Goal: Task Accomplishment & Management: Complete application form

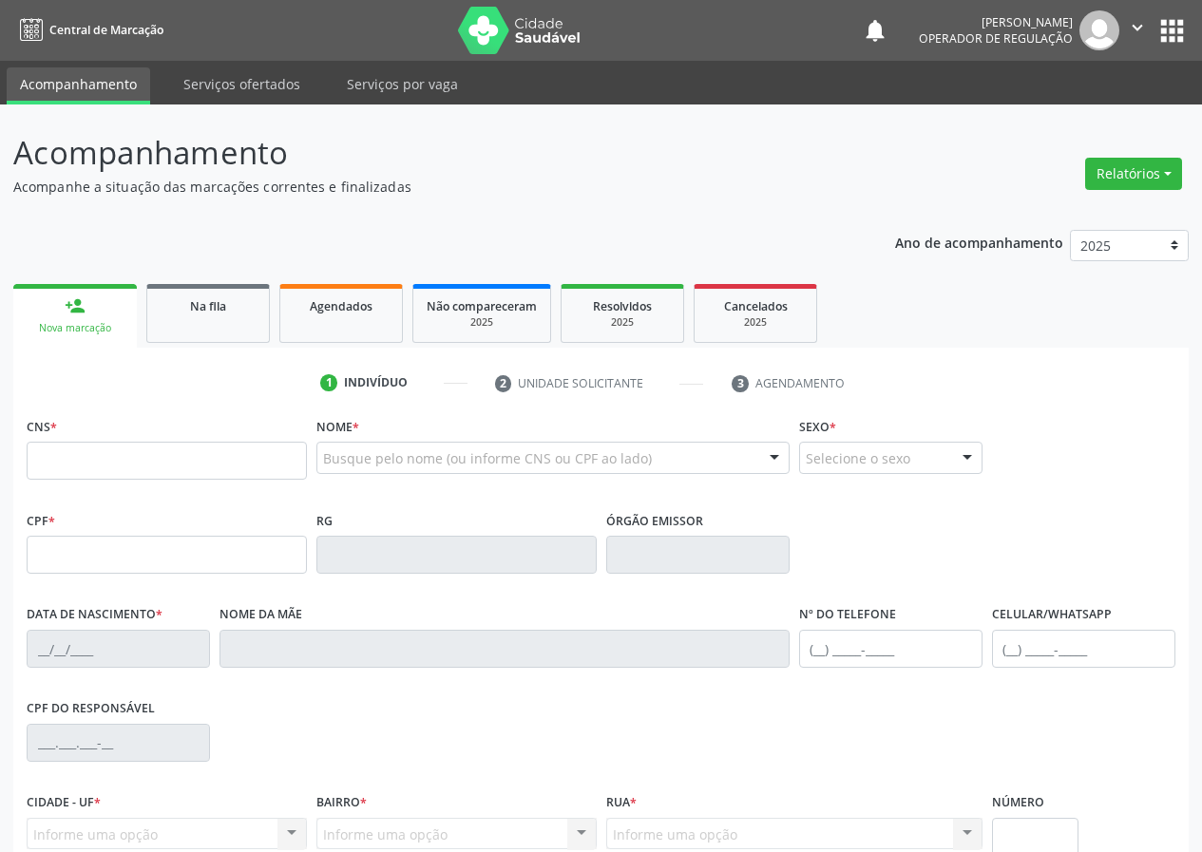
click at [178, 456] on input "text" at bounding box center [167, 461] width 280 height 38
type input "700 5039 8824 8851"
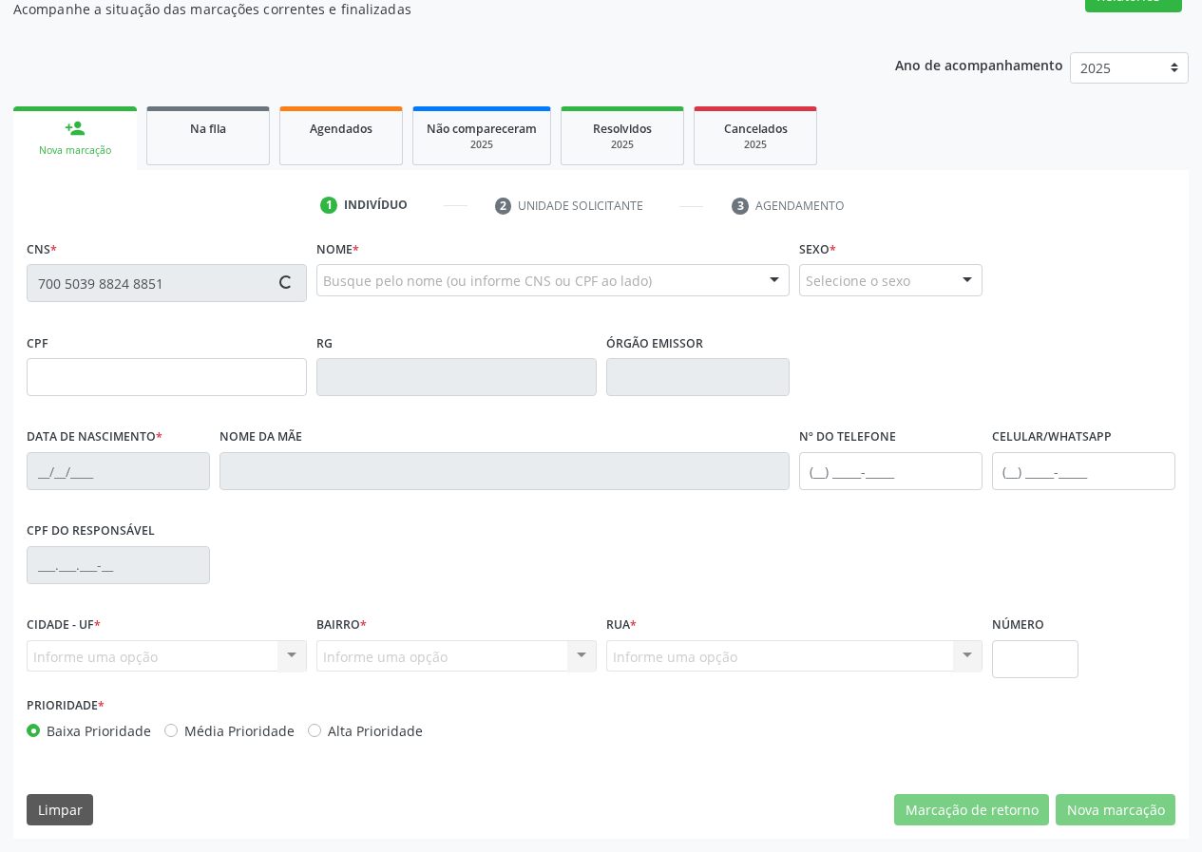
type input "[DATE]"
type input "[PERSON_NAME]"
type input "[PHONE_NUMBER]"
type input "16"
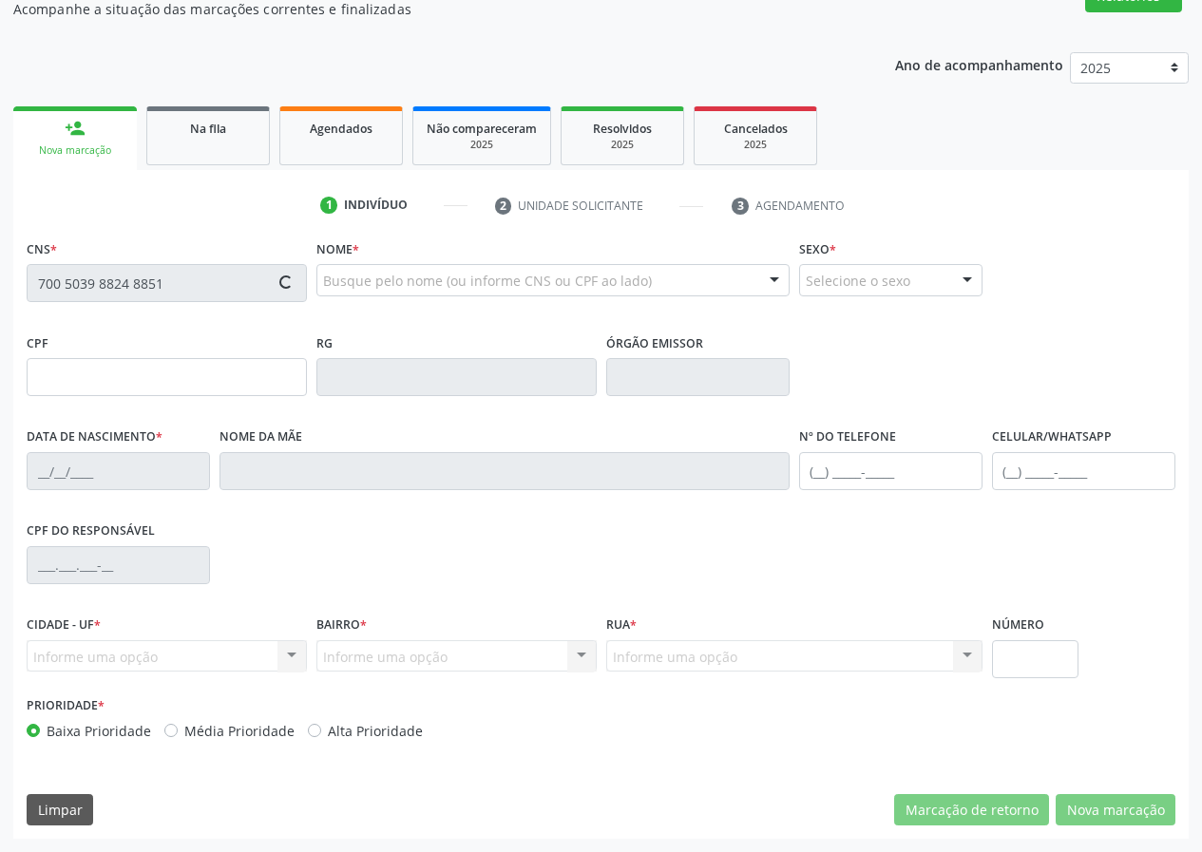
type input "023.502.814-26"
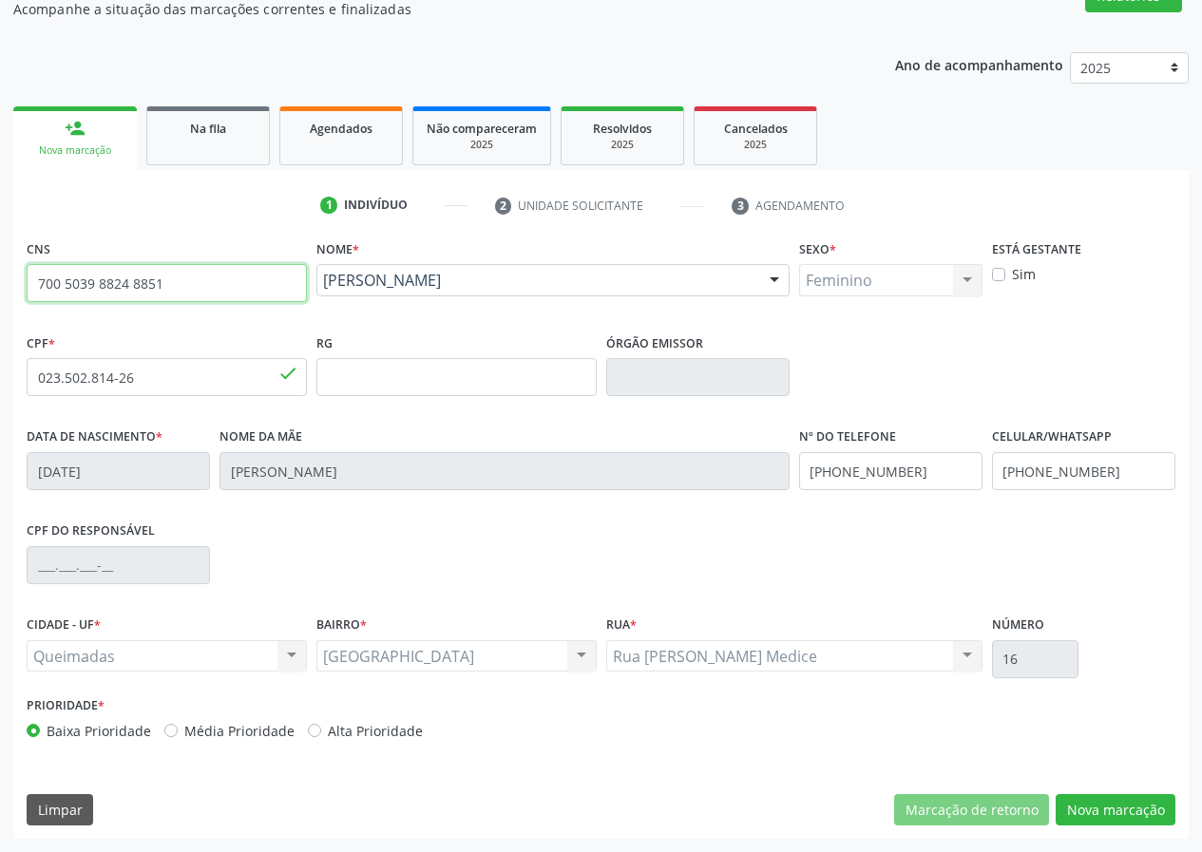
drag, startPoint x: 147, startPoint y: 288, endPoint x: 0, endPoint y: 302, distance: 147.9
click at [0, 302] on div "Acompanhamento Acompanhe a situação das marcações correntes e finalizadas Relat…" at bounding box center [601, 389] width 1202 height 925
click at [219, 153] on link "Na fila" at bounding box center [208, 135] width 124 height 59
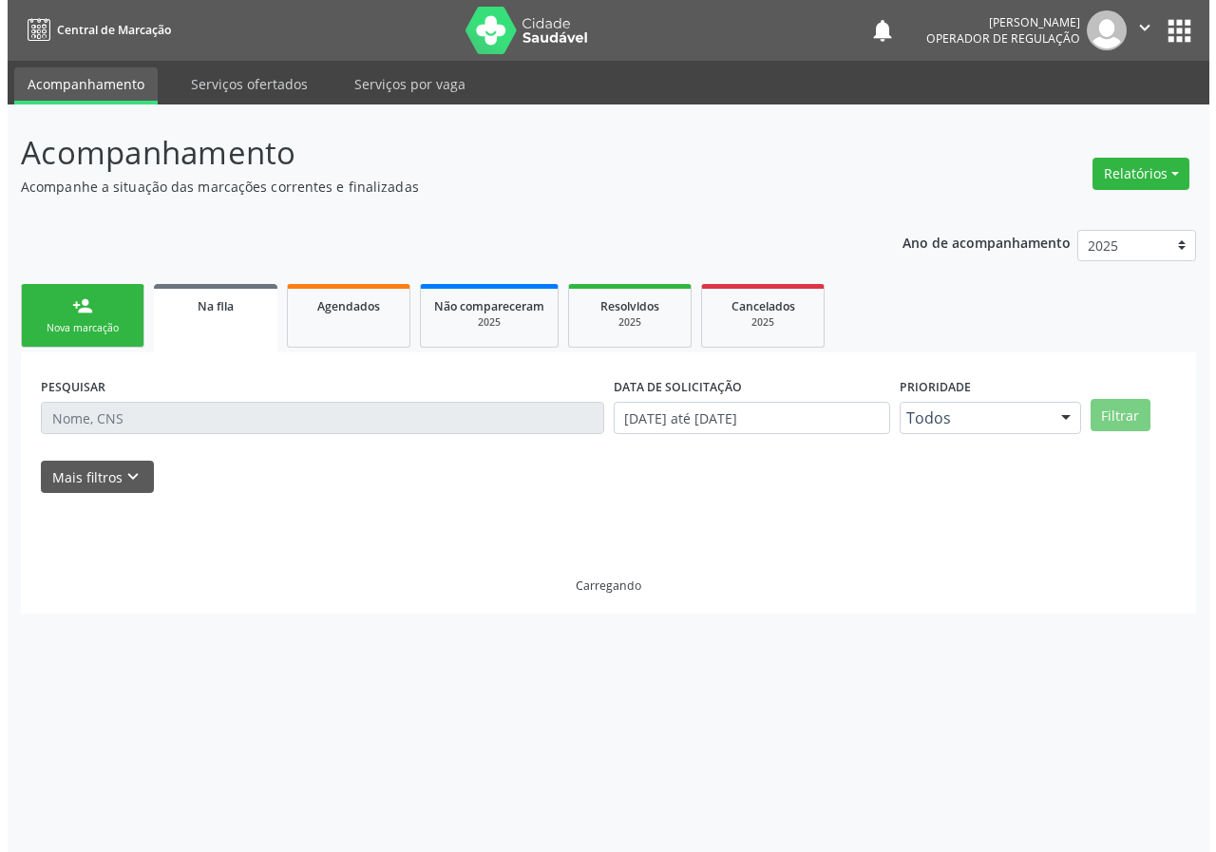
scroll to position [0, 0]
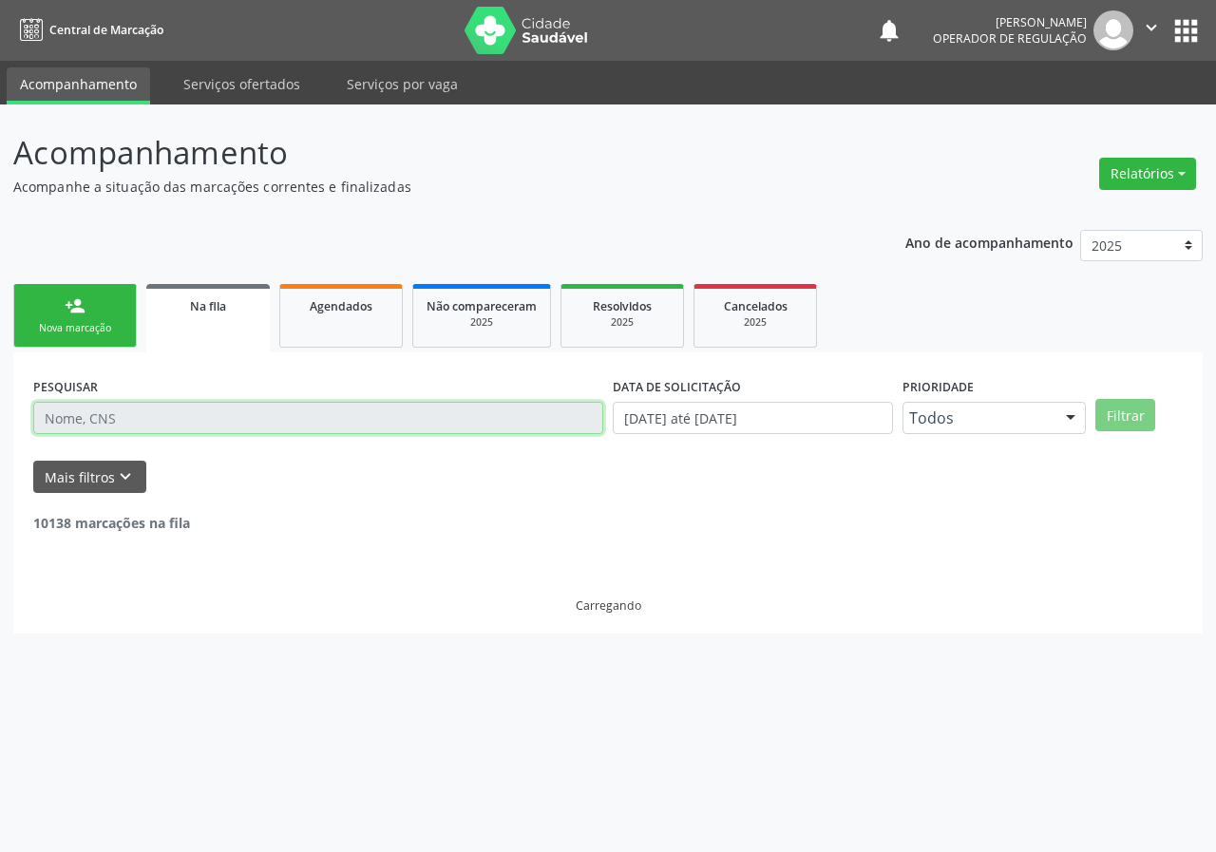
click at [141, 421] on input "text" at bounding box center [318, 418] width 570 height 32
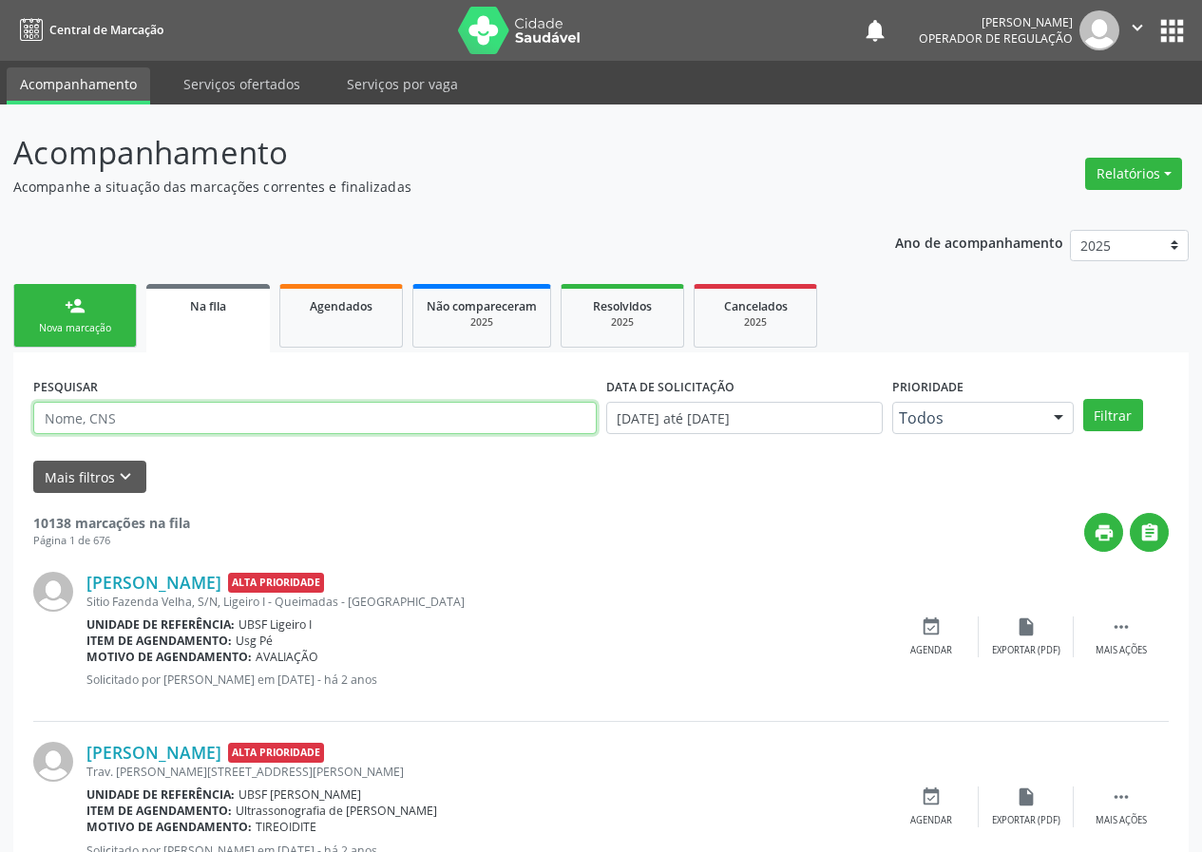
paste input "700 5039 8824 8851"
type input "700 5039 8824 8851"
click at [1083, 399] on button "Filtrar" at bounding box center [1113, 415] width 60 height 32
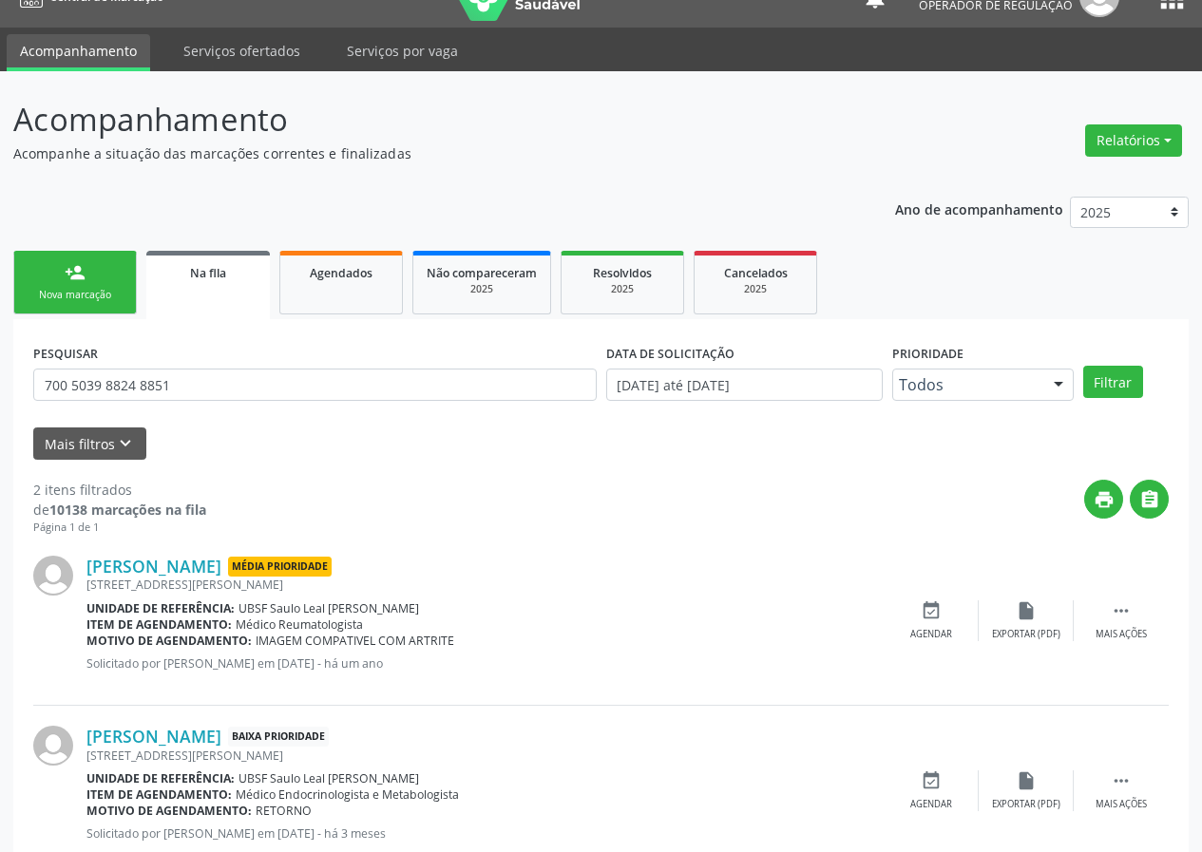
scroll to position [89, 0]
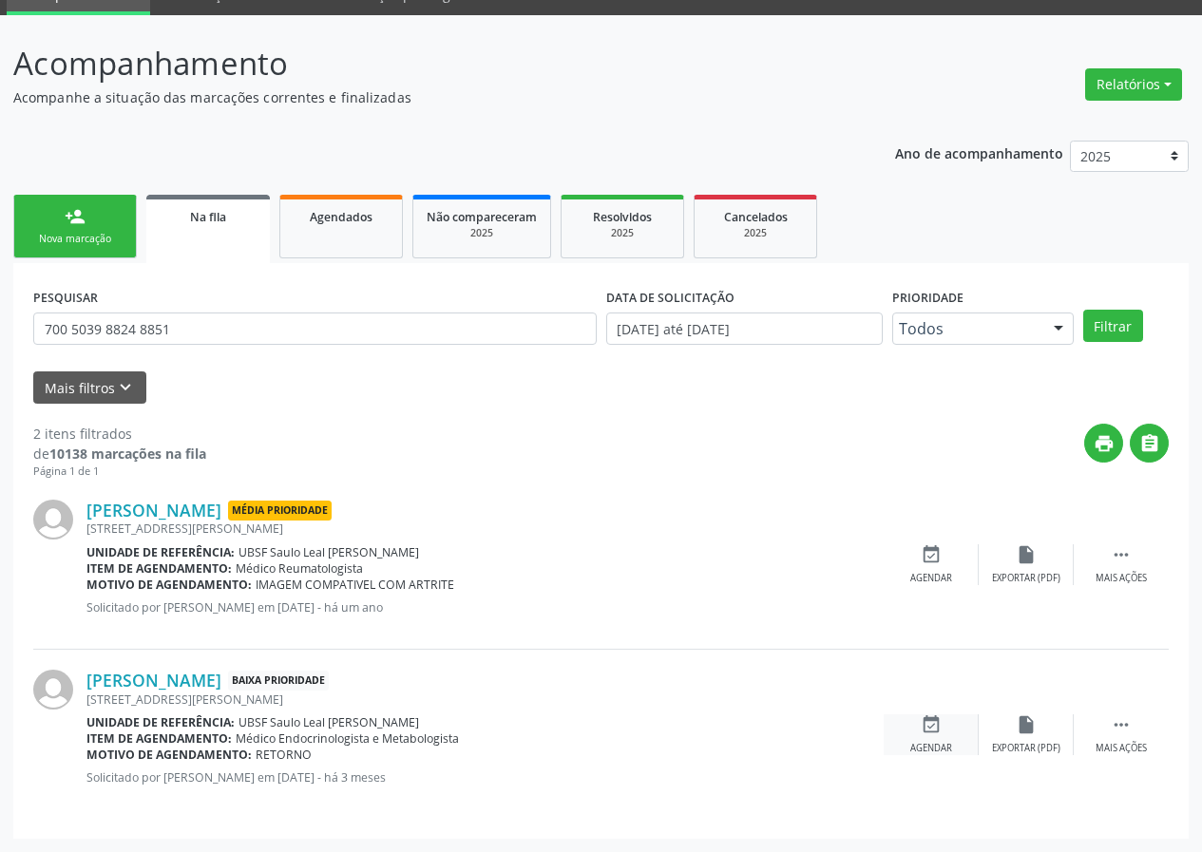
click at [923, 732] on icon "event_available" at bounding box center [931, 724] width 21 height 21
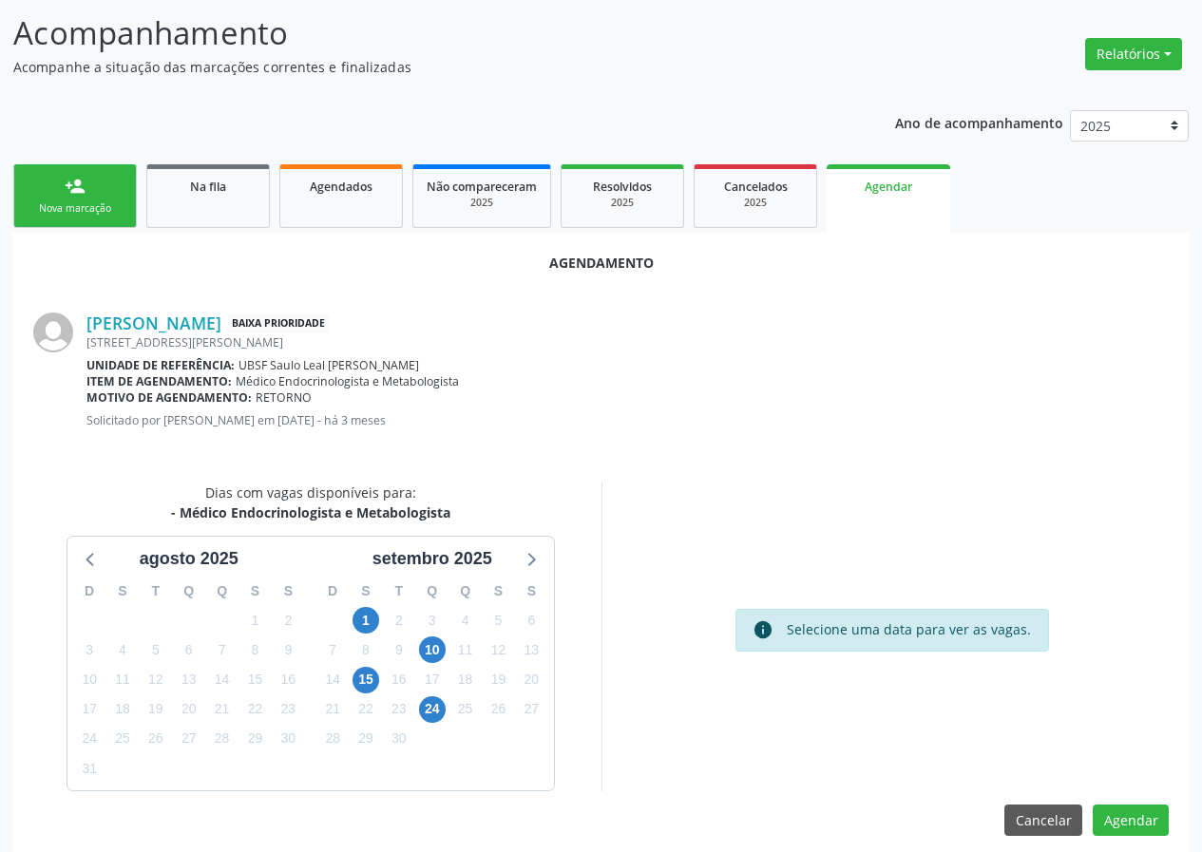
scroll to position [137, 0]
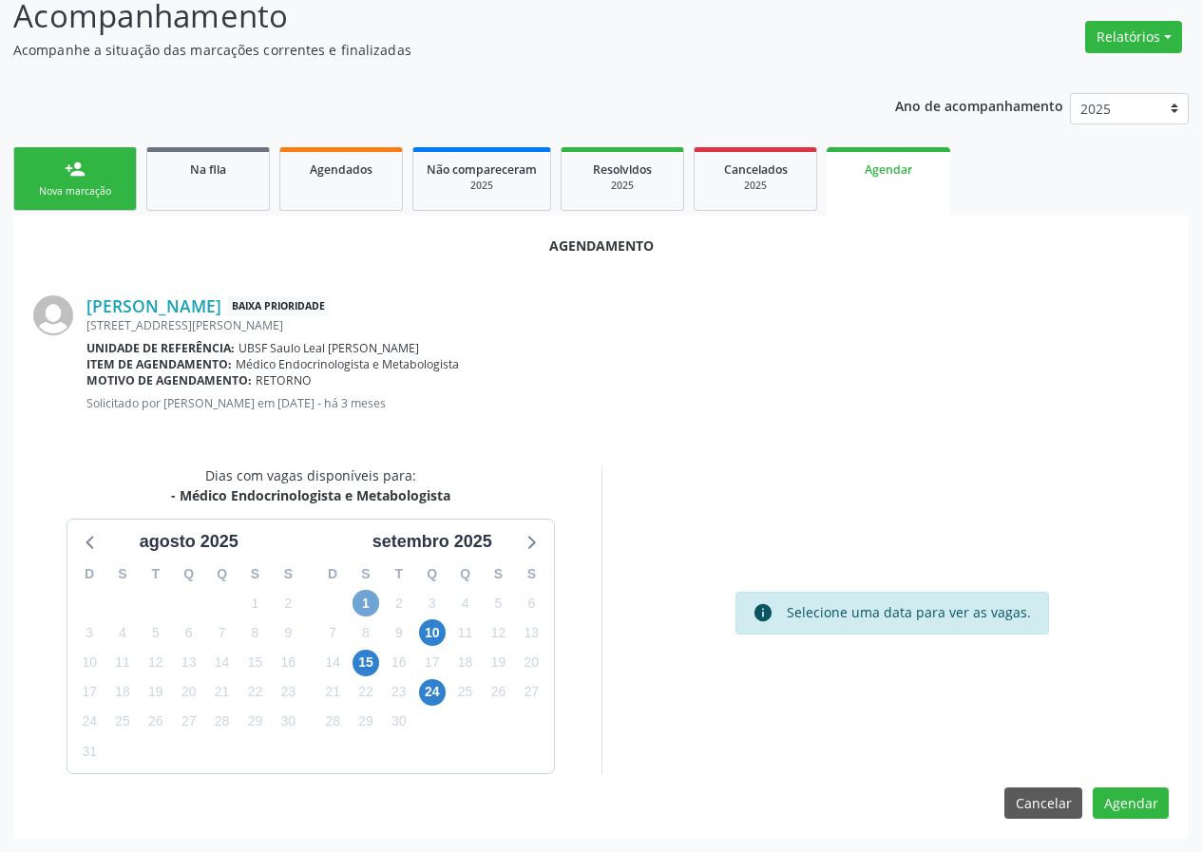
click at [368, 602] on span "1" at bounding box center [365, 603] width 27 height 27
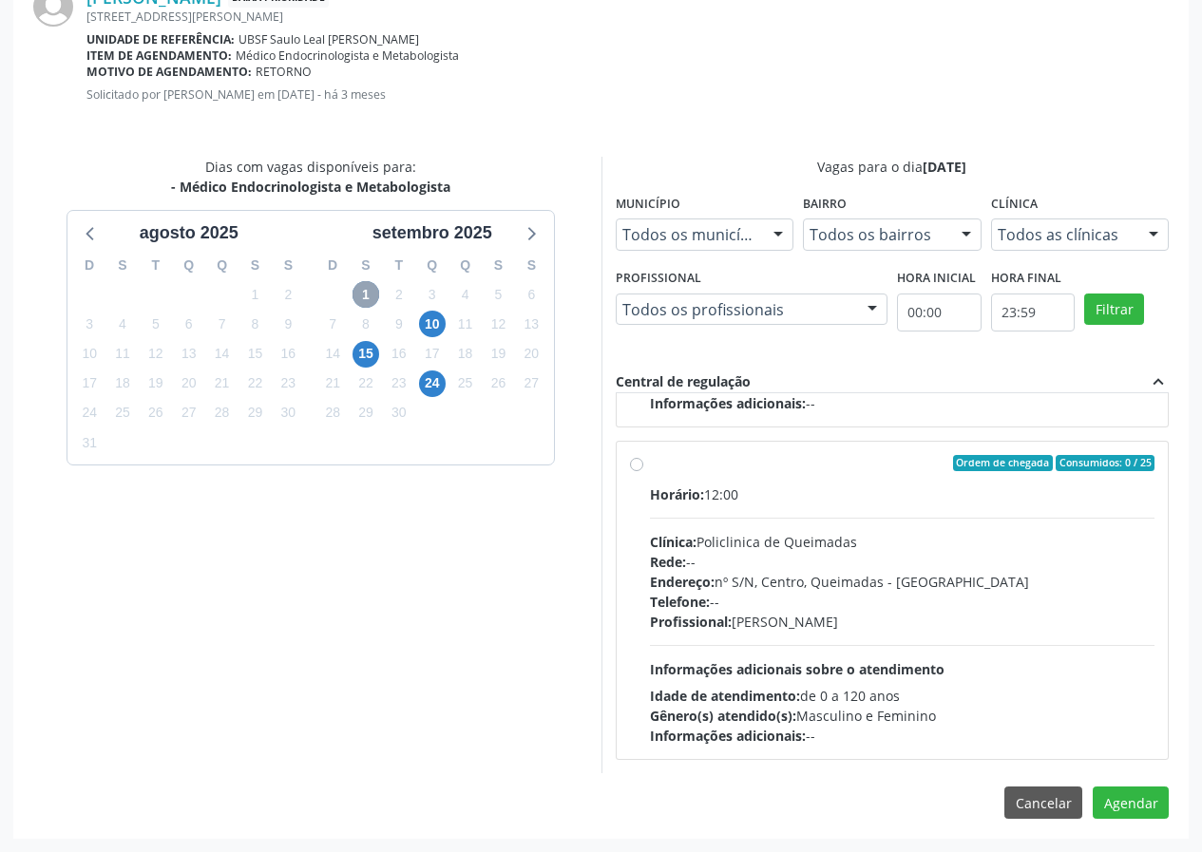
scroll to position [0, 0]
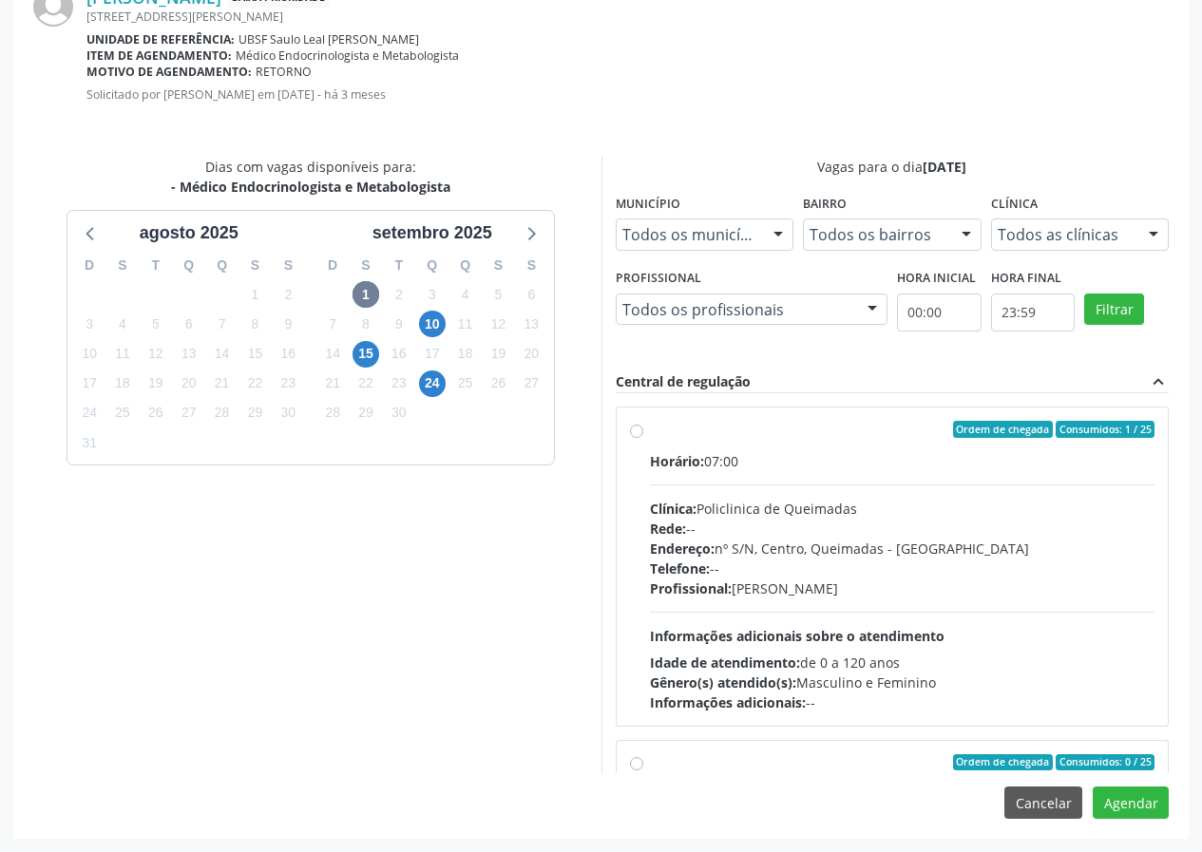
click at [770, 451] on div "Horário: 07:00" at bounding box center [902, 461] width 505 height 20
click at [643, 438] on input "Ordem de chegada Consumidos: 1 / 25 Horário: 07:00 Clínica: Policlinica de Quei…" at bounding box center [636, 429] width 13 height 17
radio input "true"
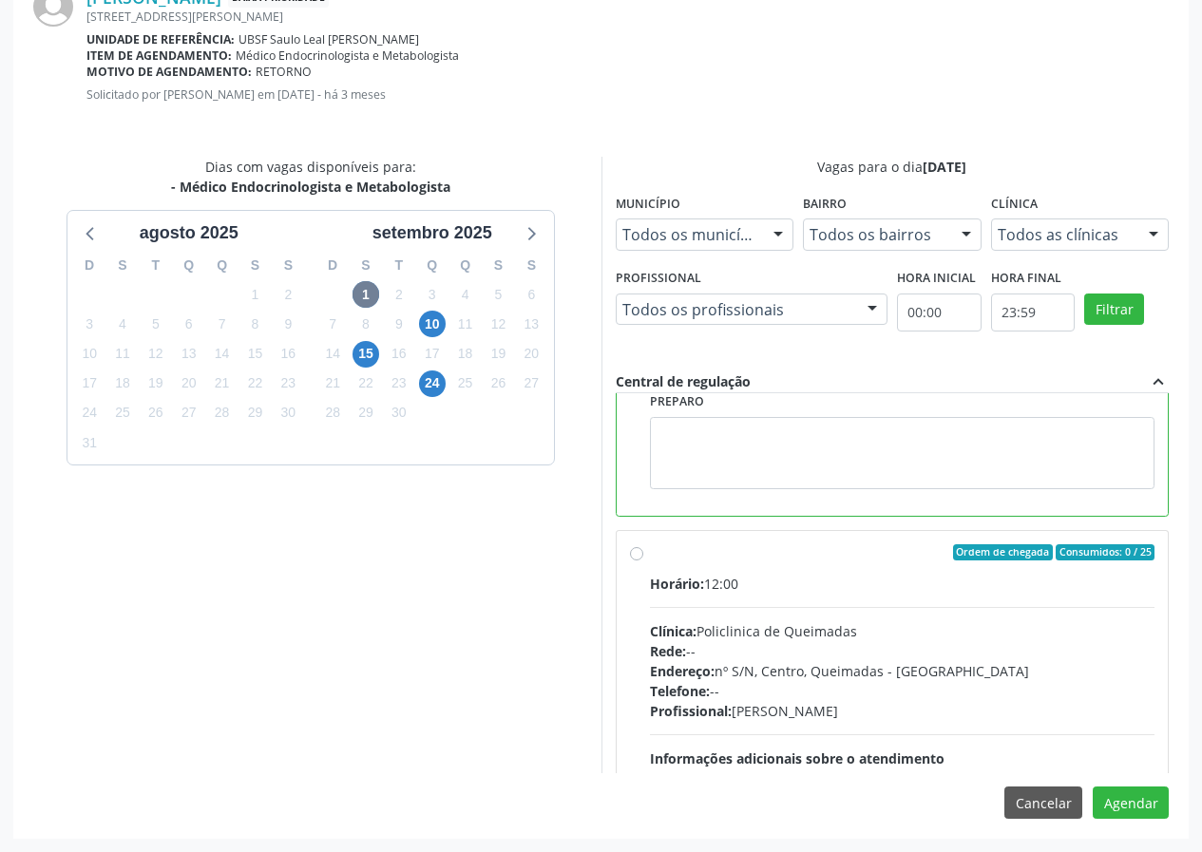
scroll to position [380, 0]
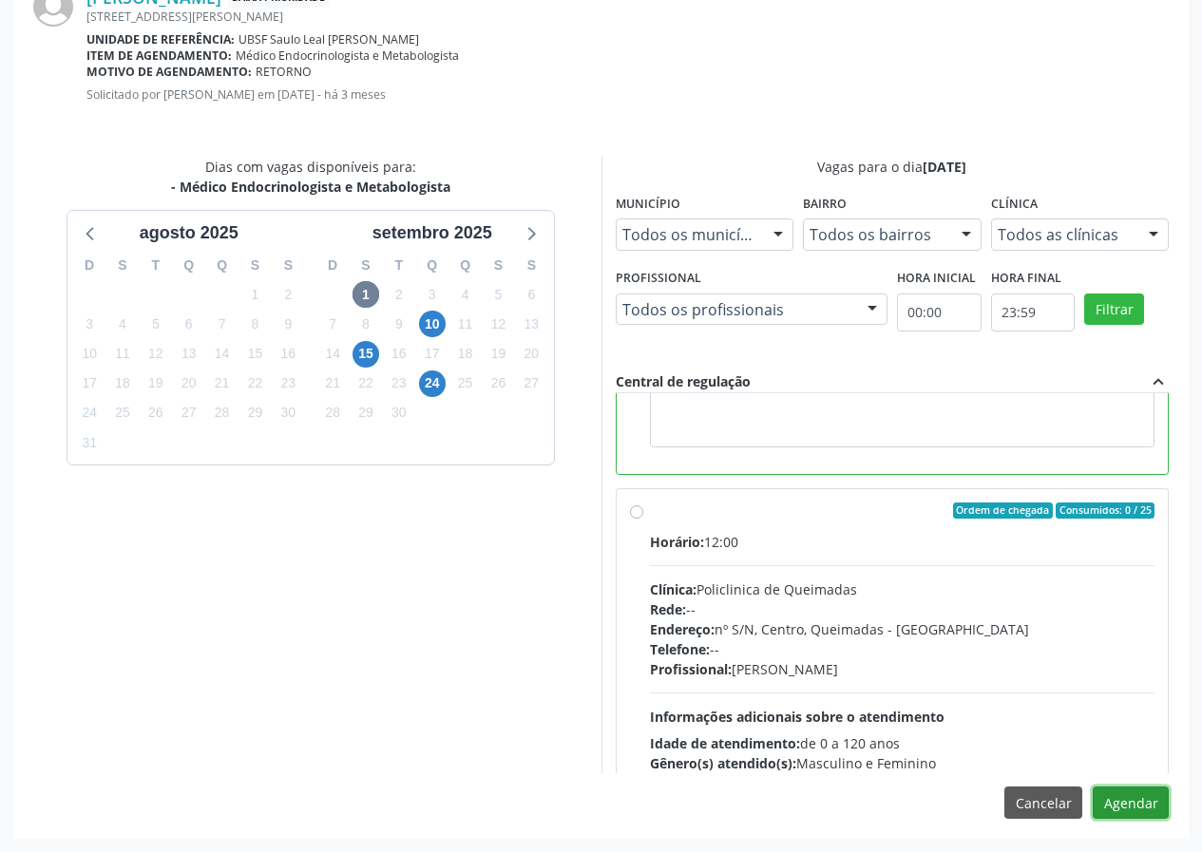
click at [1120, 801] on button "Agendar" at bounding box center [1131, 803] width 76 height 32
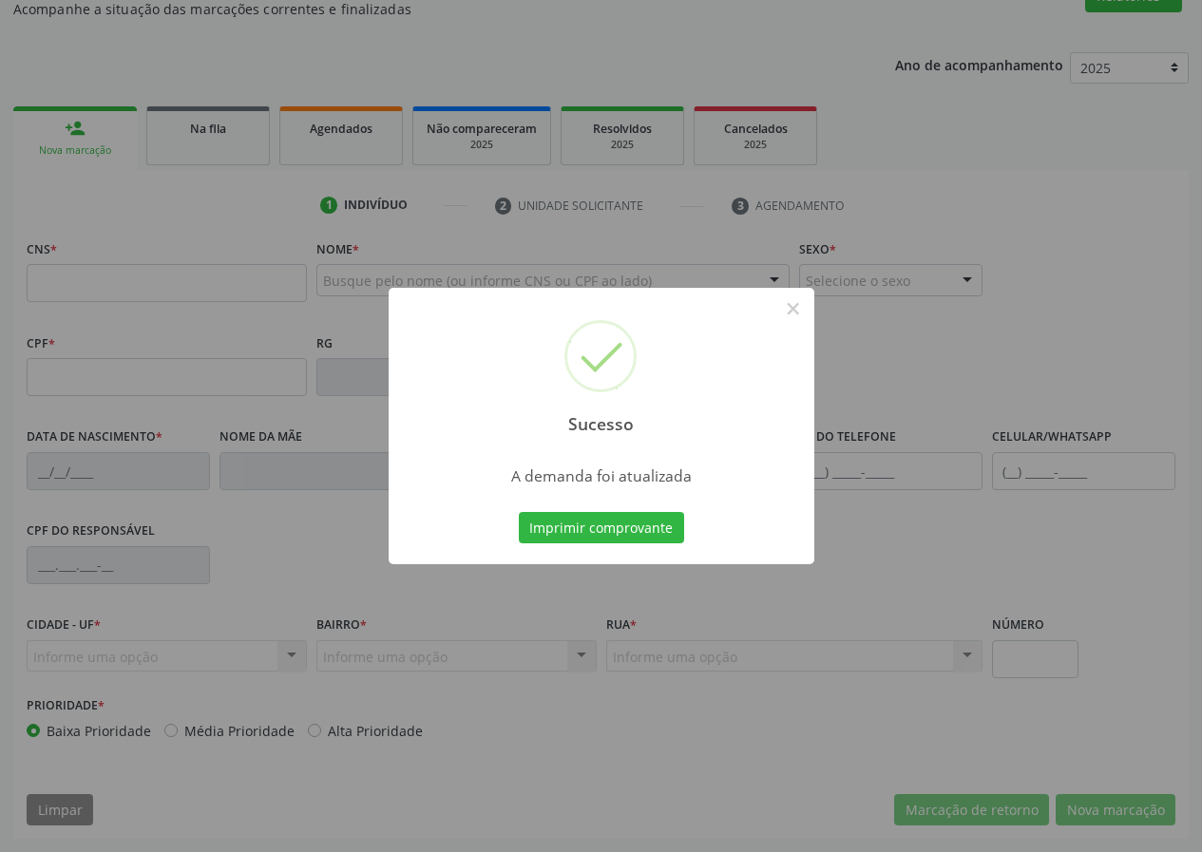
scroll to position [178, 0]
click at [652, 541] on button "Imprimir comprovante" at bounding box center [601, 528] width 165 height 32
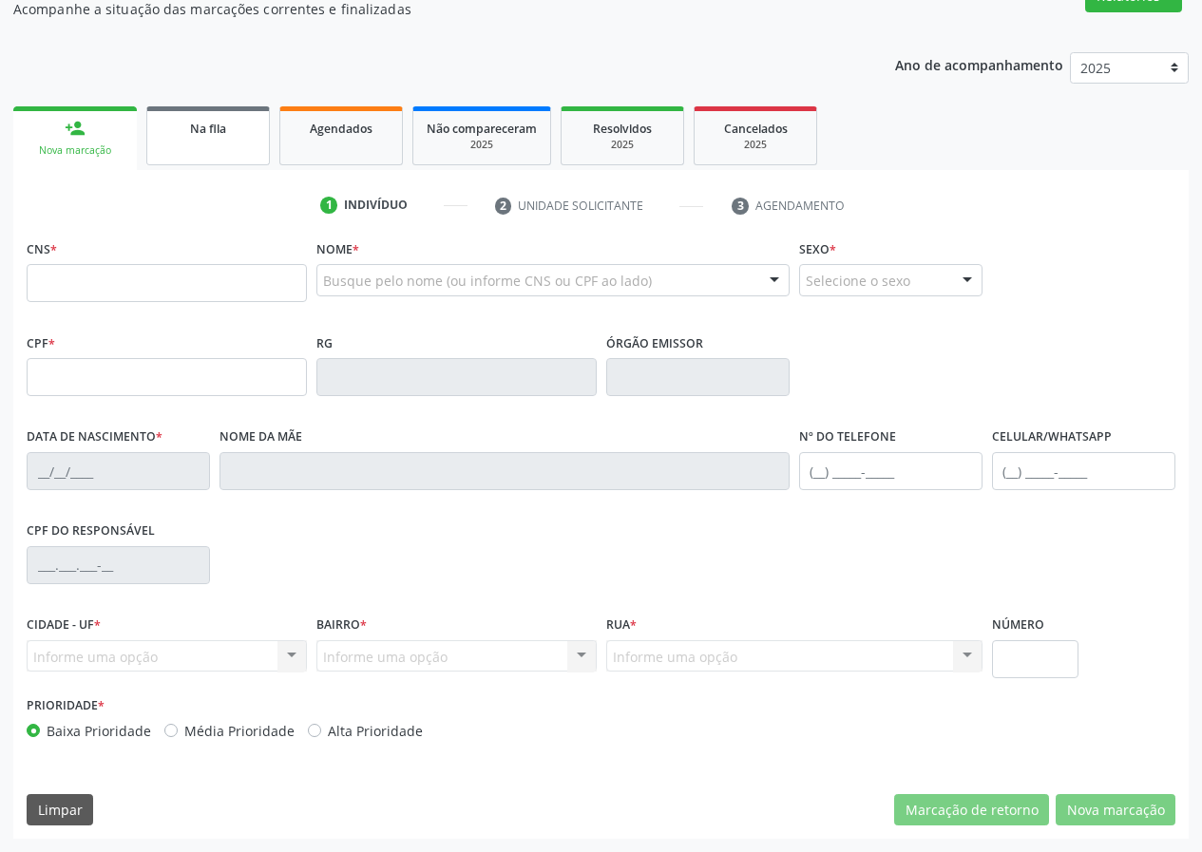
click at [226, 144] on link "Na fila" at bounding box center [208, 135] width 124 height 59
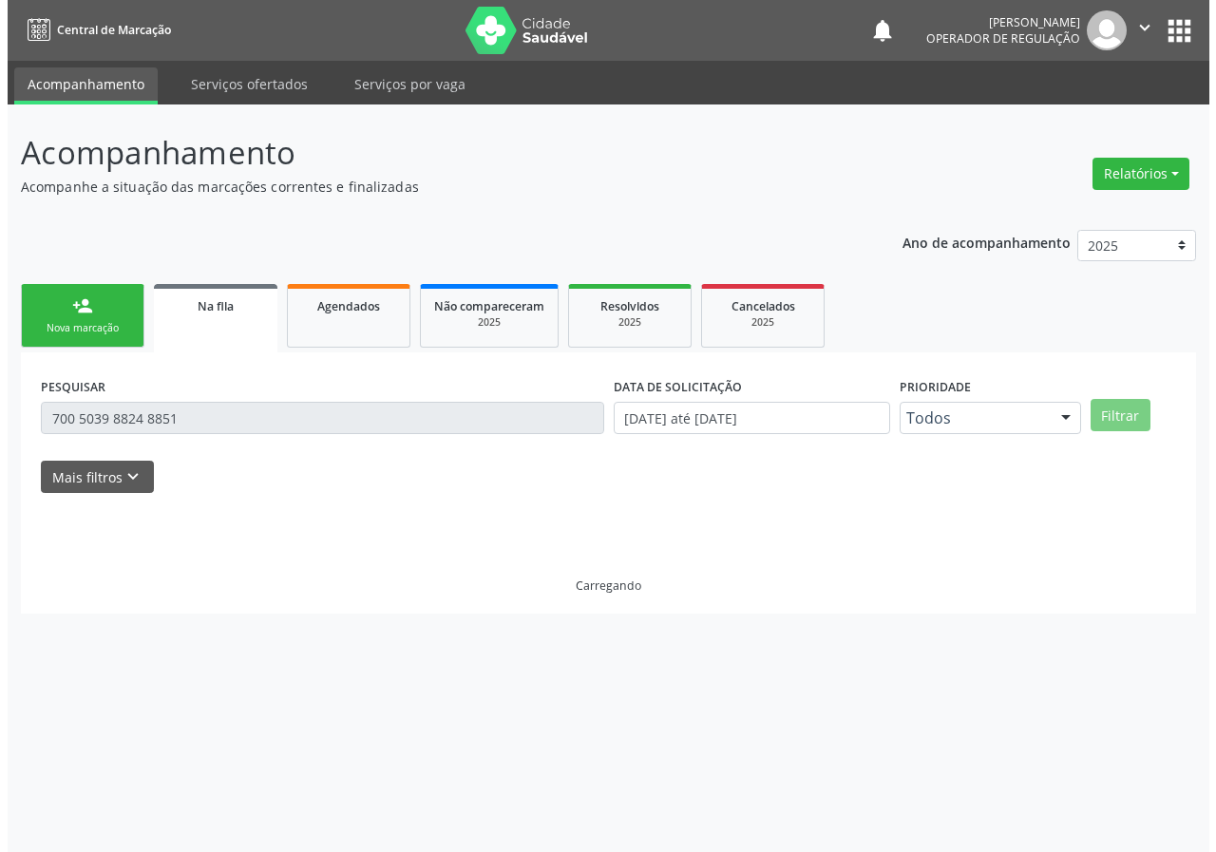
scroll to position [0, 0]
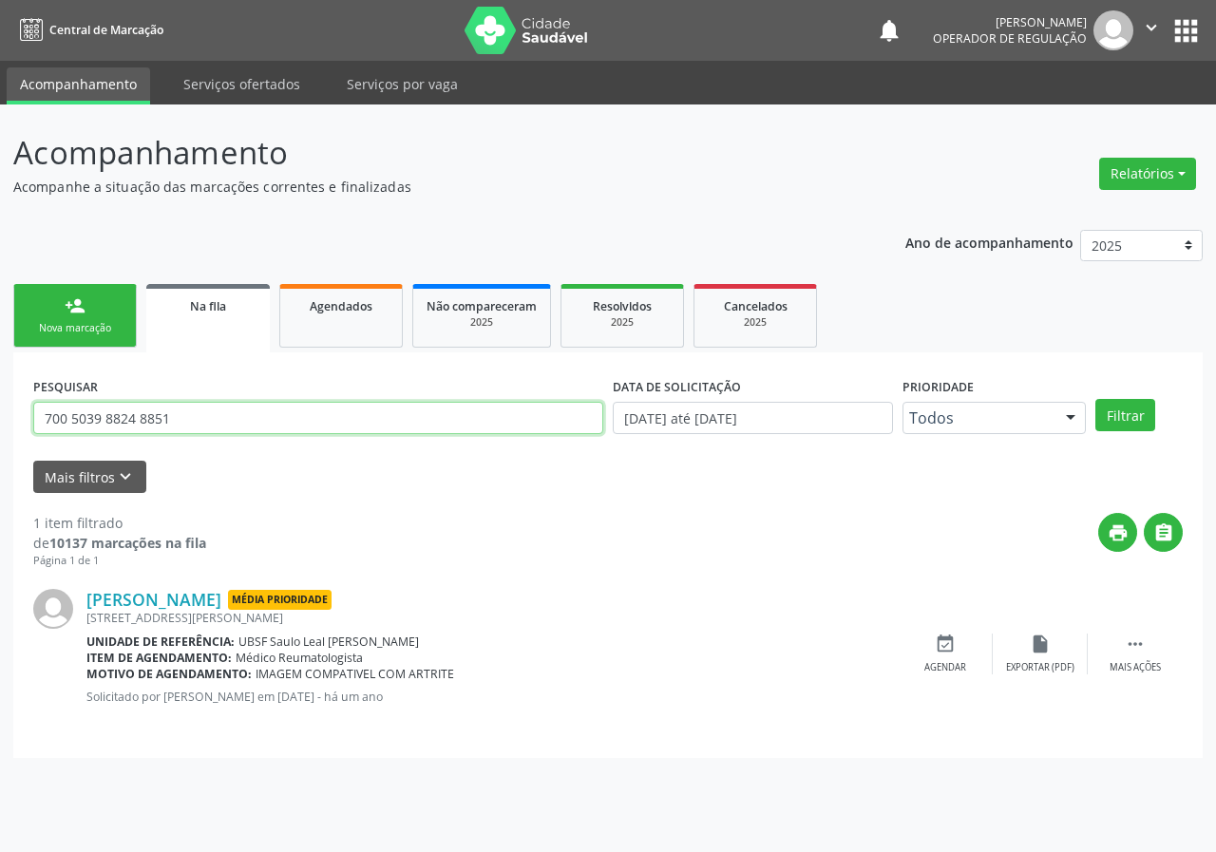
click at [9, 421] on div "Acompanhamento Acompanhe a situação das marcações correntes e finalizadas Relat…" at bounding box center [608, 479] width 1216 height 748
click at [300, 313] on div "Agendados" at bounding box center [341, 305] width 95 height 20
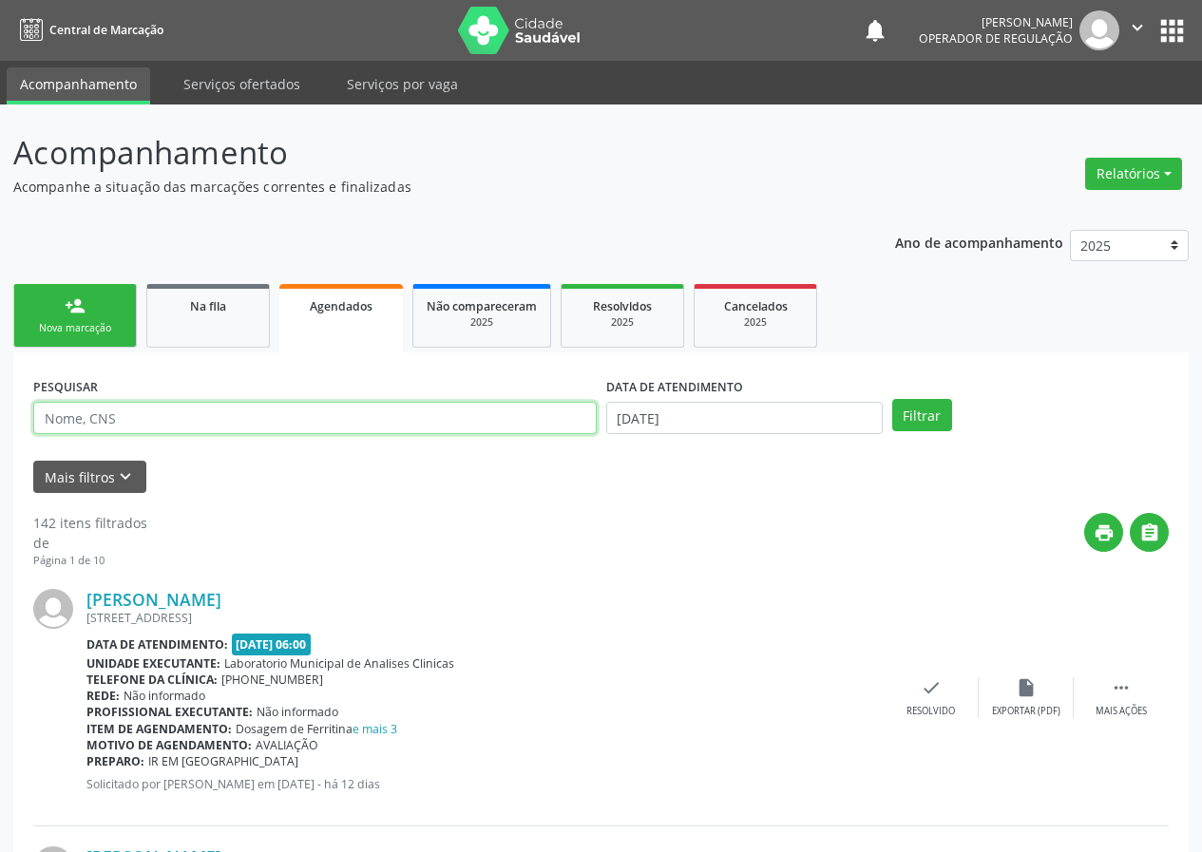
click at [229, 422] on input "text" at bounding box center [314, 418] width 563 height 32
paste input "700 5039 8824 8851"
type input "700 5039 8824 8851"
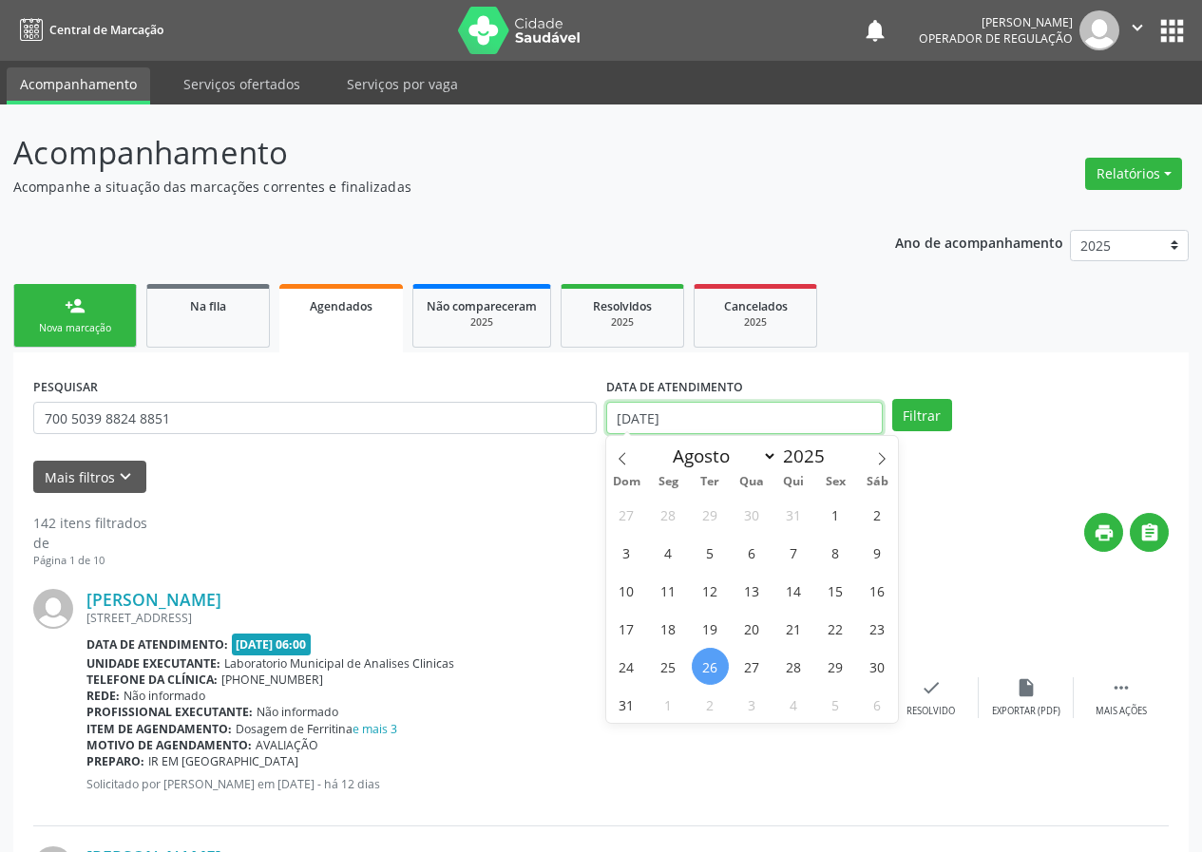
click at [685, 409] on input "[DATE]" at bounding box center [744, 418] width 276 height 32
click at [892, 399] on button "Filtrar" at bounding box center [922, 415] width 60 height 32
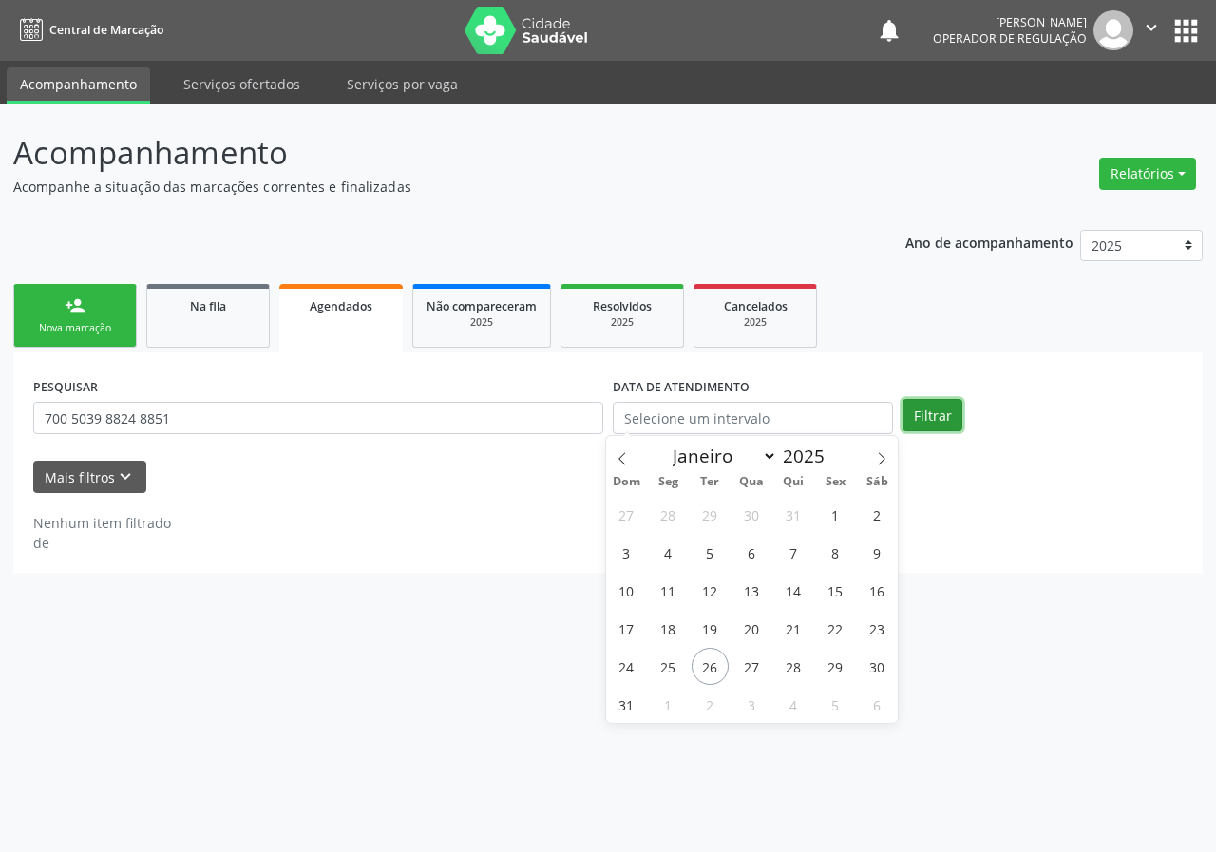
click at [917, 408] on button "Filtrar" at bounding box center [933, 415] width 60 height 32
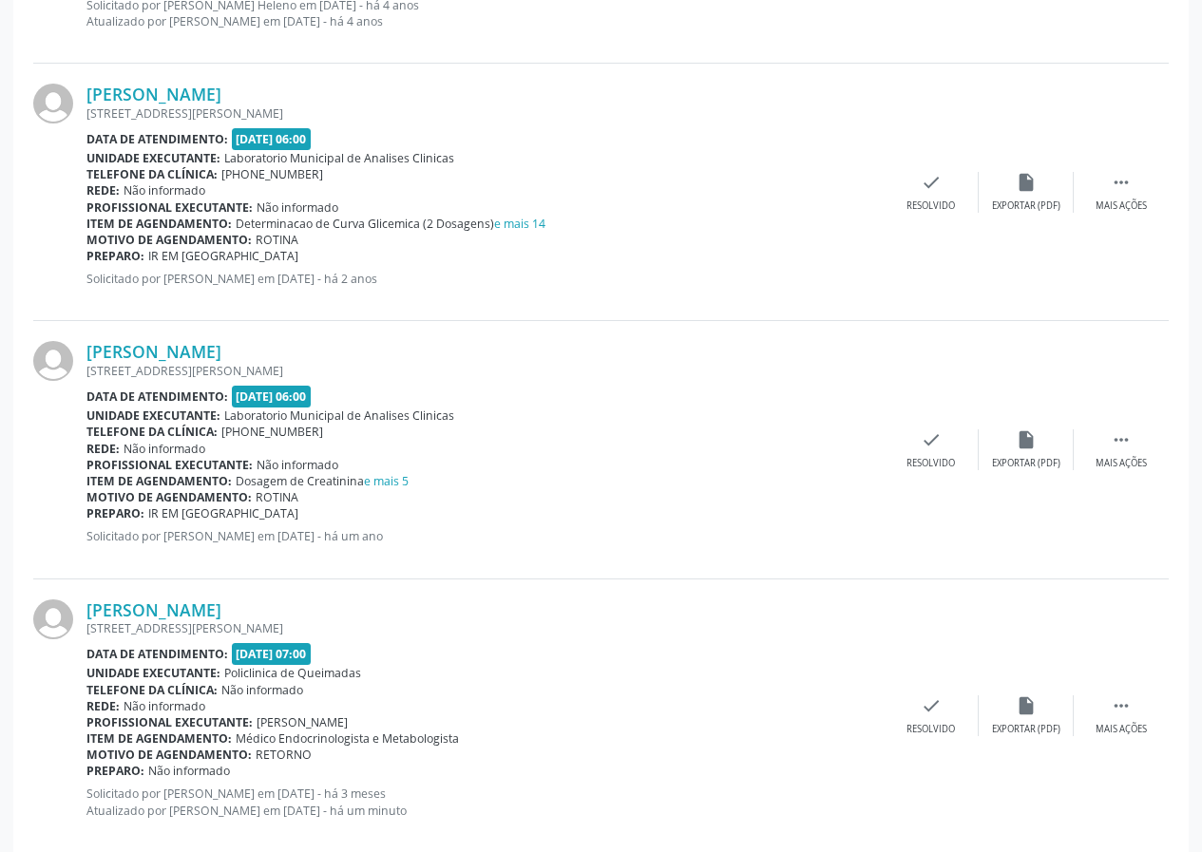
scroll to position [812, 0]
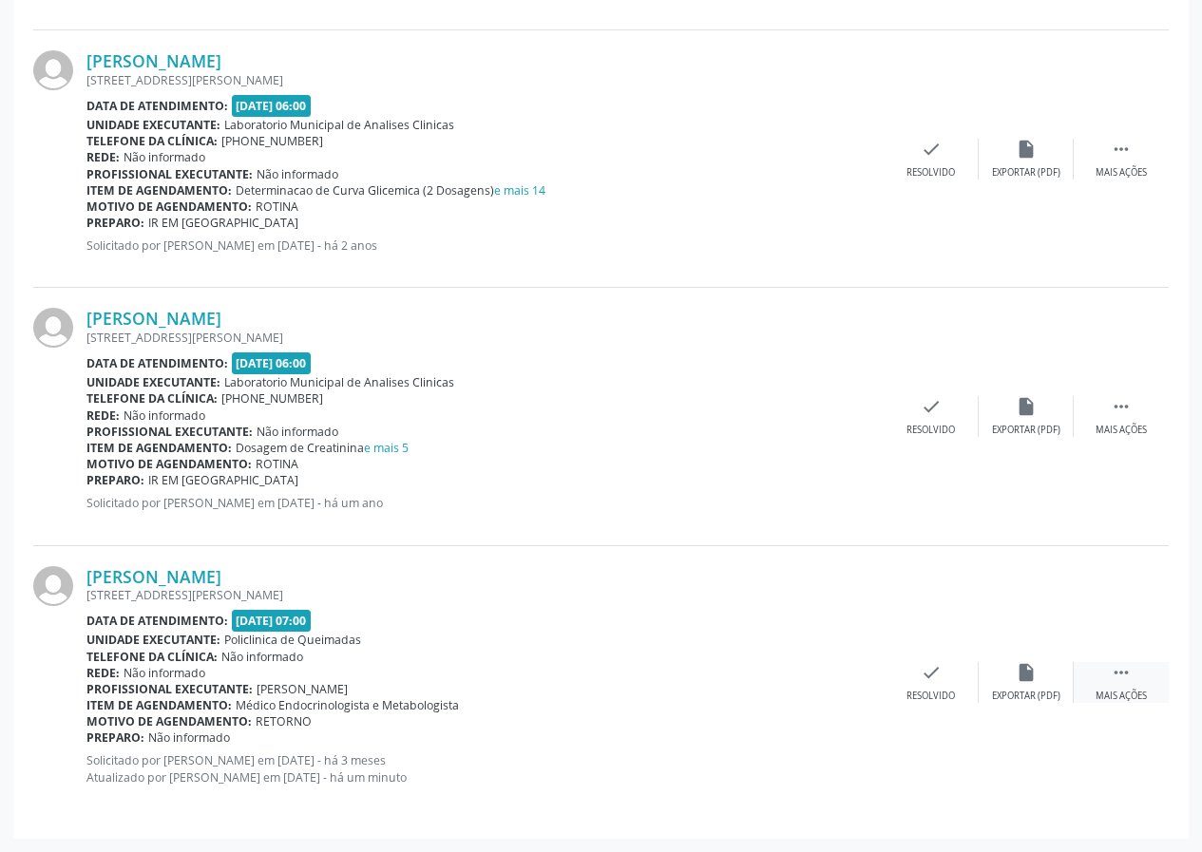
click at [1119, 670] on icon "" at bounding box center [1121, 672] width 21 height 21
click at [744, 677] on icon "print" at bounding box center [741, 672] width 21 height 21
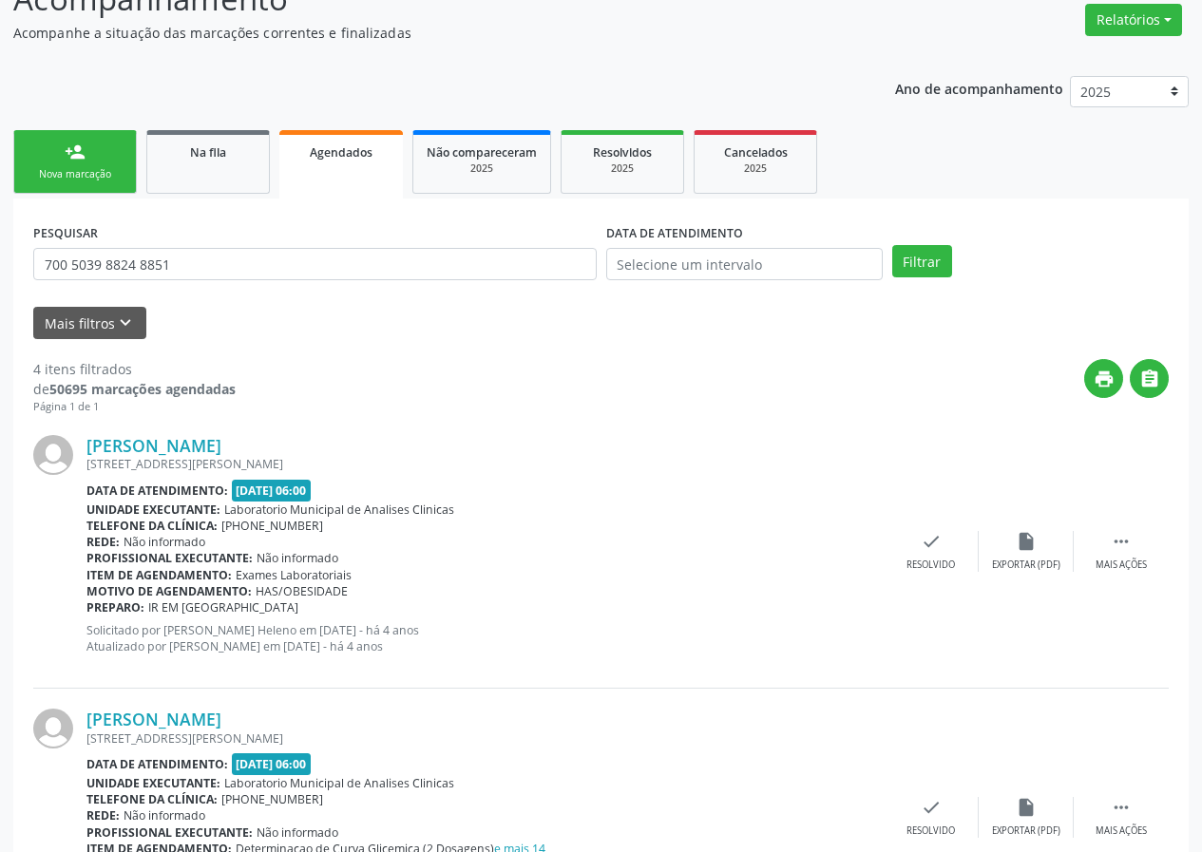
scroll to position [0, 0]
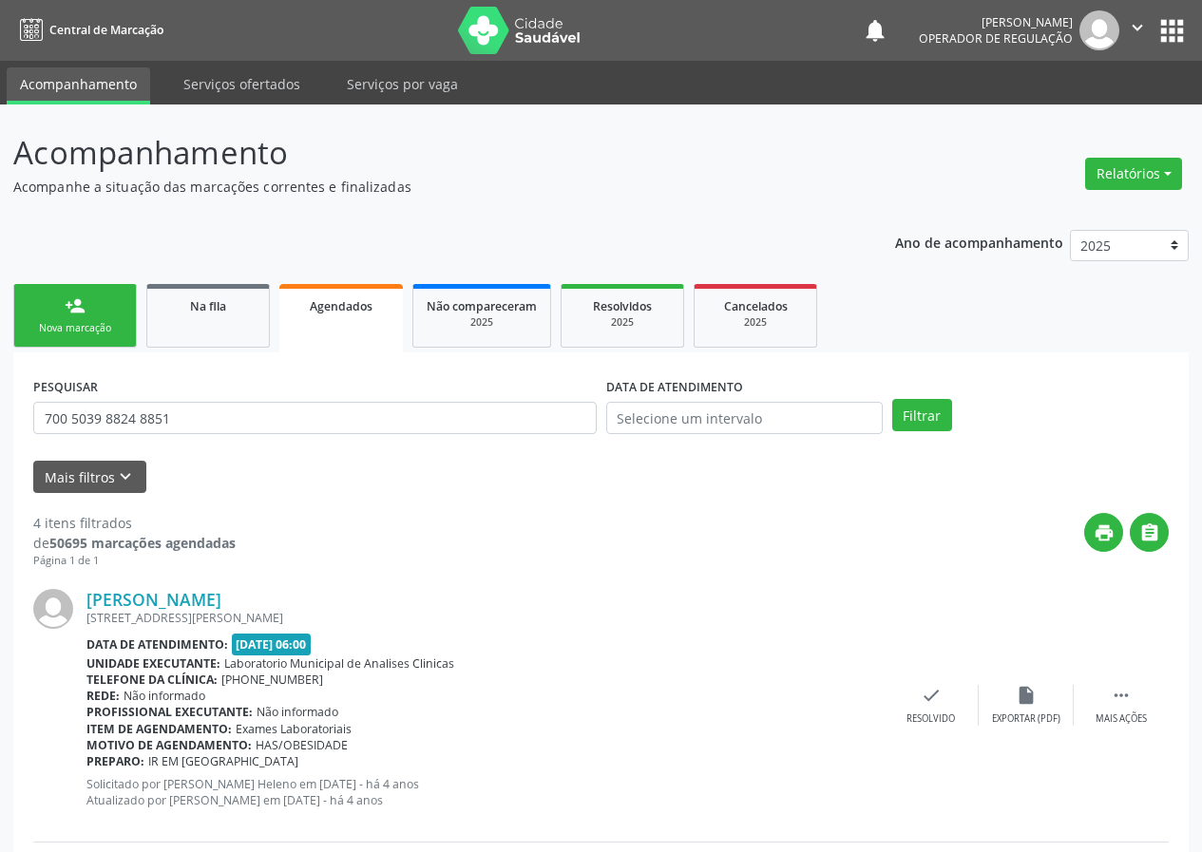
click at [208, 344] on link "Na fila" at bounding box center [208, 316] width 124 height 64
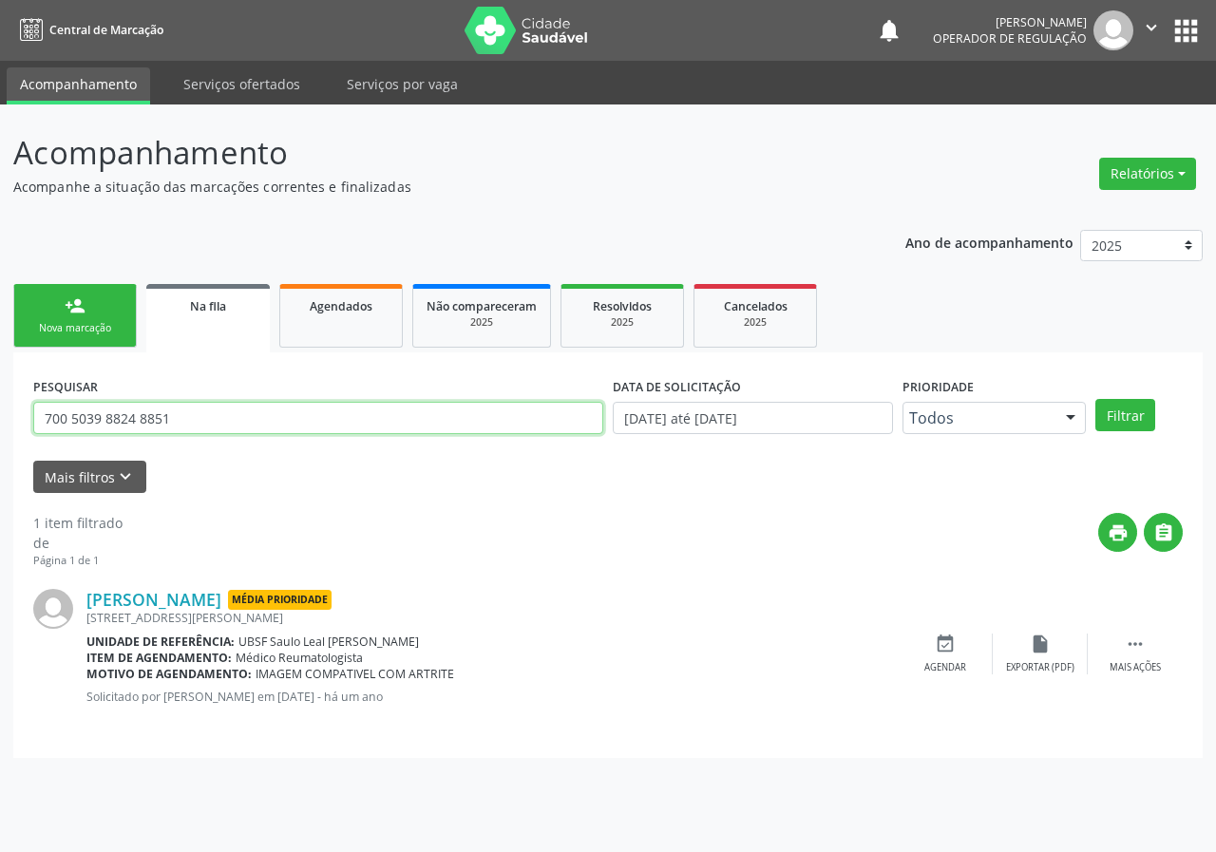
drag, startPoint x: 182, startPoint y: 419, endPoint x: 17, endPoint y: 371, distance: 172.3
click at [10, 386] on div "Acompanhamento Acompanhe a situação das marcações correntes e finalizadas Relat…" at bounding box center [608, 479] width 1216 height 748
type input "705008230614054"
click at [1095, 399] on button "Filtrar" at bounding box center [1125, 415] width 60 height 32
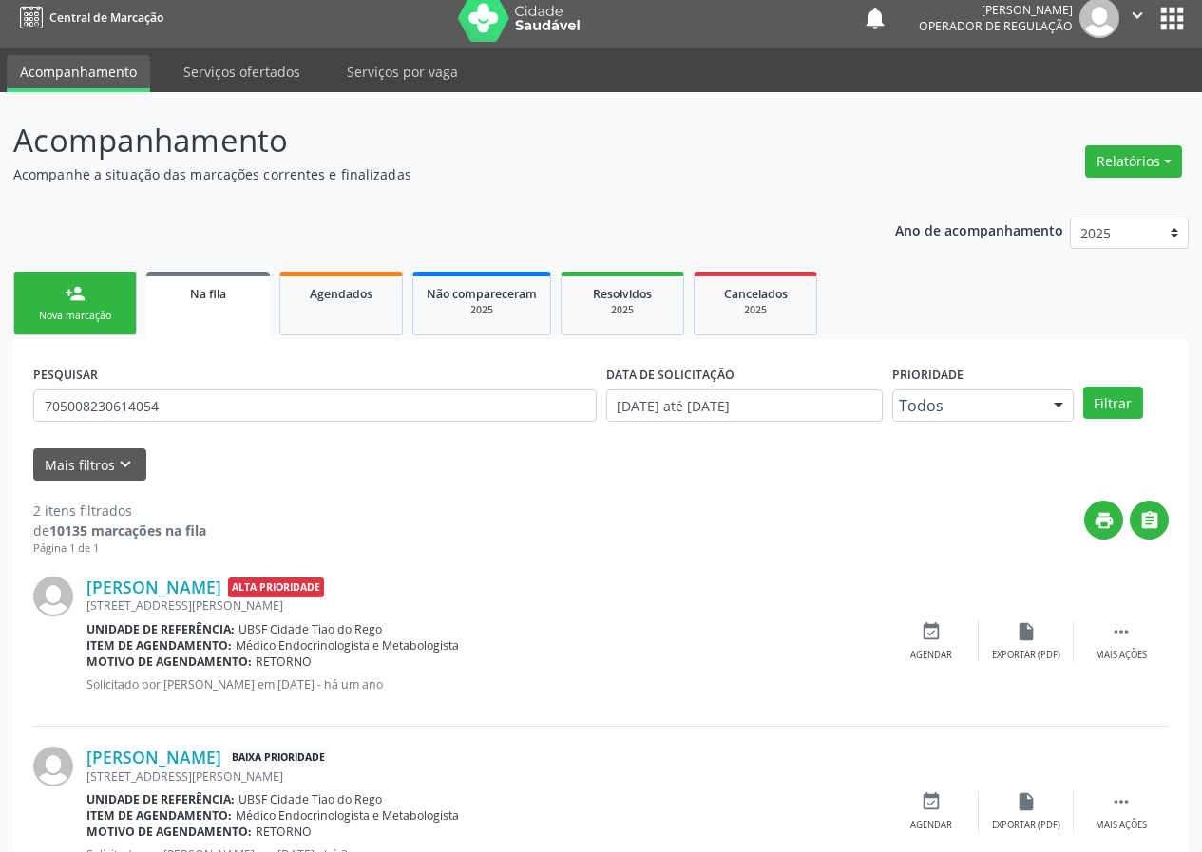
scroll to position [89, 0]
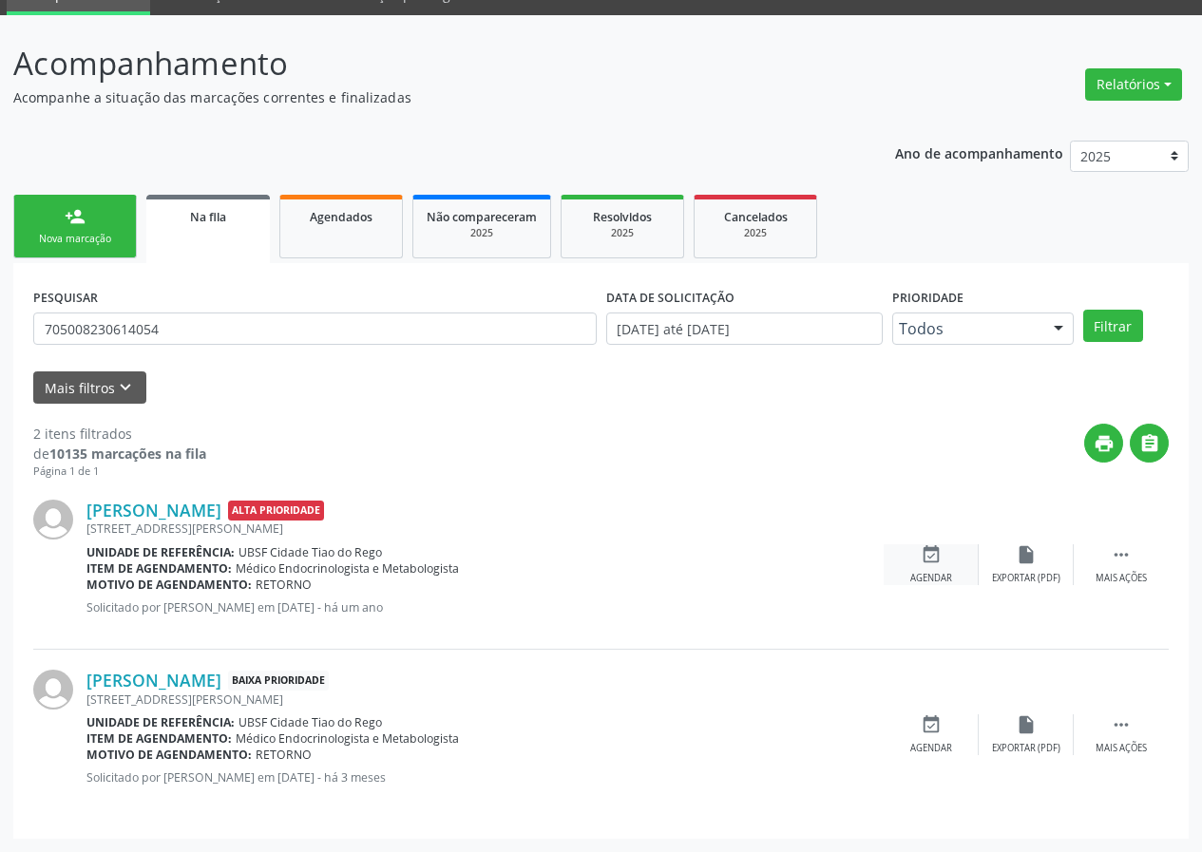
click at [938, 546] on icon "event_available" at bounding box center [931, 554] width 21 height 21
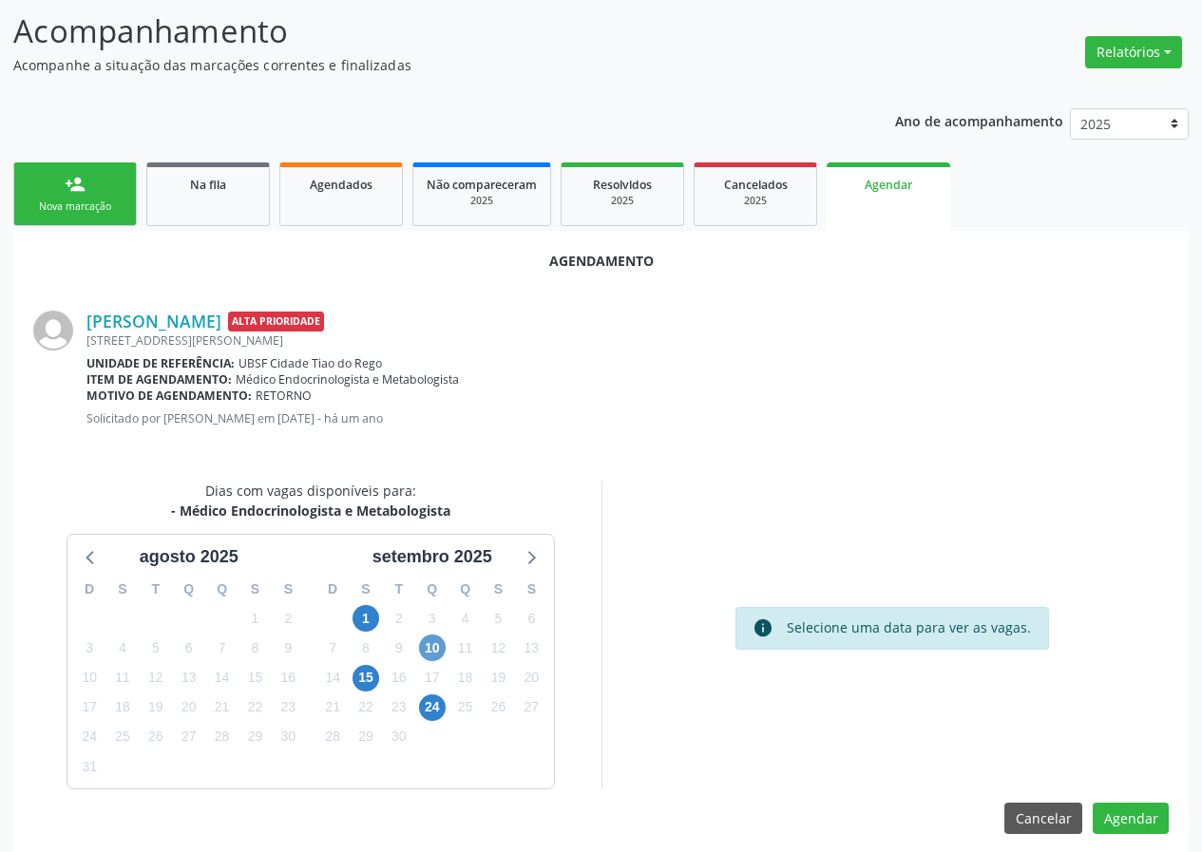
scroll to position [137, 0]
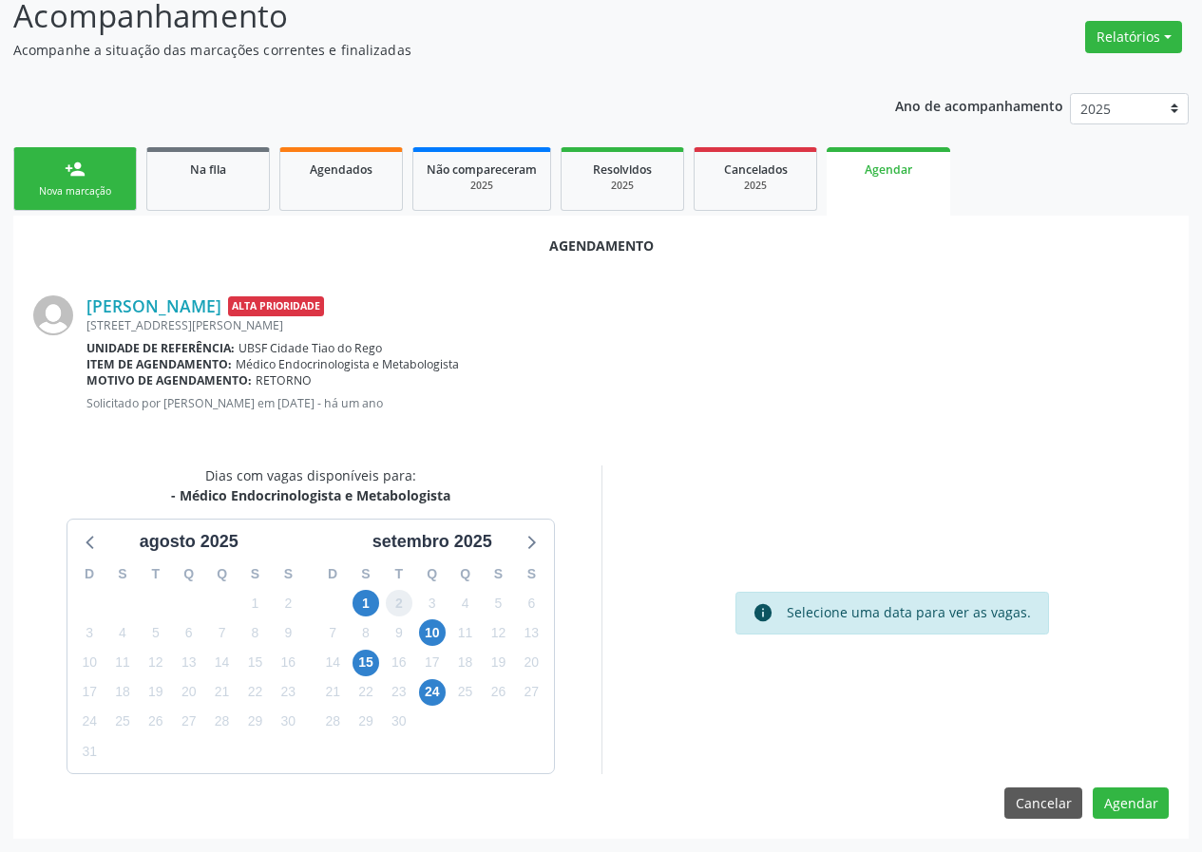
click at [386, 600] on span "2" at bounding box center [399, 603] width 27 height 27
click at [372, 599] on span "1" at bounding box center [365, 603] width 27 height 27
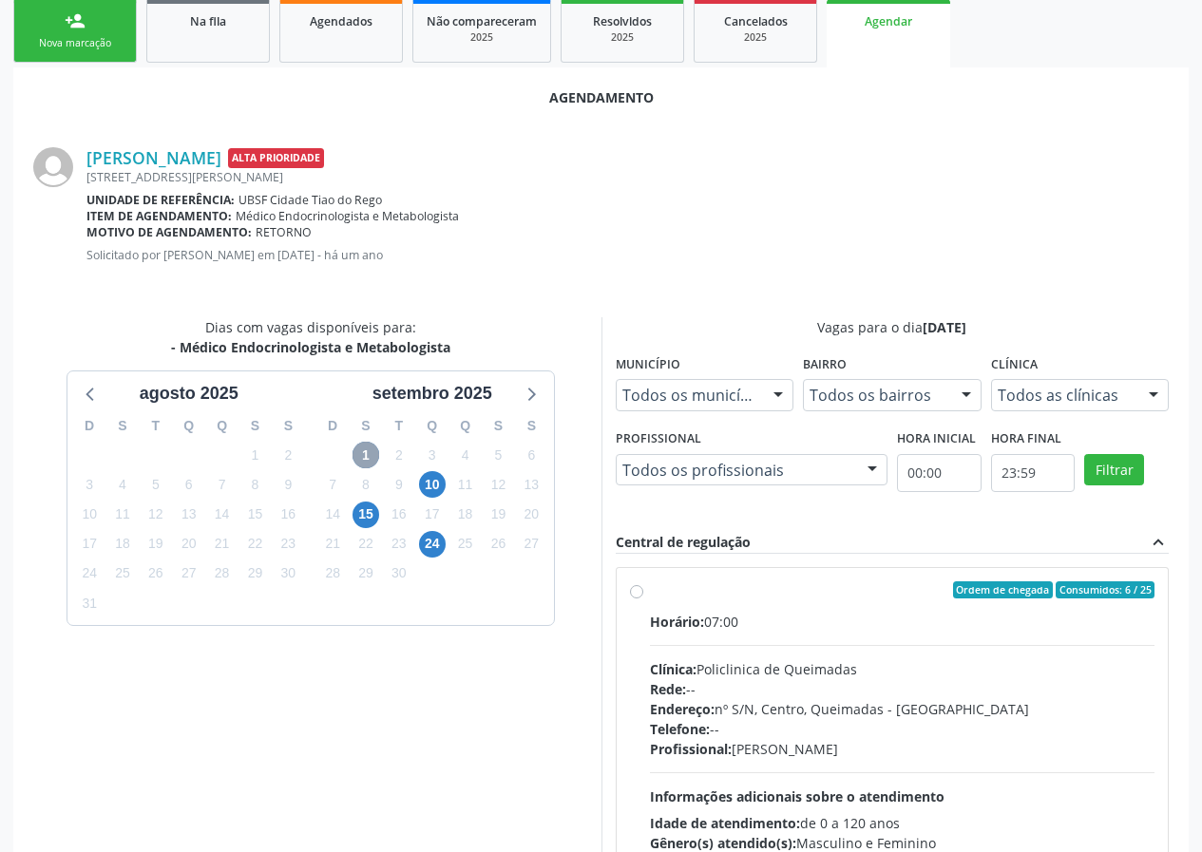
scroll to position [446, 0]
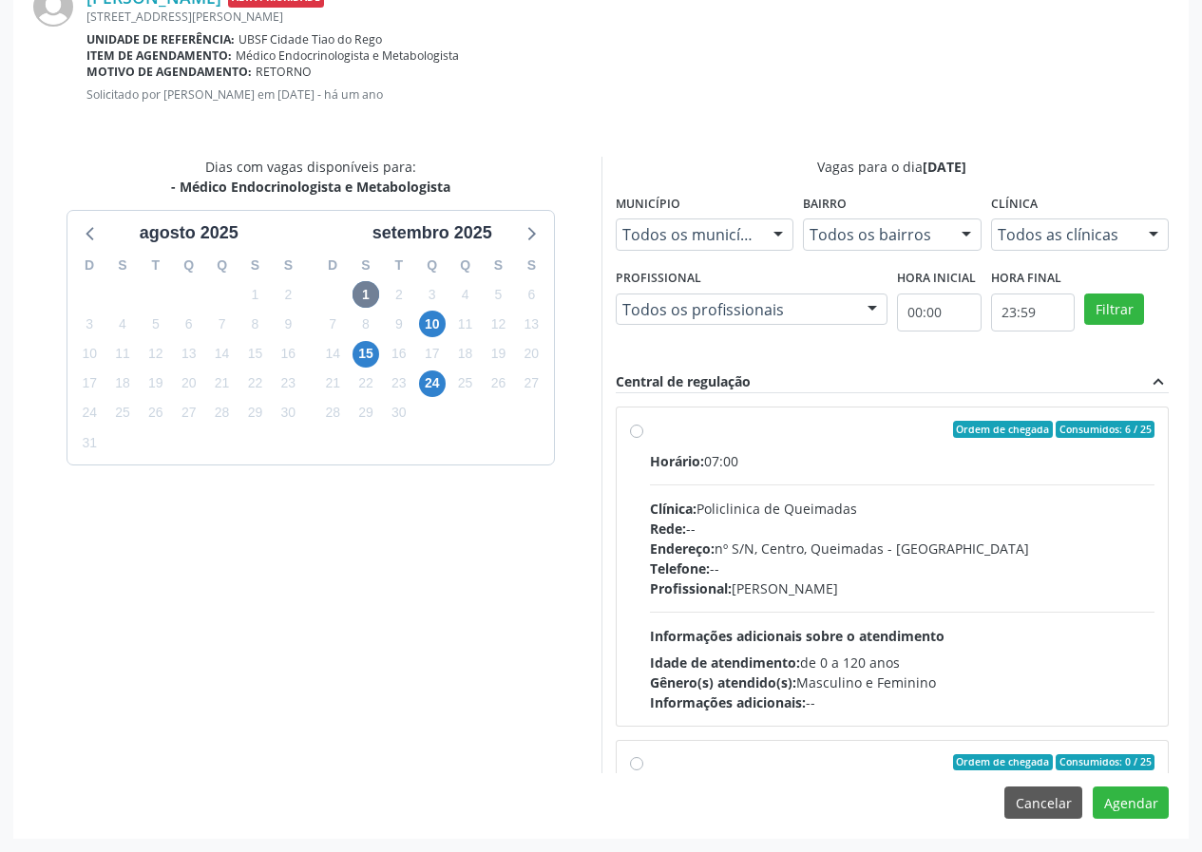
click at [705, 435] on div "Ordem de chegada Consumidos: 6 / 25" at bounding box center [902, 429] width 505 height 17
click at [643, 435] on input "Ordem de chegada Consumidos: 6 / 25 Horário: 07:00 Clínica: Policlinica de Quei…" at bounding box center [636, 429] width 13 height 17
radio input "true"
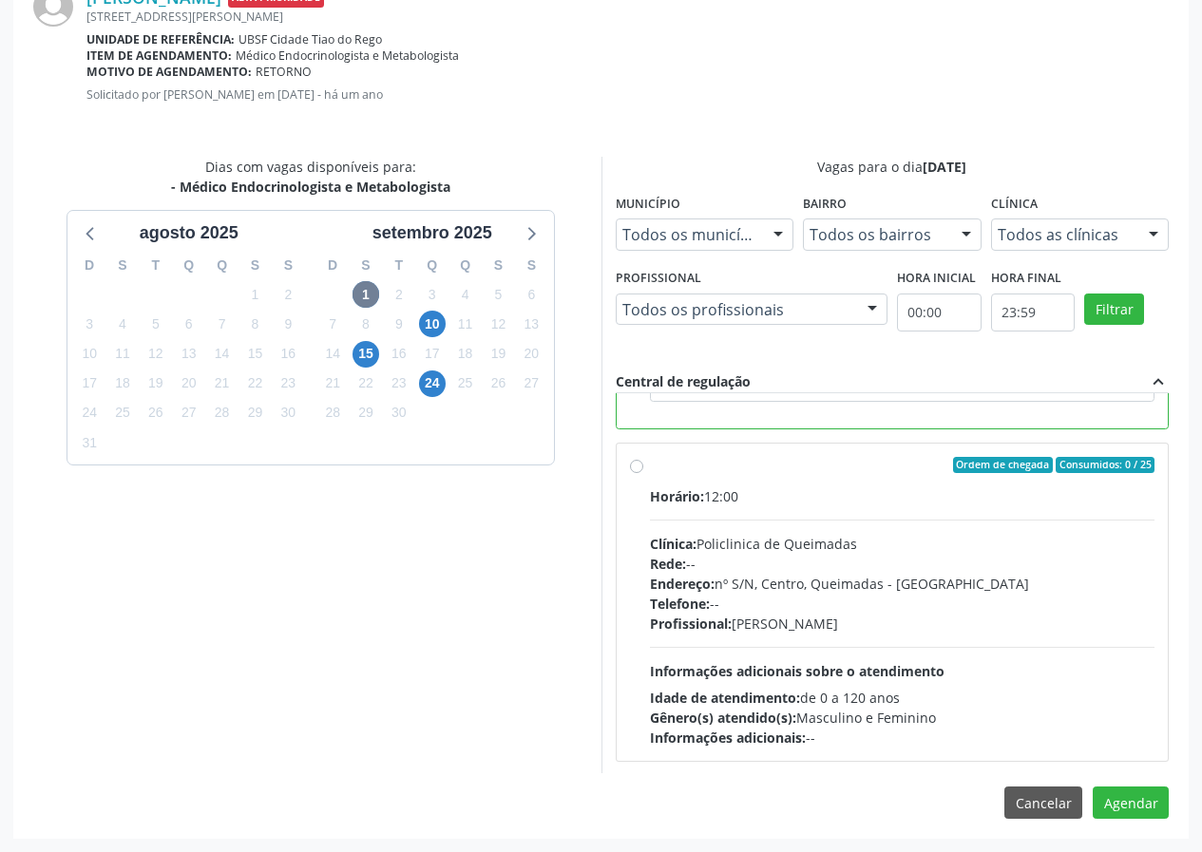
scroll to position [428, 0]
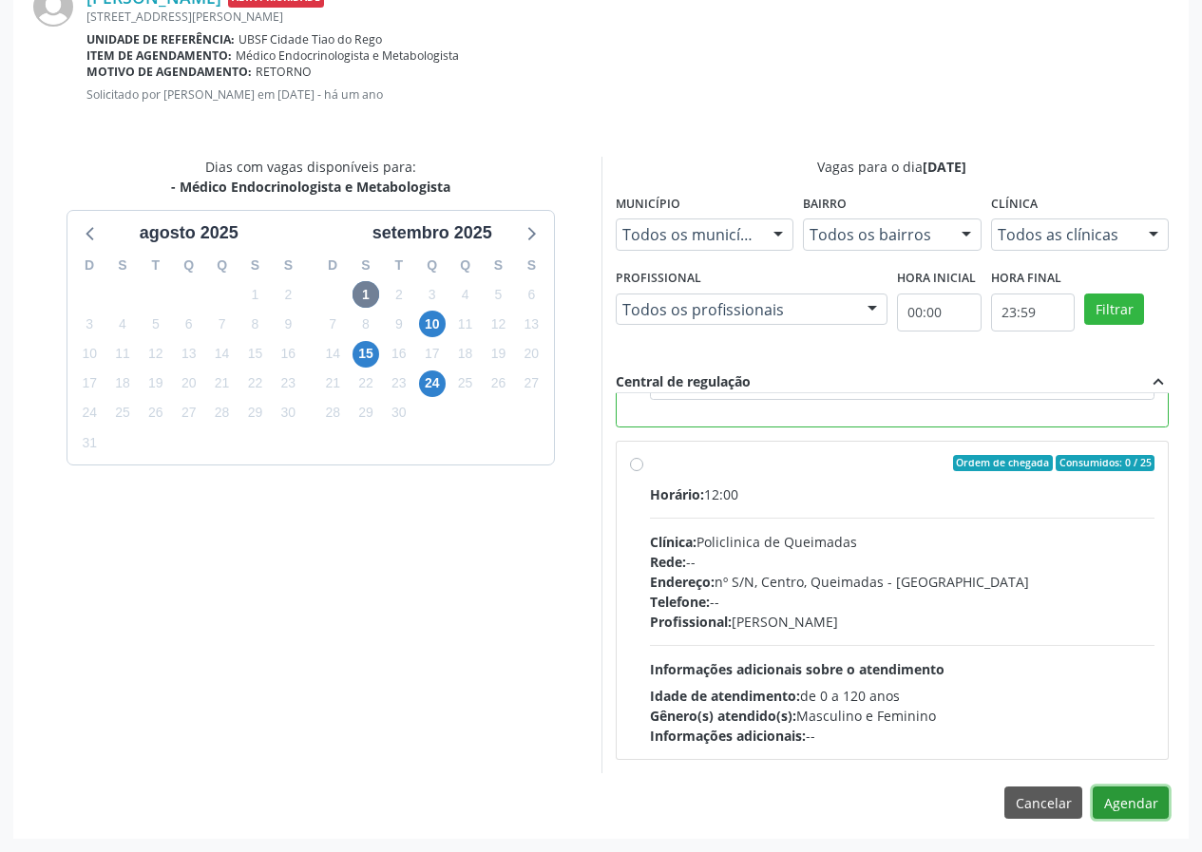
click at [1137, 796] on button "Agendar" at bounding box center [1131, 803] width 76 height 32
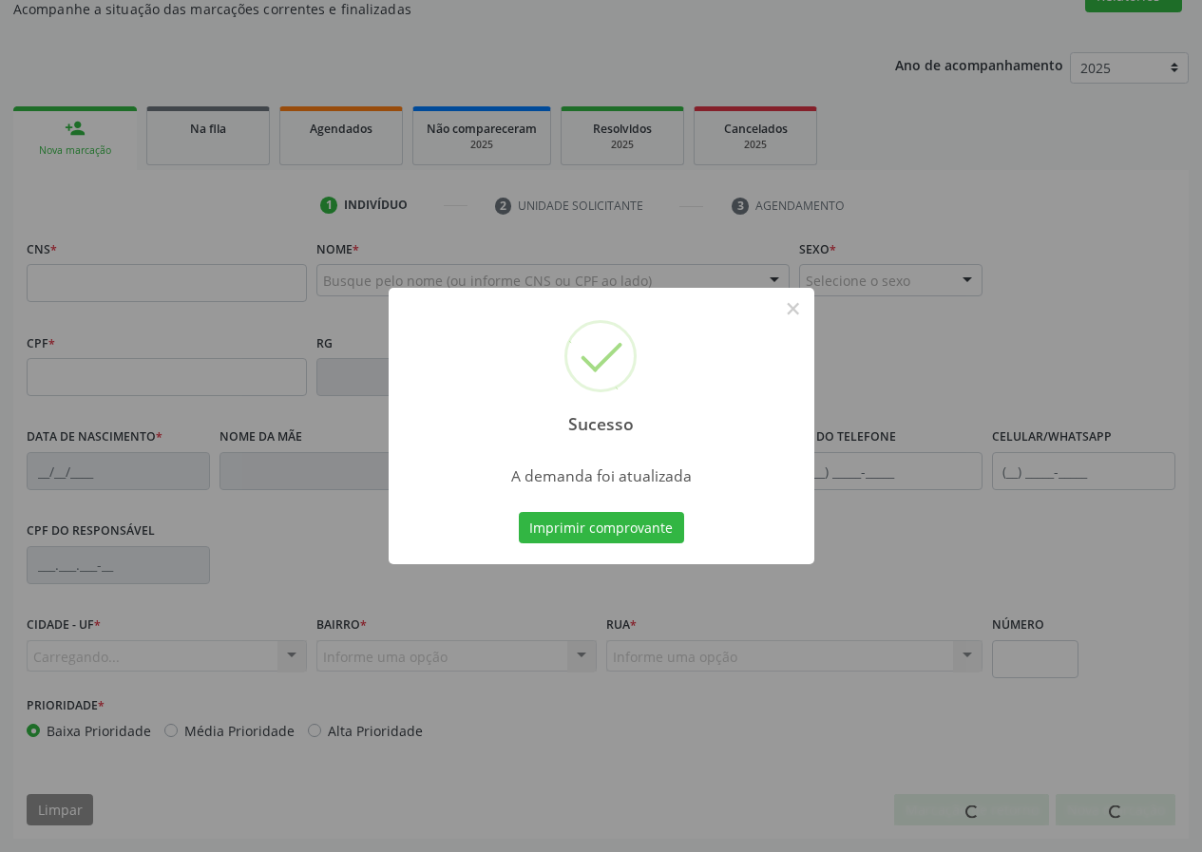
scroll to position [178, 0]
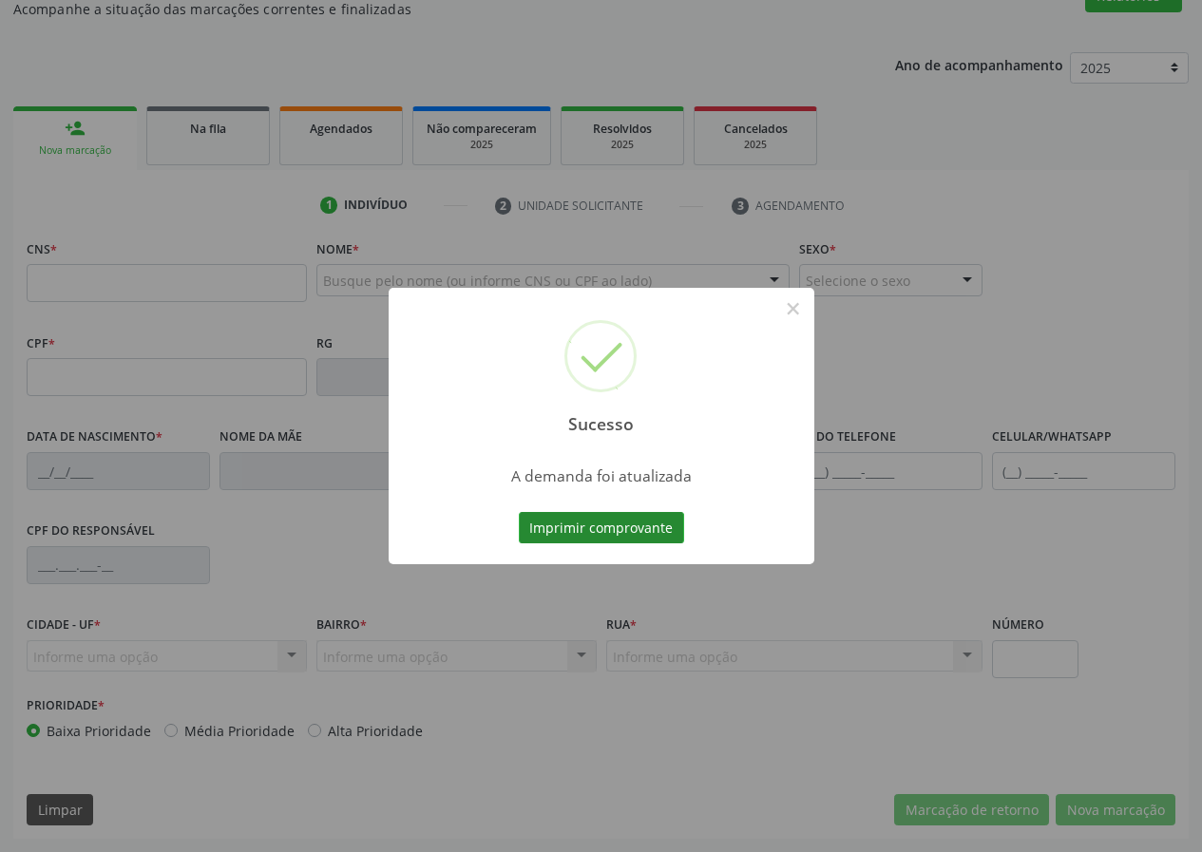
click at [556, 537] on button "Imprimir comprovante" at bounding box center [601, 528] width 165 height 32
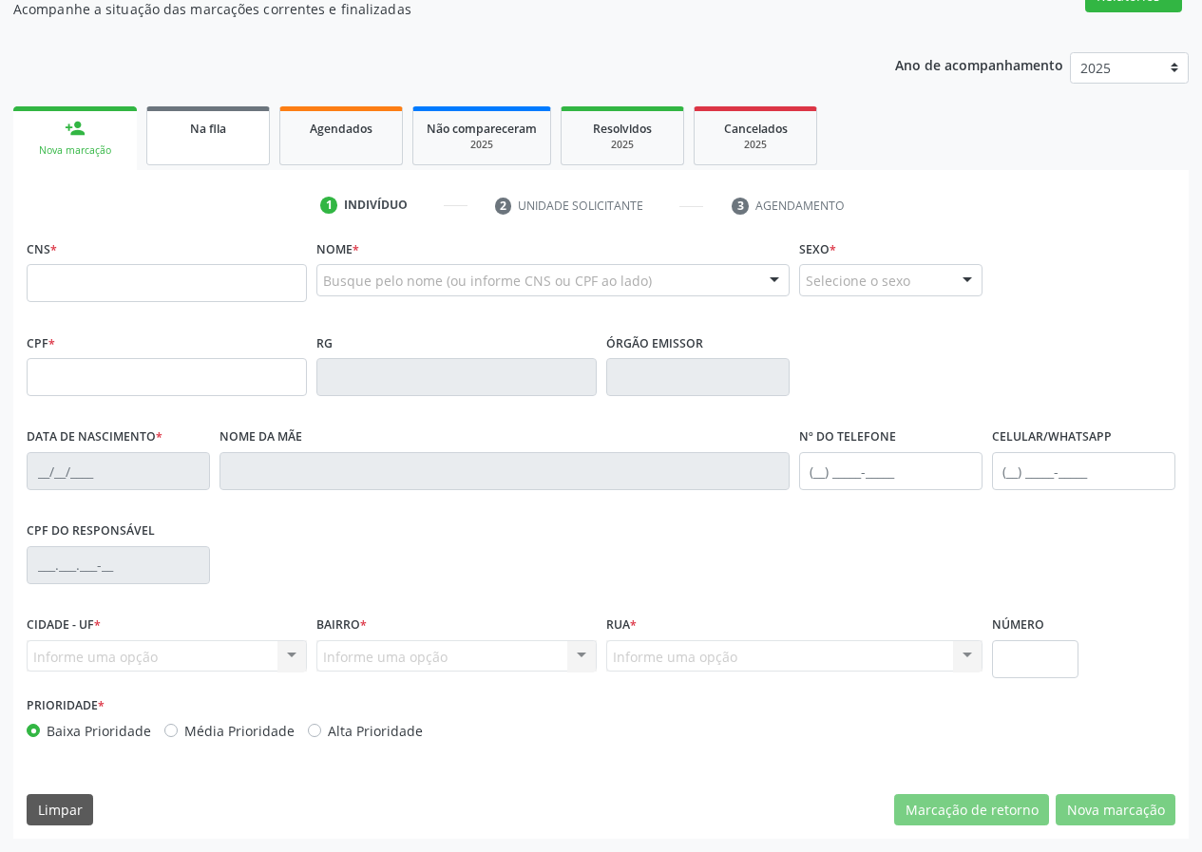
click at [226, 144] on link "Na fila" at bounding box center [208, 135] width 124 height 59
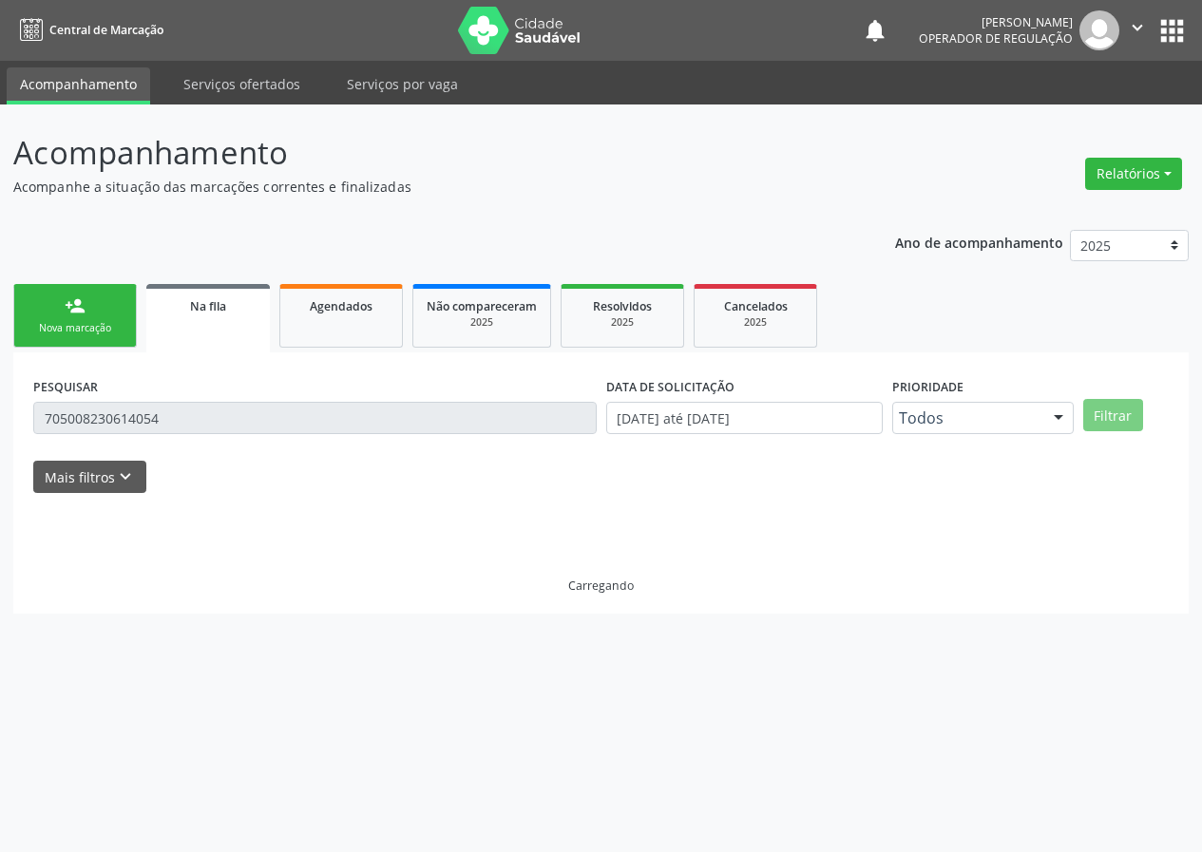
scroll to position [0, 0]
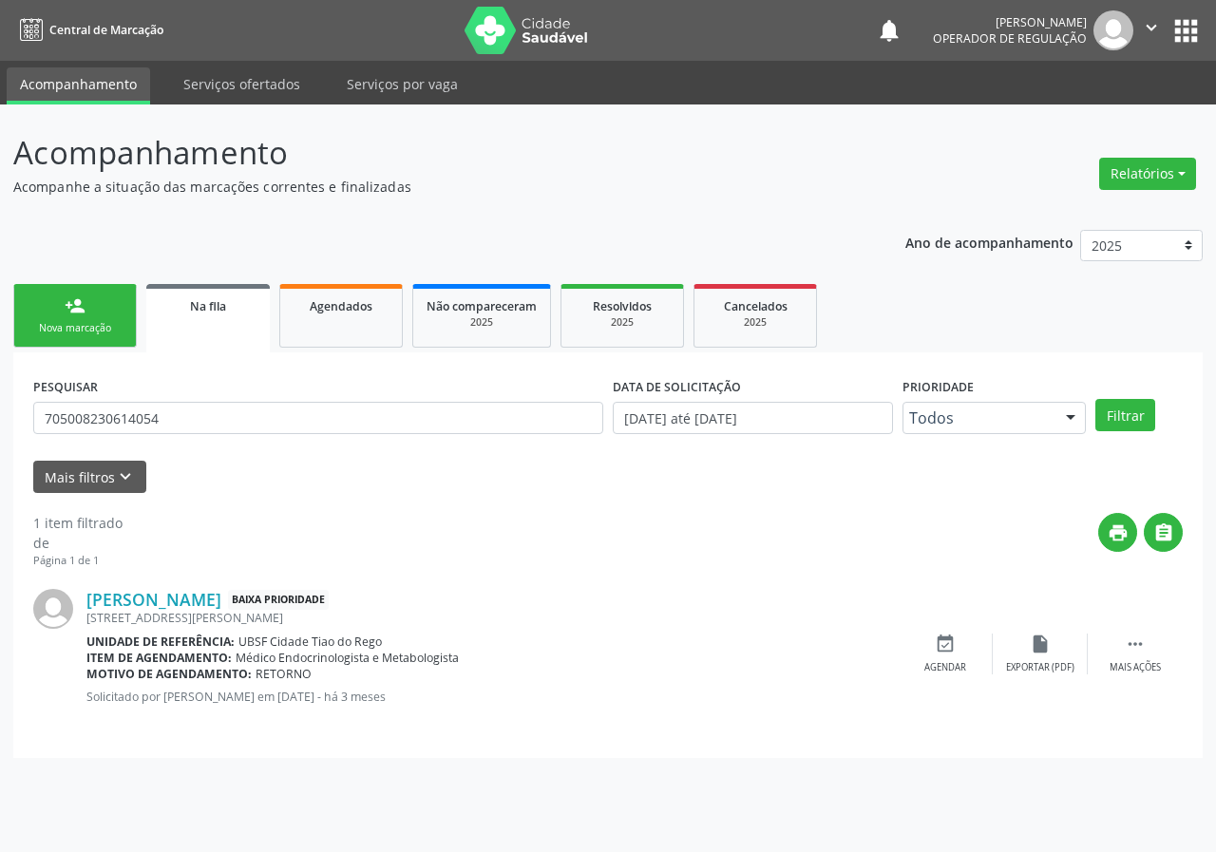
click at [110, 319] on link "person_add Nova marcação" at bounding box center [75, 316] width 124 height 64
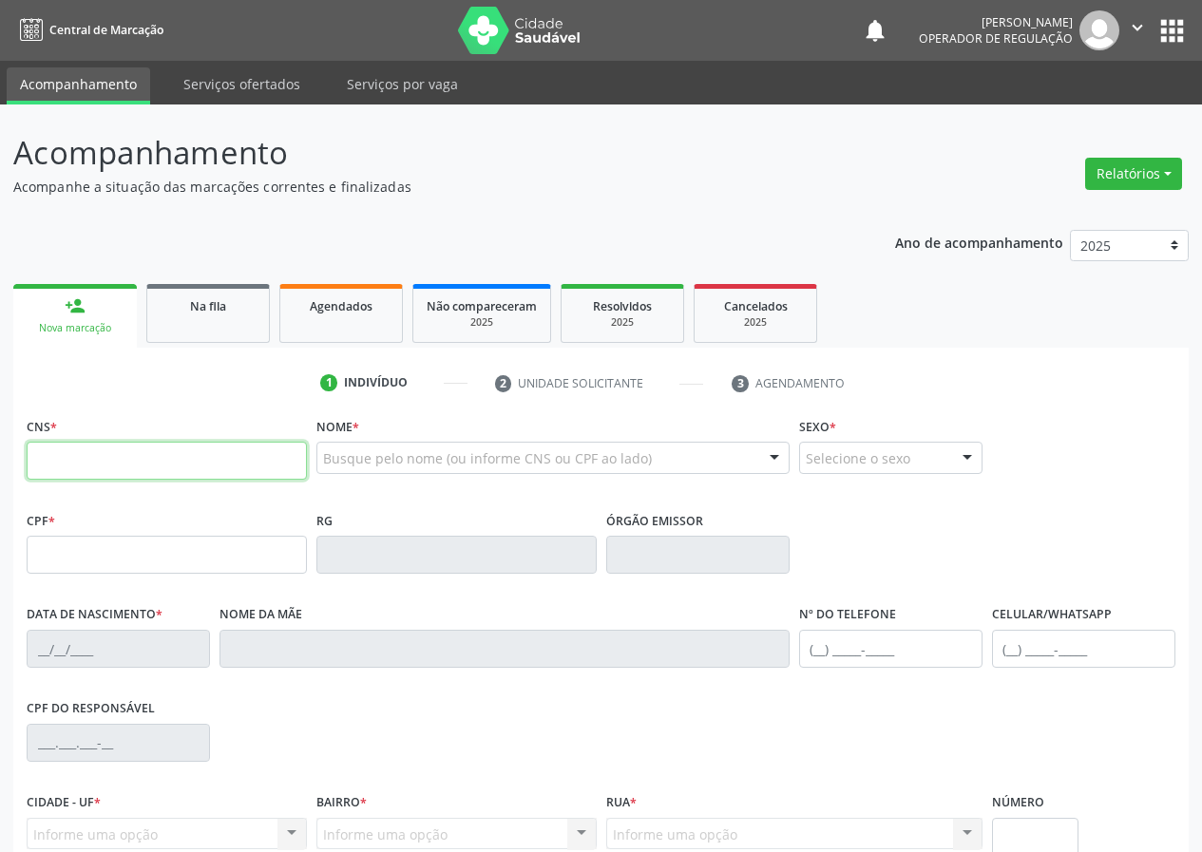
click at [119, 450] on input "text" at bounding box center [167, 461] width 280 height 38
type input "702 3001 0408 2915"
type input "676.680.624-91"
type input "[DATE]"
type input "[PERSON_NAME]"
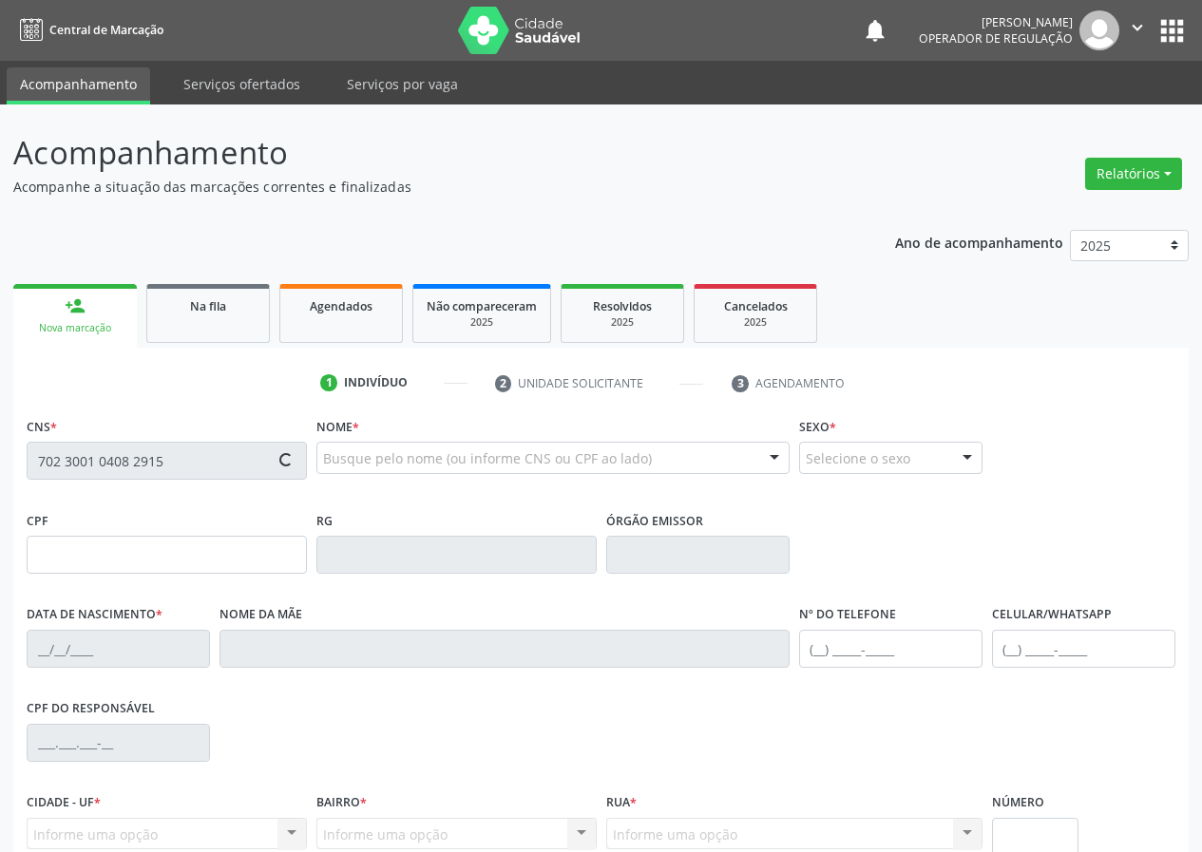
type input "[PHONE_NUMBER]"
type input "204.485.544-53"
type input "14"
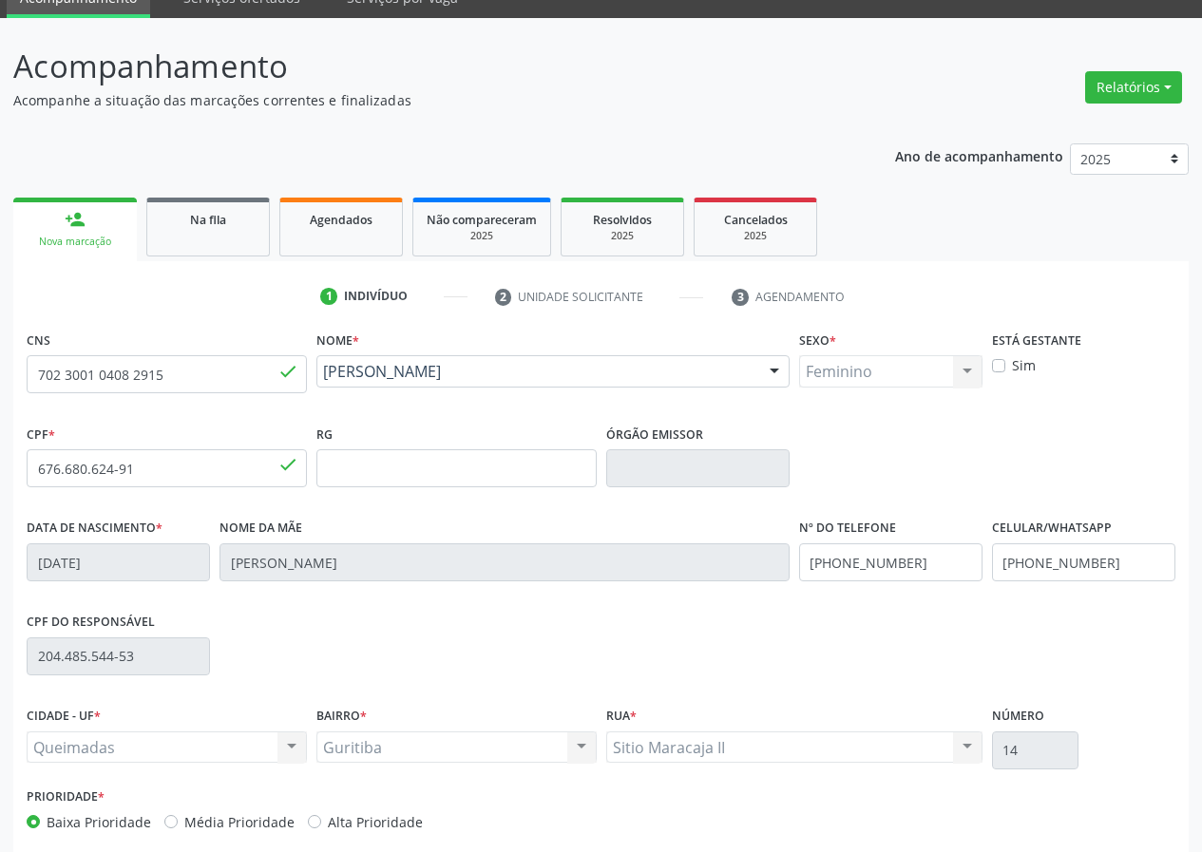
scroll to position [178, 0]
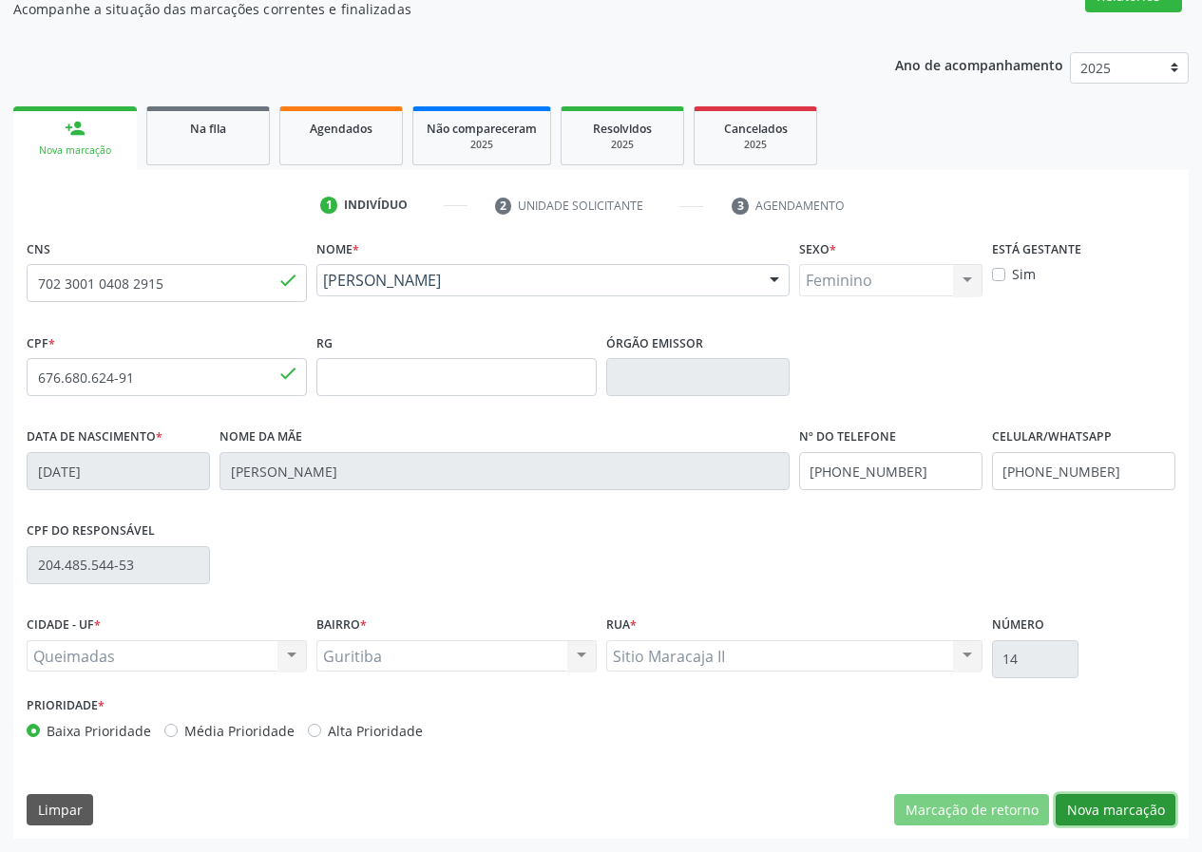
click at [1107, 805] on button "Nova marcação" at bounding box center [1115, 810] width 120 height 32
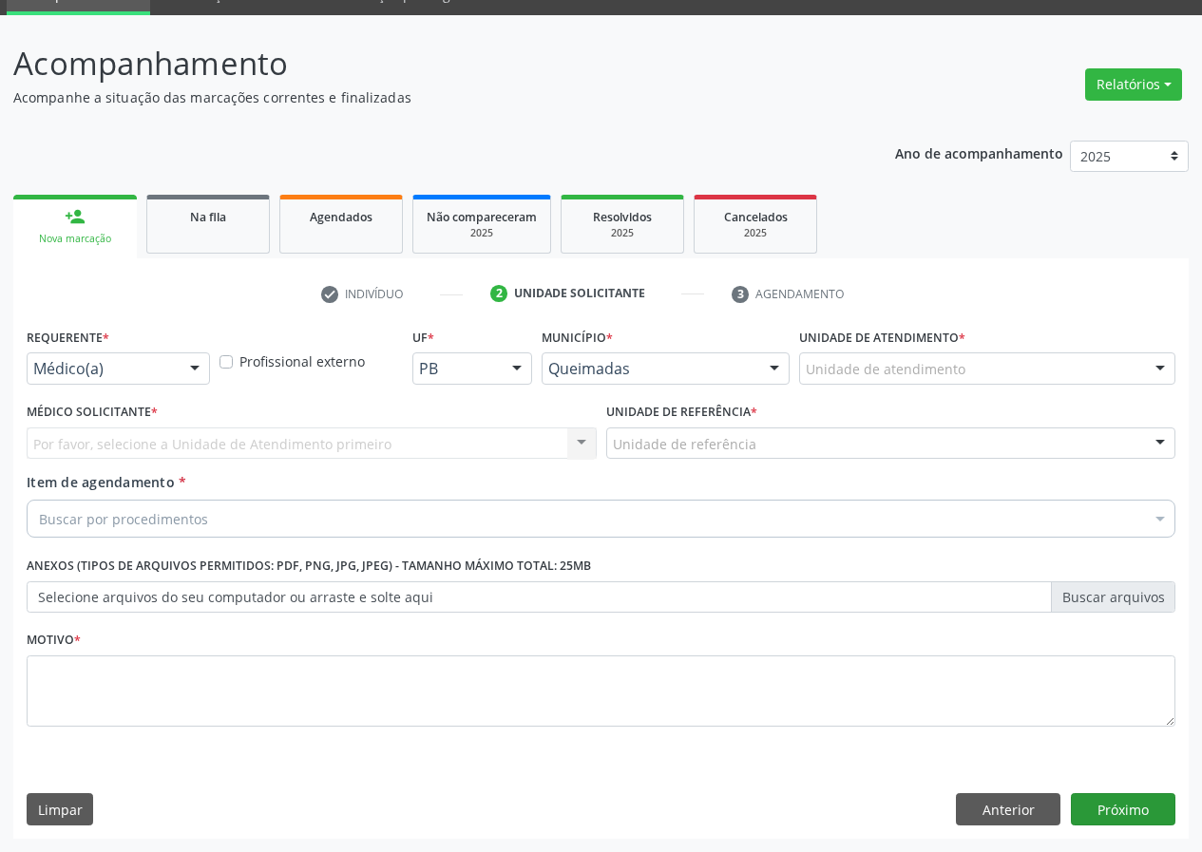
scroll to position [89, 0]
click at [172, 352] on div "Requerente * Médico(a) Médico(a) Enfermeiro(a) Paciente Nenhum resultado encont…" at bounding box center [118, 353] width 183 height 61
click at [172, 366] on div "Médico(a)" at bounding box center [118, 368] width 183 height 32
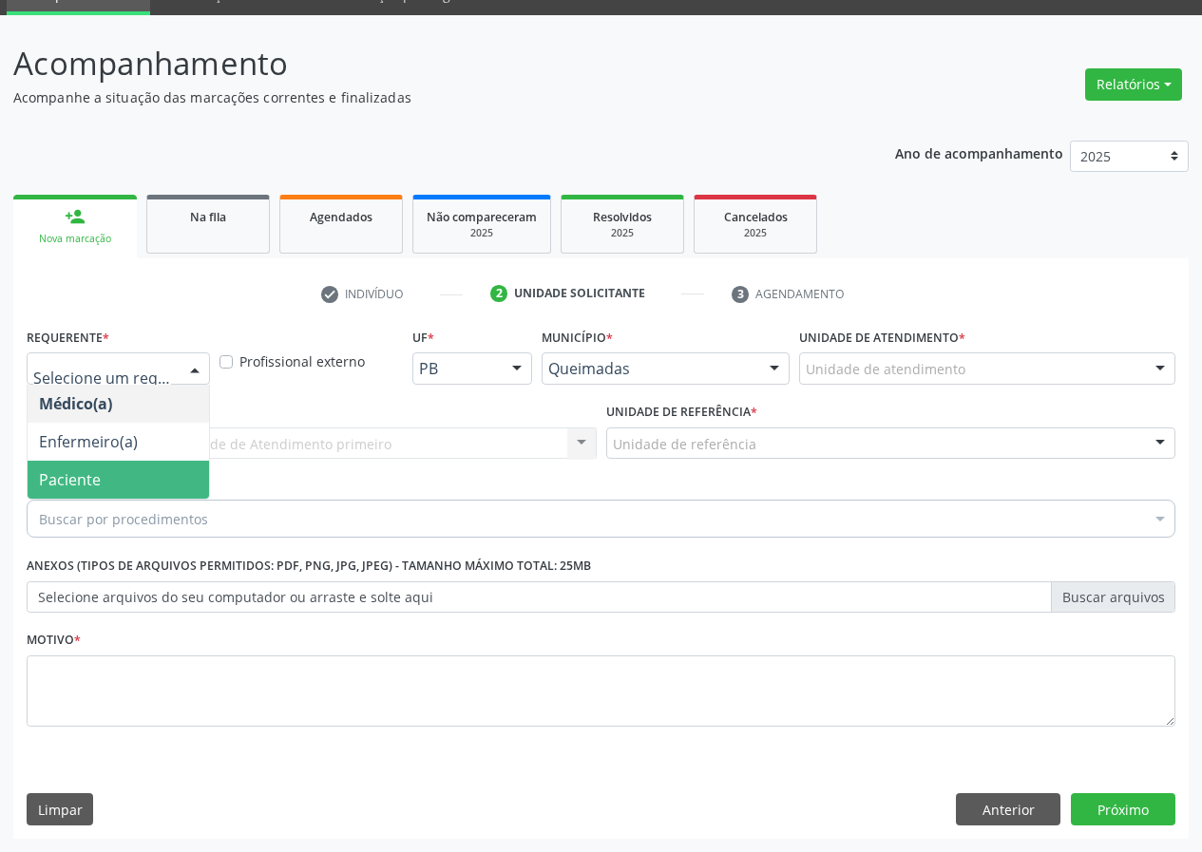
click at [119, 475] on span "Paciente" at bounding box center [118, 480] width 181 height 38
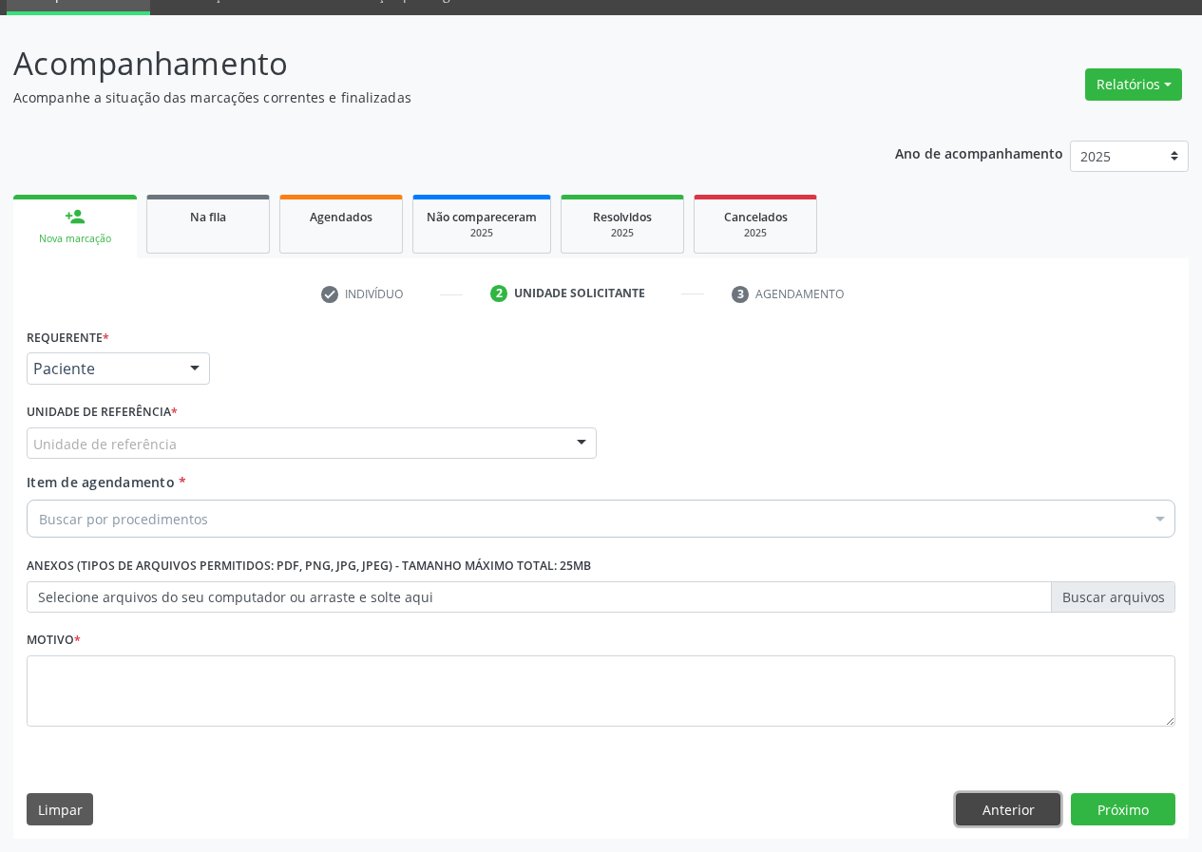
click at [965, 802] on button "Anterior" at bounding box center [1008, 809] width 105 height 32
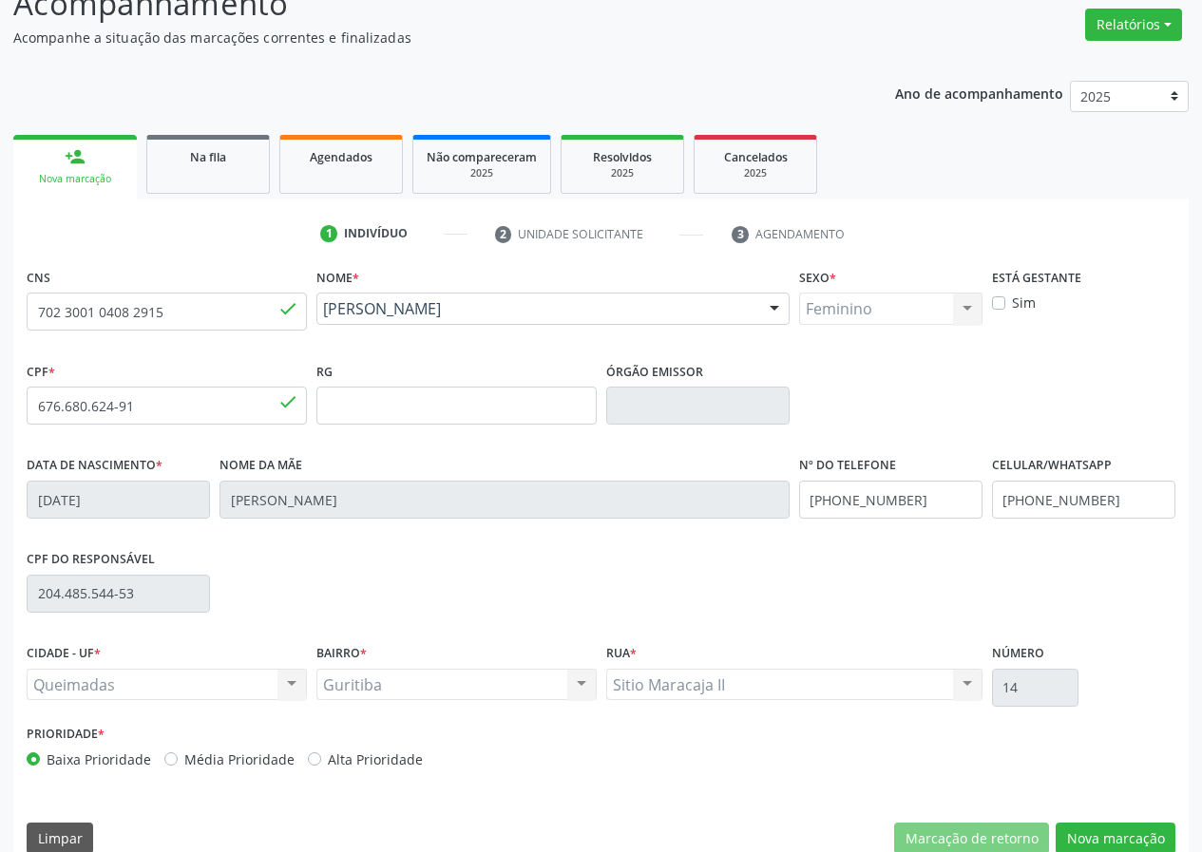
scroll to position [178, 0]
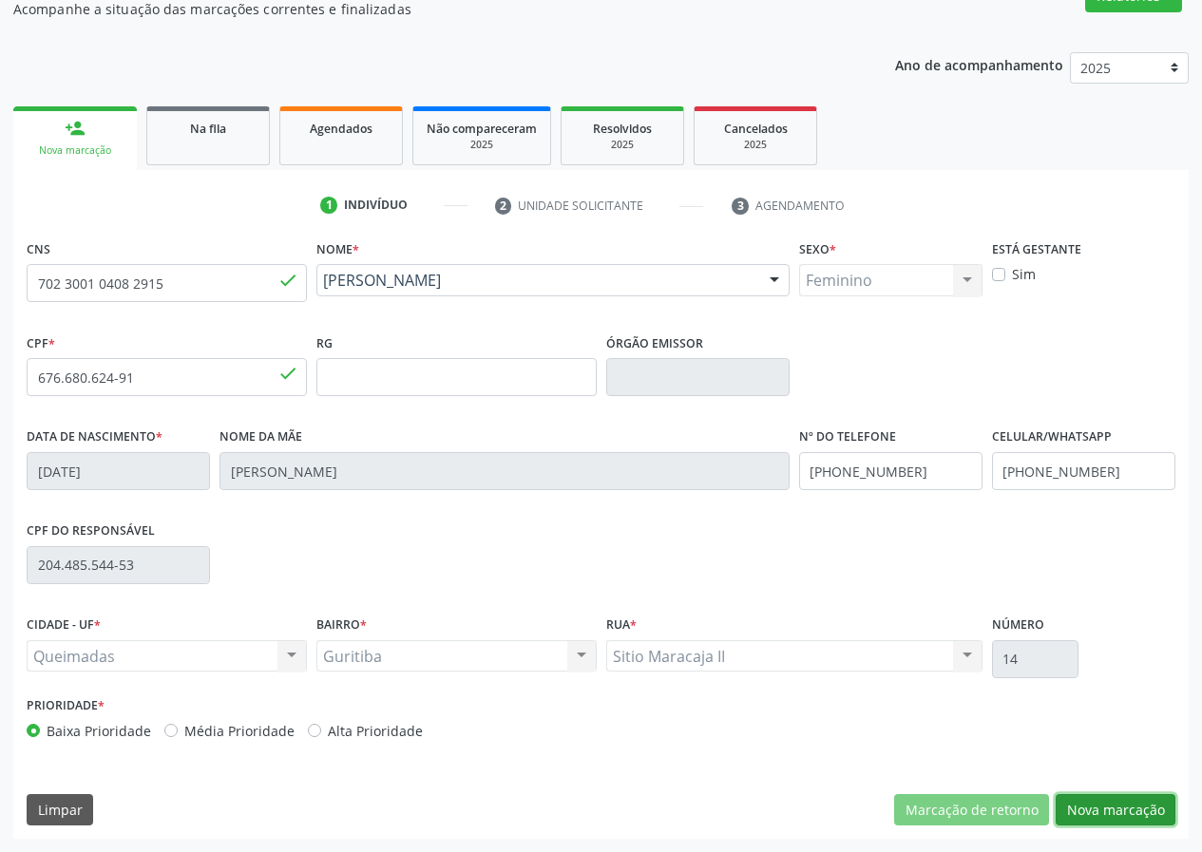
click at [1100, 799] on button "Nova marcação" at bounding box center [1115, 810] width 120 height 32
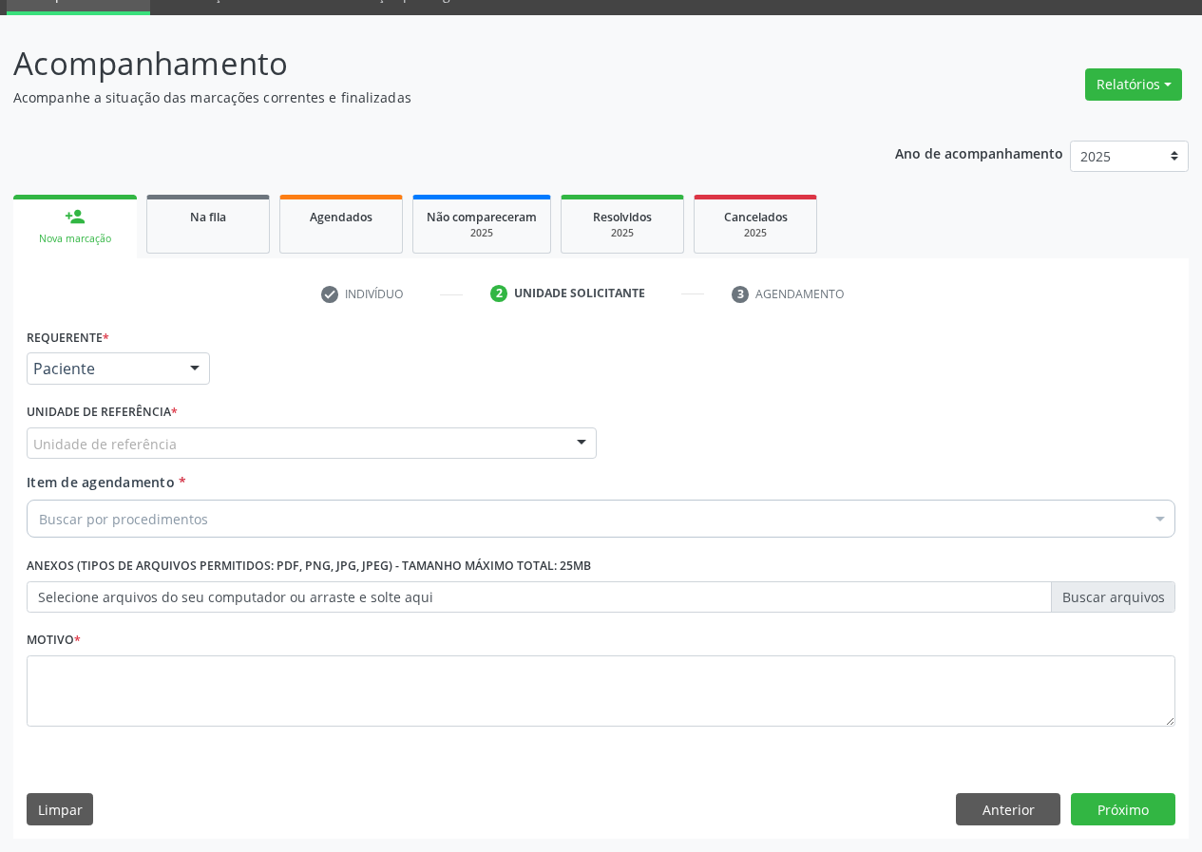
scroll to position [89, 0]
click at [238, 446] on div "Unidade de referência" at bounding box center [312, 444] width 570 height 32
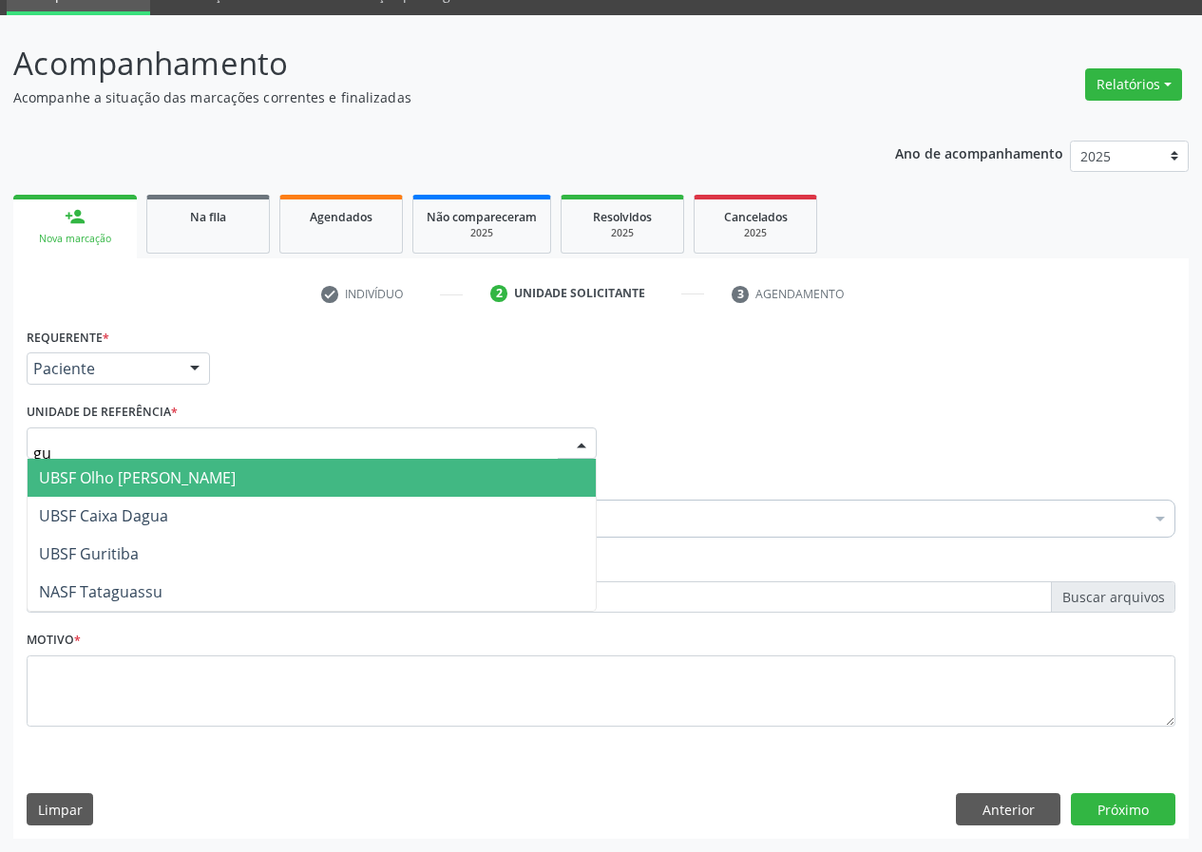
type input "gur"
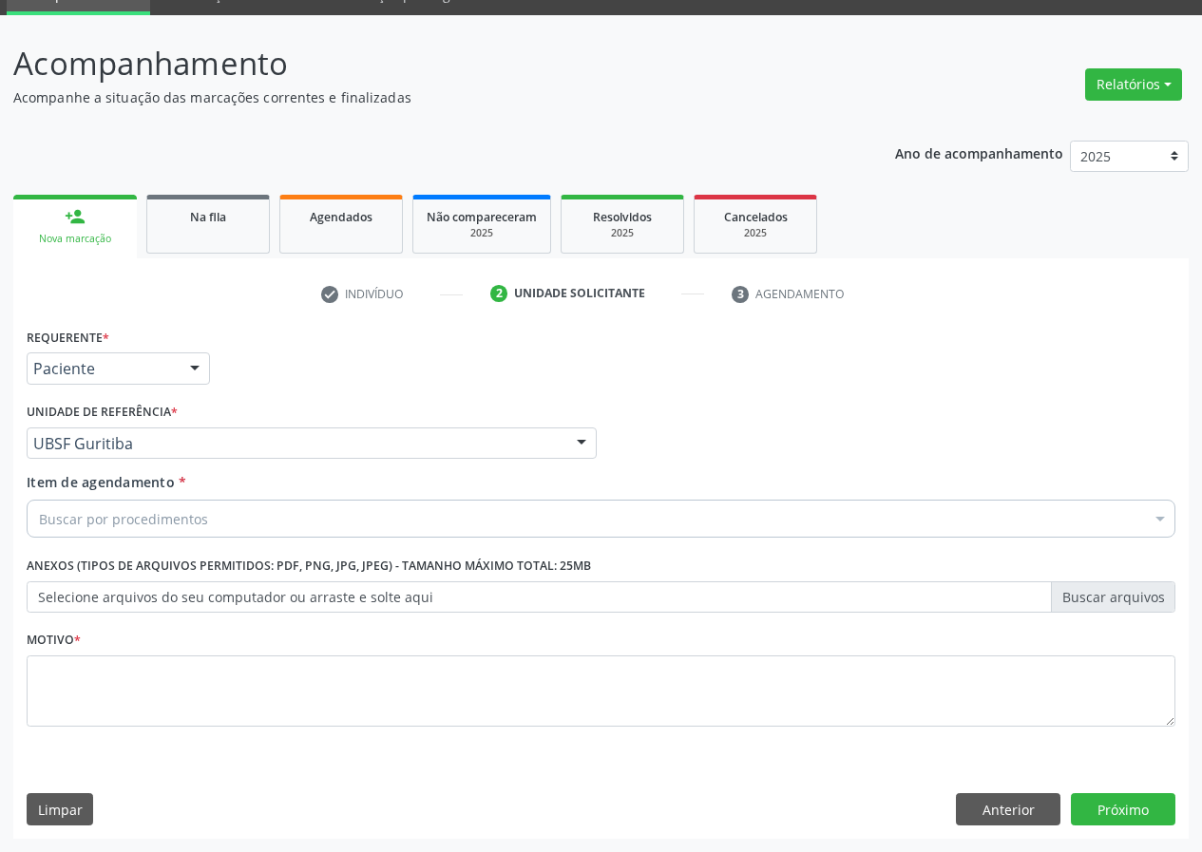
click at [230, 520] on div "Buscar por procedimentos" at bounding box center [601, 519] width 1149 height 38
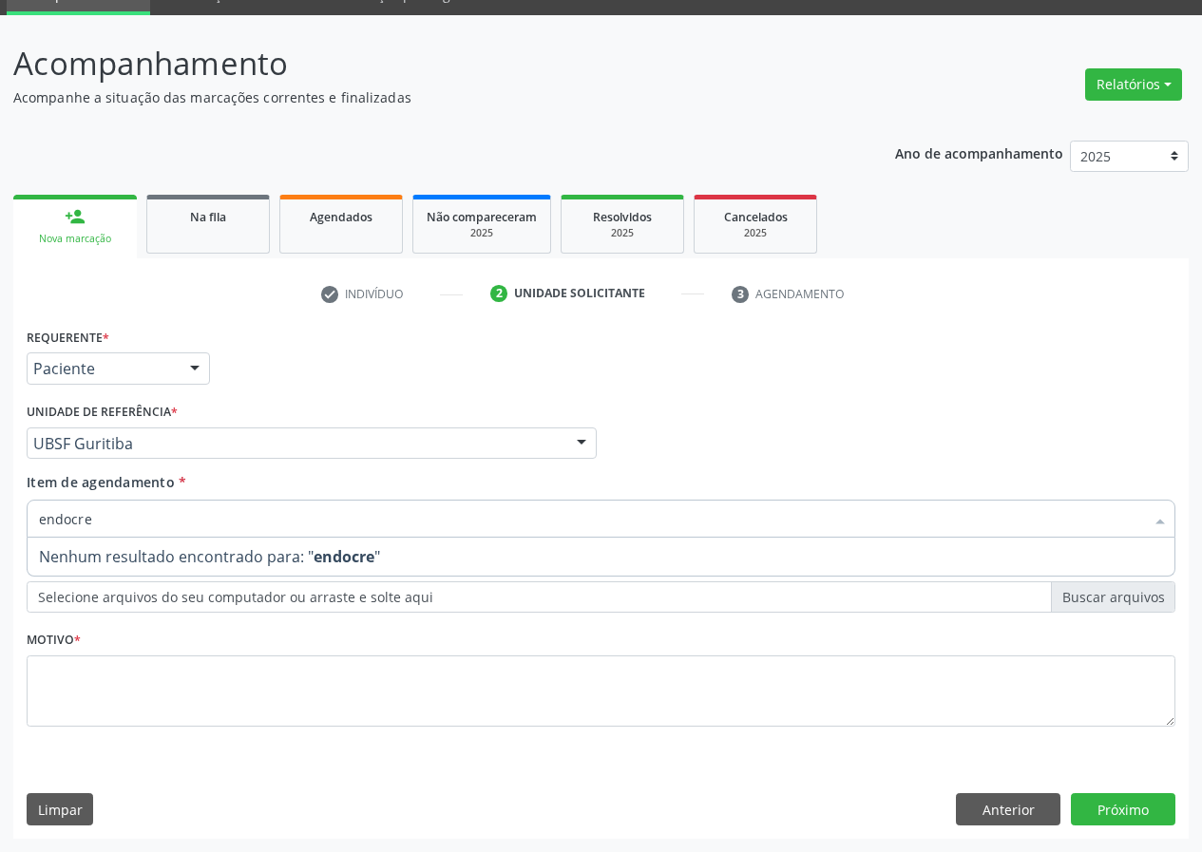
type input "endocr"
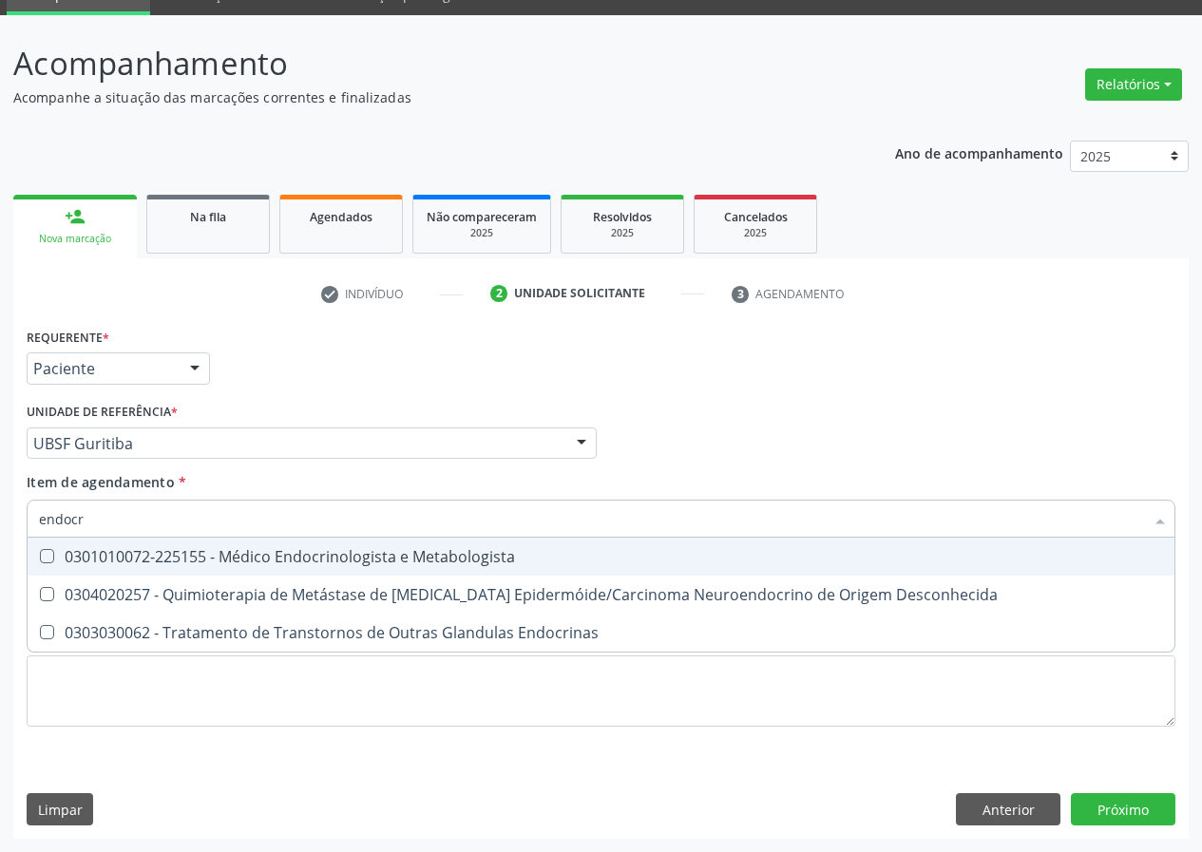
click at [256, 551] on div "0301010072-225155 - Médico Endocrinologista e Metabologista" at bounding box center [601, 556] width 1124 height 15
checkbox Metabologista "true"
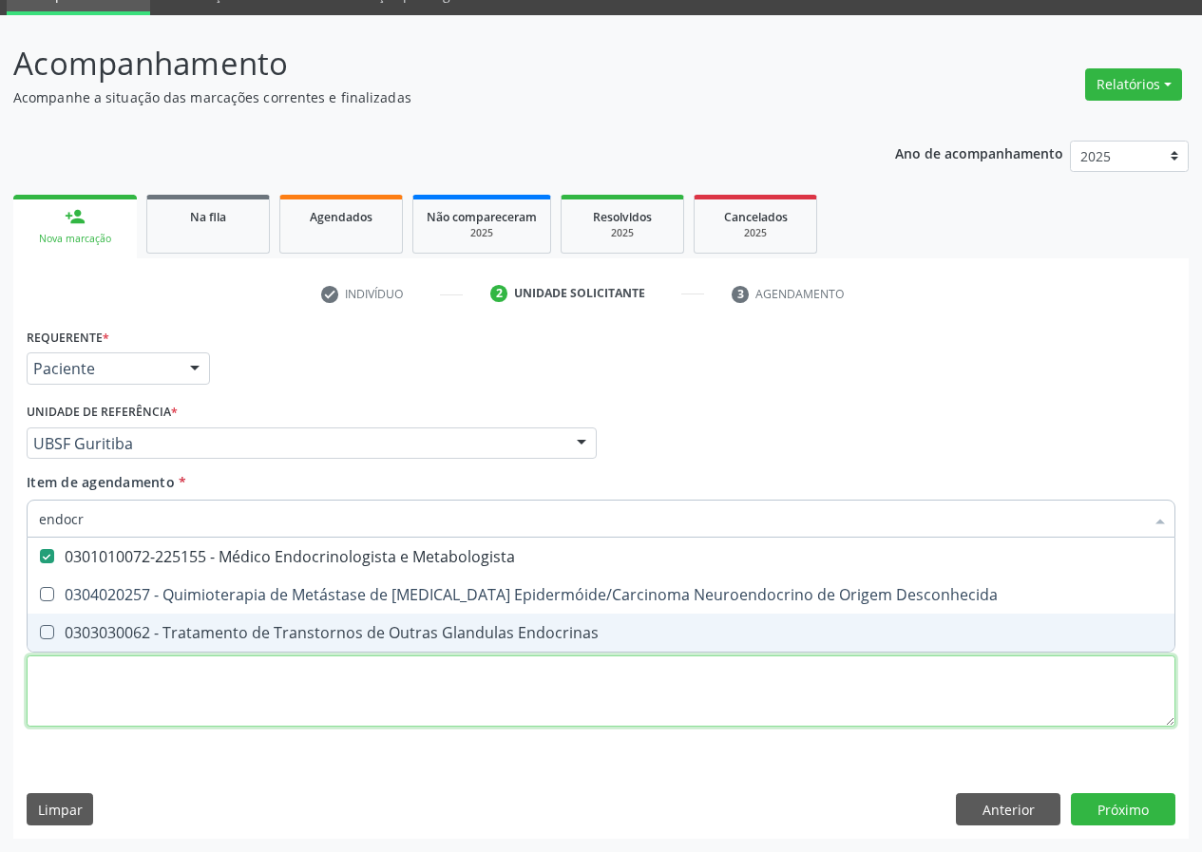
click at [409, 708] on div "Requerente * Paciente Médico(a) Enfermeiro(a) Paciente Nenhum resultado encontr…" at bounding box center [601, 538] width 1149 height 430
checkbox Desconhecida "true"
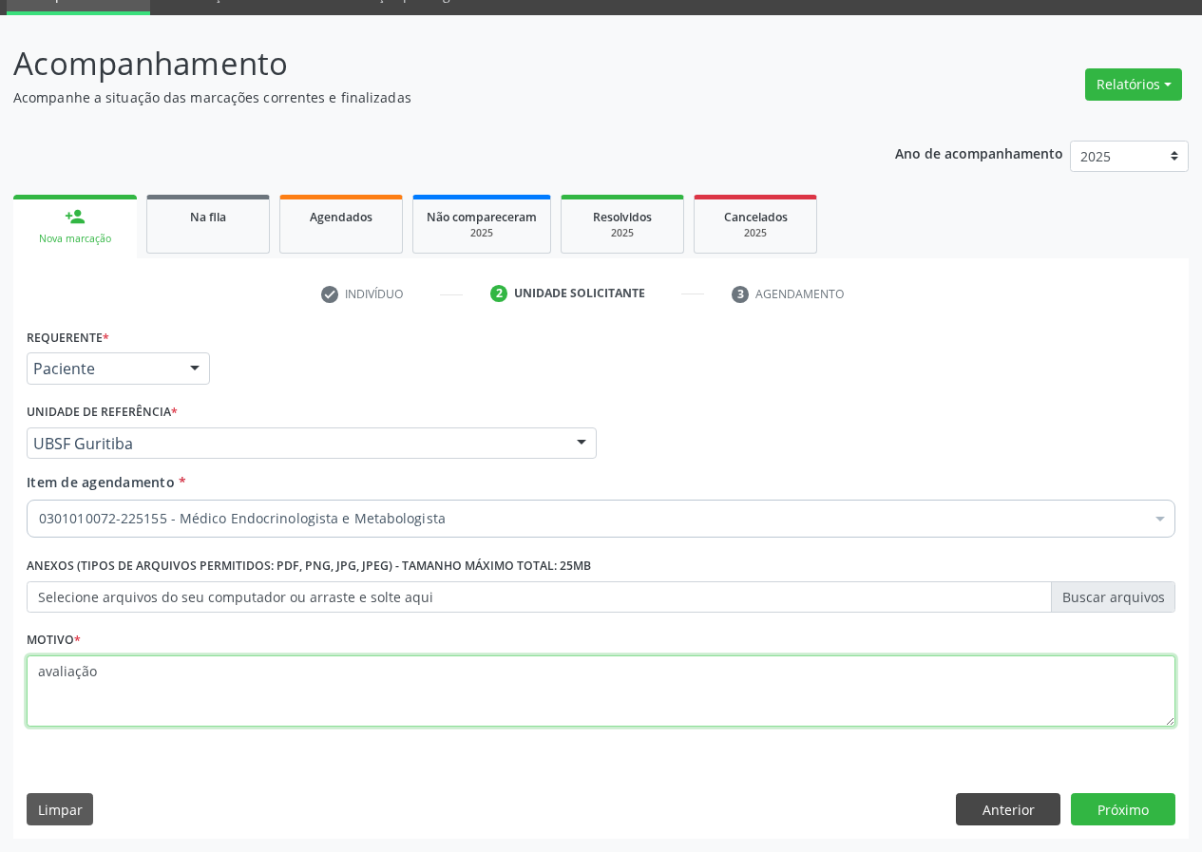
type textarea "avaliação"
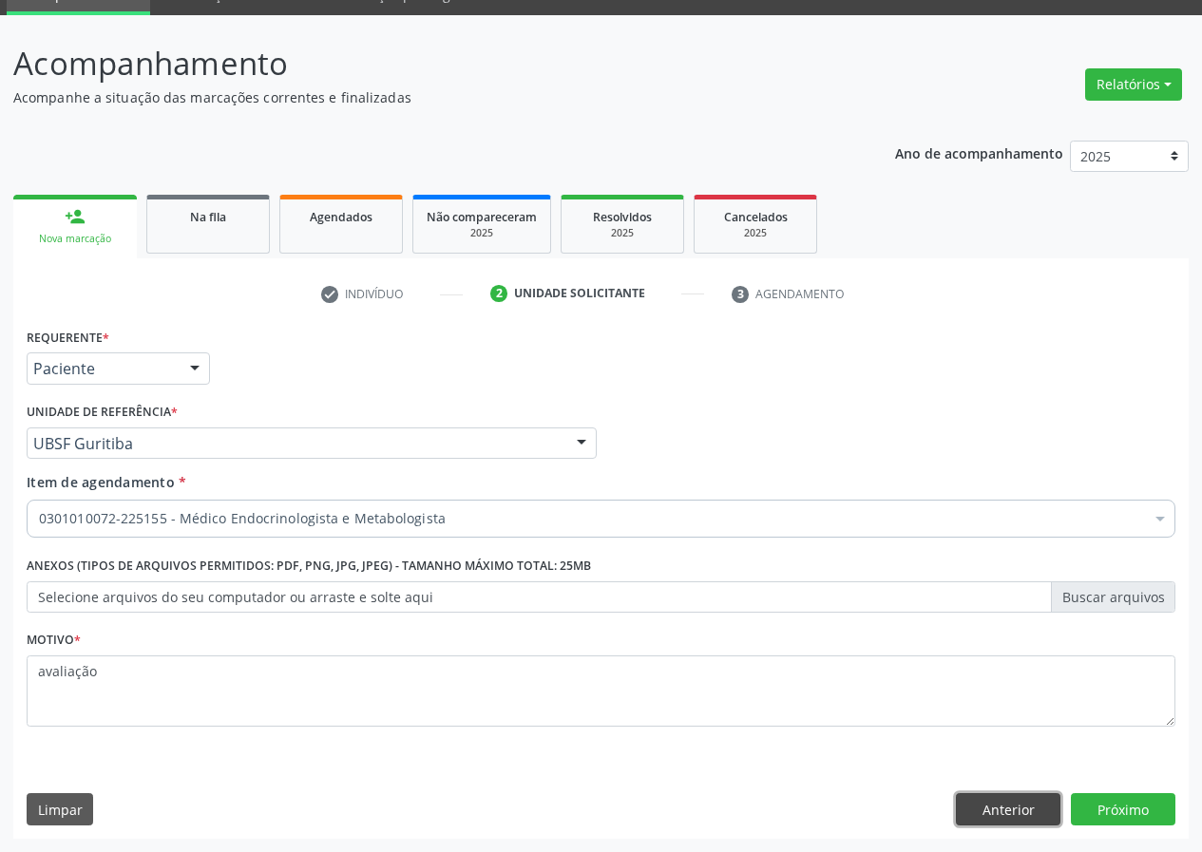
click at [1042, 798] on button "Anterior" at bounding box center [1008, 809] width 105 height 32
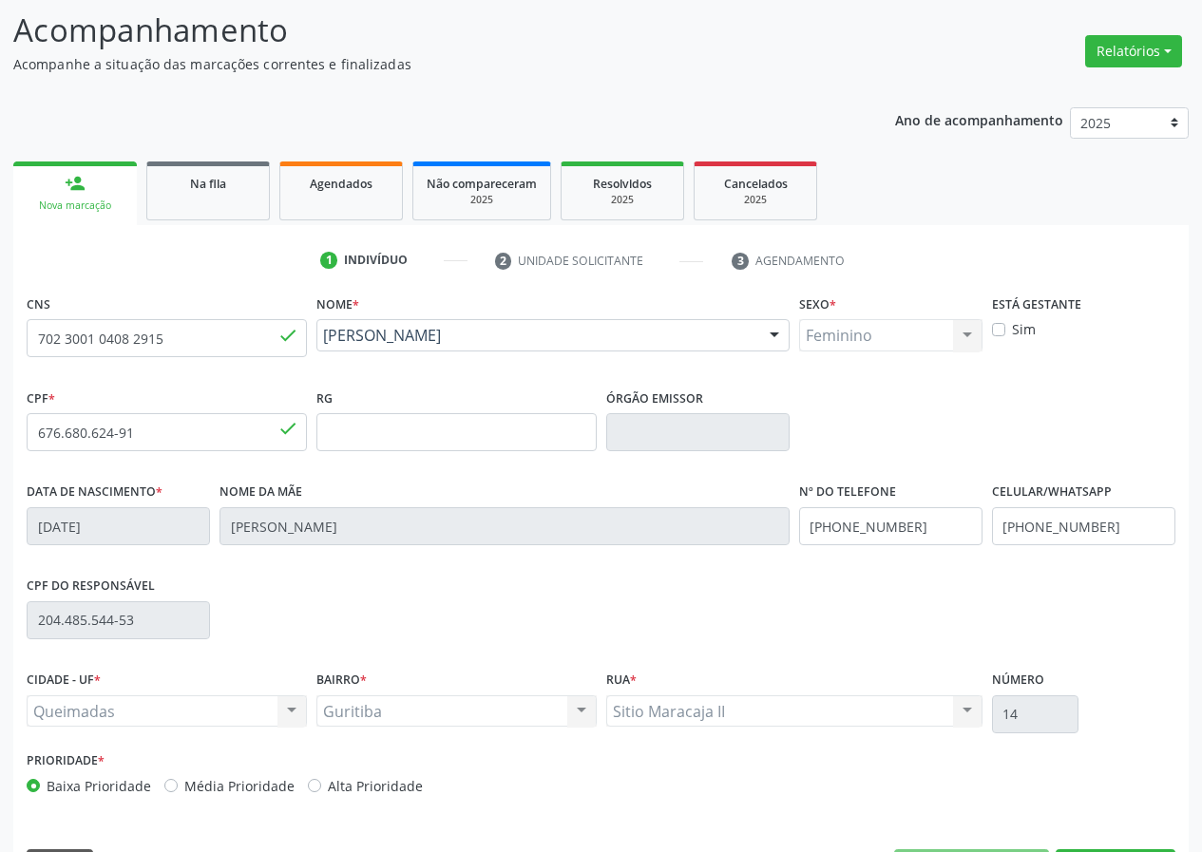
scroll to position [178, 0]
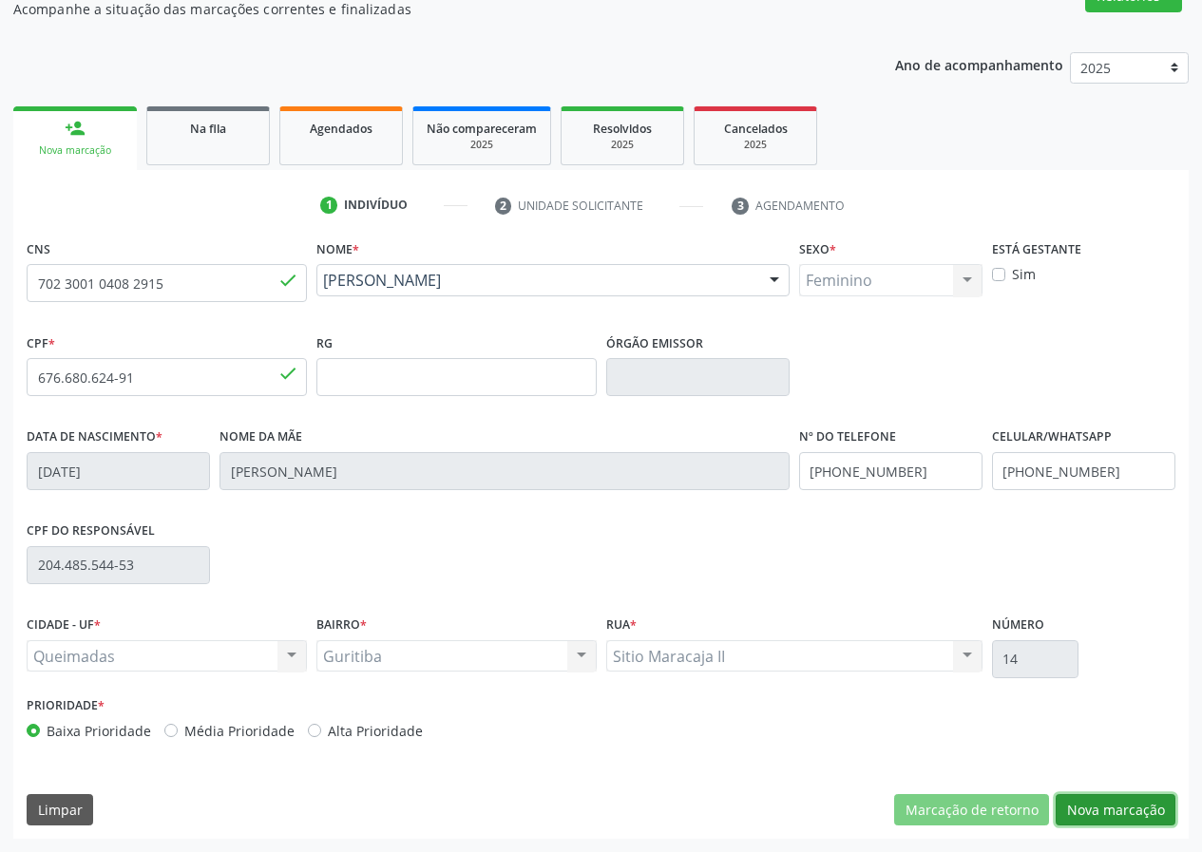
click at [1097, 808] on button "Nova marcação" at bounding box center [1115, 810] width 120 height 32
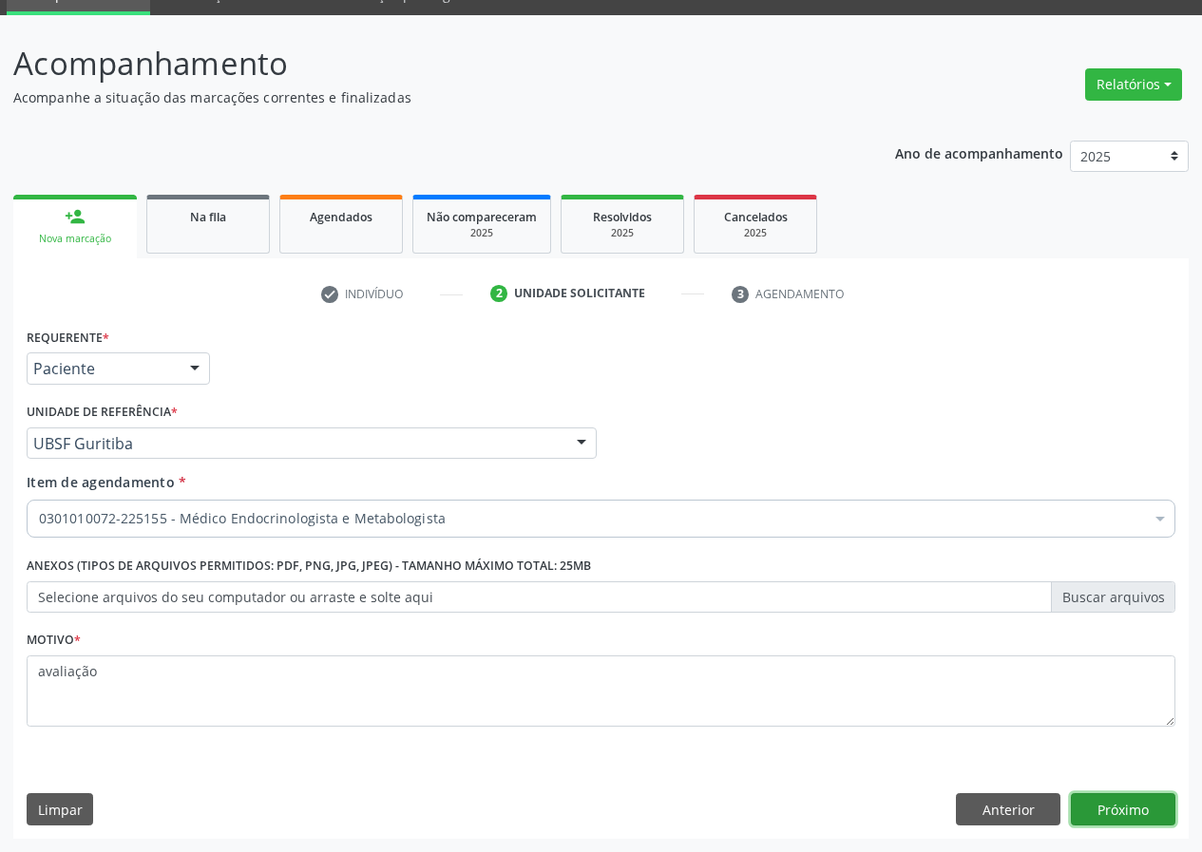
click at [1112, 804] on button "Próximo" at bounding box center [1123, 809] width 105 height 32
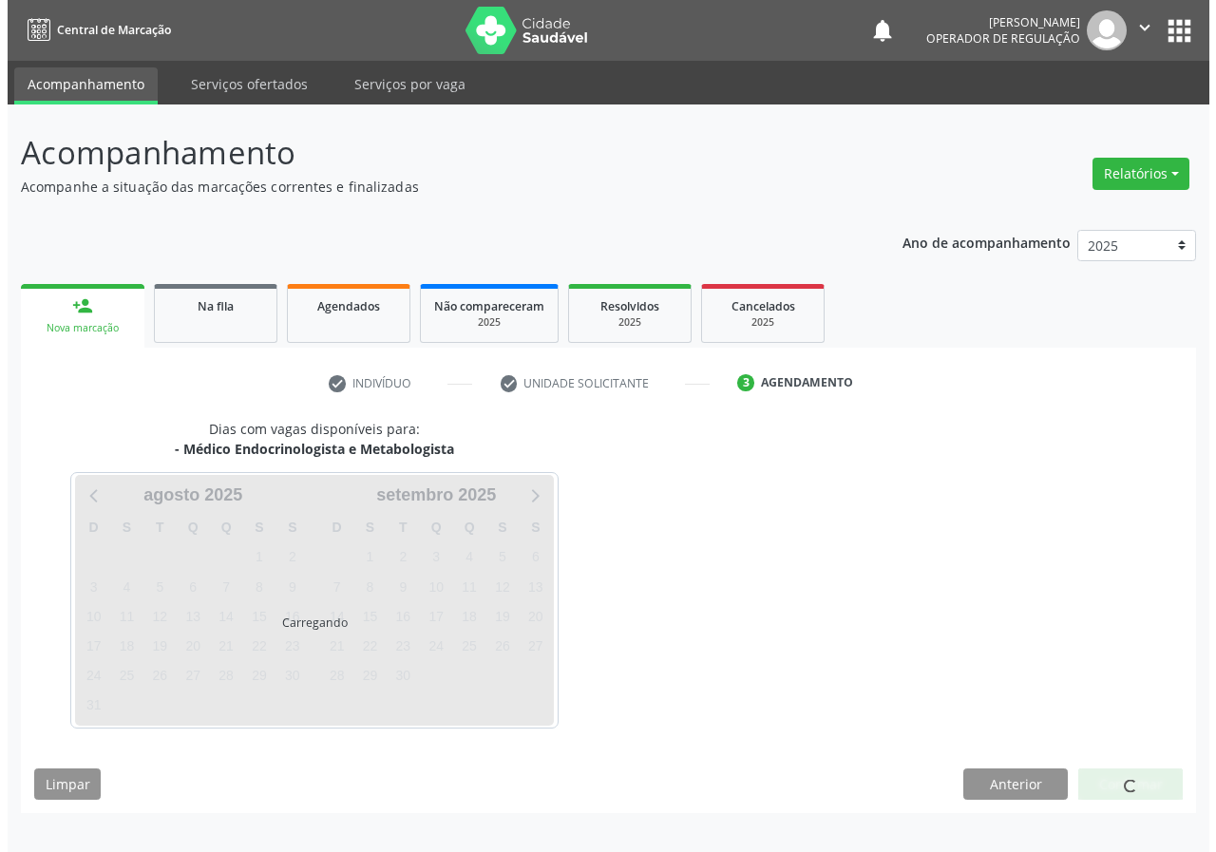
scroll to position [0, 0]
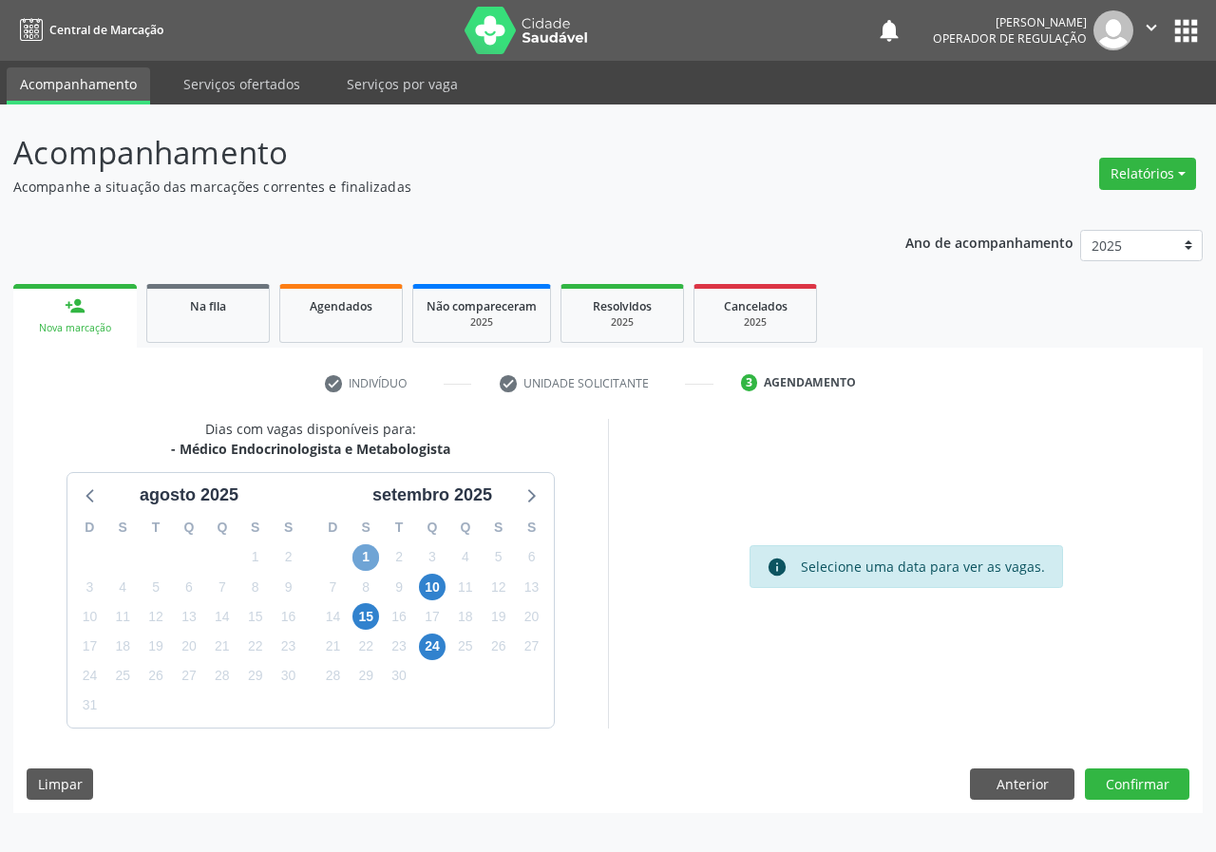
click at [366, 556] on span "1" at bounding box center [365, 557] width 27 height 27
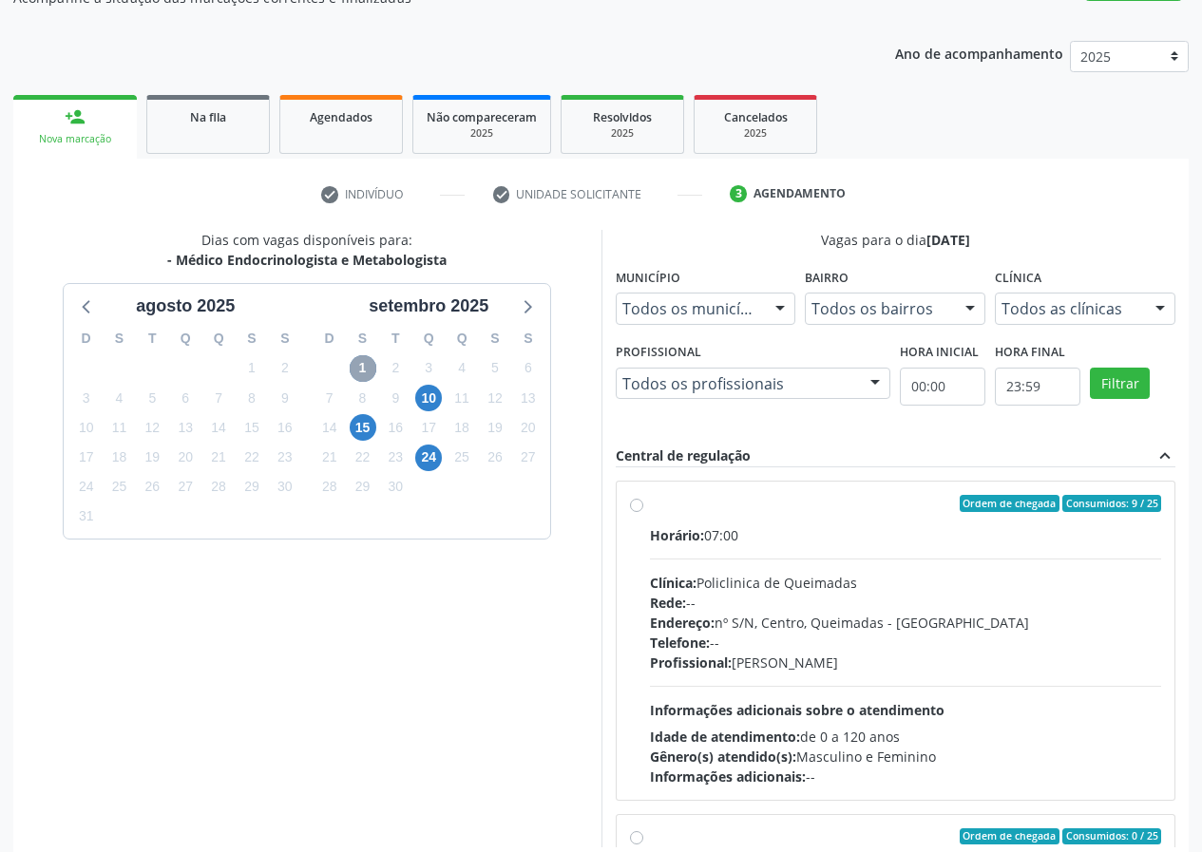
scroll to position [190, 0]
click at [684, 508] on div "Ordem de chegada Consumidos: 9 / 25" at bounding box center [906, 502] width 512 height 17
click at [643, 508] on input "Ordem de chegada Consumidos: 9 / 25 Horário: 07:00 Clínica: Policlinica de Quei…" at bounding box center [636, 502] width 13 height 17
radio input "true"
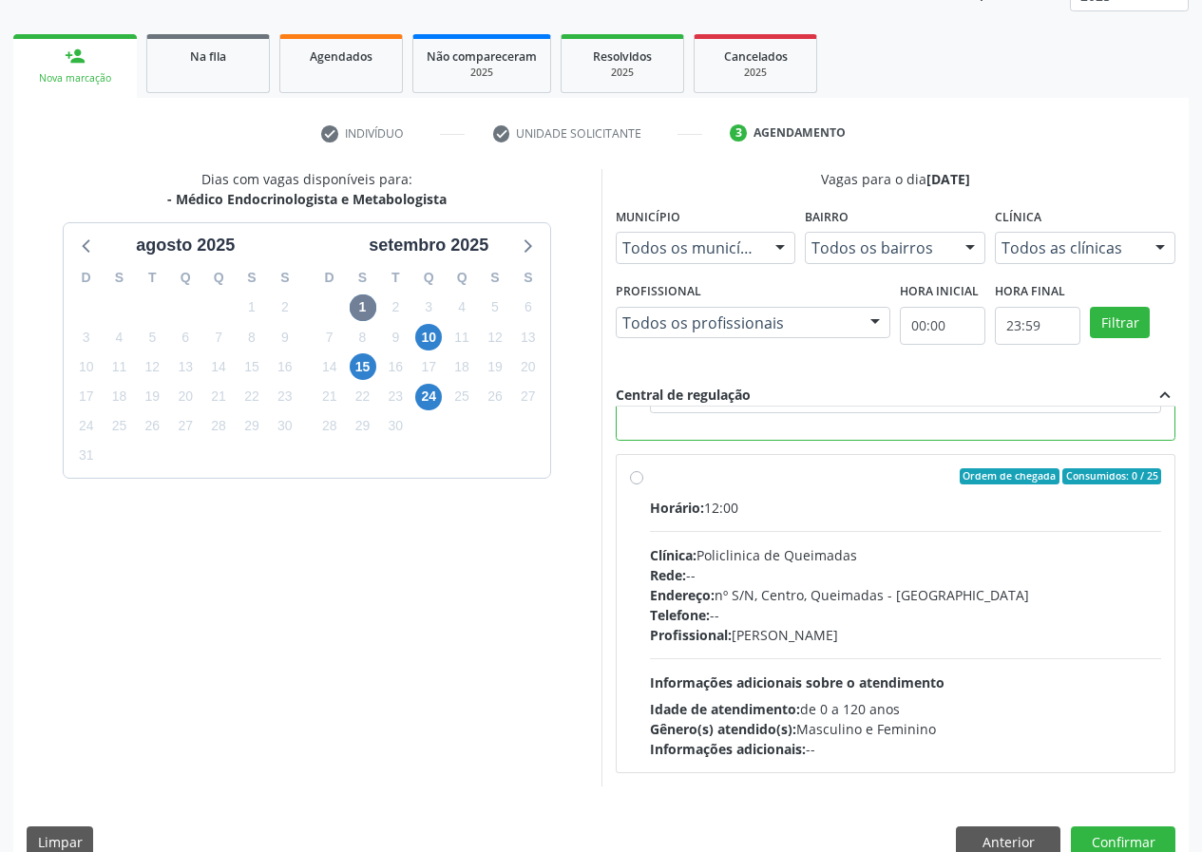
scroll to position [283, 0]
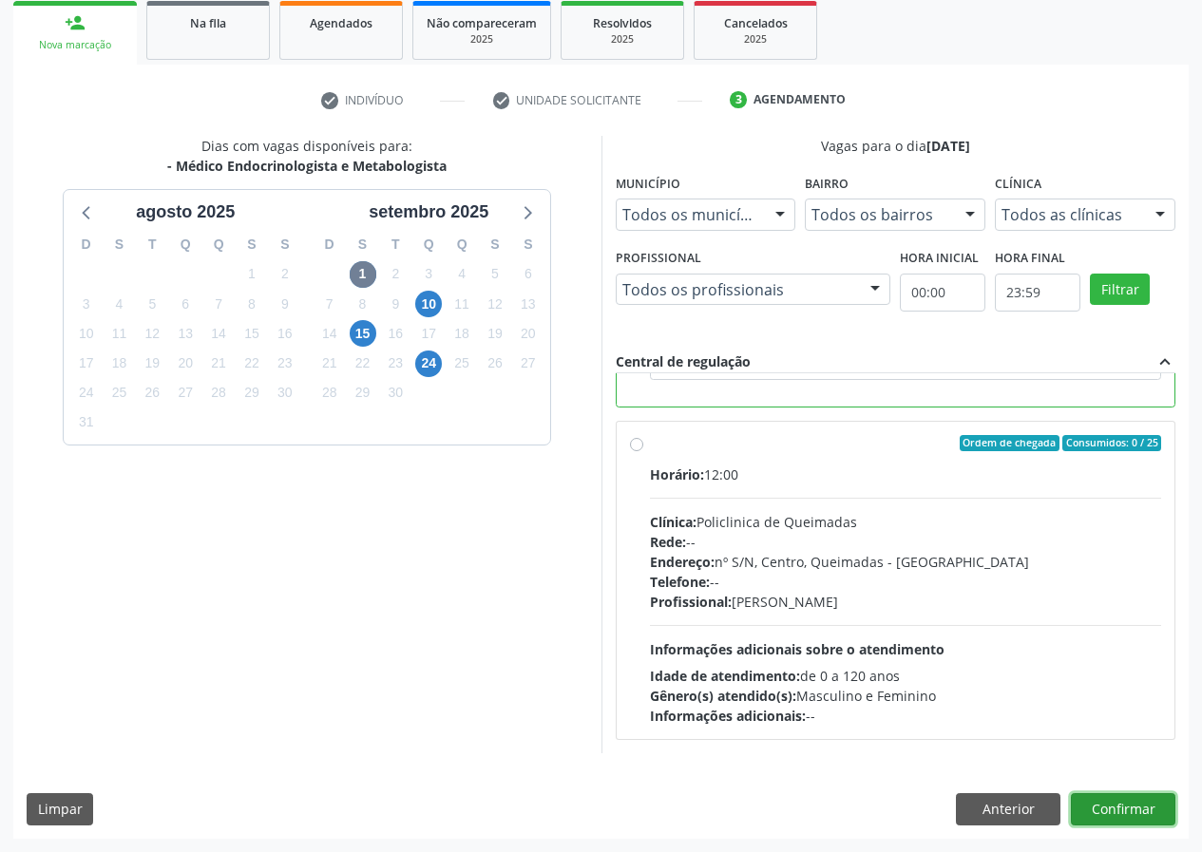
click at [1109, 804] on button "Confirmar" at bounding box center [1123, 809] width 105 height 32
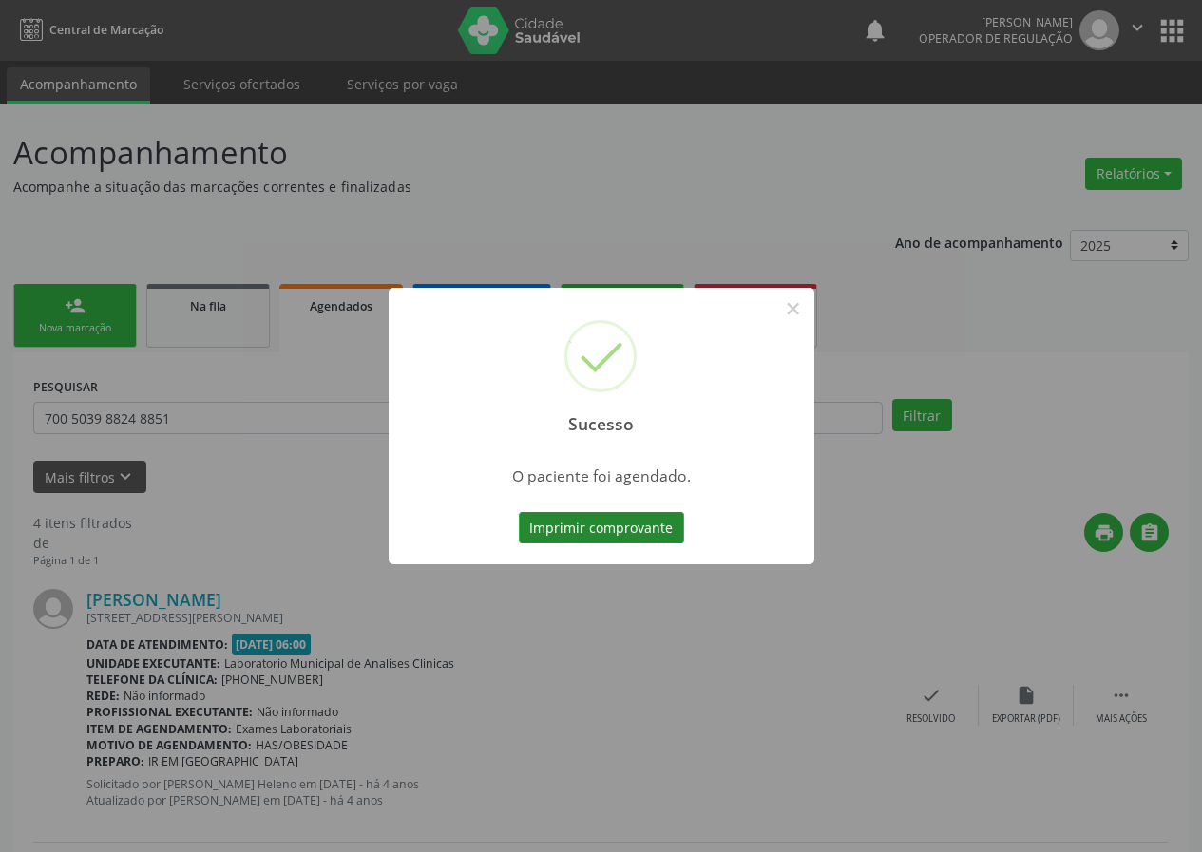
click at [624, 532] on button "Imprimir comprovante" at bounding box center [601, 528] width 165 height 32
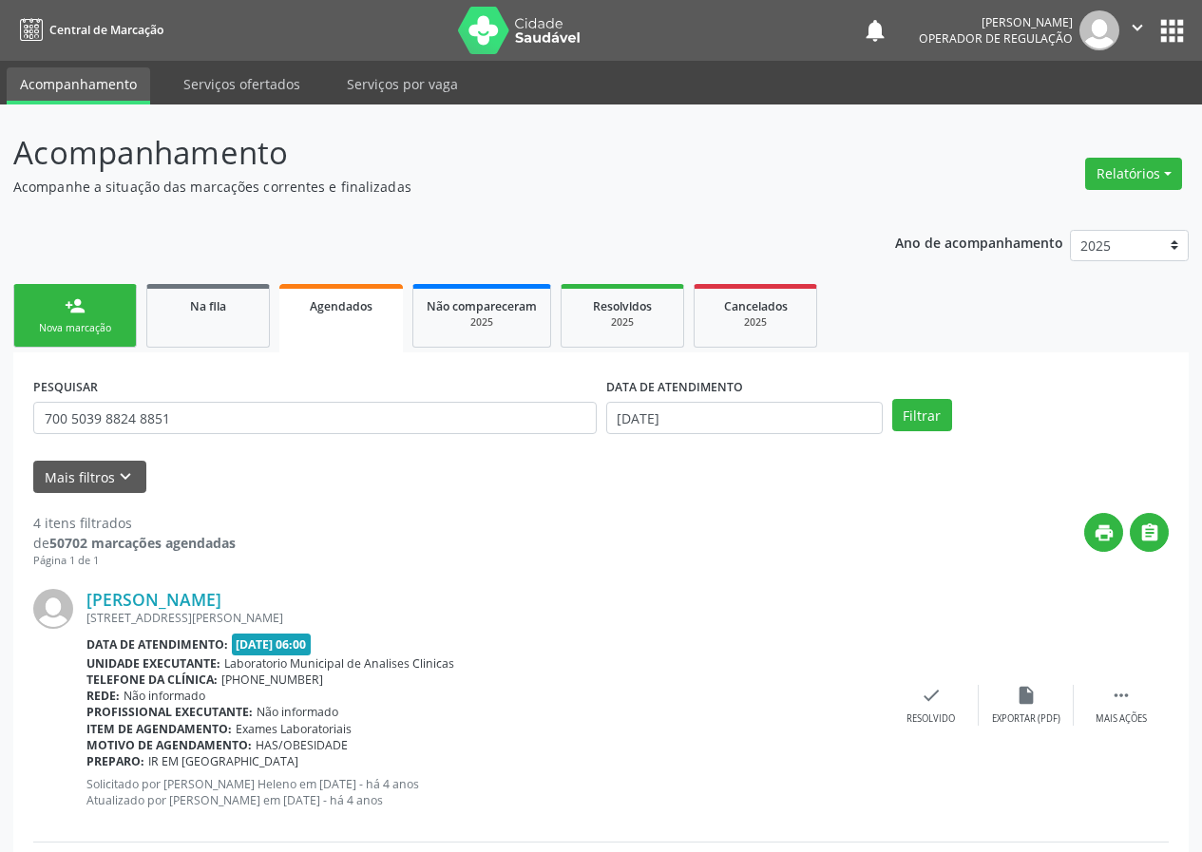
click at [113, 312] on link "person_add Nova marcação" at bounding box center [75, 316] width 124 height 64
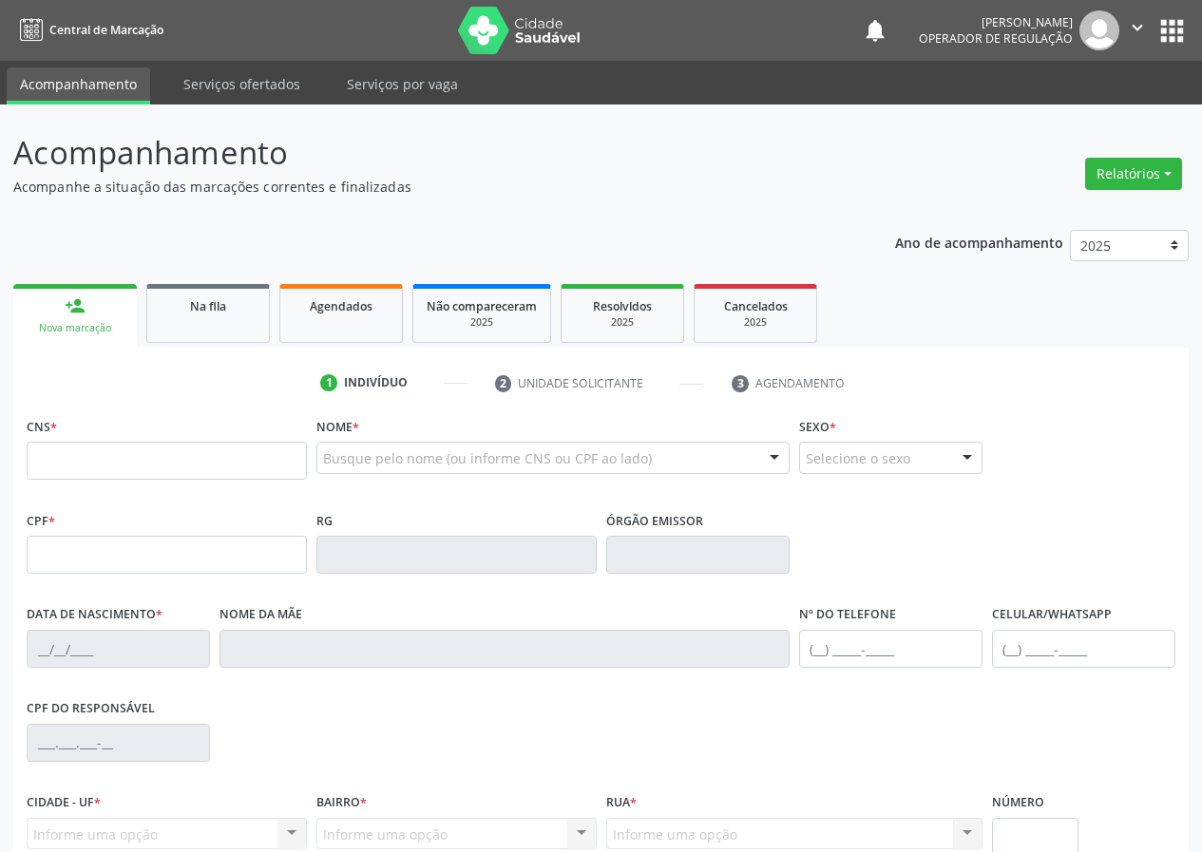
scroll to position [178, 0]
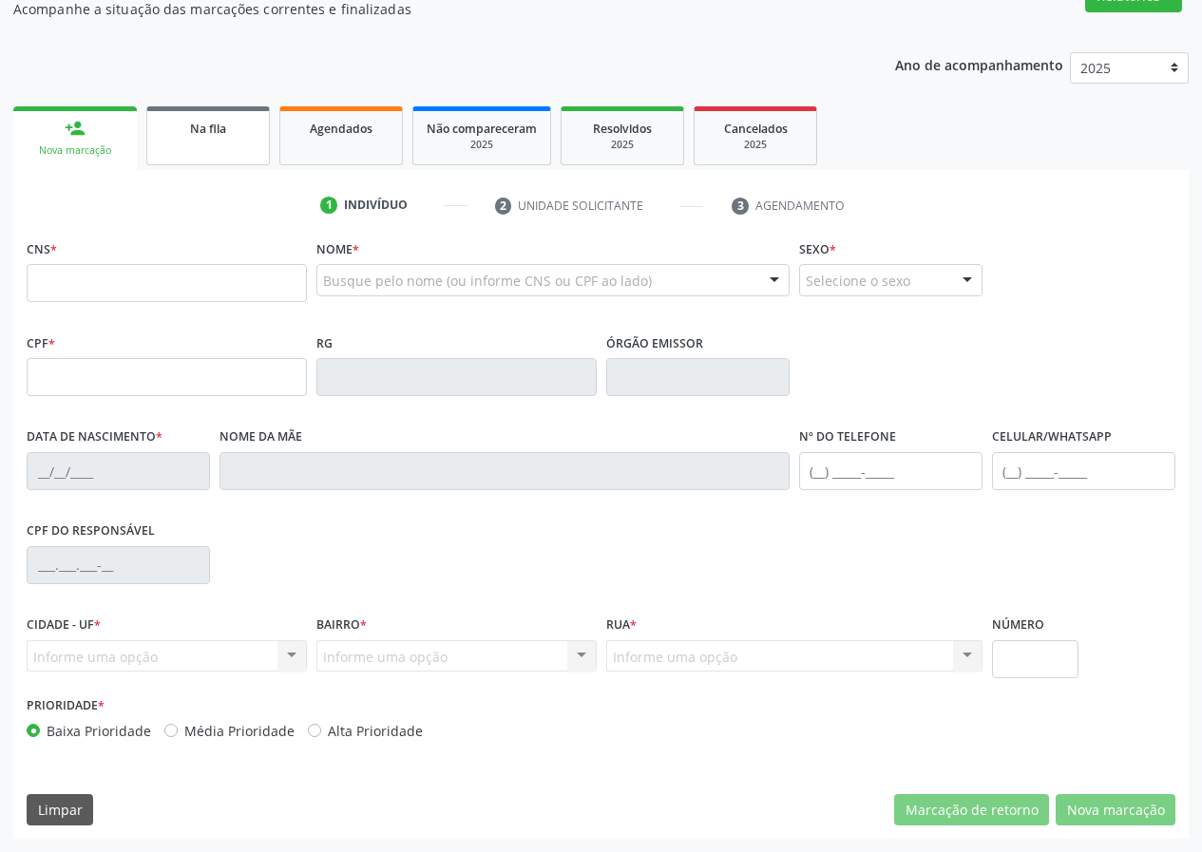
click at [220, 146] on link "Na fila" at bounding box center [208, 135] width 124 height 59
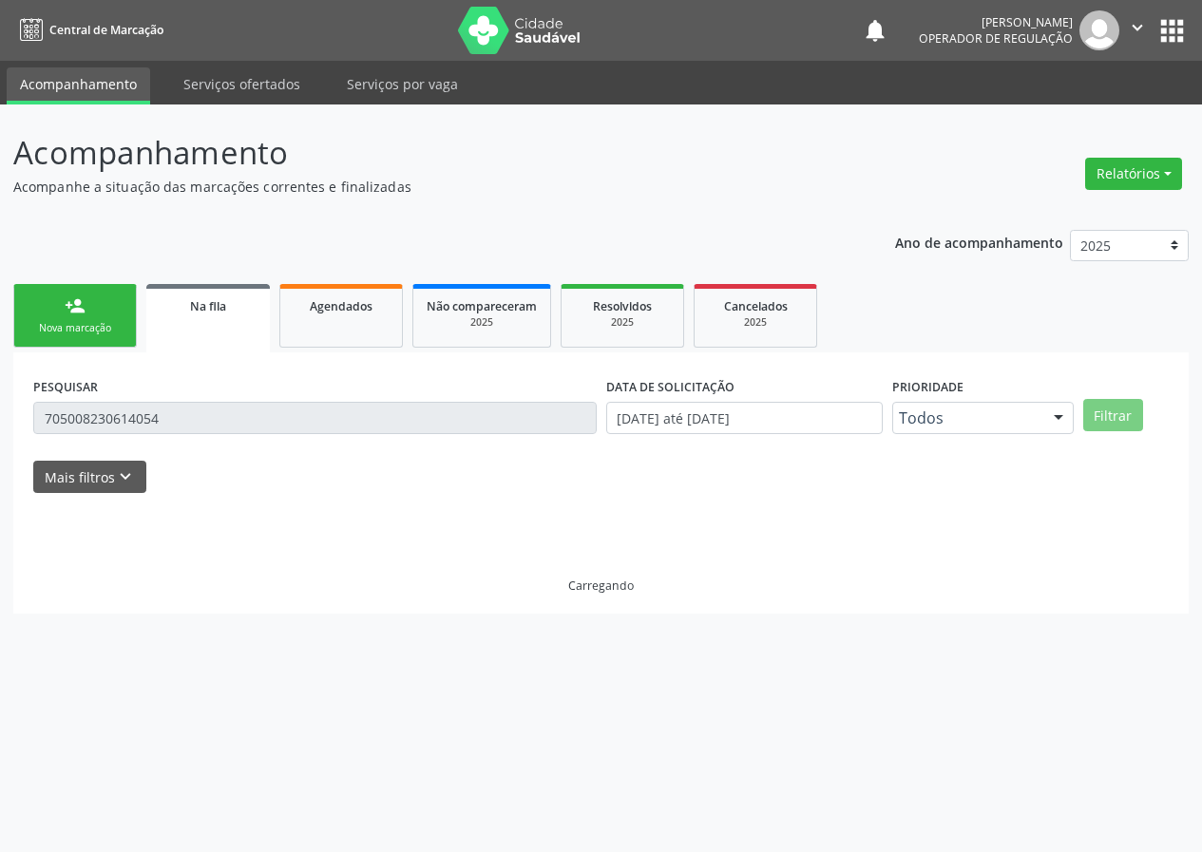
scroll to position [0, 0]
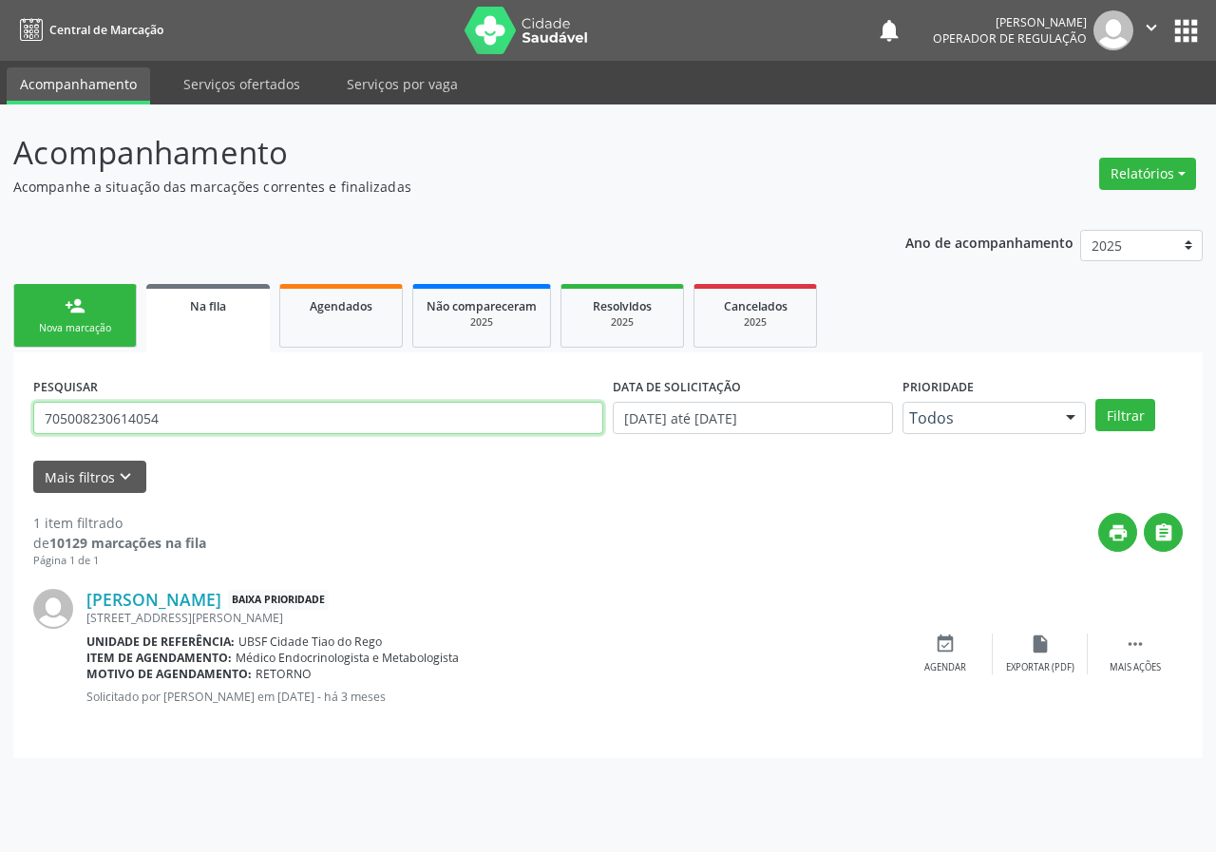
drag, startPoint x: 143, startPoint y: 416, endPoint x: 0, endPoint y: 436, distance: 144.8
click at [31, 418] on div "PESQUISAR 705008230614054" at bounding box center [319, 409] width 580 height 74
type input "705007062399553"
click at [1095, 399] on button "Filtrar" at bounding box center [1125, 415] width 60 height 32
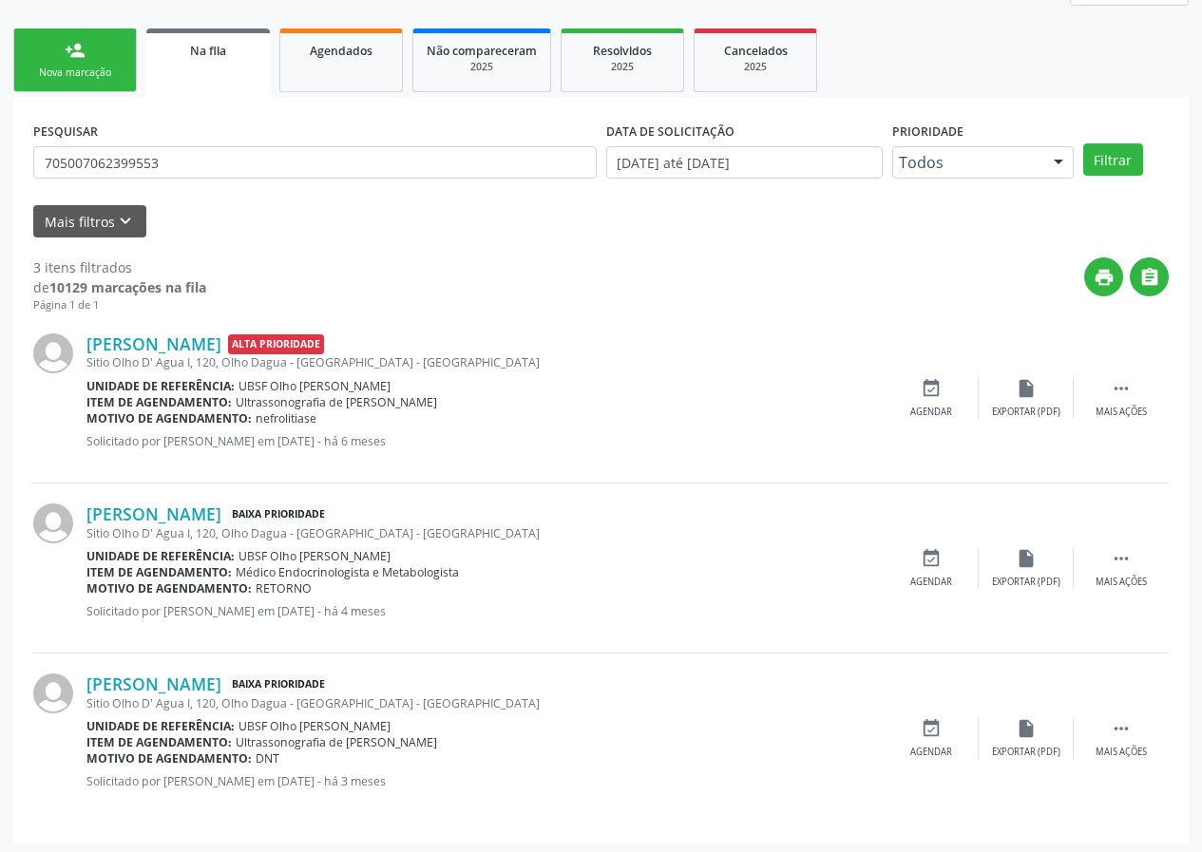
scroll to position [260, 0]
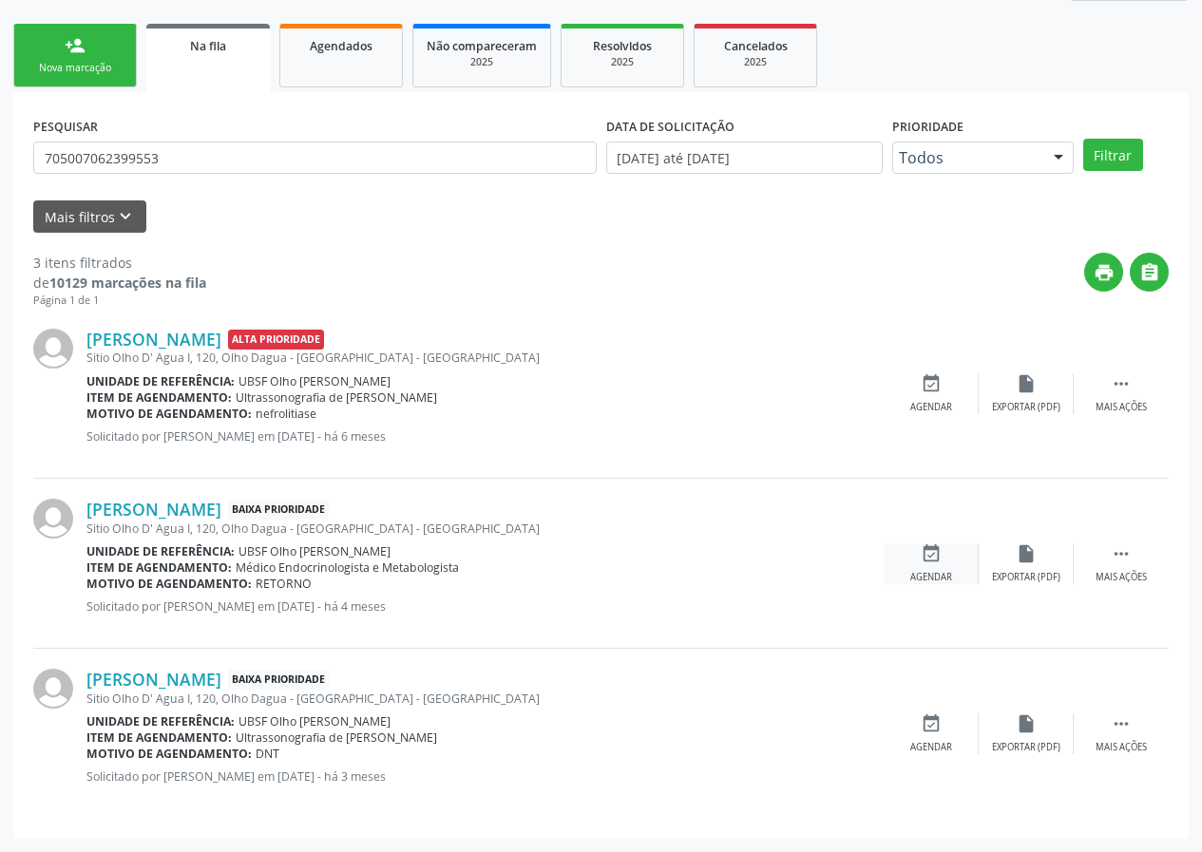
click at [941, 557] on icon "event_available" at bounding box center [931, 553] width 21 height 21
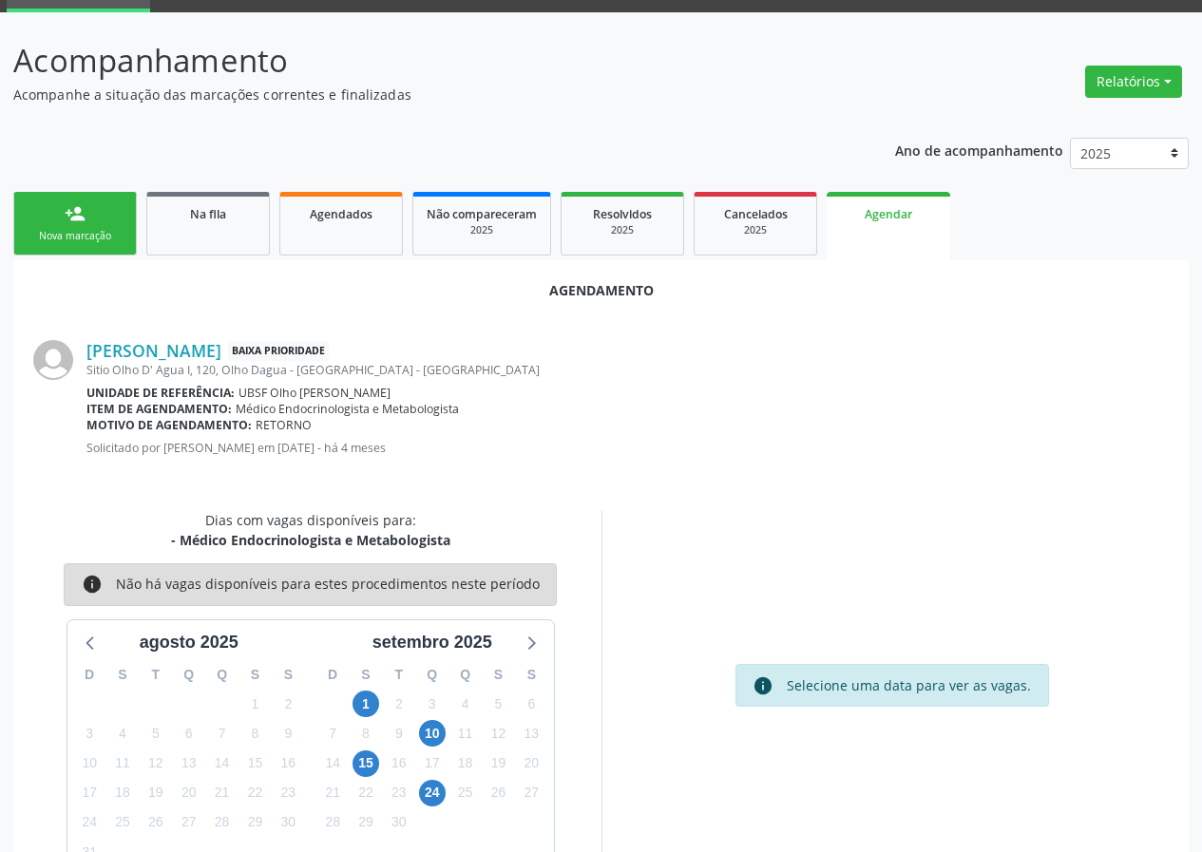
scroll to position [137, 0]
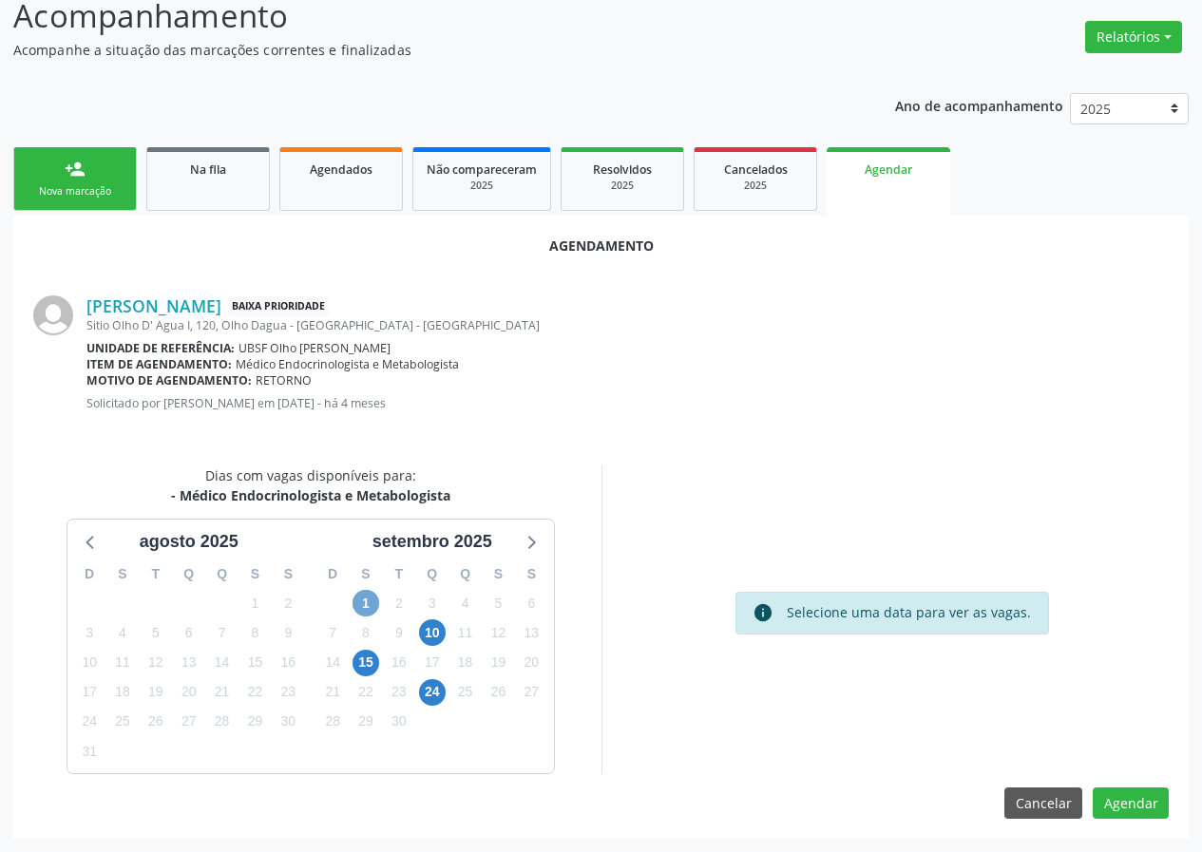
click at [355, 595] on span "1" at bounding box center [365, 603] width 27 height 27
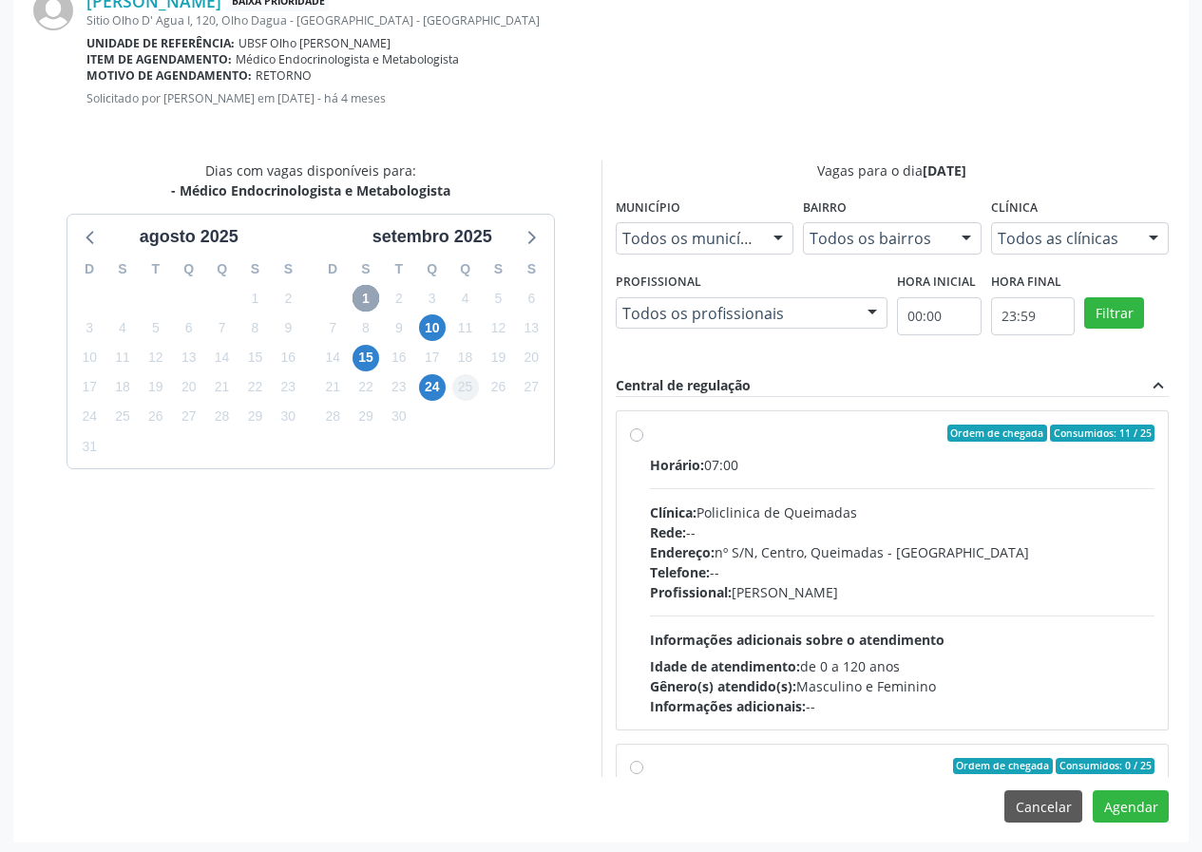
scroll to position [446, 0]
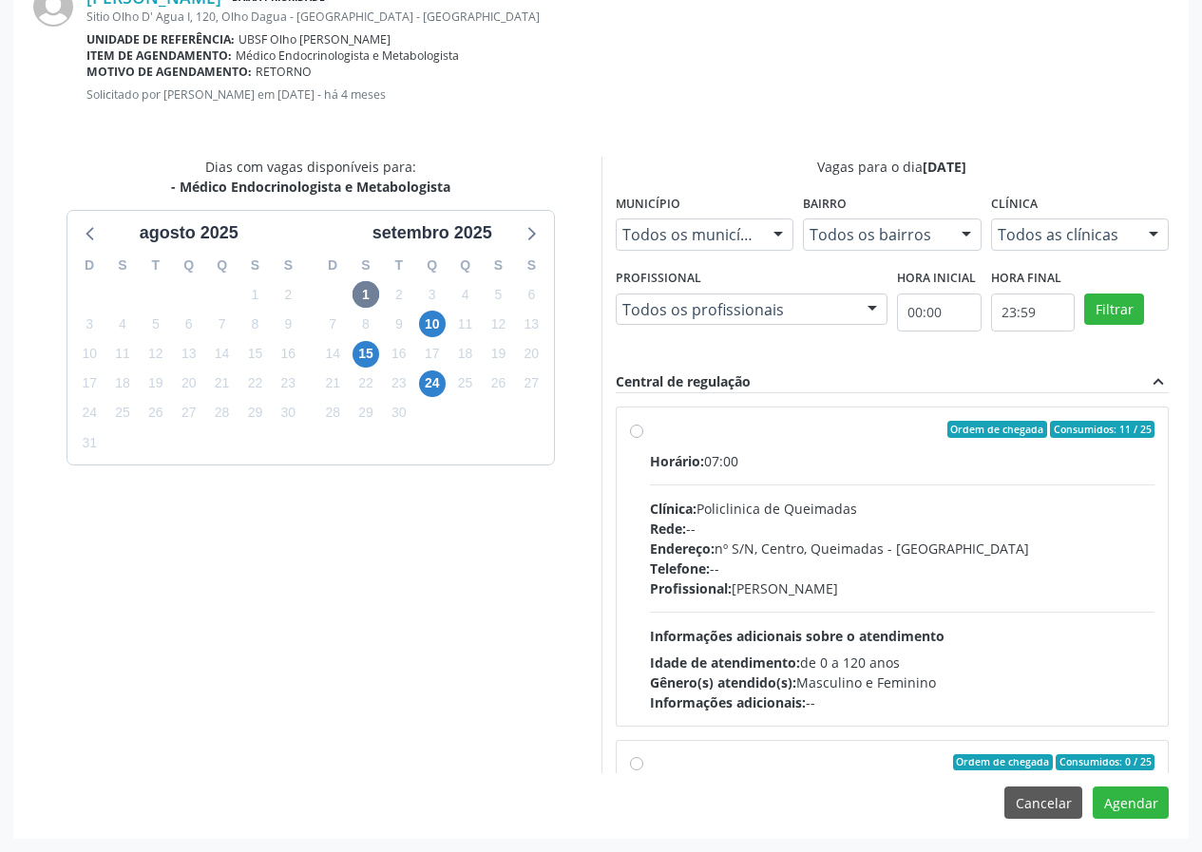
click at [853, 445] on label "Ordem de chegada Consumidos: 11 / 25 Horário: 07:00 Clínica: Policlinica de Que…" at bounding box center [902, 567] width 505 height 292
click at [643, 438] on input "Ordem de chegada Consumidos: 11 / 25 Horário: 07:00 Clínica: Policlinica de Que…" at bounding box center [636, 429] width 13 height 17
radio input "true"
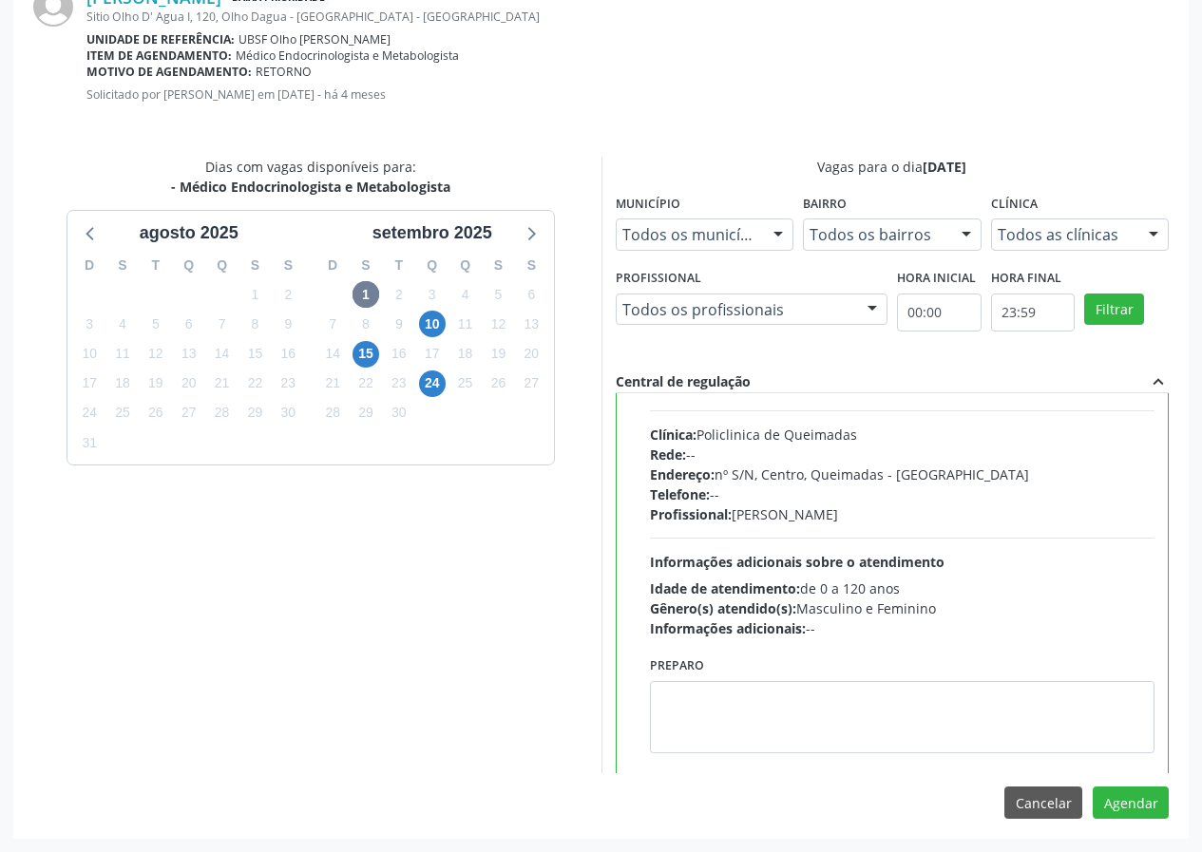
scroll to position [428, 0]
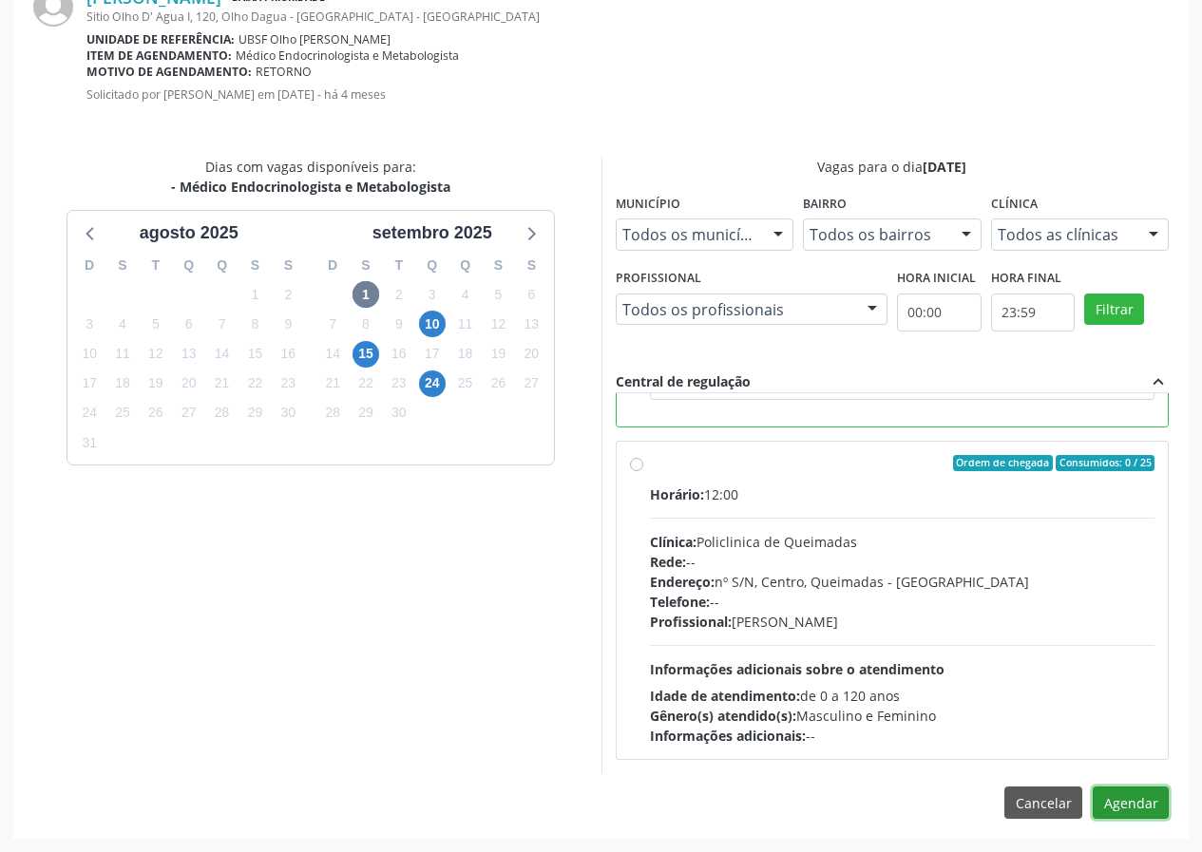
click at [1139, 800] on button "Agendar" at bounding box center [1131, 803] width 76 height 32
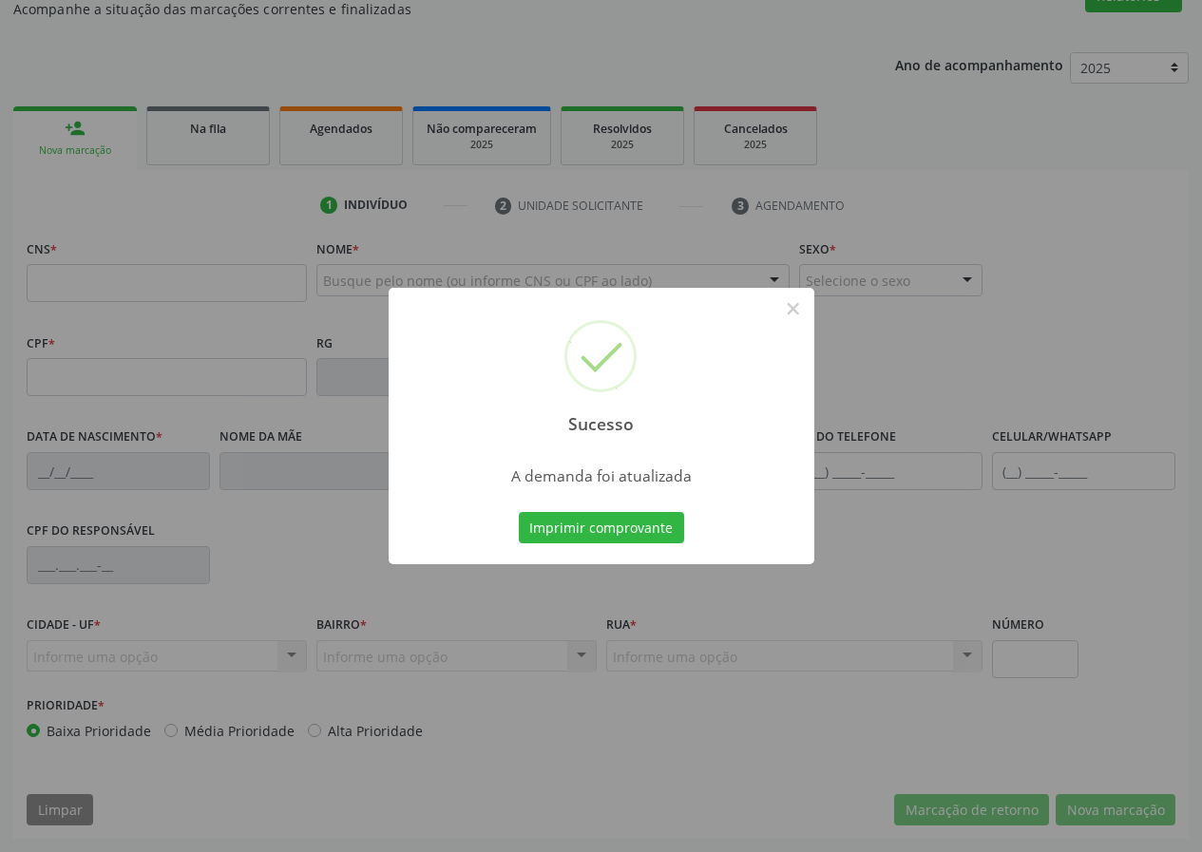
scroll to position [178, 0]
click at [613, 525] on button "Imprimir comprovante" at bounding box center [601, 528] width 165 height 32
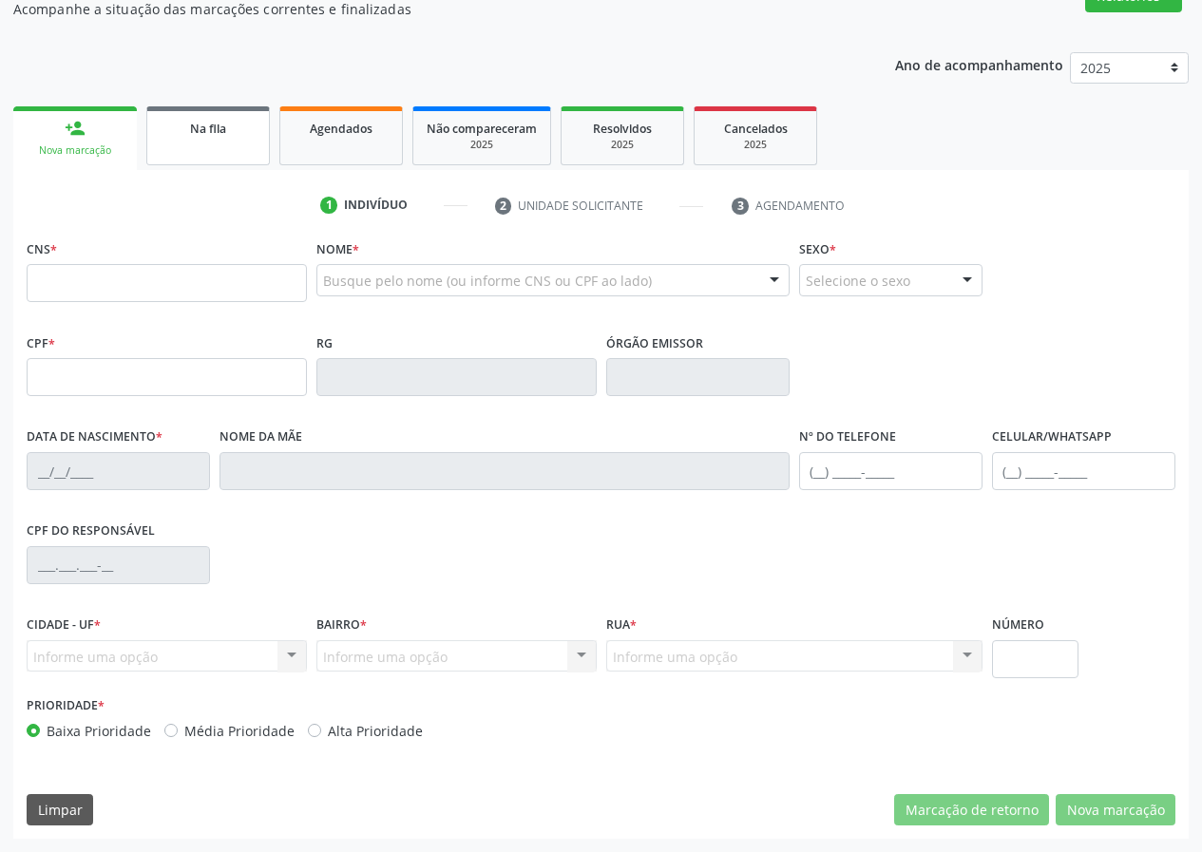
click at [226, 143] on link "Na fila" at bounding box center [208, 135] width 124 height 59
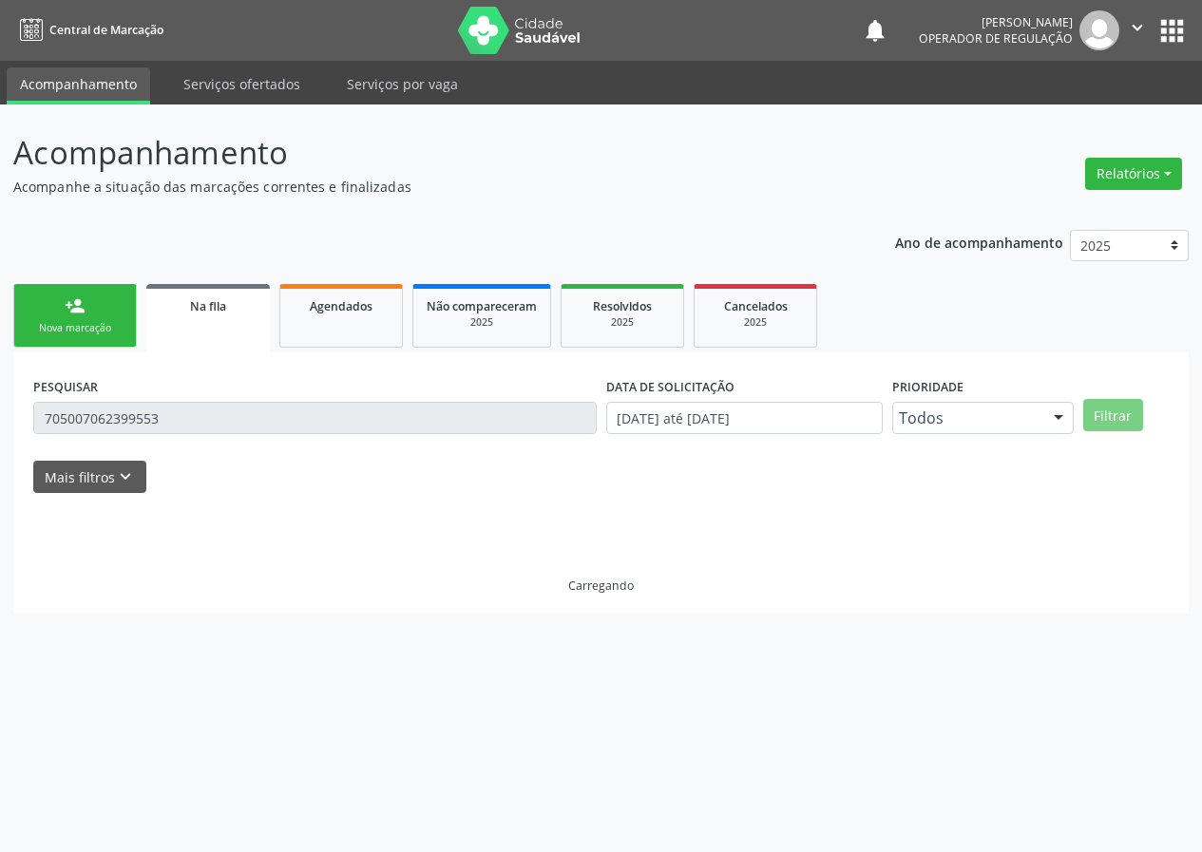
scroll to position [0, 0]
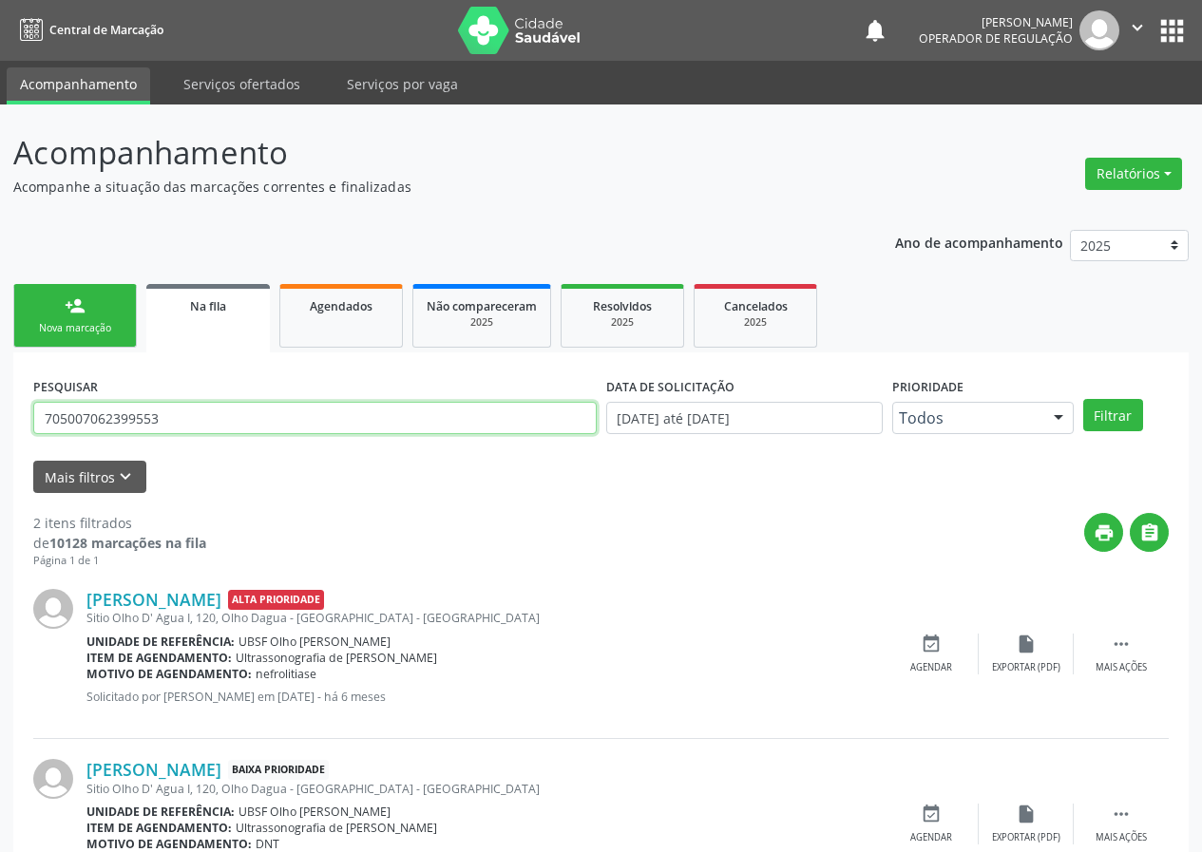
drag, startPoint x: 136, startPoint y: 428, endPoint x: 7, endPoint y: 424, distance: 129.3
click at [7, 424] on div "Acompanhamento Acompanhe a situação das marcações correntes e finalizadas Relat…" at bounding box center [601, 523] width 1202 height 837
click at [166, 423] on input "705007062399553" at bounding box center [314, 418] width 563 height 32
drag, startPoint x: 166, startPoint y: 423, endPoint x: 75, endPoint y: 398, distance: 94.5
click at [71, 409] on input "705007062399553" at bounding box center [314, 418] width 563 height 32
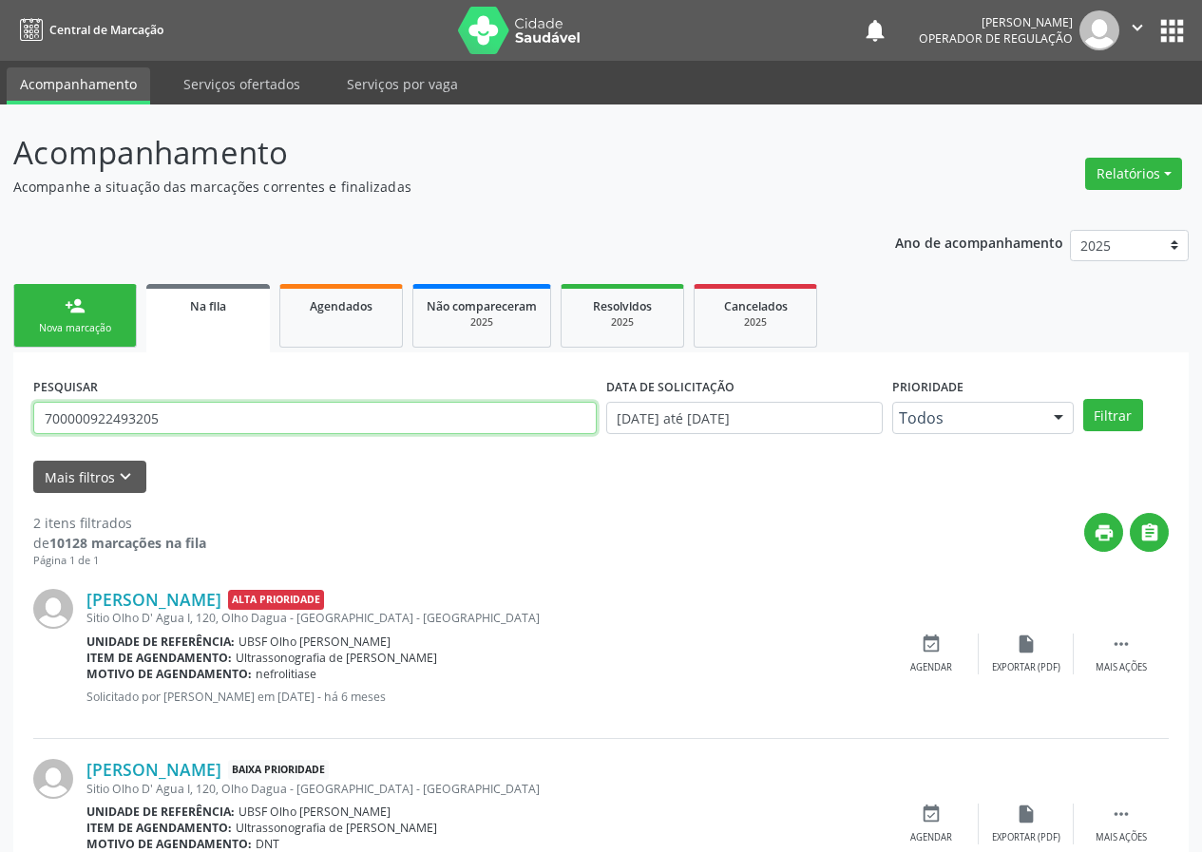
type input "700000922493205"
click at [1083, 399] on button "Filtrar" at bounding box center [1113, 415] width 60 height 32
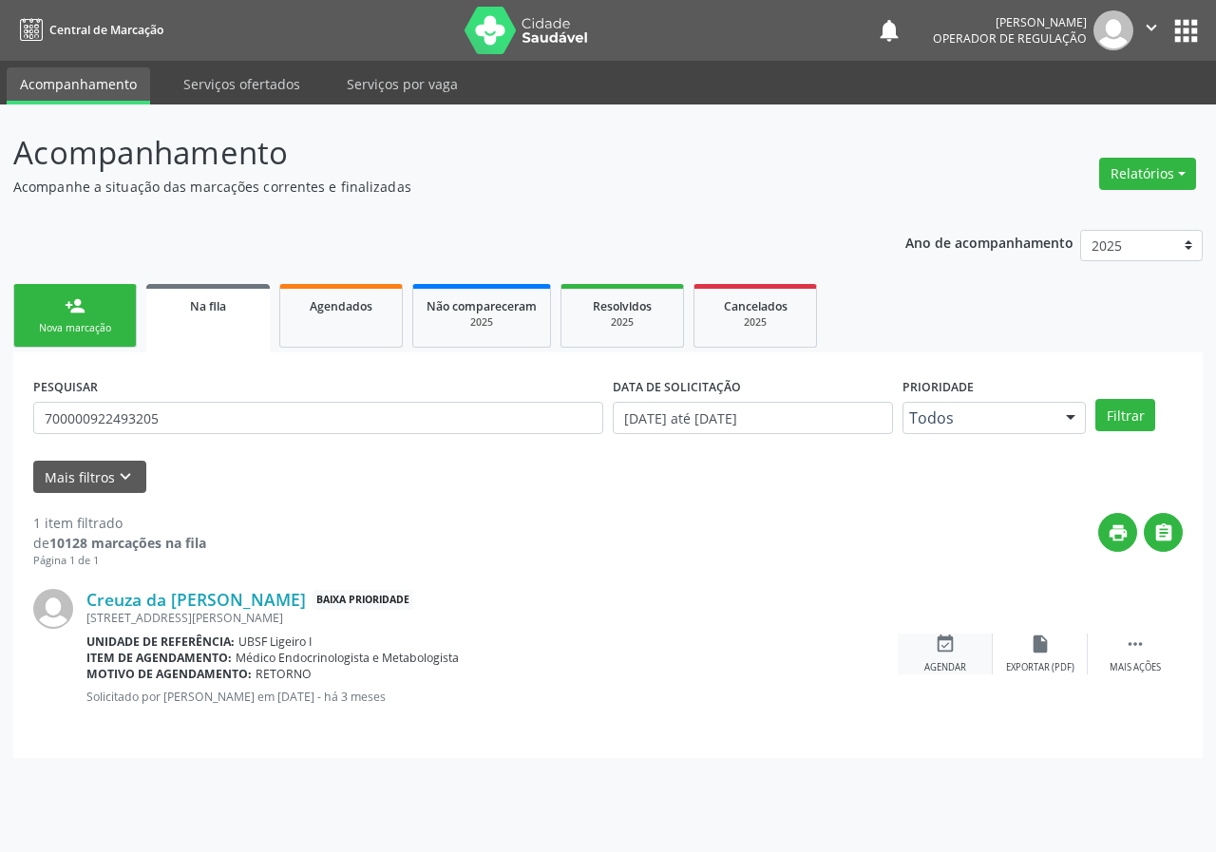
click at [945, 652] on icon "event_available" at bounding box center [945, 644] width 21 height 21
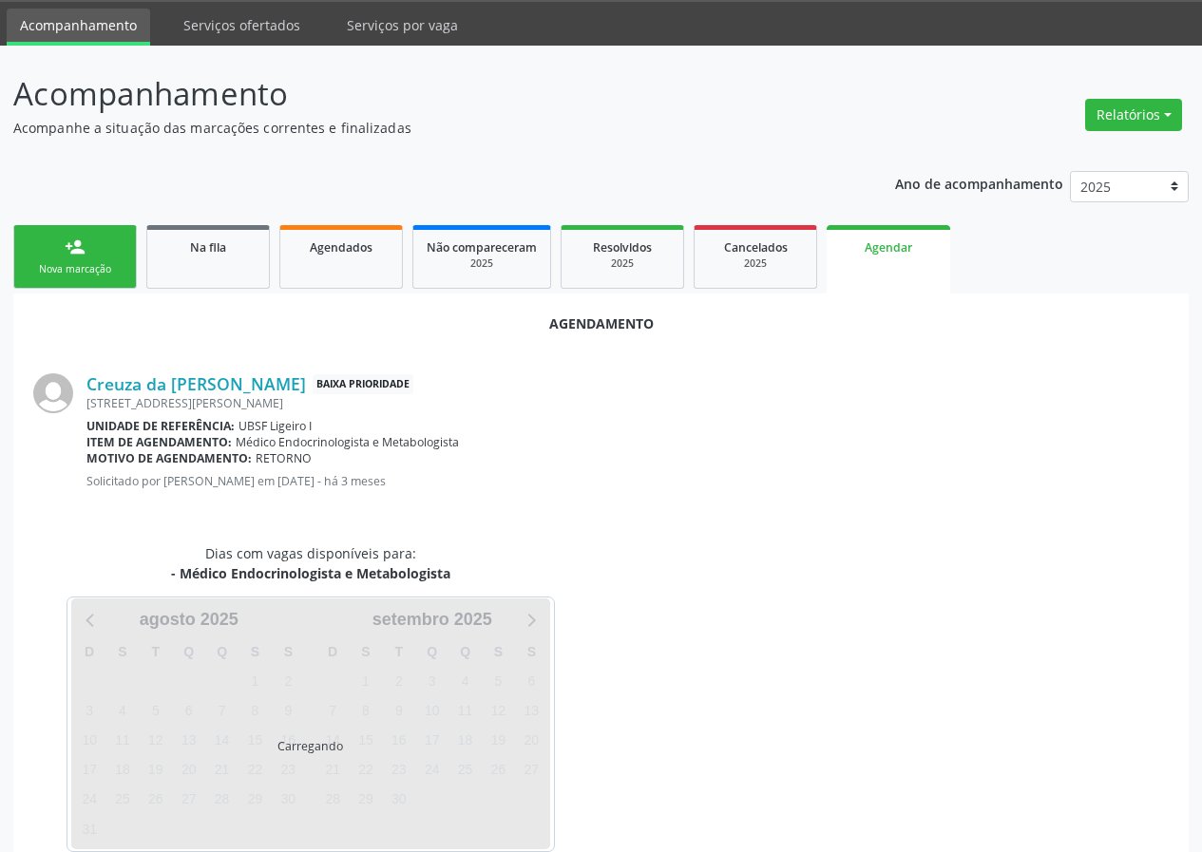
scroll to position [92, 0]
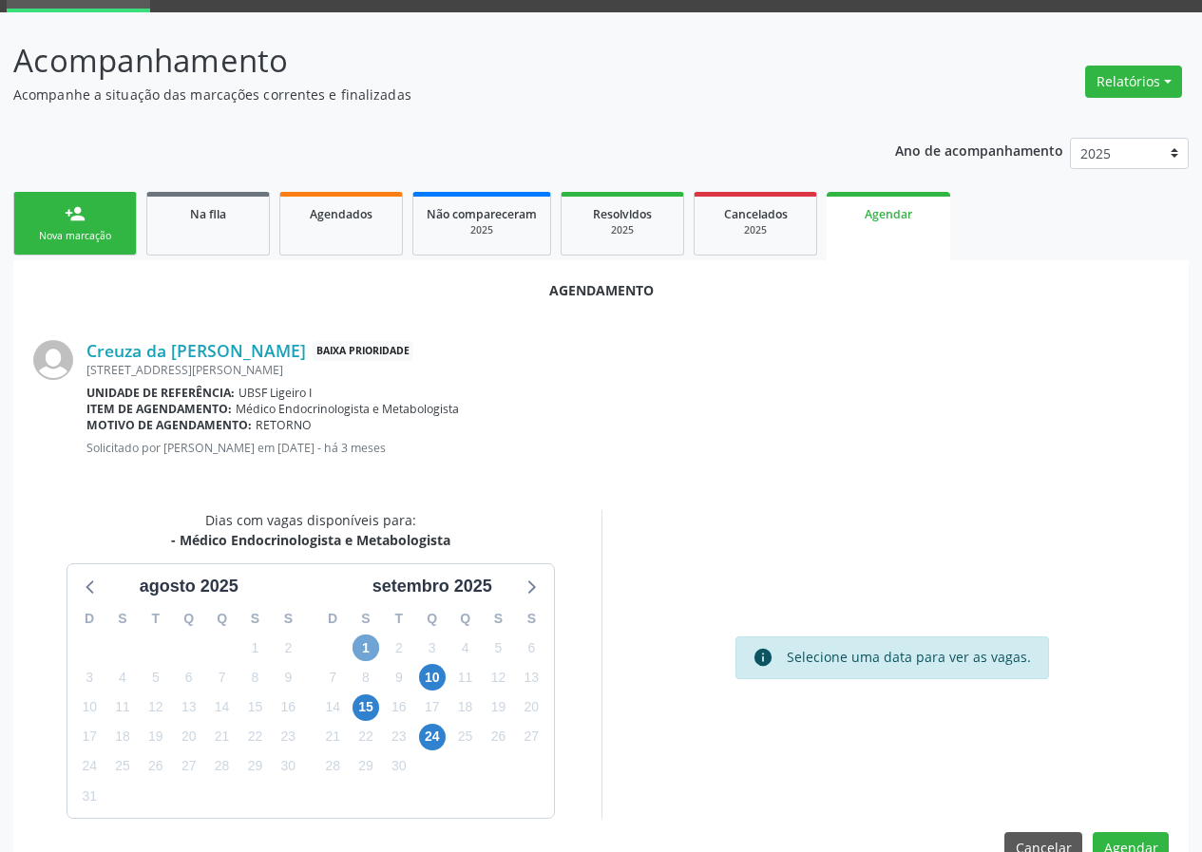
click at [361, 651] on span "1" at bounding box center [365, 648] width 27 height 27
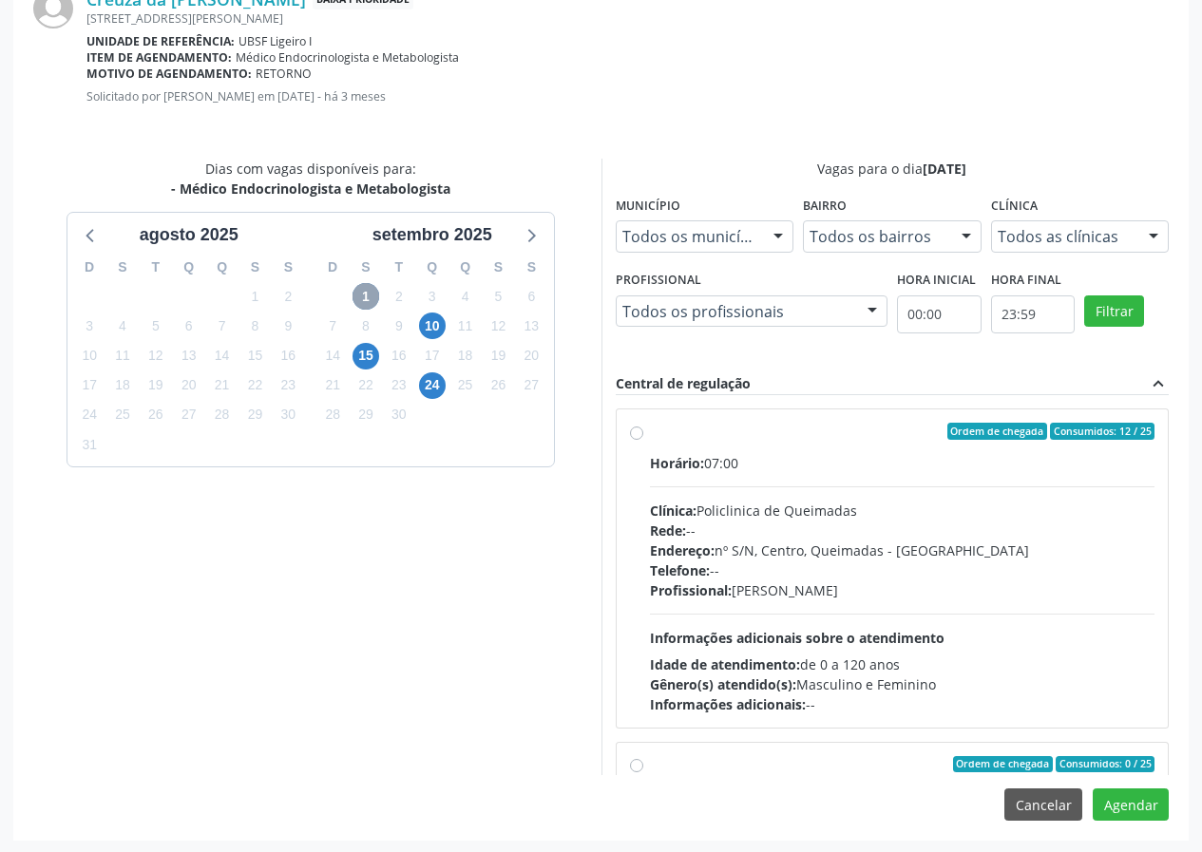
scroll to position [446, 0]
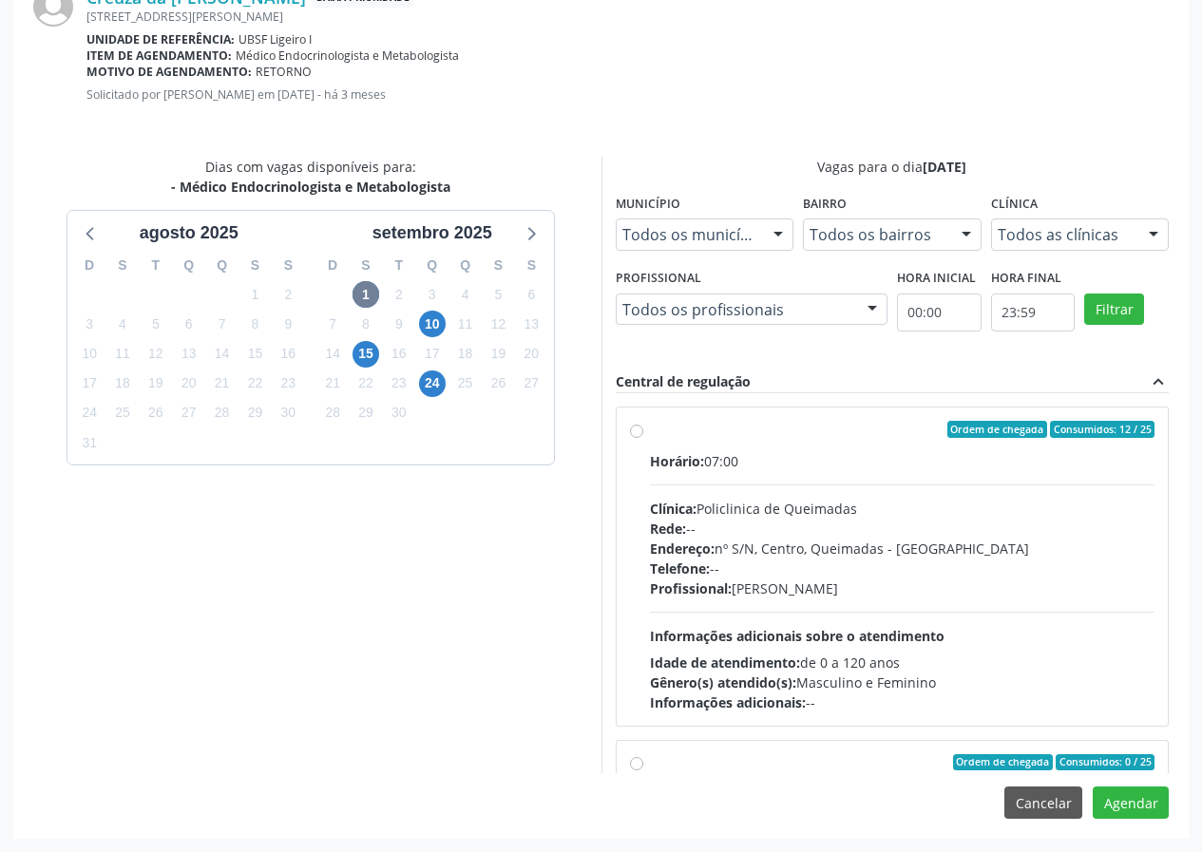
click at [664, 418] on div "Ordem de chegada Consumidos: 12 / 25 Horário: 07:00 Clínica: Policlinica de Que…" at bounding box center [893, 567] width 552 height 318
radio input "true"
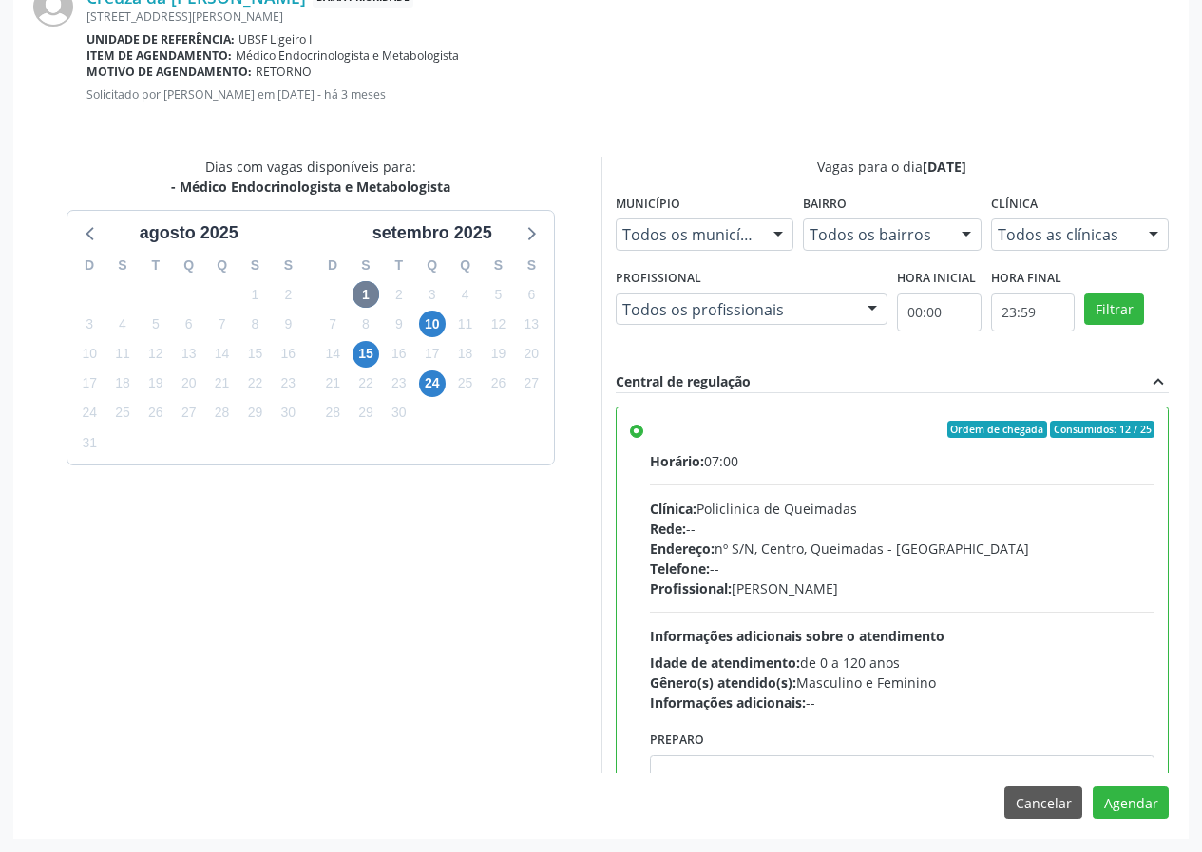
scroll to position [428, 0]
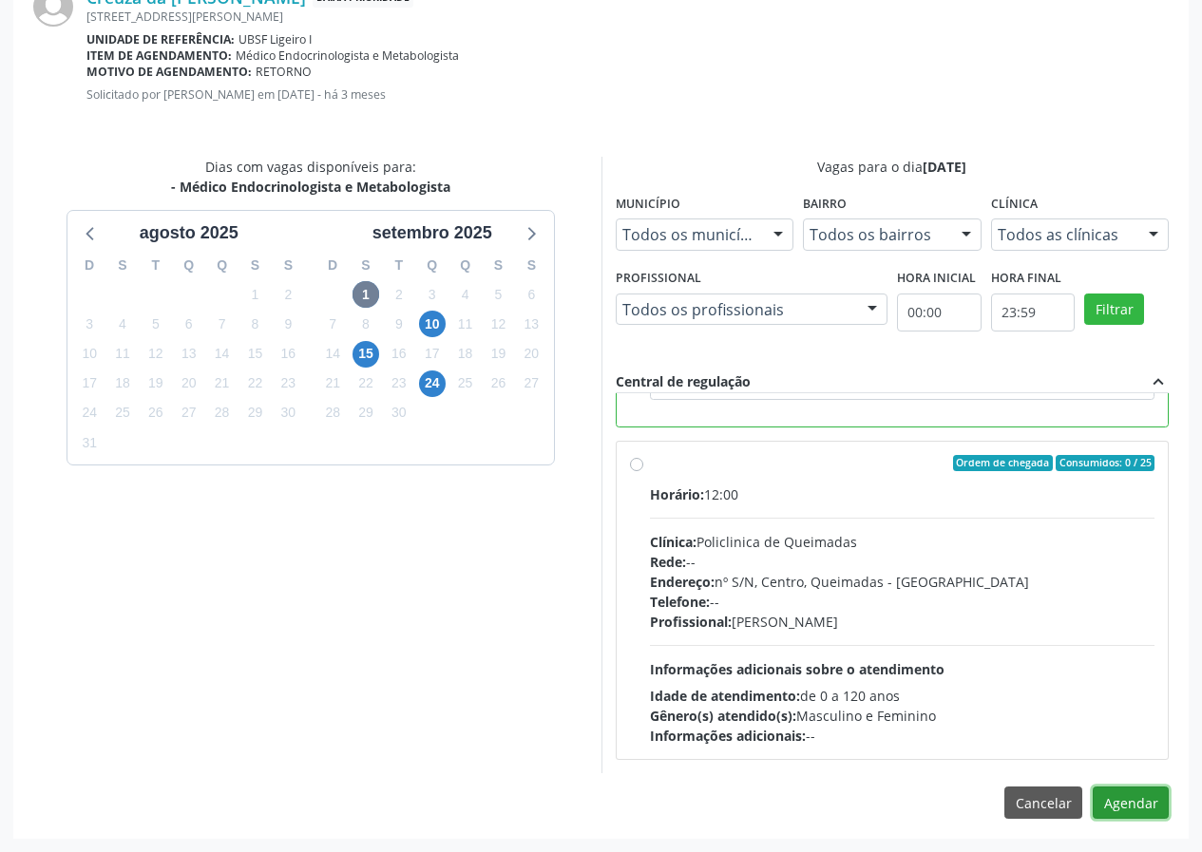
click at [1114, 797] on button "Agendar" at bounding box center [1131, 803] width 76 height 32
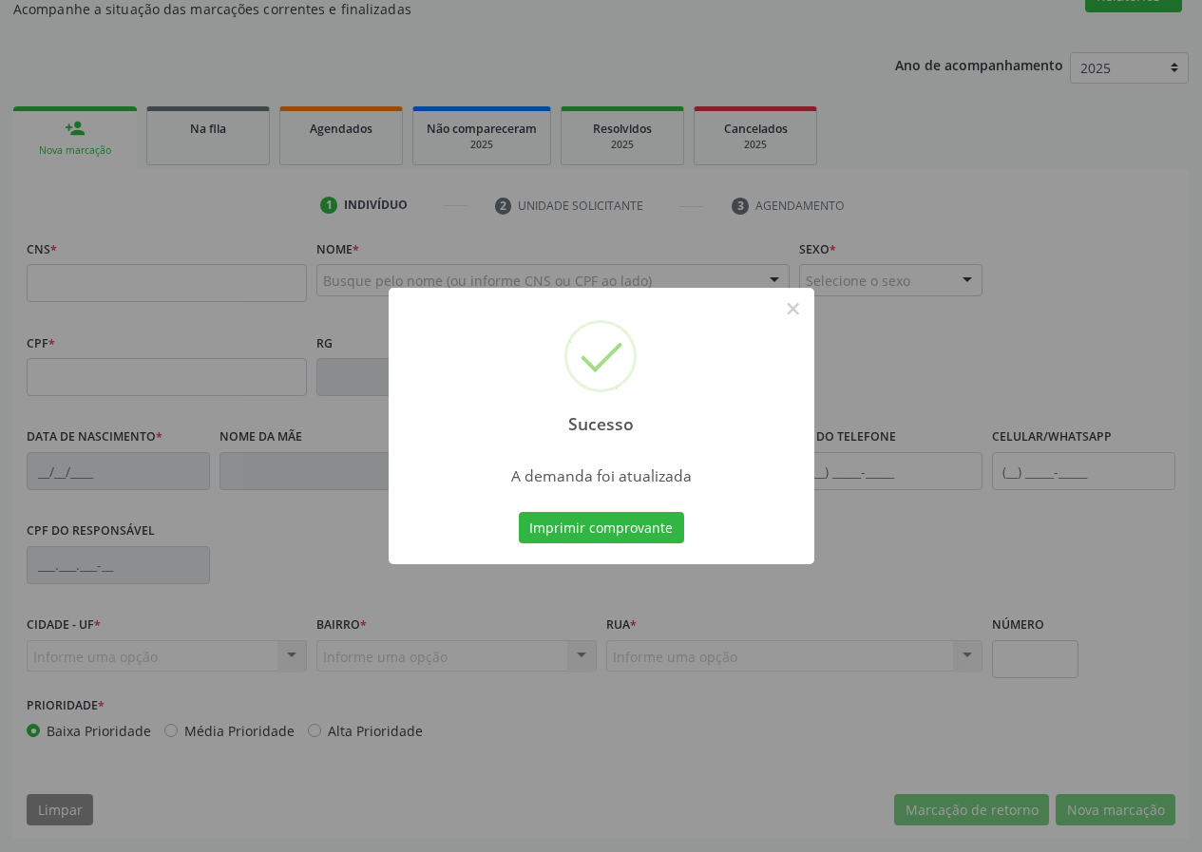
scroll to position [178, 0]
click at [638, 538] on button "Imprimir comprovante" at bounding box center [601, 528] width 165 height 32
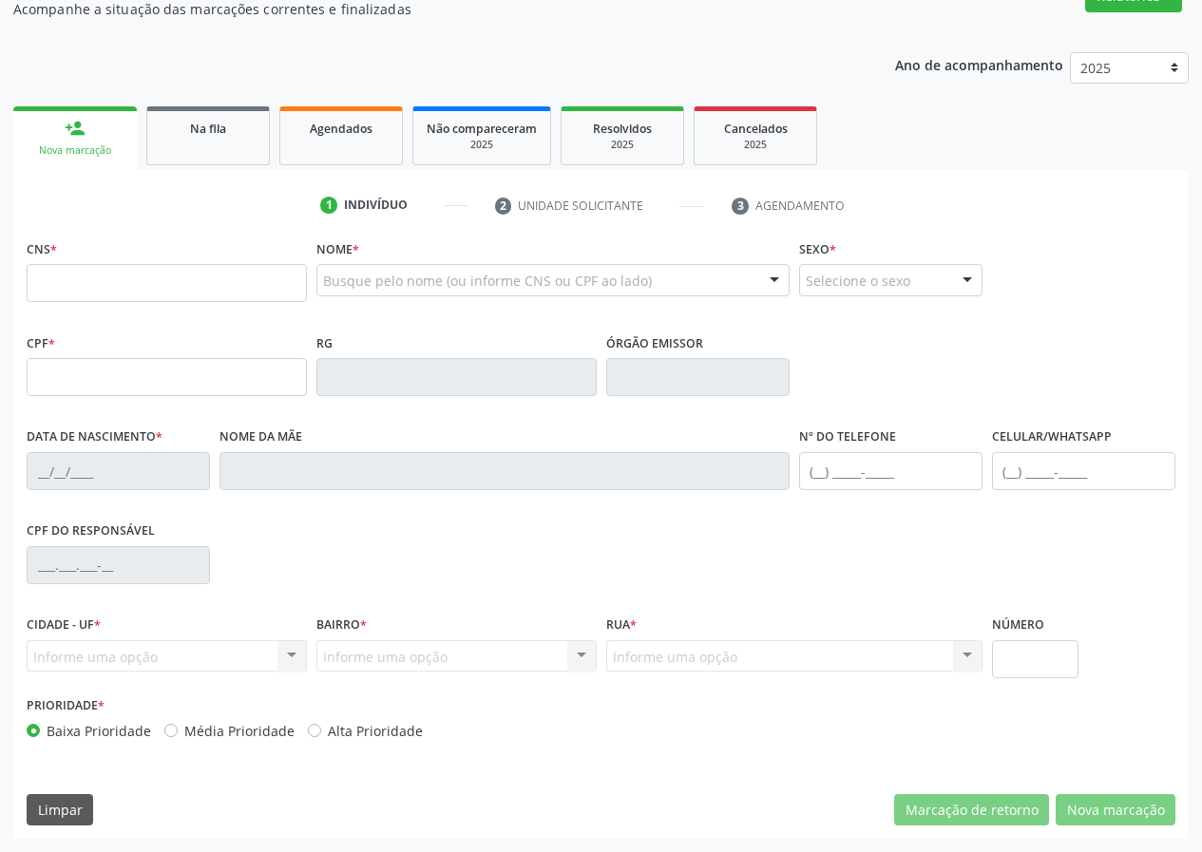
click at [169, 119] on div "Na fila" at bounding box center [208, 128] width 95 height 20
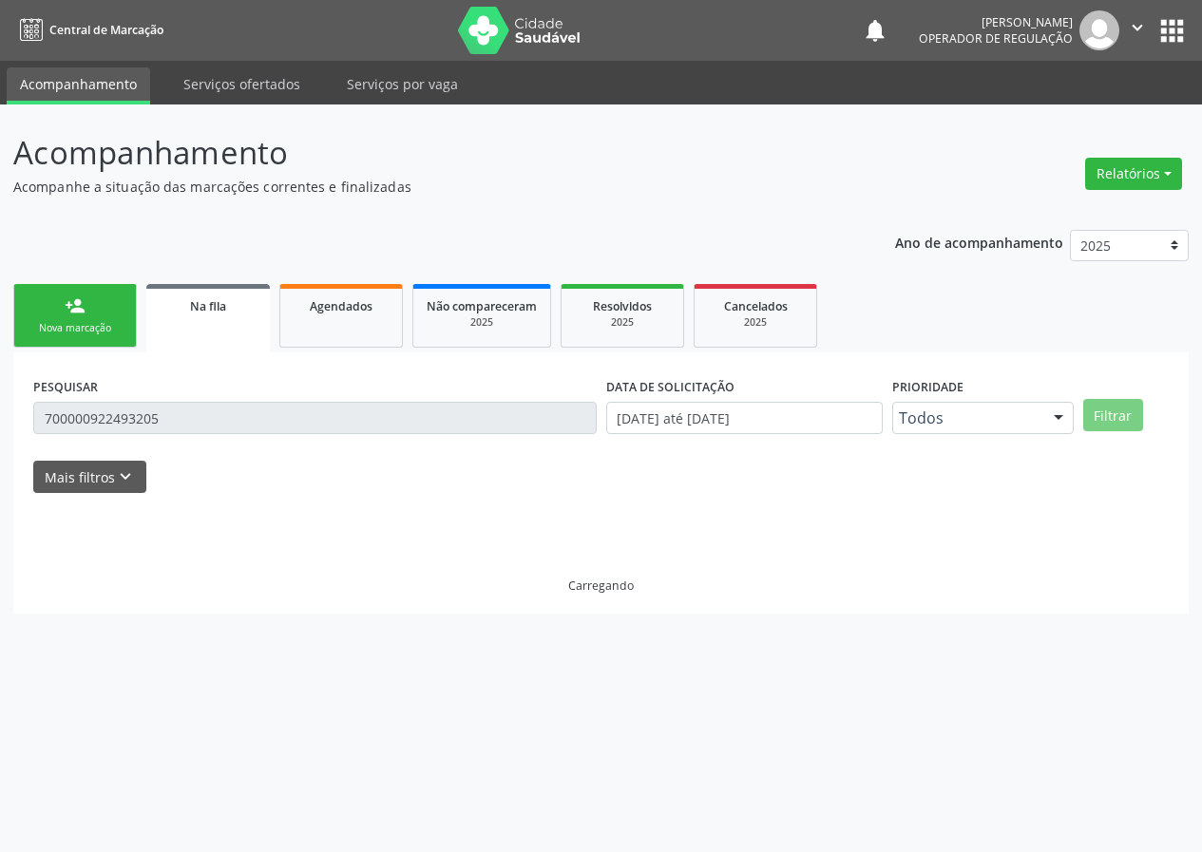
scroll to position [0, 0]
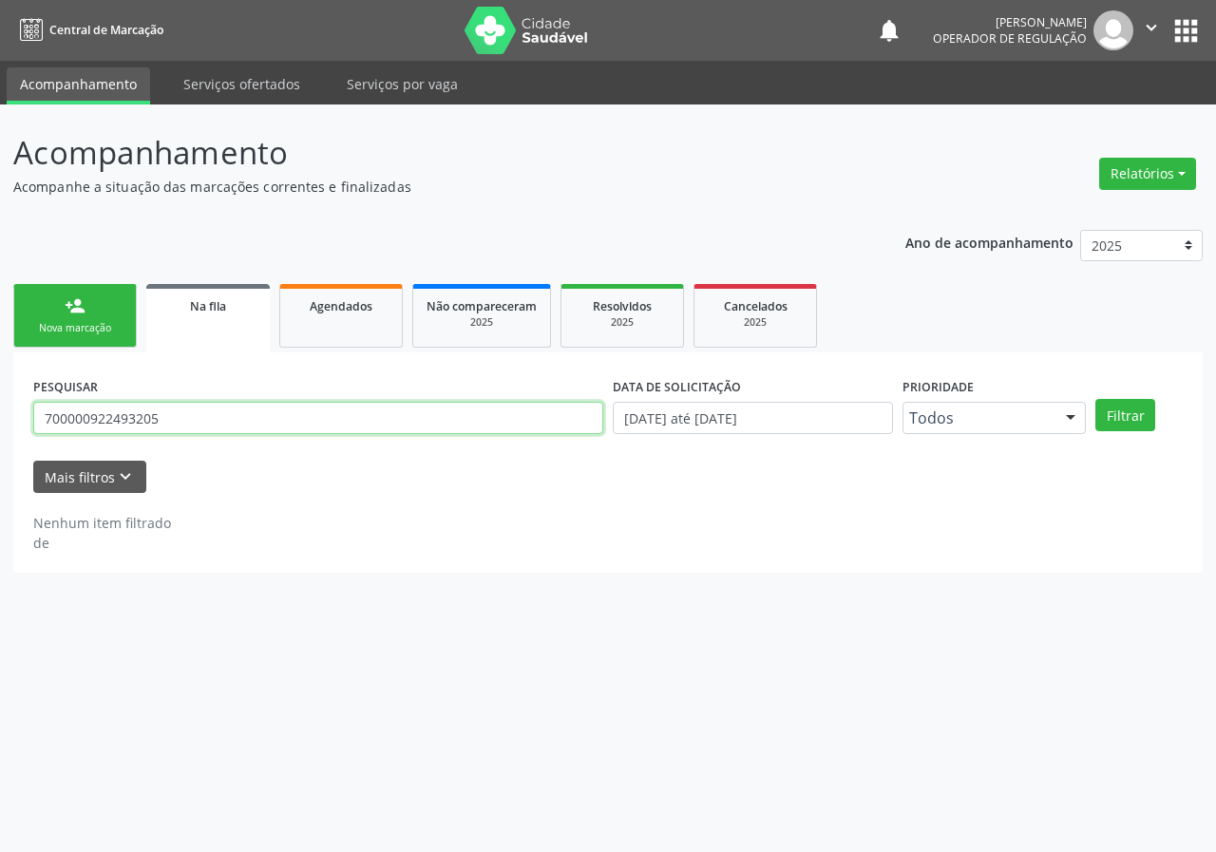
drag, startPoint x: 173, startPoint y: 417, endPoint x: 0, endPoint y: 355, distance: 183.6
click at [0, 428] on div "Acompanhamento Acompanhe a situação das marcações correntes e finalizadas Relat…" at bounding box center [608, 479] width 1216 height 748
type input "702809639077864"
click at [1095, 399] on button "Filtrar" at bounding box center [1125, 415] width 60 height 32
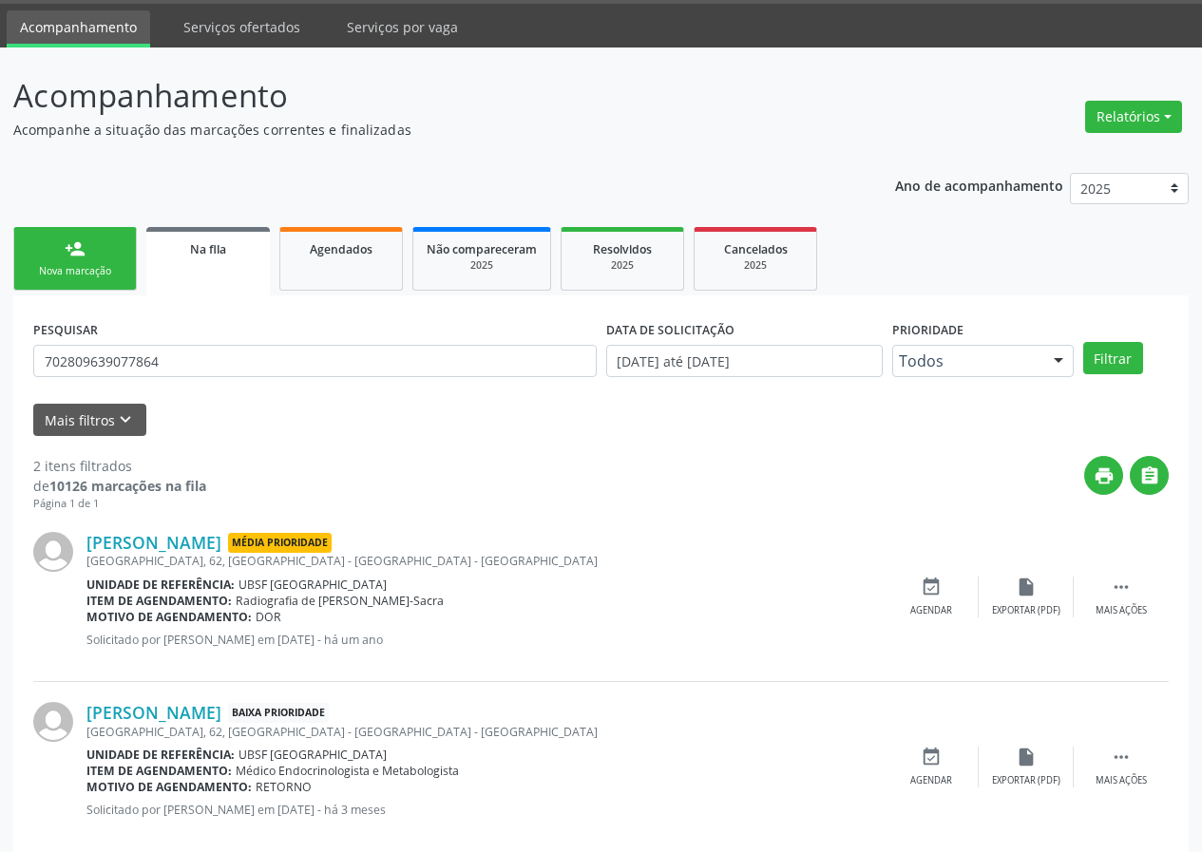
scroll to position [89, 0]
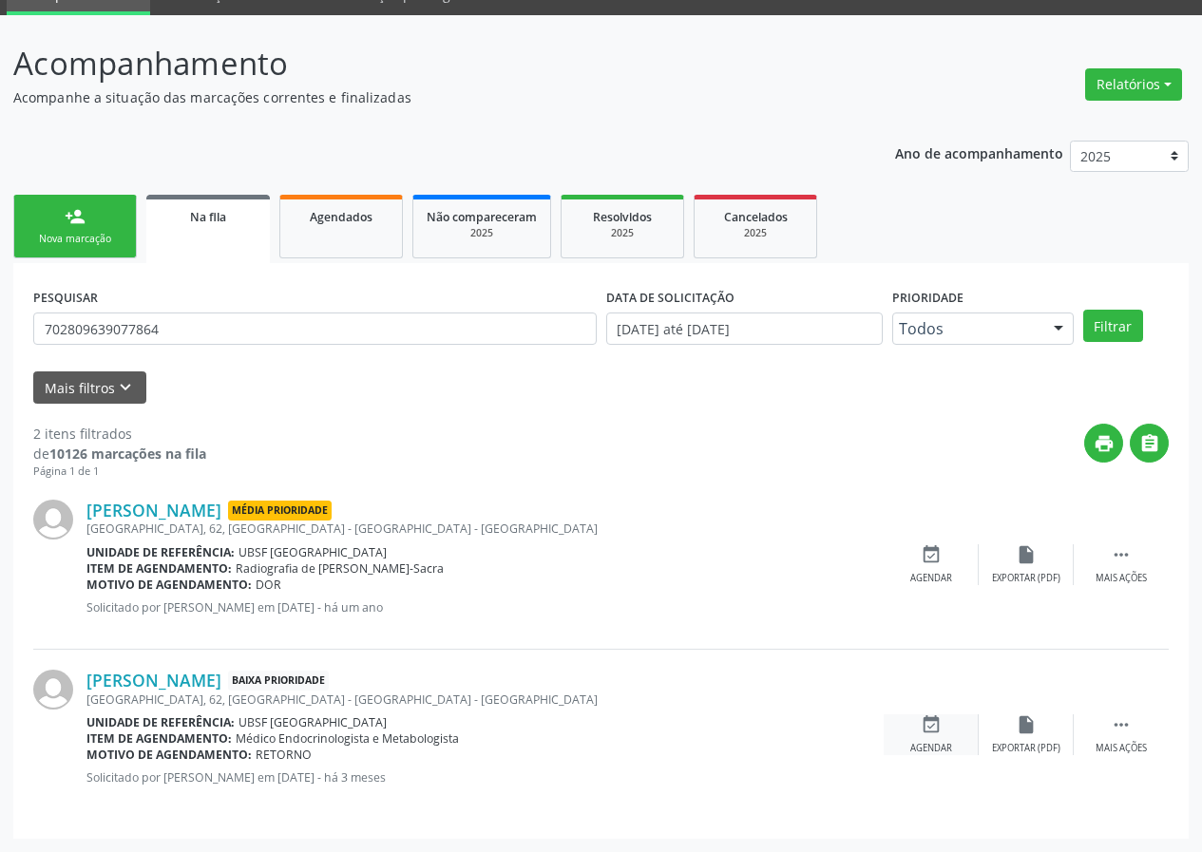
click at [940, 733] on icon "event_available" at bounding box center [931, 724] width 21 height 21
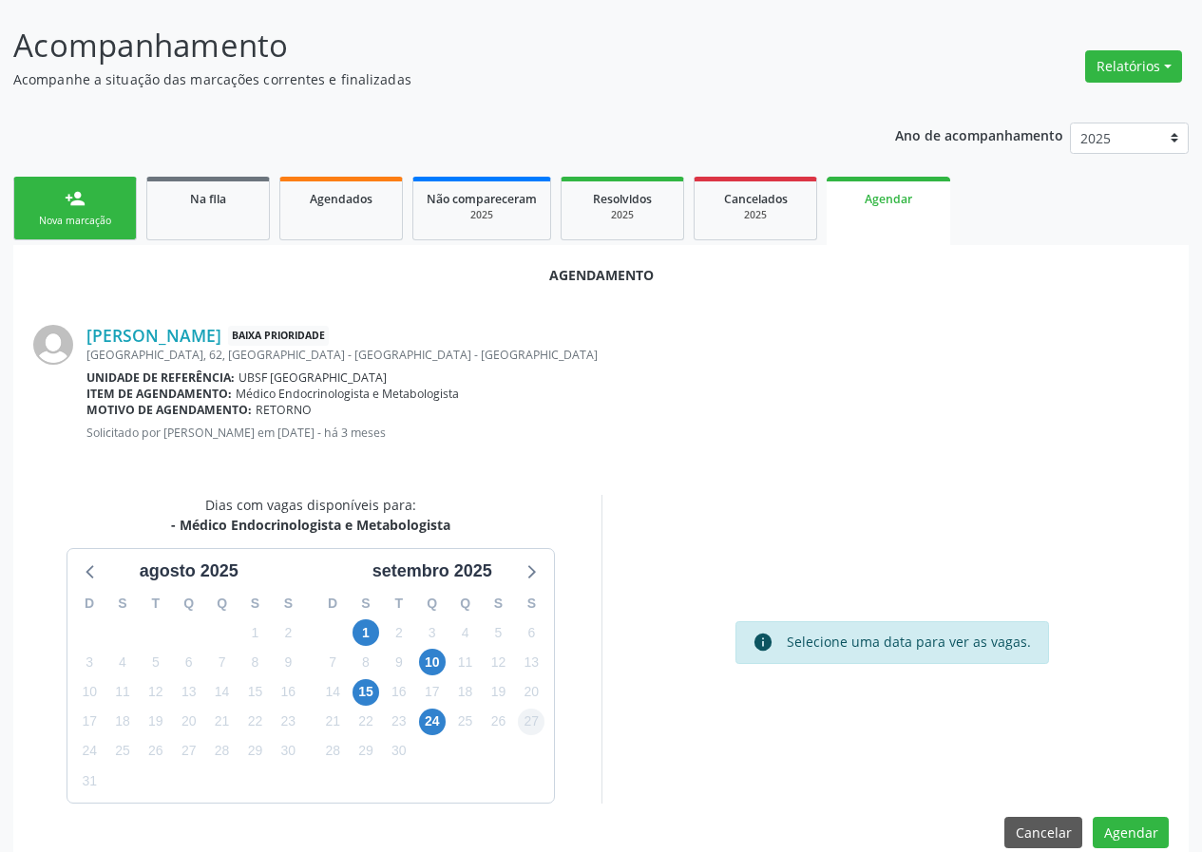
scroll to position [137, 0]
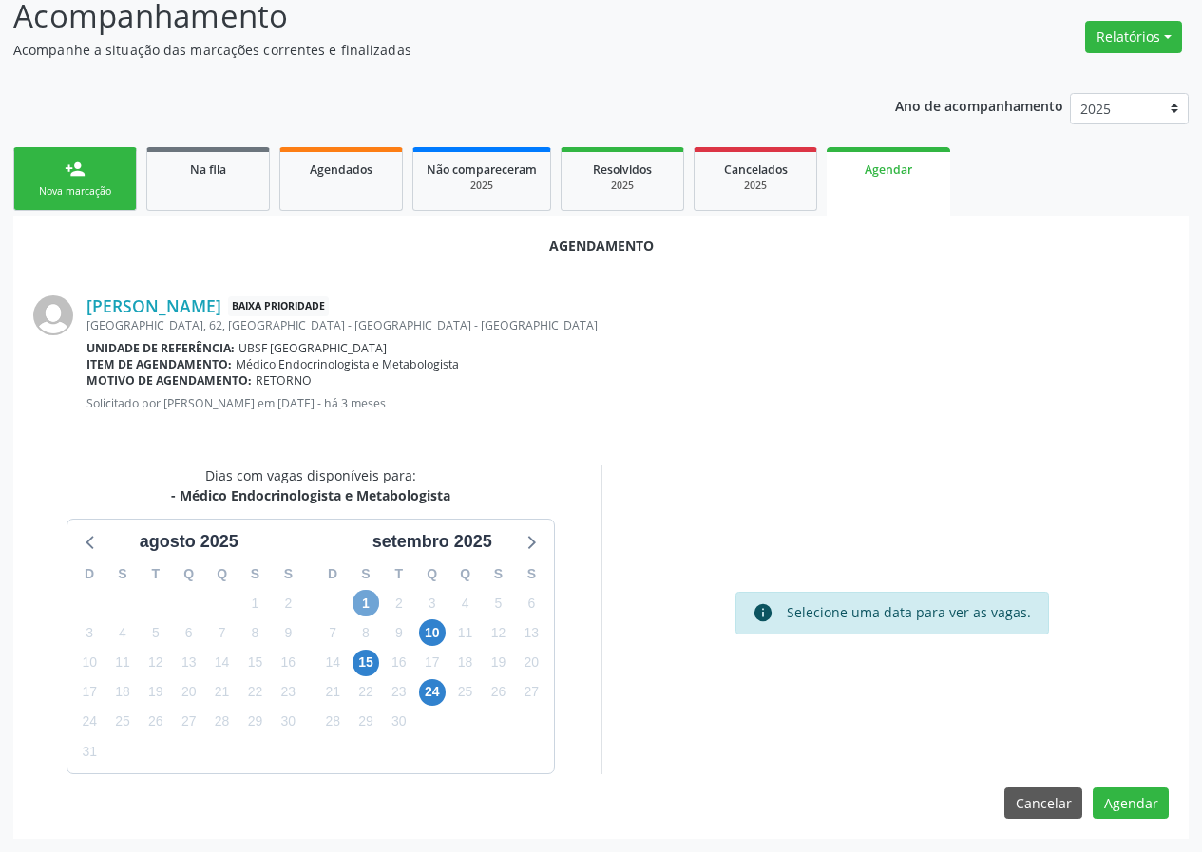
click at [372, 598] on span "1" at bounding box center [365, 603] width 27 height 27
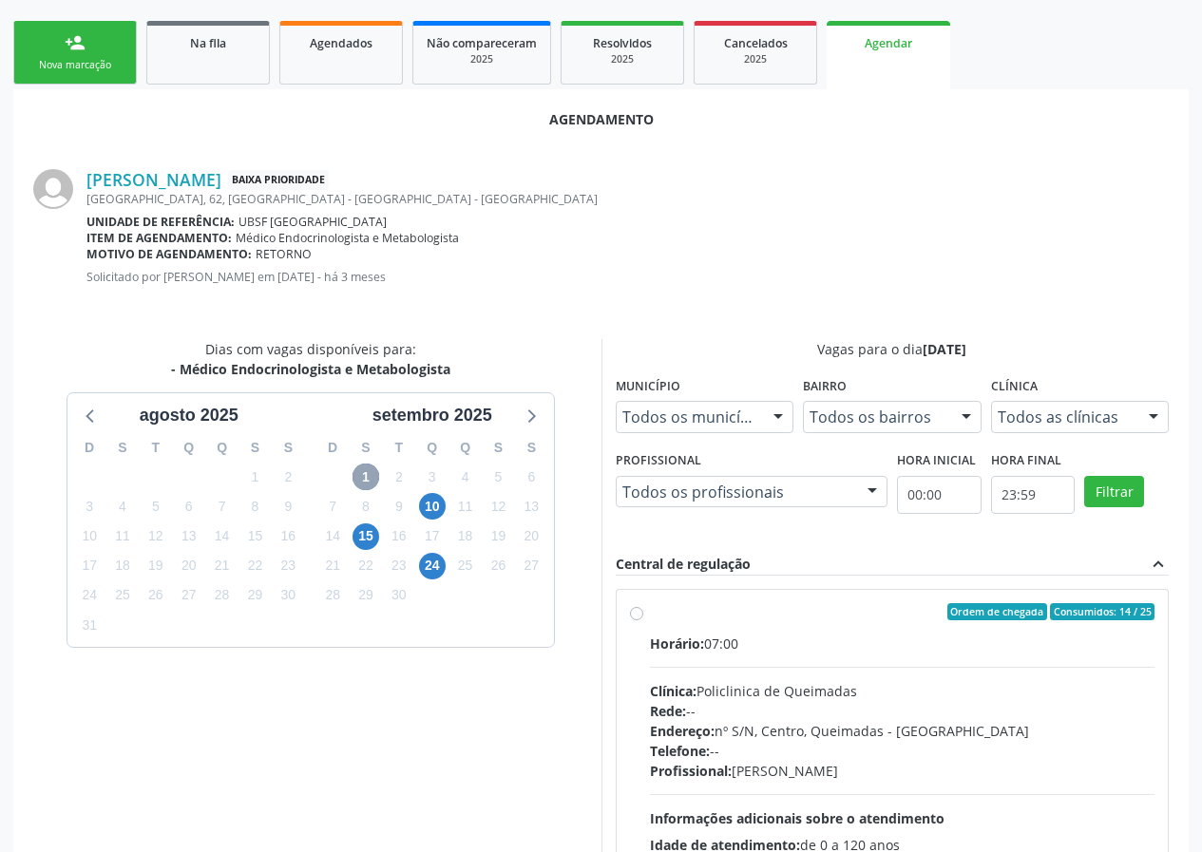
scroll to position [446, 0]
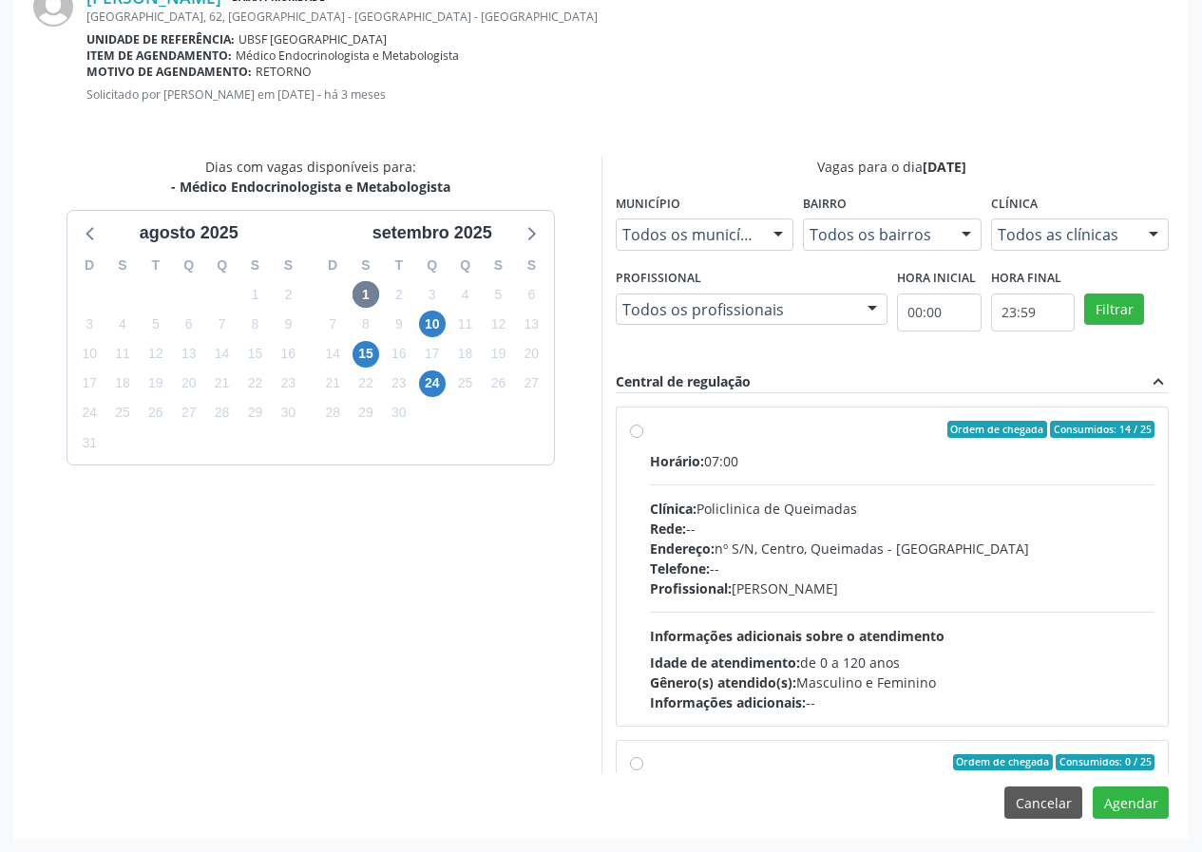
click at [732, 435] on div "Ordem de chegada Consumidos: 14 / 25" at bounding box center [902, 429] width 505 height 17
click at [643, 435] on input "Ordem de chegada Consumidos: 14 / 25 Horário: 07:00 Clínica: Policlinica de Que…" at bounding box center [636, 429] width 13 height 17
radio input "true"
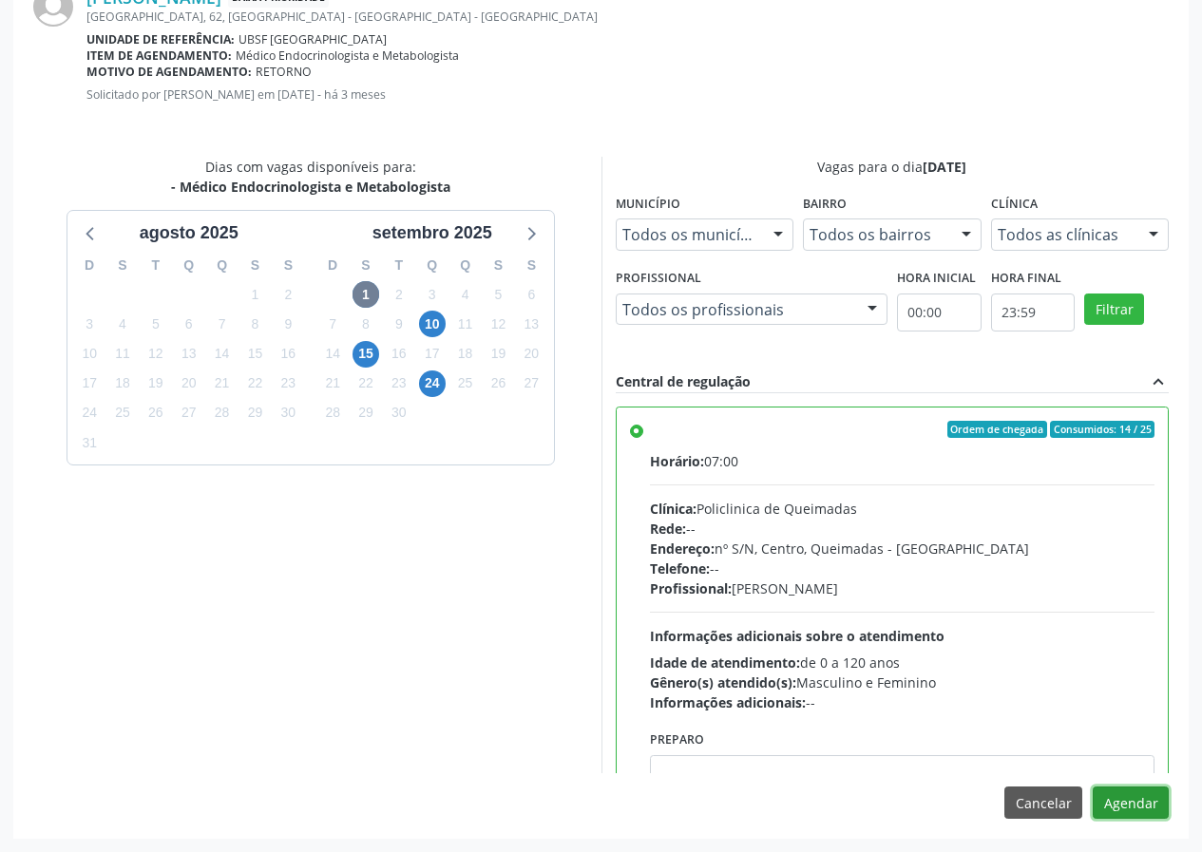
click at [1115, 801] on button "Agendar" at bounding box center [1131, 803] width 76 height 32
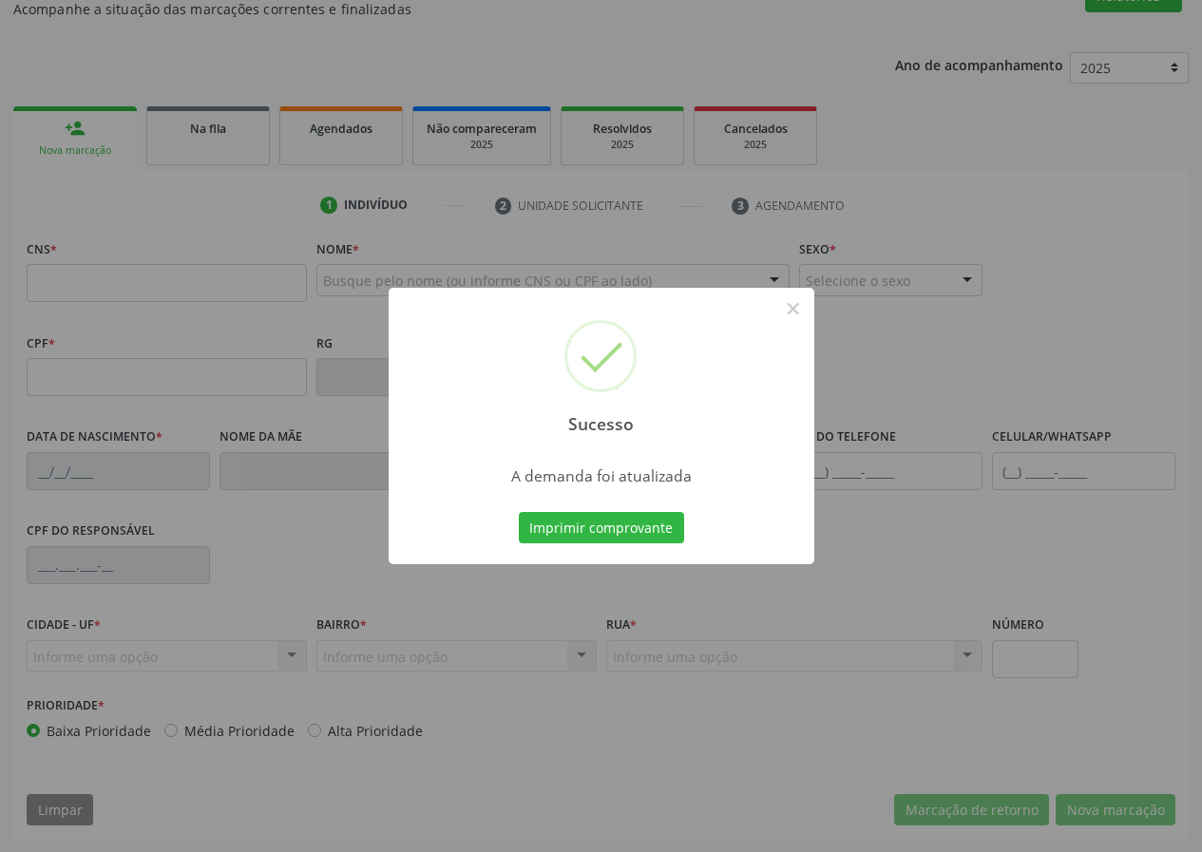
scroll to position [178, 0]
click at [618, 516] on button "Imprimir comprovante" at bounding box center [601, 528] width 165 height 32
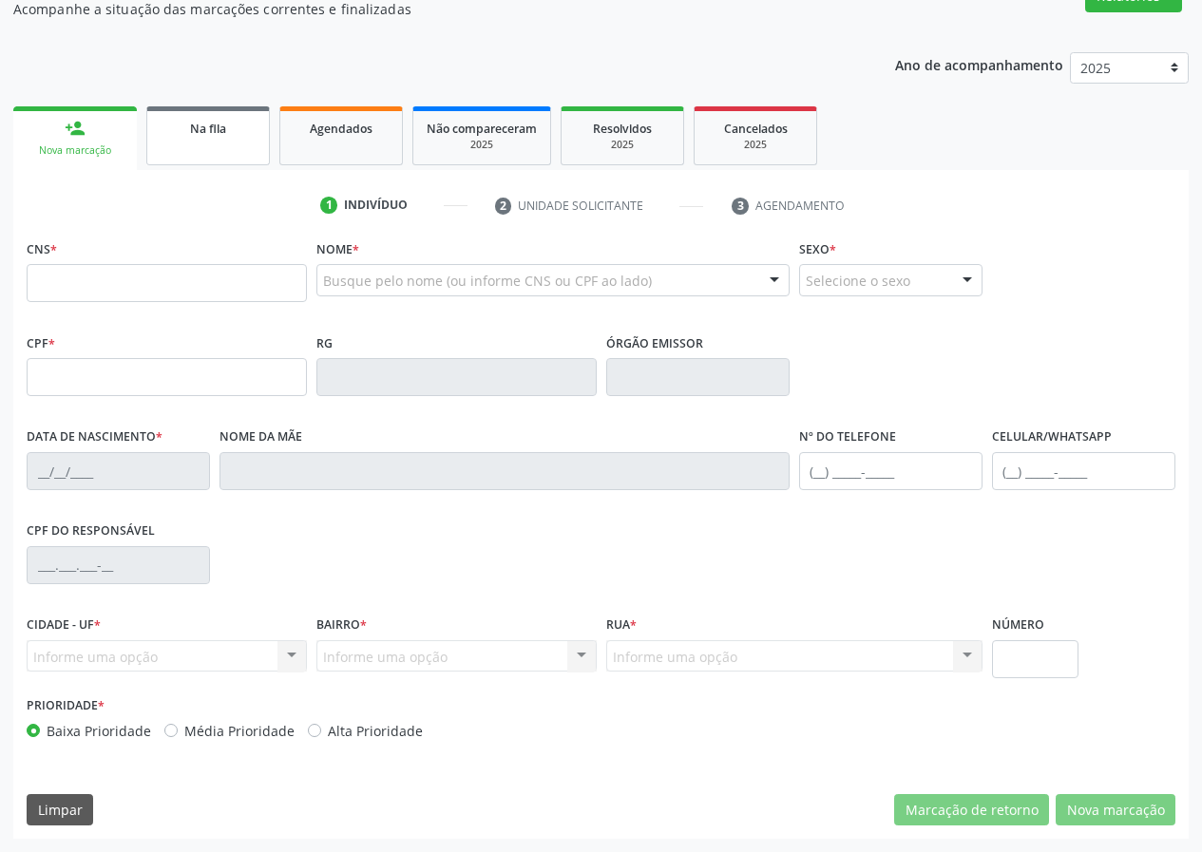
click at [232, 121] on div "Na fila" at bounding box center [208, 128] width 95 height 20
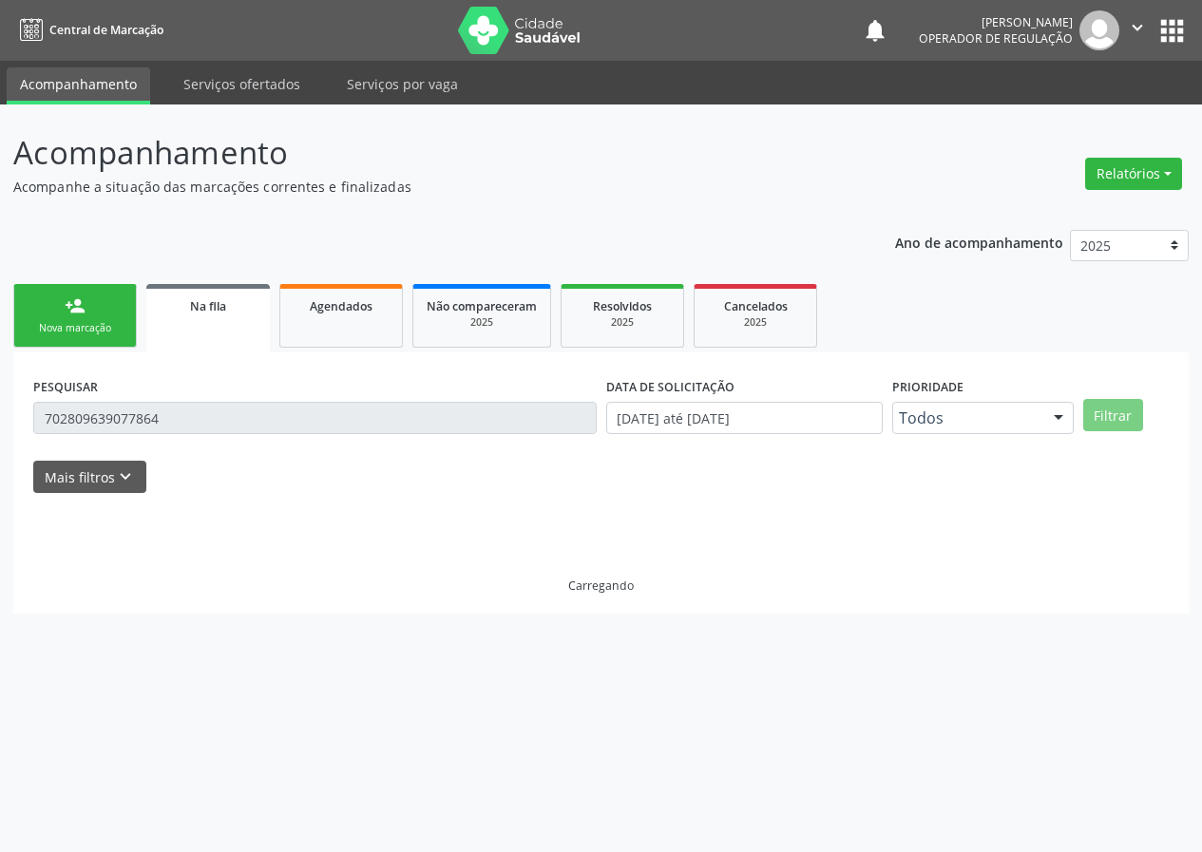
scroll to position [0, 0]
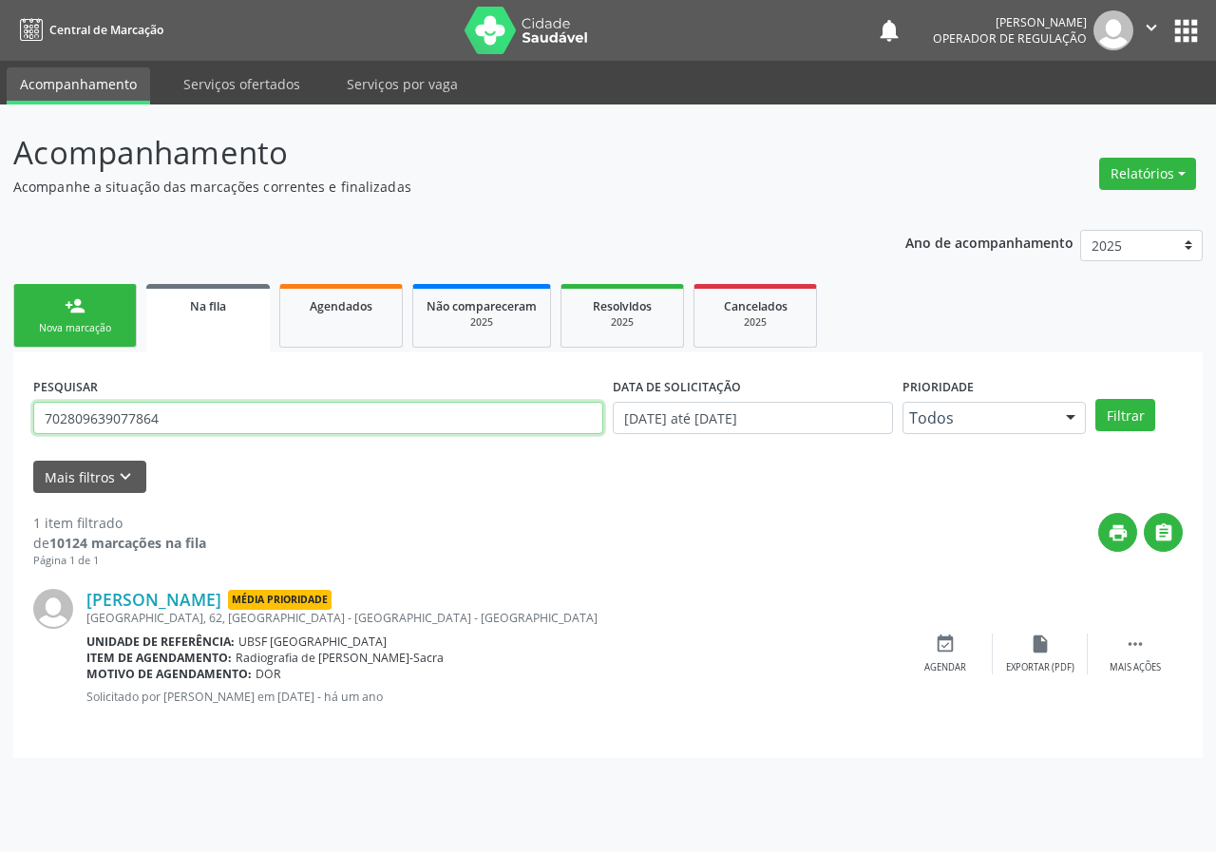
drag, startPoint x: 212, startPoint y: 406, endPoint x: 0, endPoint y: 411, distance: 211.9
click at [0, 411] on div "Acompanhamento Acompanhe a situação das marcações correntes e finalizadas Relat…" at bounding box center [608, 479] width 1216 height 748
type input "706104094778260"
click at [1095, 399] on button "Filtrar" at bounding box center [1125, 415] width 60 height 32
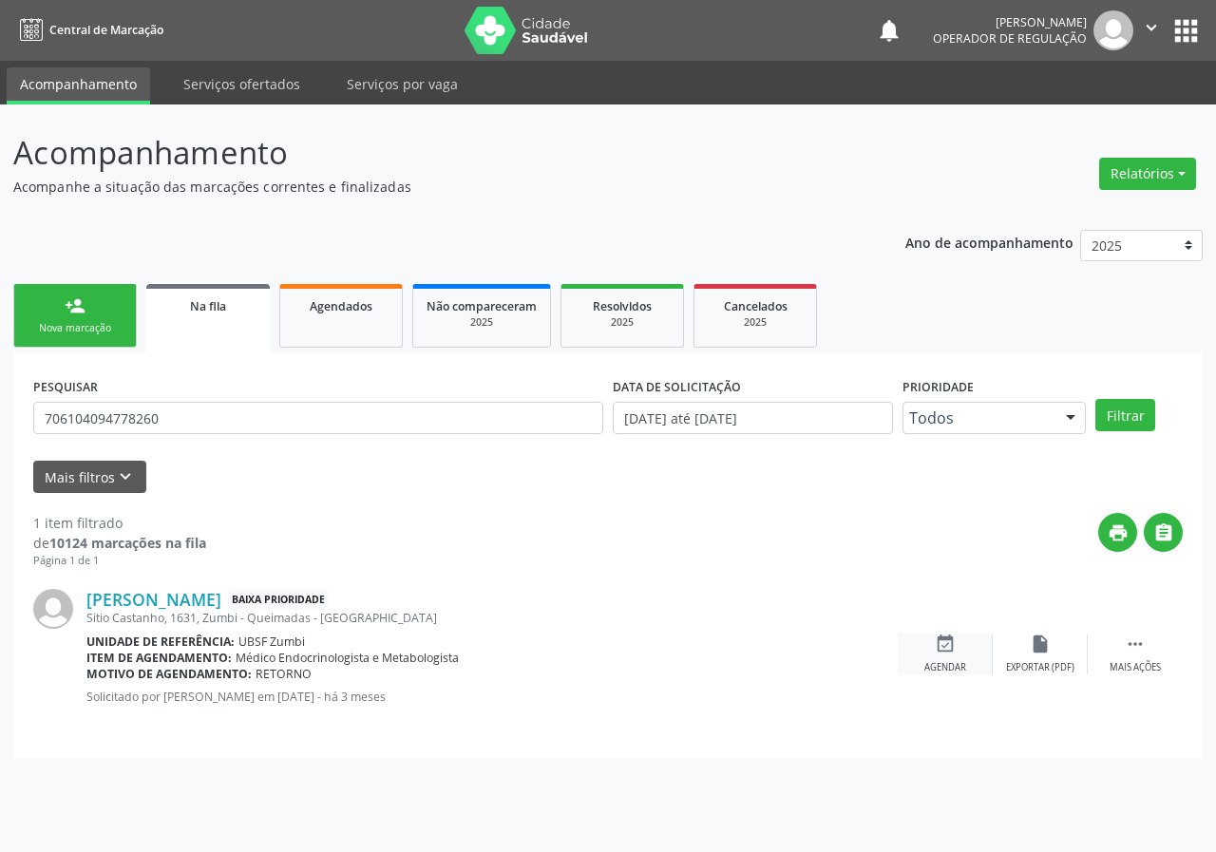
click at [962, 651] on div "event_available Agendar" at bounding box center [945, 654] width 95 height 41
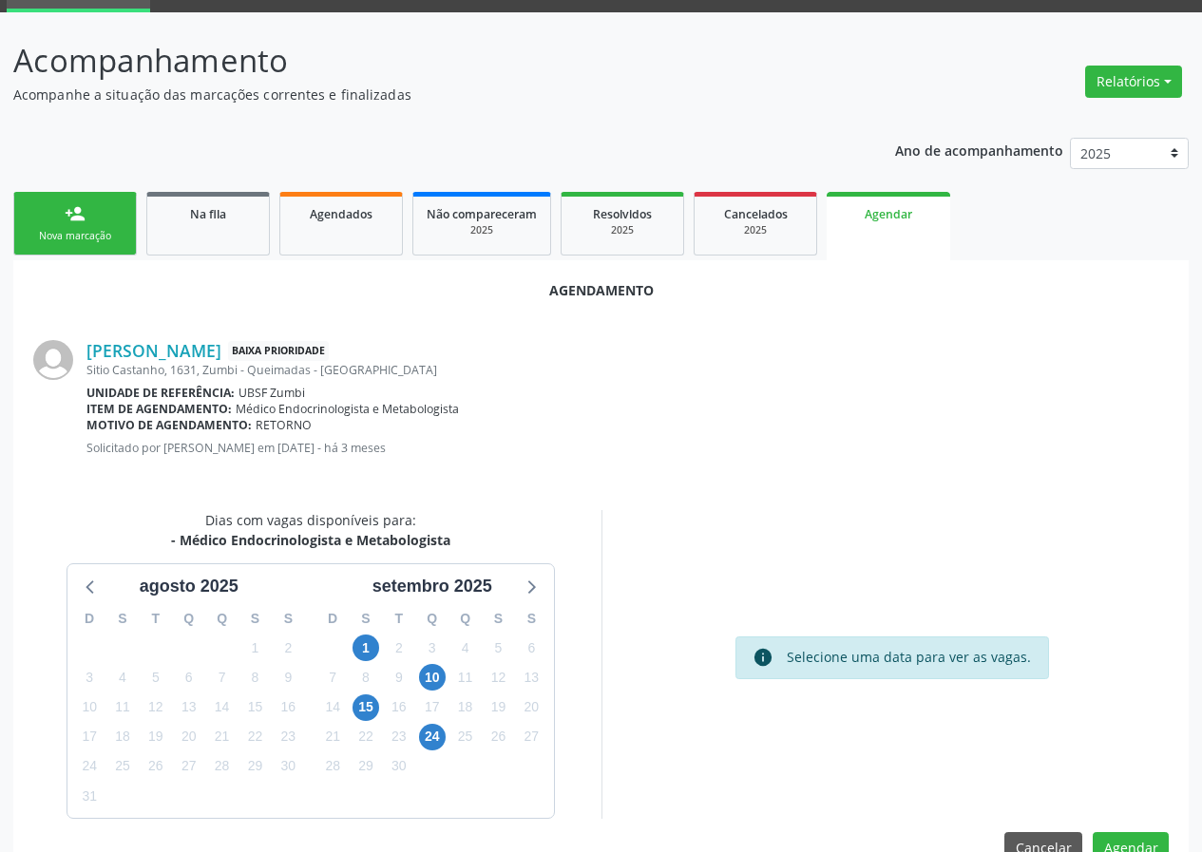
scroll to position [137, 0]
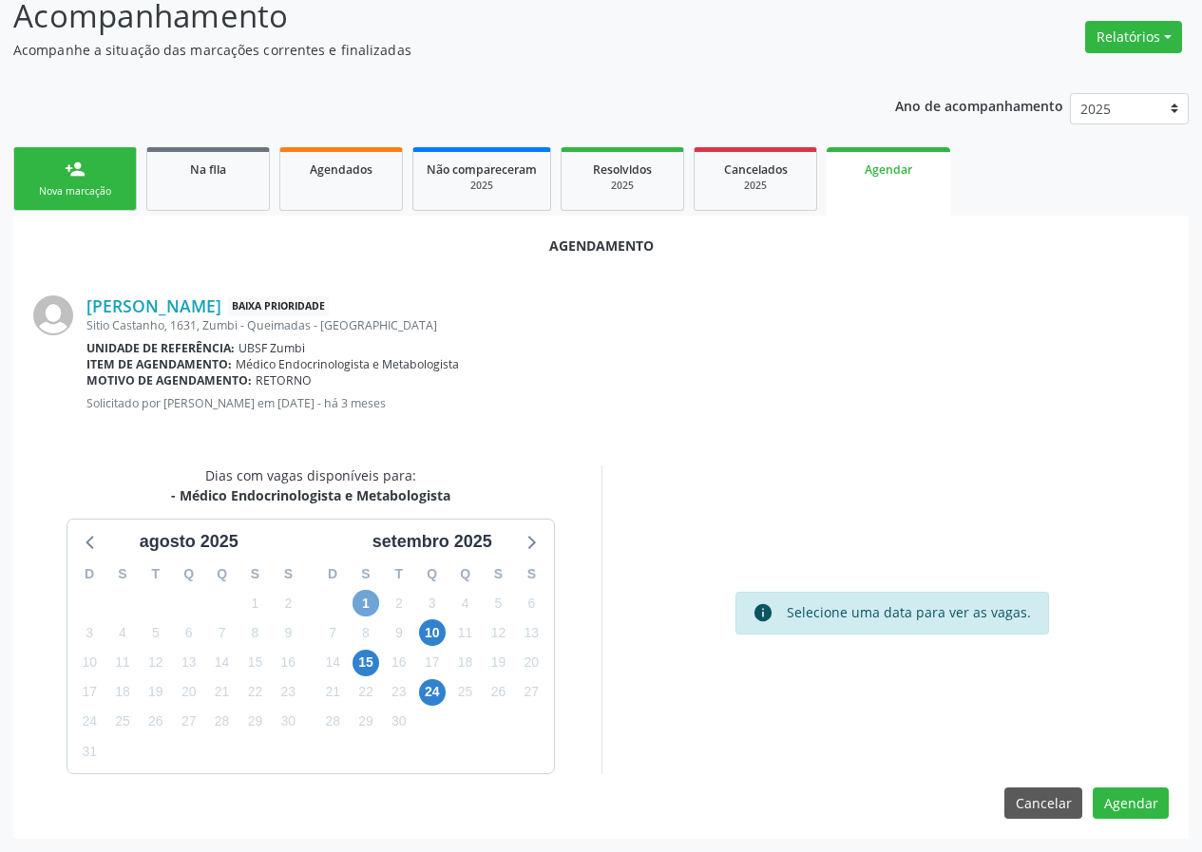
click at [366, 603] on span "1" at bounding box center [365, 603] width 27 height 27
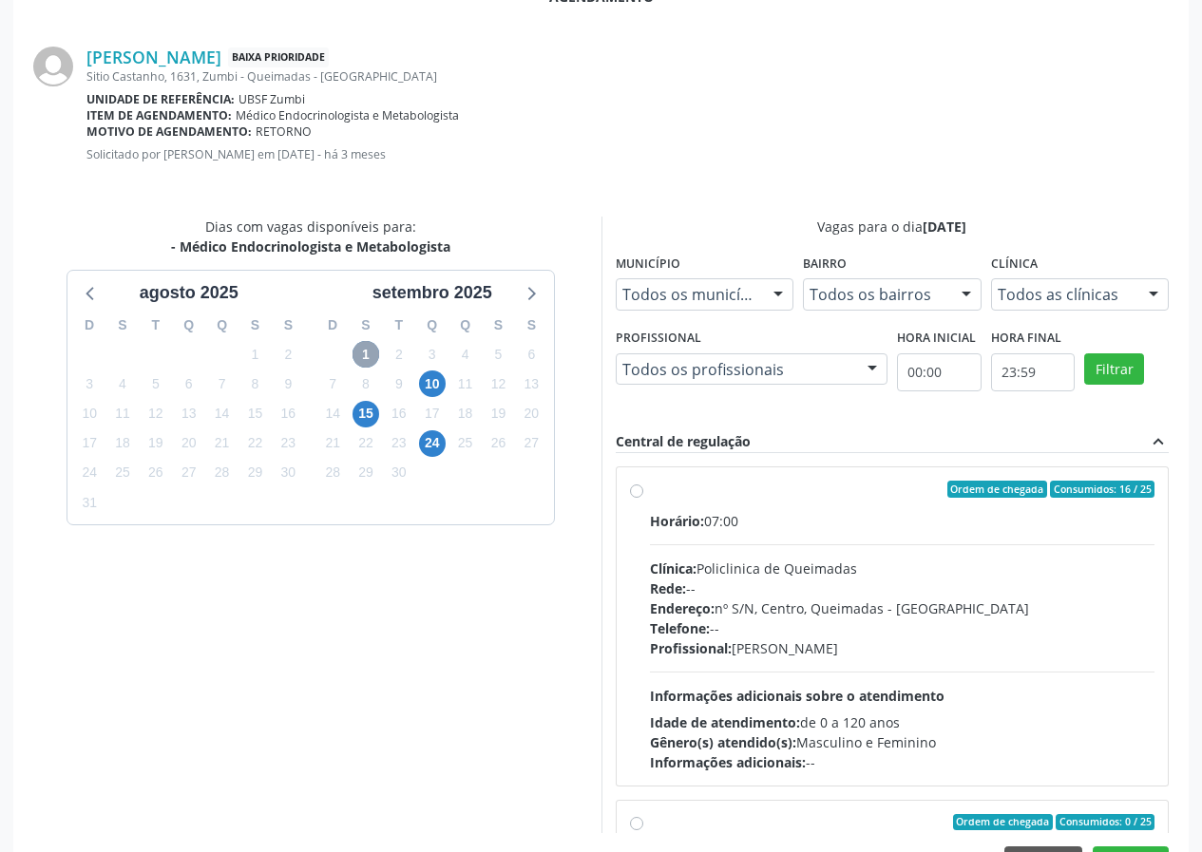
scroll to position [446, 0]
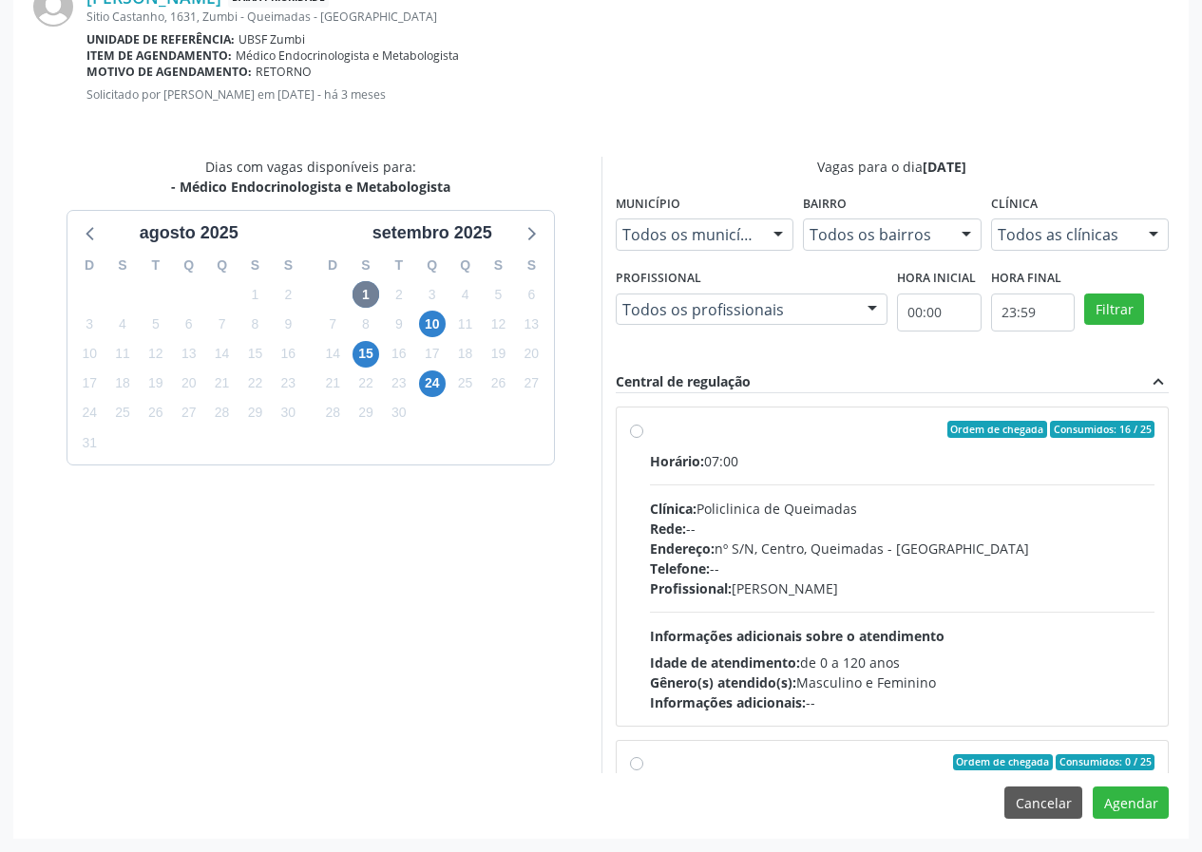
click at [735, 447] on label "Ordem de chegada Consumidos: 16 / 25 Horário: 07:00 Clínica: Policlinica de Que…" at bounding box center [902, 567] width 505 height 292
click at [643, 438] on input "Ordem de chegada Consumidos: 16 / 25 Horário: 07:00 Clínica: Policlinica de Que…" at bounding box center [636, 429] width 13 height 17
radio input "true"
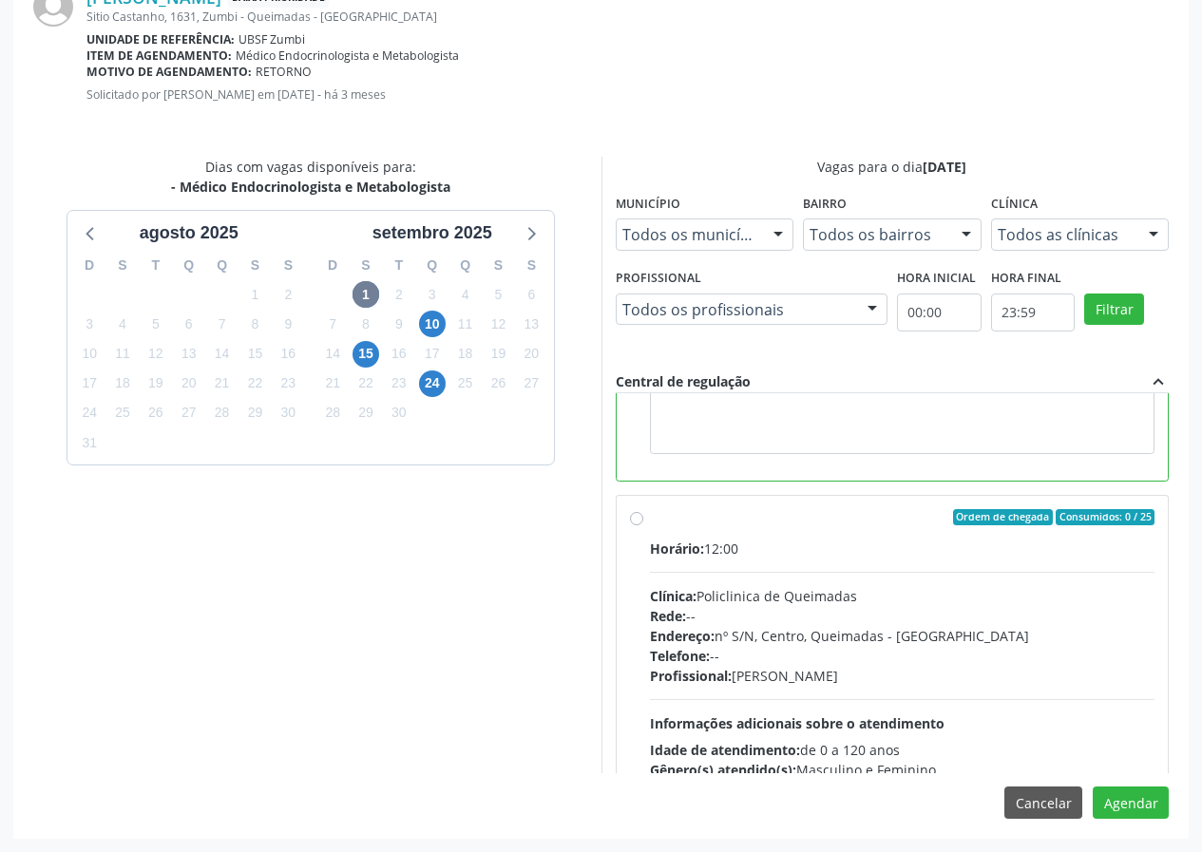
scroll to position [428, 0]
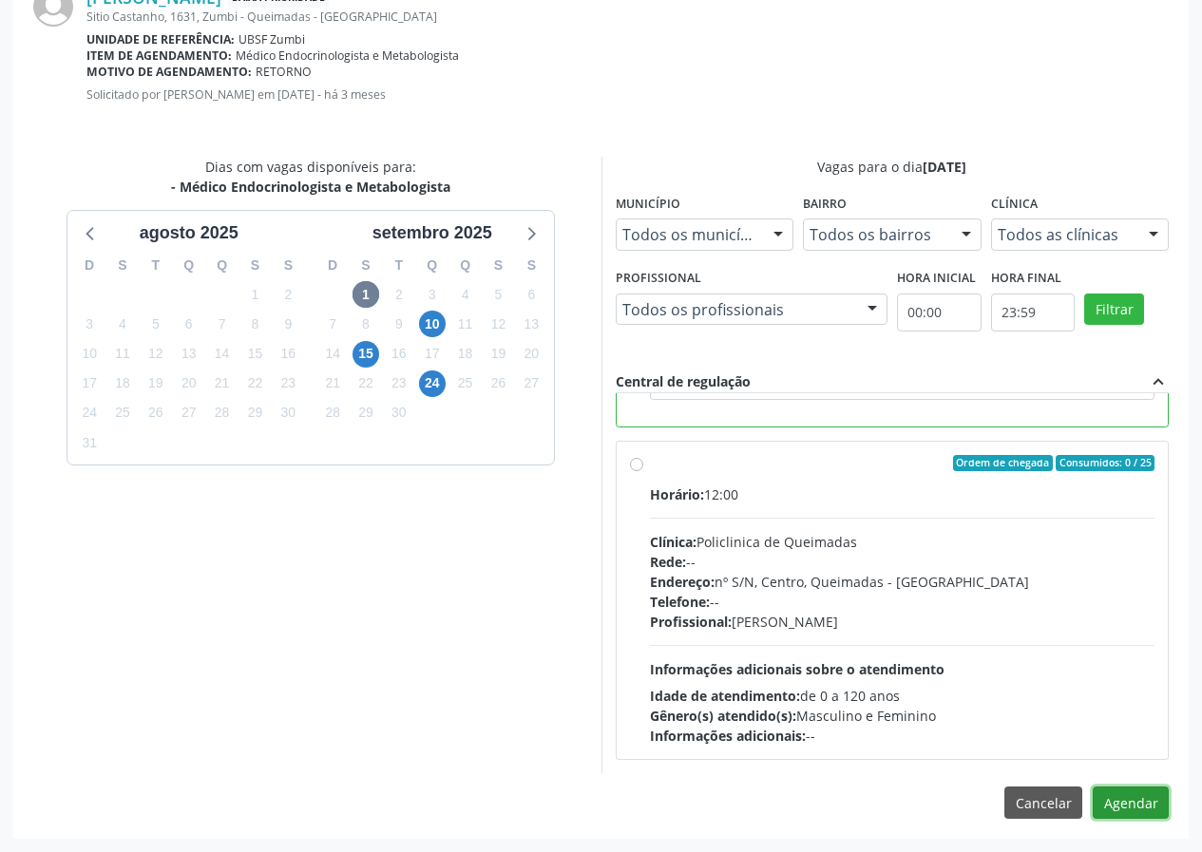
click at [1125, 798] on button "Agendar" at bounding box center [1131, 803] width 76 height 32
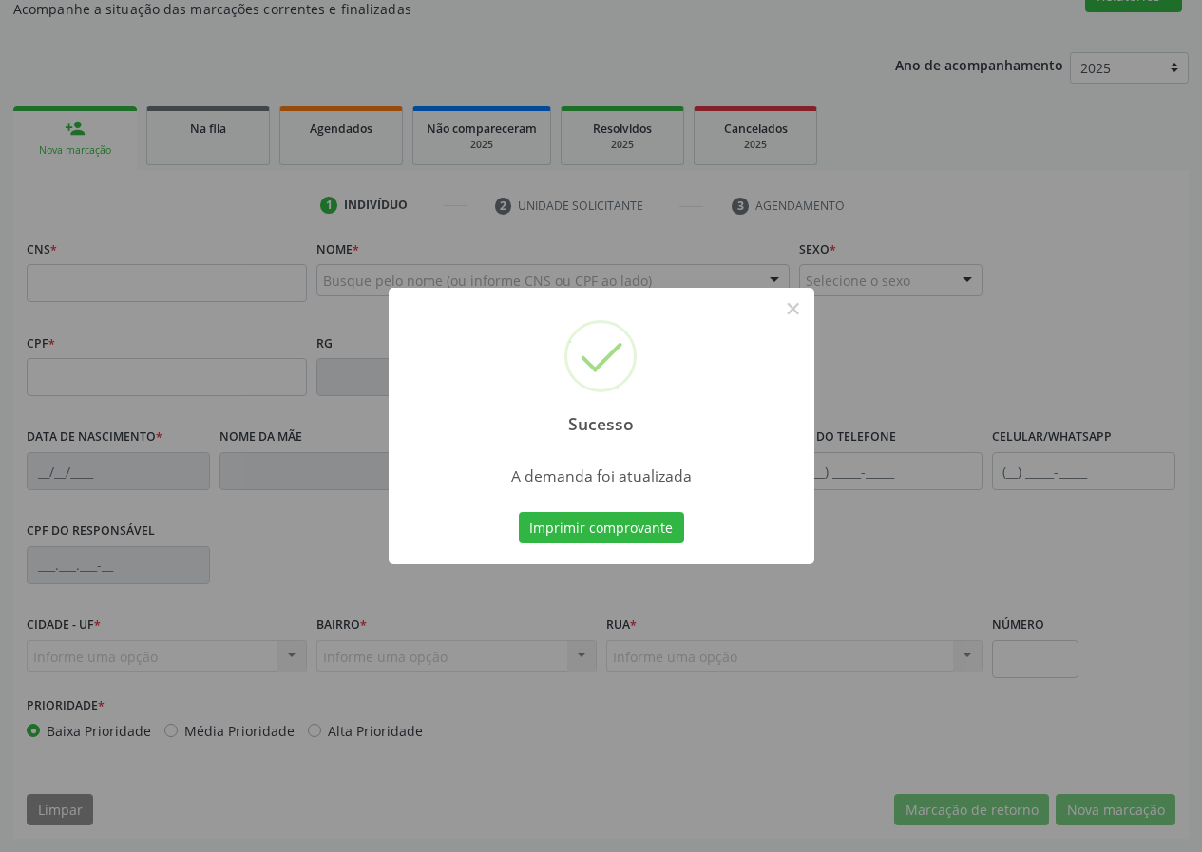
scroll to position [178, 0]
click at [650, 535] on button "Imprimir comprovante" at bounding box center [601, 528] width 165 height 32
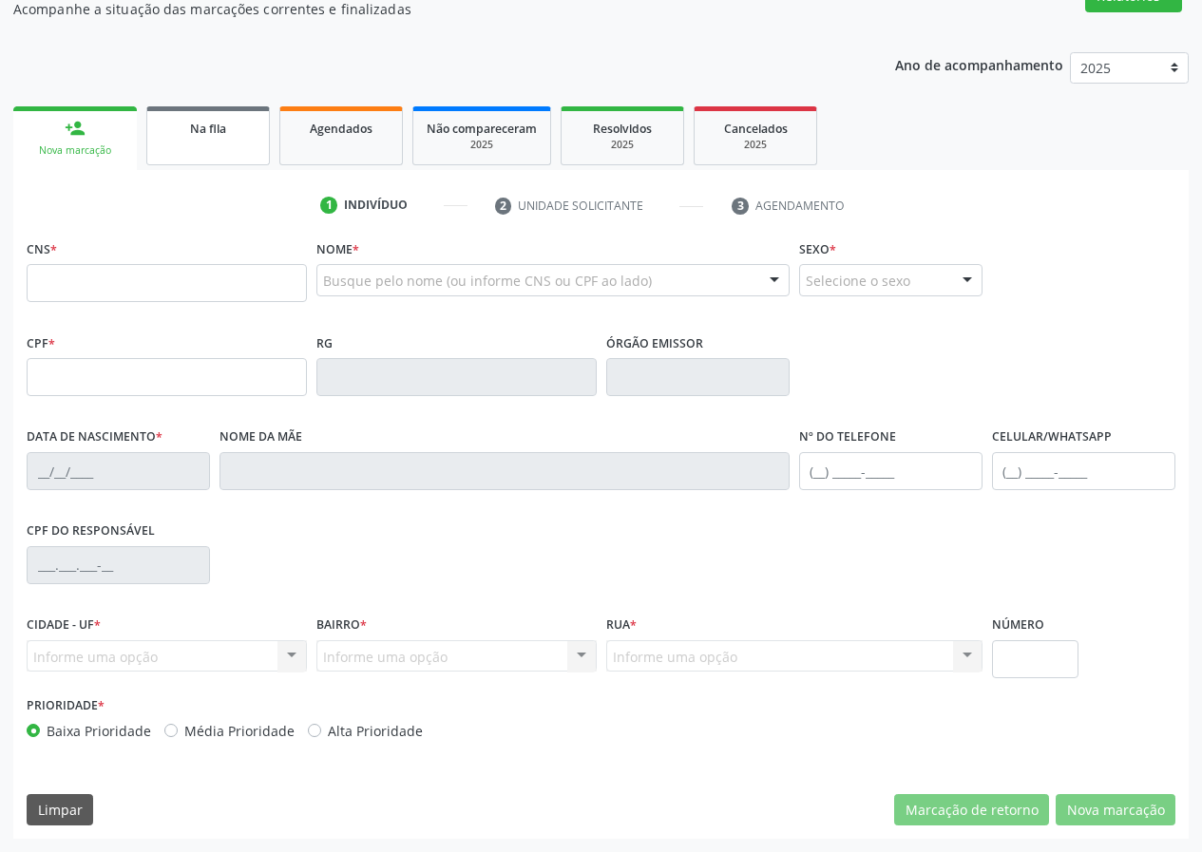
click at [228, 151] on link "Na fila" at bounding box center [208, 135] width 124 height 59
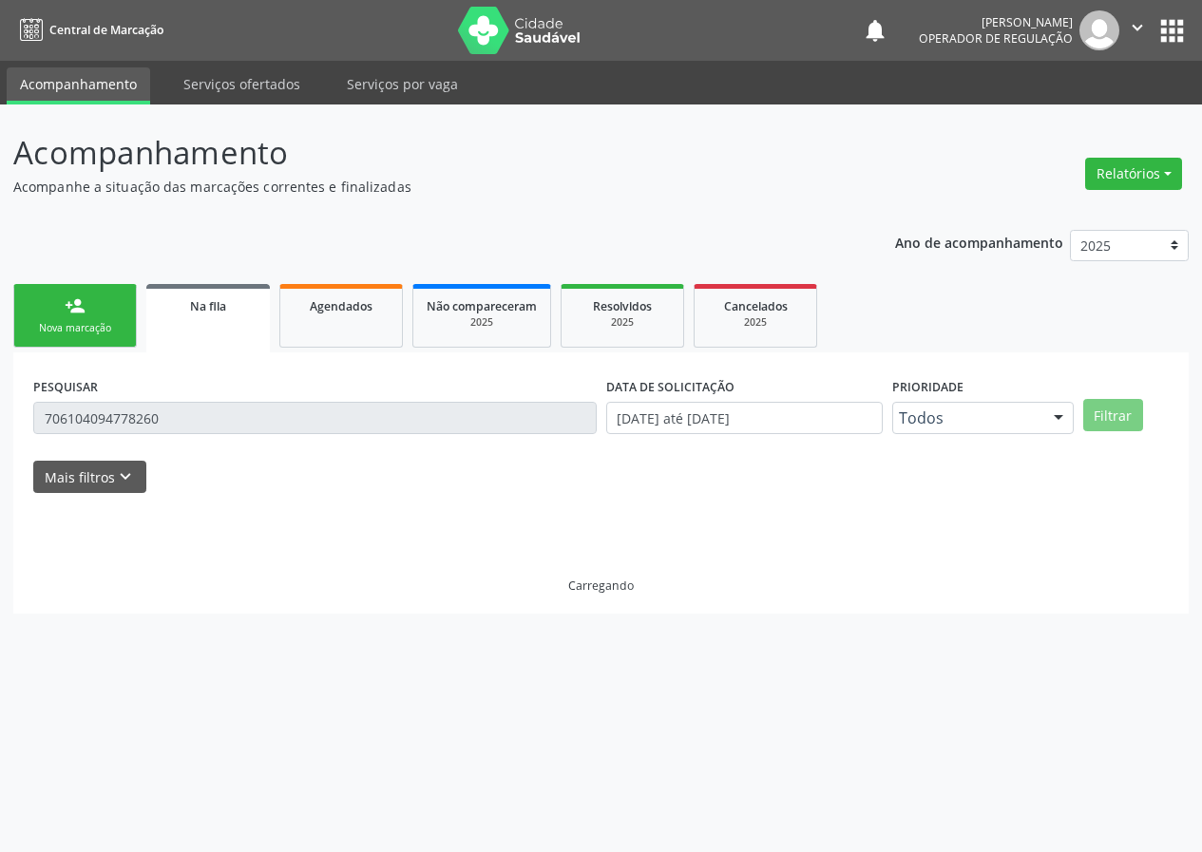
scroll to position [0, 0]
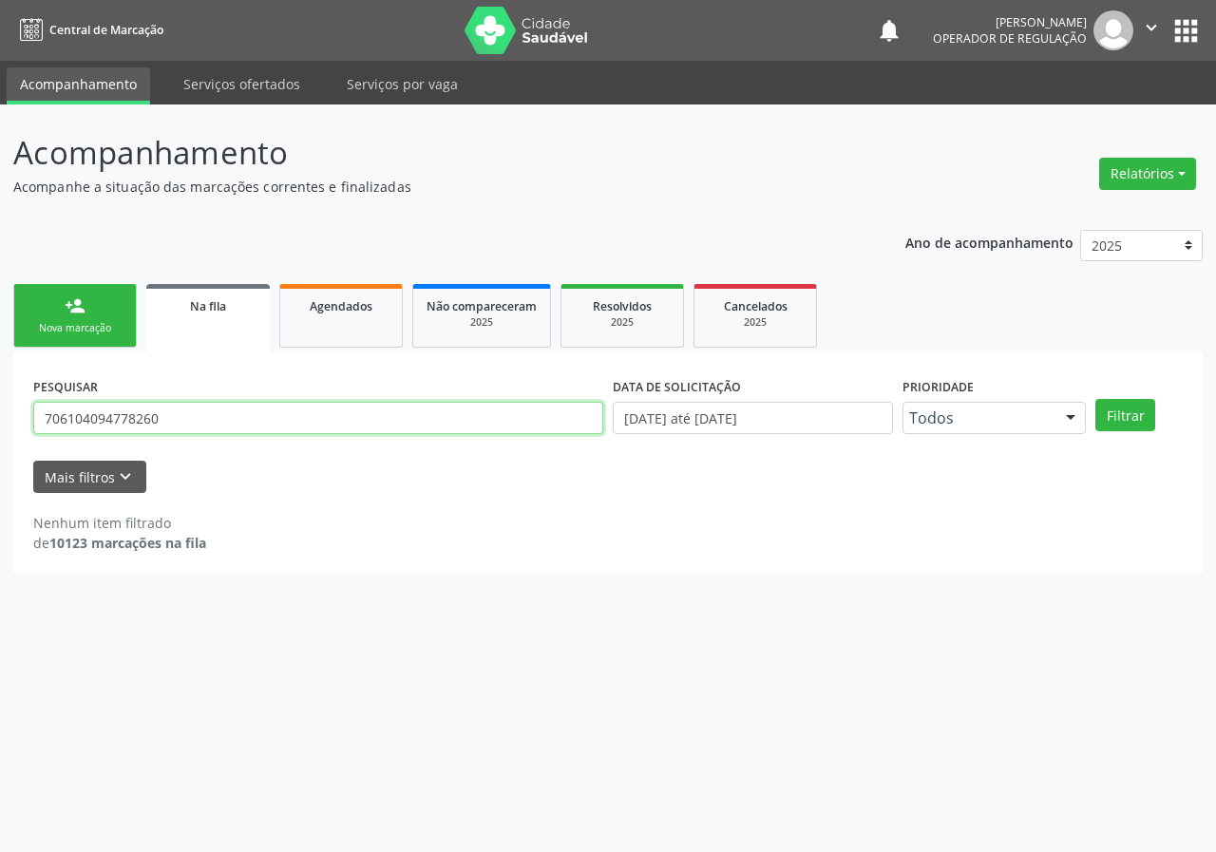
drag, startPoint x: 215, startPoint y: 419, endPoint x: 9, endPoint y: 419, distance: 206.2
click at [9, 419] on div "Acompanhamento Acompanhe a situação das marcações correntes e finalizadas Relat…" at bounding box center [608, 479] width 1216 height 748
type input "705406429886893"
click at [1095, 399] on button "Filtrar" at bounding box center [1125, 415] width 60 height 32
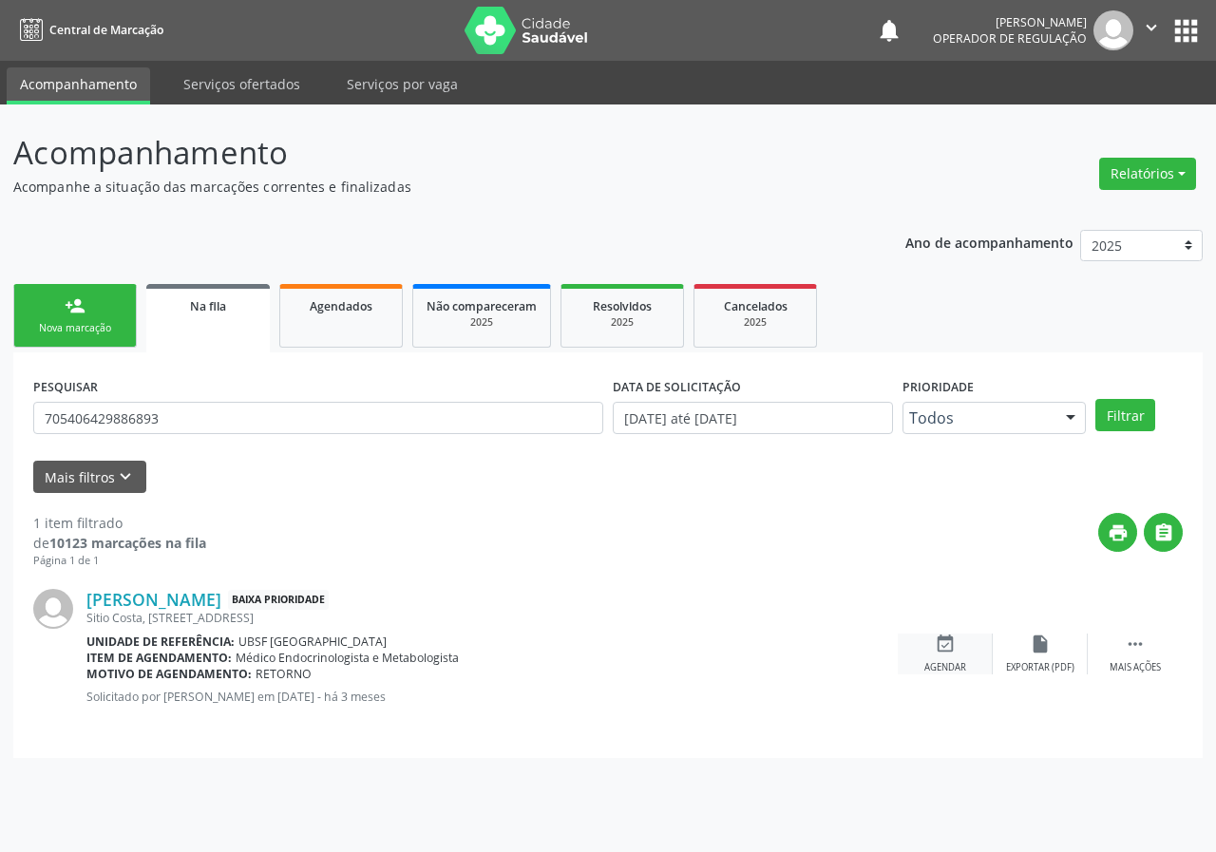
click at [949, 649] on icon "event_available" at bounding box center [945, 644] width 21 height 21
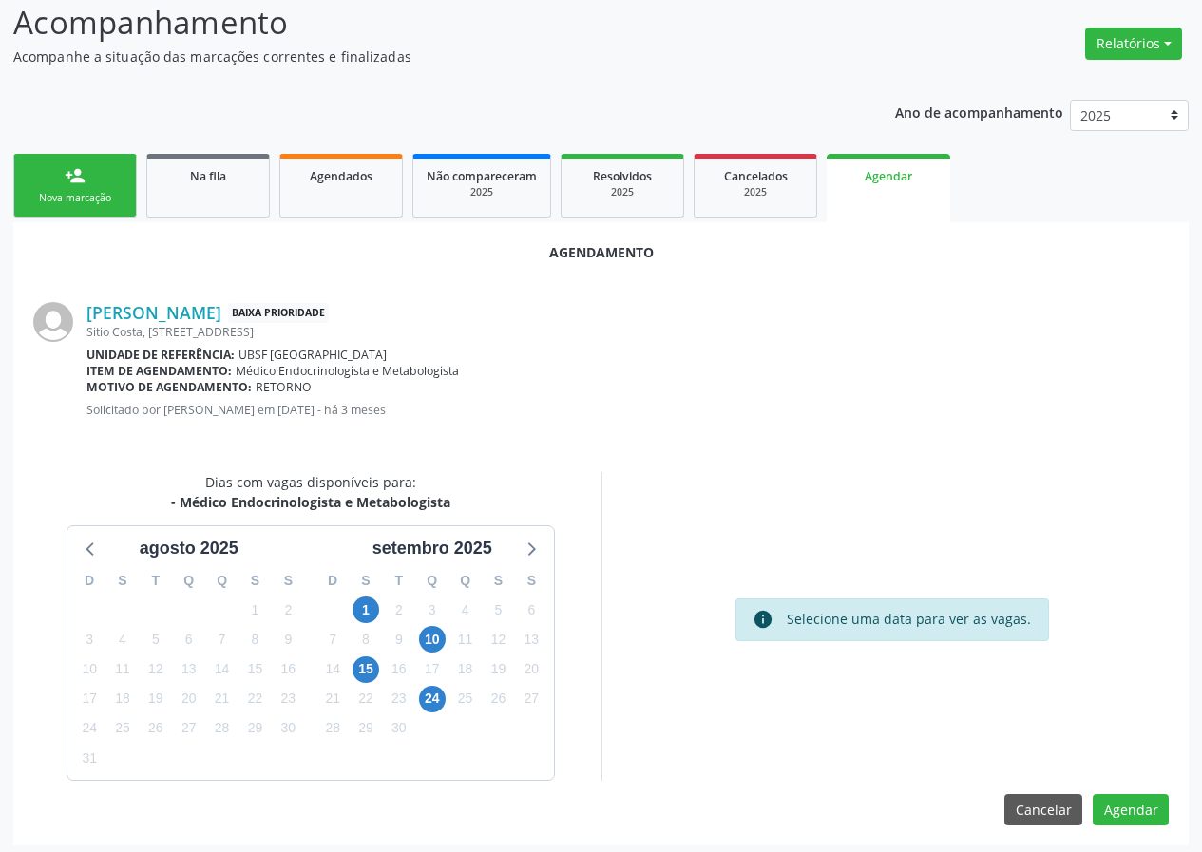
scroll to position [137, 0]
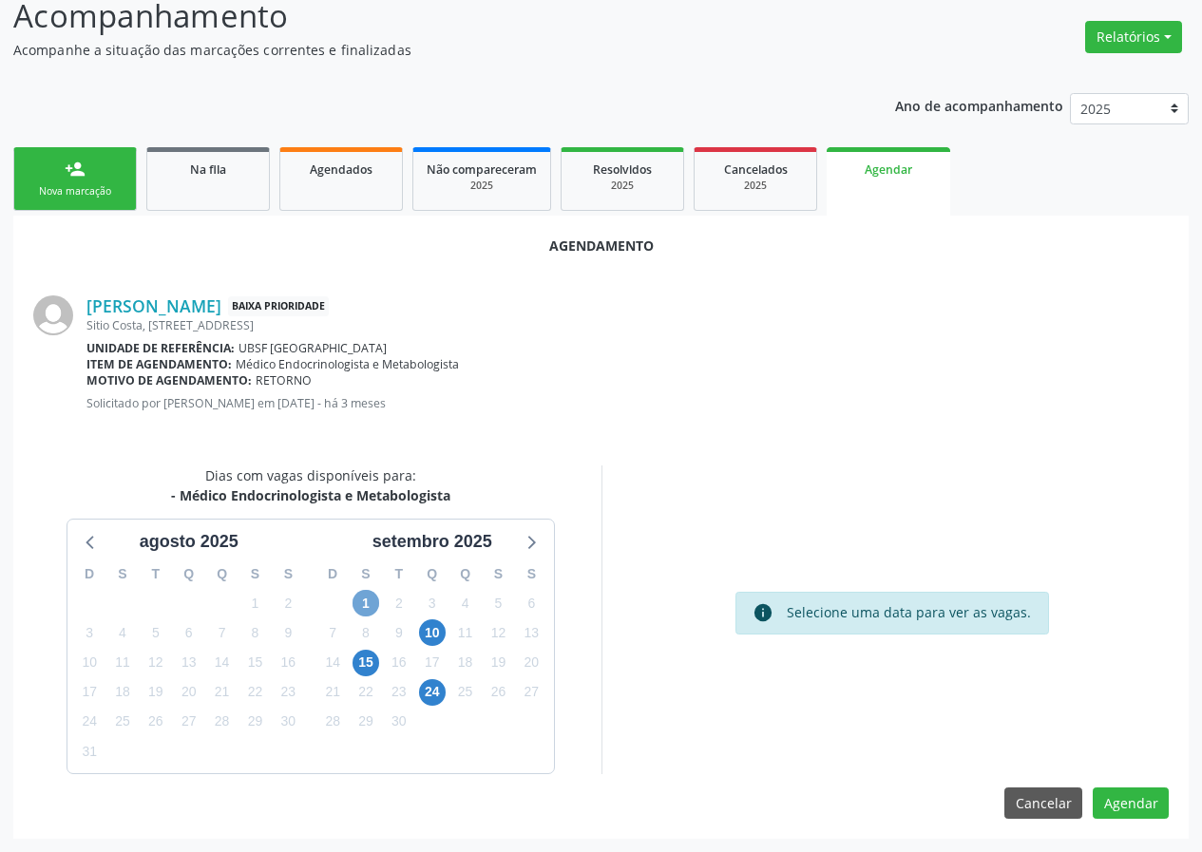
click at [376, 603] on span "1" at bounding box center [365, 603] width 27 height 27
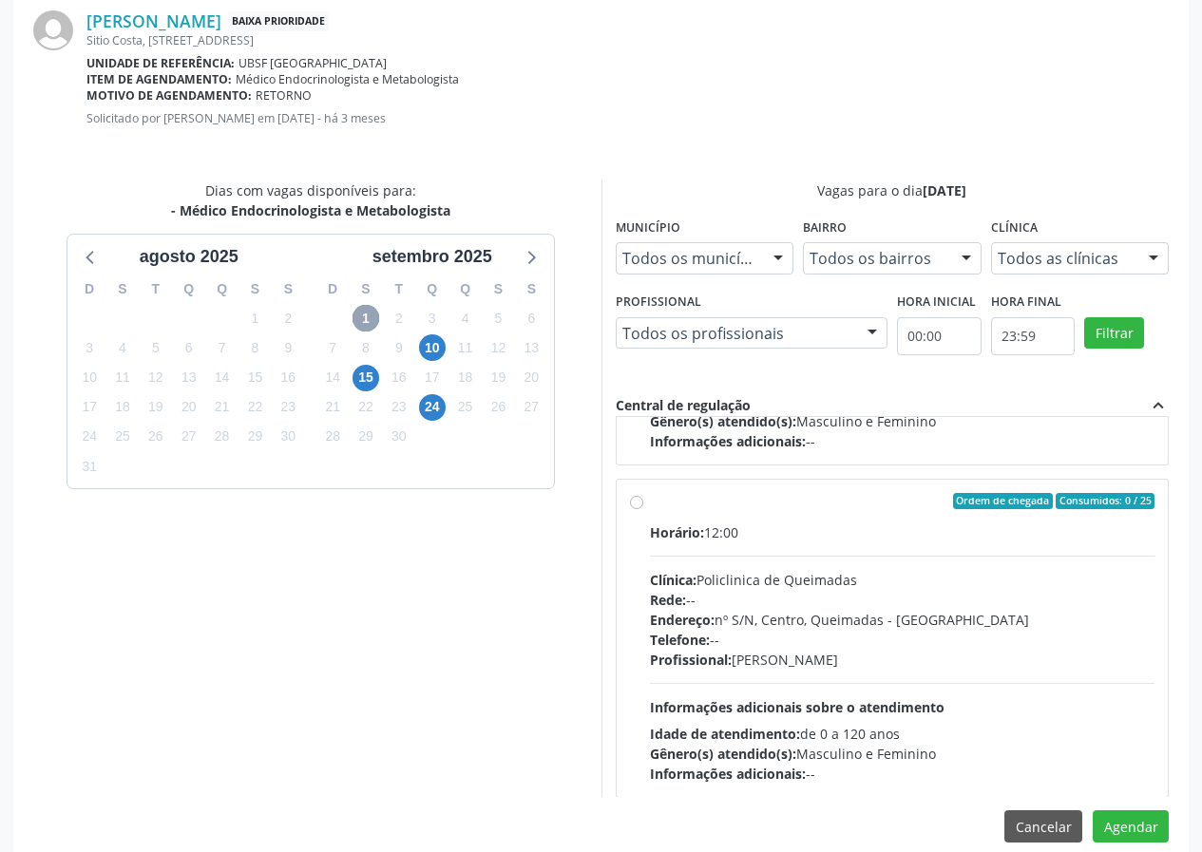
scroll to position [0, 0]
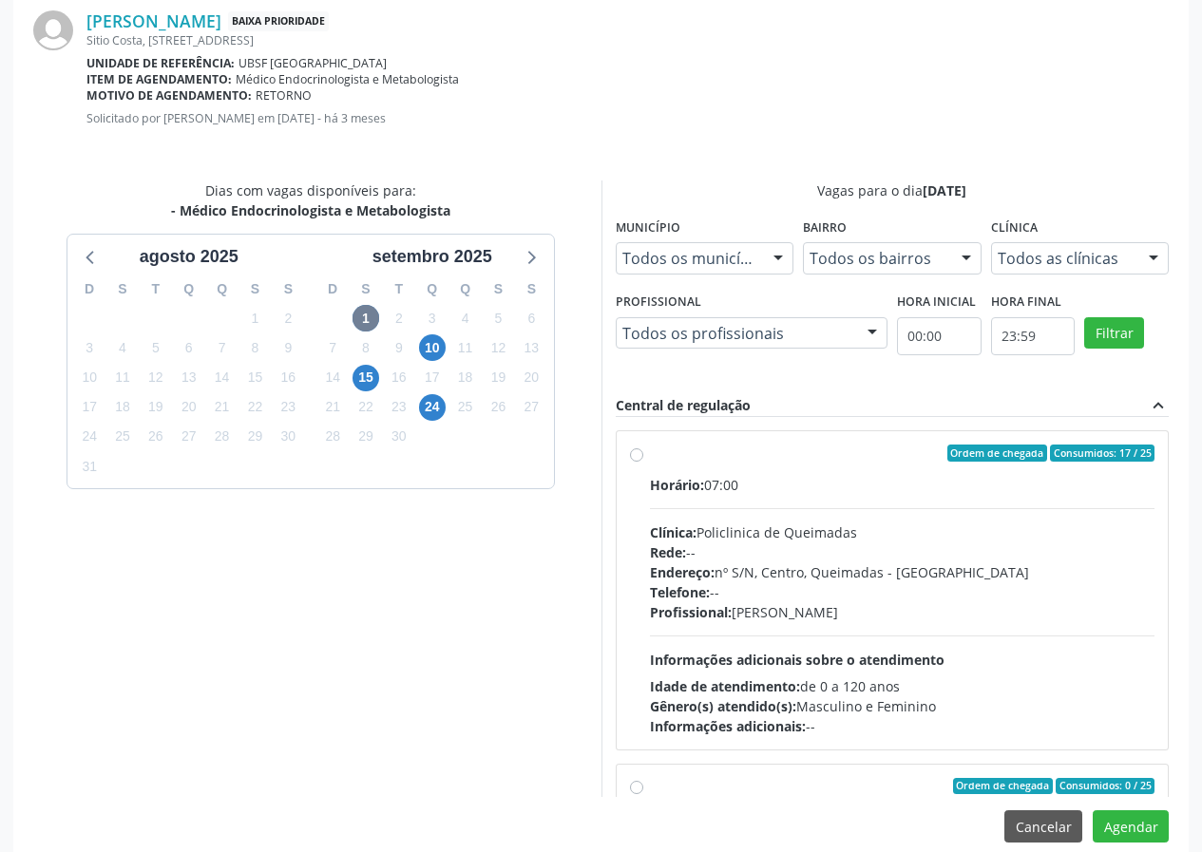
click at [762, 453] on div "Ordem de chegada Consumidos: 17 / 25" at bounding box center [902, 453] width 505 height 17
click at [643, 453] on input "Ordem de chegada Consumidos: 17 / 25 Horário: 07:00 Clínica: Policlinica de Que…" at bounding box center [636, 453] width 13 height 17
radio input "true"
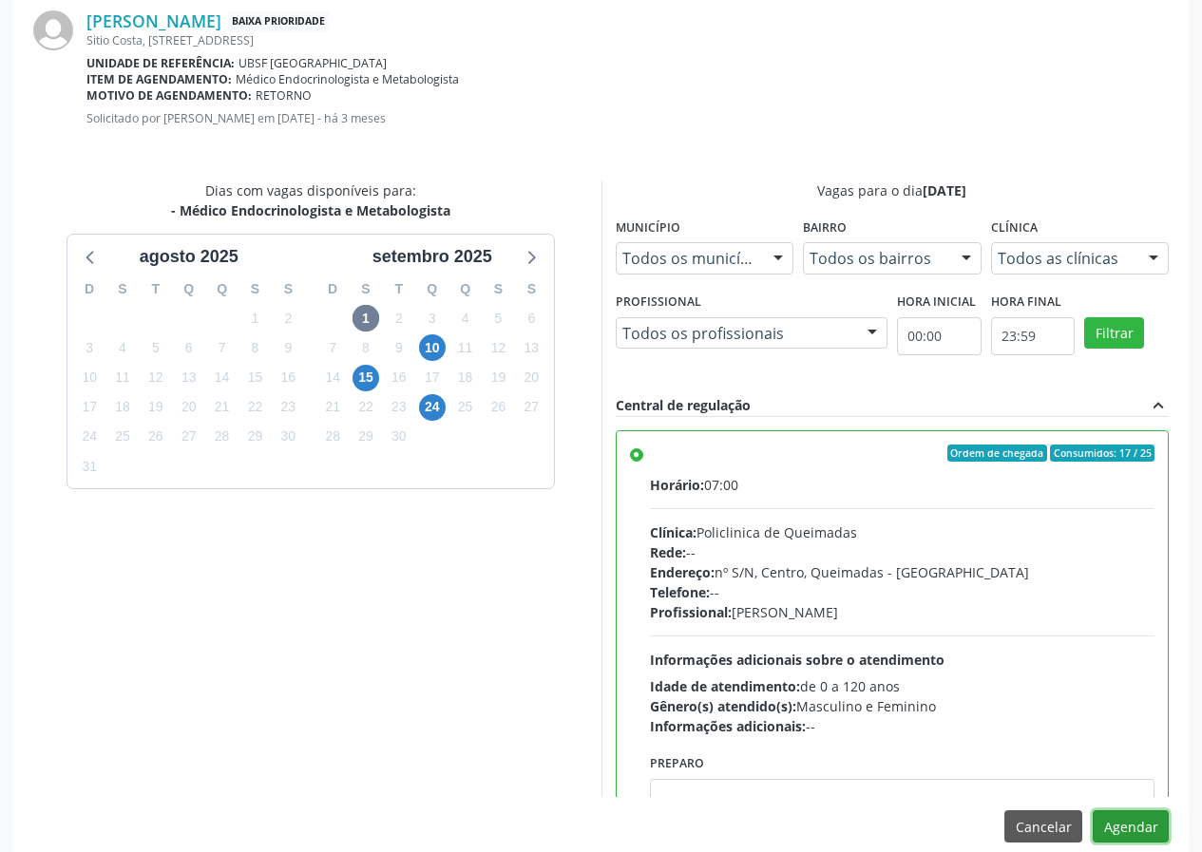
click at [1122, 823] on button "Agendar" at bounding box center [1131, 826] width 76 height 32
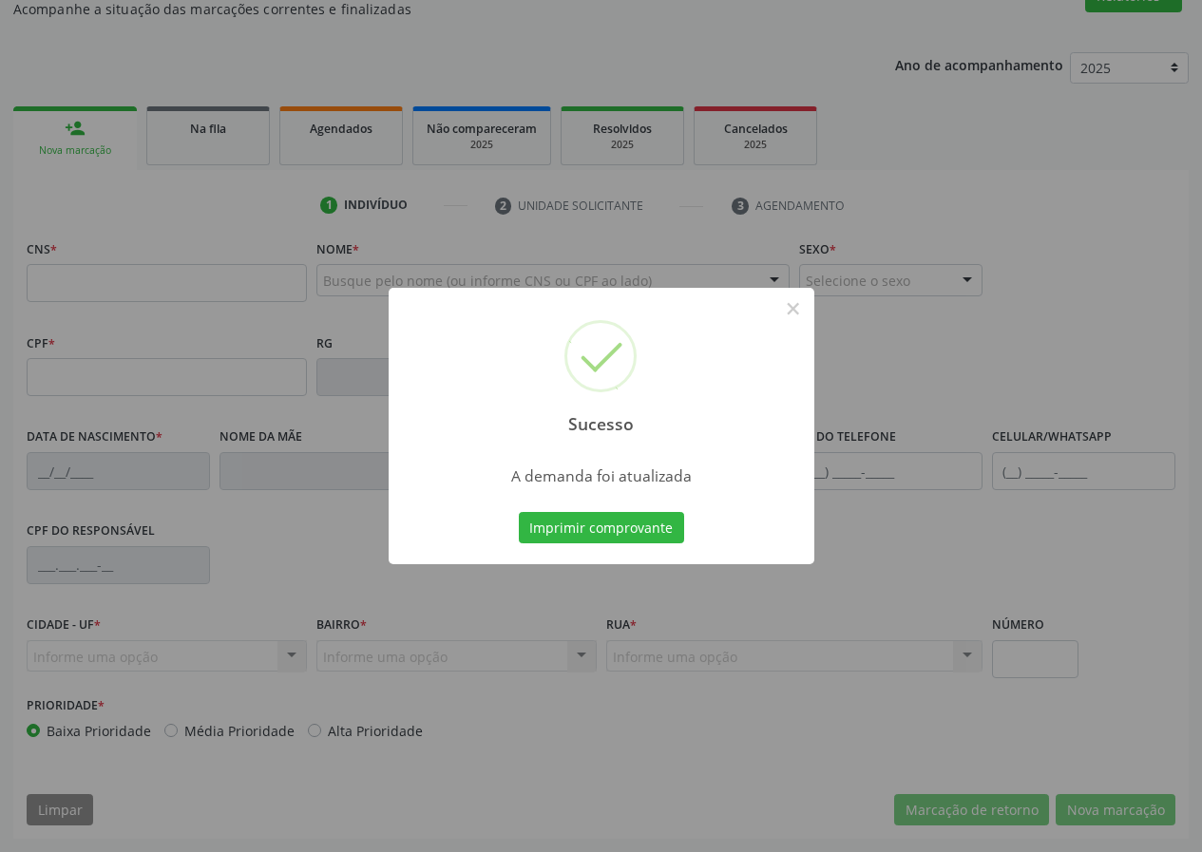
scroll to position [178, 0]
click at [555, 521] on button "Imprimir comprovante" at bounding box center [601, 528] width 165 height 32
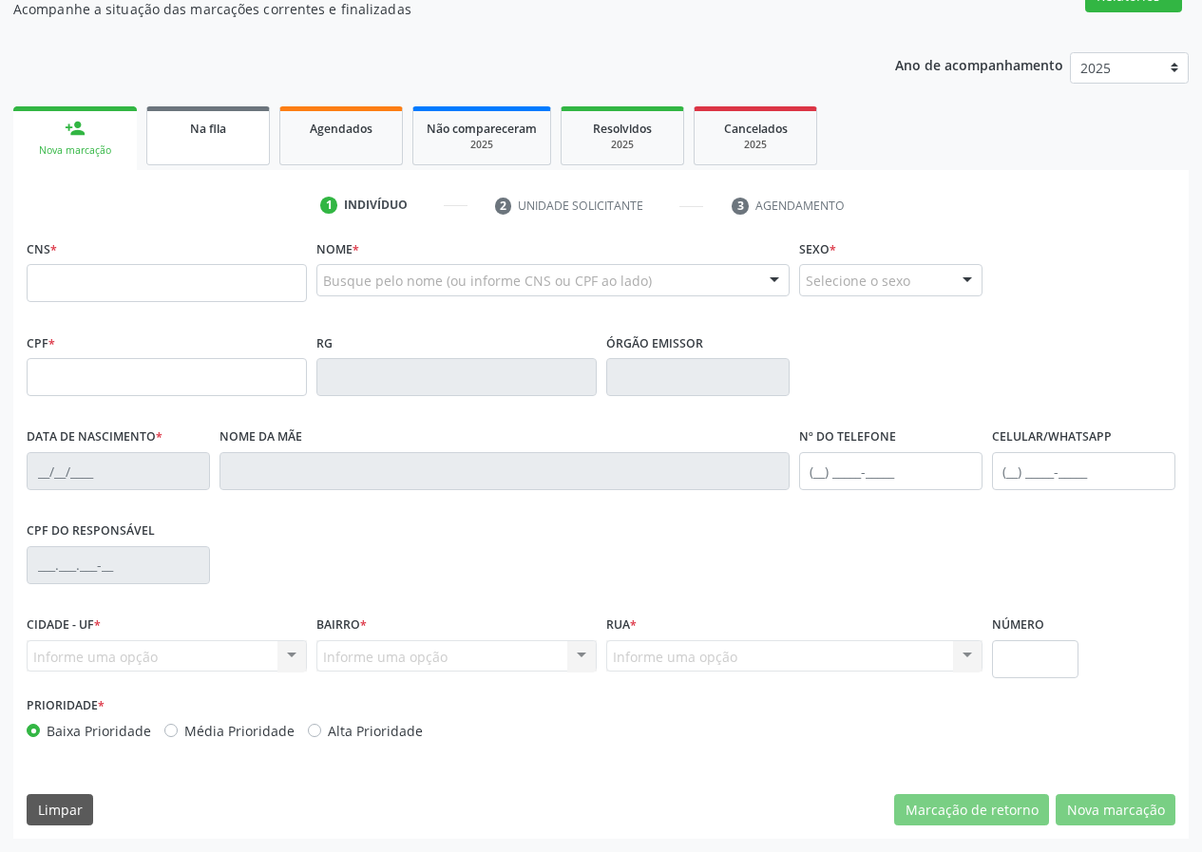
click at [218, 152] on link "Na fila" at bounding box center [208, 135] width 124 height 59
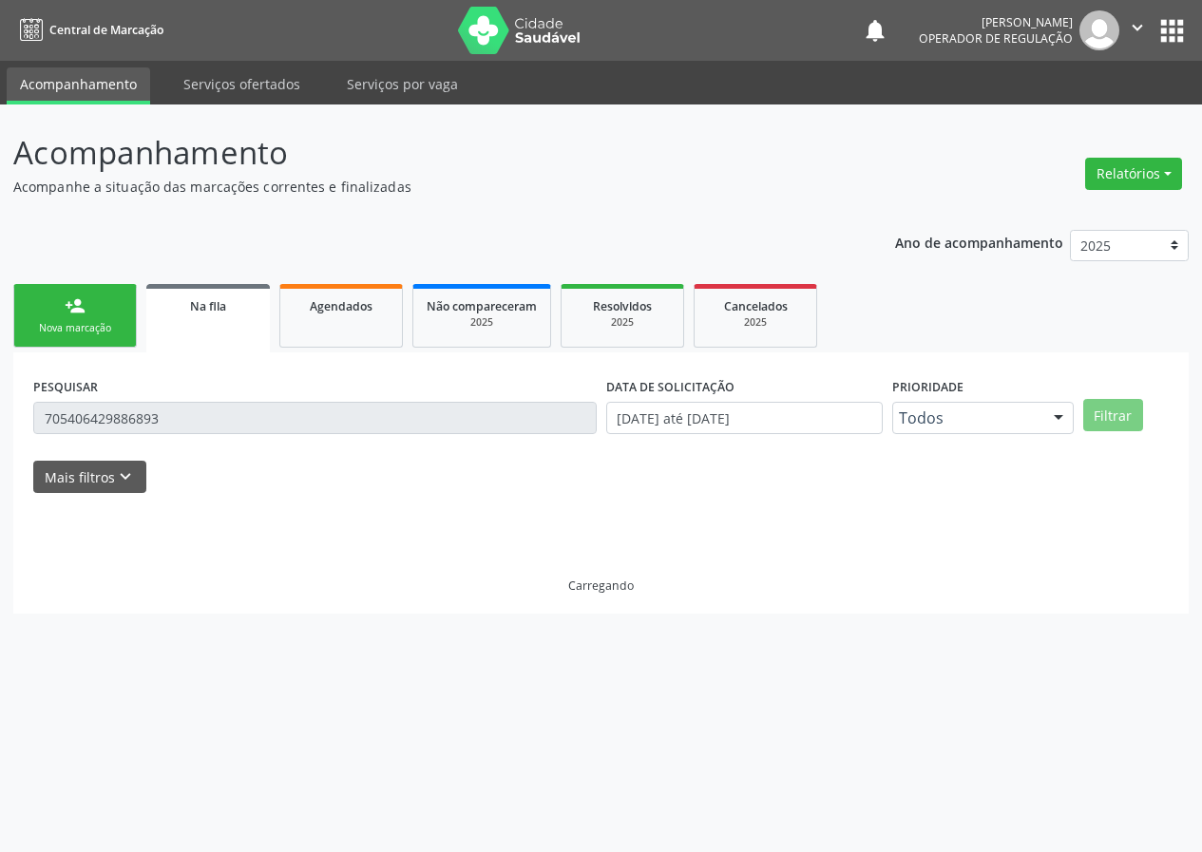
scroll to position [0, 0]
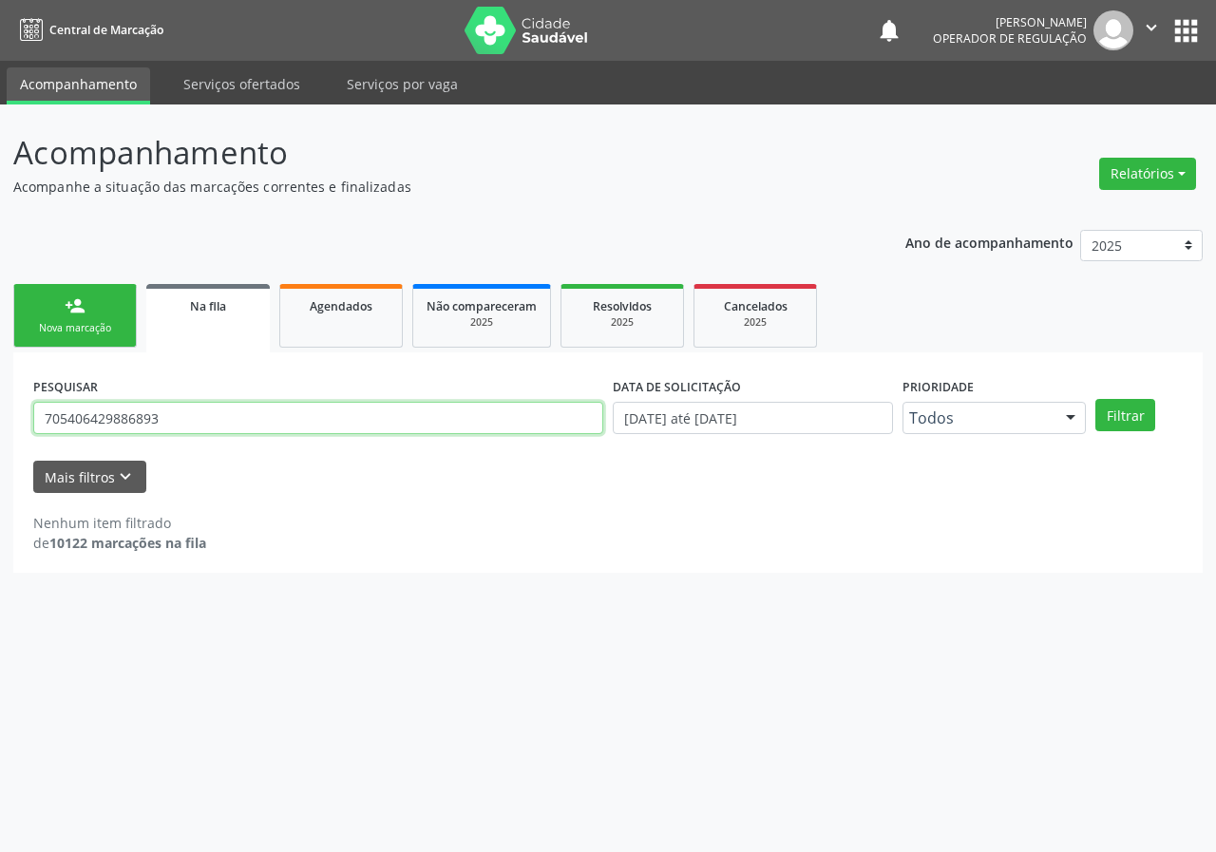
drag, startPoint x: 184, startPoint y: 410, endPoint x: 0, endPoint y: 371, distance: 188.4
click at [0, 407] on div "Acompanhamento Acompanhe a situação das marcações correntes e finalizadas Relat…" at bounding box center [608, 479] width 1216 height 748
type input "706909105128337"
click at [1095, 399] on button "Filtrar" at bounding box center [1125, 415] width 60 height 32
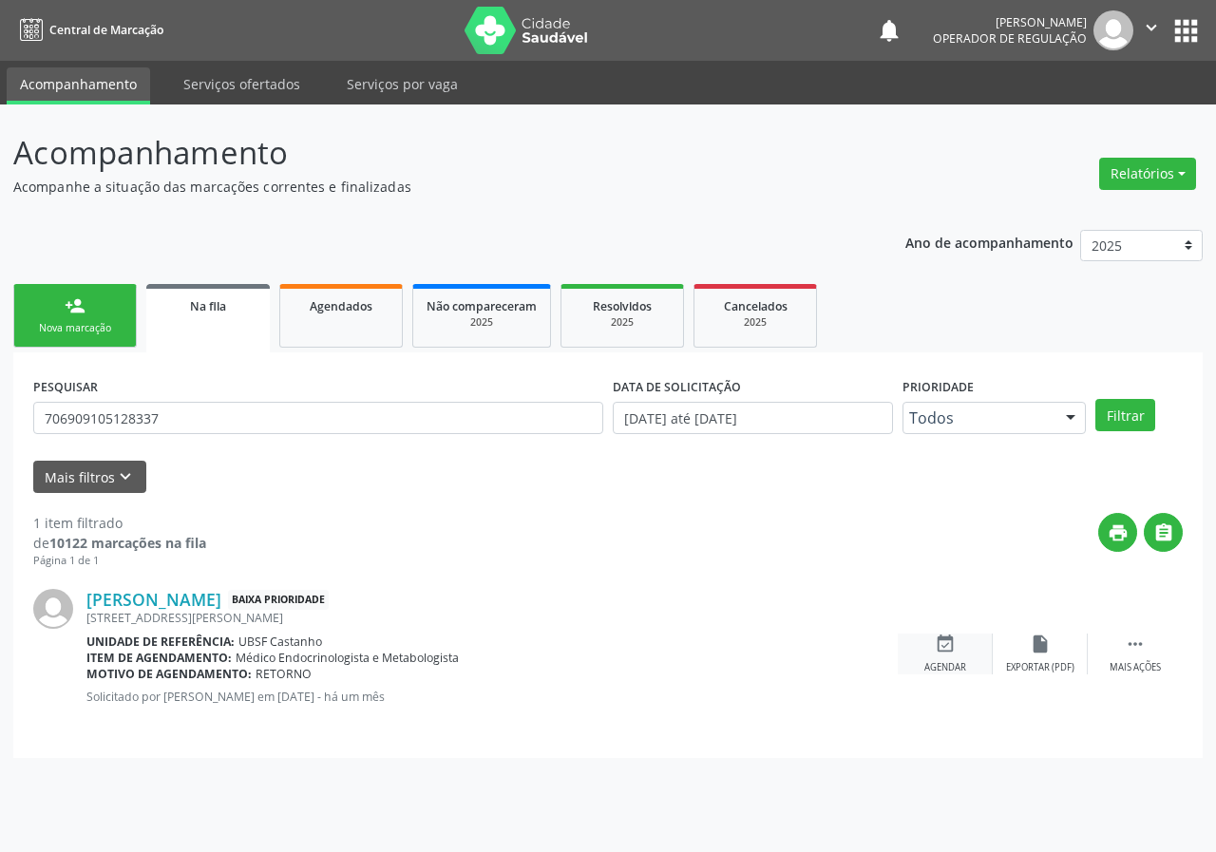
click at [953, 637] on icon "event_available" at bounding box center [945, 644] width 21 height 21
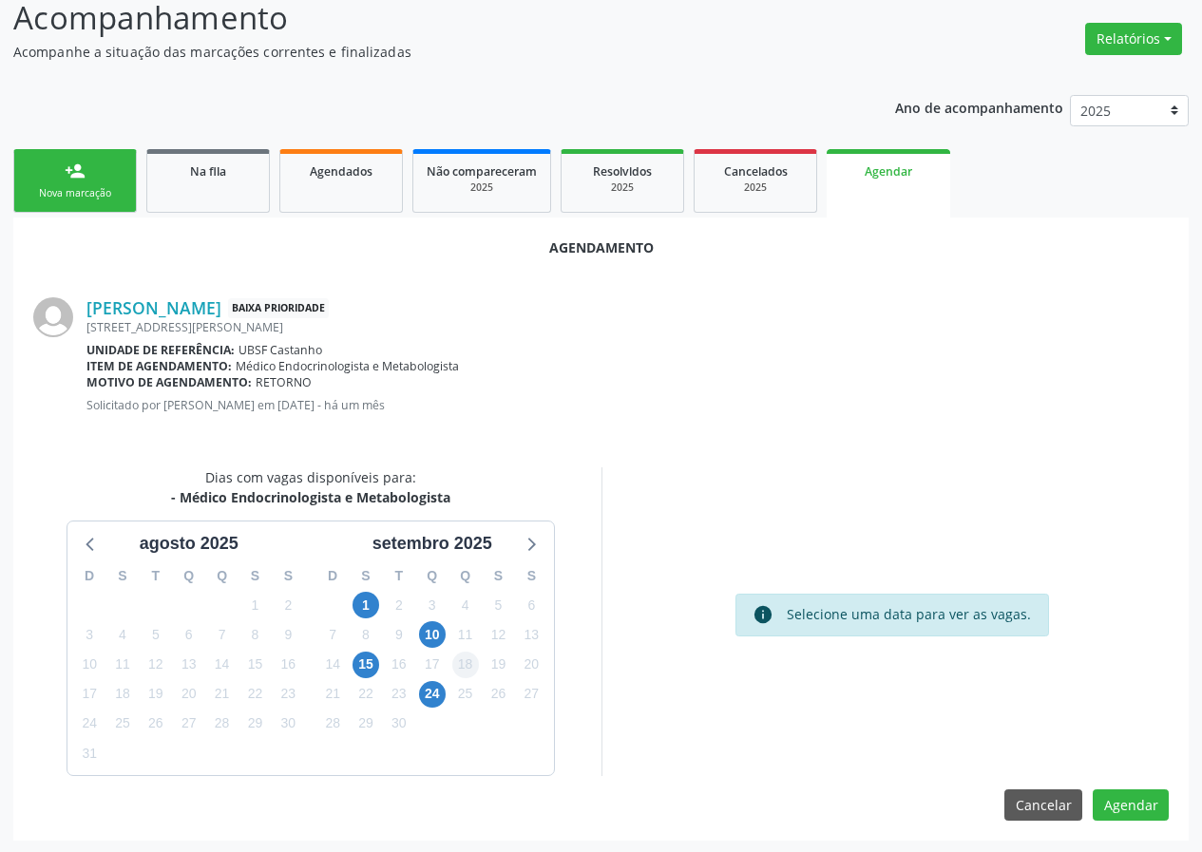
scroll to position [137, 0]
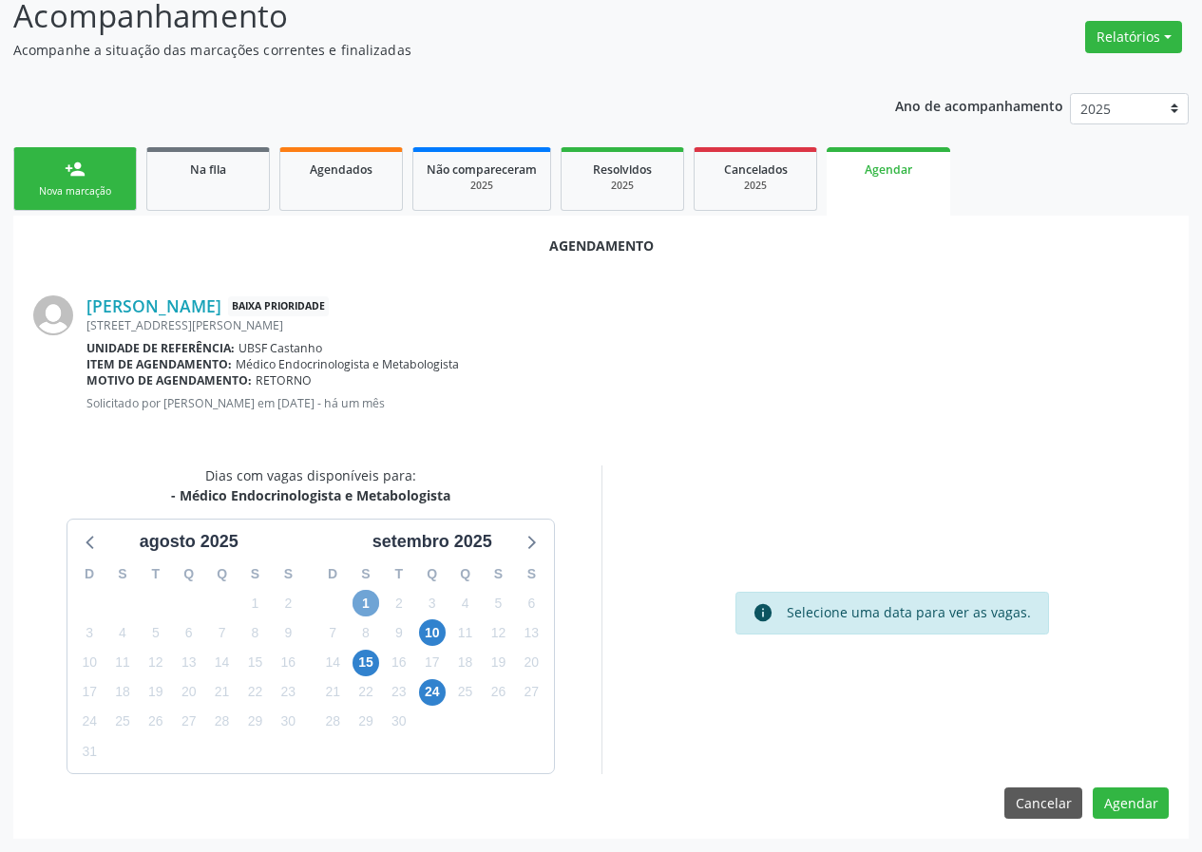
click at [371, 604] on span "1" at bounding box center [365, 603] width 27 height 27
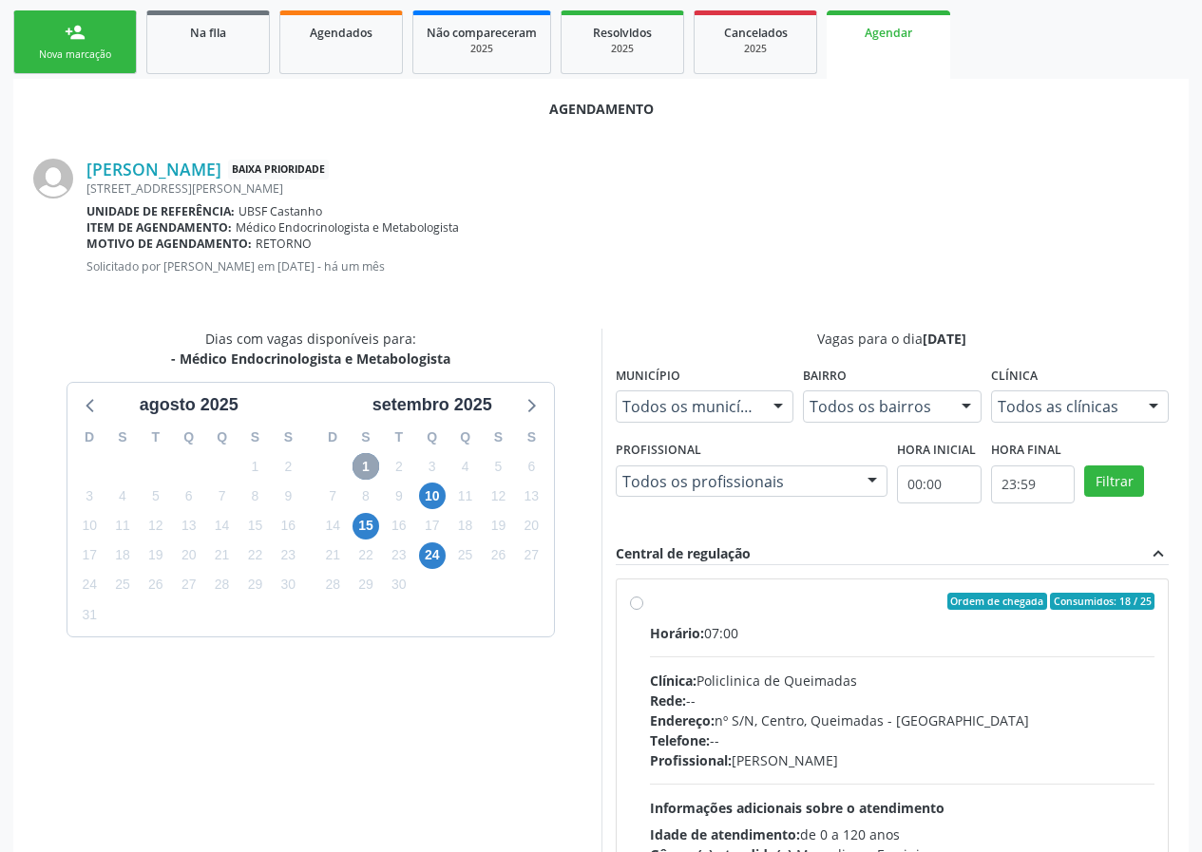
scroll to position [446, 0]
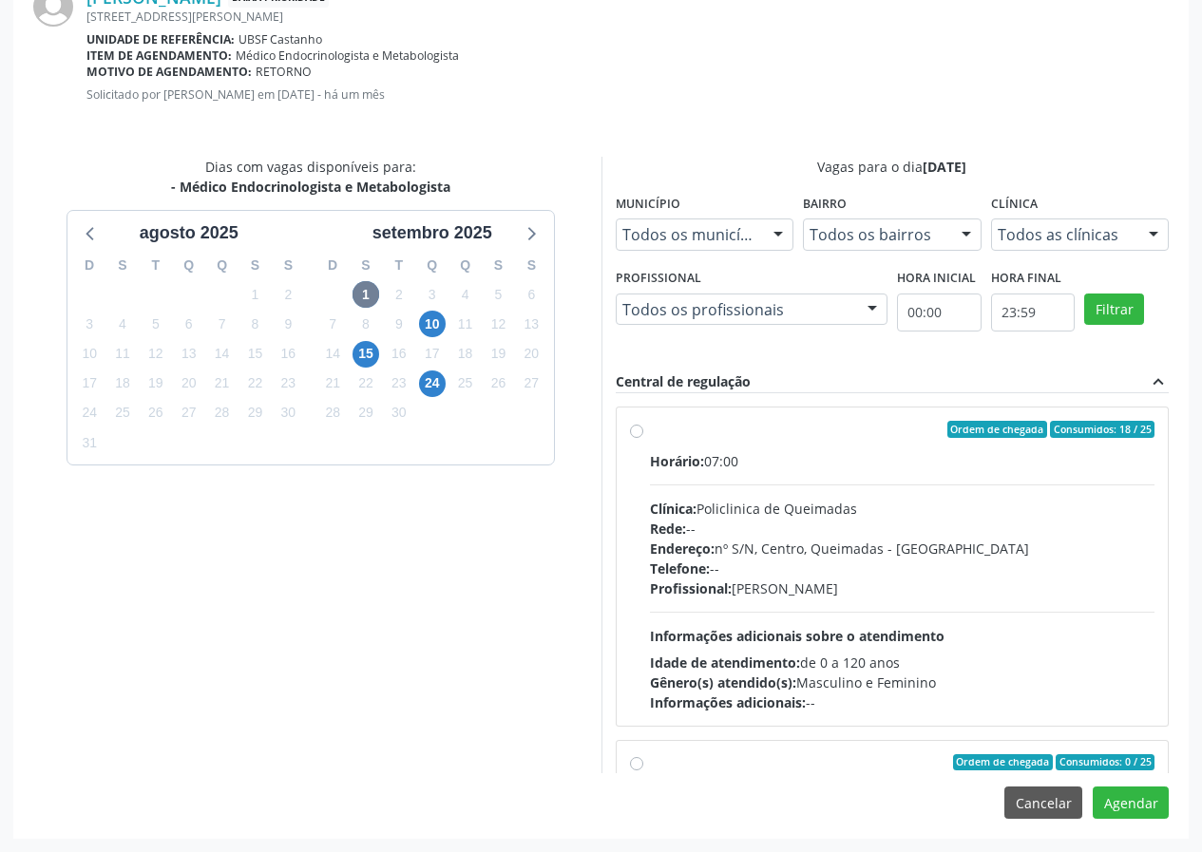
click at [723, 480] on div "Horário: 07:00 Clínica: Policlinica de Queimadas Rede: -- Endereço: nº S/N, Cen…" at bounding box center [902, 581] width 505 height 261
click at [643, 438] on input "Ordem de chegada Consumidos: 18 / 25 Horário: 07:00 Clínica: Policlinica de Que…" at bounding box center [636, 429] width 13 height 17
radio input "true"
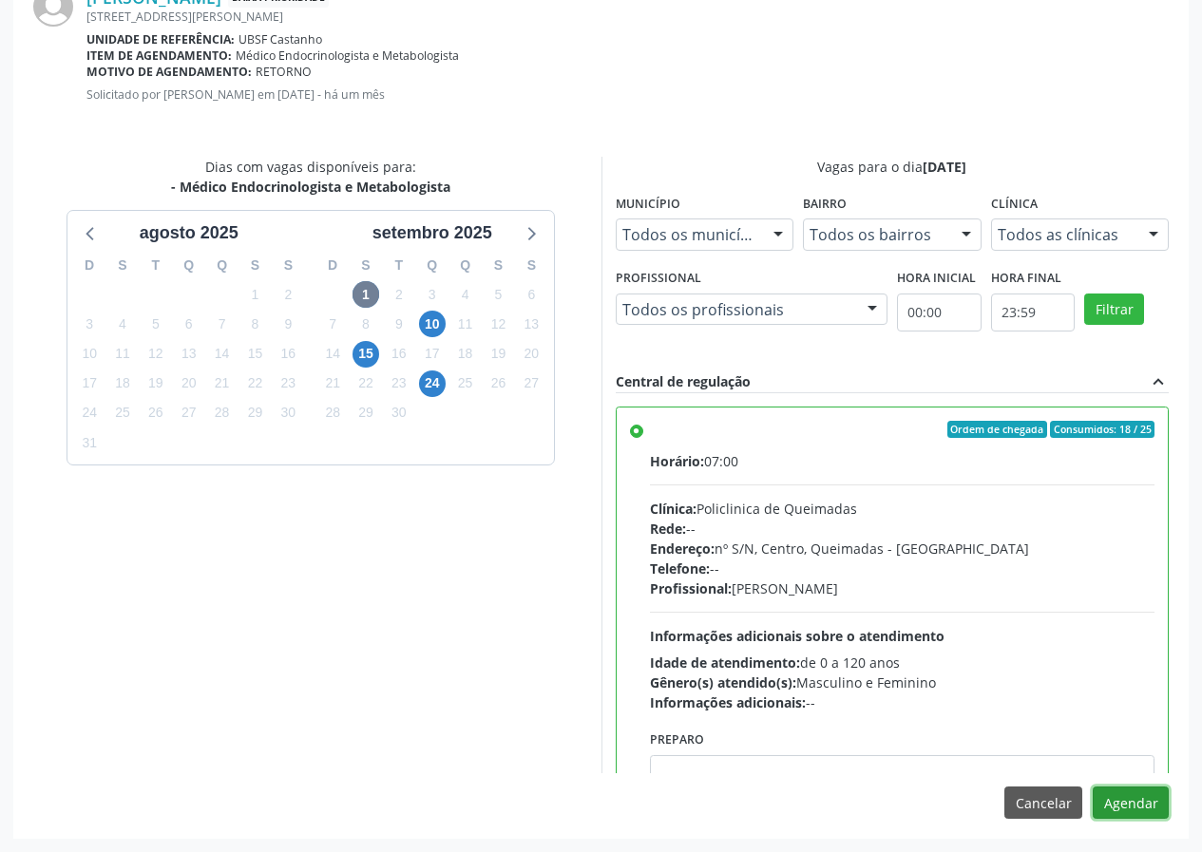
click at [1132, 803] on button "Agendar" at bounding box center [1131, 803] width 76 height 32
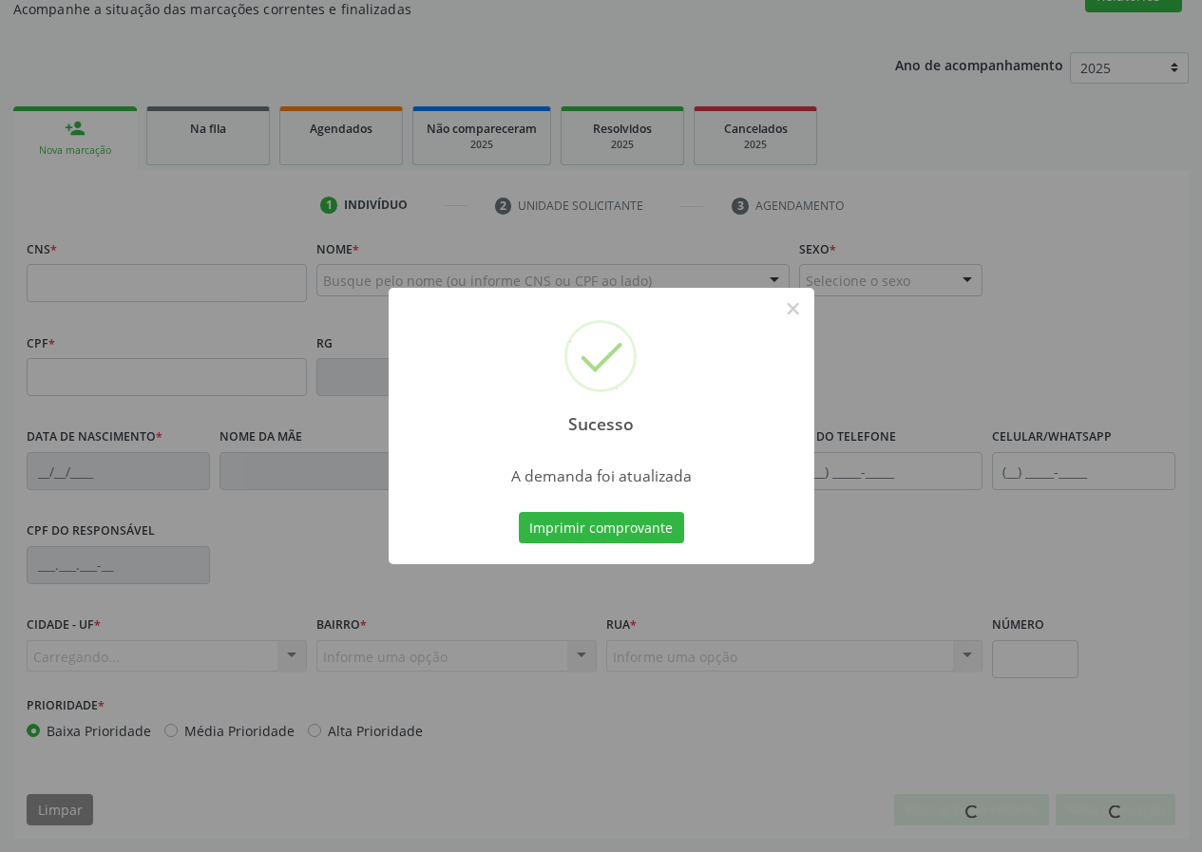
scroll to position [178, 0]
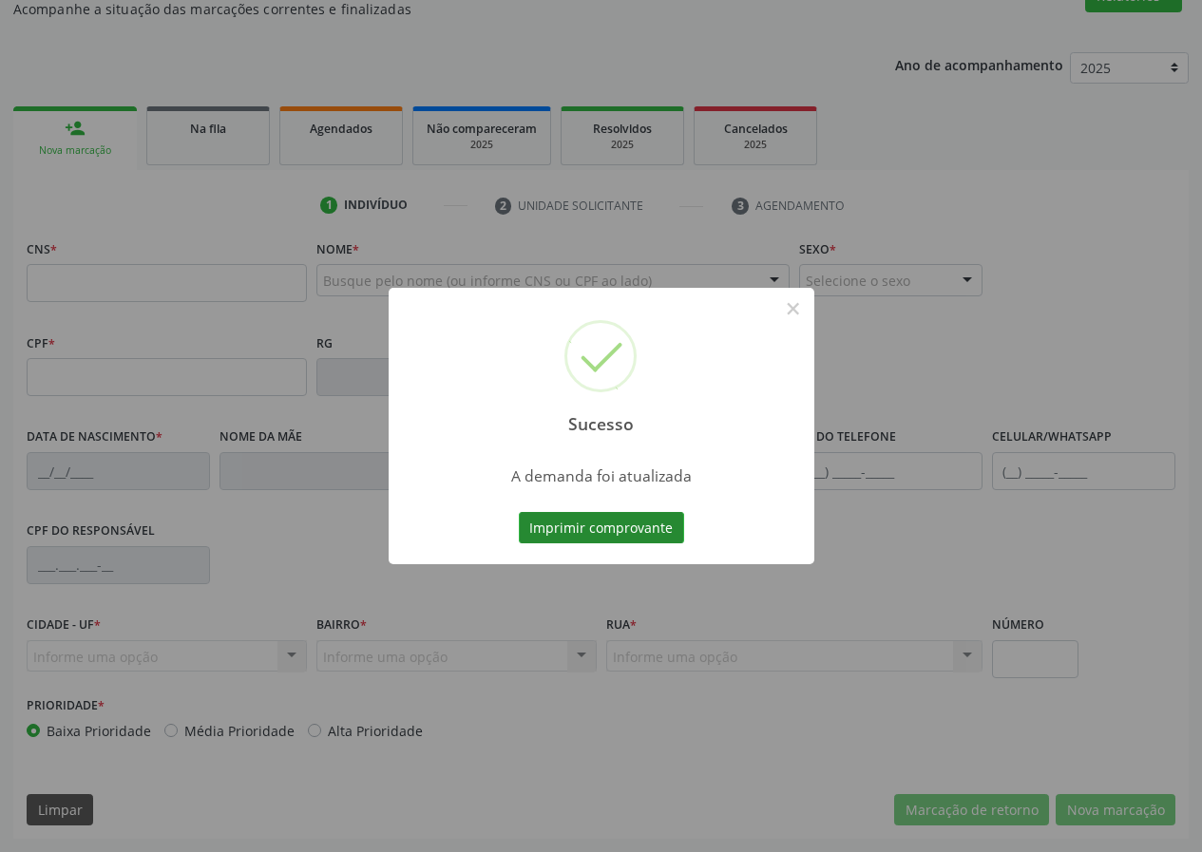
click at [656, 535] on button "Imprimir comprovante" at bounding box center [601, 528] width 165 height 32
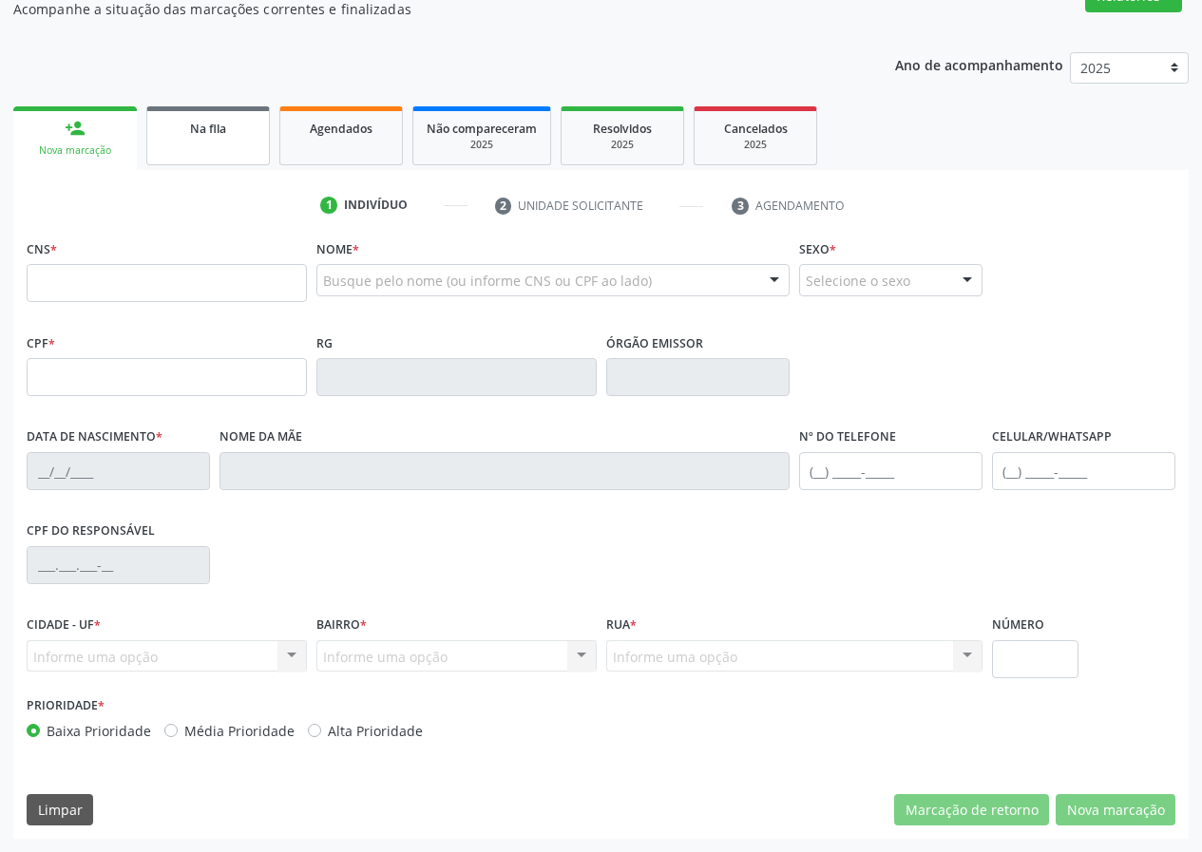
click at [187, 146] on link "Na fila" at bounding box center [208, 135] width 124 height 59
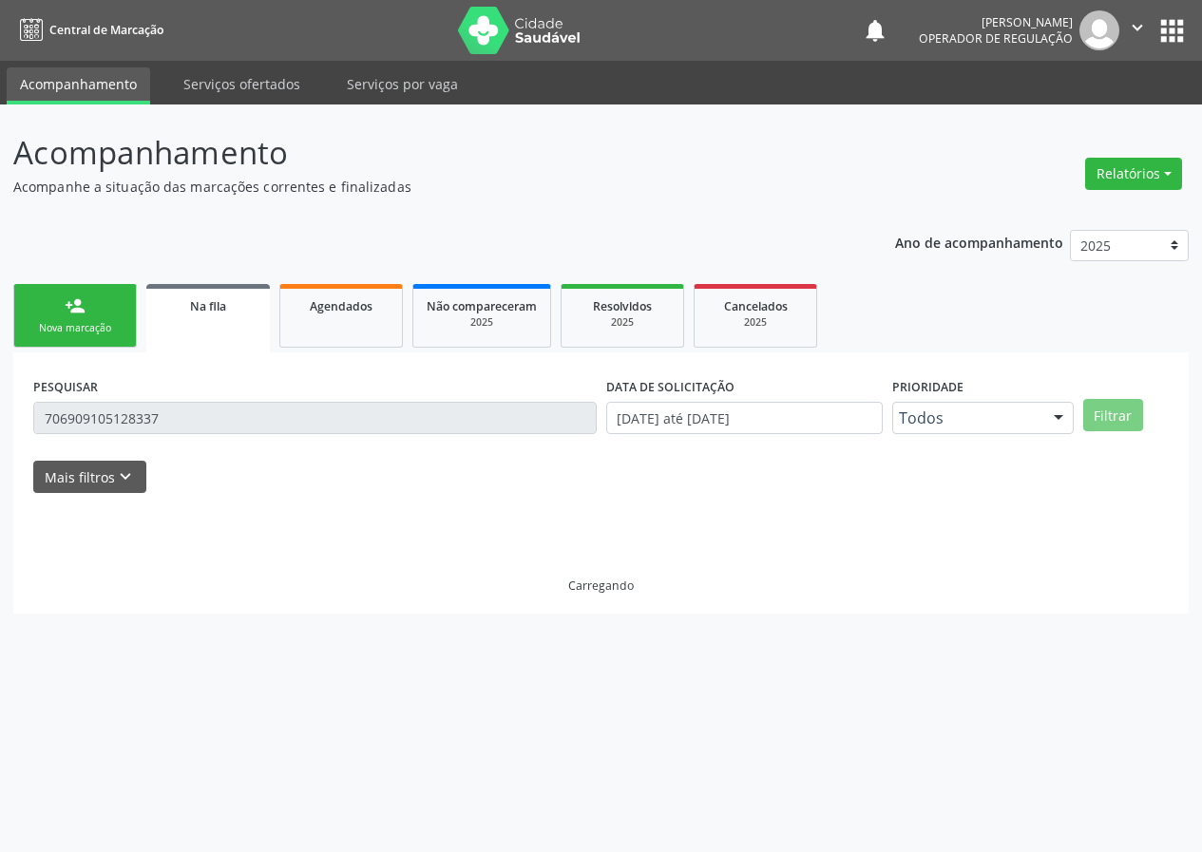
scroll to position [0, 0]
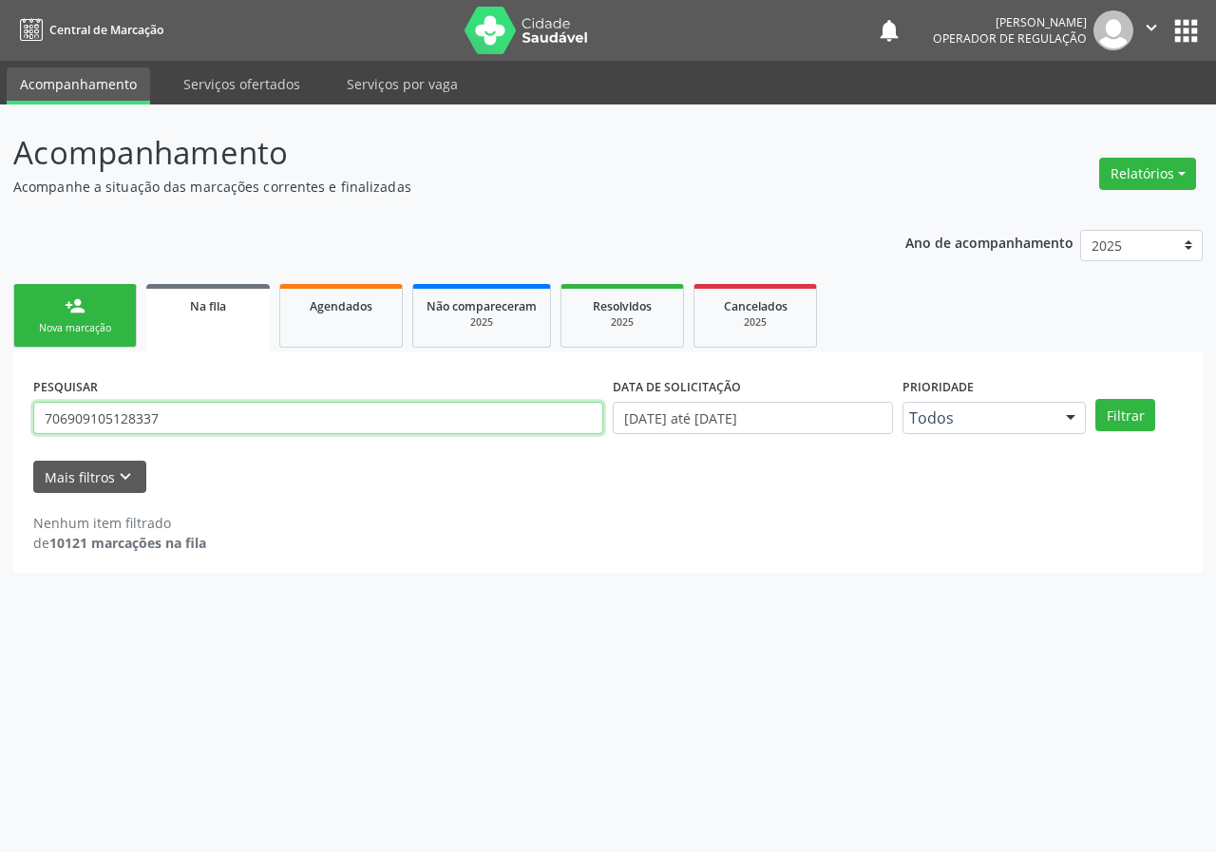
drag, startPoint x: 0, startPoint y: 430, endPoint x: 14, endPoint y: 415, distance: 20.8
click at [4, 424] on div "Acompanhamento Acompanhe a situação das marcações correntes e finalizadas Relat…" at bounding box center [608, 479] width 1216 height 748
type input "704808540742748"
click at [1095, 399] on button "Filtrar" at bounding box center [1125, 415] width 60 height 32
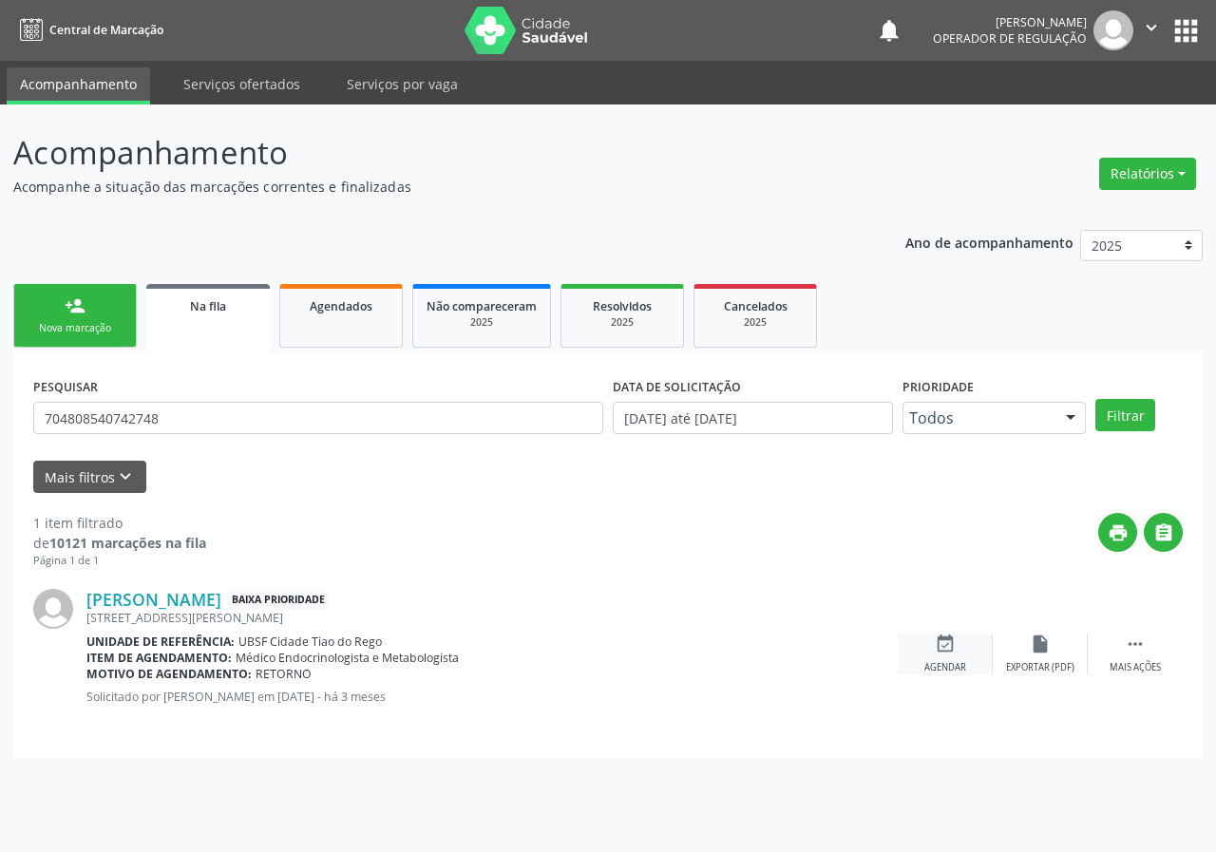
click at [956, 643] on div "event_available Agendar" at bounding box center [945, 654] width 95 height 41
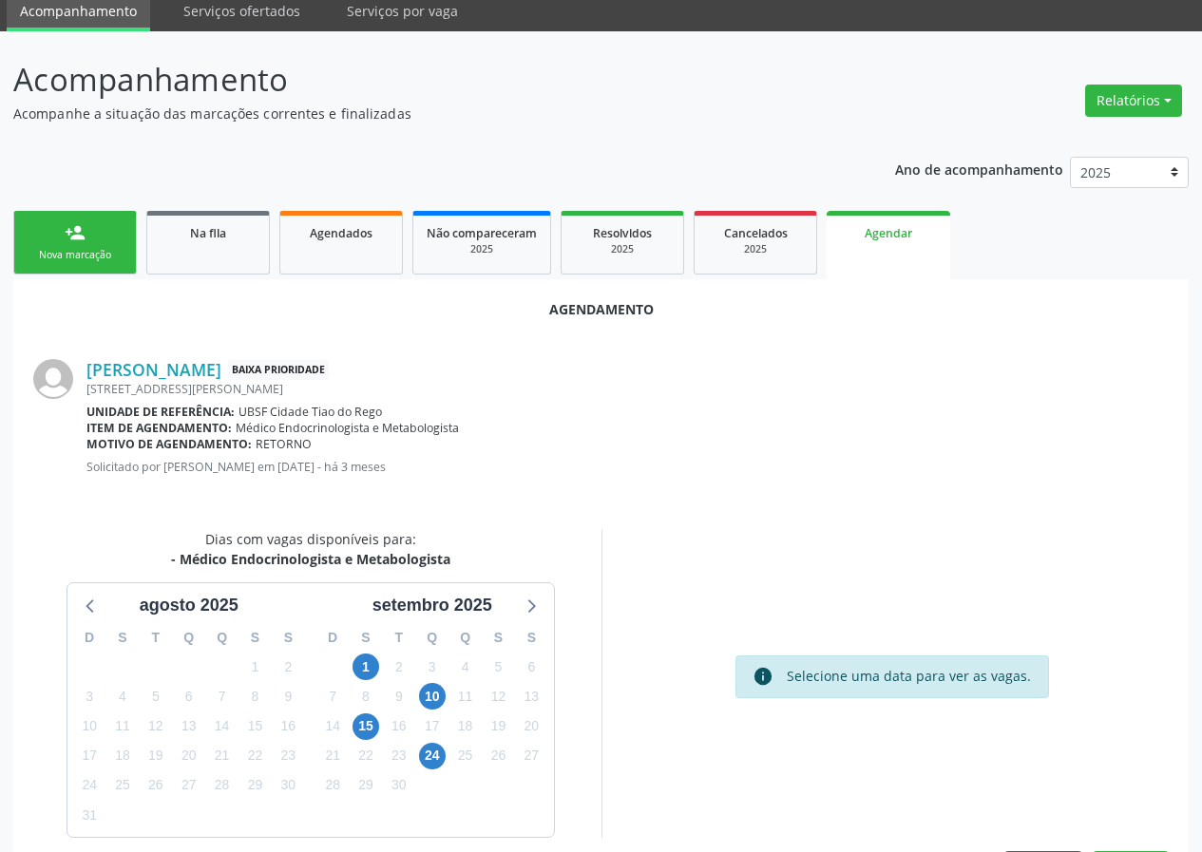
scroll to position [137, 0]
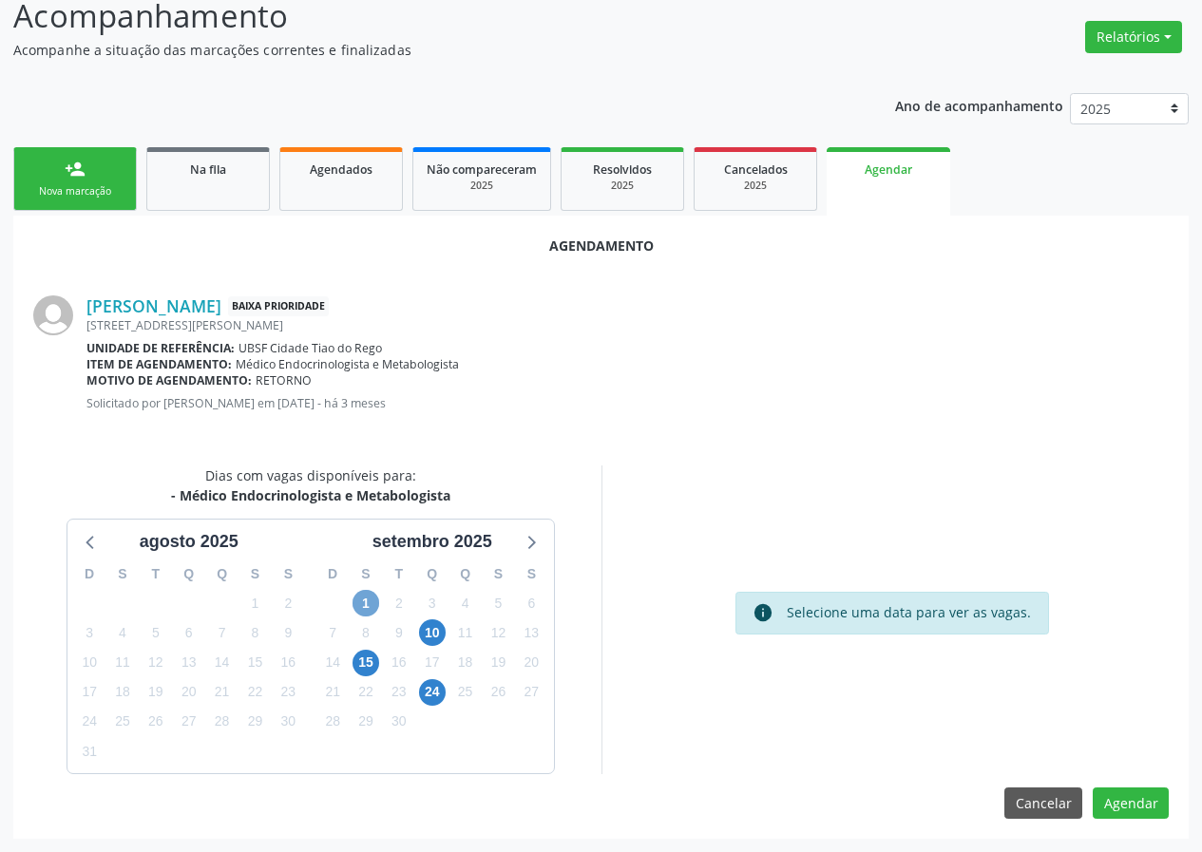
click at [358, 605] on span "1" at bounding box center [365, 603] width 27 height 27
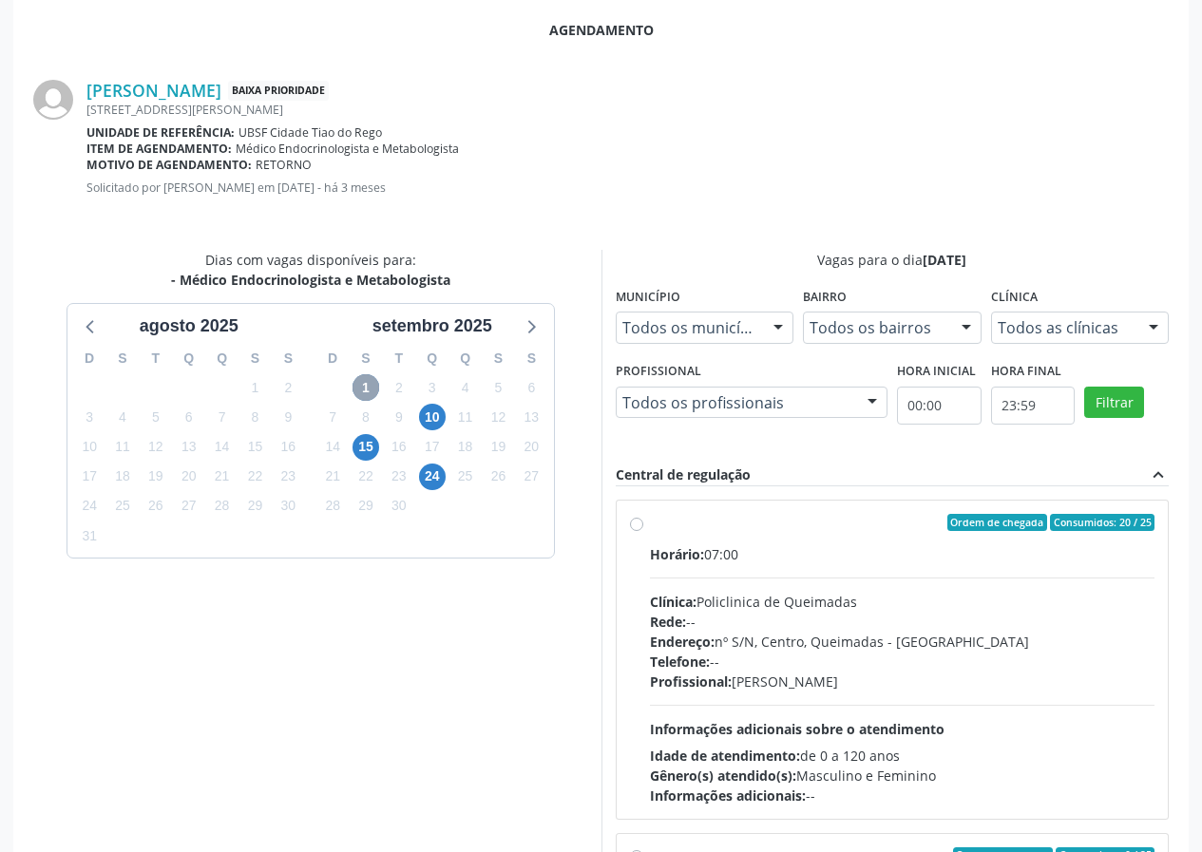
scroll to position [446, 0]
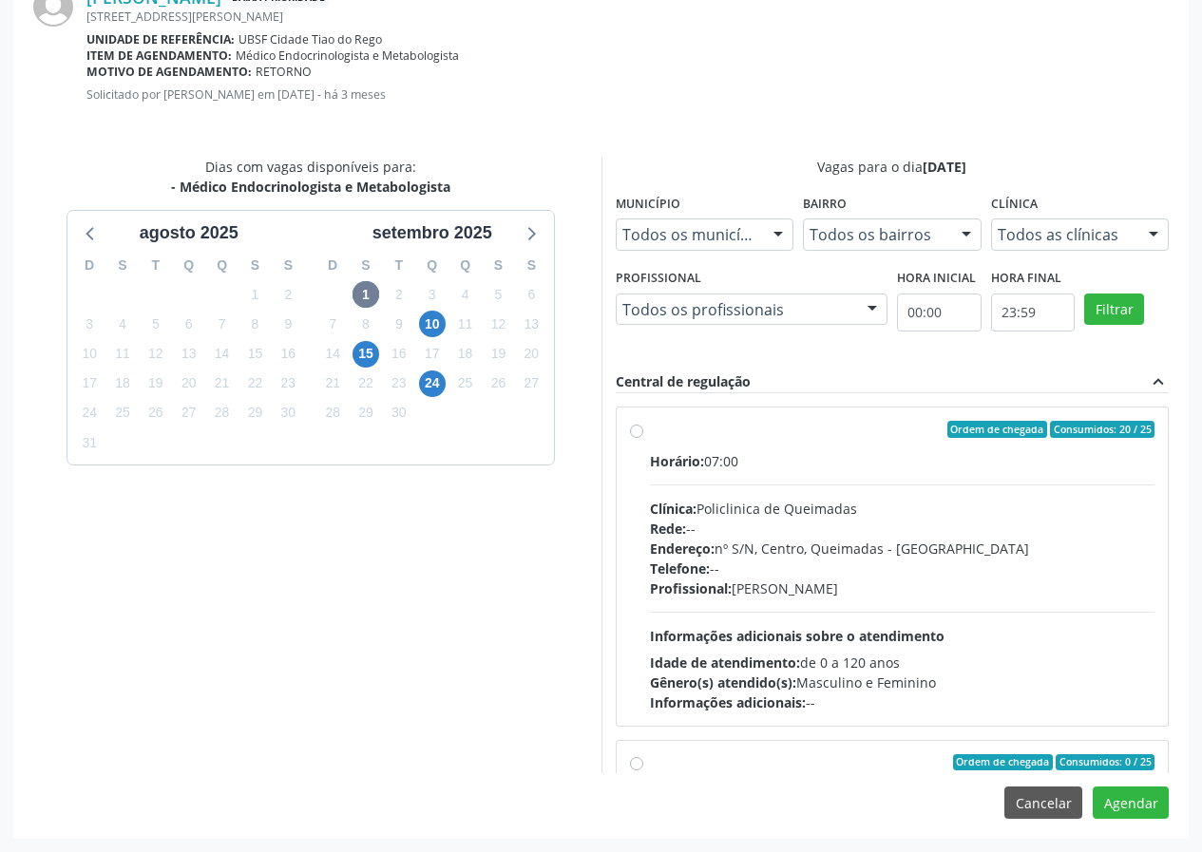
click at [814, 417] on div "Ordem de chegada Consumidos: 20 / 25 Horário: 07:00 Clínica: Policlinica de Que…" at bounding box center [893, 567] width 552 height 318
radio input "true"
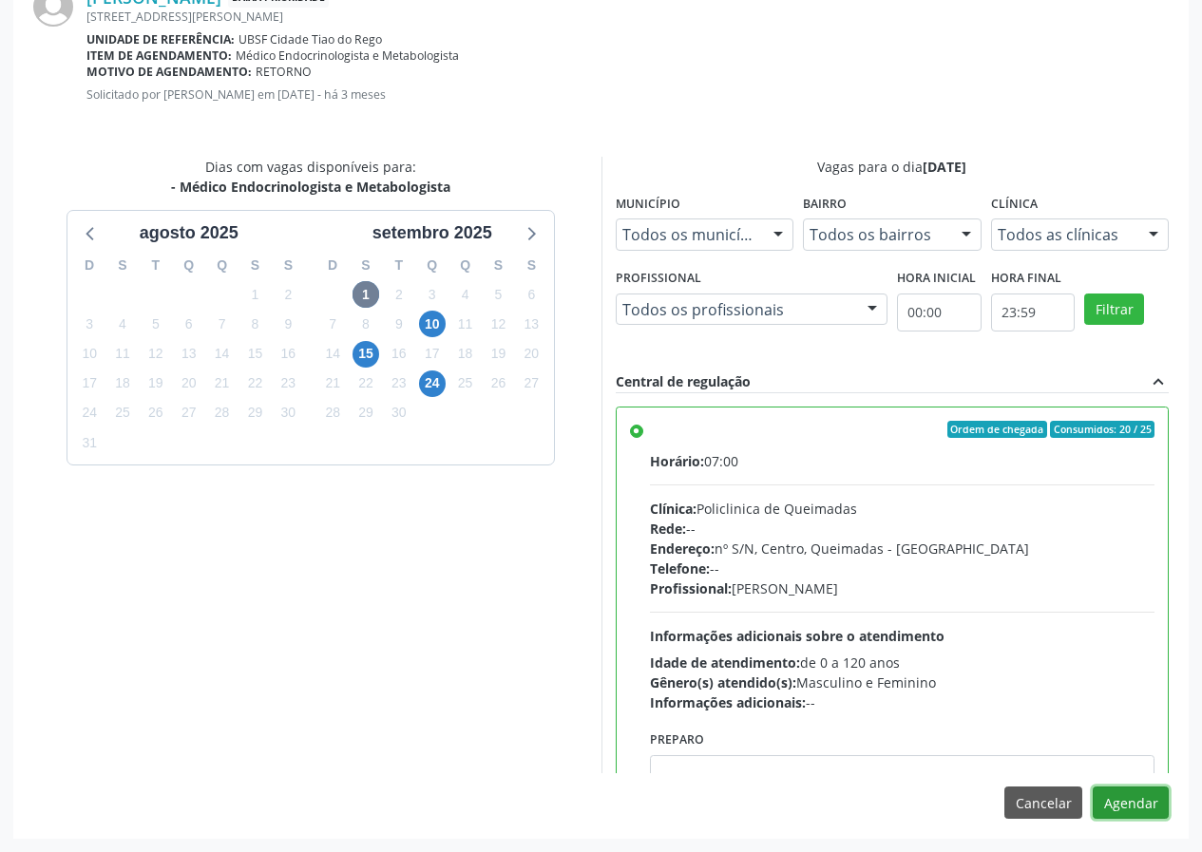
click at [1141, 795] on button "Agendar" at bounding box center [1131, 803] width 76 height 32
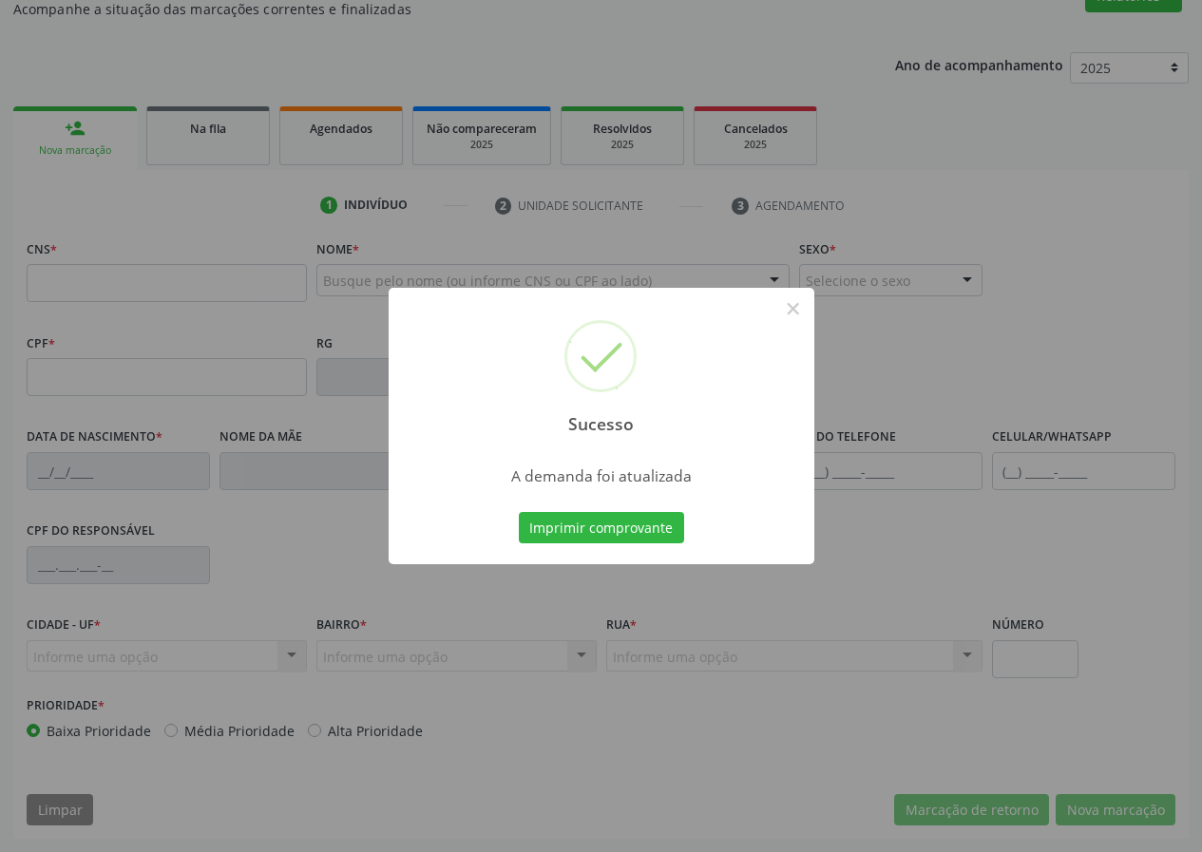
scroll to position [178, 0]
click at [593, 514] on button "Imprimir comprovante" at bounding box center [601, 528] width 165 height 32
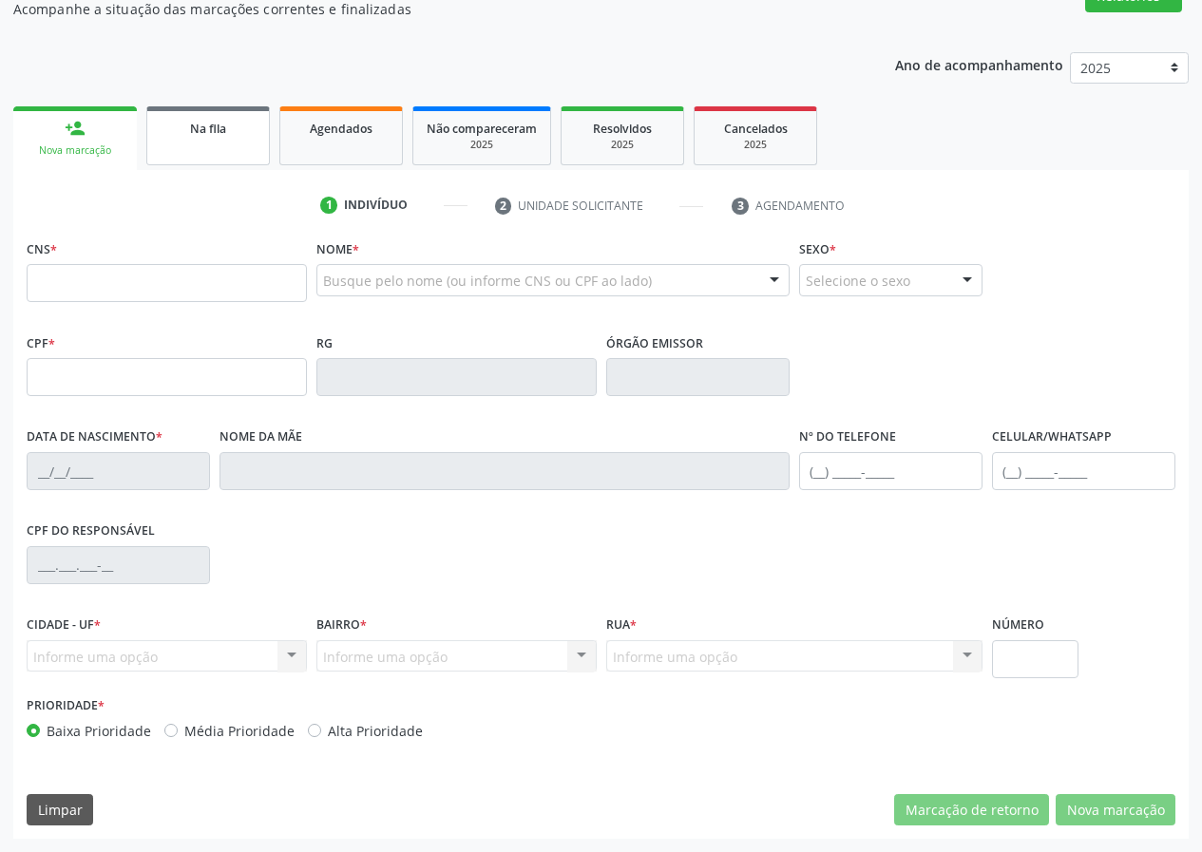
click at [199, 134] on span "Na fila" at bounding box center [208, 129] width 36 height 16
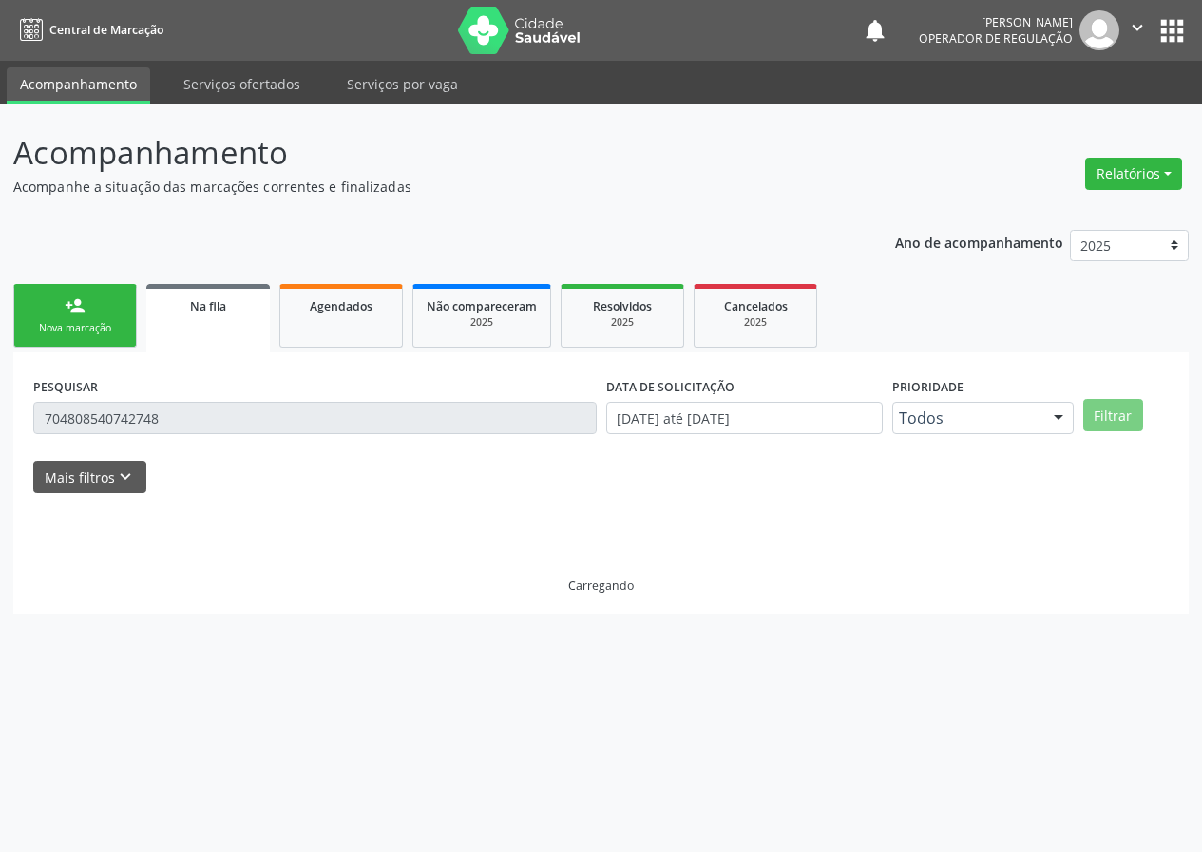
scroll to position [0, 0]
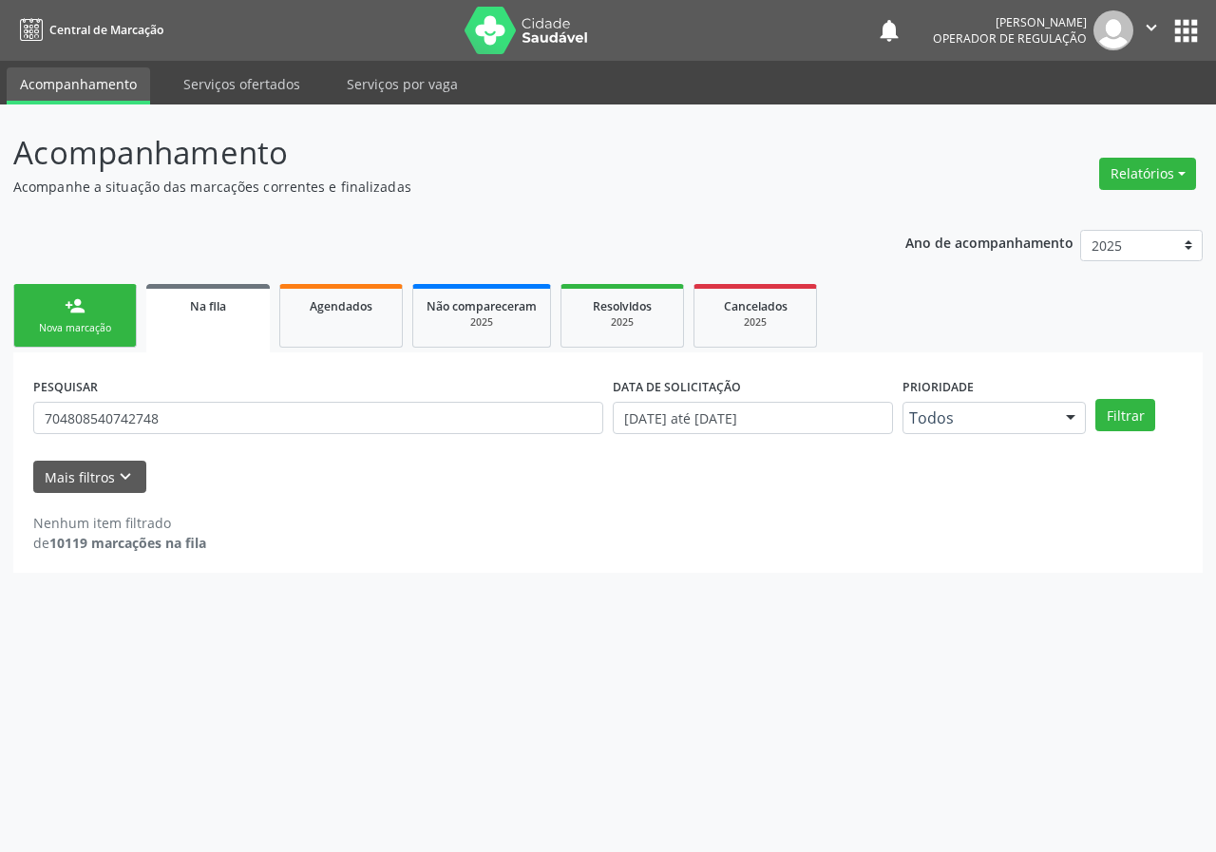
click at [107, 303] on link "person_add Nova marcação" at bounding box center [75, 316] width 124 height 64
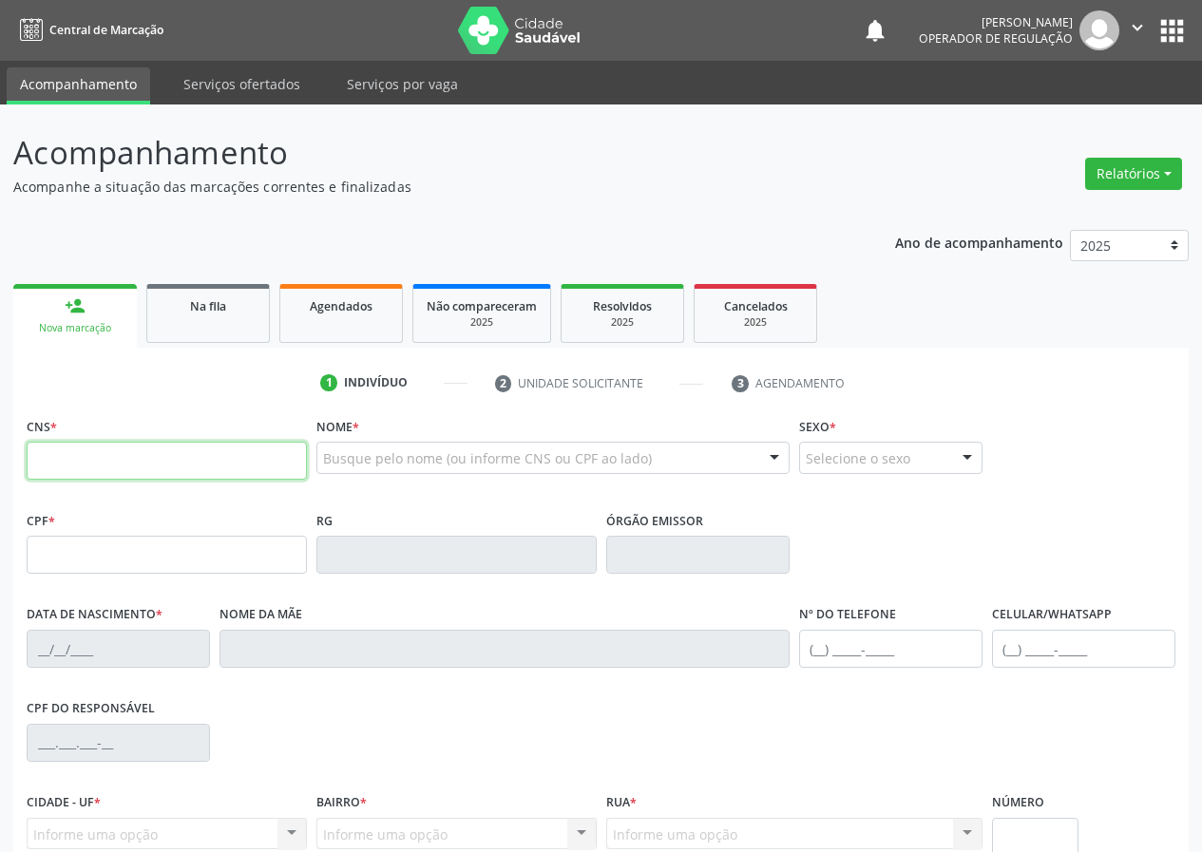
click at [194, 473] on input "text" at bounding box center [167, 461] width 280 height 38
type input "705 0006 7754 5954"
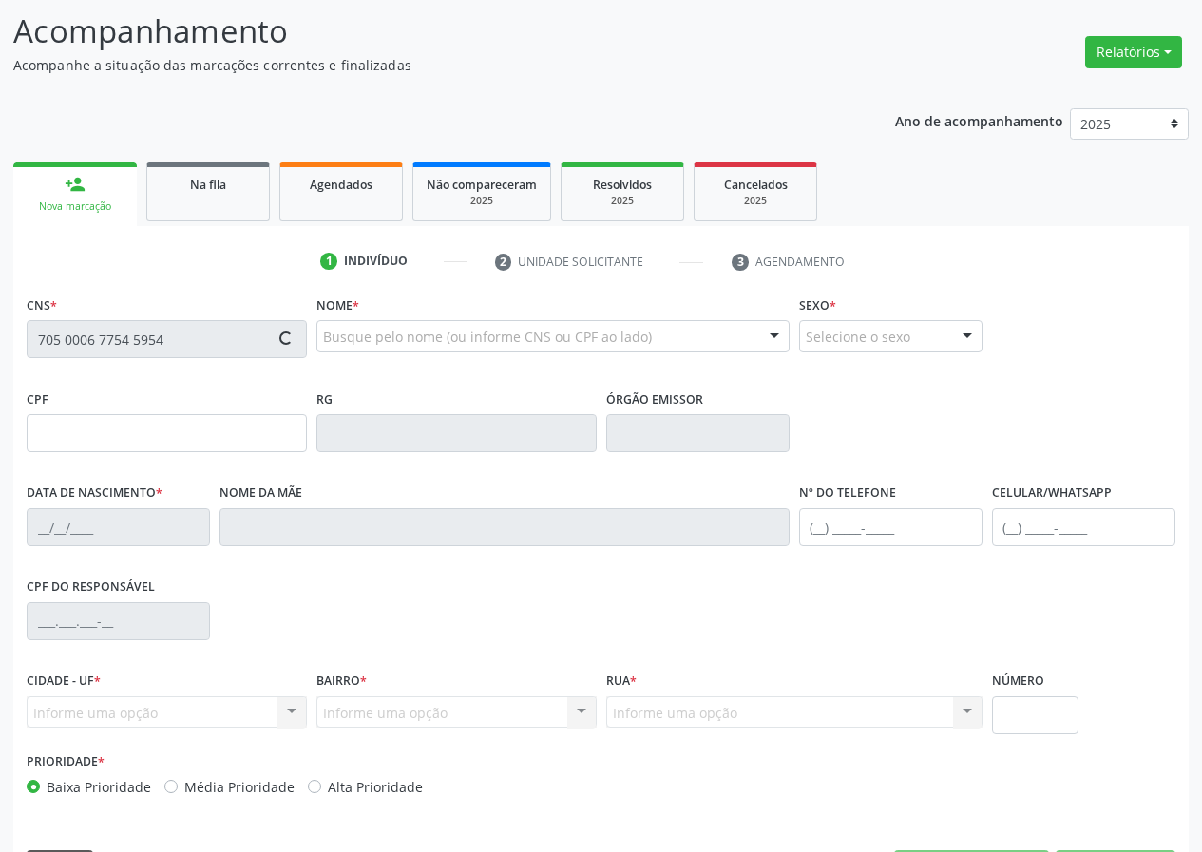
scroll to position [178, 0]
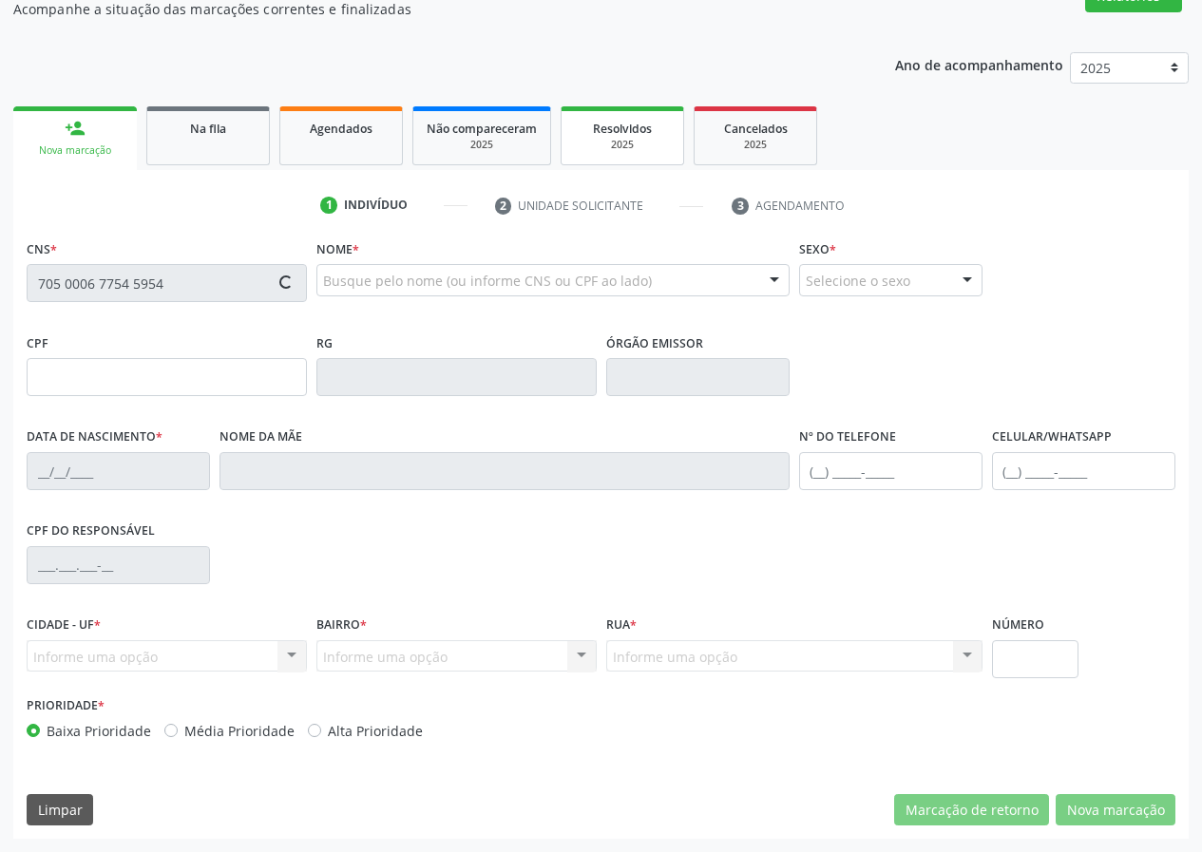
type input "121.629.234-59"
type input "[DATE]"
type input "Edinaria [PERSON_NAME]"
type input "[PHONE_NUMBER]"
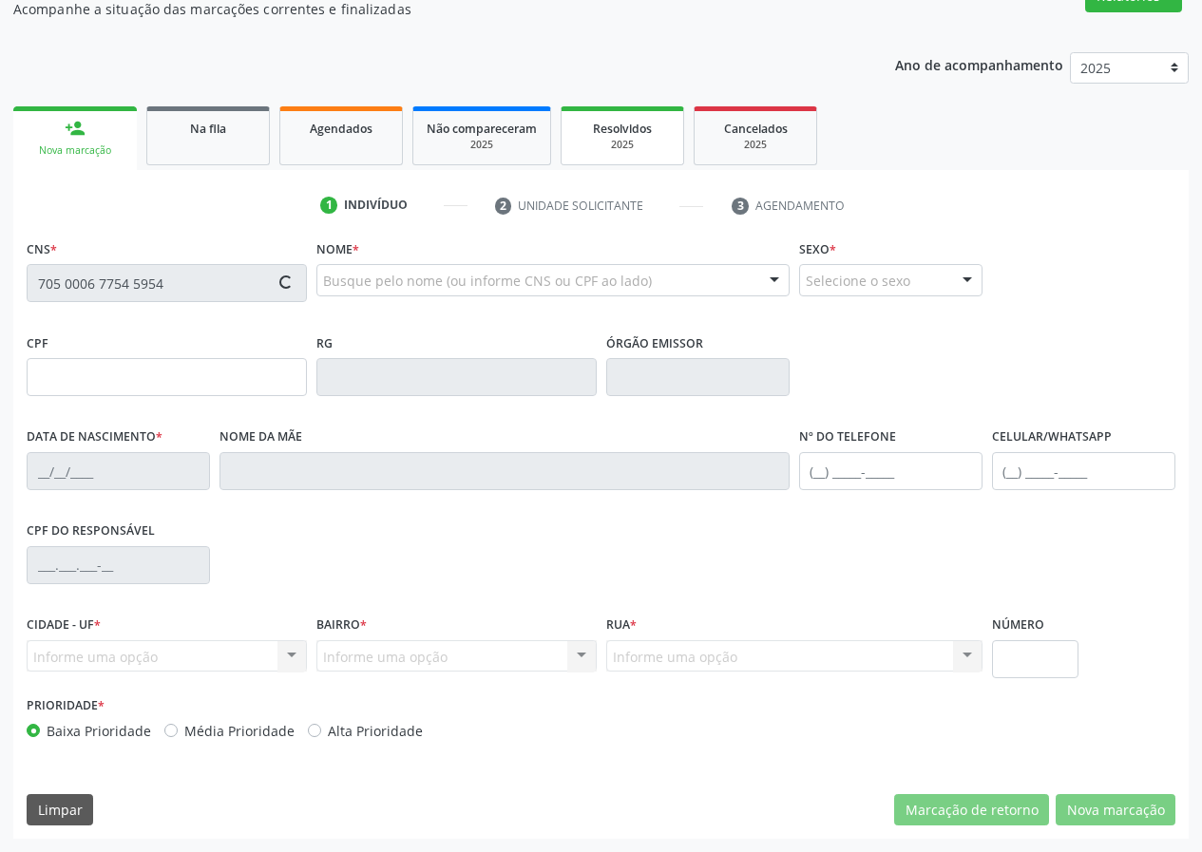
type input "35"
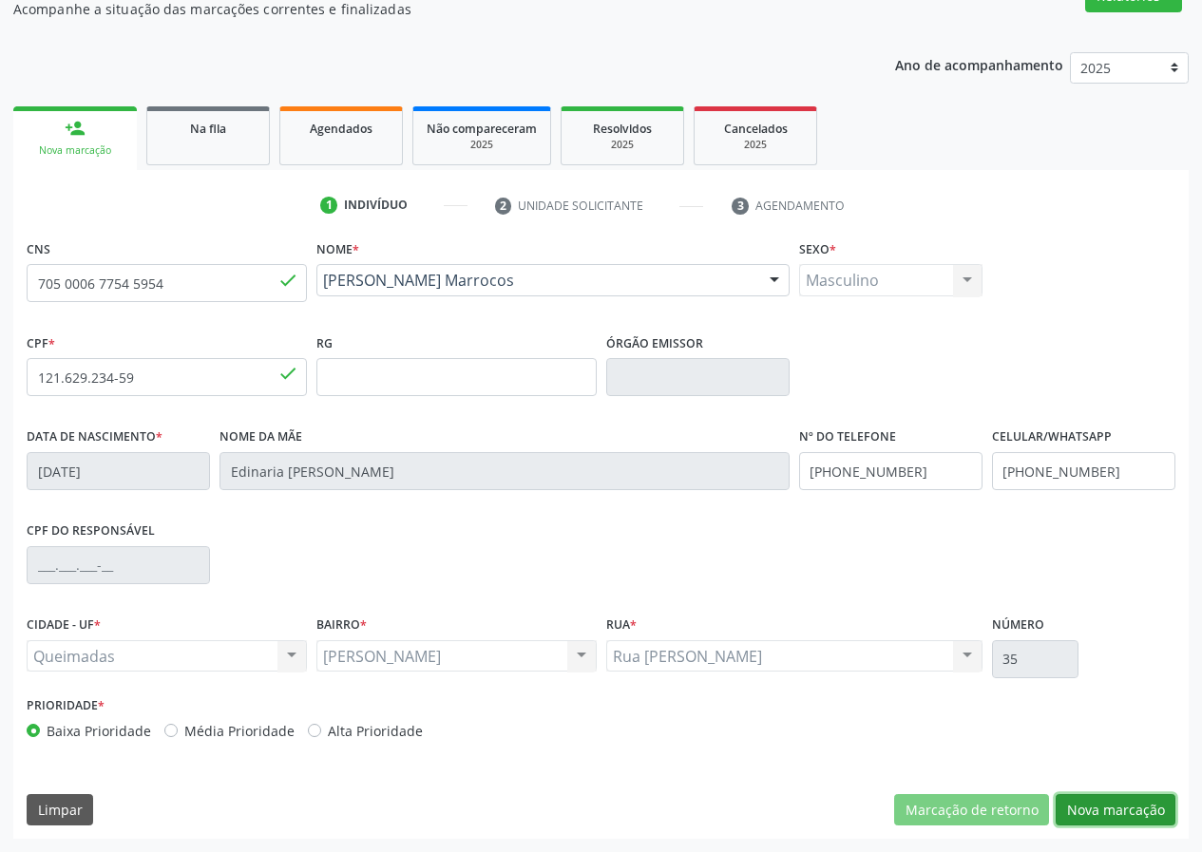
click at [1129, 805] on button "Nova marcação" at bounding box center [1115, 810] width 120 height 32
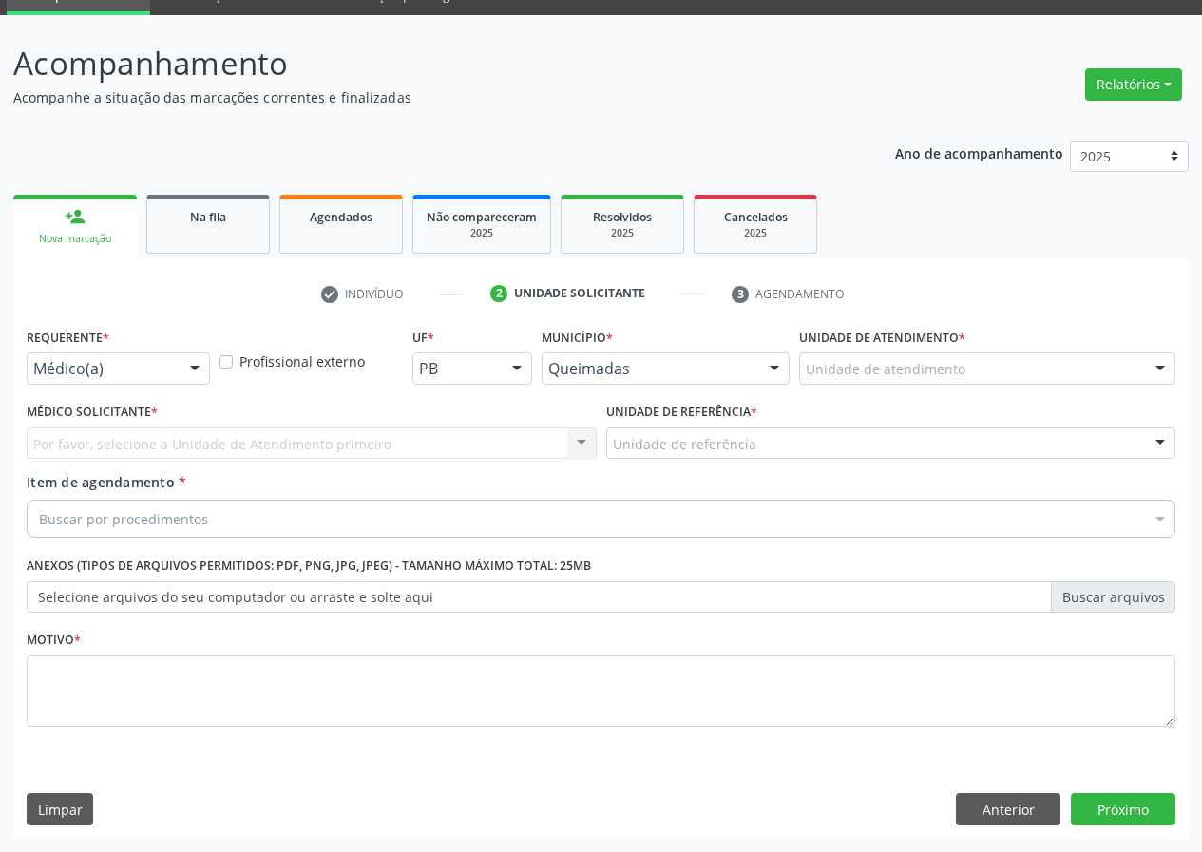
scroll to position [89, 0]
click at [150, 387] on div "Requerente * Médico(a) Médico(a) Enfermeiro(a) Paciente Nenhum resultado encont…" at bounding box center [118, 360] width 193 height 74
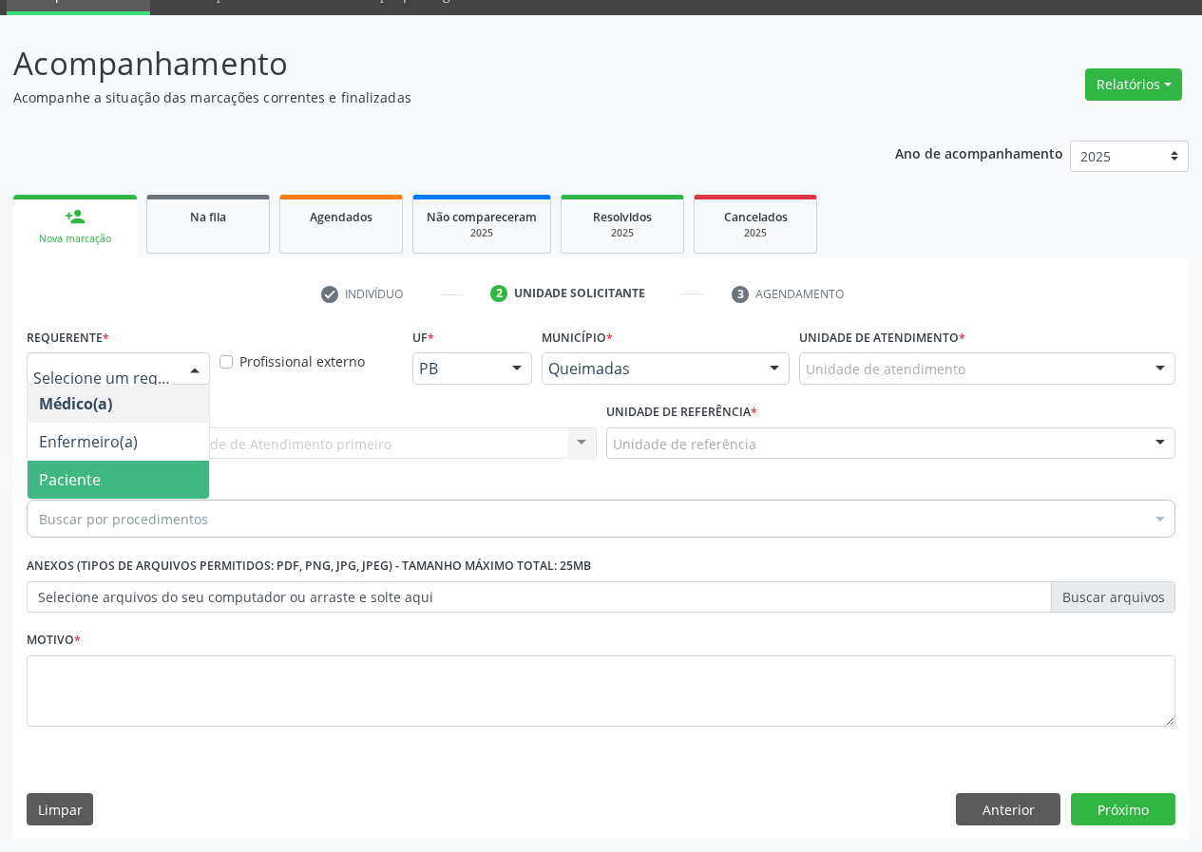
click at [162, 479] on span "Paciente" at bounding box center [118, 480] width 181 height 38
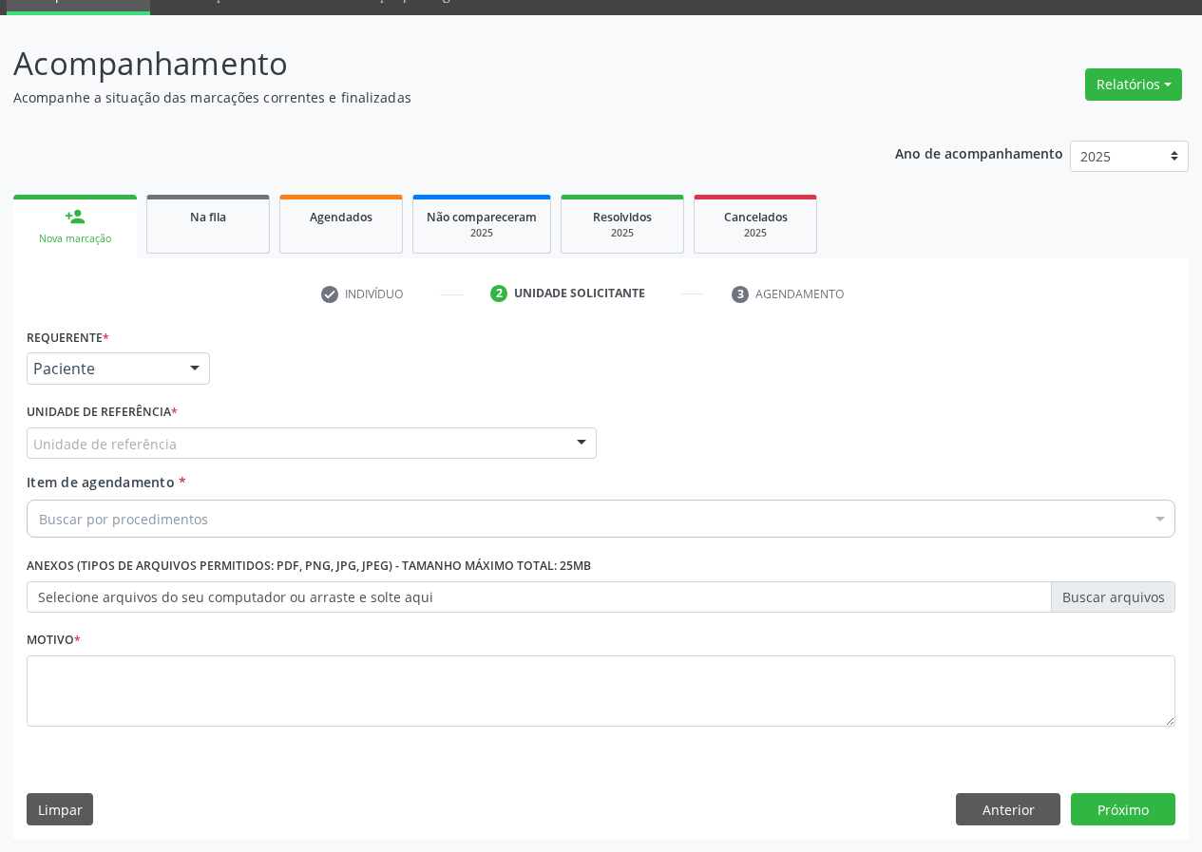
click at [180, 455] on div "Unidade de referência" at bounding box center [312, 444] width 570 height 32
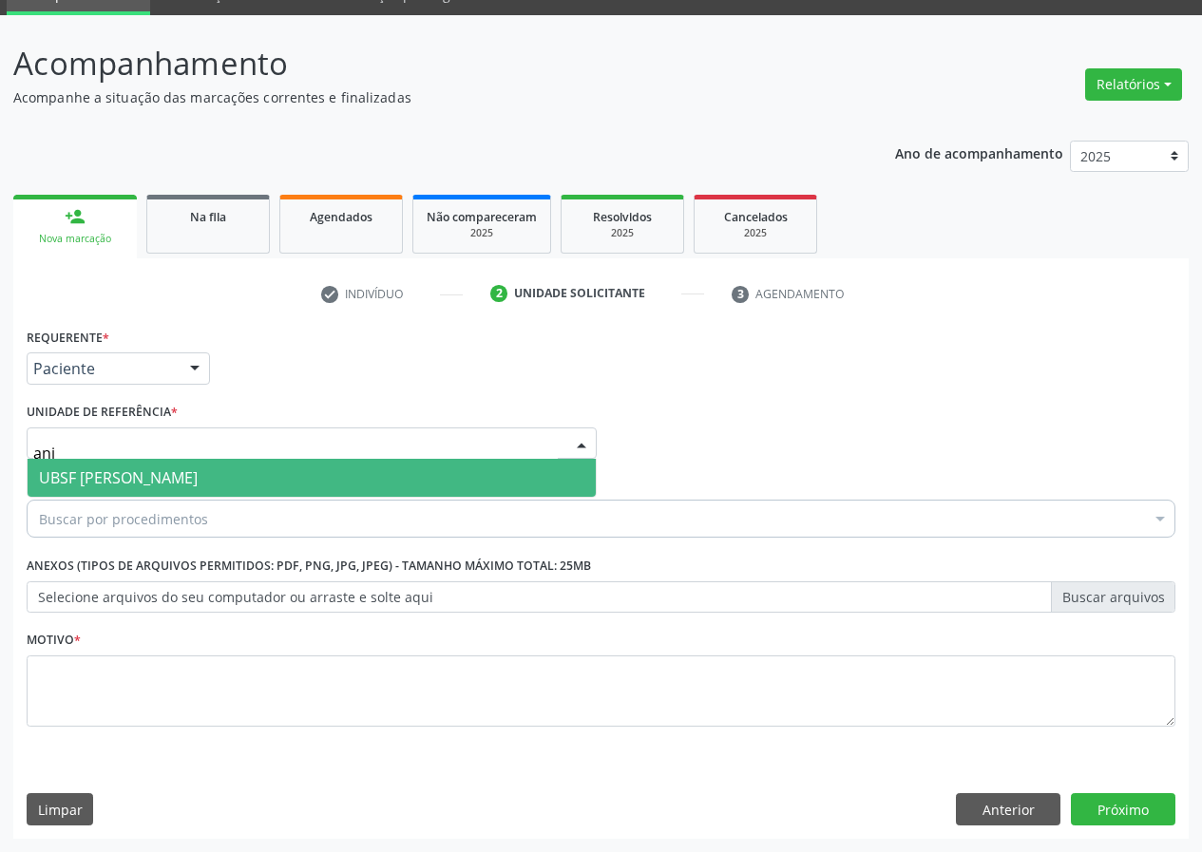
type input "anib"
click at [188, 470] on span "UBSF [PERSON_NAME]" at bounding box center [312, 478] width 568 height 38
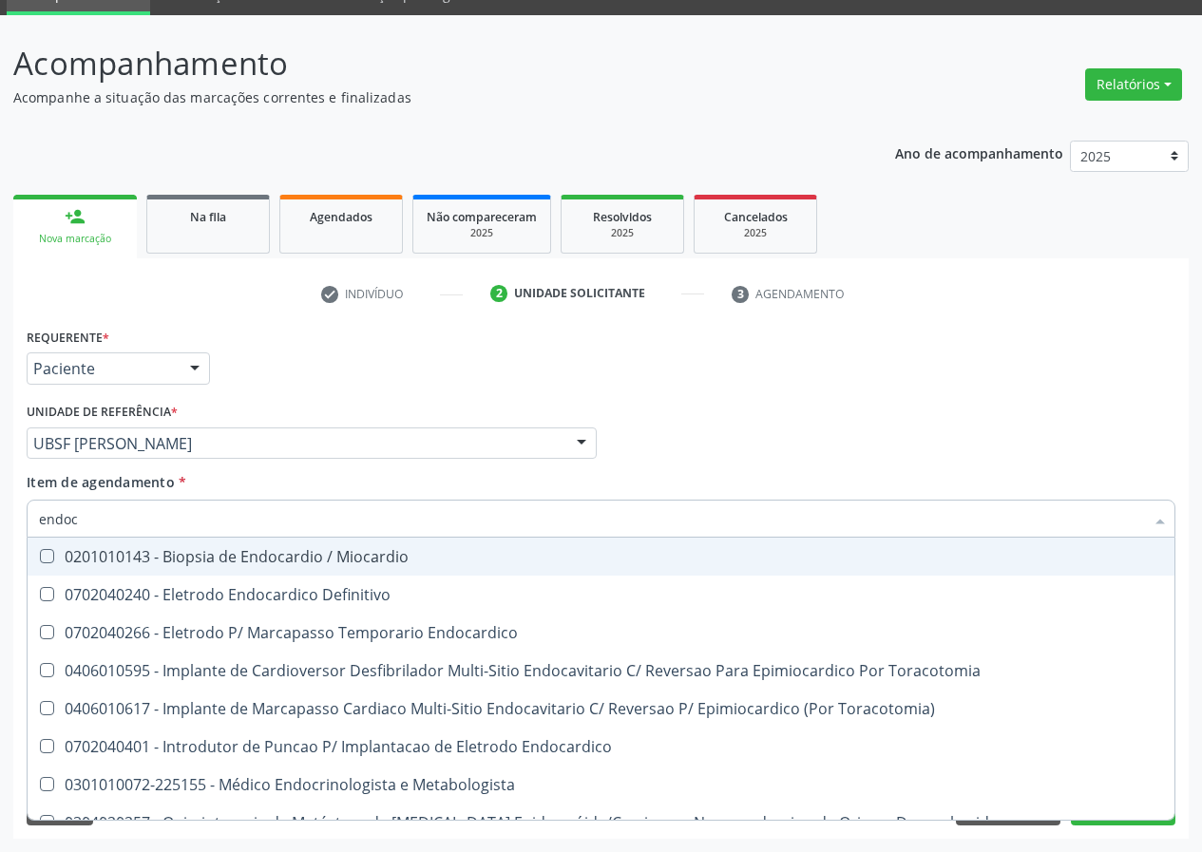
type input "endocr"
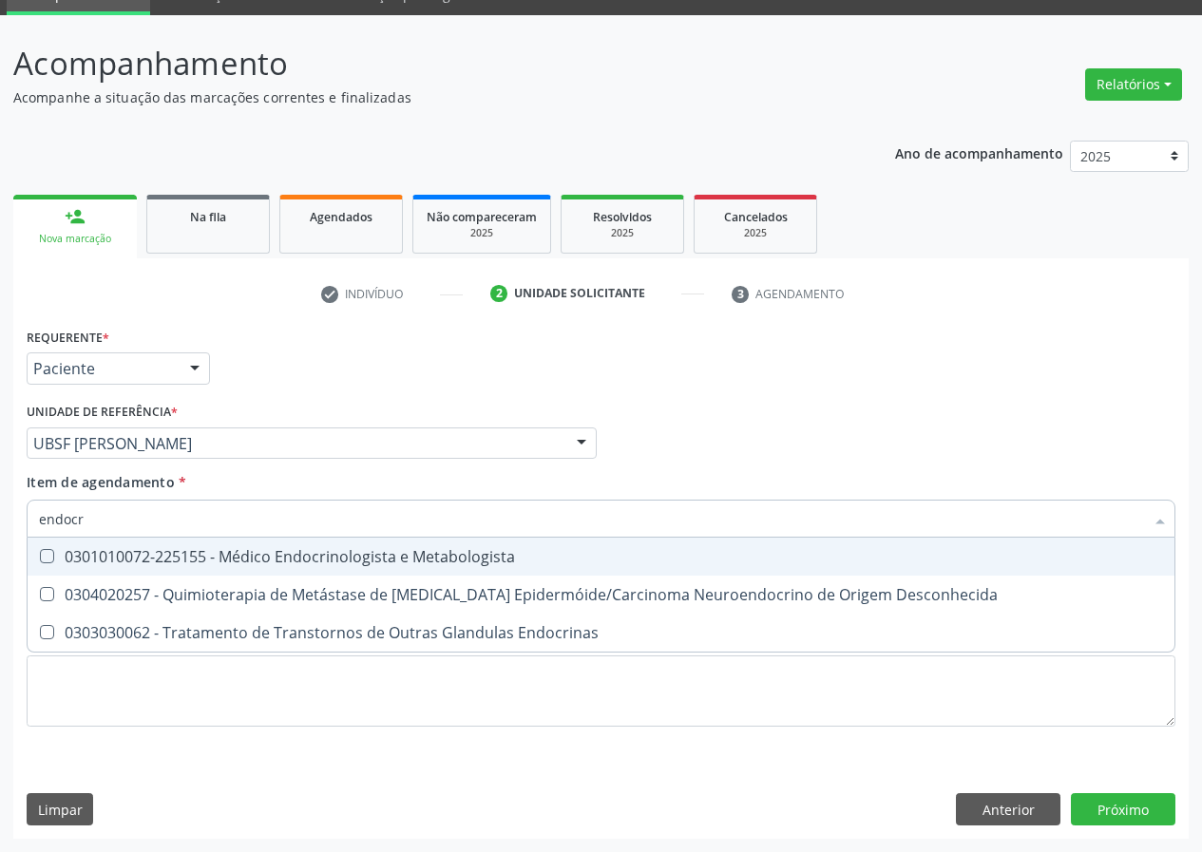
click at [173, 549] on div "0301010072-225155 - Médico Endocrinologista e Metabologista" at bounding box center [601, 556] width 1124 height 15
checkbox Metabologista "true"
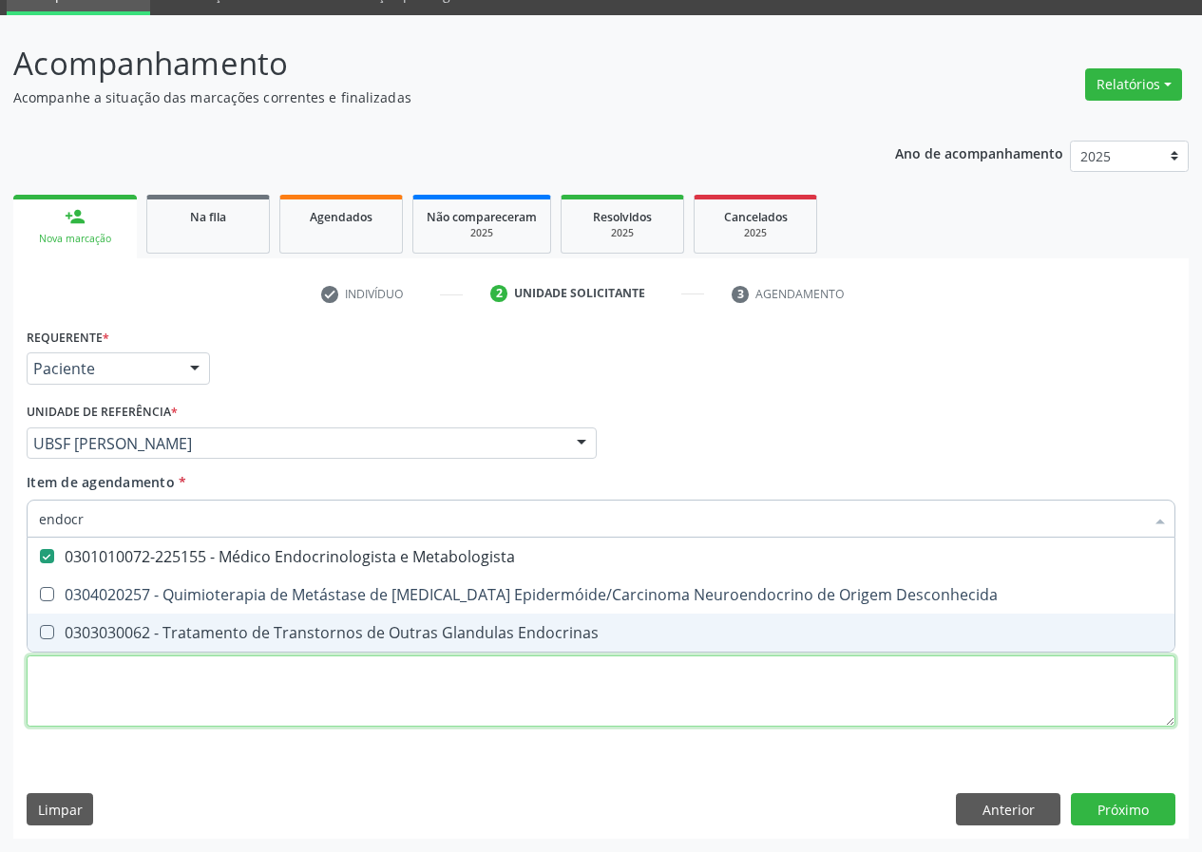
click at [128, 715] on div "Requerente * Paciente Médico(a) Enfermeiro(a) Paciente Nenhum resultado encontr…" at bounding box center [601, 538] width 1149 height 430
checkbox Desconhecida "true"
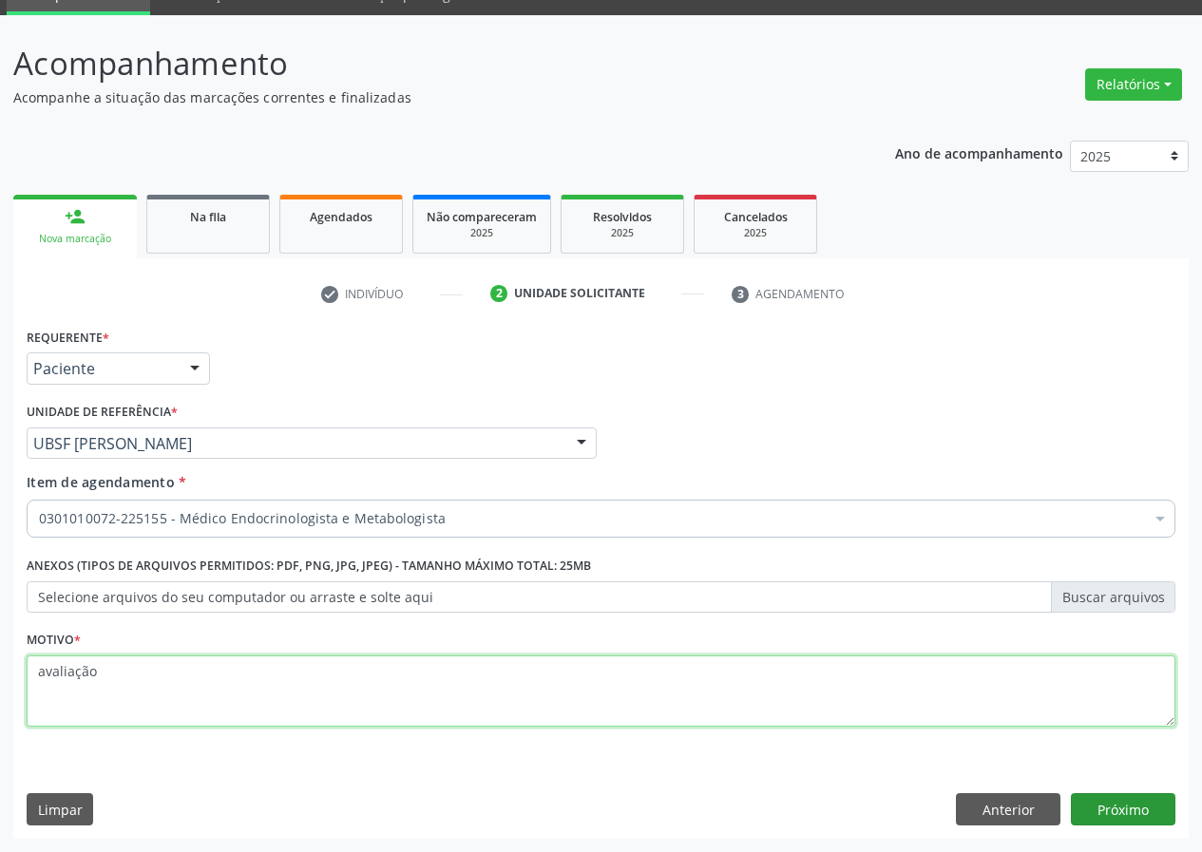
type textarea "avaliação"
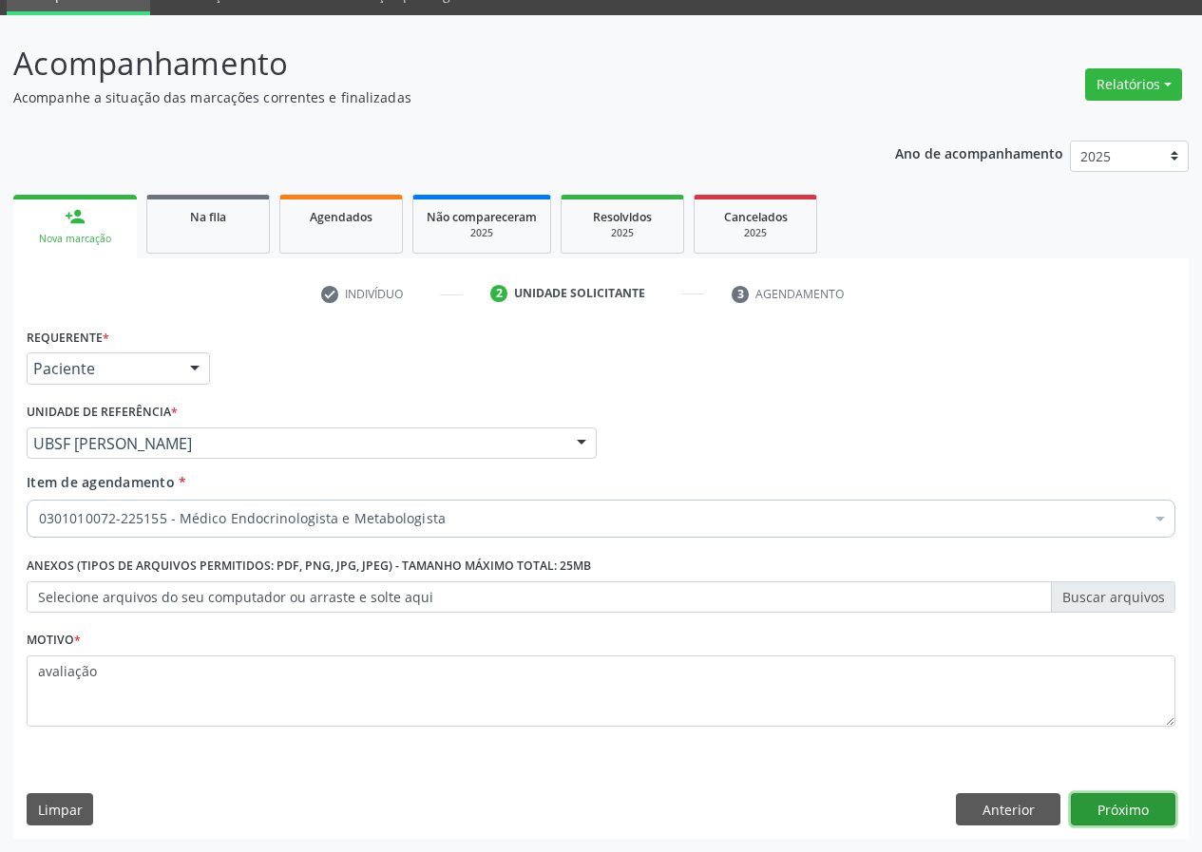
click at [1117, 806] on button "Próximo" at bounding box center [1123, 809] width 105 height 32
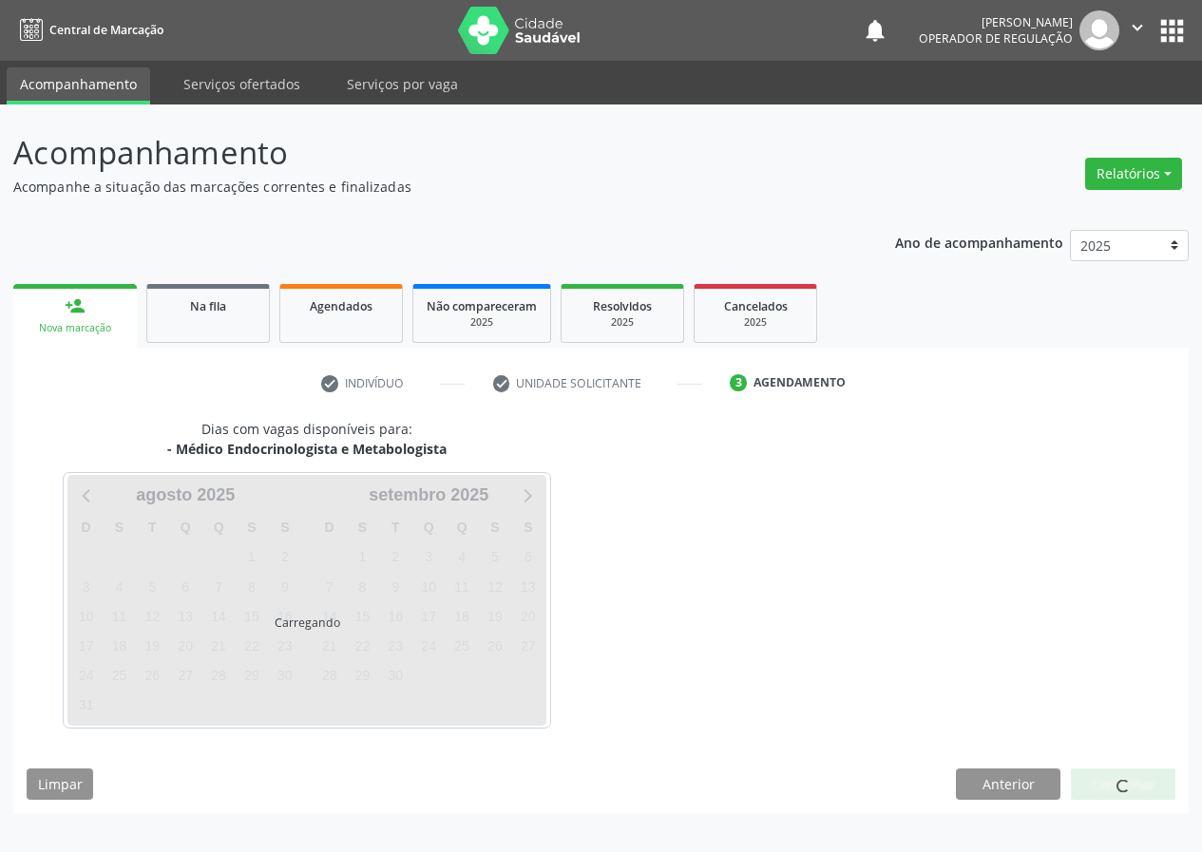
scroll to position [0, 0]
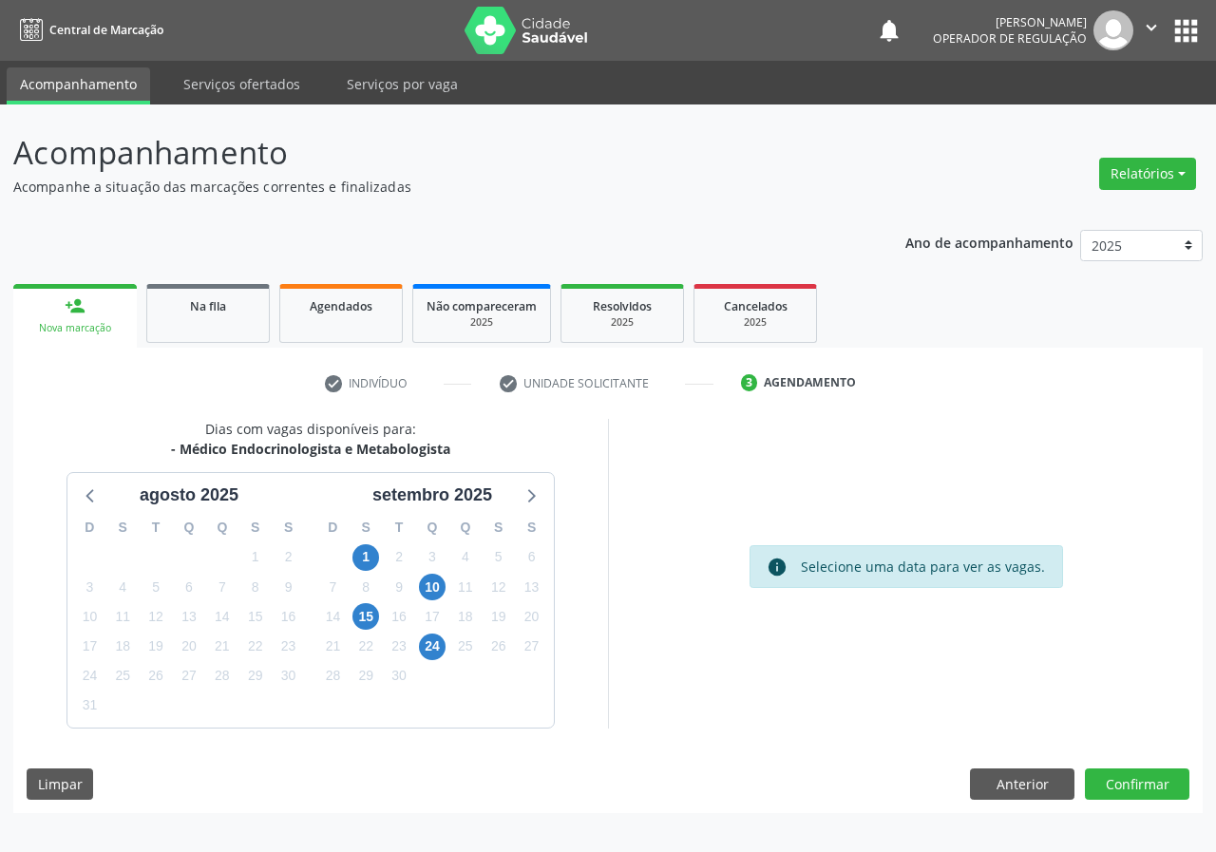
click at [383, 549] on div "2" at bounding box center [399, 556] width 33 height 29
click at [377, 555] on span "1" at bounding box center [365, 557] width 27 height 27
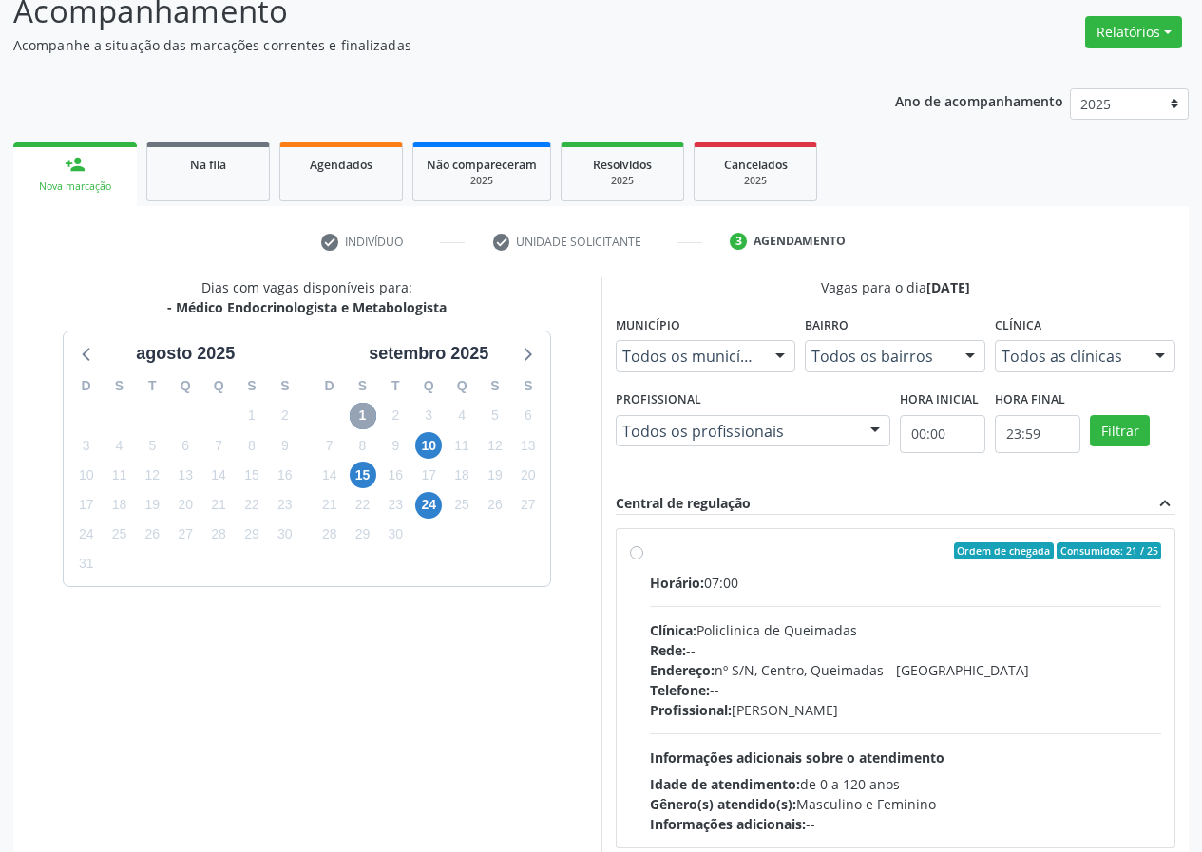
scroll to position [283, 0]
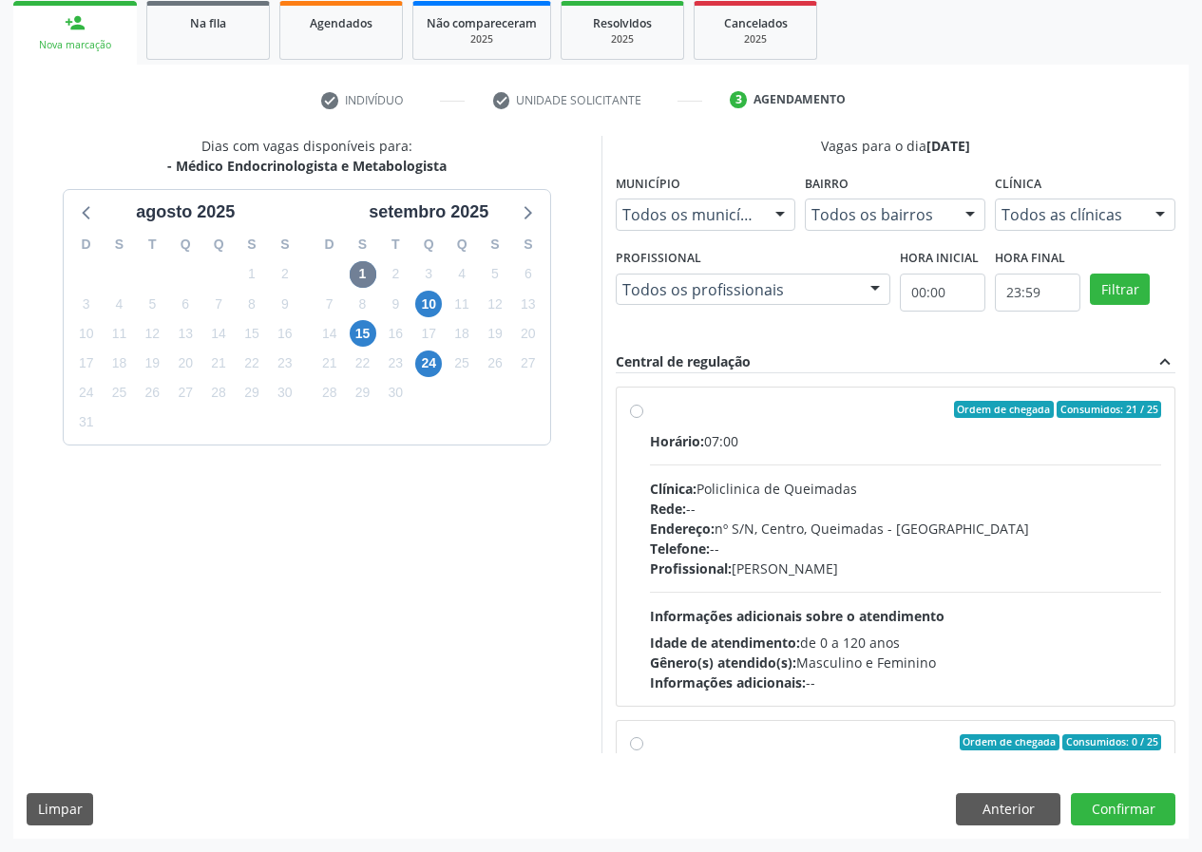
click at [800, 426] on label "Ordem de chegada Consumidos: 21 / 25 Horário: 07:00 Clínica: Policlinica de Que…" at bounding box center [906, 547] width 512 height 292
click at [643, 418] on input "Ordem de chegada Consumidos: 21 / 25 Horário: 07:00 Clínica: Policlinica de Que…" at bounding box center [636, 409] width 13 height 17
radio input "true"
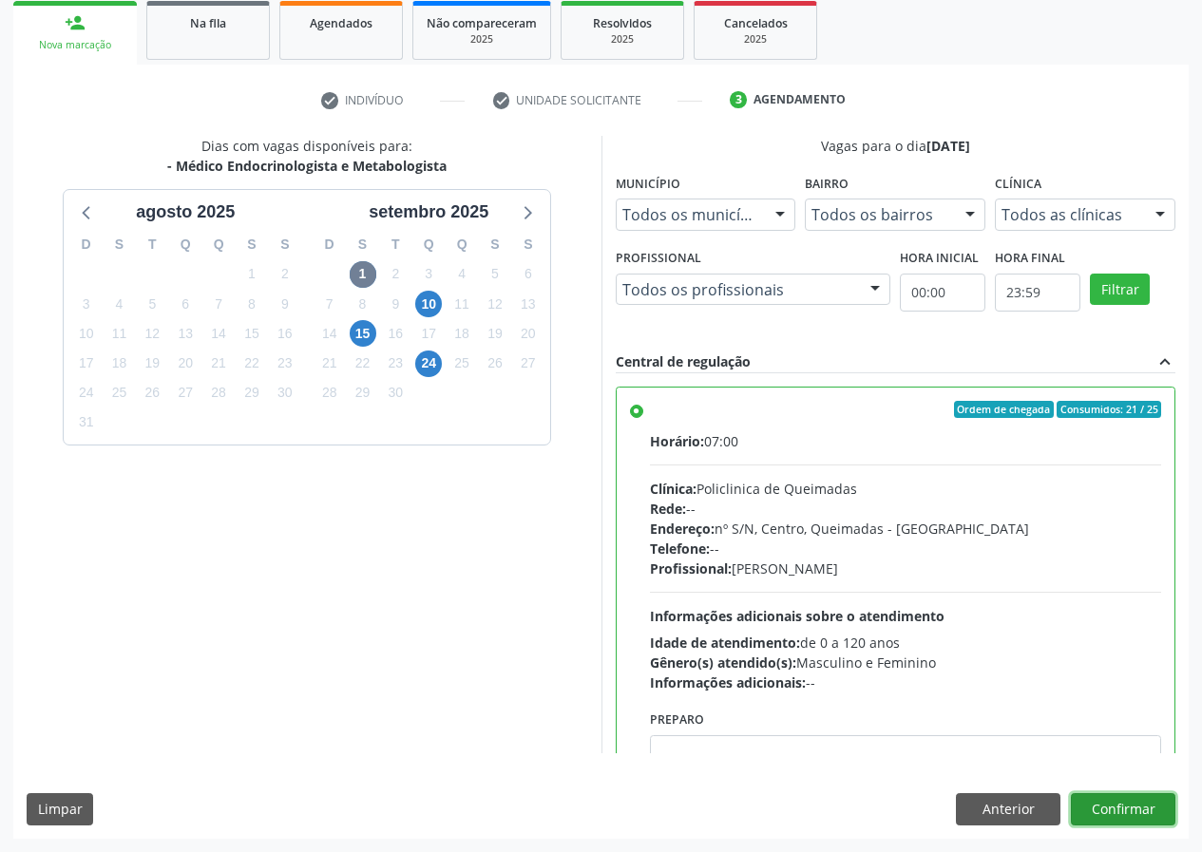
click at [1114, 809] on button "Confirmar" at bounding box center [1123, 809] width 105 height 32
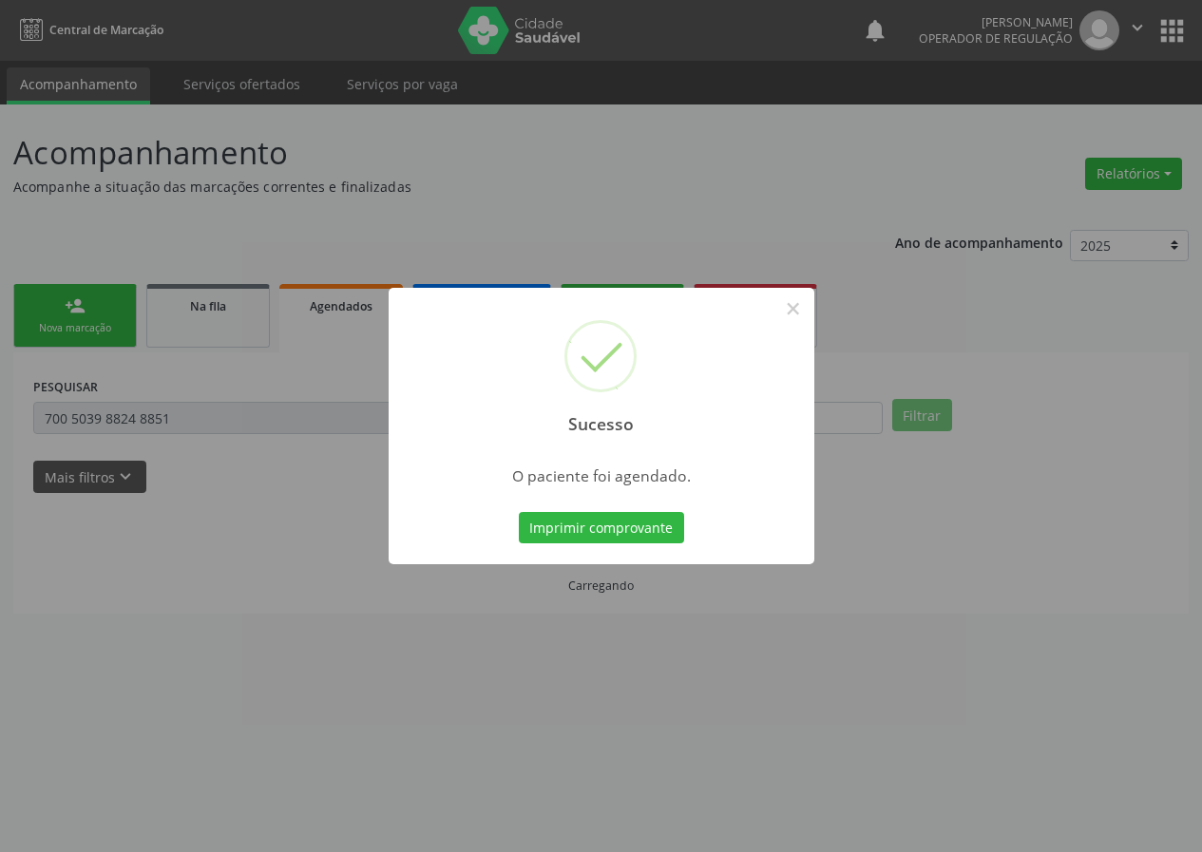
scroll to position [0, 0]
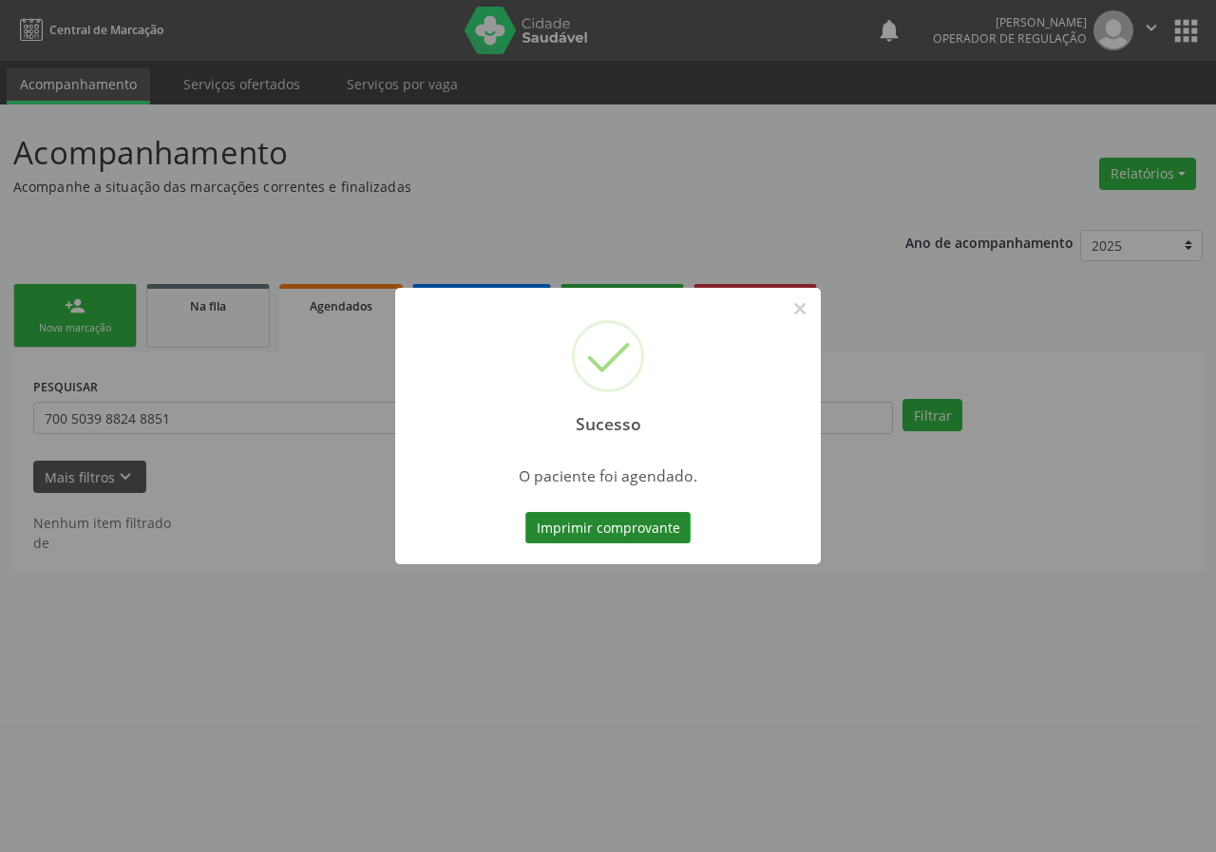
click at [669, 539] on button "Imprimir comprovante" at bounding box center [607, 528] width 165 height 32
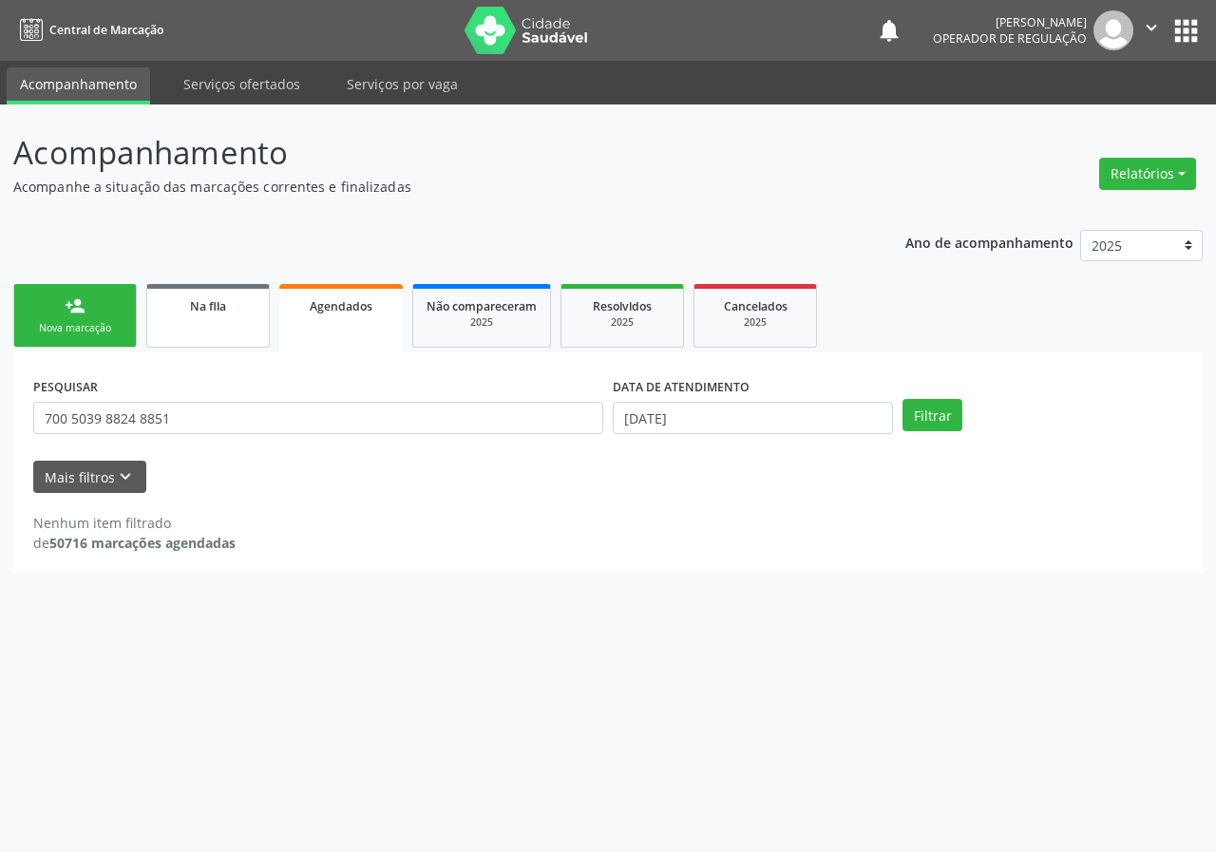
drag, startPoint x: 203, startPoint y: 274, endPoint x: 225, endPoint y: 298, distance: 33.0
click at [211, 281] on div "Ano de acompanhamento 2025 2024 2023 2022 2021 person_add Nova marcação Na fila…" at bounding box center [607, 395] width 1189 height 357
click at [236, 315] on link "Na fila" at bounding box center [208, 316] width 124 height 64
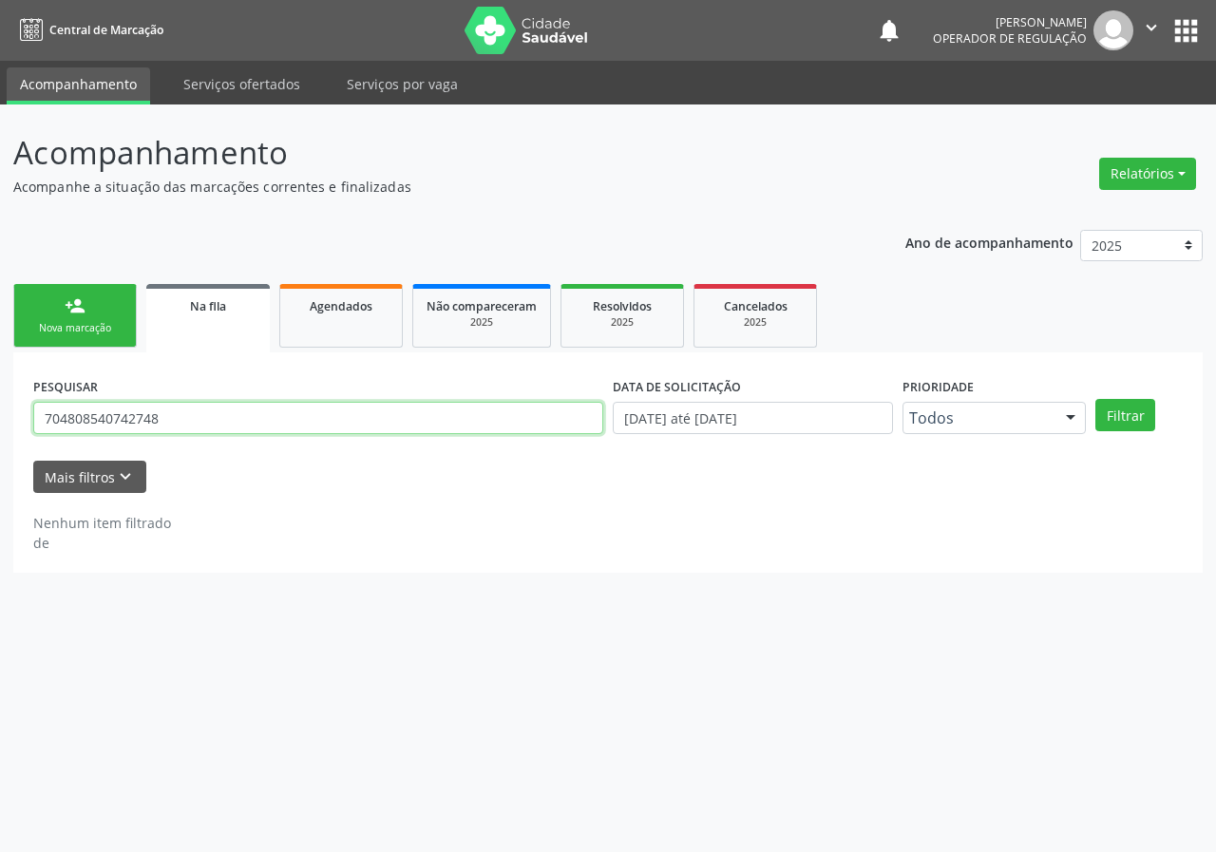
drag, startPoint x: 195, startPoint y: 426, endPoint x: 0, endPoint y: 372, distance: 201.9
click at [0, 428] on div "Acompanhamento Acompanhe a situação das marcações correntes e finalizadas Relat…" at bounding box center [608, 479] width 1216 height 748
type input "701403606731832"
click at [1095, 399] on button "Filtrar" at bounding box center [1125, 415] width 60 height 32
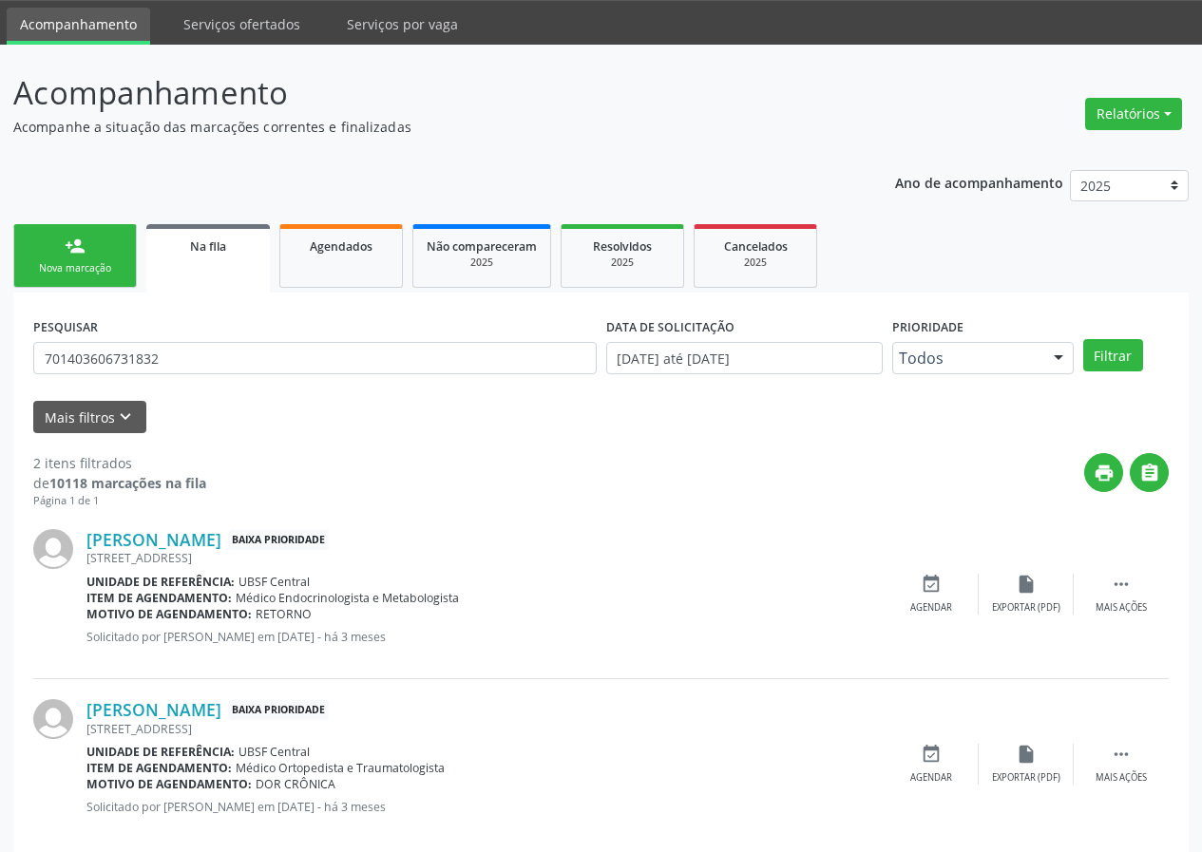
scroll to position [89, 0]
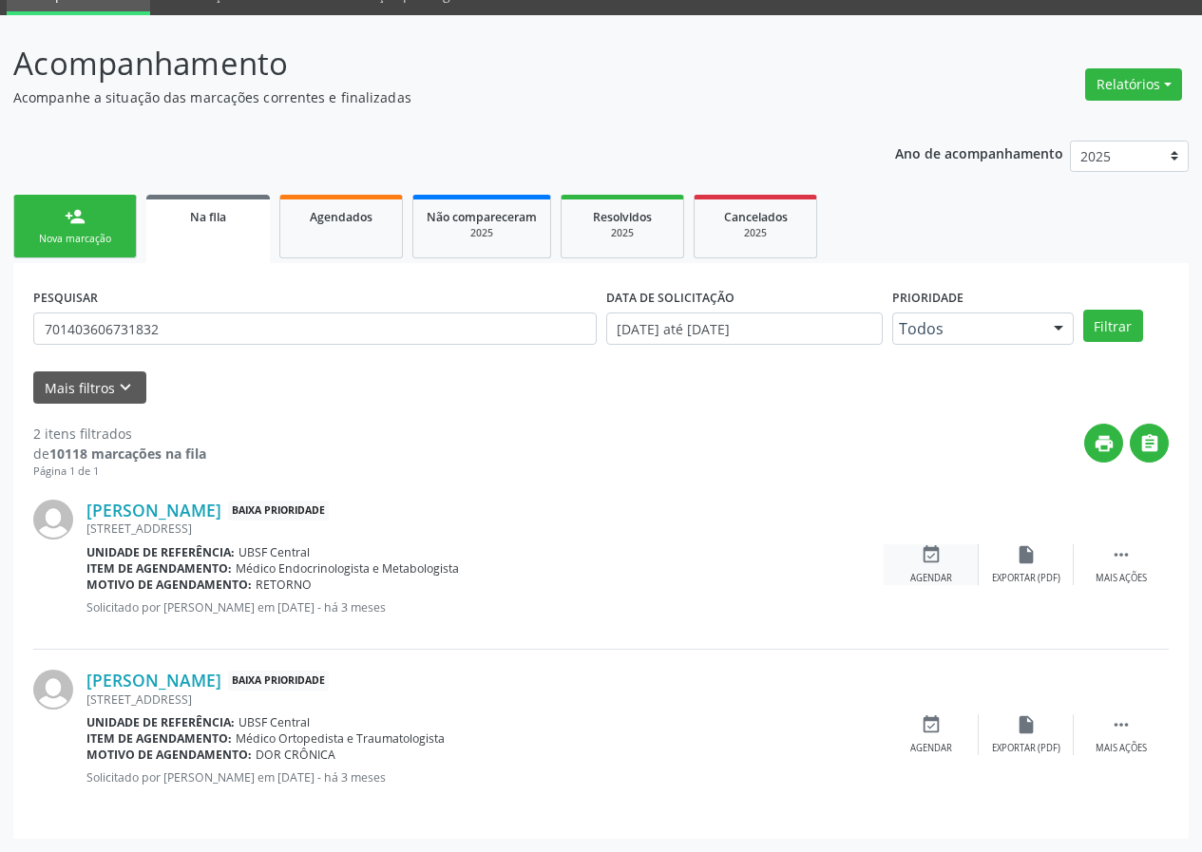
click at [922, 562] on icon "event_available" at bounding box center [931, 554] width 21 height 21
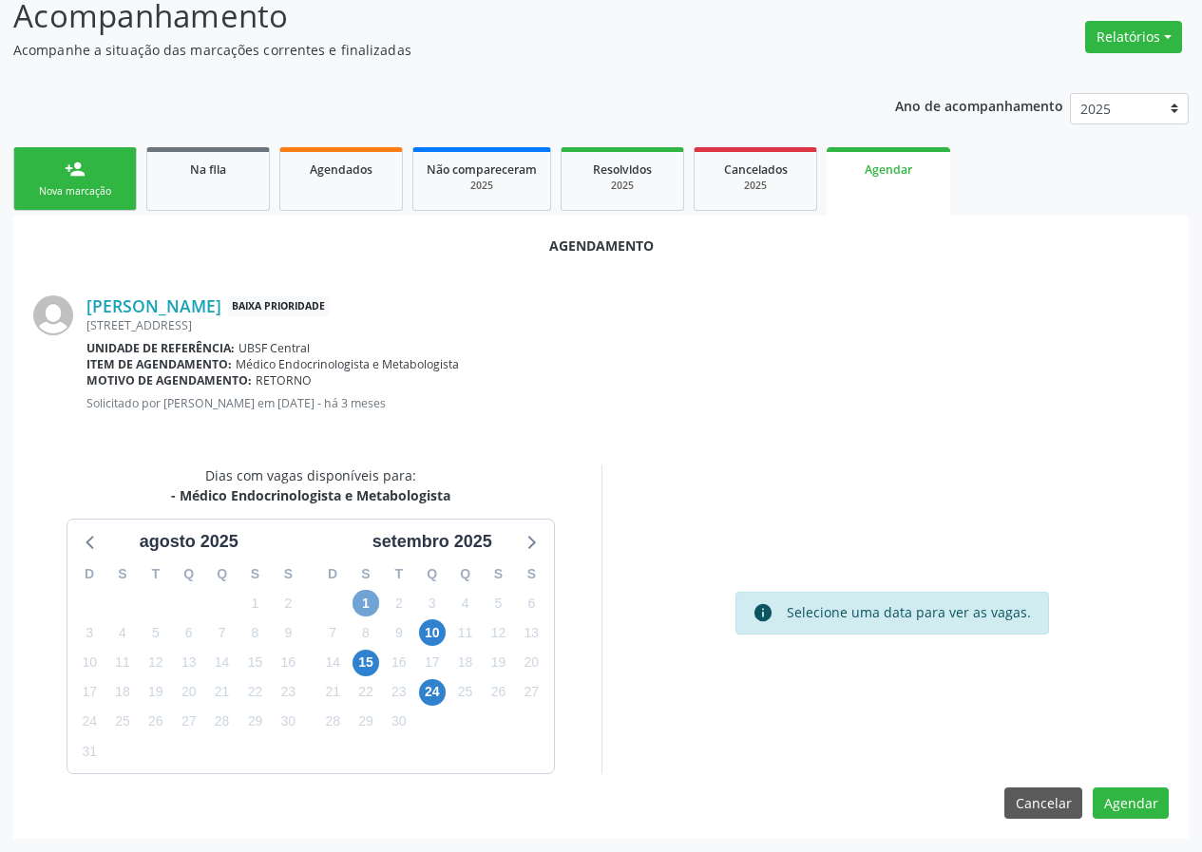
click at [374, 606] on span "1" at bounding box center [365, 603] width 27 height 27
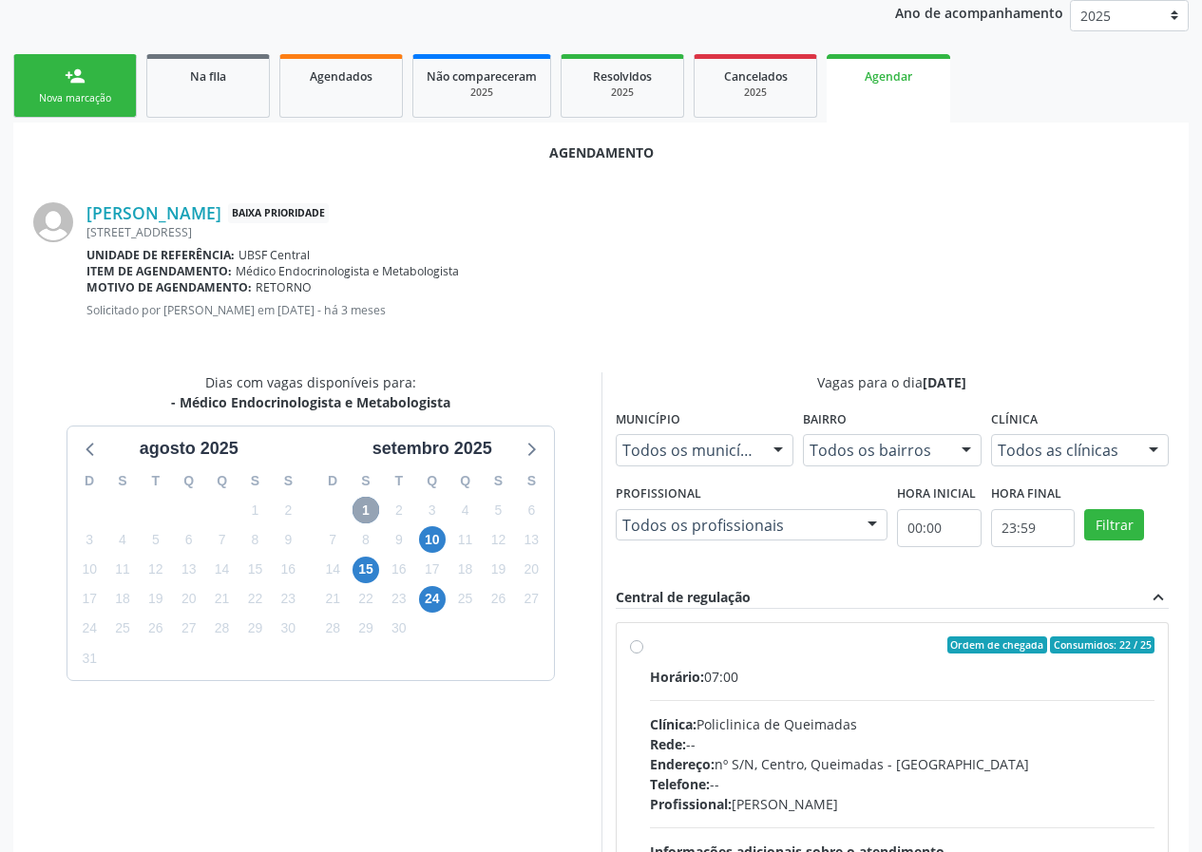
scroll to position [446, 0]
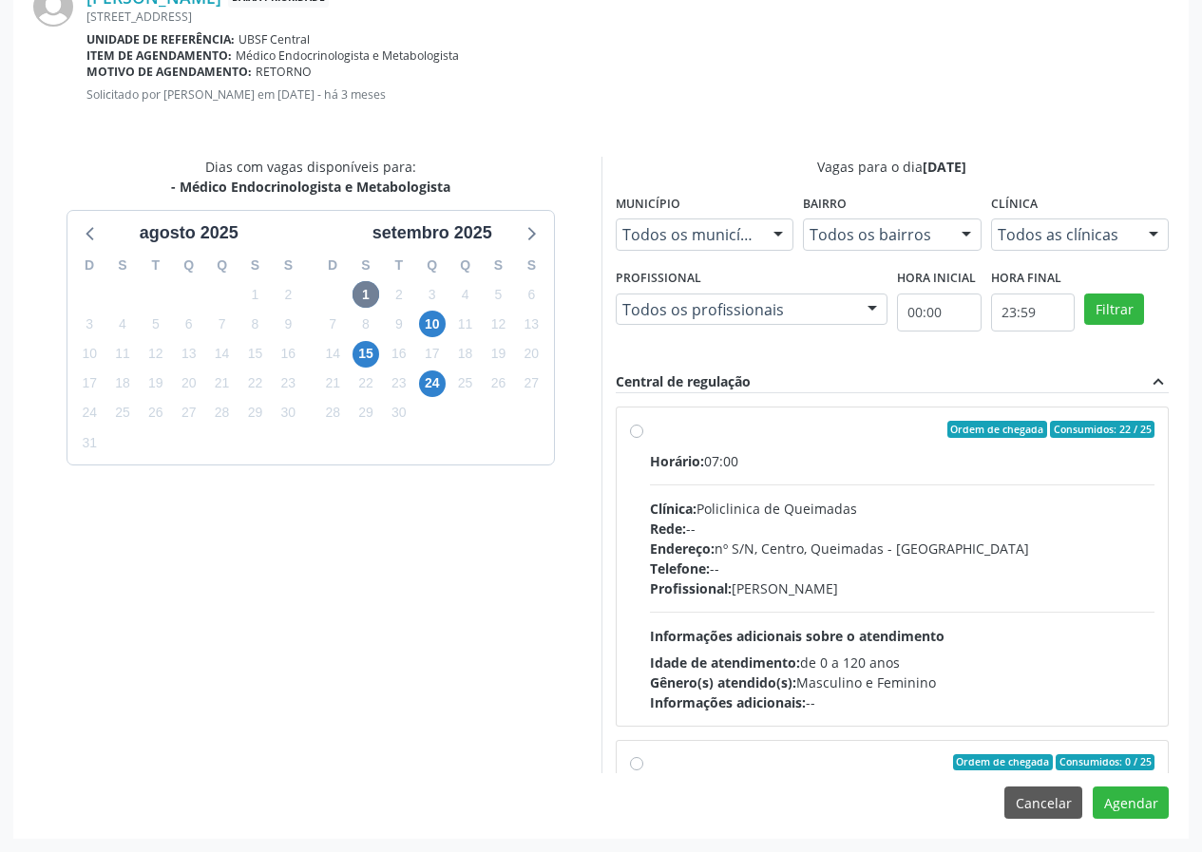
click at [709, 432] on div "Ordem de chegada Consumidos: 22 / 25" at bounding box center [902, 429] width 505 height 17
click at [643, 432] on input "Ordem de chegada Consumidos: 22 / 25 Horário: 07:00 Clínica: Policlinica de Que…" at bounding box center [636, 429] width 13 height 17
radio input "true"
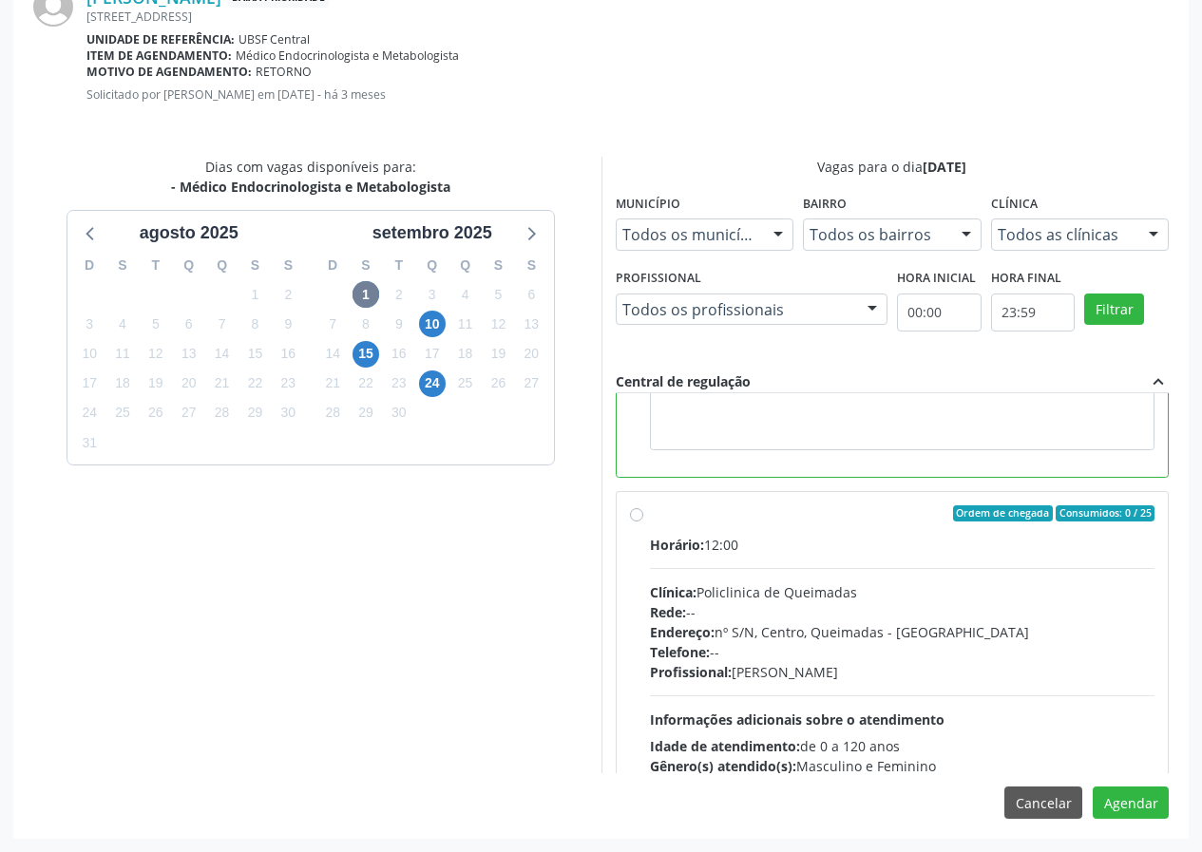
scroll to position [333, 0]
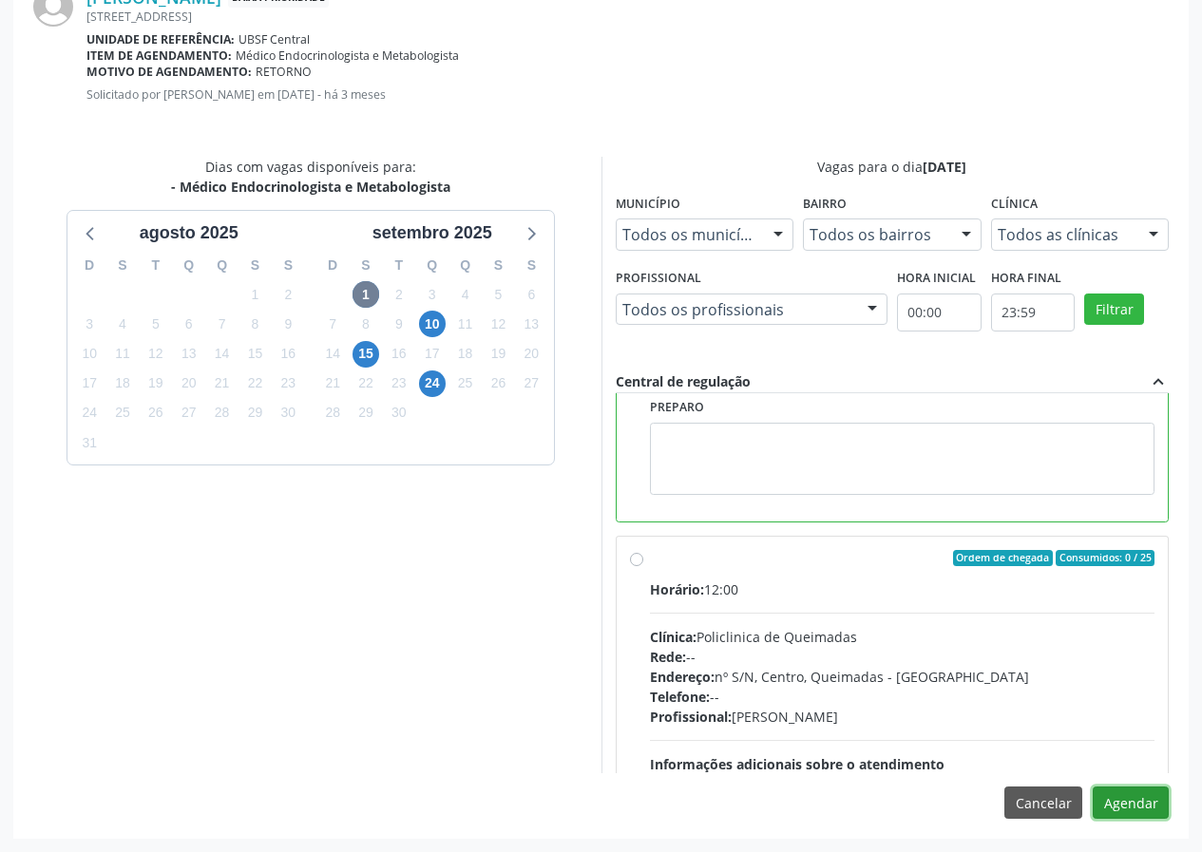
click at [1130, 807] on button "Agendar" at bounding box center [1131, 803] width 76 height 32
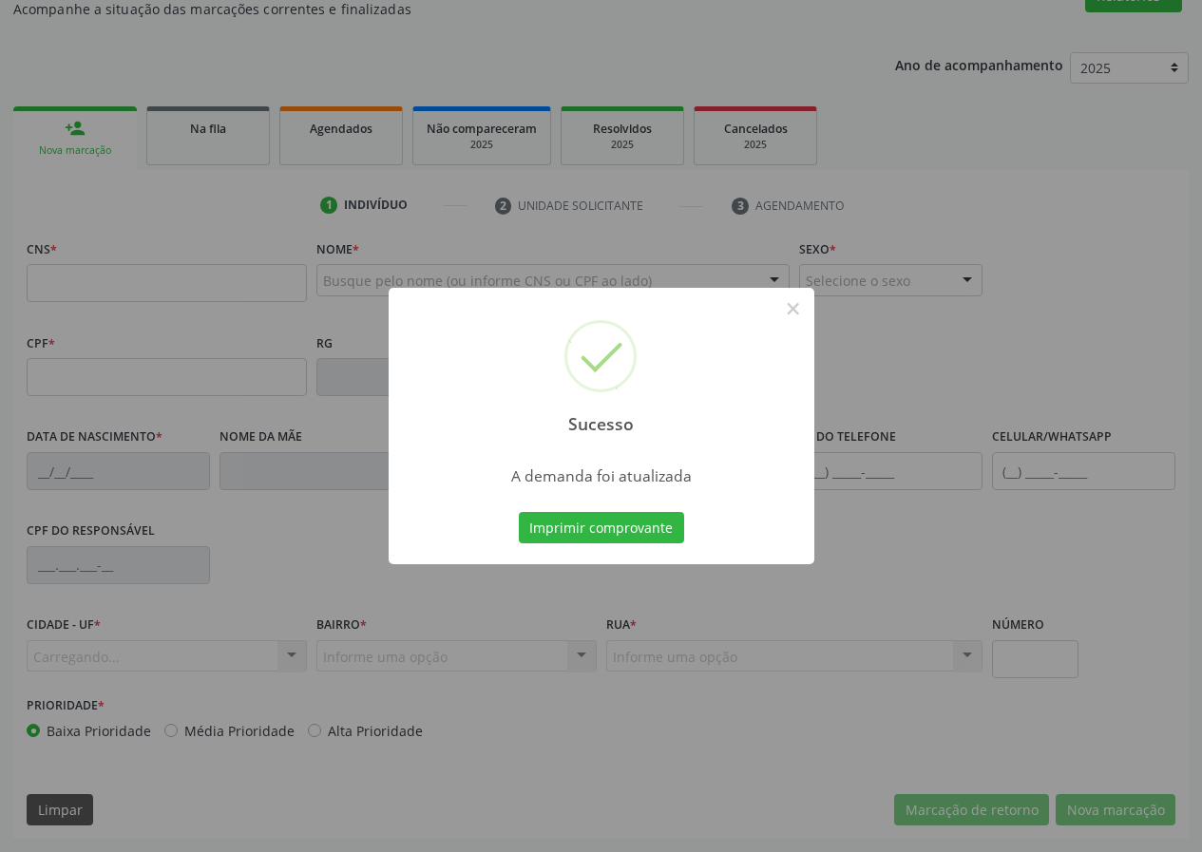
scroll to position [178, 0]
click at [569, 524] on button "Imprimir comprovante" at bounding box center [601, 528] width 165 height 32
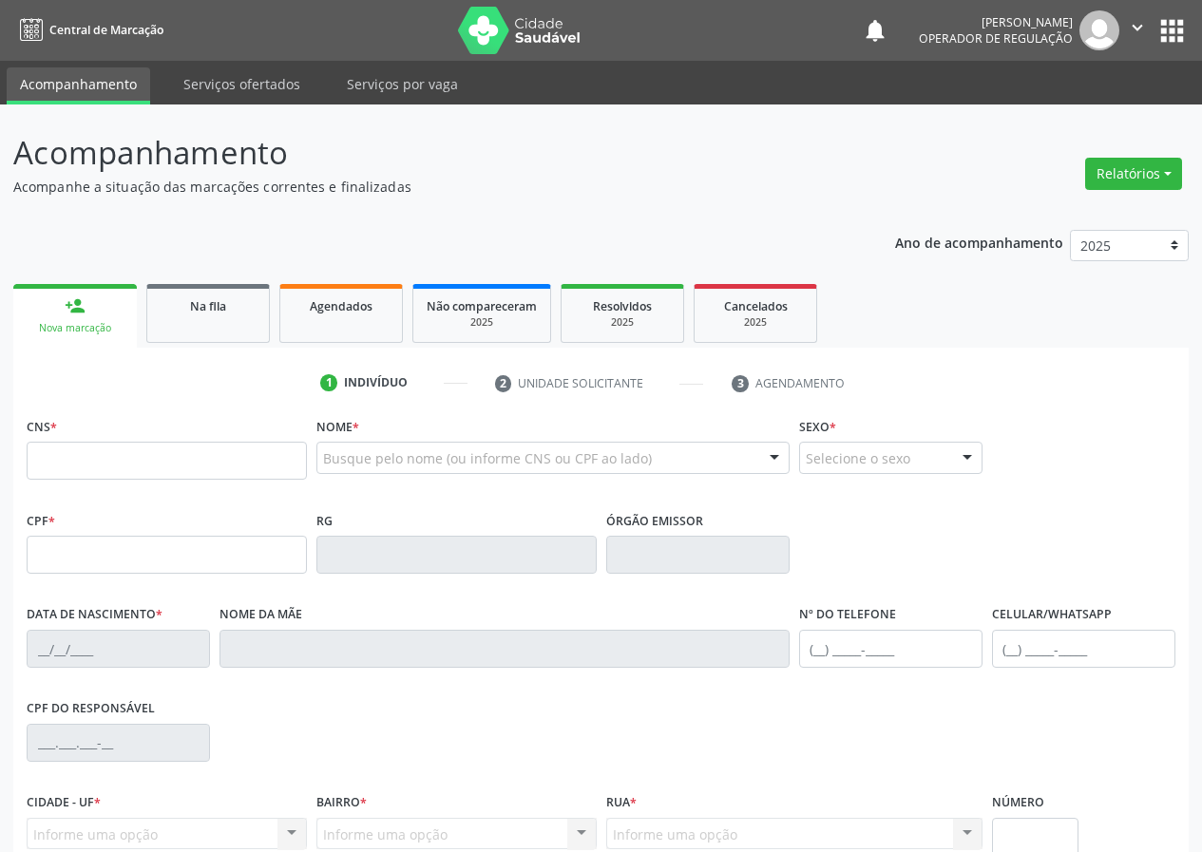
scroll to position [178, 0]
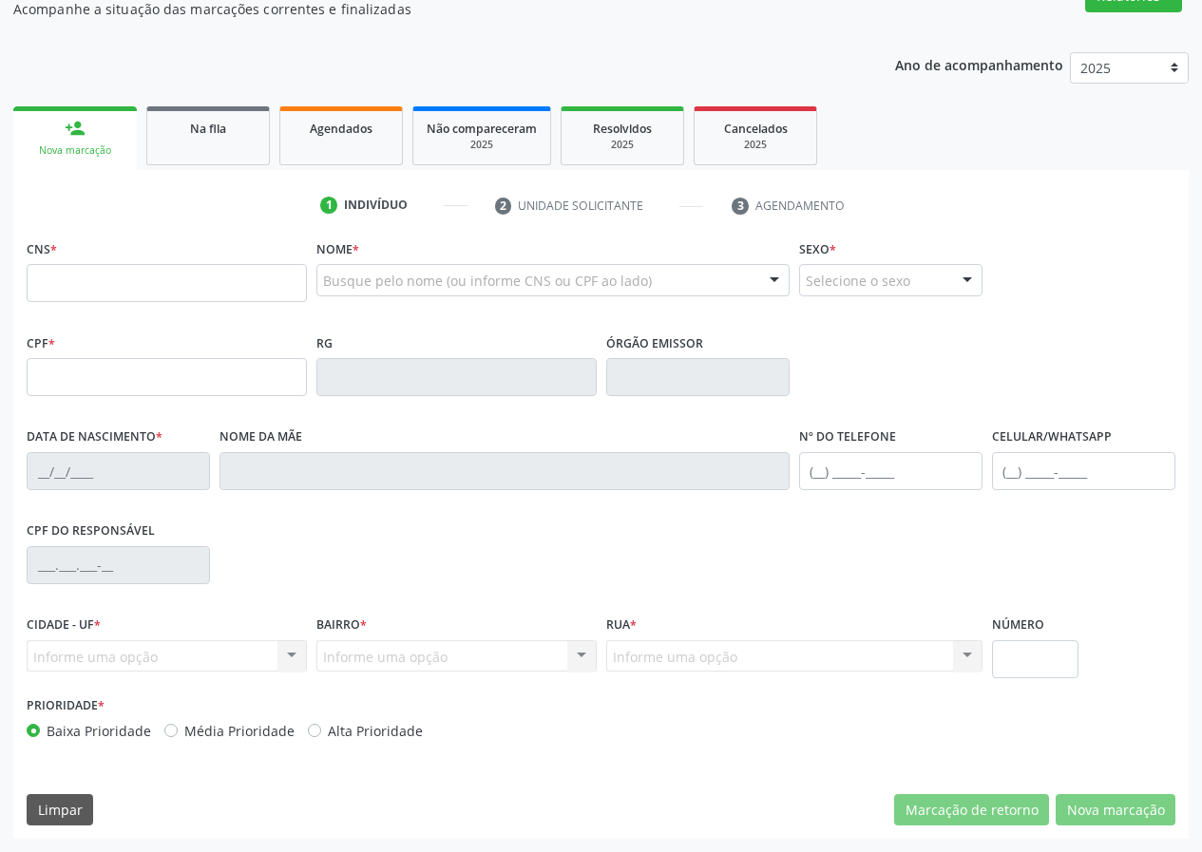
click at [172, 121] on div "Na fila" at bounding box center [208, 128] width 95 height 20
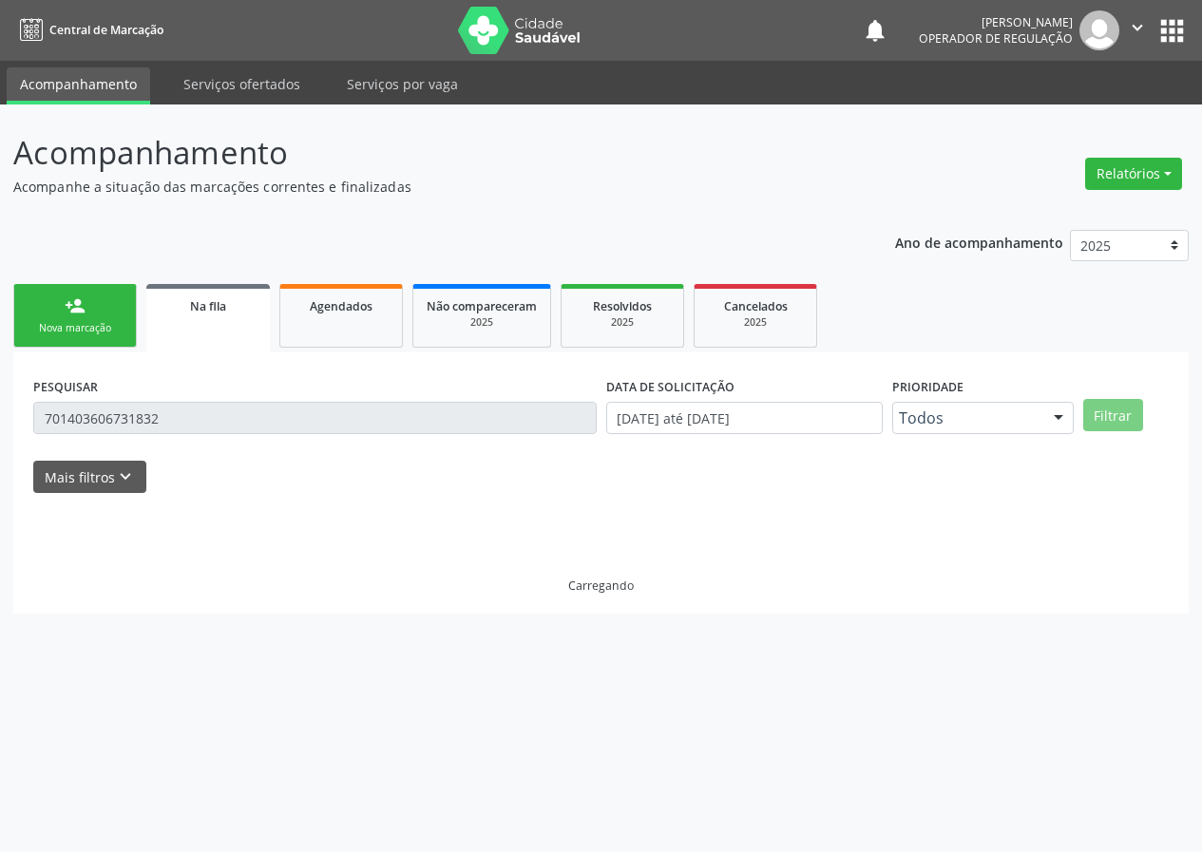
scroll to position [0, 0]
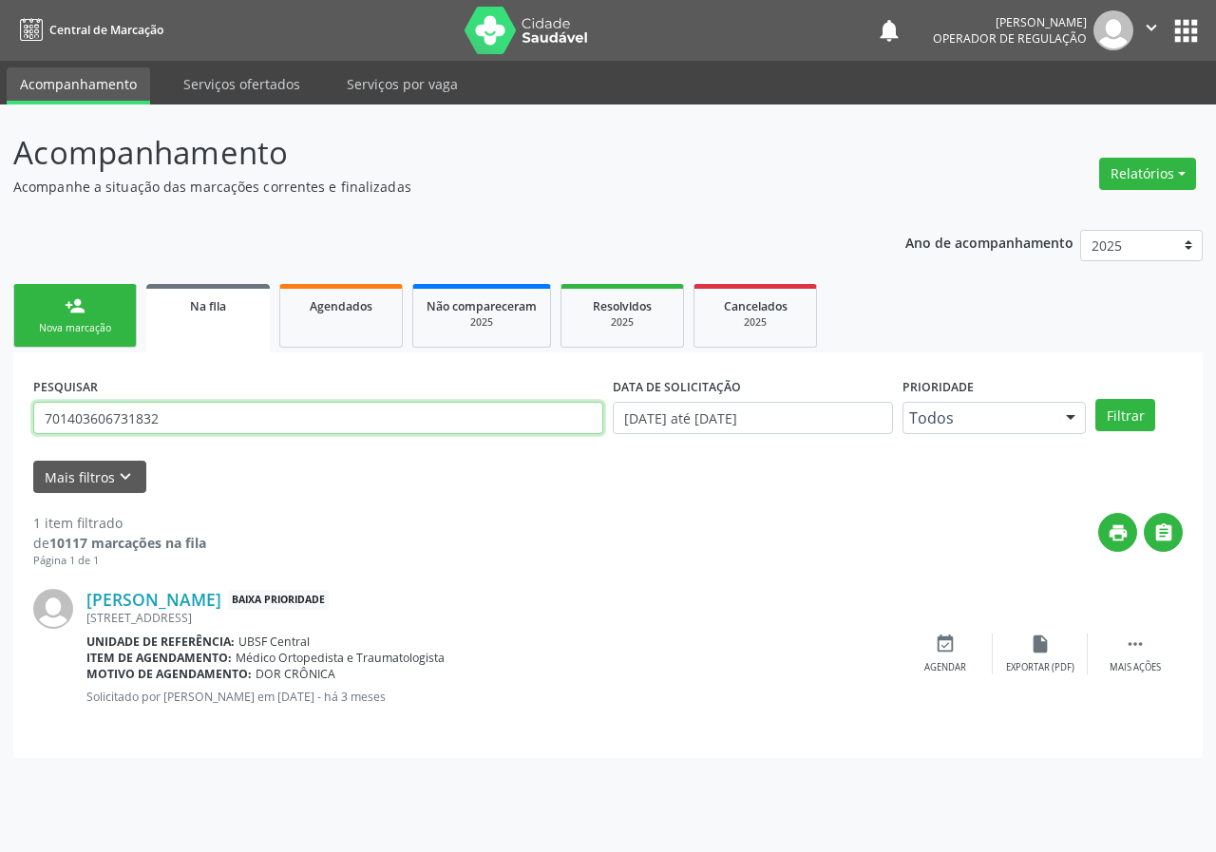
drag, startPoint x: 194, startPoint y: 423, endPoint x: 0, endPoint y: 438, distance: 194.4
click at [0, 438] on div "Acompanhamento Acompanhe a situação das marcações correntes e finalizadas Relat…" at bounding box center [608, 479] width 1216 height 748
type input "707608209353493"
click at [1095, 399] on button "Filtrar" at bounding box center [1125, 415] width 60 height 32
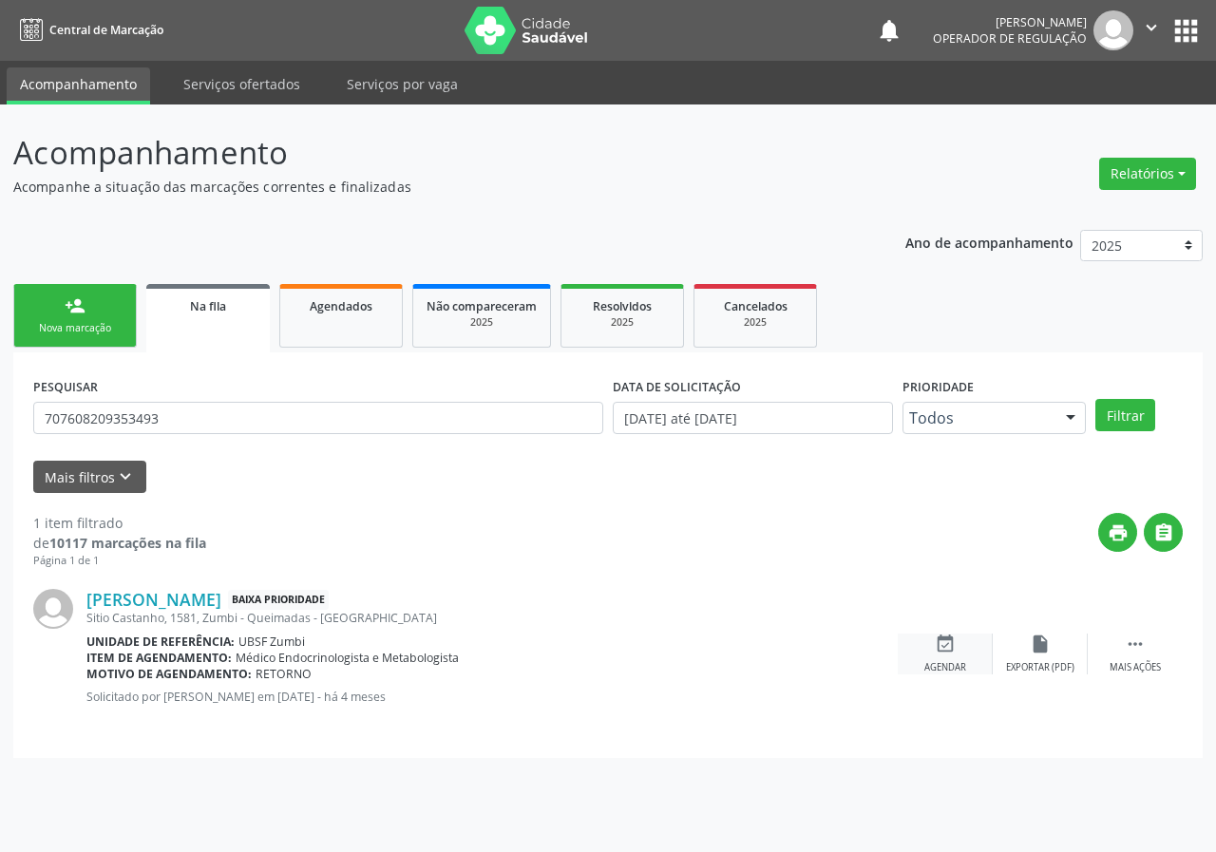
click at [951, 655] on div "event_available Agendar" at bounding box center [945, 654] width 95 height 41
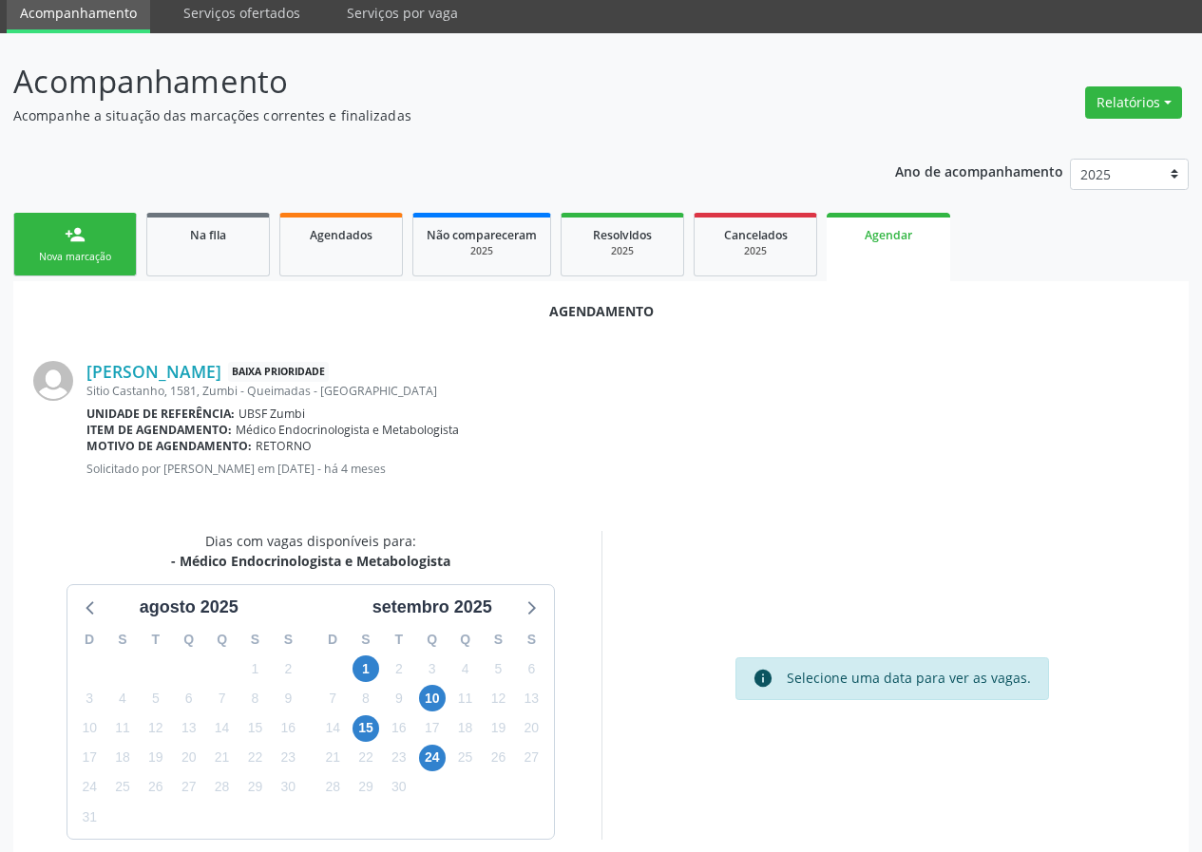
scroll to position [137, 0]
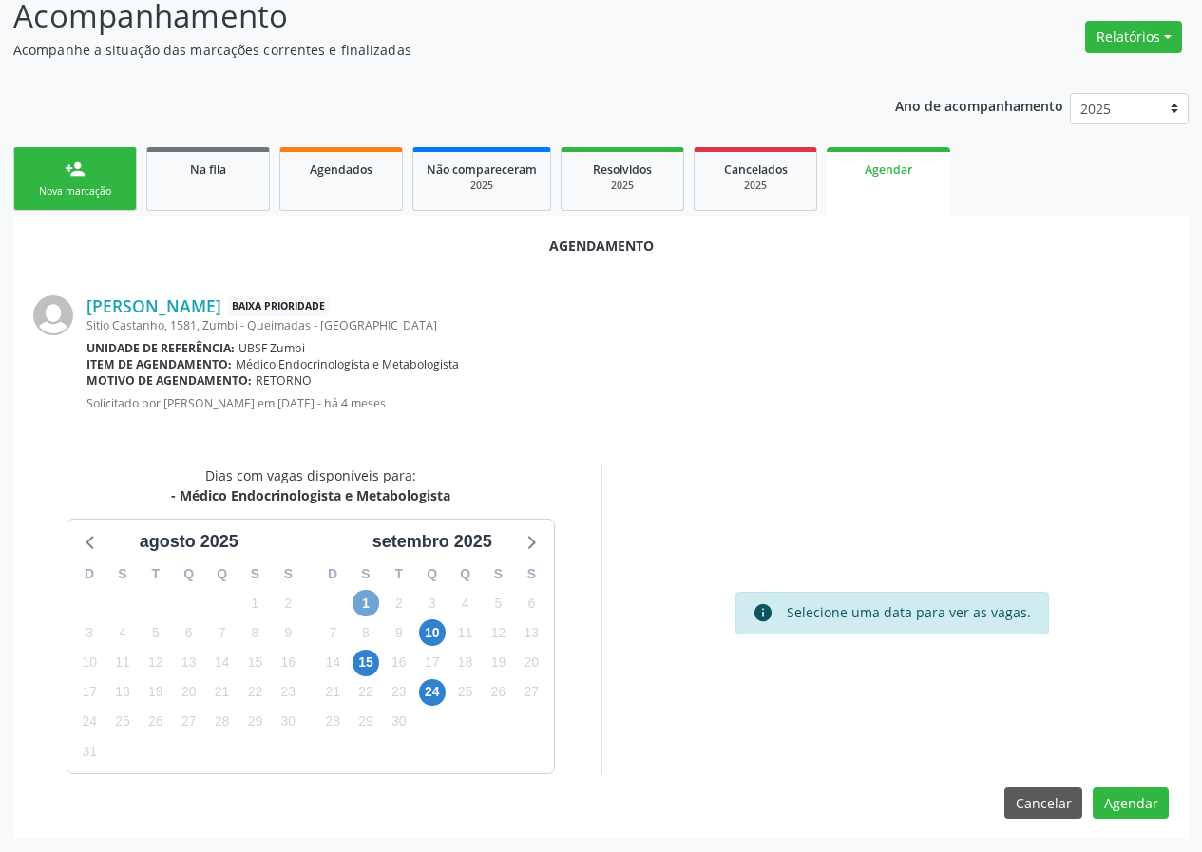
click at [360, 602] on span "1" at bounding box center [365, 603] width 27 height 27
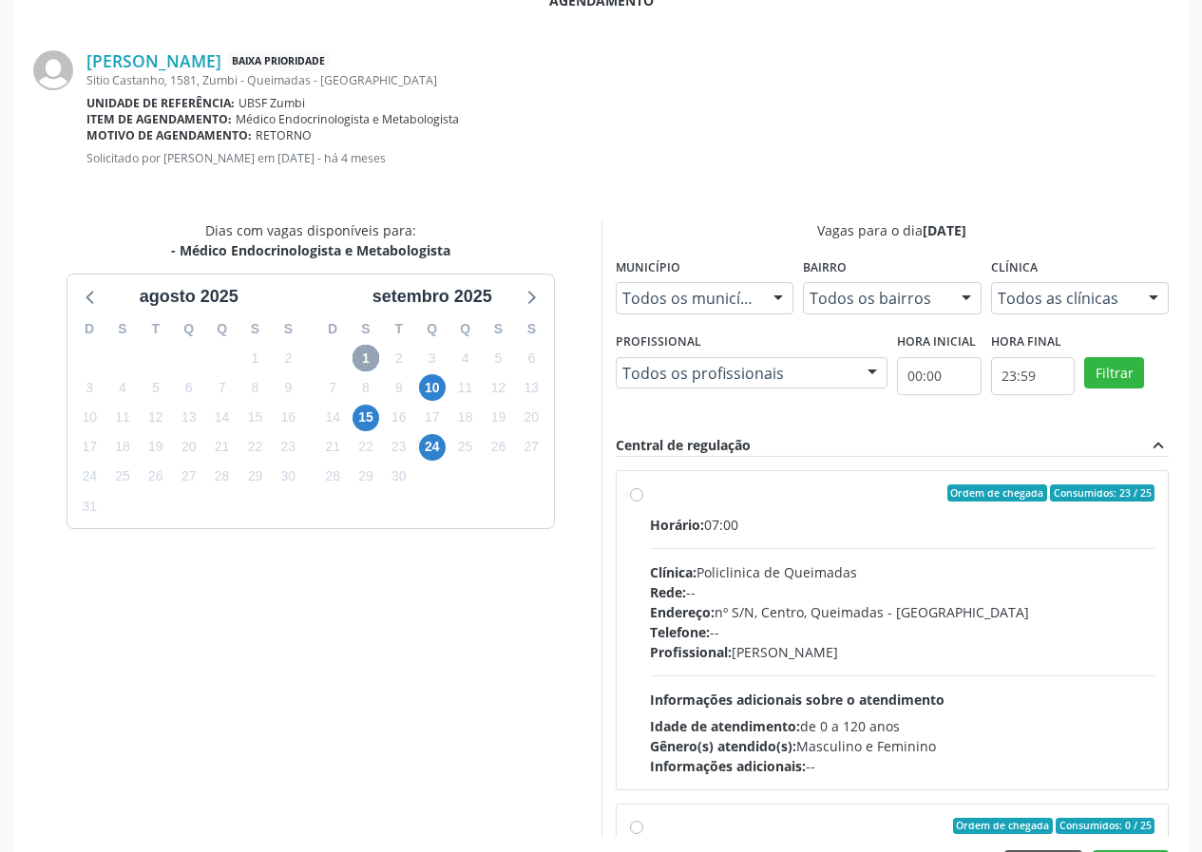
scroll to position [446, 0]
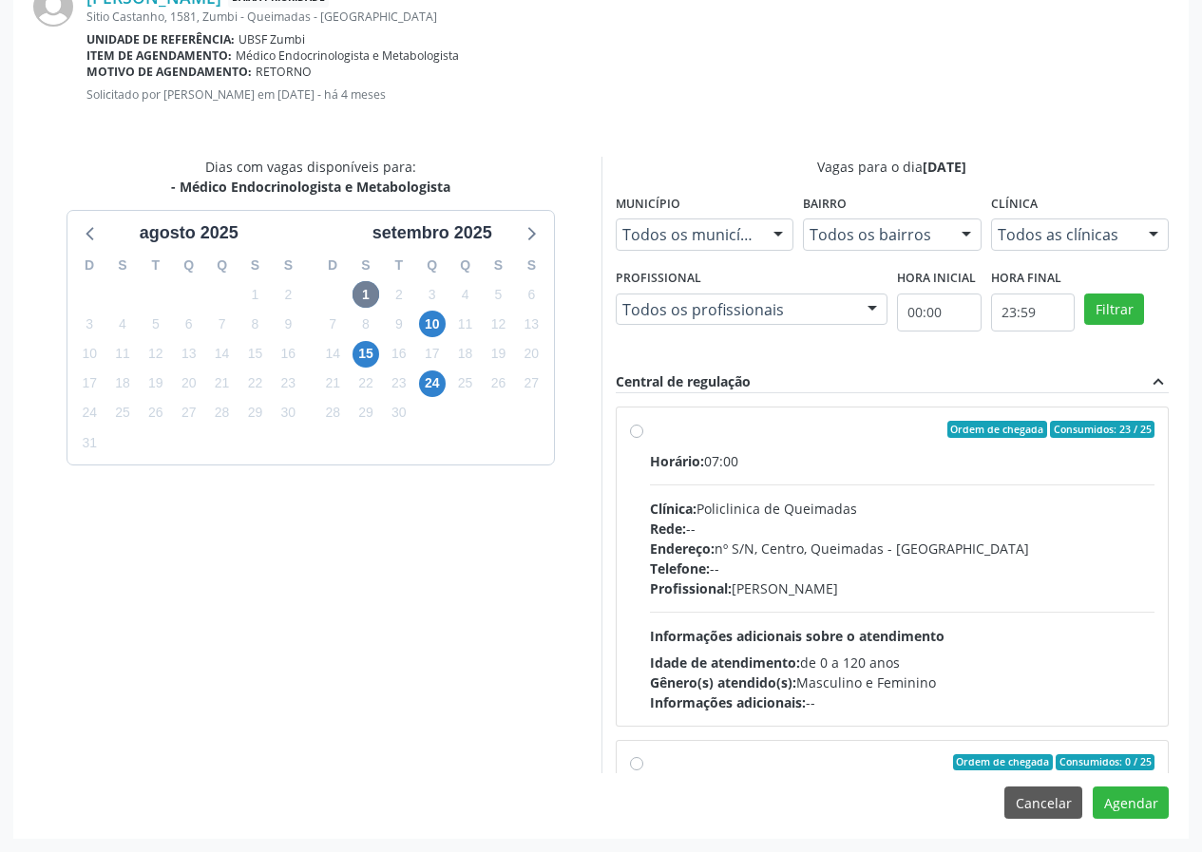
click at [868, 421] on div "Ordem de chegada Consumidos: 23 / 25" at bounding box center [902, 429] width 505 height 17
click at [643, 421] on input "Ordem de chegada Consumidos: 23 / 25 Horário: 07:00 Clínica: Policlinica de Que…" at bounding box center [636, 429] width 13 height 17
radio input "true"
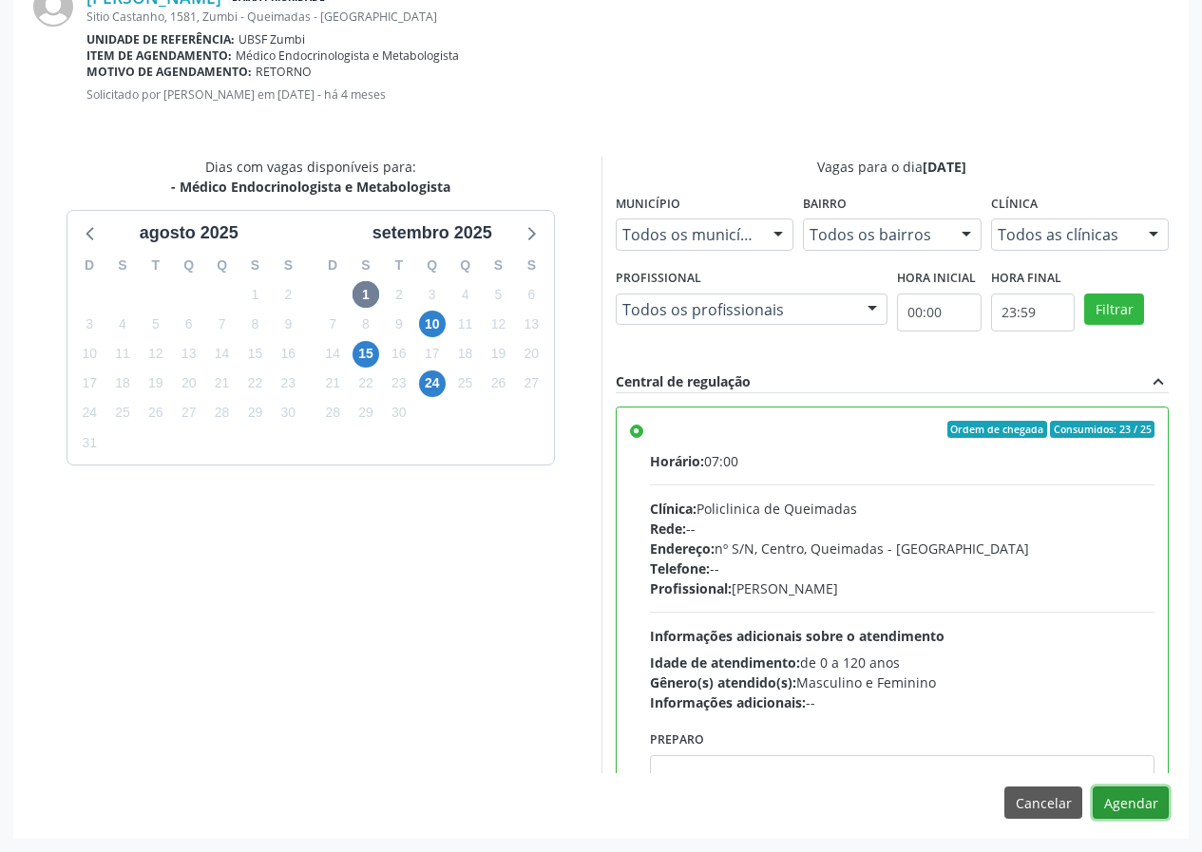
click at [1122, 805] on button "Agendar" at bounding box center [1131, 803] width 76 height 32
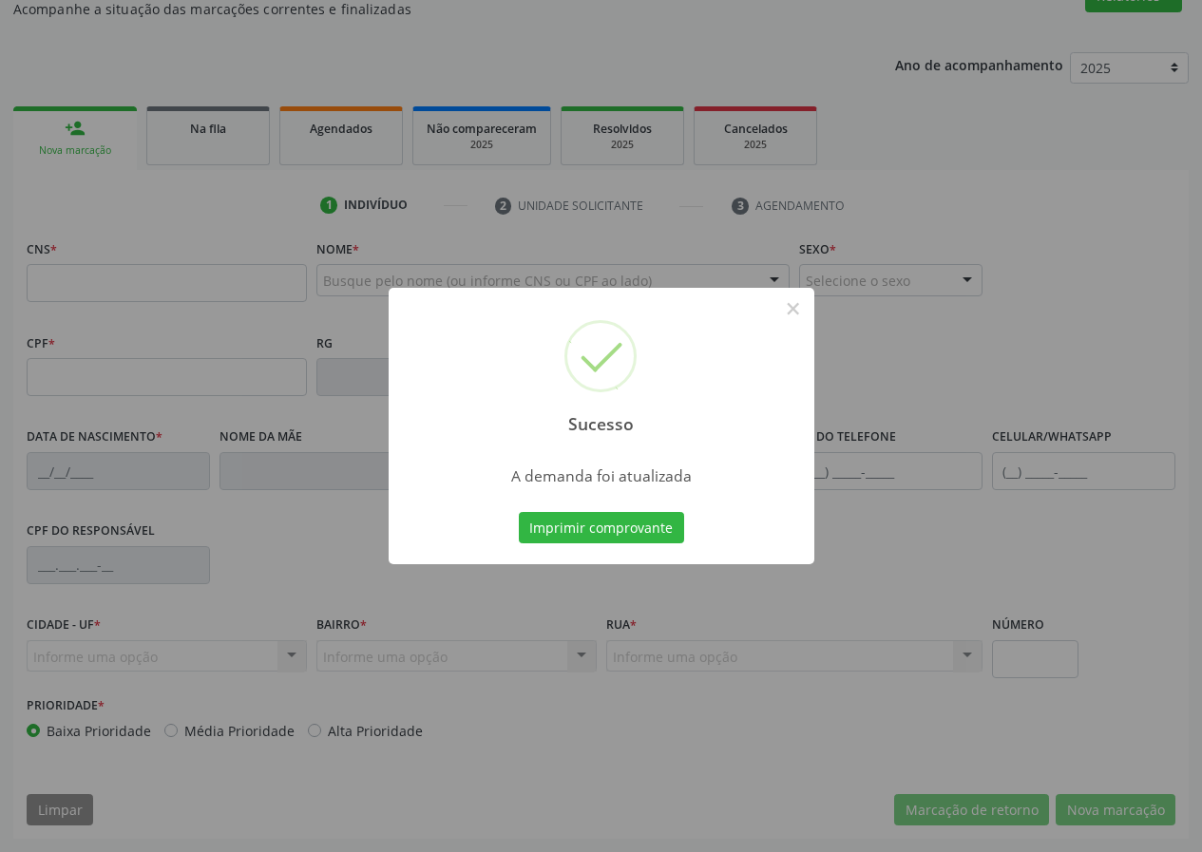
scroll to position [178, 0]
click at [630, 520] on button "Imprimir comprovante" at bounding box center [601, 528] width 165 height 32
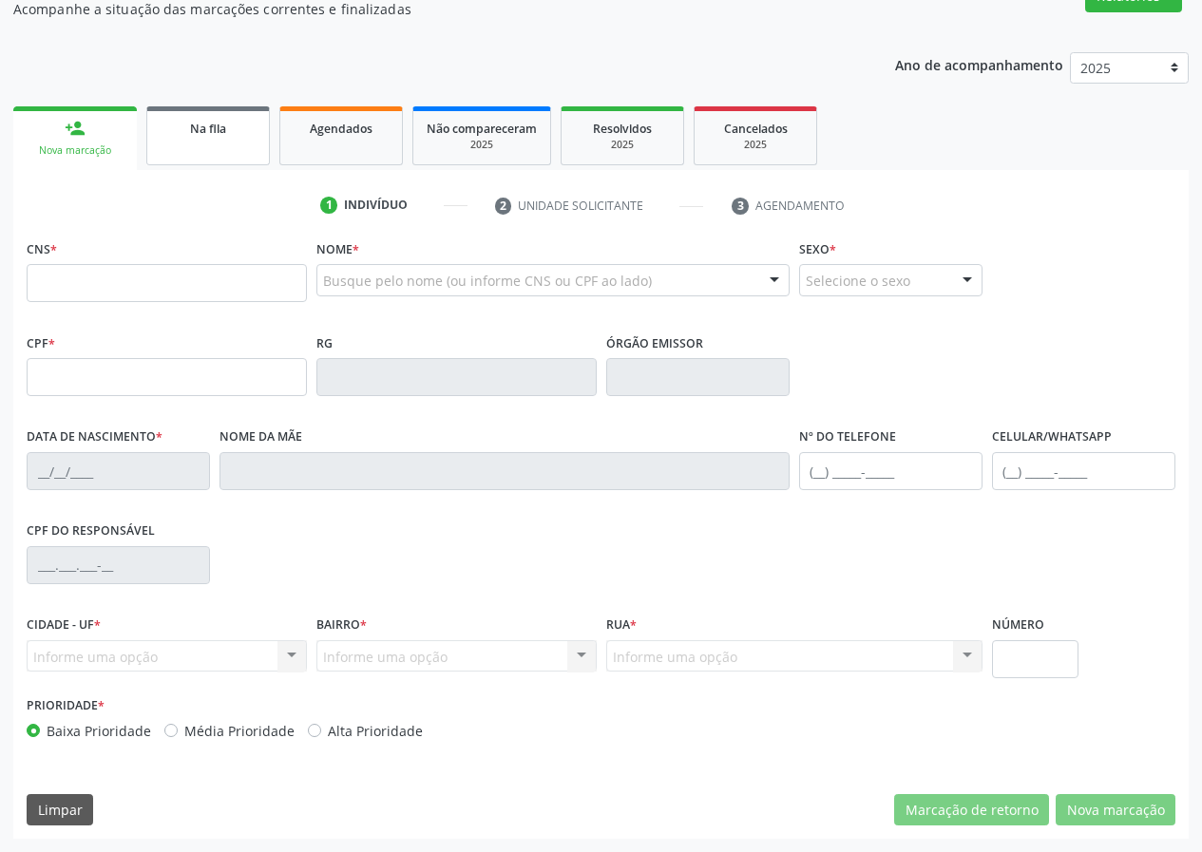
click at [190, 125] on span "Na fila" at bounding box center [208, 129] width 36 height 16
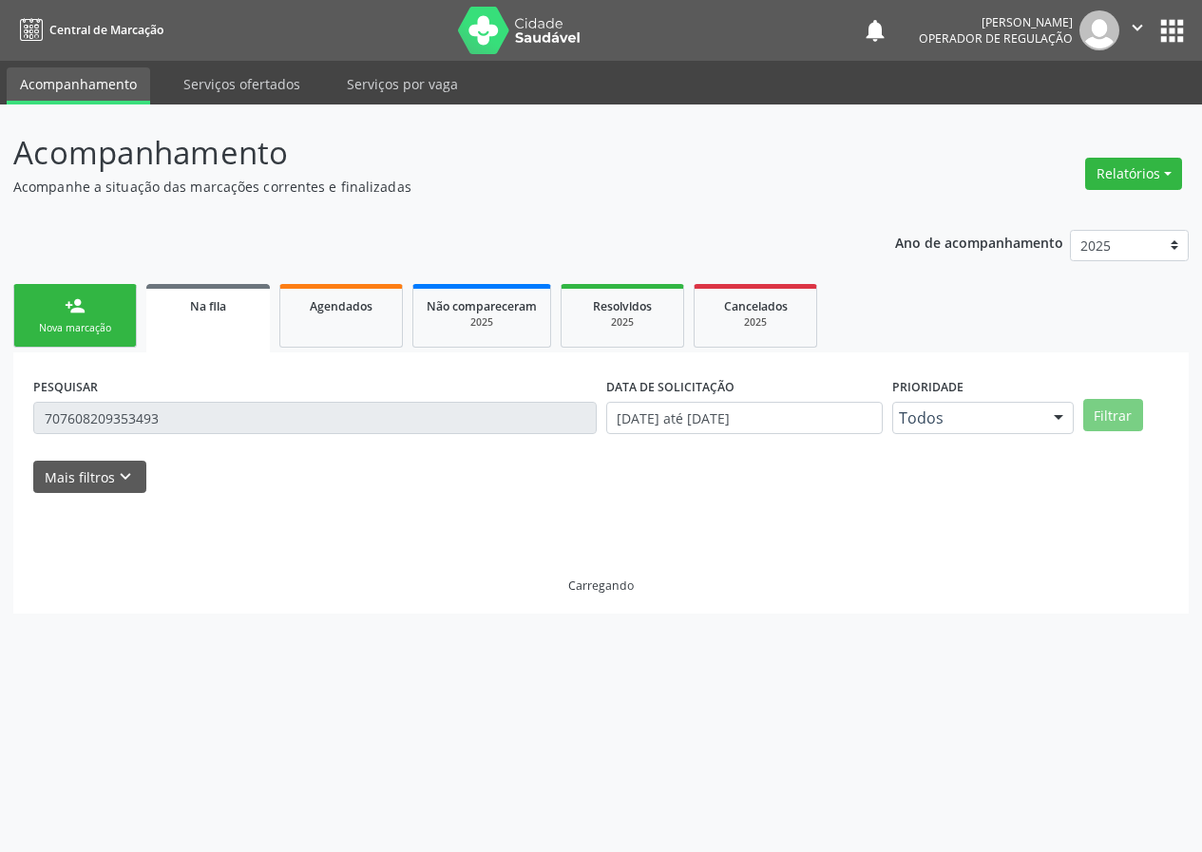
scroll to position [0, 0]
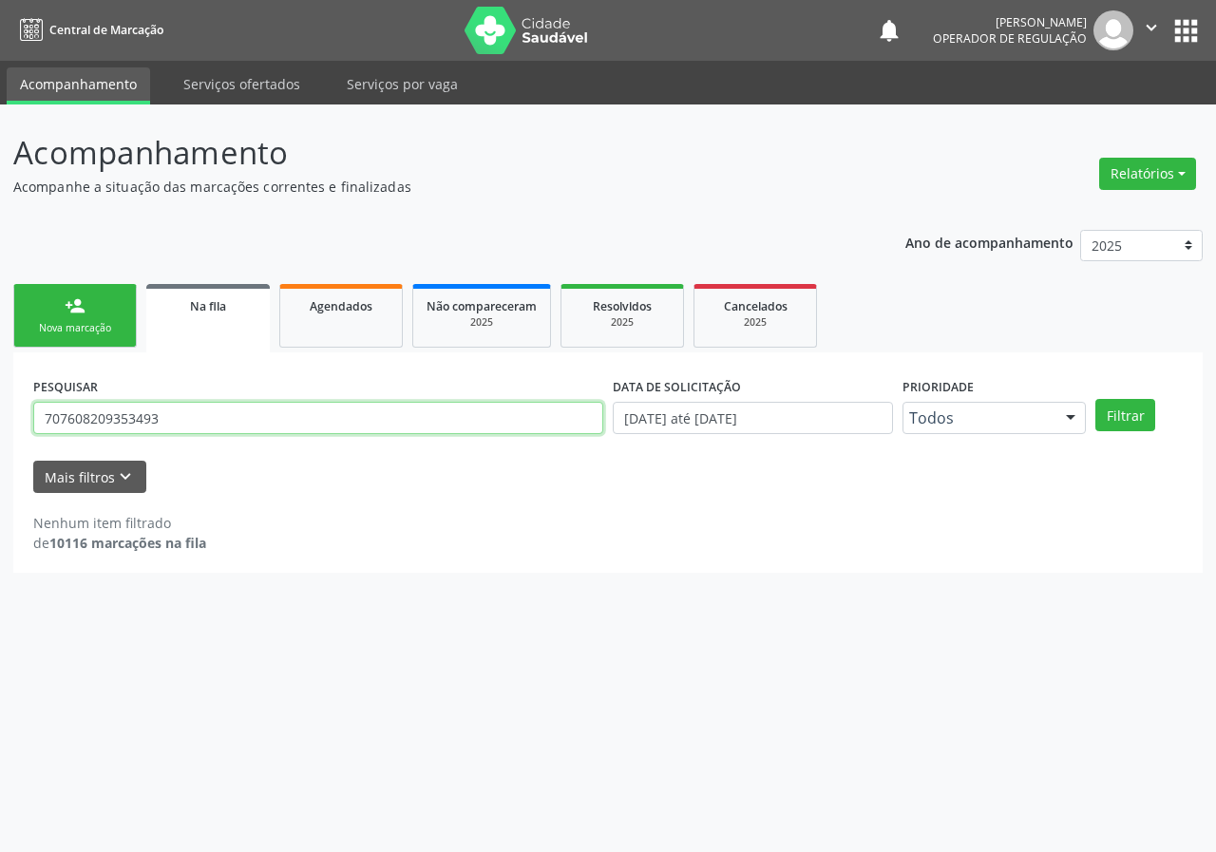
drag, startPoint x: 137, startPoint y: 426, endPoint x: 0, endPoint y: 417, distance: 137.1
click at [0, 417] on div "Acompanhamento Acompanhe a situação das marcações correntes e finalizadas Relat…" at bounding box center [608, 479] width 1216 height 748
type input "704107667734050"
click at [1095, 399] on button "Filtrar" at bounding box center [1125, 415] width 60 height 32
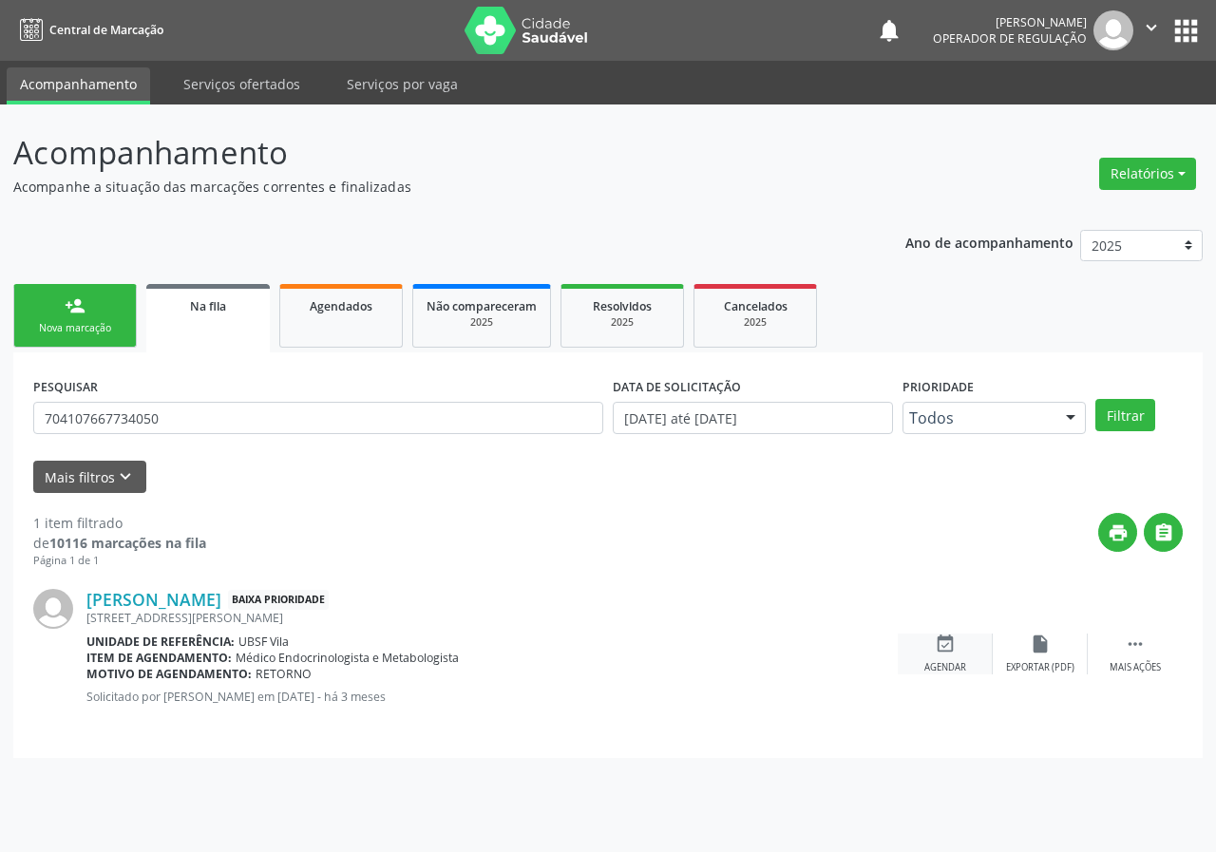
click at [948, 659] on div "event_available Agendar" at bounding box center [945, 654] width 95 height 41
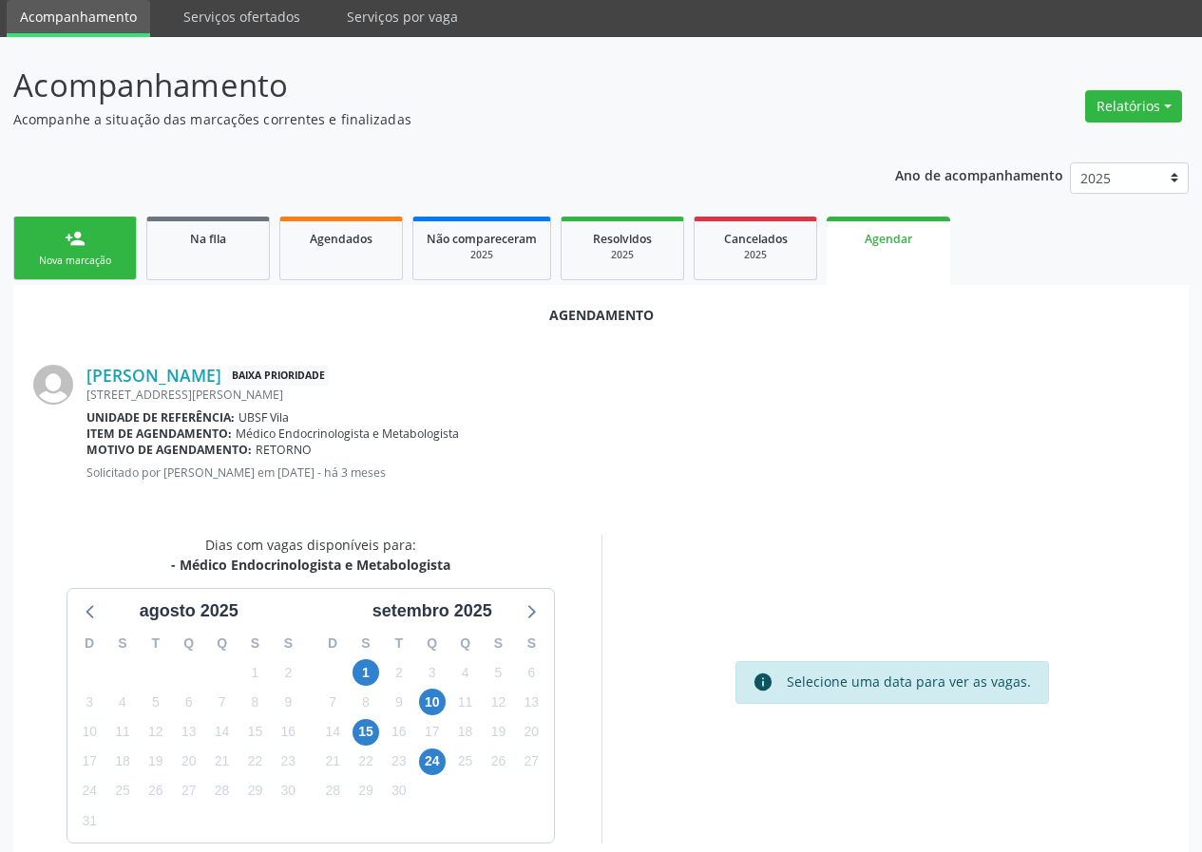
scroll to position [137, 0]
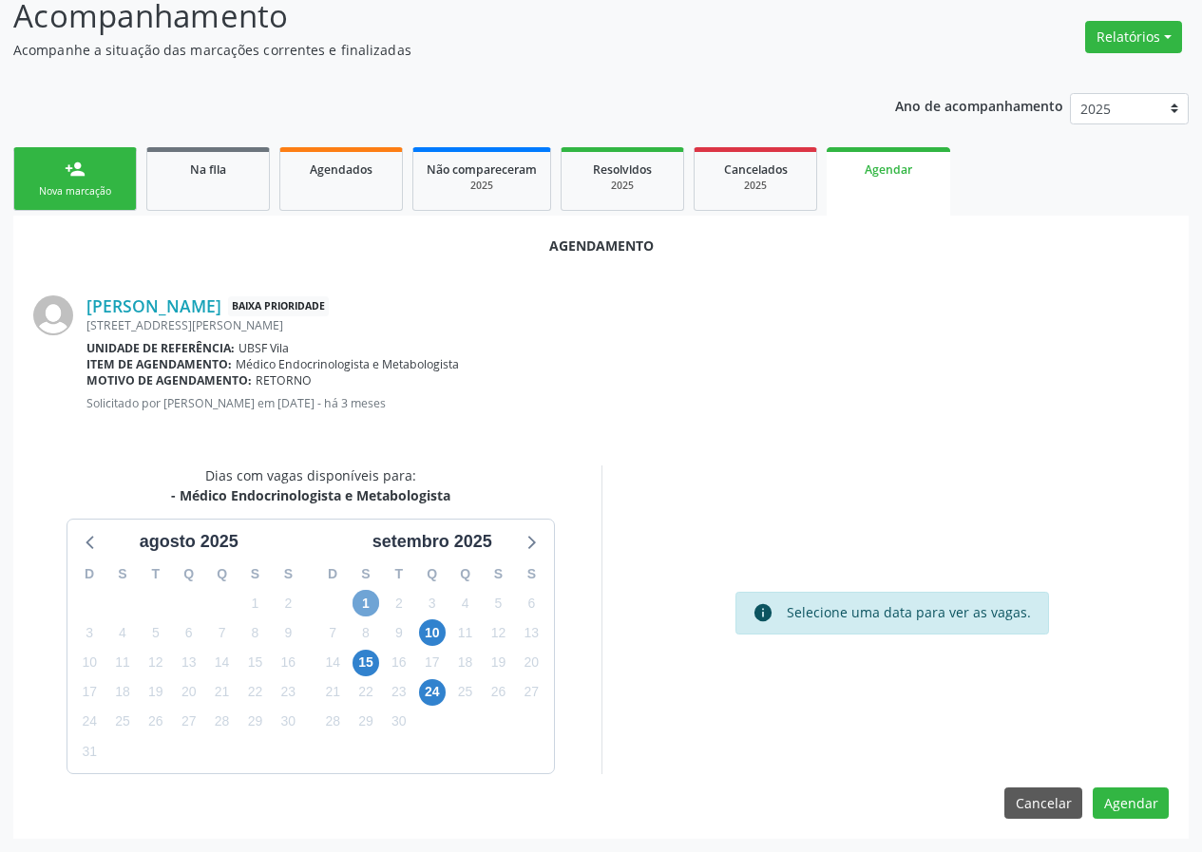
click at [368, 602] on span "1" at bounding box center [365, 603] width 27 height 27
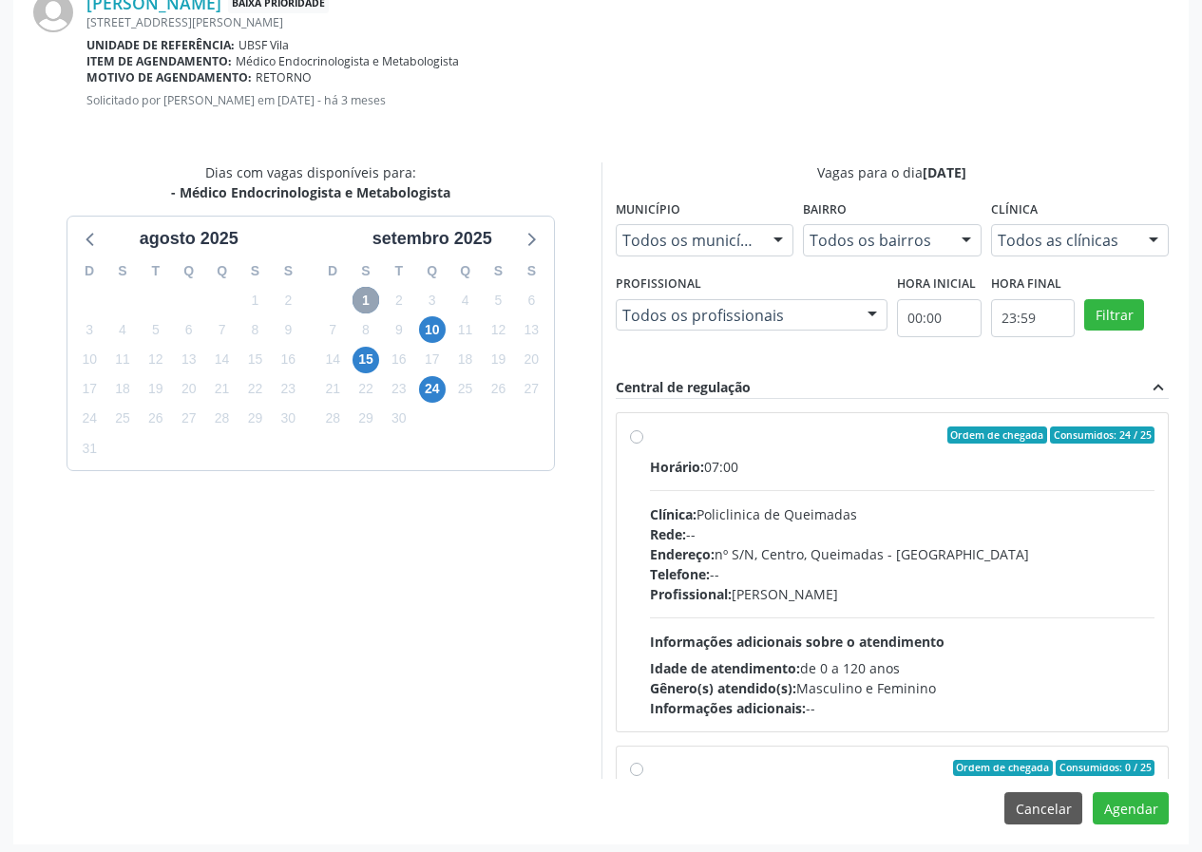
scroll to position [446, 0]
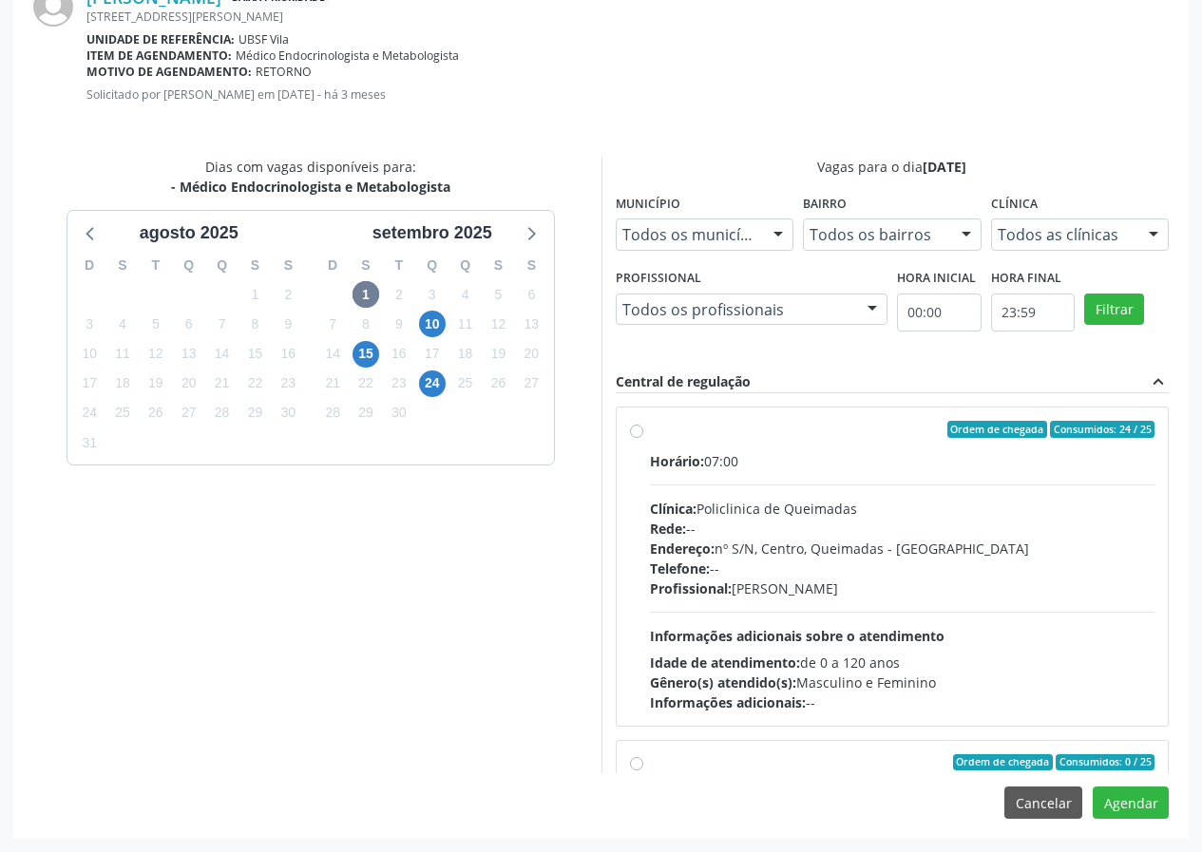
click at [701, 440] on label "Ordem de chegada Consumidos: 24 / 25 Horário: 07:00 Clínica: Policlinica de Que…" at bounding box center [902, 567] width 505 height 292
click at [643, 438] on input "Ordem de chegada Consumidos: 24 / 25 Horário: 07:00 Clínica: Policlinica de Que…" at bounding box center [636, 429] width 13 height 17
radio input "true"
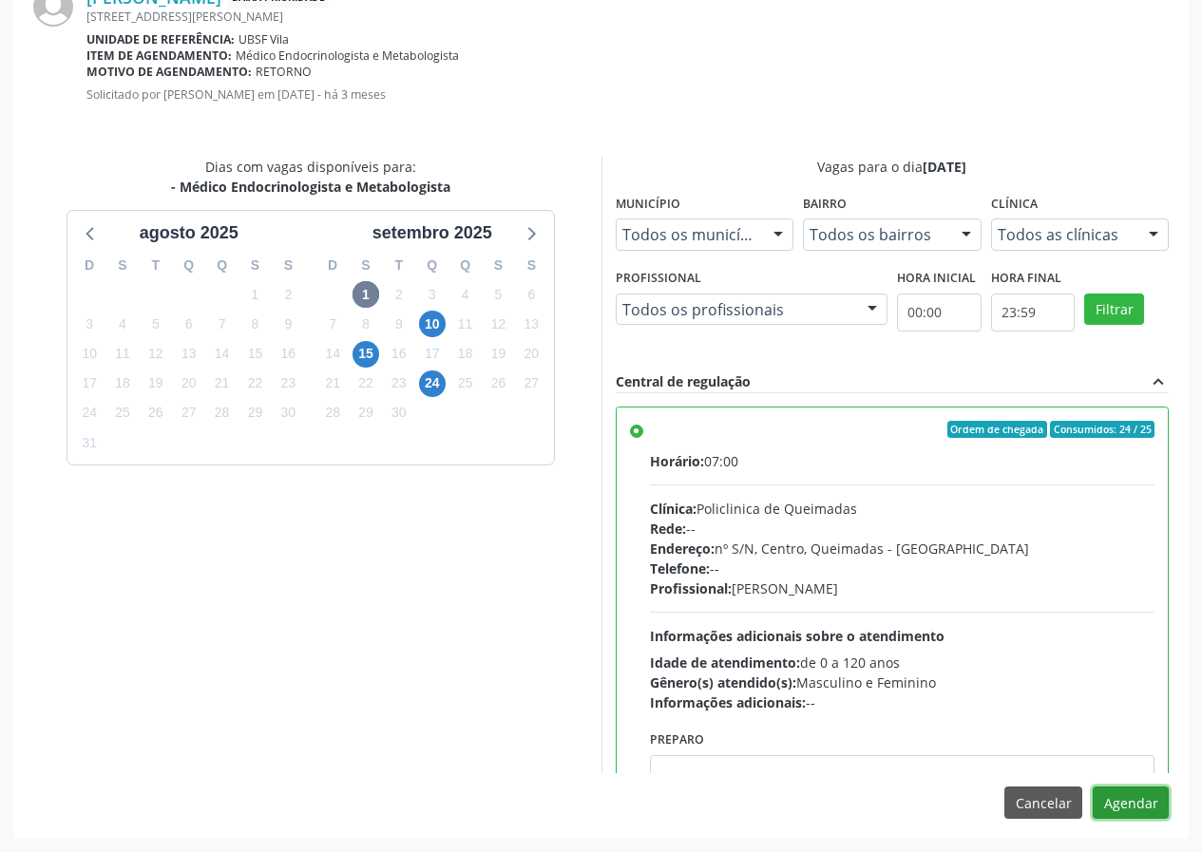
click at [1147, 805] on button "Agendar" at bounding box center [1131, 803] width 76 height 32
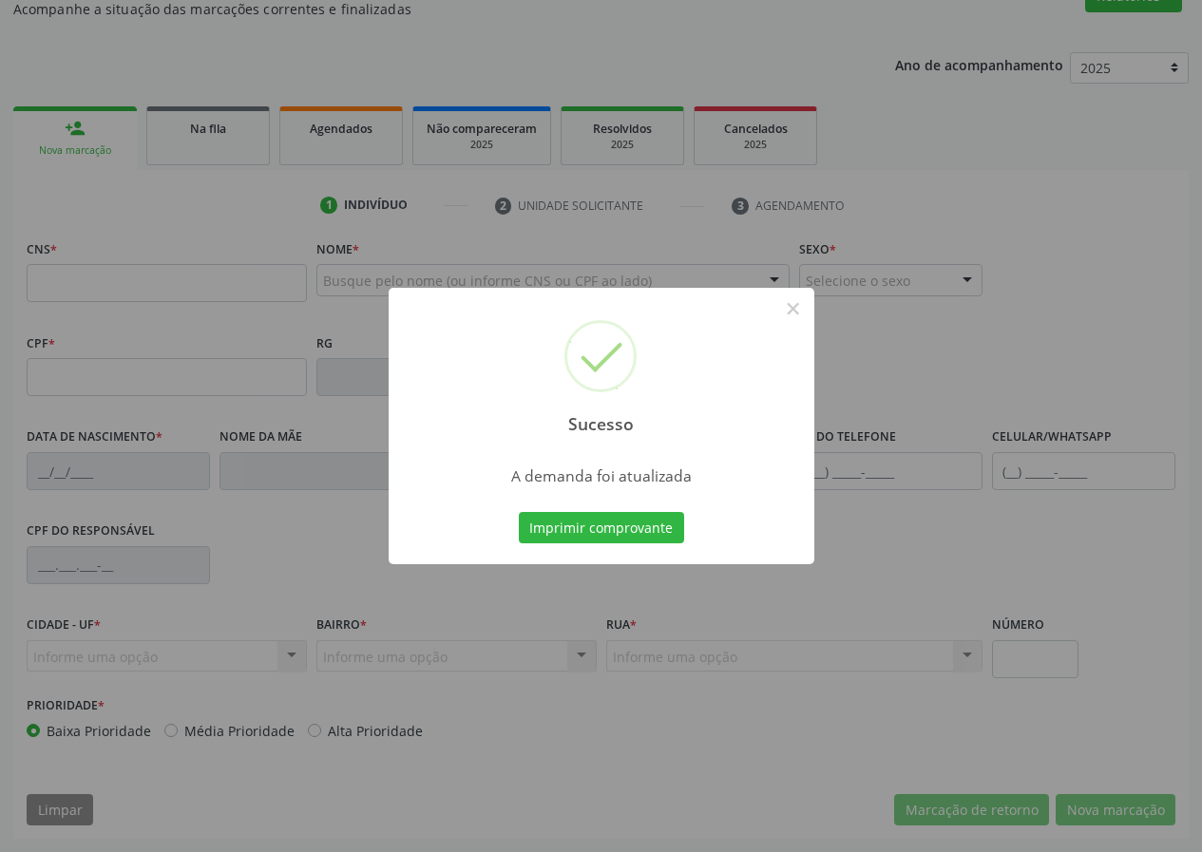
scroll to position [178, 0]
click at [619, 517] on button "Imprimir comprovante" at bounding box center [601, 528] width 165 height 32
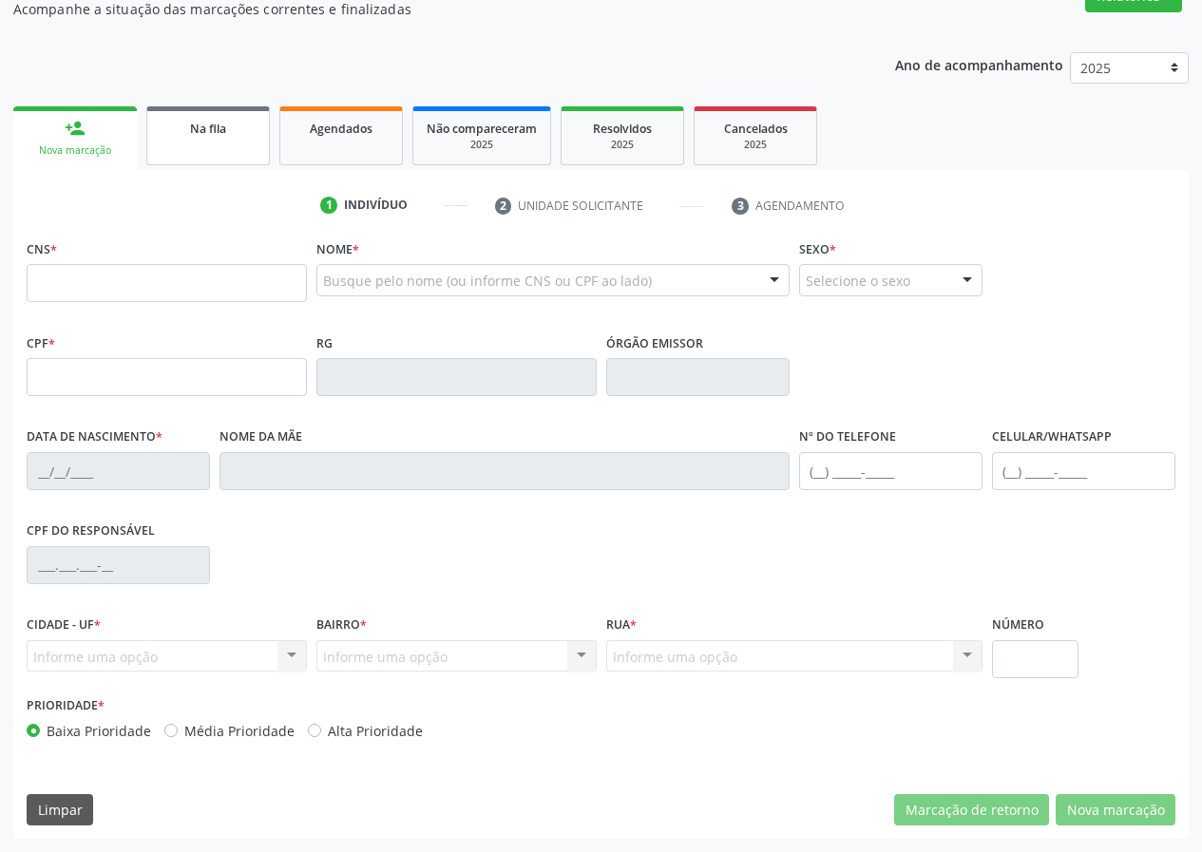
click at [214, 141] on link "Na fila" at bounding box center [208, 135] width 124 height 59
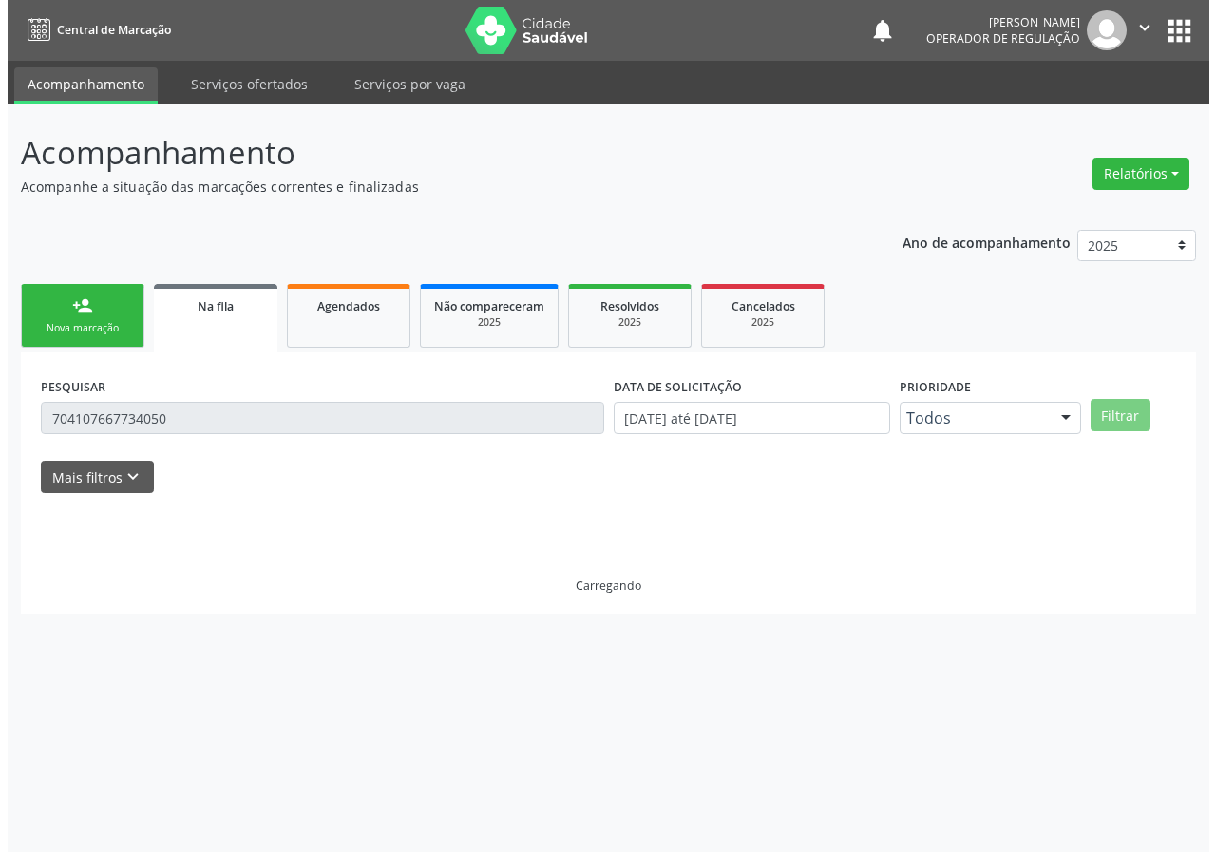
scroll to position [0, 0]
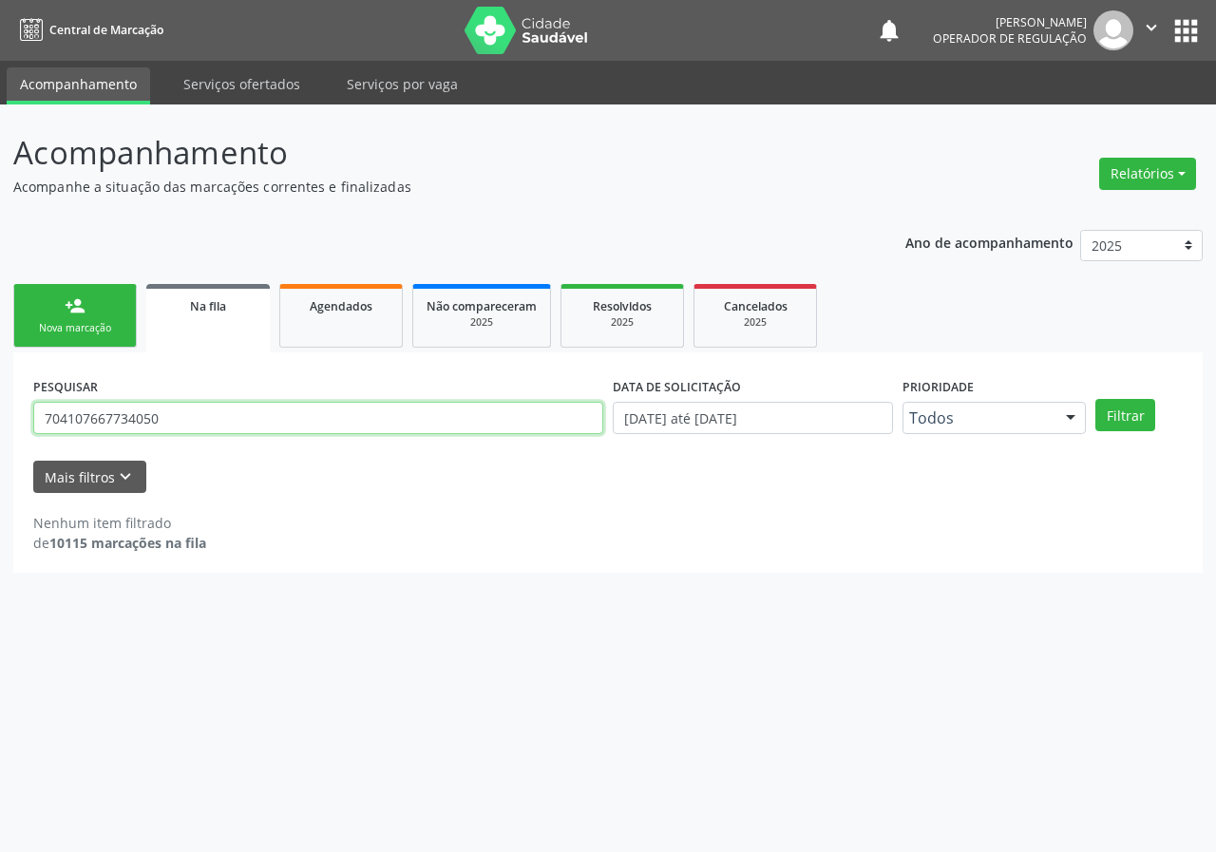
drag, startPoint x: 182, startPoint y: 418, endPoint x: 9, endPoint y: 298, distance: 211.1
click at [0, 412] on div "Acompanhamento Acompanhe a situação das marcações correntes e finalizadas Relat…" at bounding box center [608, 479] width 1216 height 748
type input "700005674935208"
click at [1095, 399] on button "Filtrar" at bounding box center [1125, 415] width 60 height 32
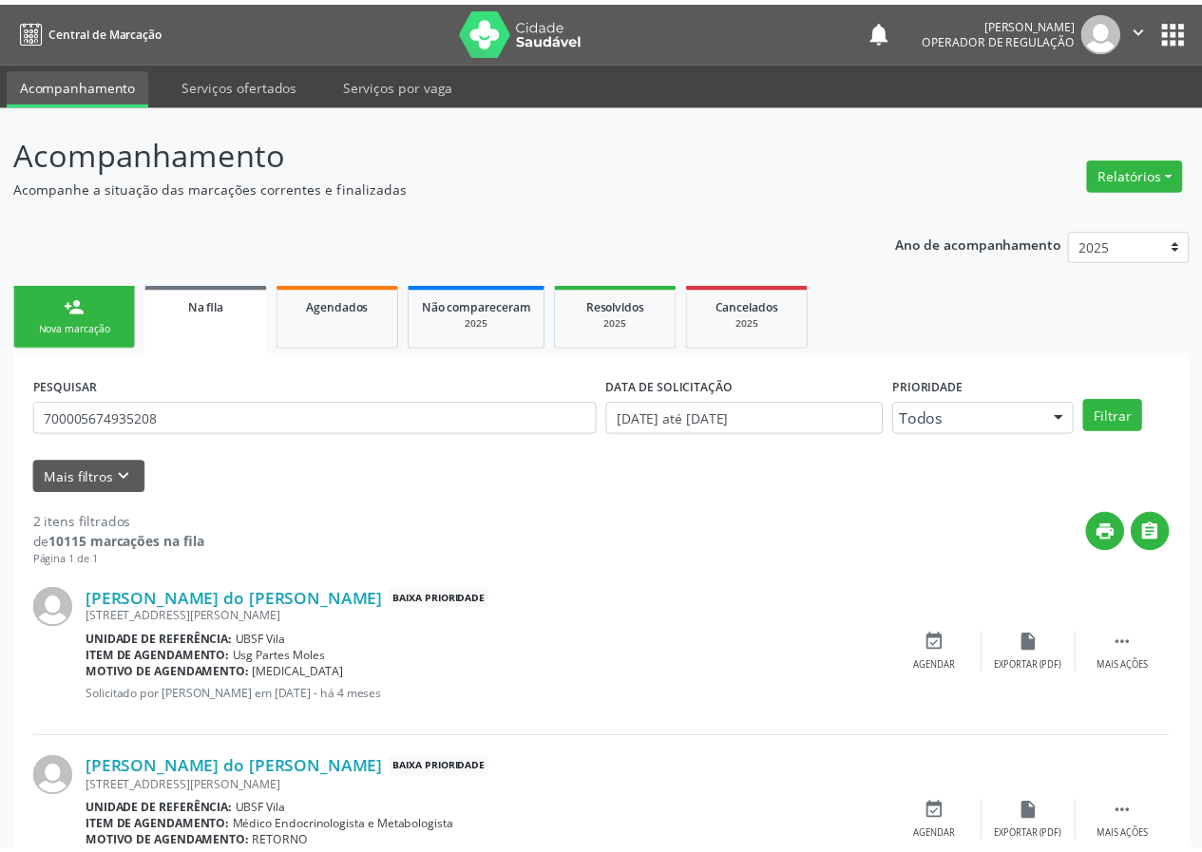
scroll to position [89, 0]
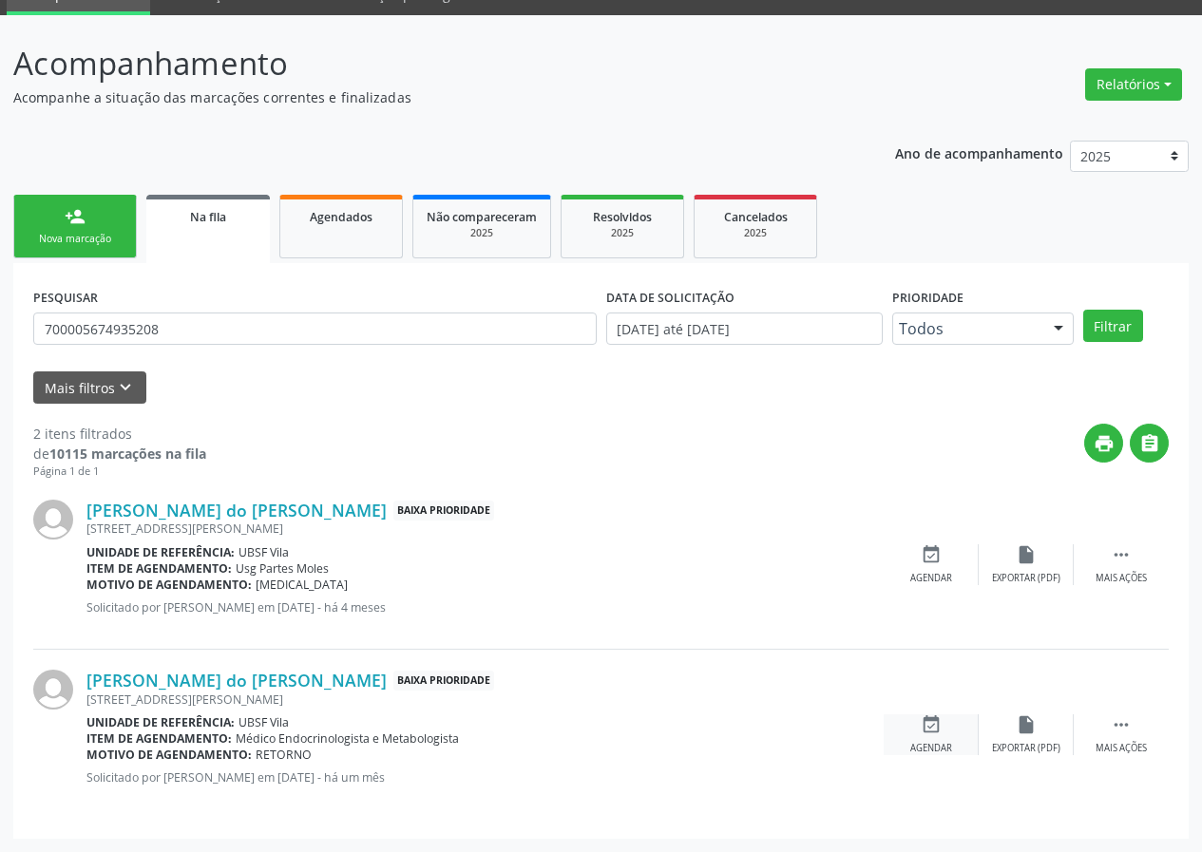
click at [942, 736] on div "event_available Agendar" at bounding box center [931, 734] width 95 height 41
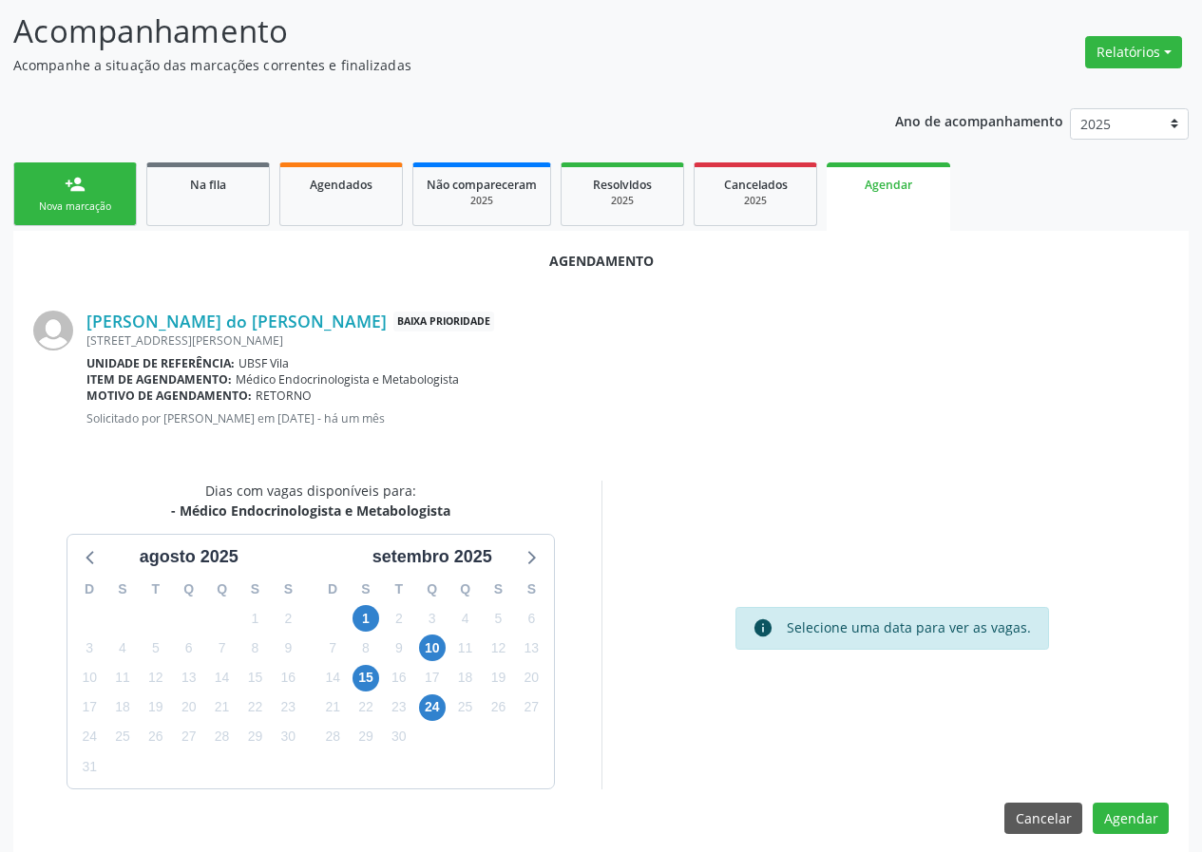
scroll to position [137, 0]
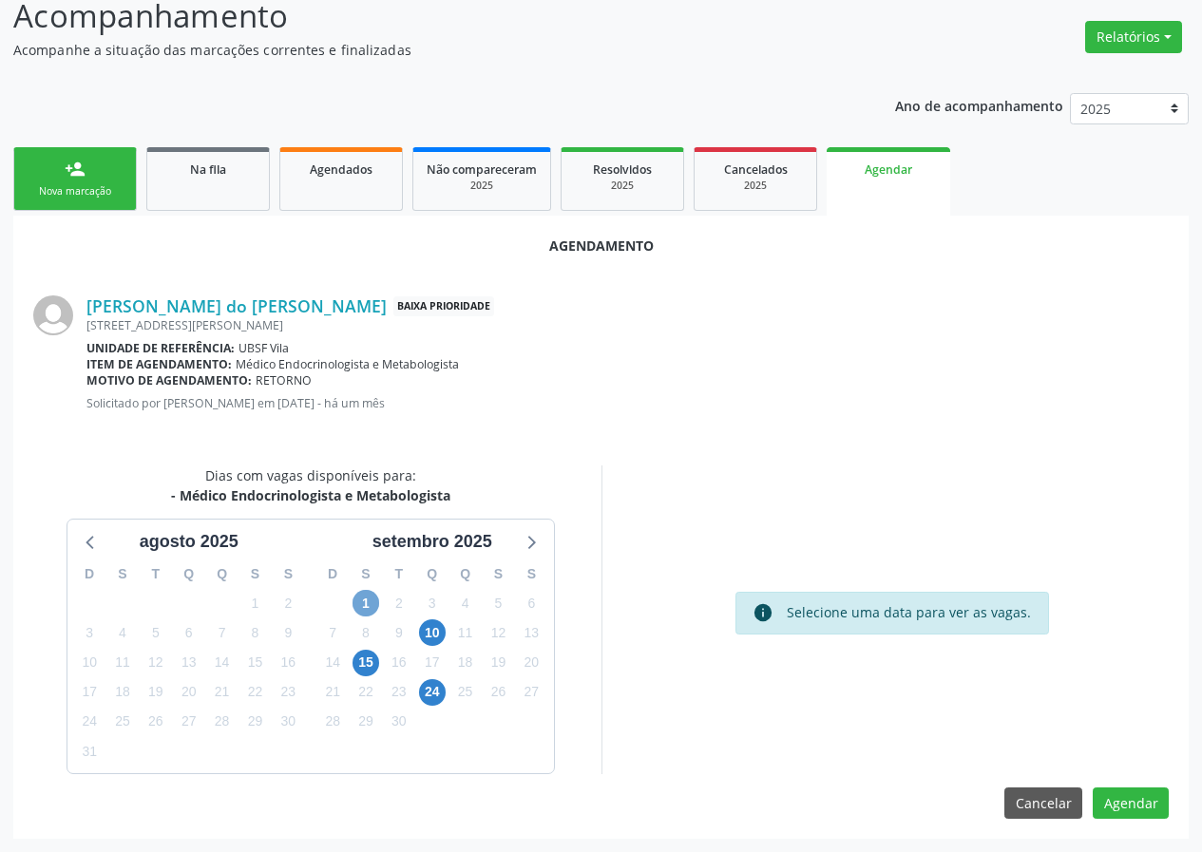
click at [368, 601] on span "1" at bounding box center [365, 603] width 27 height 27
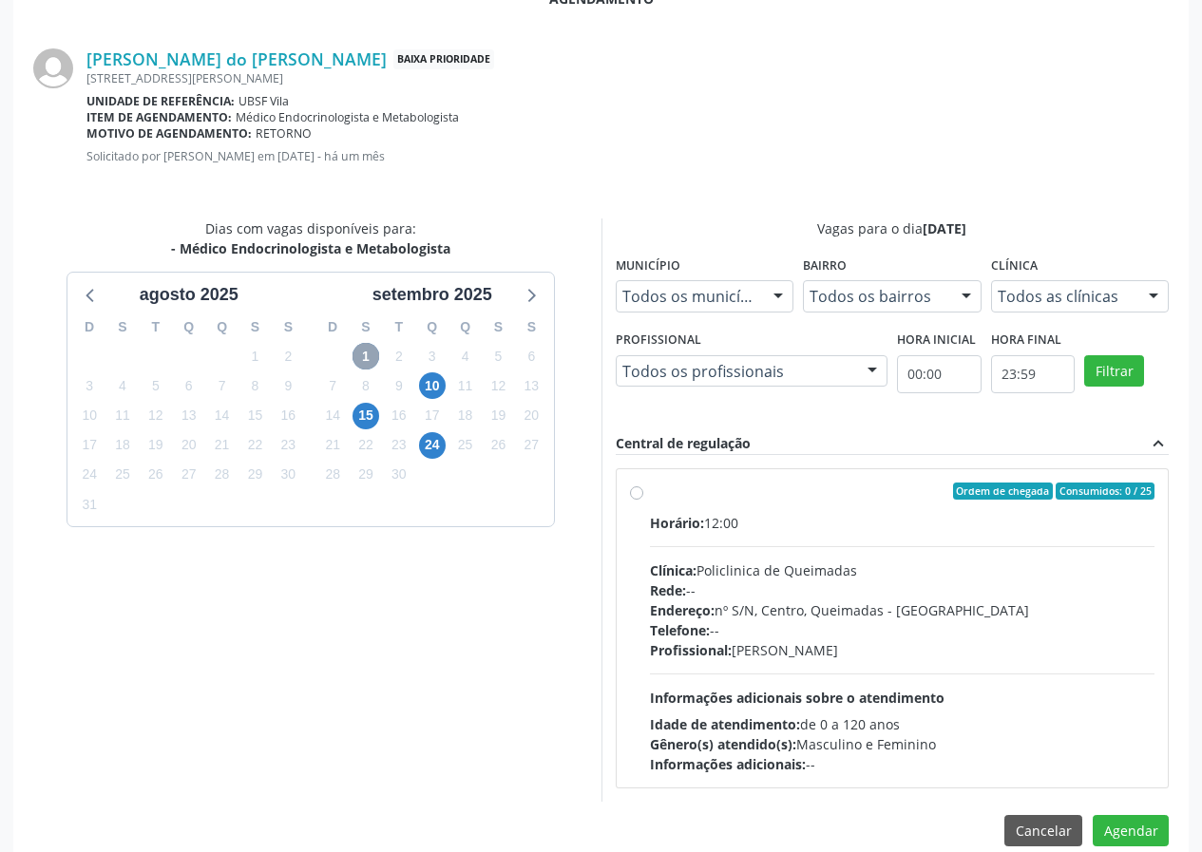
scroll to position [411, 0]
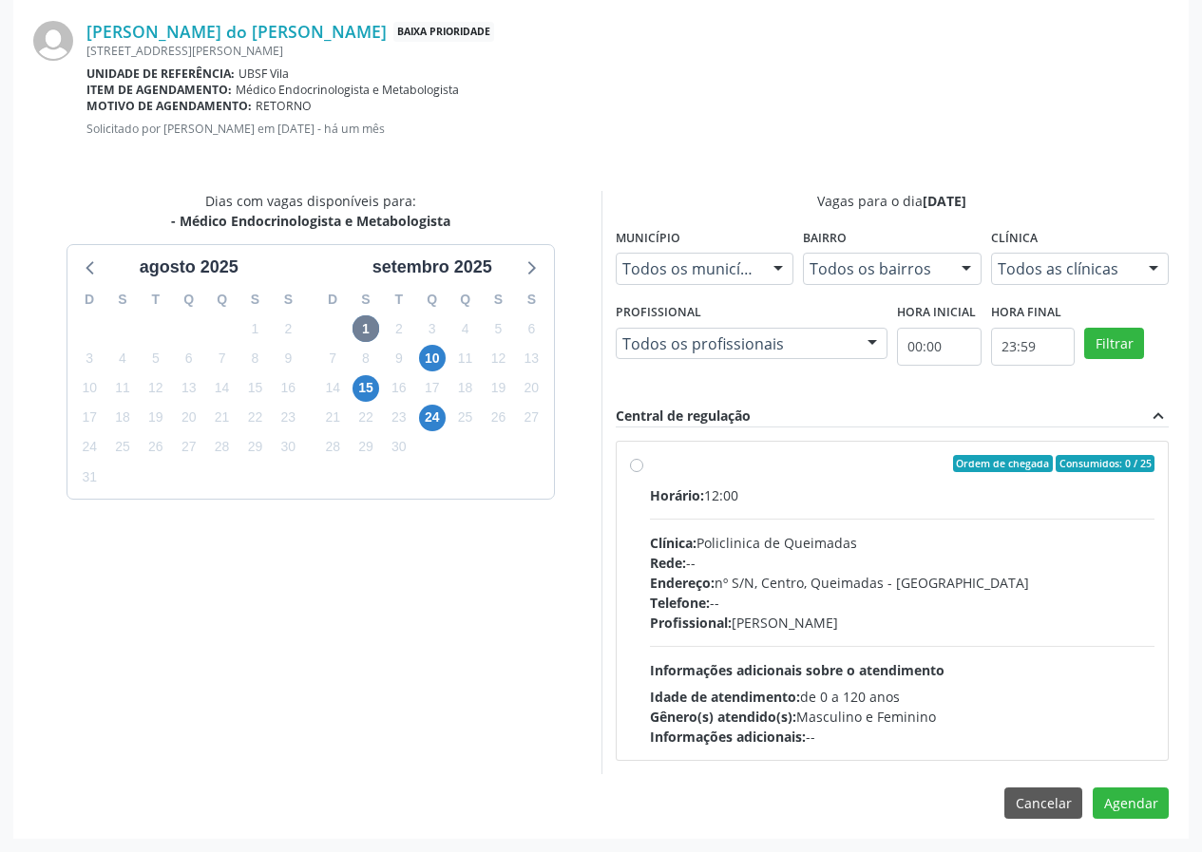
click at [899, 489] on div "Horário: 12:00" at bounding box center [902, 495] width 505 height 20
click at [643, 472] on input "Ordem de chegada Consumidos: 0 / 25 Horário: 12:00 Clínica: Policlinica de Quei…" at bounding box center [636, 463] width 13 height 17
radio input "true"
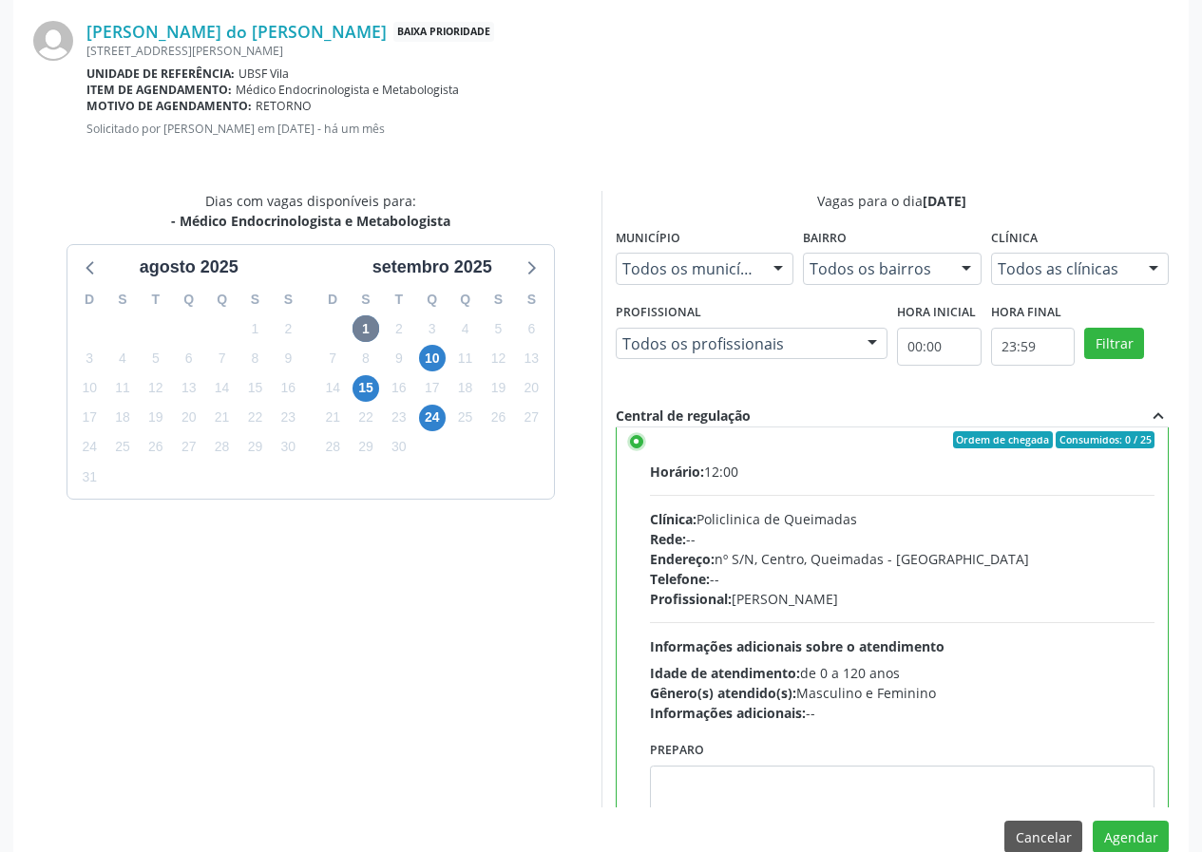
scroll to position [94, 0]
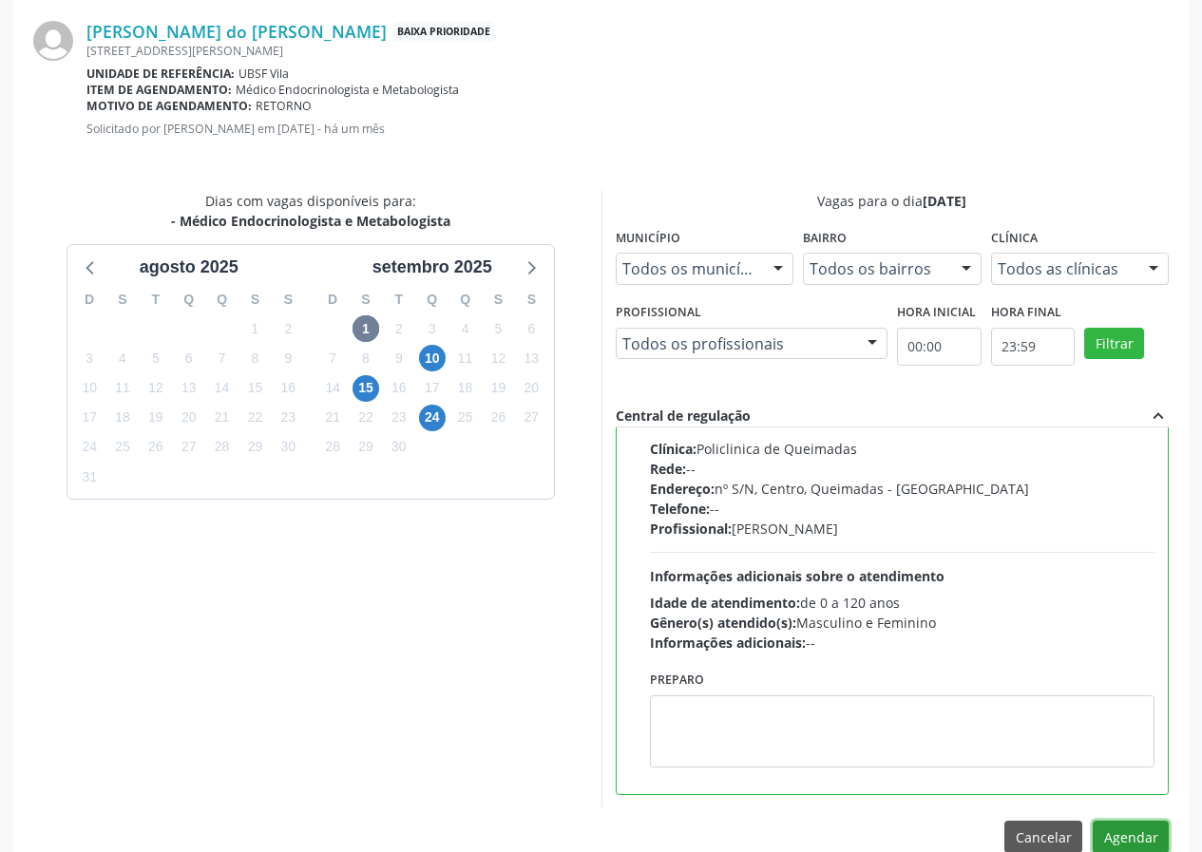
click at [1115, 835] on button "Agendar" at bounding box center [1131, 837] width 76 height 32
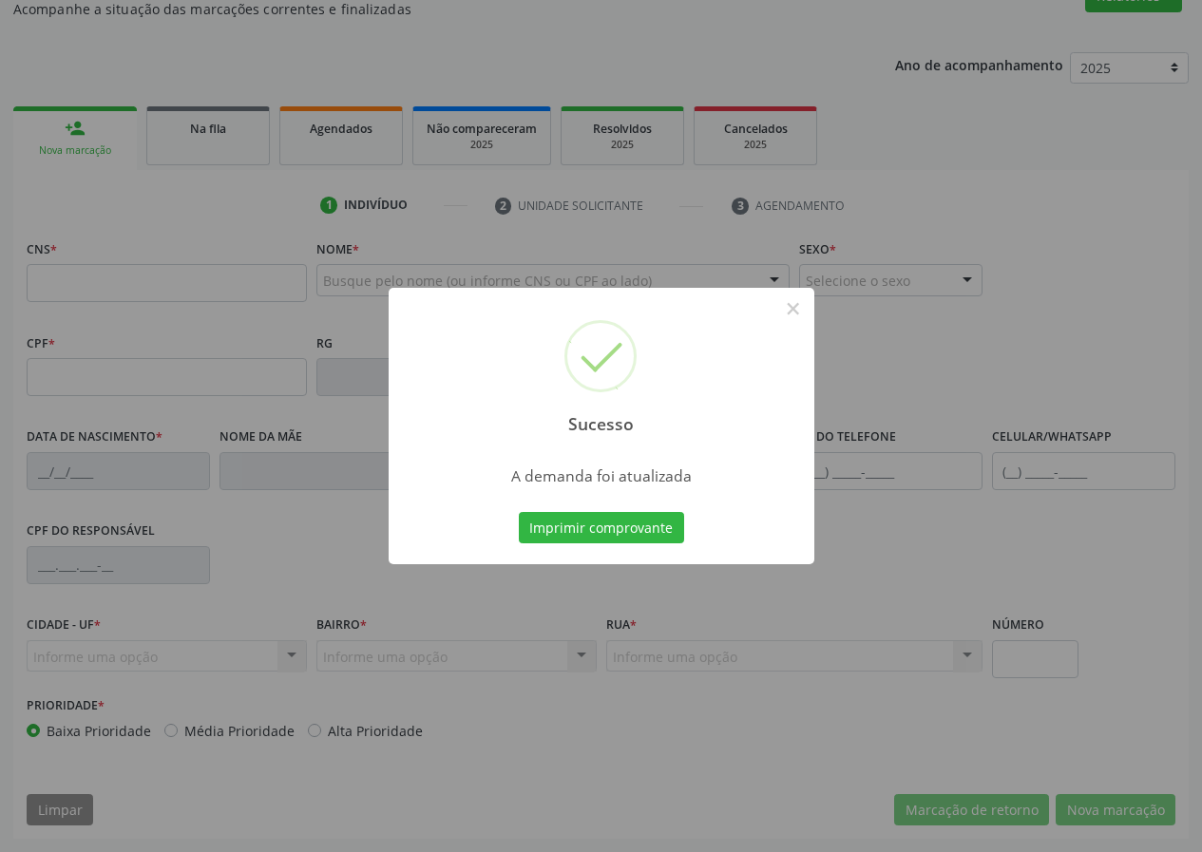
scroll to position [178, 0]
click at [651, 524] on button "Imprimir comprovante" at bounding box center [601, 528] width 165 height 32
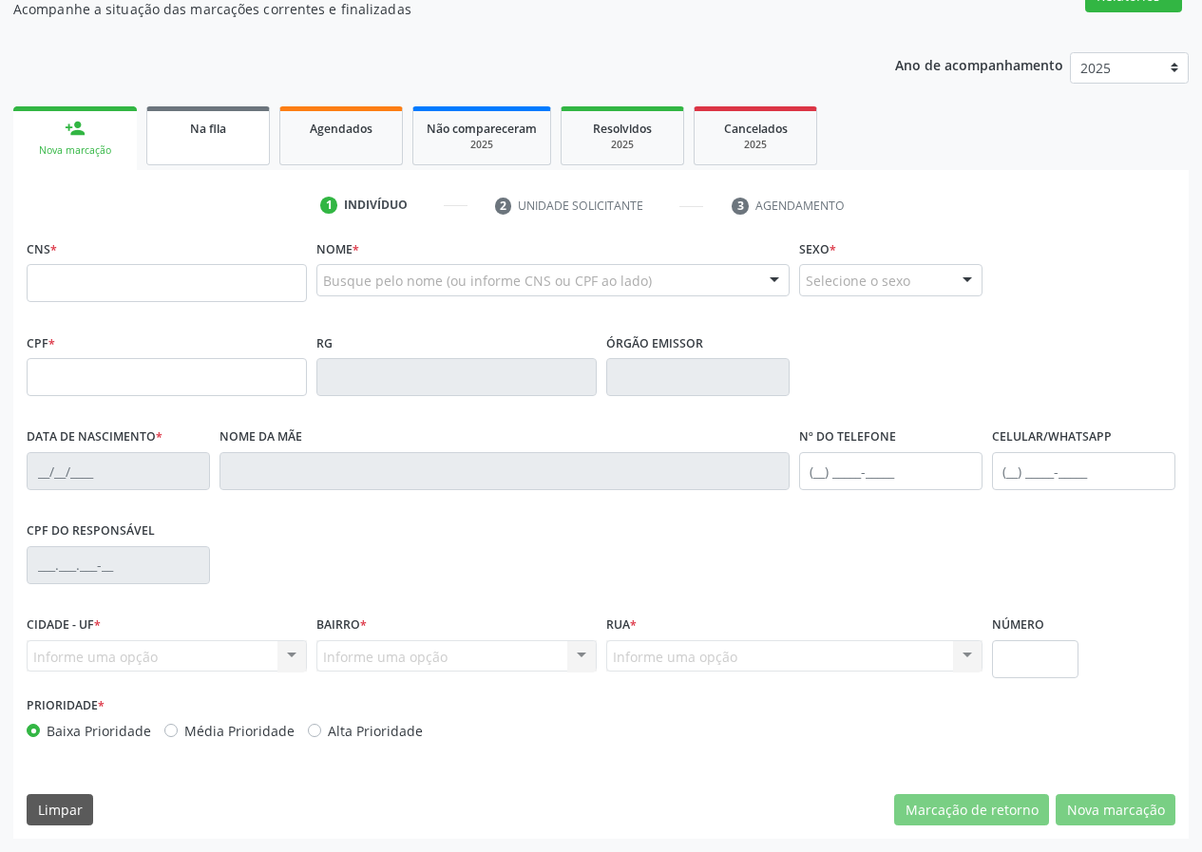
click at [218, 121] on span "Na fila" at bounding box center [208, 129] width 36 height 16
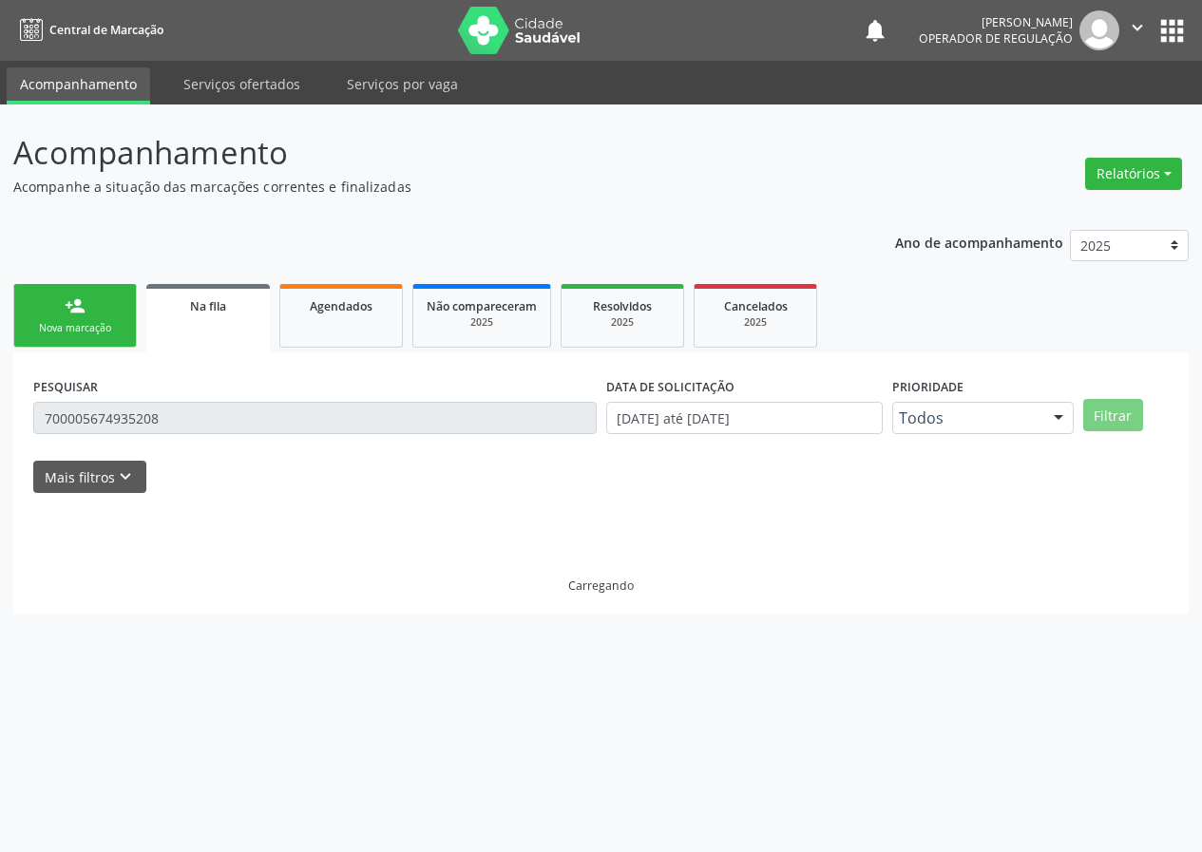
scroll to position [0, 0]
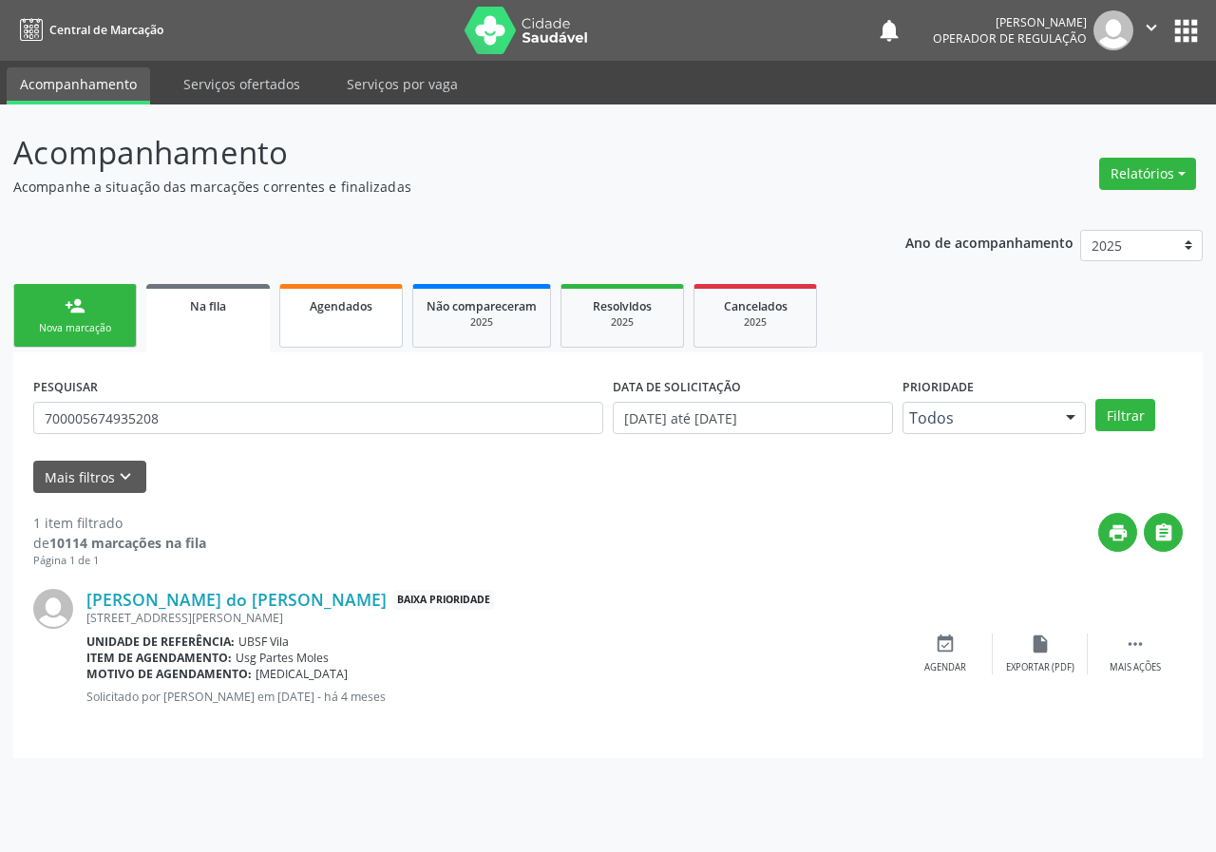
click at [370, 287] on link "Agendados" at bounding box center [341, 316] width 124 height 64
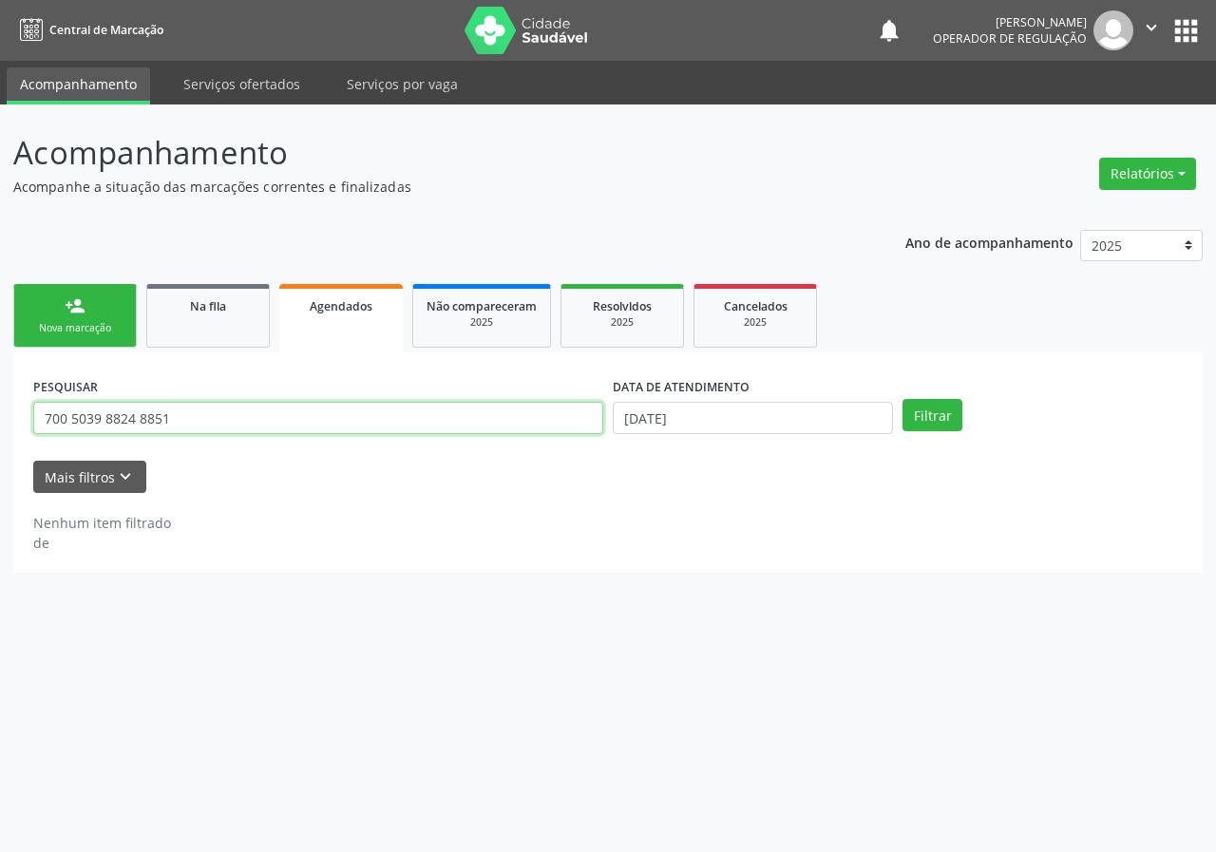
drag, startPoint x: 191, startPoint y: 429, endPoint x: 9, endPoint y: 394, distance: 185.8
click at [8, 402] on div "Acompanhamento Acompanhe a situação das marcações correntes e finalizadas Relat…" at bounding box center [608, 479] width 1216 height 748
type input "700005674935208"
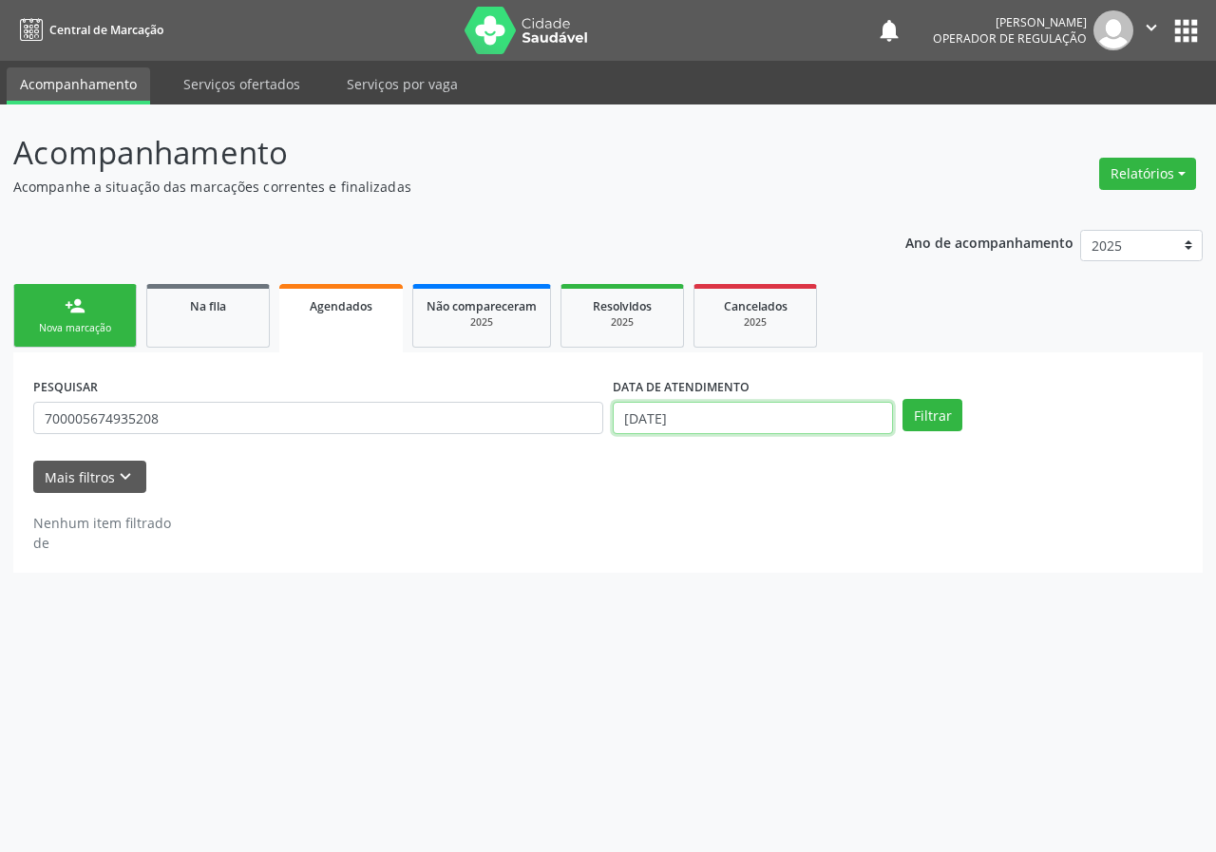
click at [811, 407] on input "[DATE]" at bounding box center [753, 418] width 280 height 32
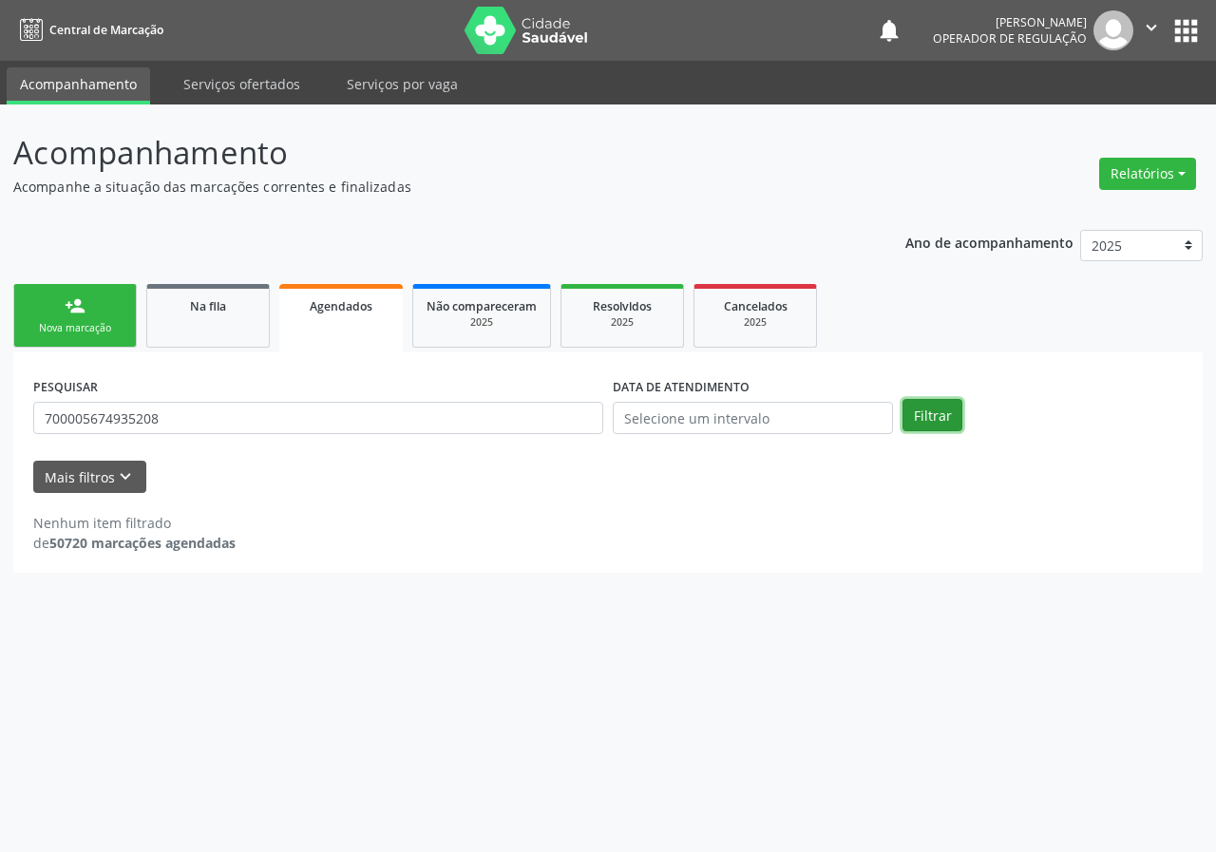
click at [950, 421] on button "Filtrar" at bounding box center [933, 415] width 60 height 32
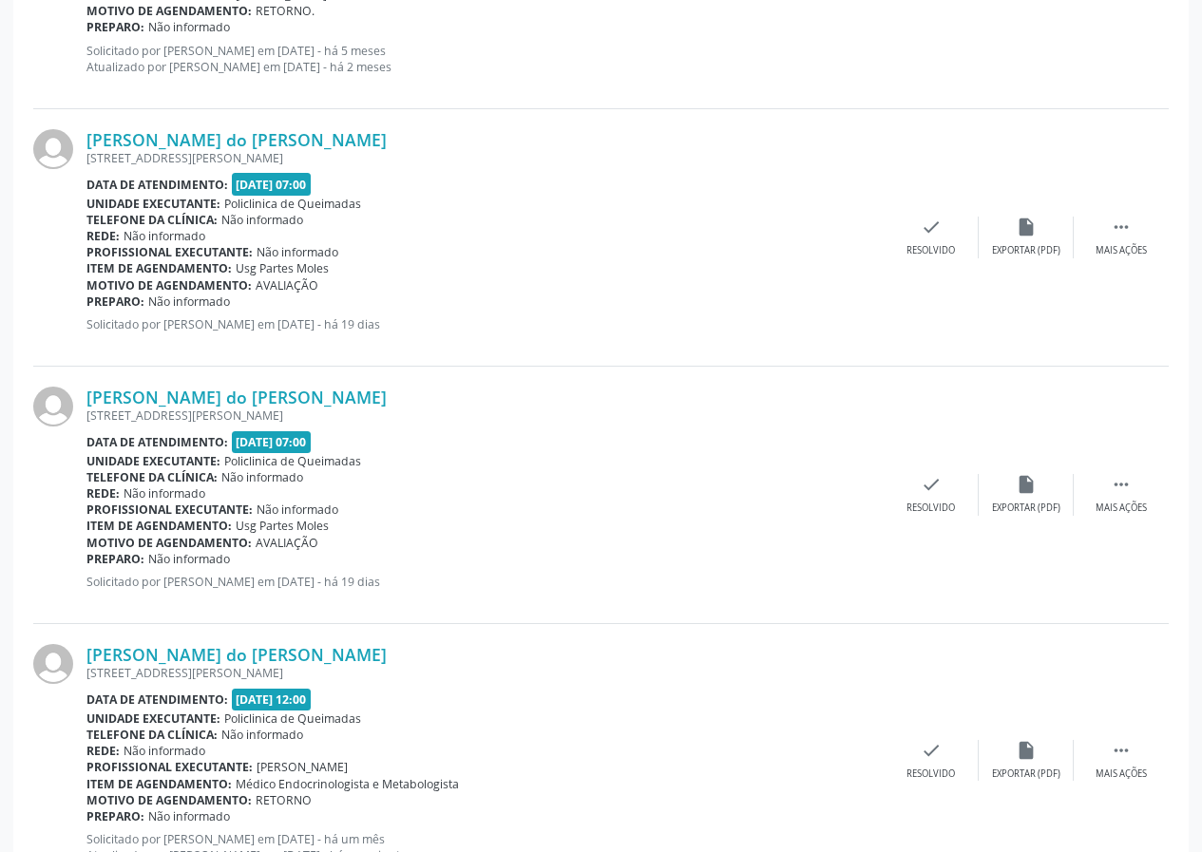
scroll to position [2357, 0]
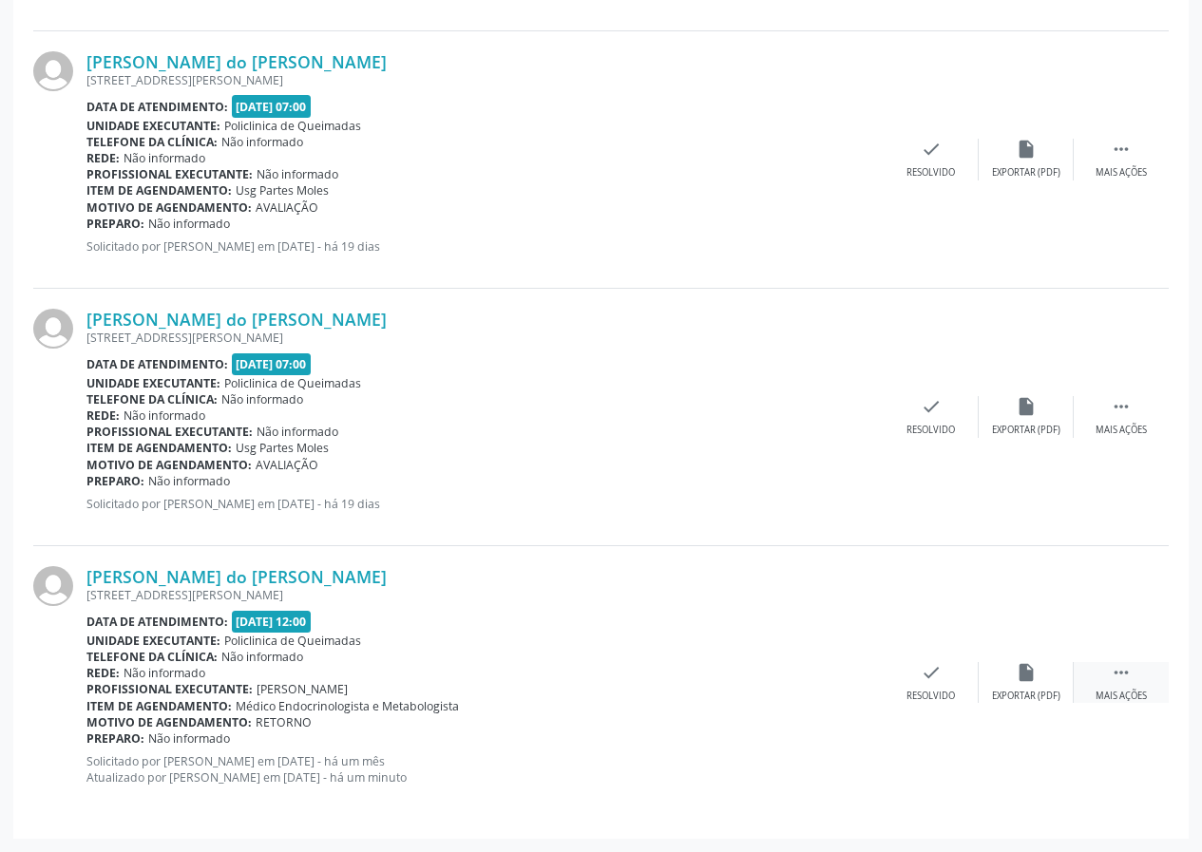
click at [1123, 672] on icon "" at bounding box center [1121, 672] width 21 height 21
click at [752, 684] on div "print Imprimir" at bounding box center [741, 682] width 95 height 41
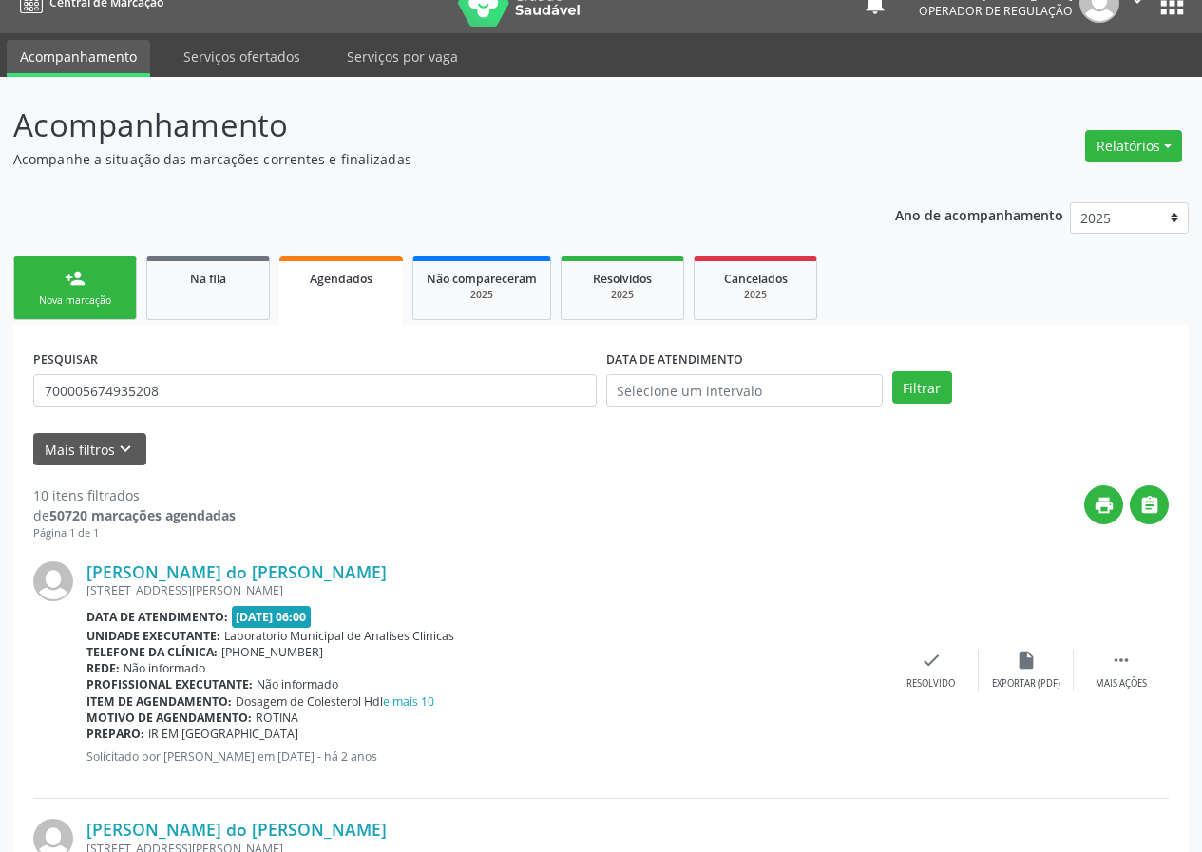
scroll to position [0, 0]
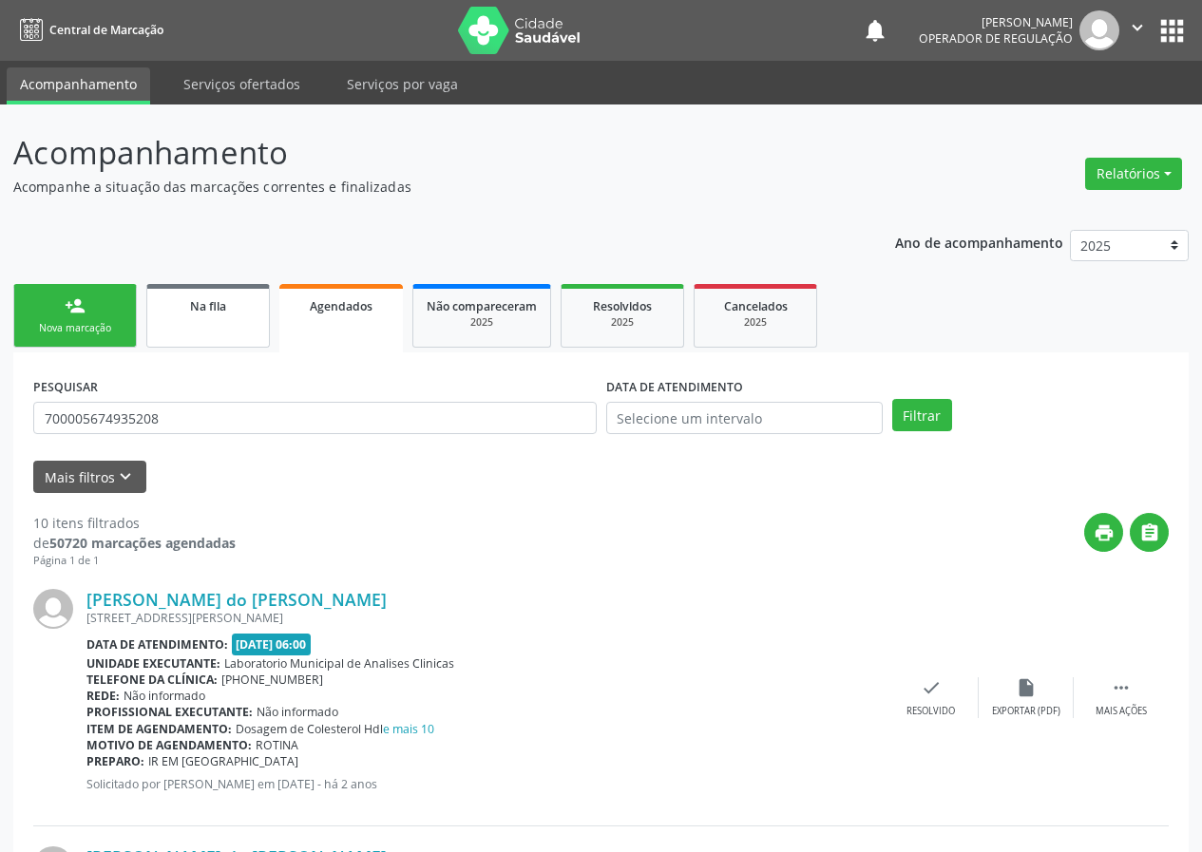
click at [248, 322] on link "Na fila" at bounding box center [208, 316] width 124 height 64
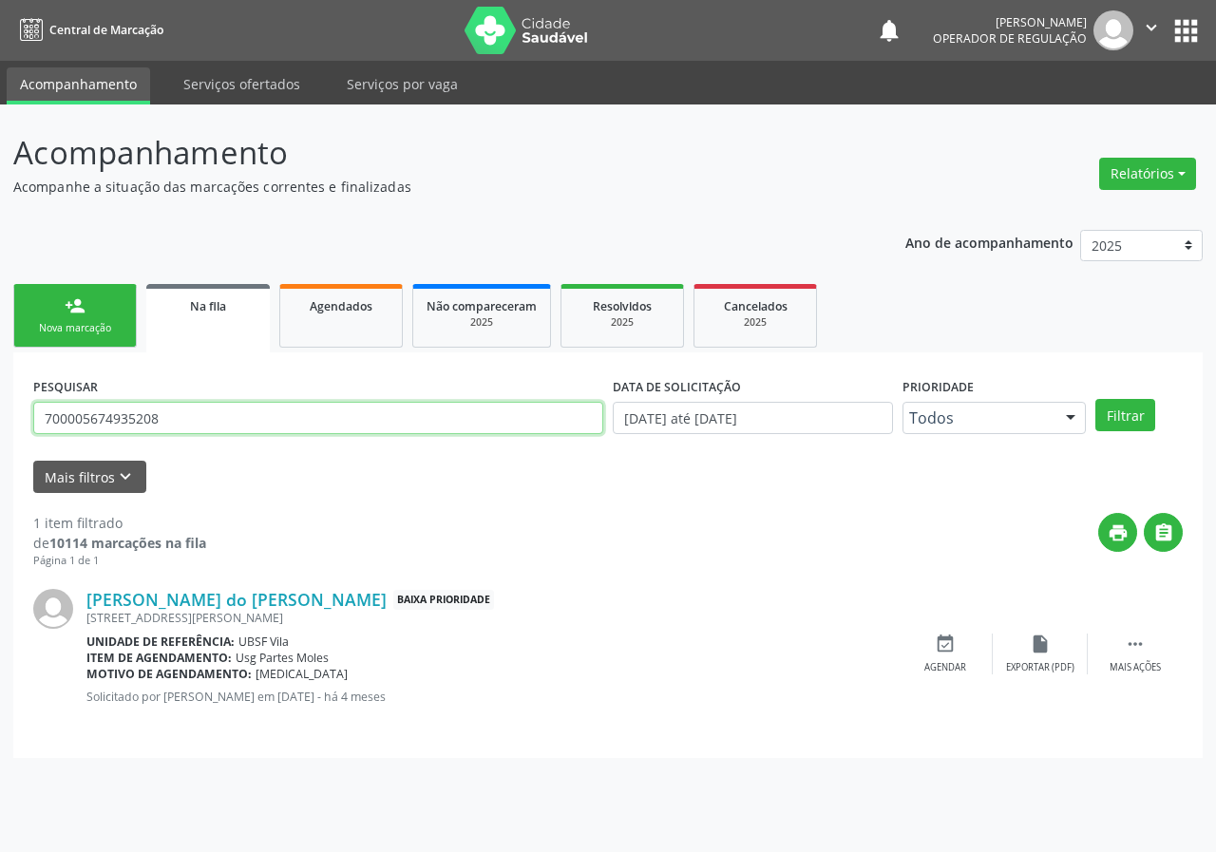
drag, startPoint x: 203, startPoint y: 417, endPoint x: 0, endPoint y: 413, distance: 203.3
click at [0, 417] on div "Acompanhamento Acompanhe a situação das marcações correntes e finalizadas Relat…" at bounding box center [608, 479] width 1216 height 748
type input "709607667740677"
click at [1095, 399] on button "Filtrar" at bounding box center [1125, 415] width 60 height 32
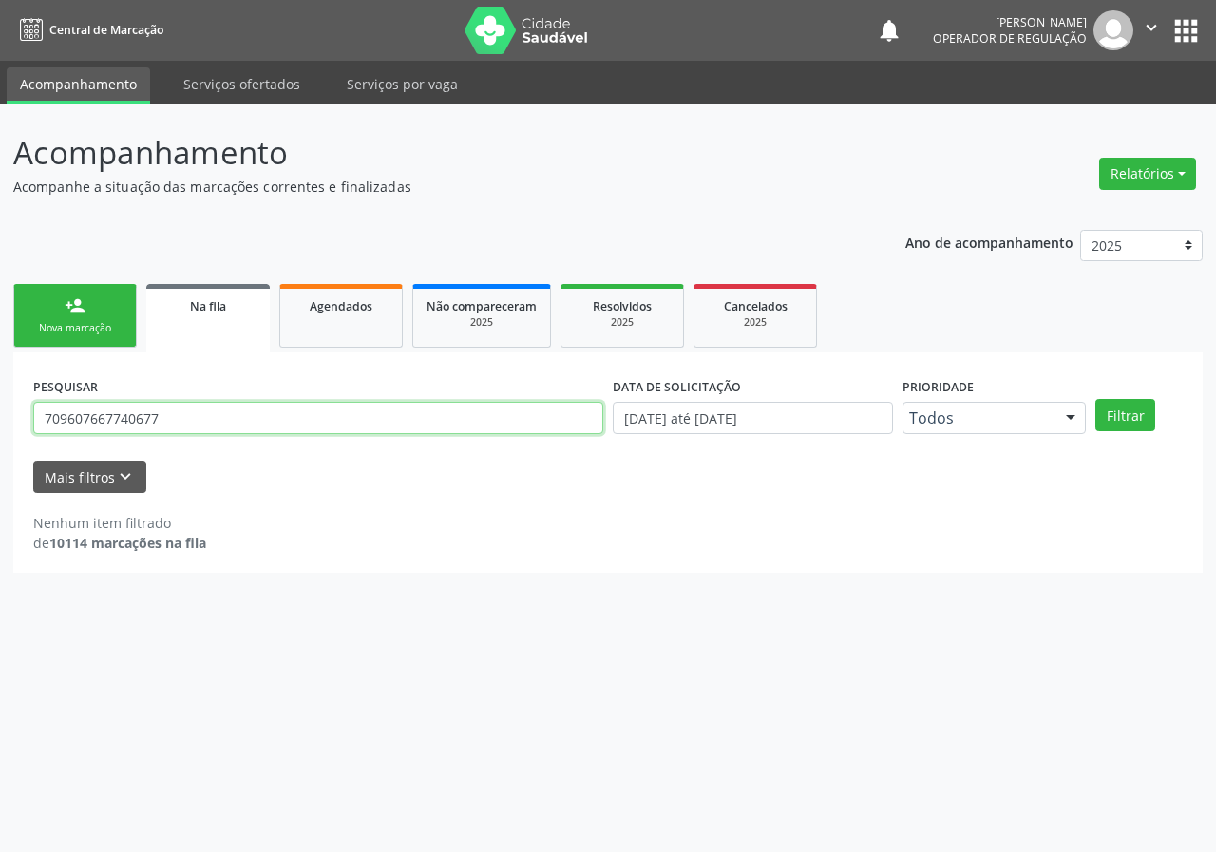
drag, startPoint x: 163, startPoint y: 423, endPoint x: 0, endPoint y: 401, distance: 164.9
click at [0, 401] on div "Acompanhamento Acompanhe a situação das marcações correntes e finalizadas Relat…" at bounding box center [608, 479] width 1216 height 748
click at [86, 299] on link "person_add Nova marcação" at bounding box center [75, 316] width 124 height 64
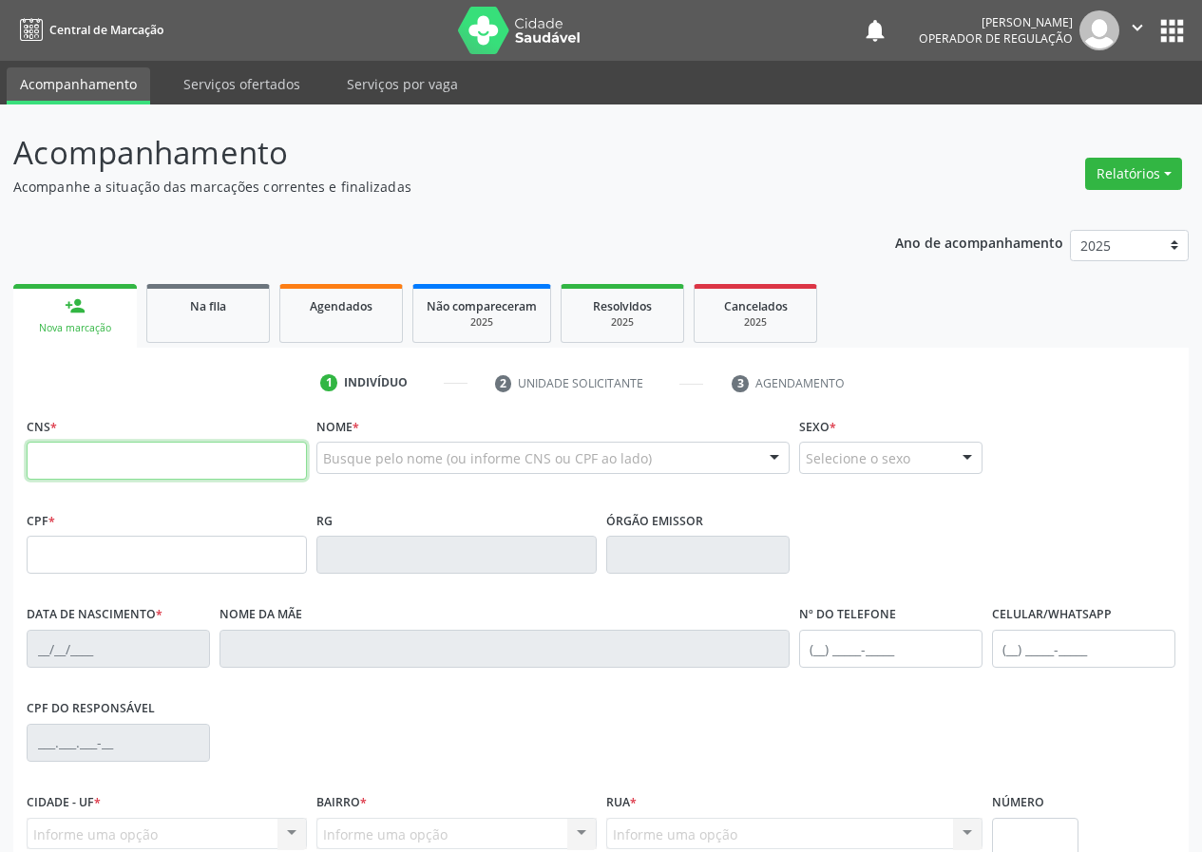
click at [143, 452] on input "text" at bounding box center [167, 461] width 280 height 38
paste input "709 6076 6774 0677"
type input "709 6076 6774 0677"
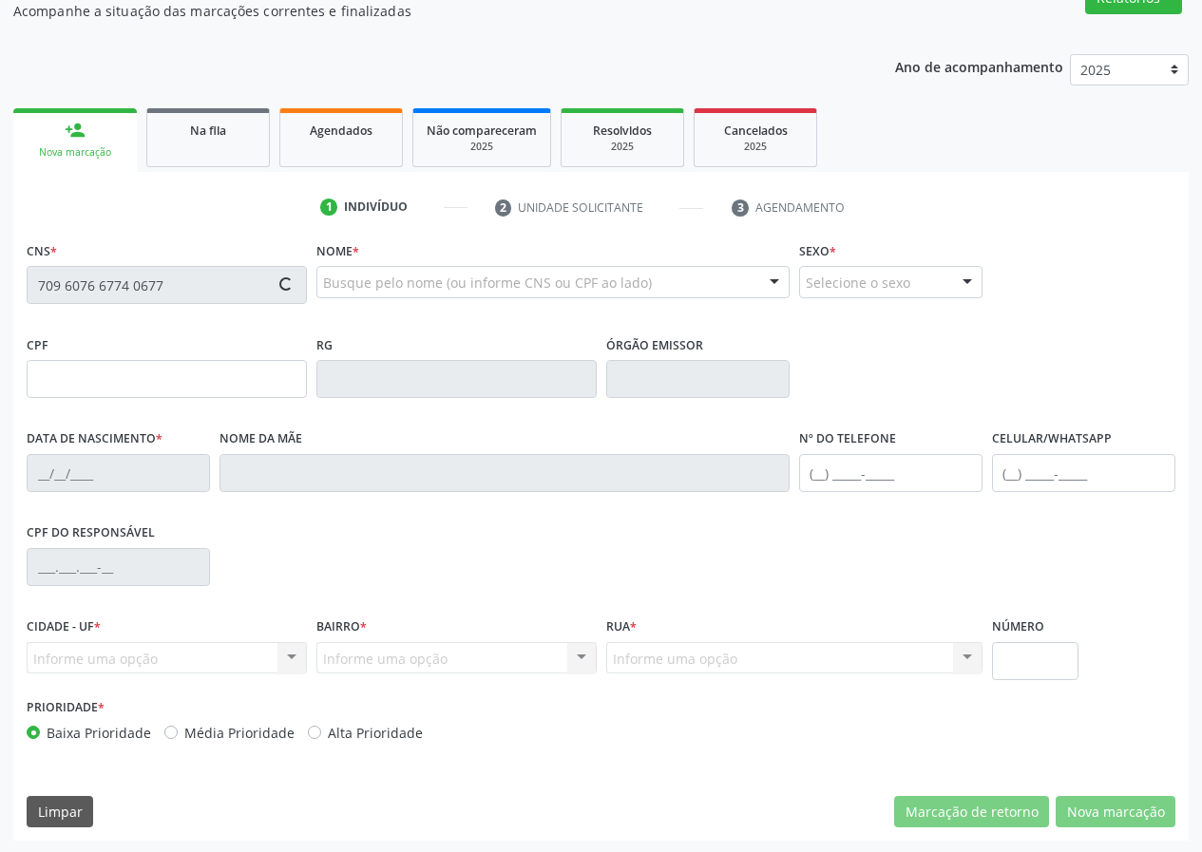
type input "113.600.914-08"
type input "18/10/2004"
type input "Edinalva Angelica Felix"
type input "(83) 99642-3554"
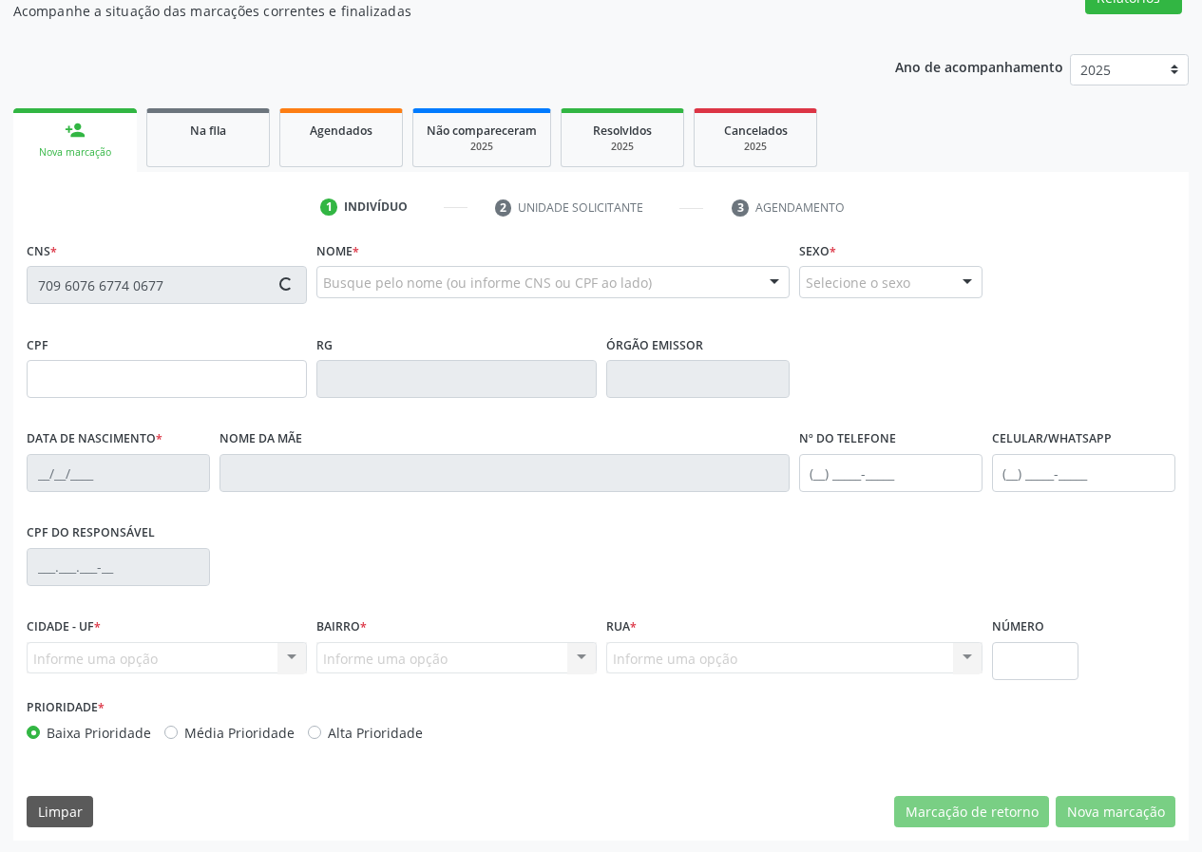
type input "149.729.324-30"
type input "S/N"
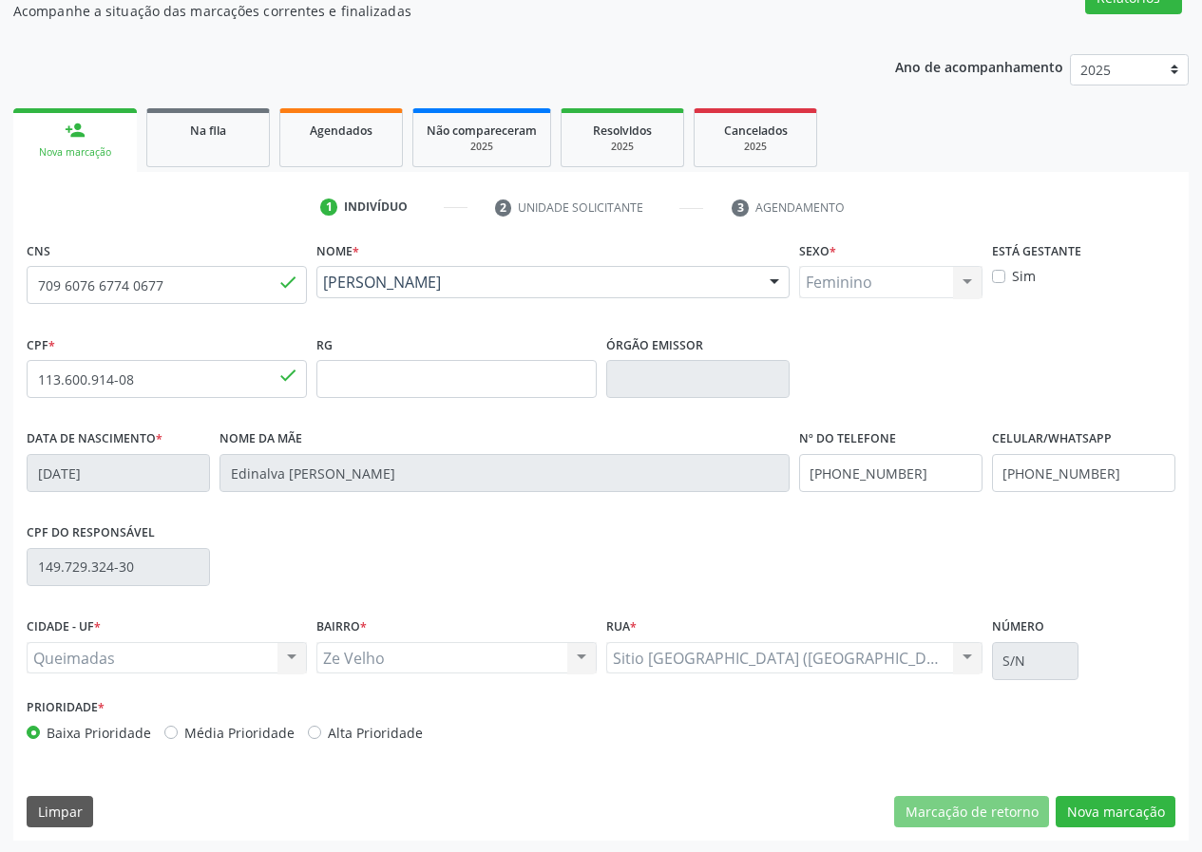
scroll to position [178, 0]
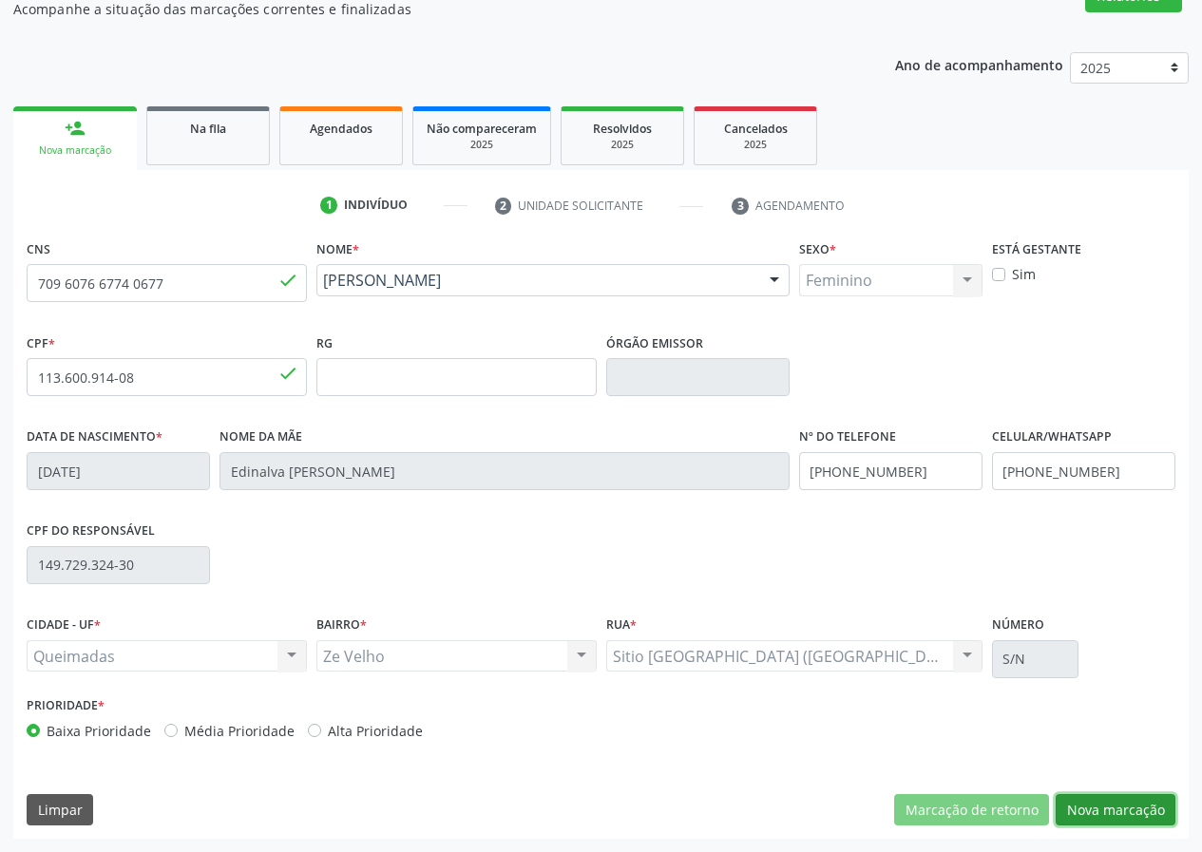
click at [1116, 813] on button "Nova marcação" at bounding box center [1115, 810] width 120 height 32
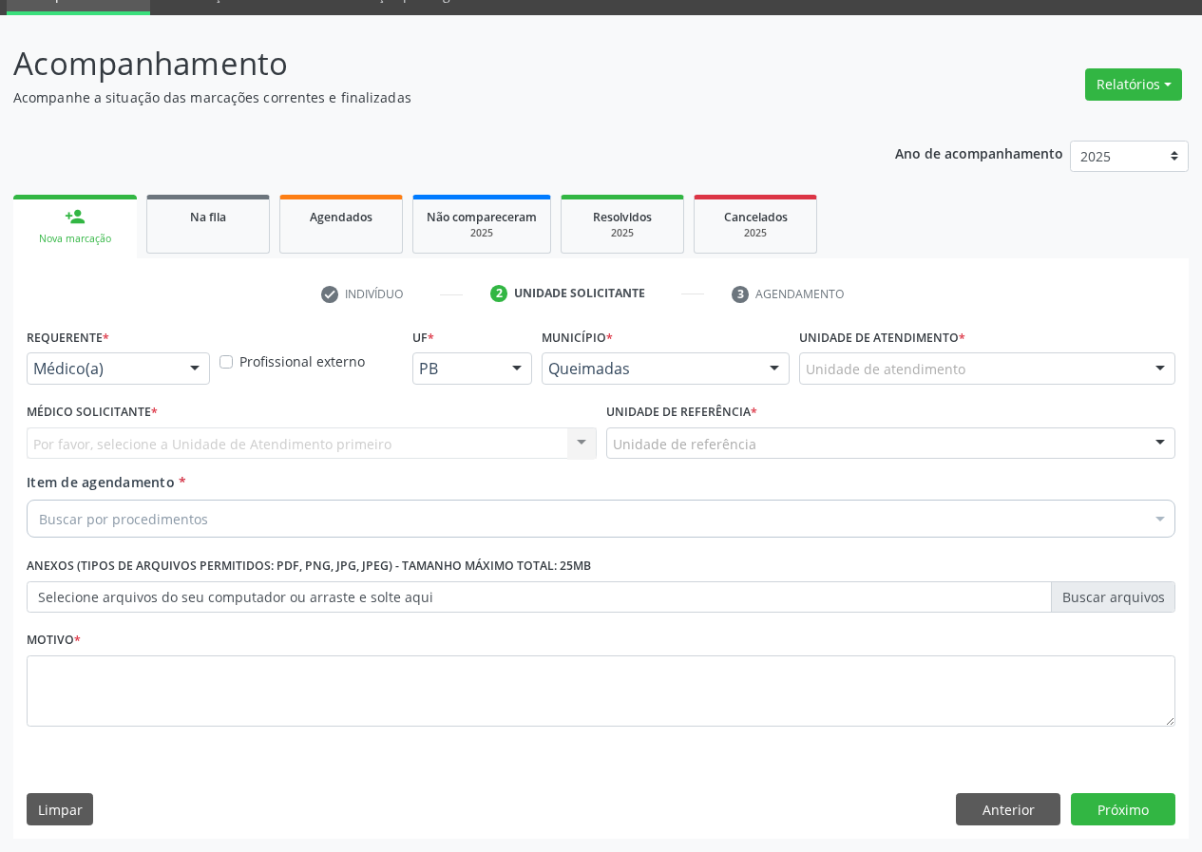
scroll to position [89, 0]
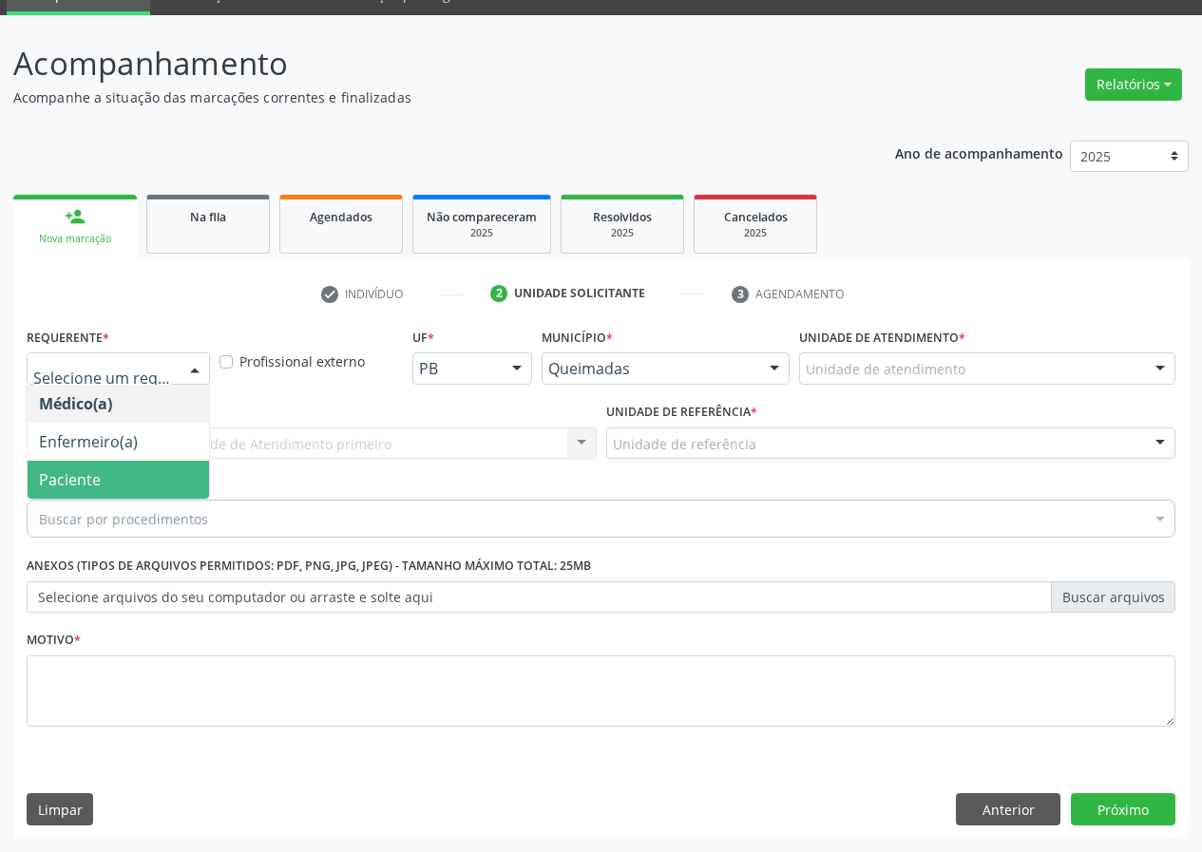
click at [163, 471] on span "Paciente" at bounding box center [118, 480] width 181 height 38
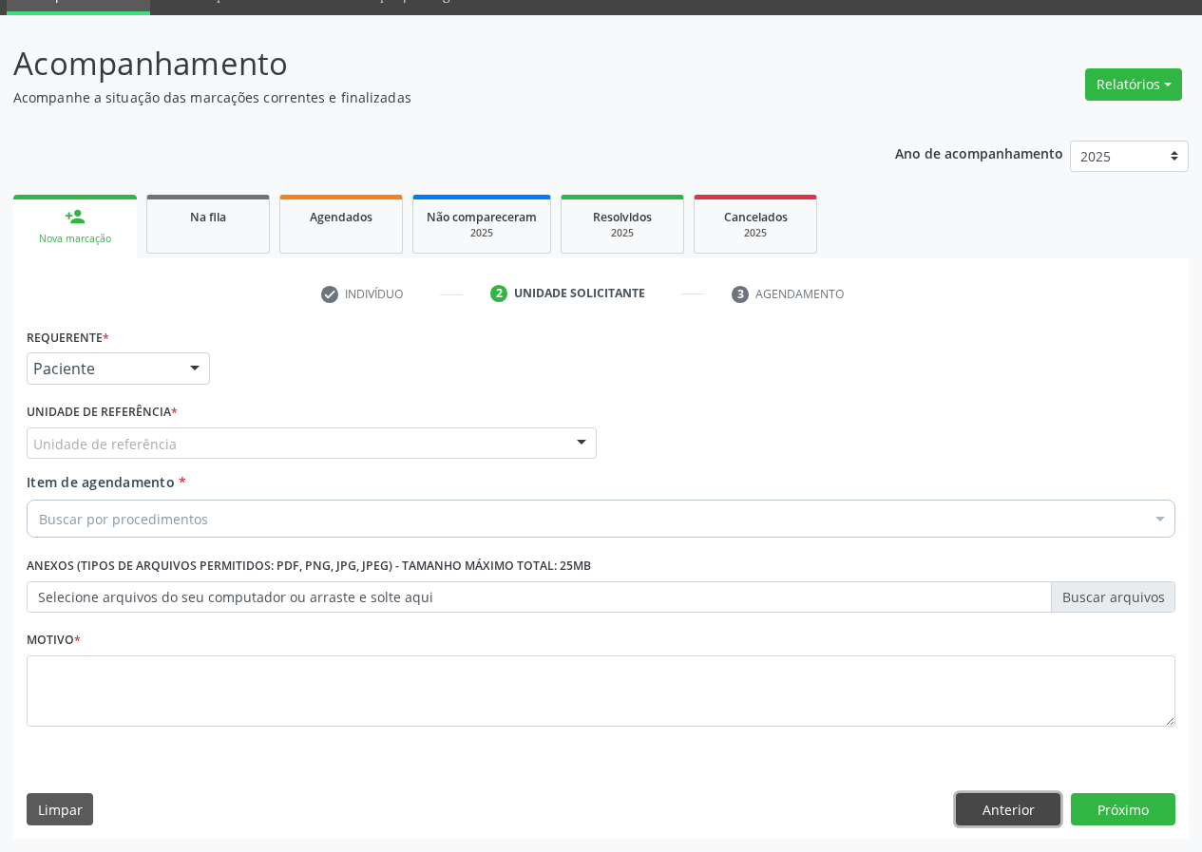
click at [1038, 808] on button "Anterior" at bounding box center [1008, 809] width 105 height 32
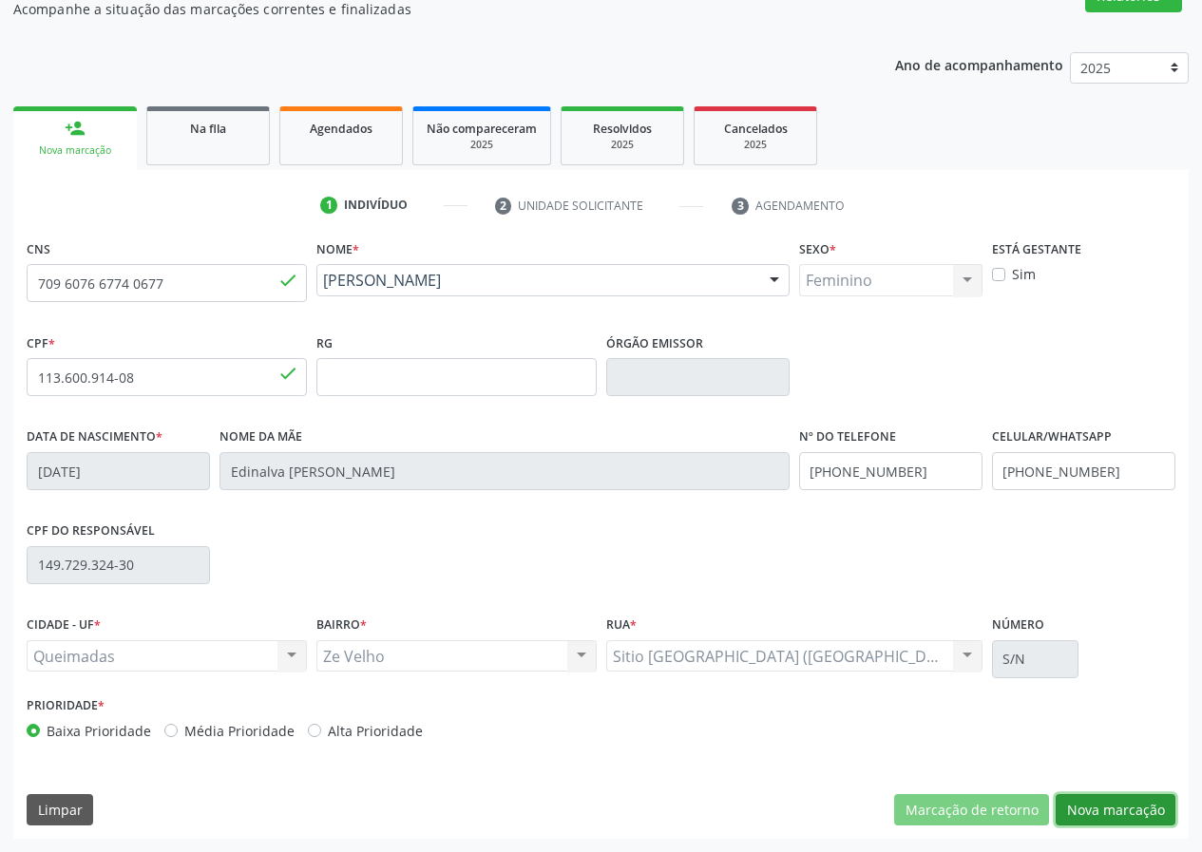
click at [1086, 796] on button "Nova marcação" at bounding box center [1115, 810] width 120 height 32
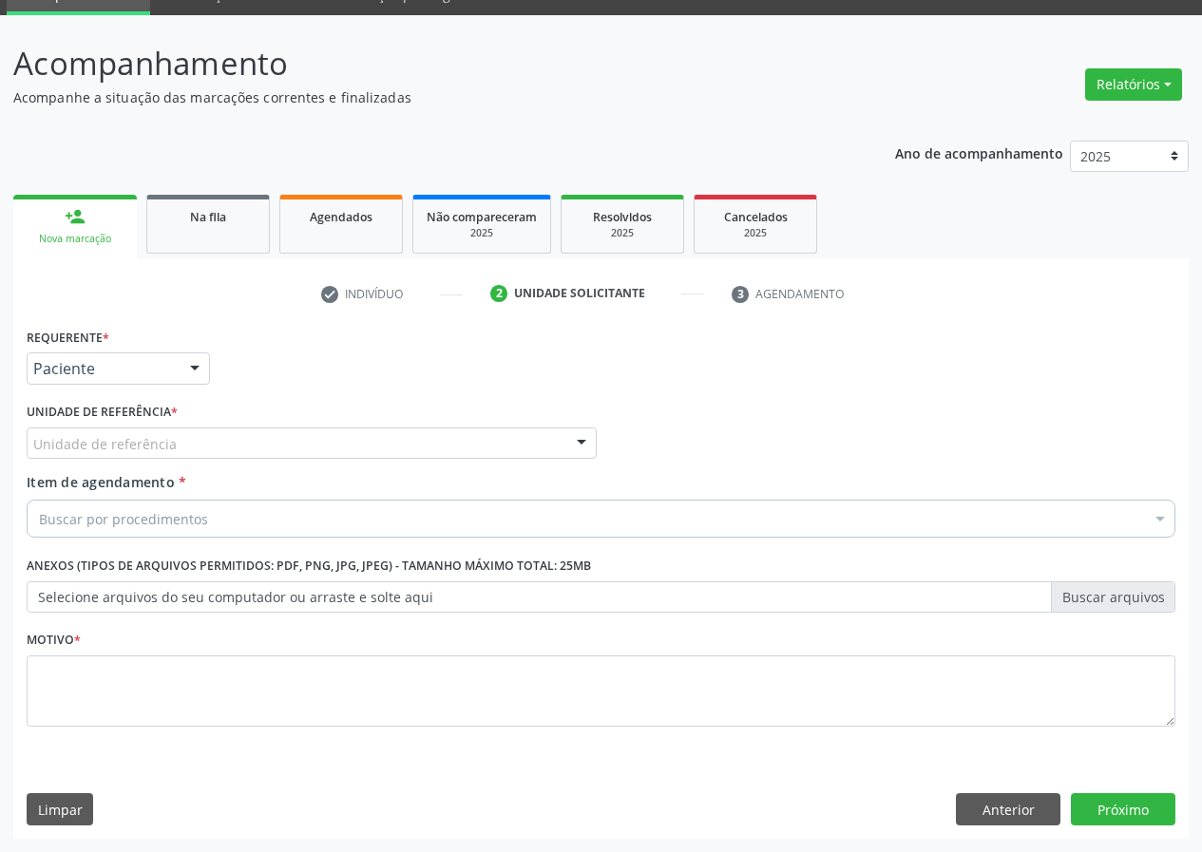
click at [370, 460] on div "Unidade de referência * Unidade de referência UBSF Ligeiro II UBSF Saulo Leal E…" at bounding box center [312, 435] width 580 height 74
click at [372, 445] on div "Unidade de referência" at bounding box center [312, 444] width 570 height 32
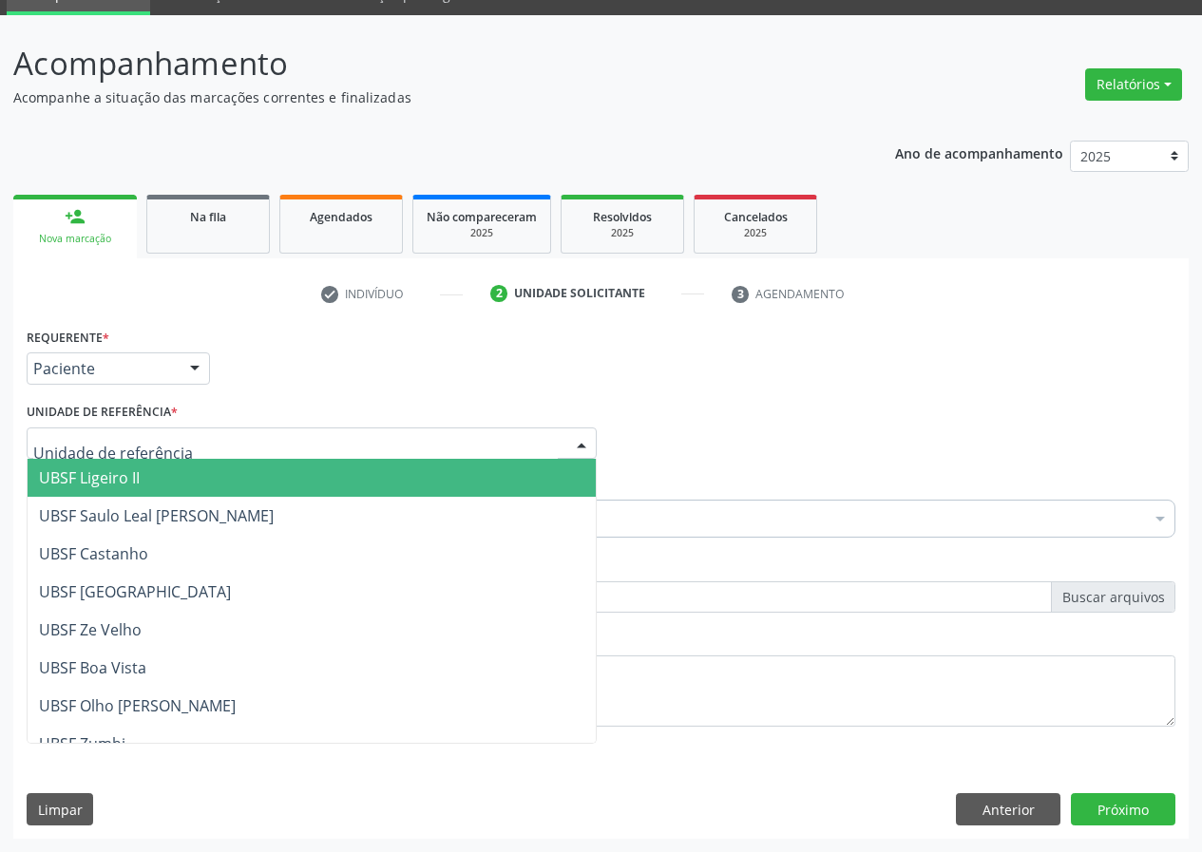
type input "z"
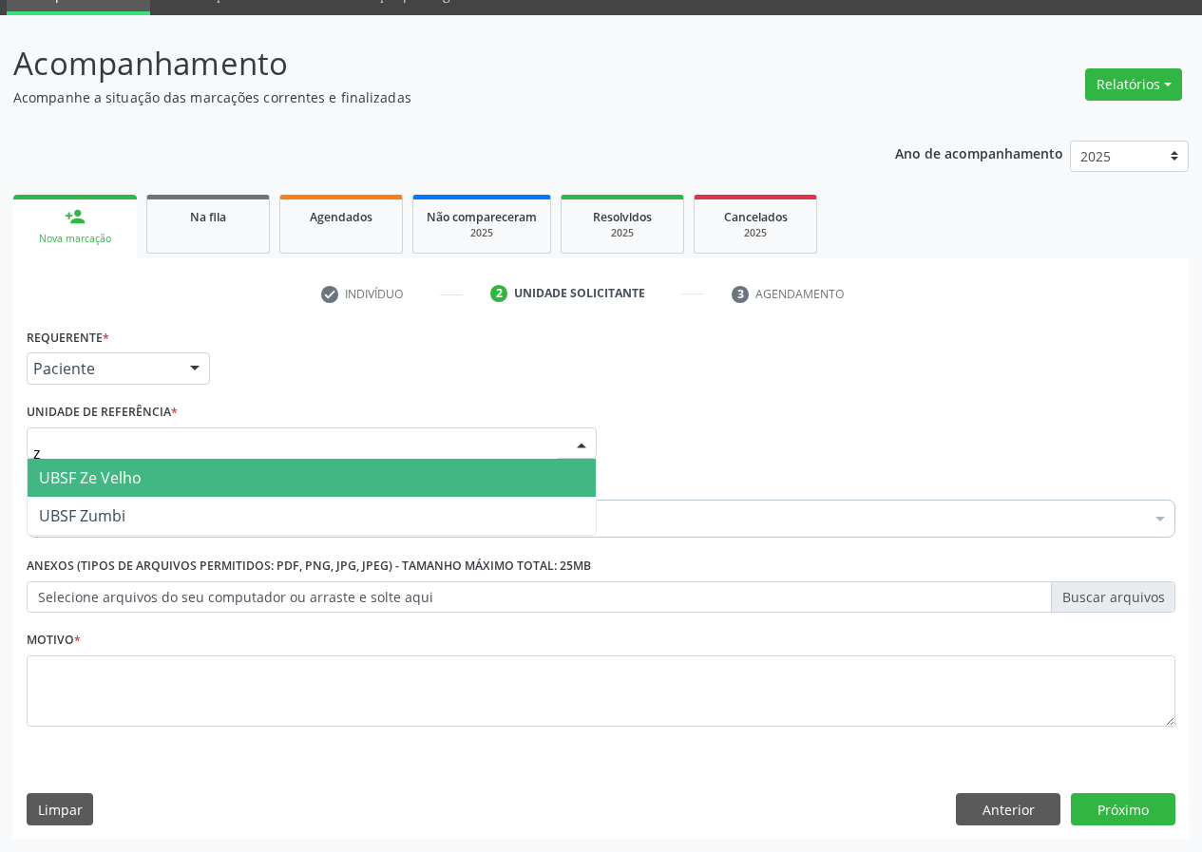
click at [362, 479] on span "UBSF Ze Velho" at bounding box center [312, 478] width 568 height 38
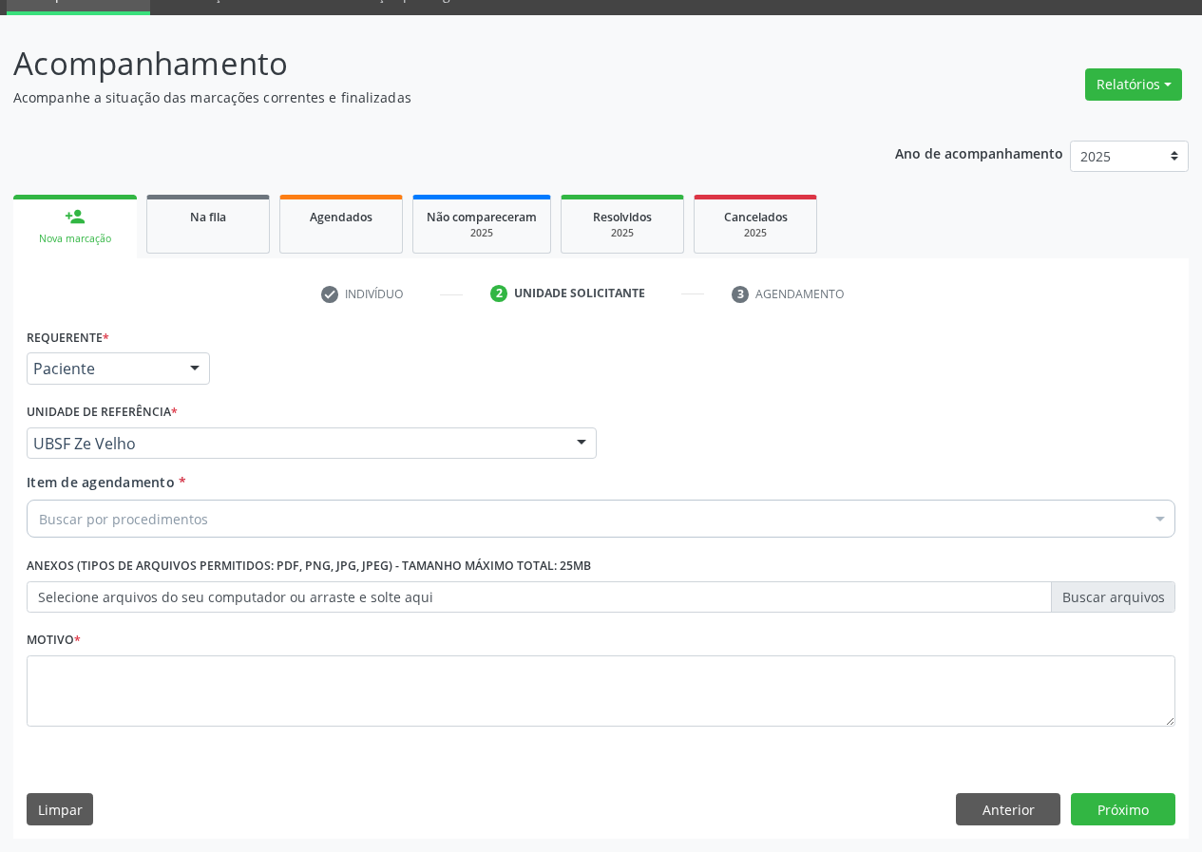
click at [298, 516] on div "Buscar por procedimentos" at bounding box center [601, 519] width 1149 height 38
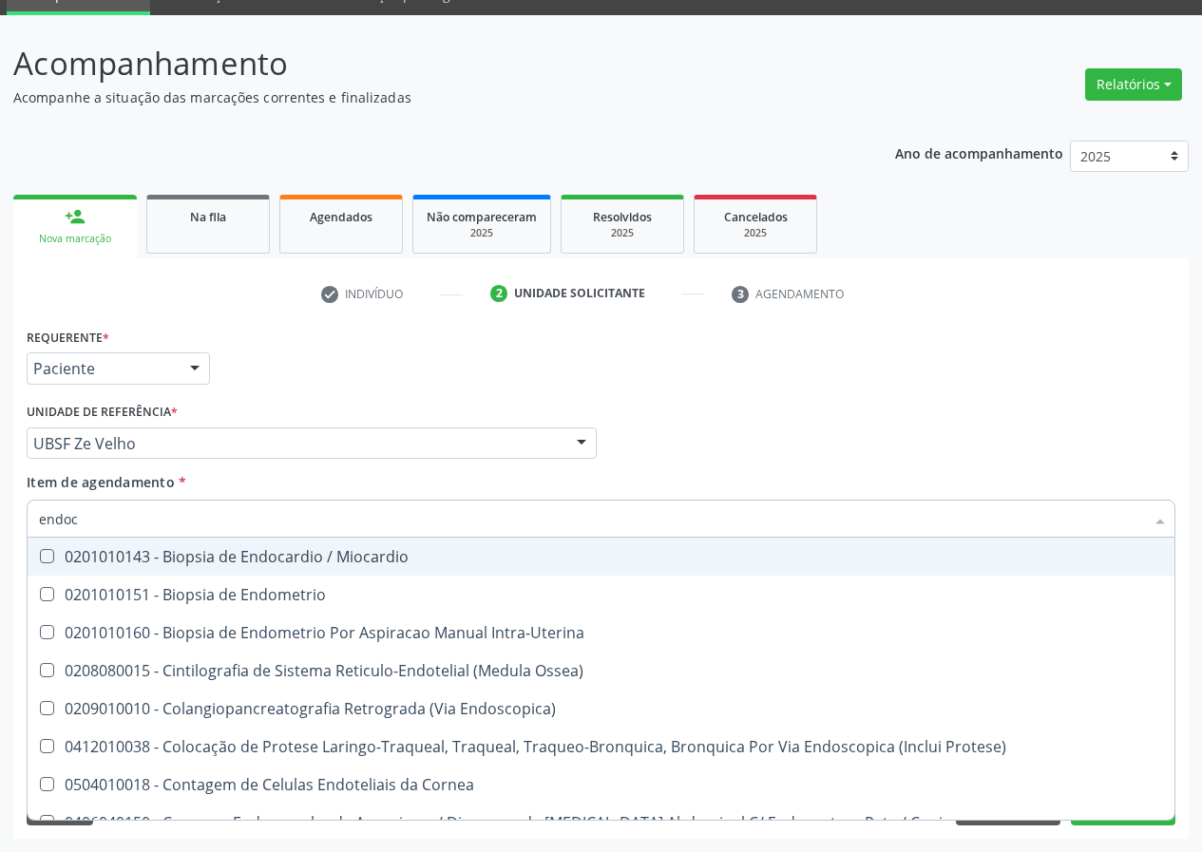
type input "endocr"
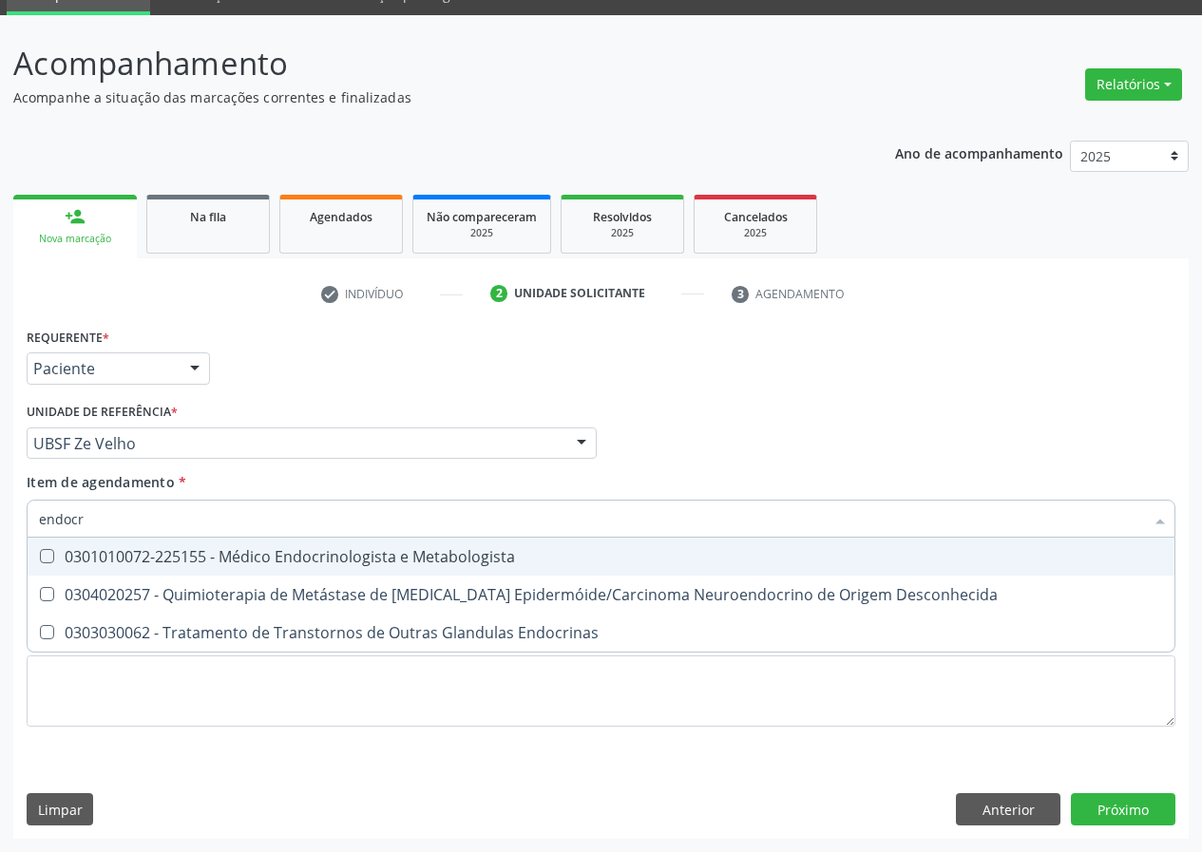
click at [301, 558] on div "0301010072-225155 - Médico Endocrinologista e Metabologista" at bounding box center [601, 556] width 1124 height 15
checkbox Metabologista "true"
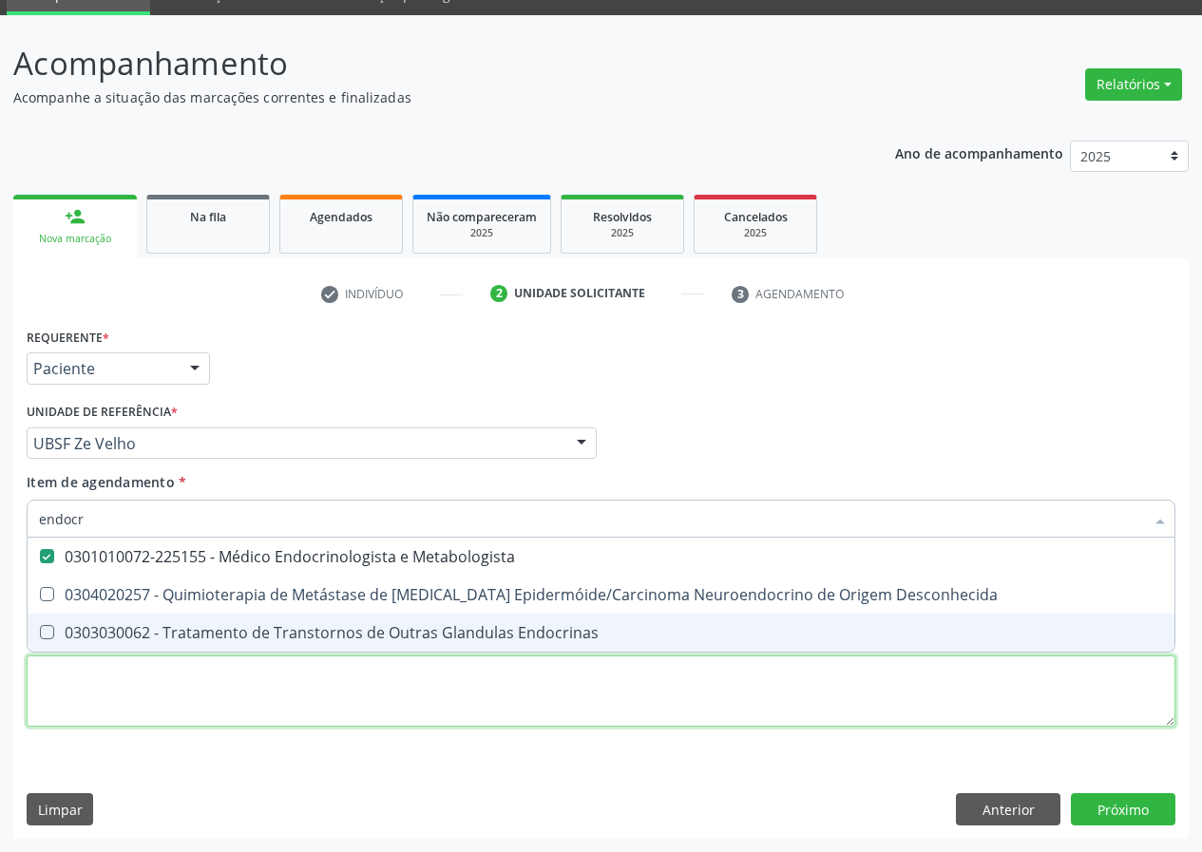
click at [226, 703] on div "Requerente * Paciente Médico(a) Enfermeiro(a) Paciente Nenhum resultado encontr…" at bounding box center [601, 538] width 1149 height 430
checkbox Desconhecida "true"
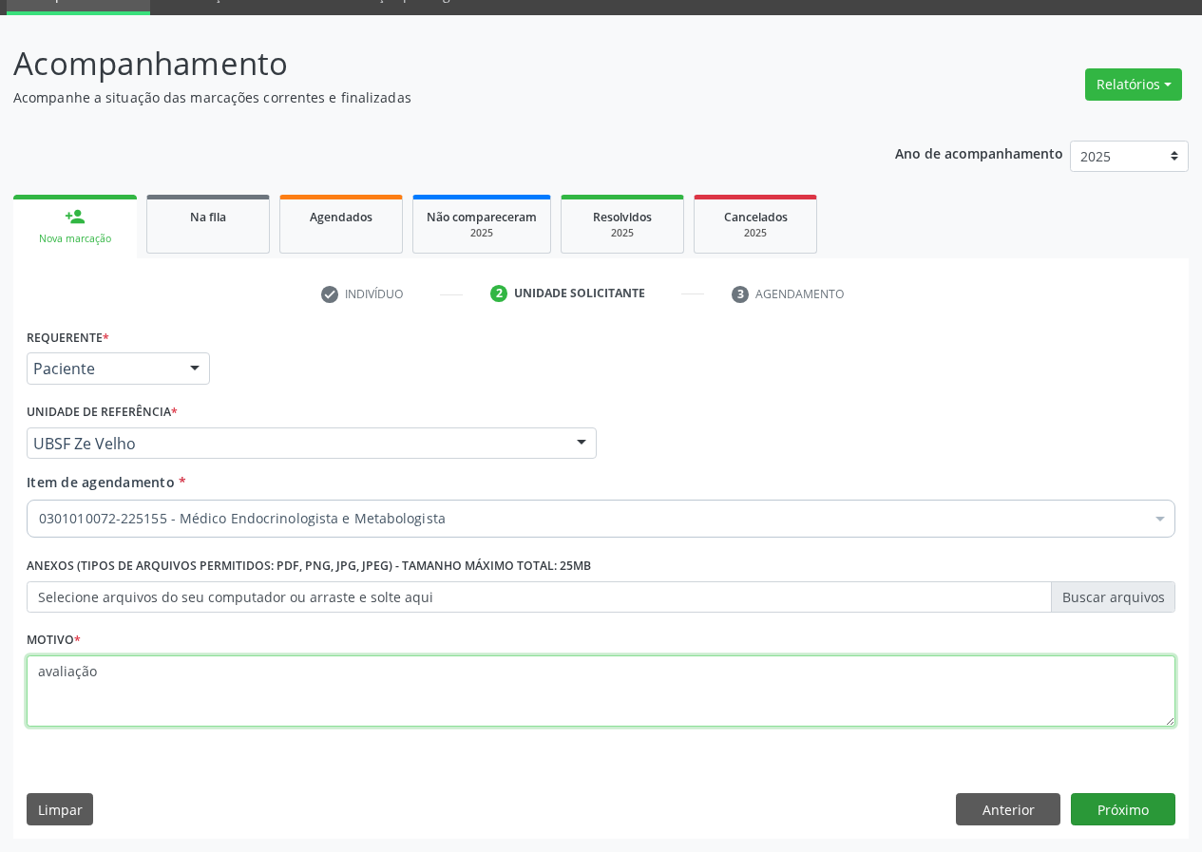
type textarea "avaliação"
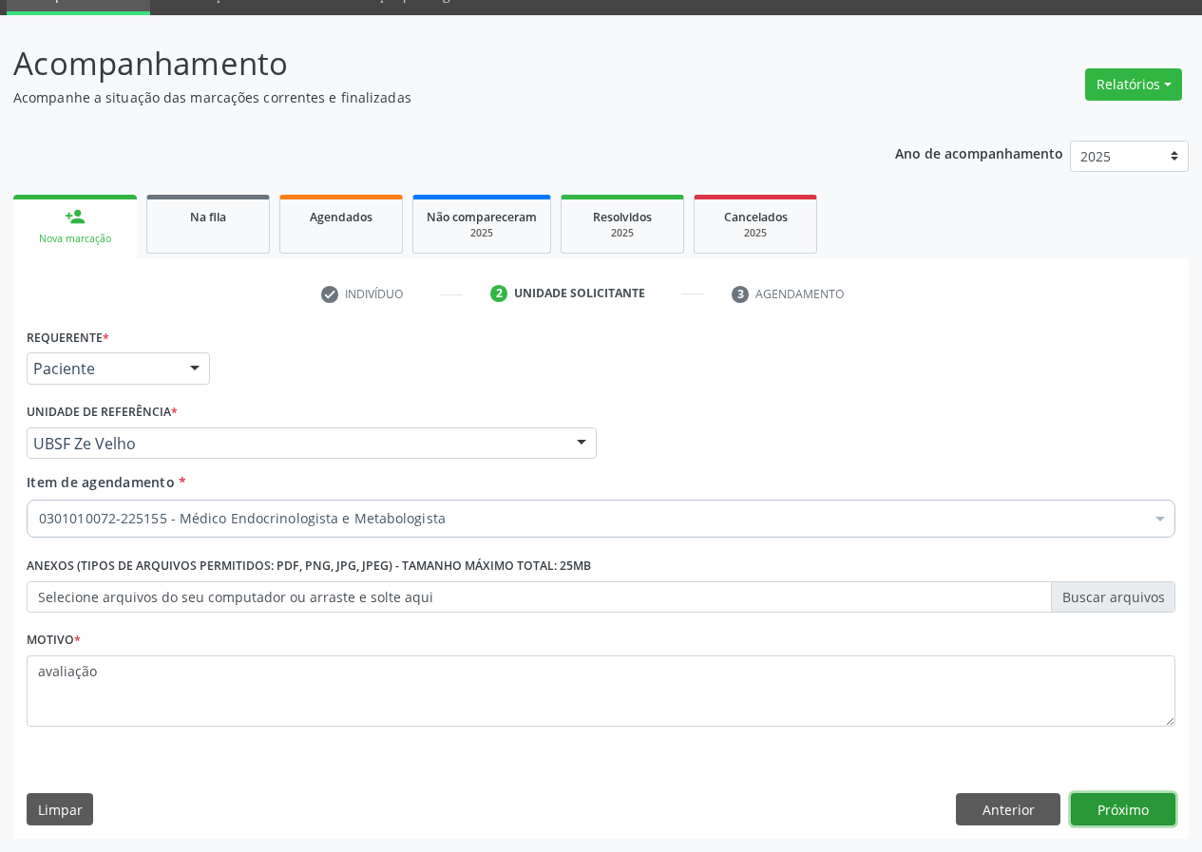
click at [1118, 817] on button "Próximo" at bounding box center [1123, 809] width 105 height 32
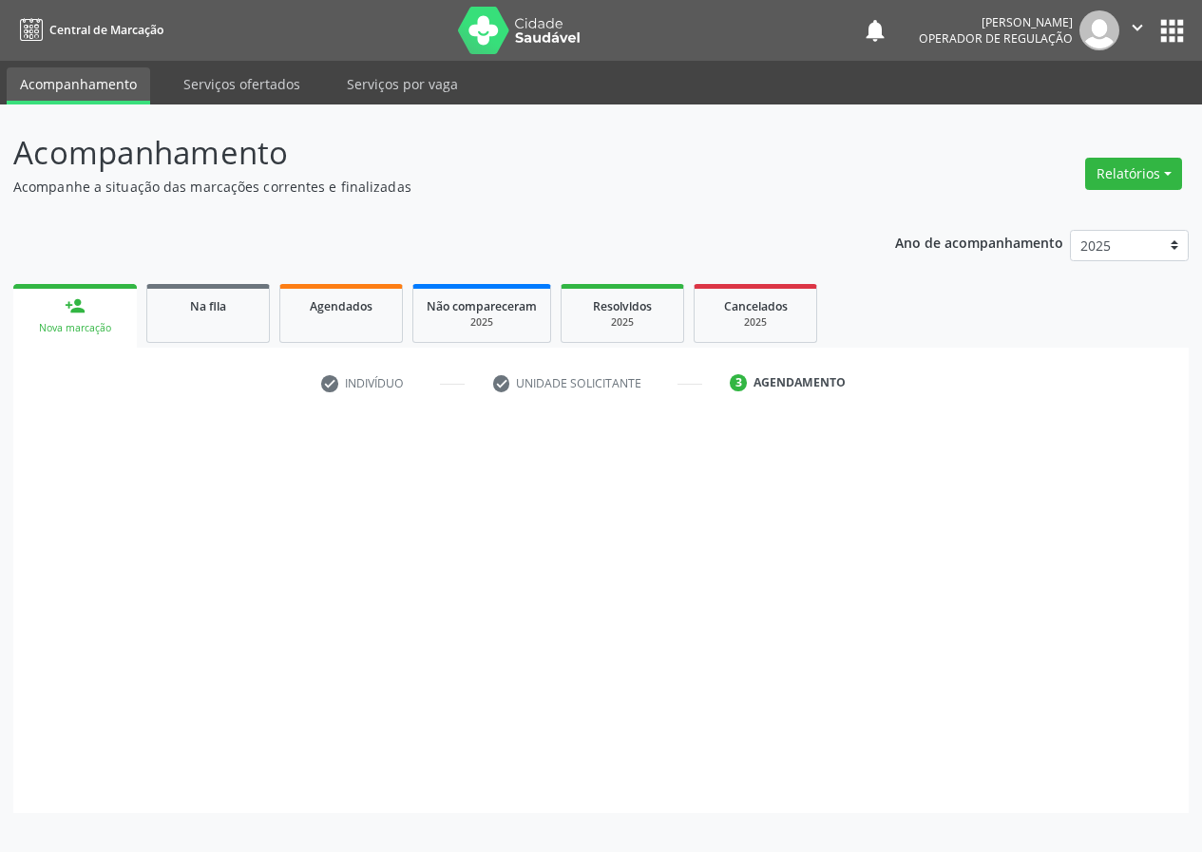
scroll to position [0, 0]
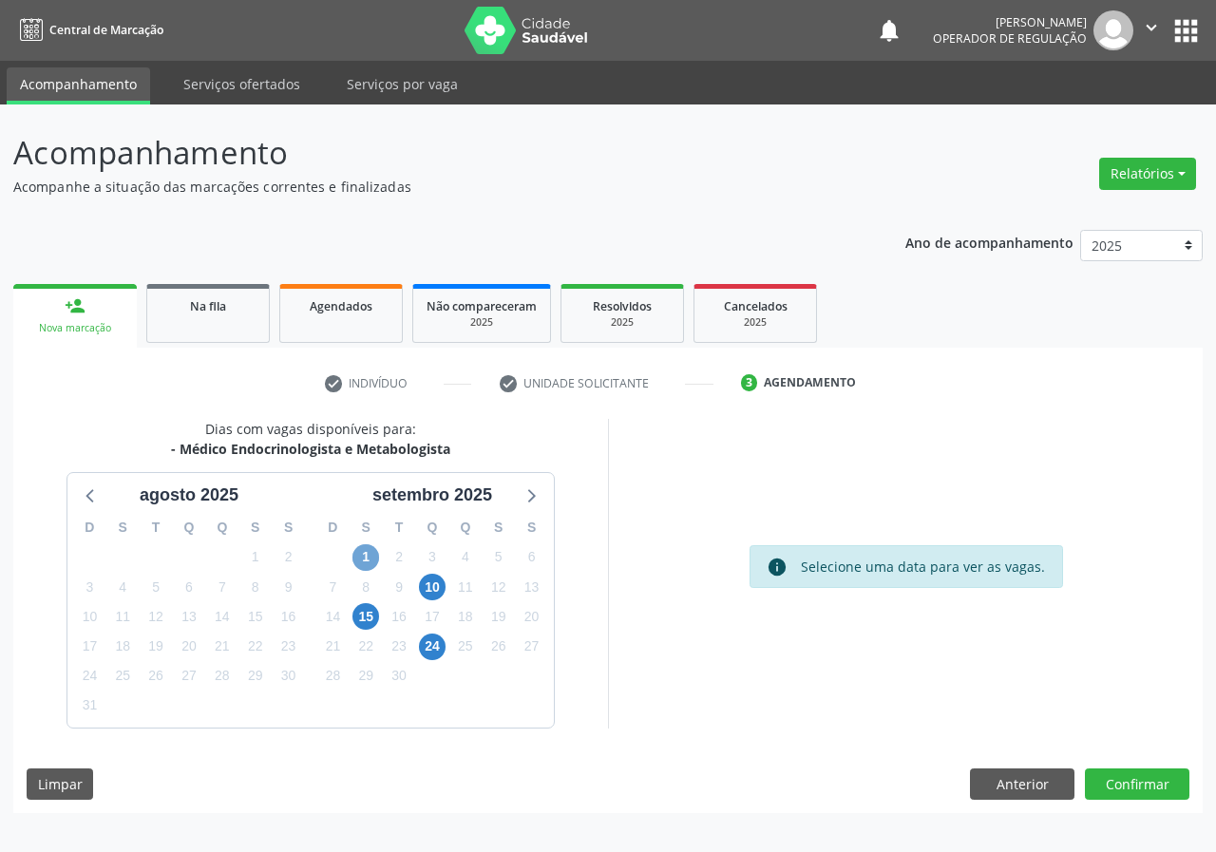
click at [374, 560] on span "1" at bounding box center [365, 557] width 27 height 27
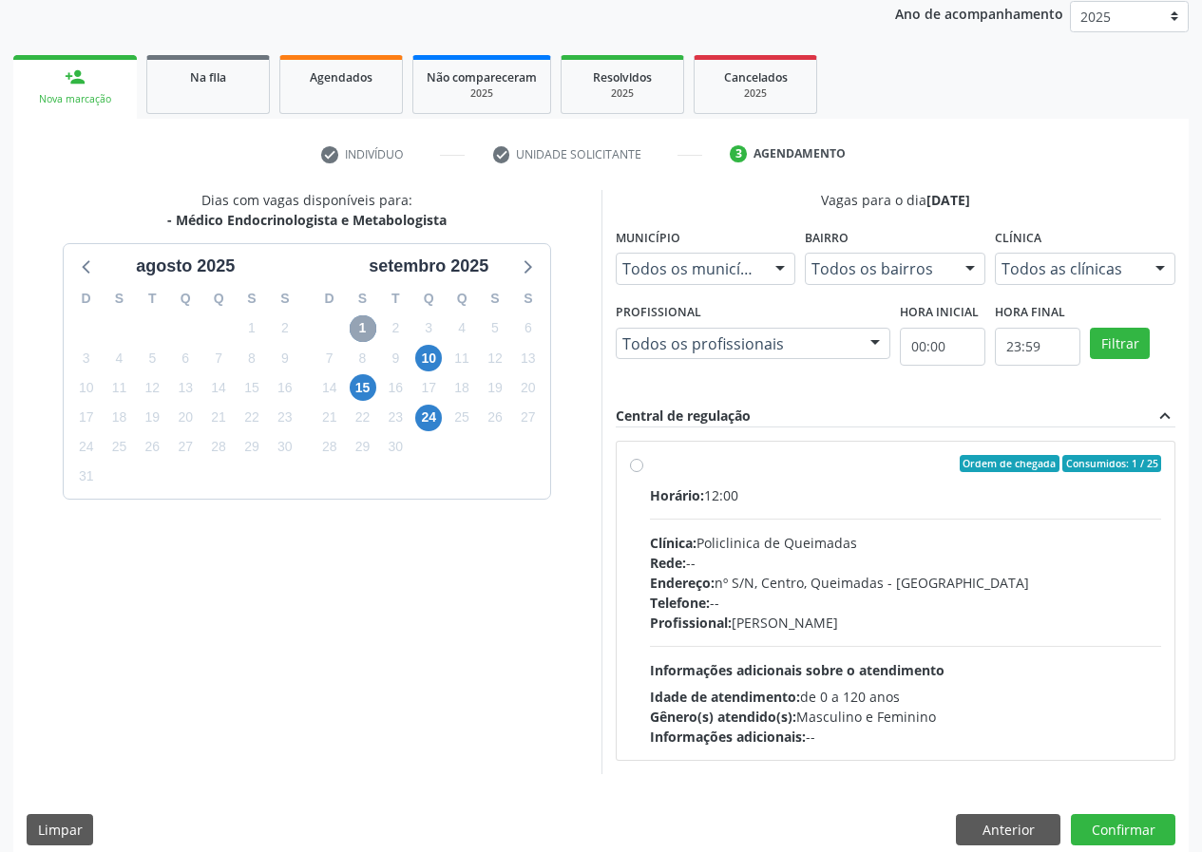
scroll to position [249, 0]
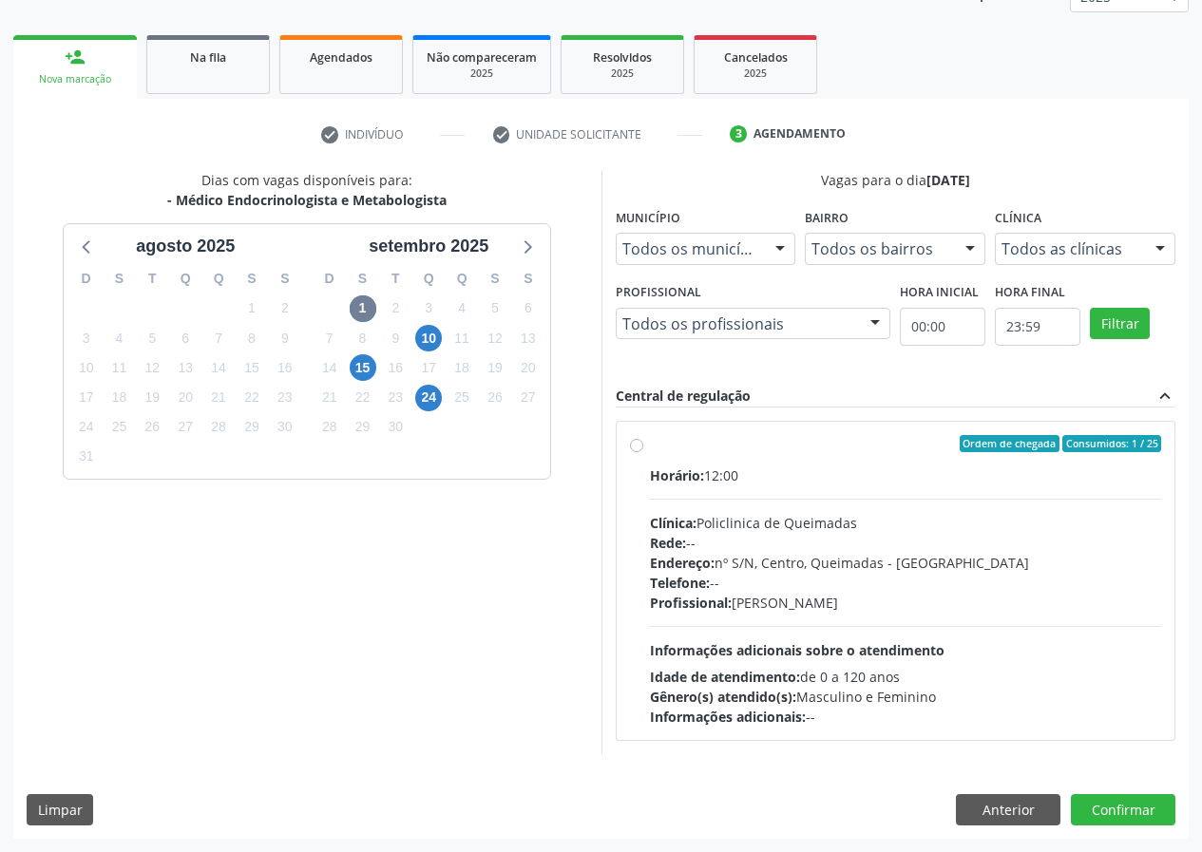
click at [723, 459] on label "Ordem de chegada Consumidos: 1 / 25 Horário: 12:00 Clínica: Policlinica de Quei…" at bounding box center [906, 581] width 512 height 292
click at [643, 452] on input "Ordem de chegada Consumidos: 1 / 25 Horário: 12:00 Clínica: Policlinica de Quei…" at bounding box center [636, 443] width 13 height 17
radio input "true"
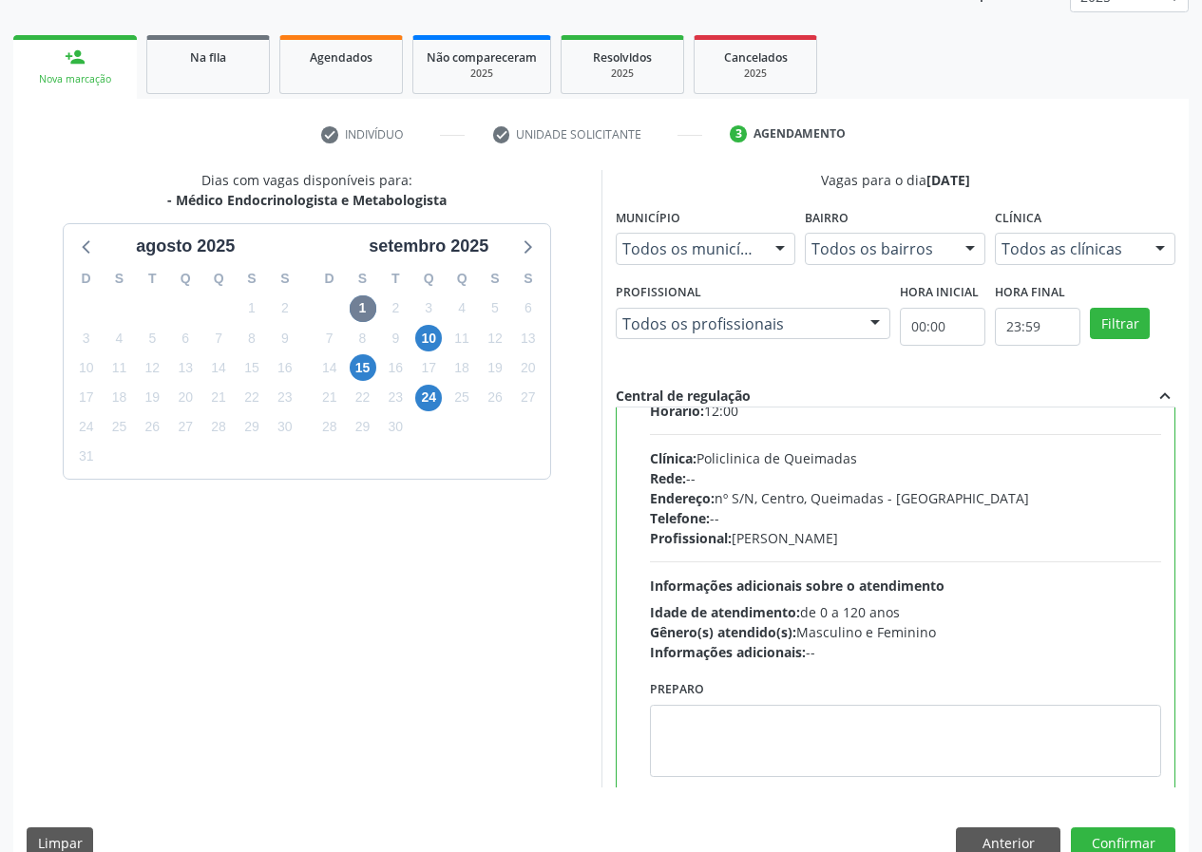
scroll to position [94, 0]
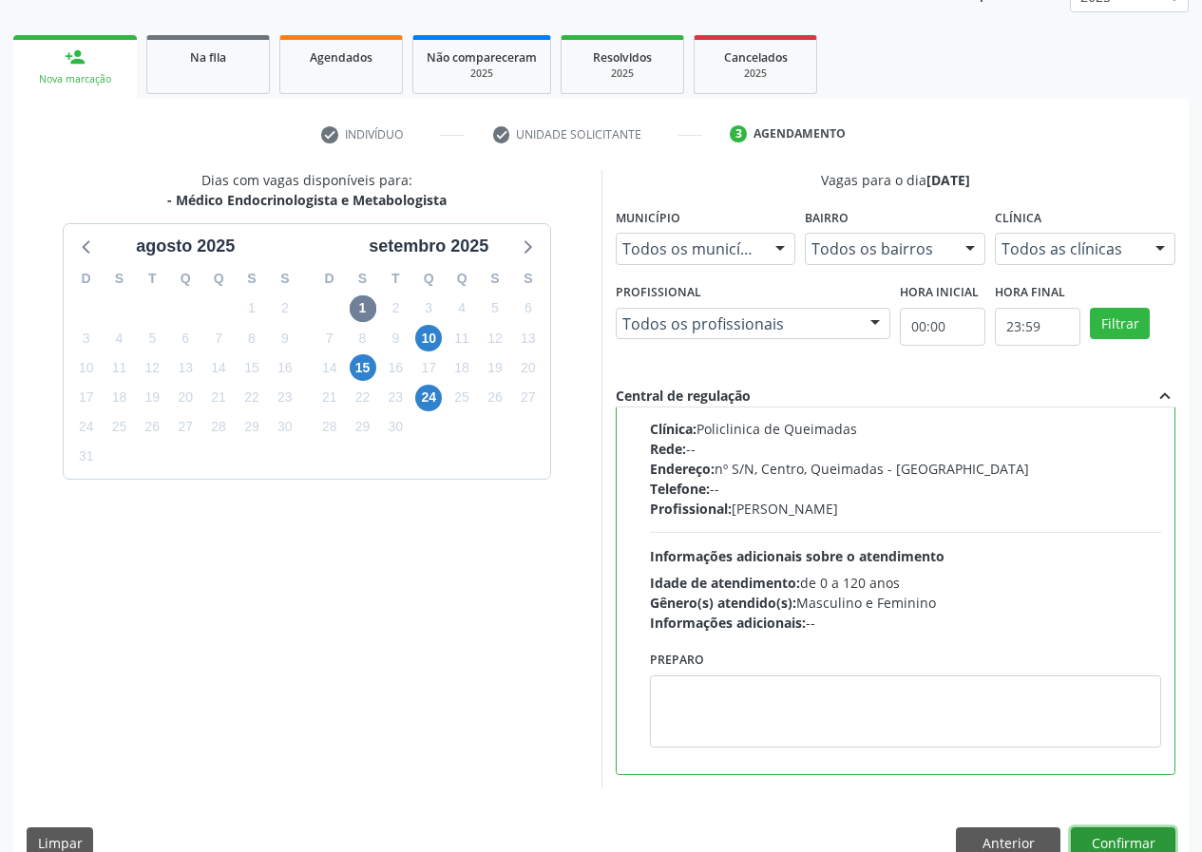
click at [1143, 837] on button "Confirmar" at bounding box center [1123, 843] width 105 height 32
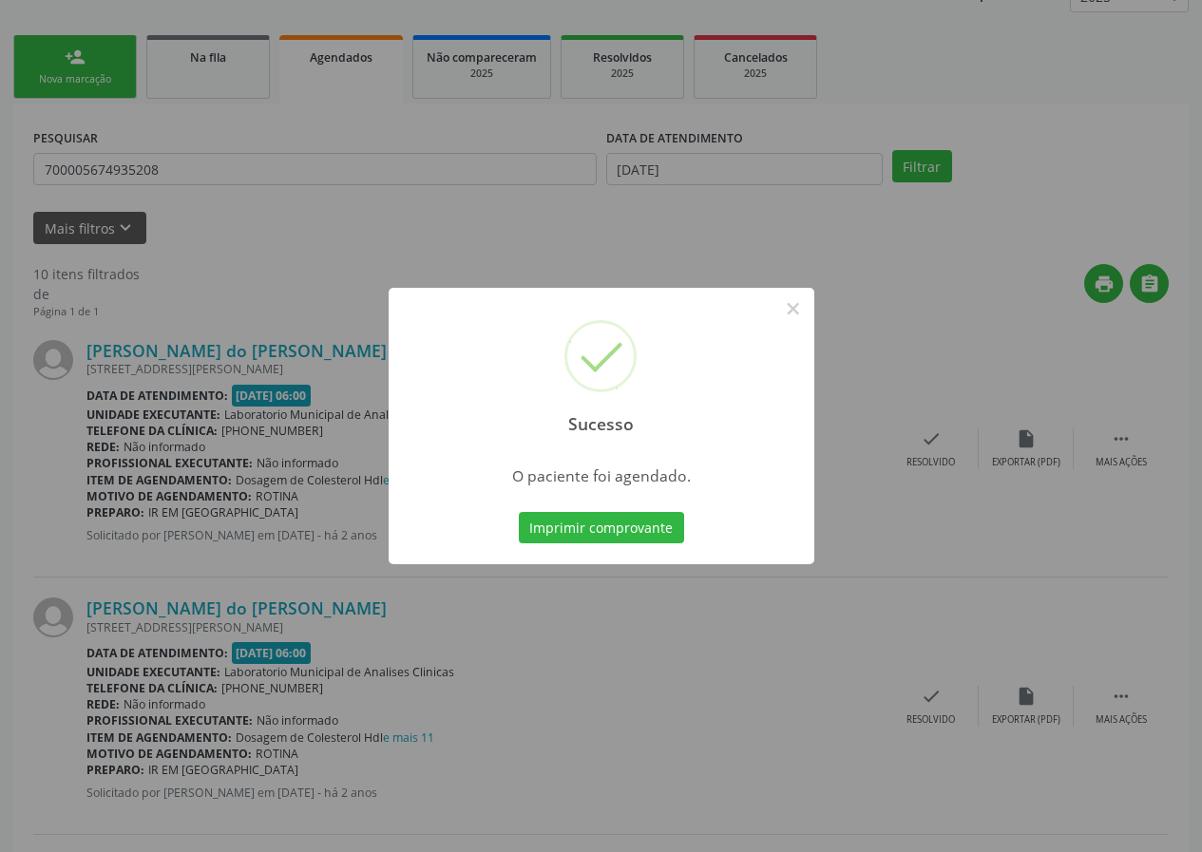
scroll to position [0, 0]
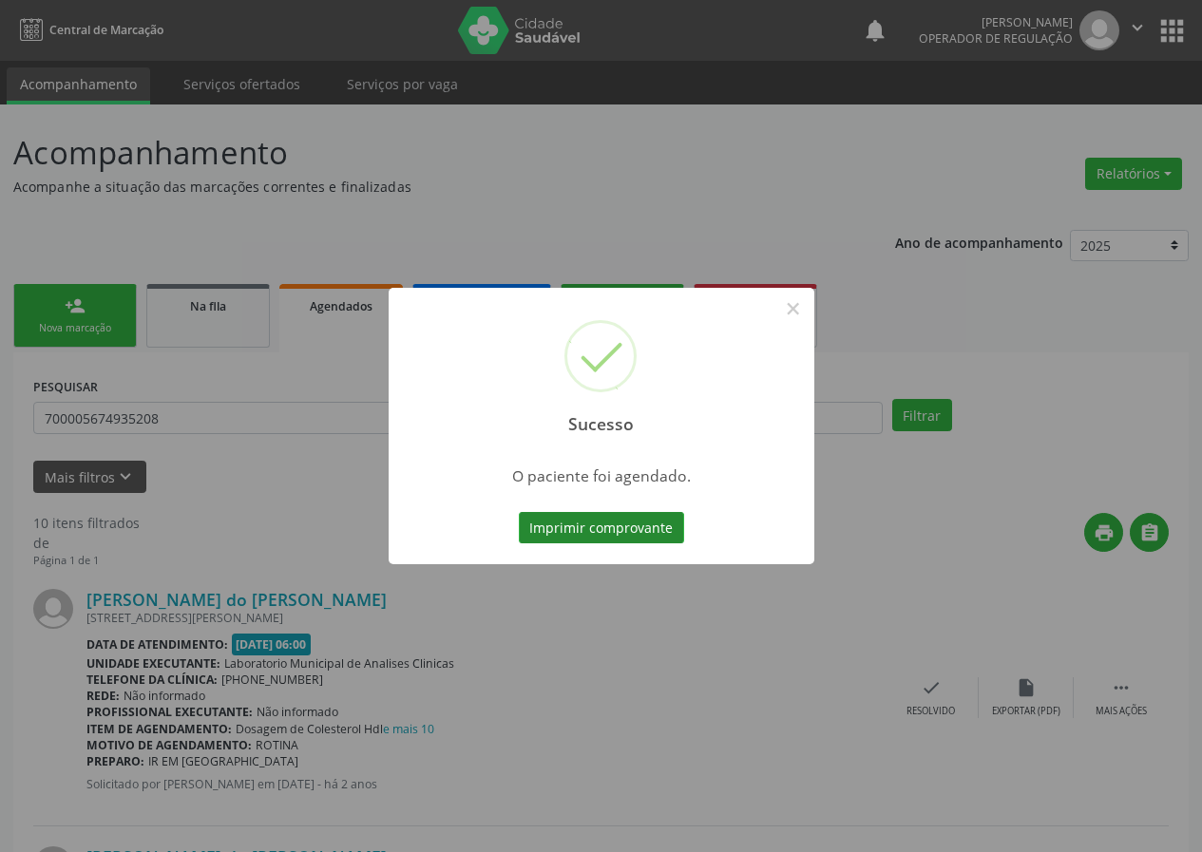
click at [679, 528] on button "Imprimir comprovante" at bounding box center [601, 528] width 165 height 32
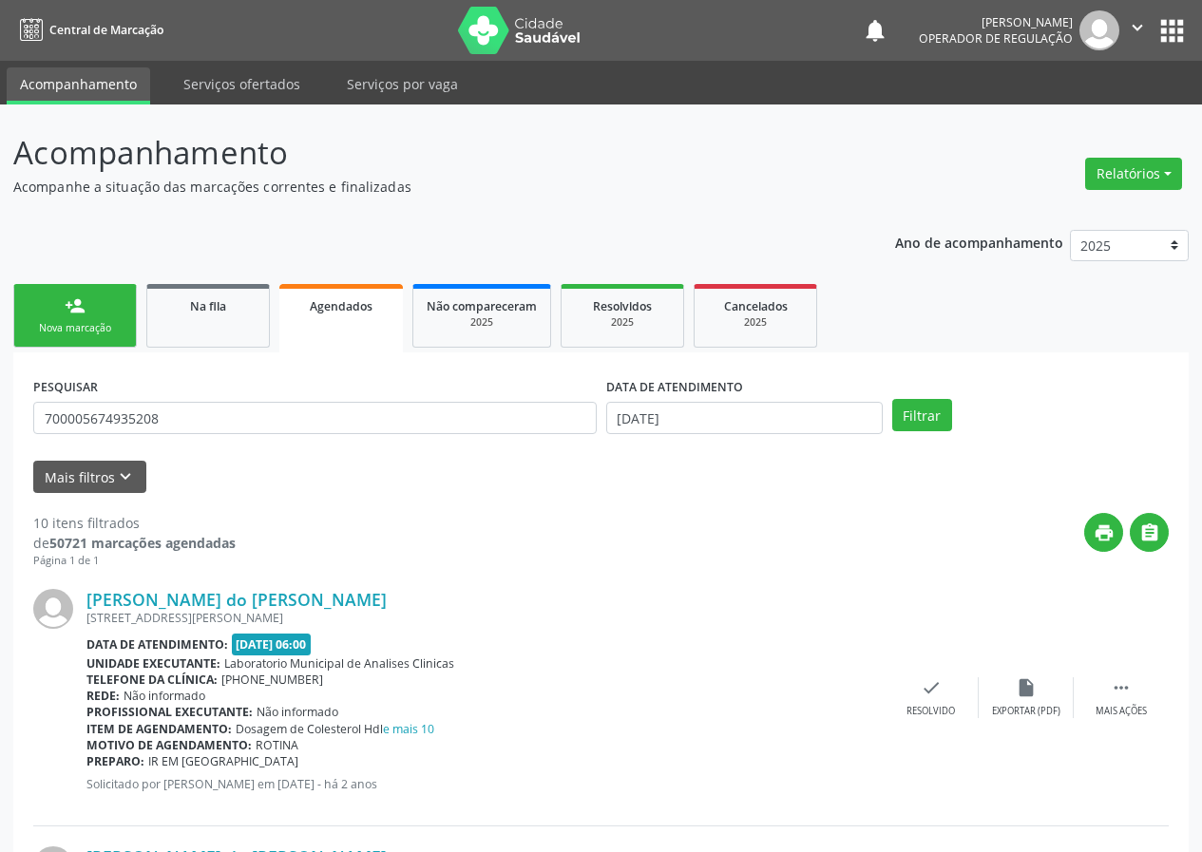
click at [73, 309] on div "person_add" at bounding box center [75, 305] width 21 height 21
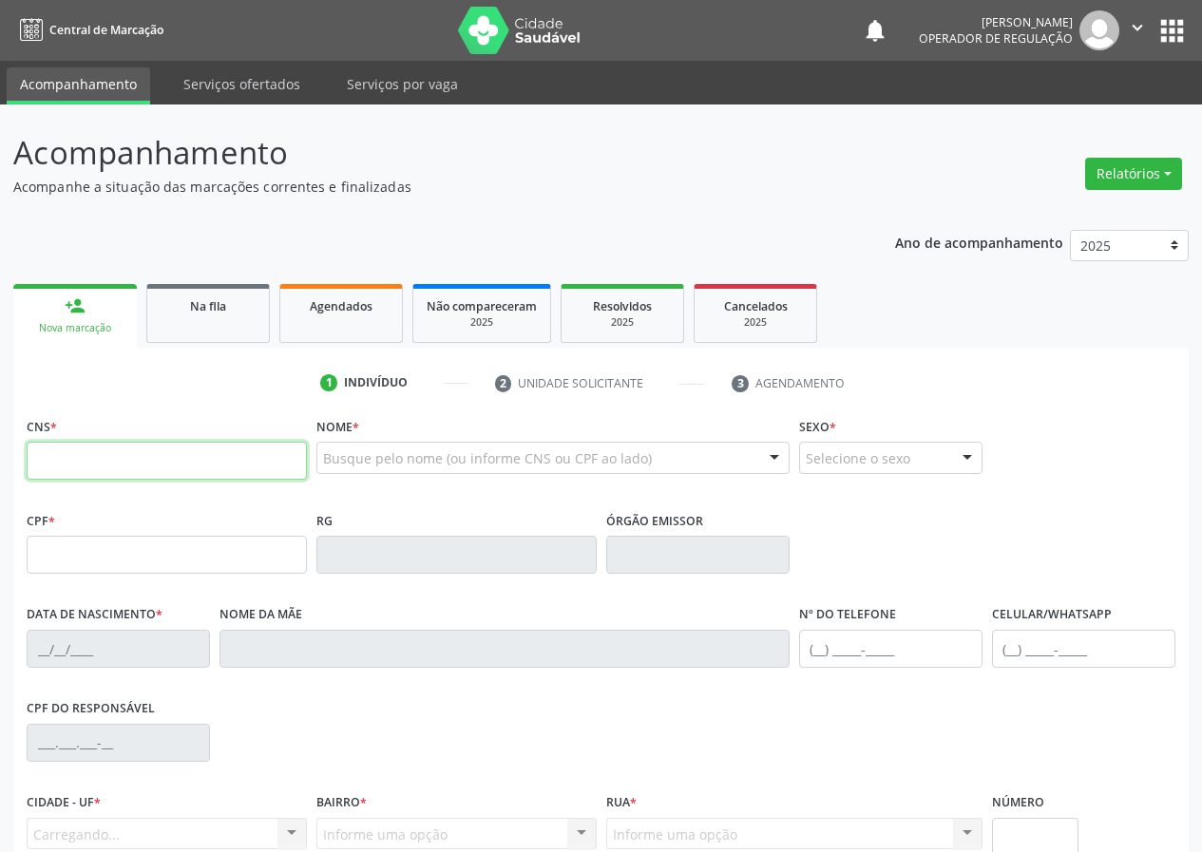
click at [134, 472] on input "text" at bounding box center [167, 461] width 280 height 38
type input "708 9047 8546 8213"
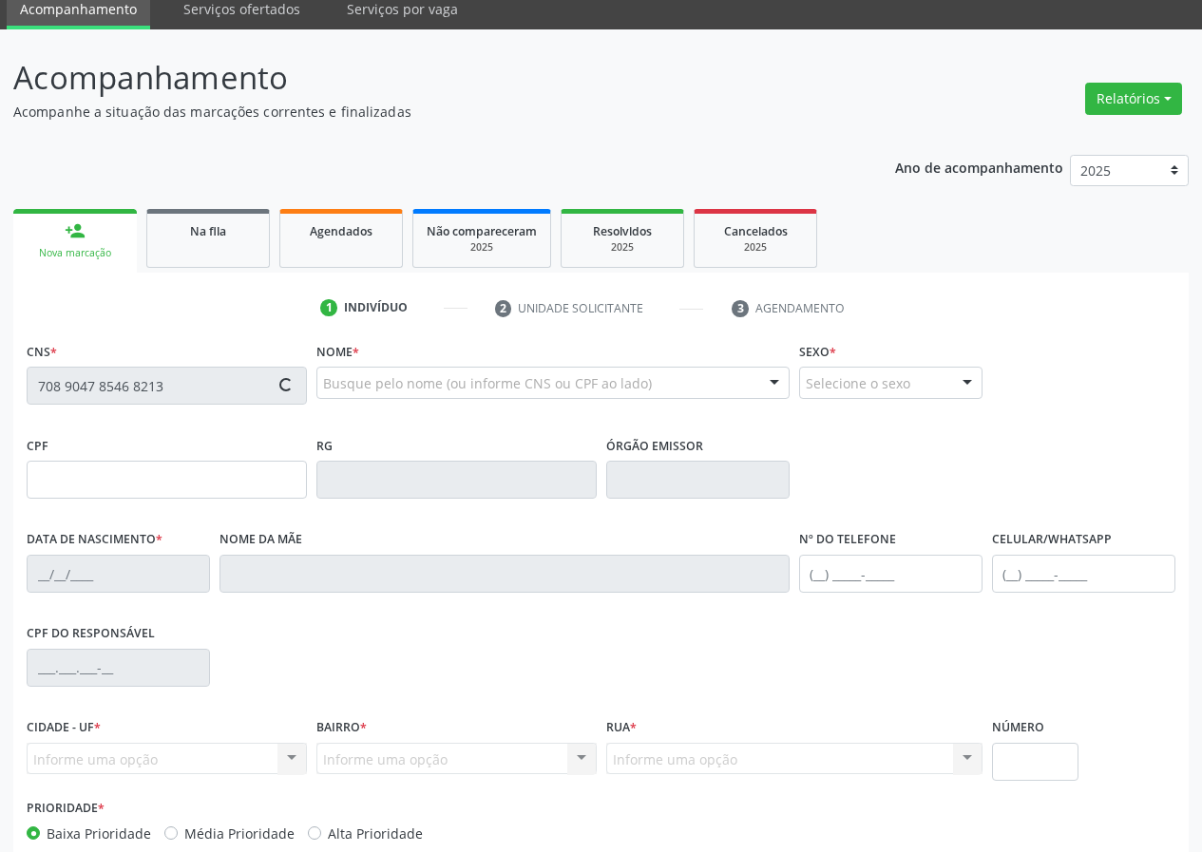
scroll to position [178, 0]
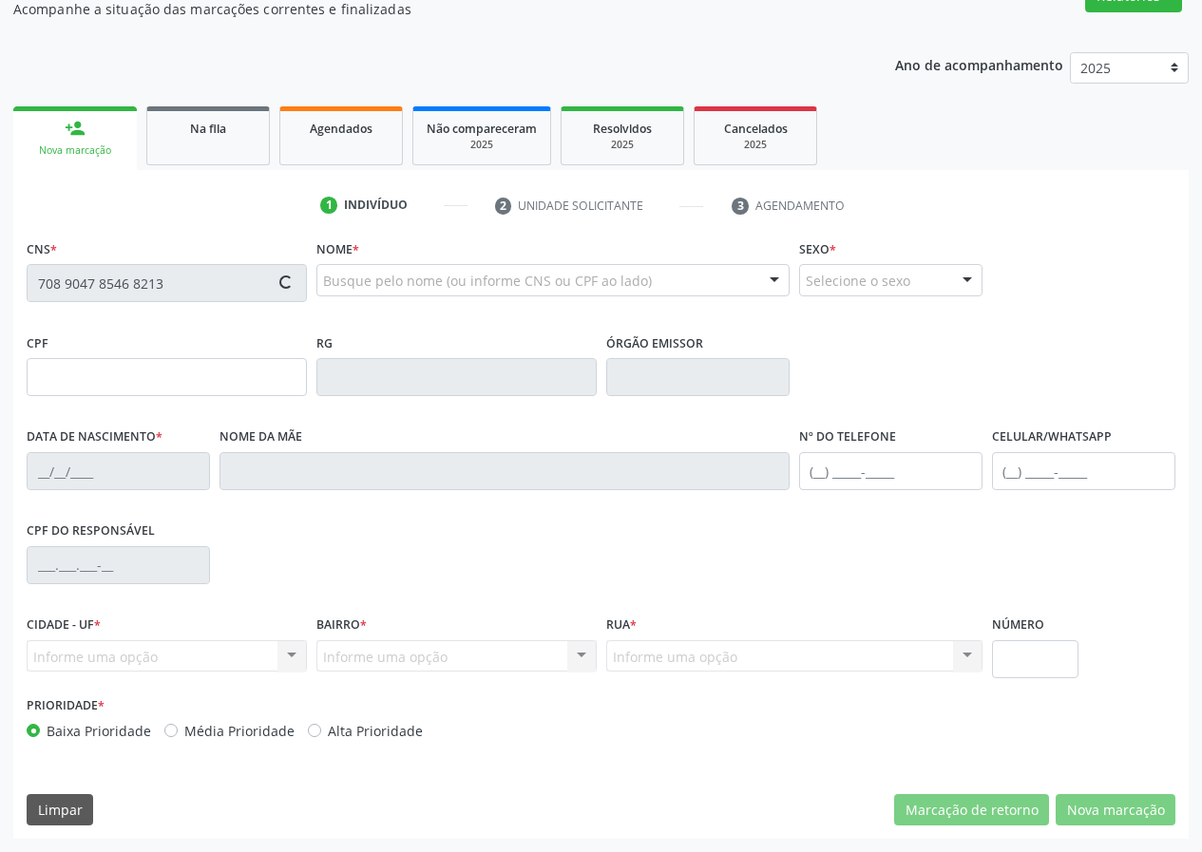
type input "110.955.544-09"
type input "12/03/1990"
type input "Maria Jose do Nascimento Silva"
type input "(83) 99394-2535"
type input "2"
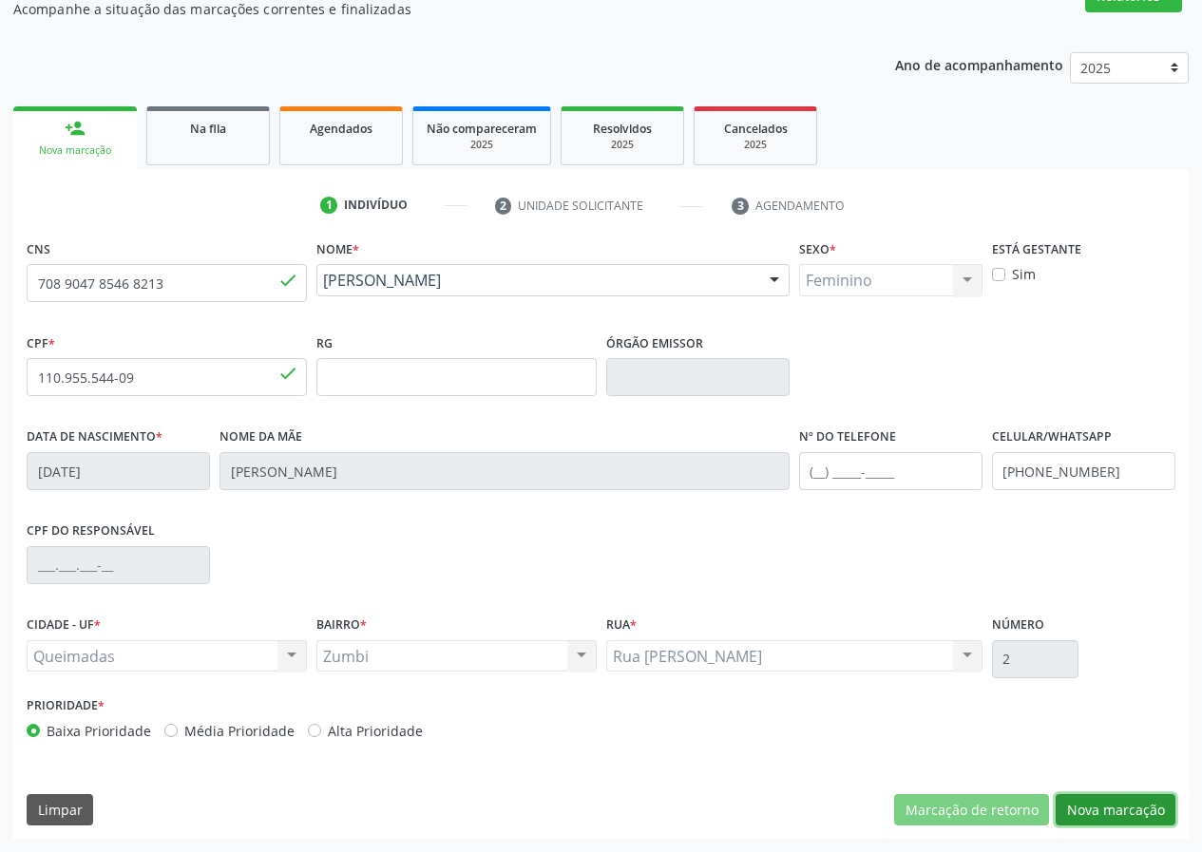
drag, startPoint x: 1127, startPoint y: 806, endPoint x: 923, endPoint y: 796, distance: 203.5
click at [1127, 805] on button "Nova marcação" at bounding box center [1115, 810] width 120 height 32
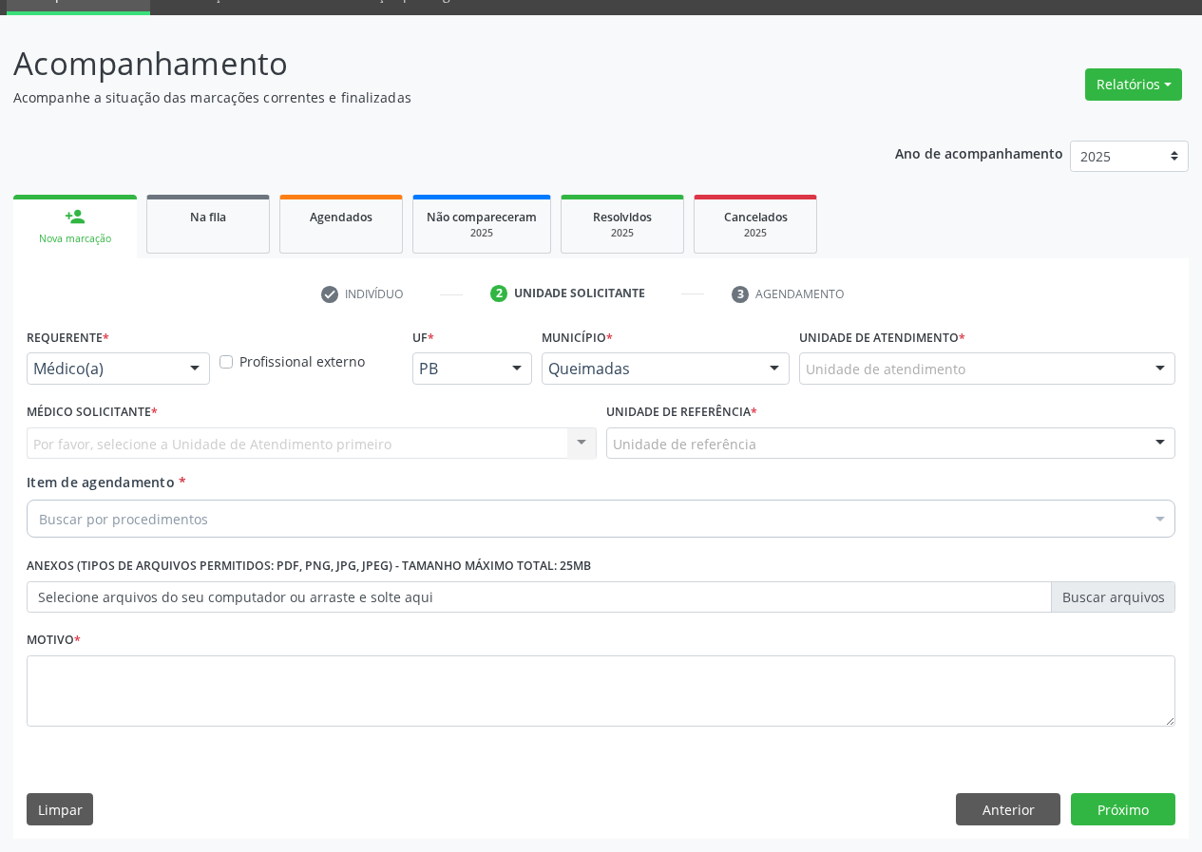
scroll to position [89, 0]
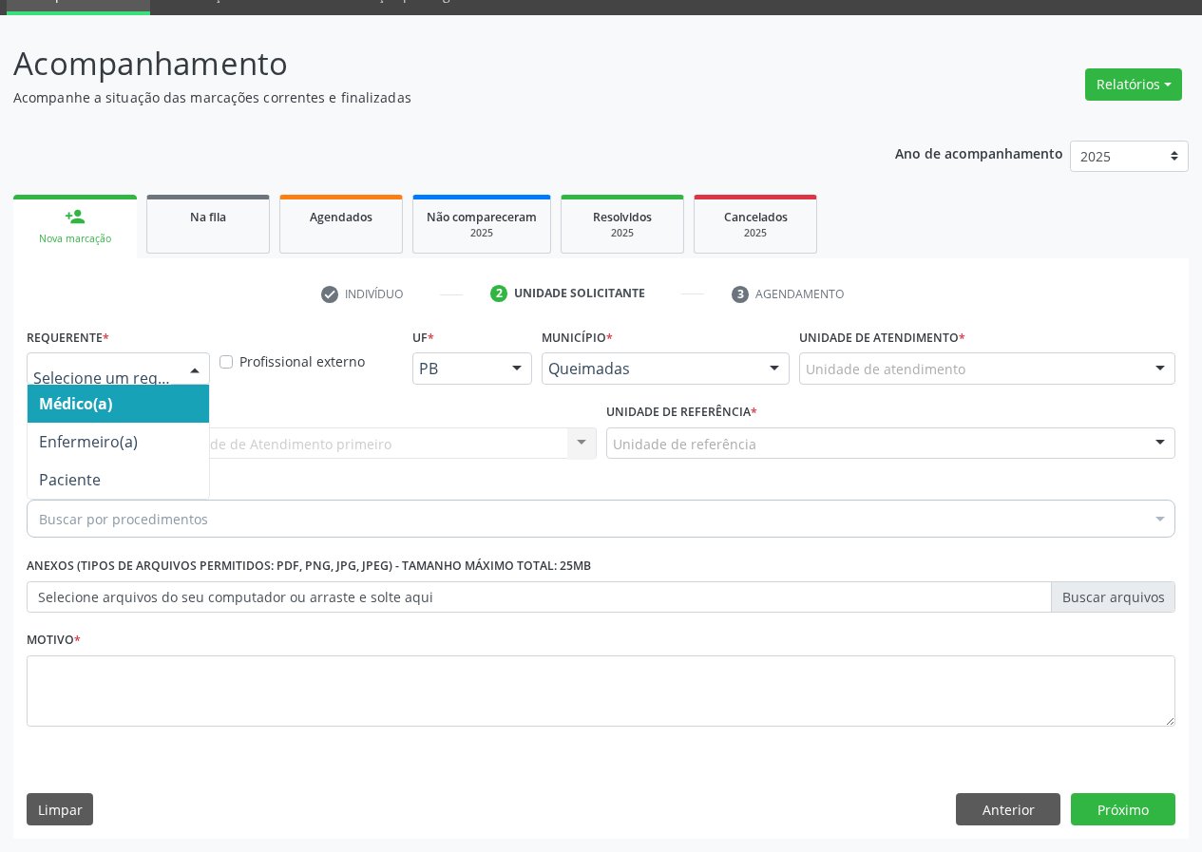
click at [185, 372] on div at bounding box center [195, 369] width 29 height 32
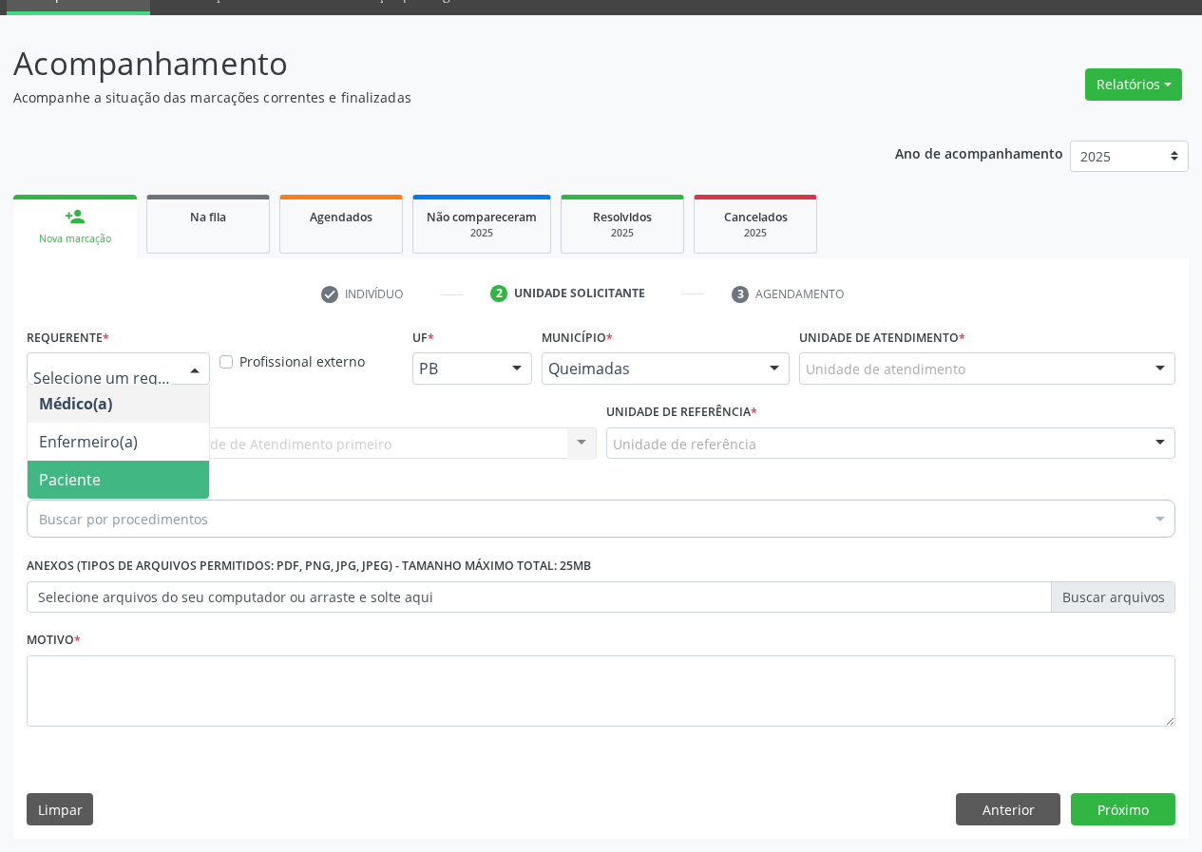
click at [149, 466] on span "Paciente" at bounding box center [118, 480] width 181 height 38
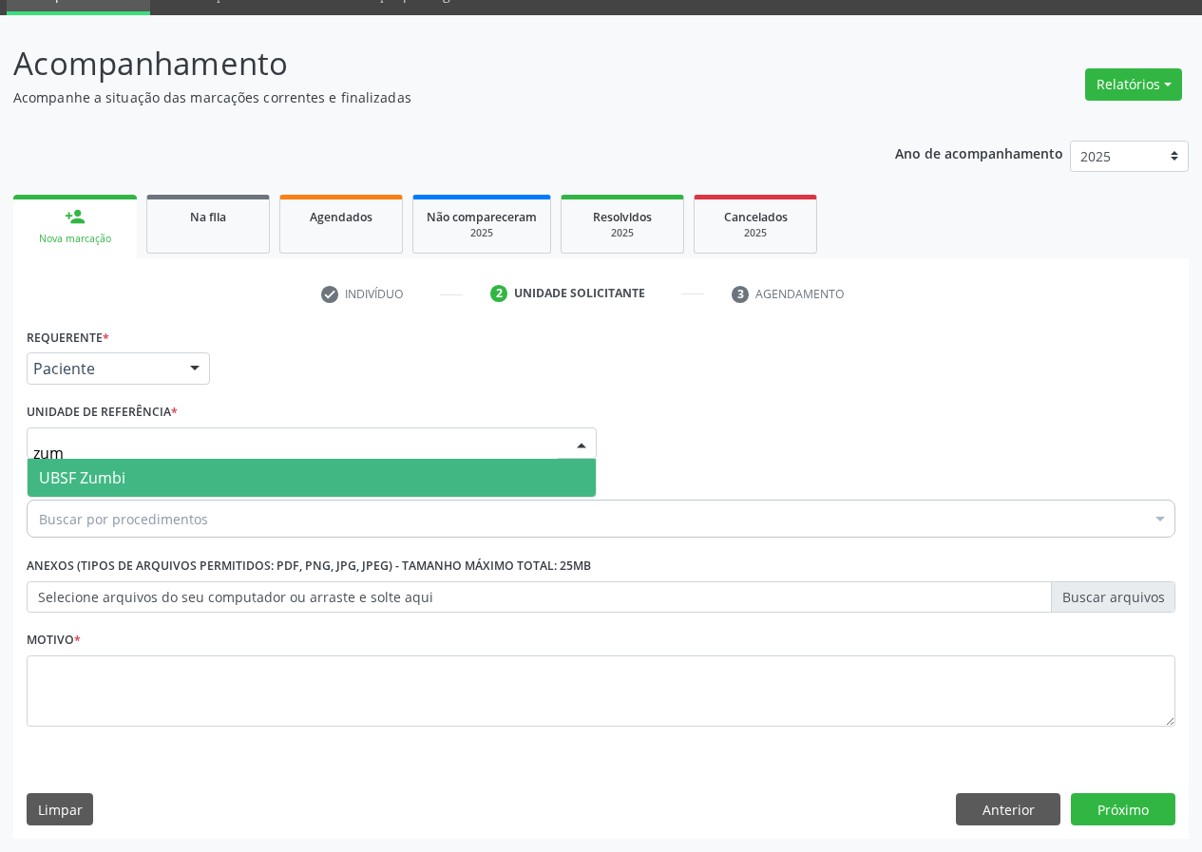
type input "zumb"
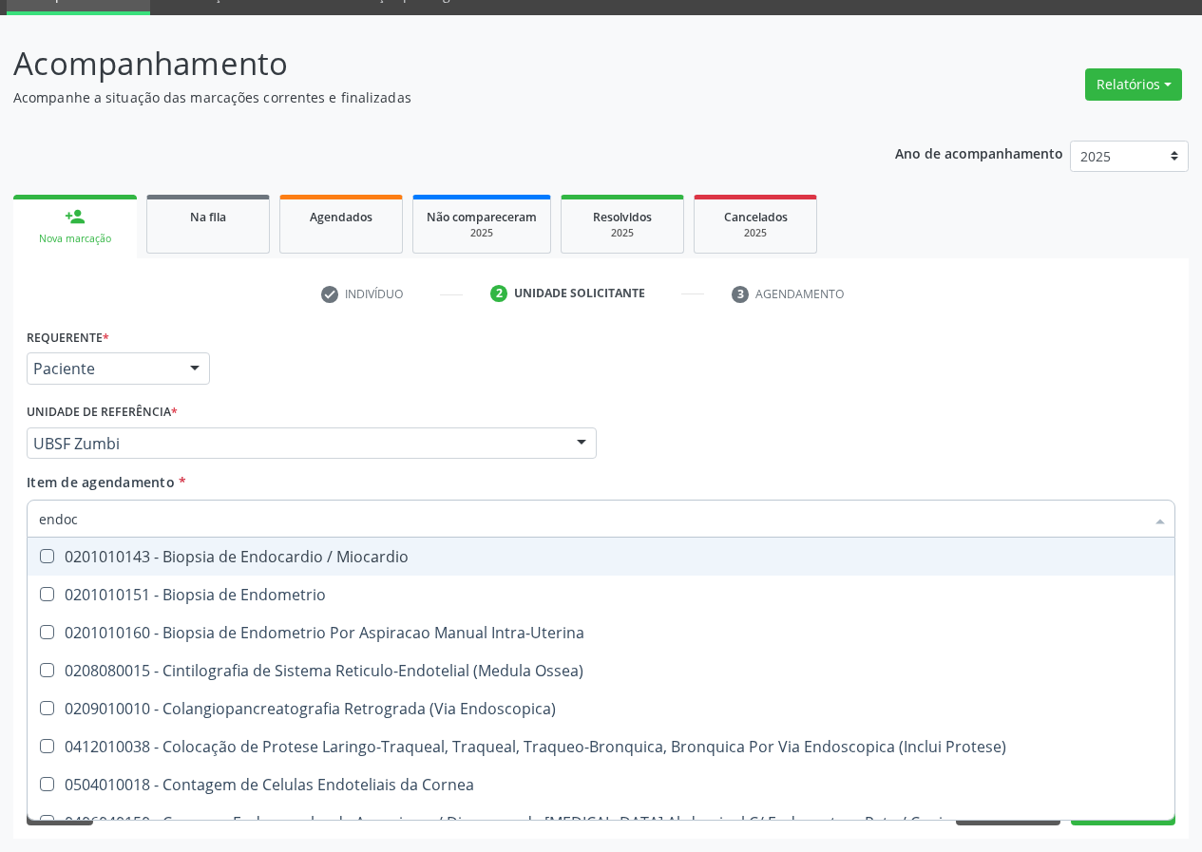
type input "endocr"
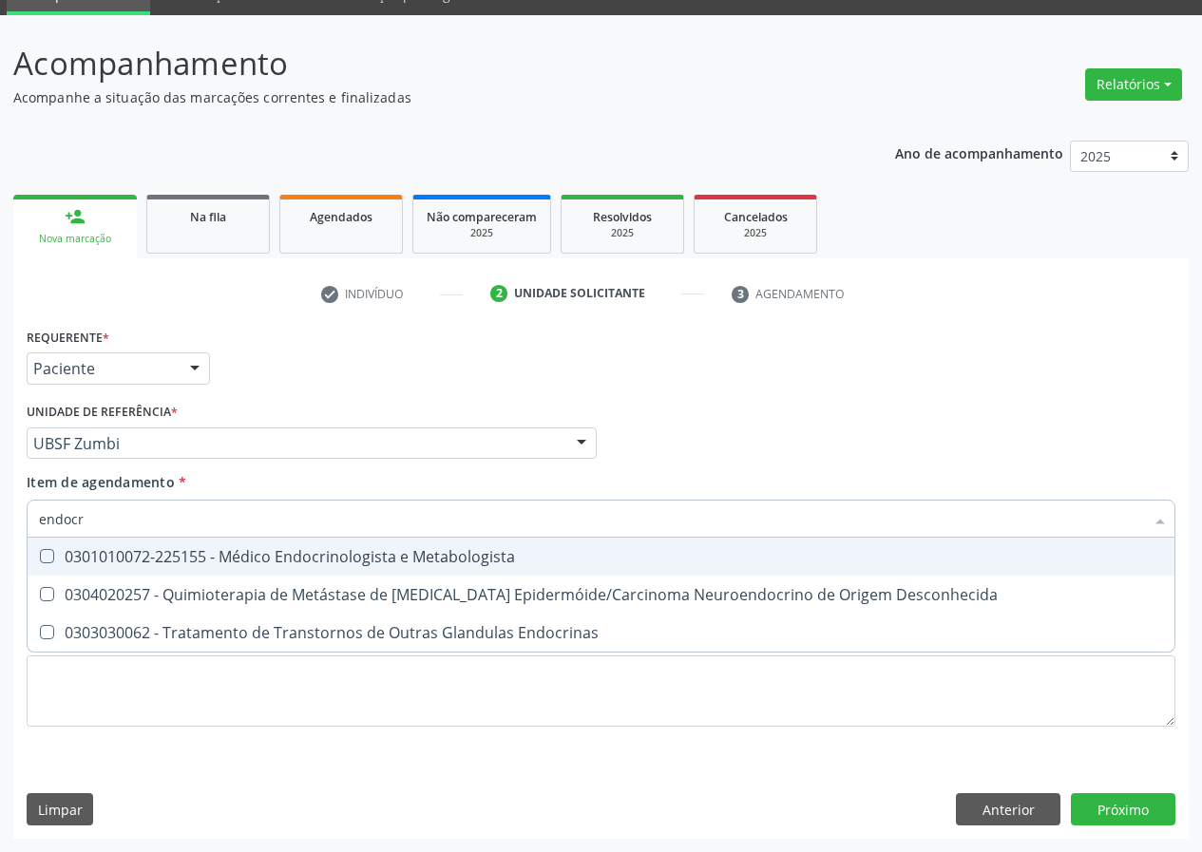
click at [191, 549] on div "0301010072-225155 - Médico Endocrinologista e Metabologista" at bounding box center [601, 556] width 1124 height 15
checkbox Metabologista "true"
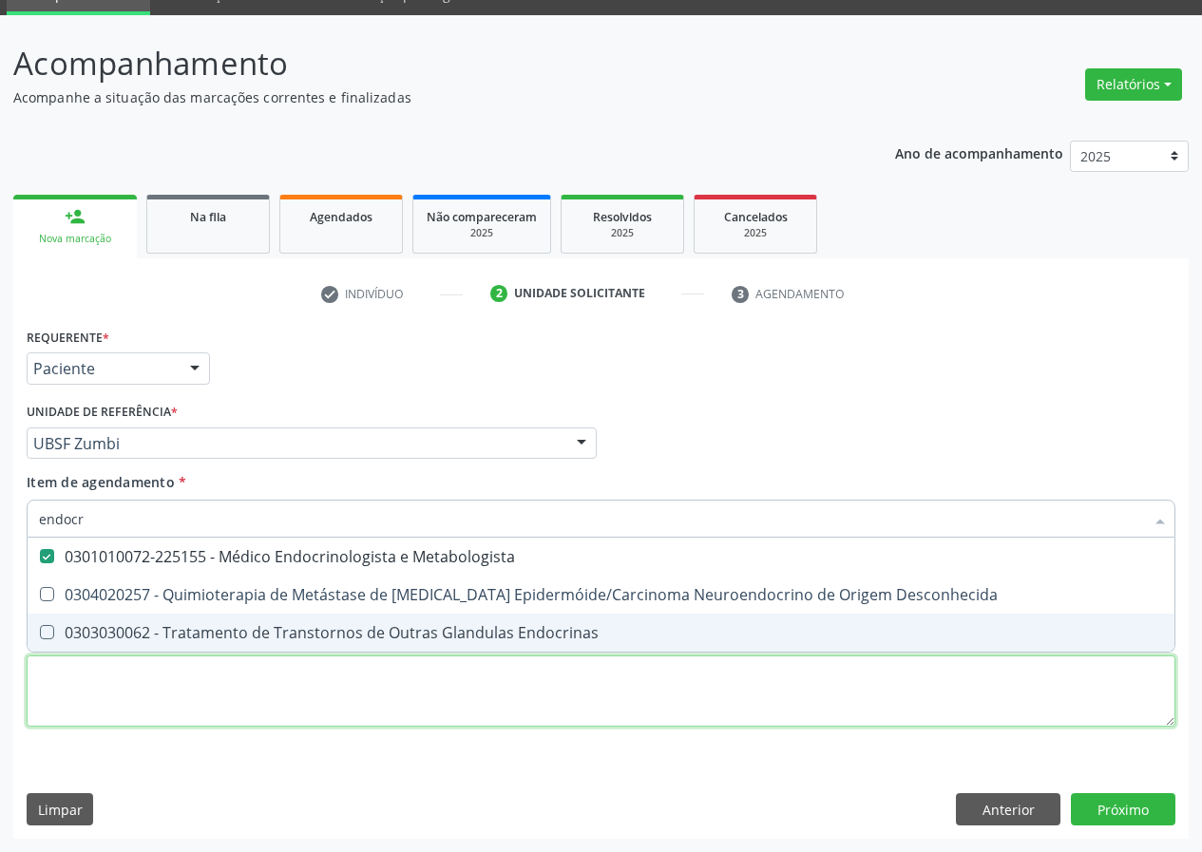
click at [129, 702] on div "Requerente * Paciente Médico(a) Enfermeiro(a) Paciente Nenhum resultado encontr…" at bounding box center [601, 538] width 1149 height 430
checkbox Desconhecida "true"
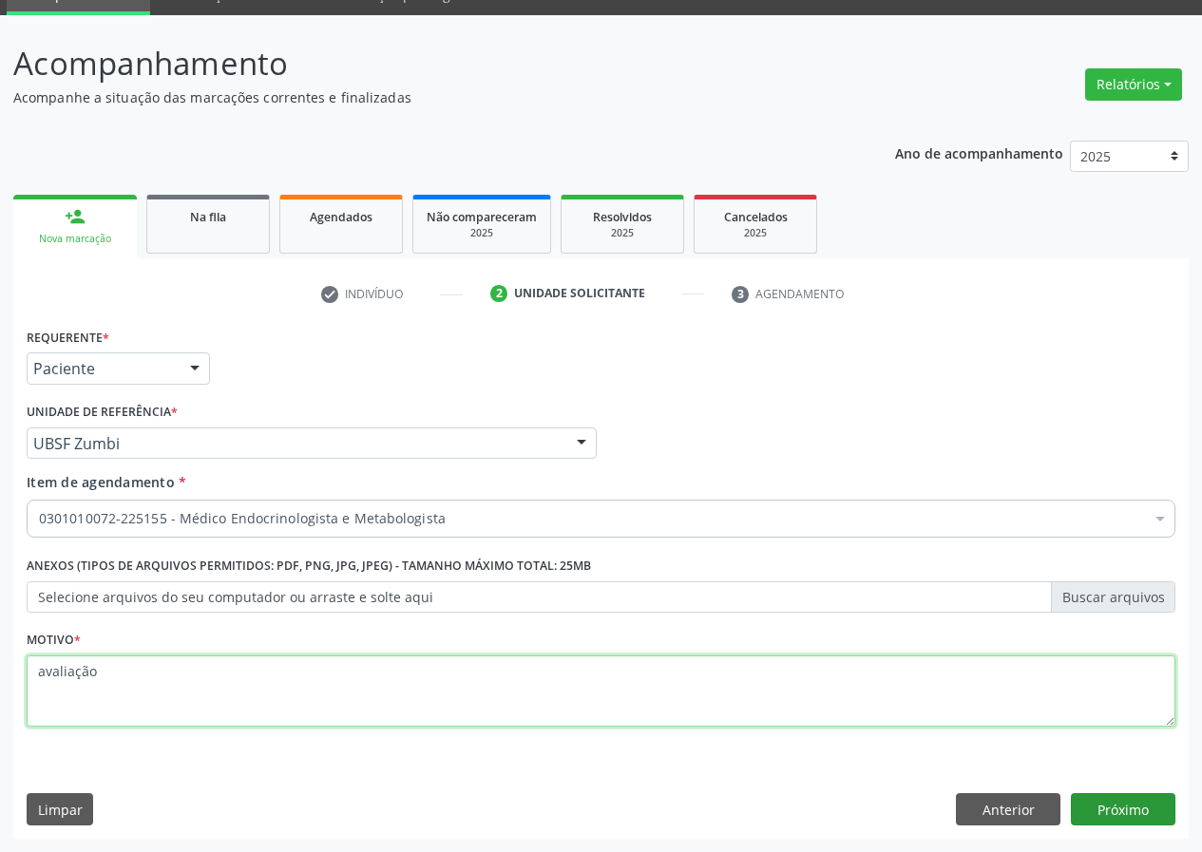
type textarea "avaliação"
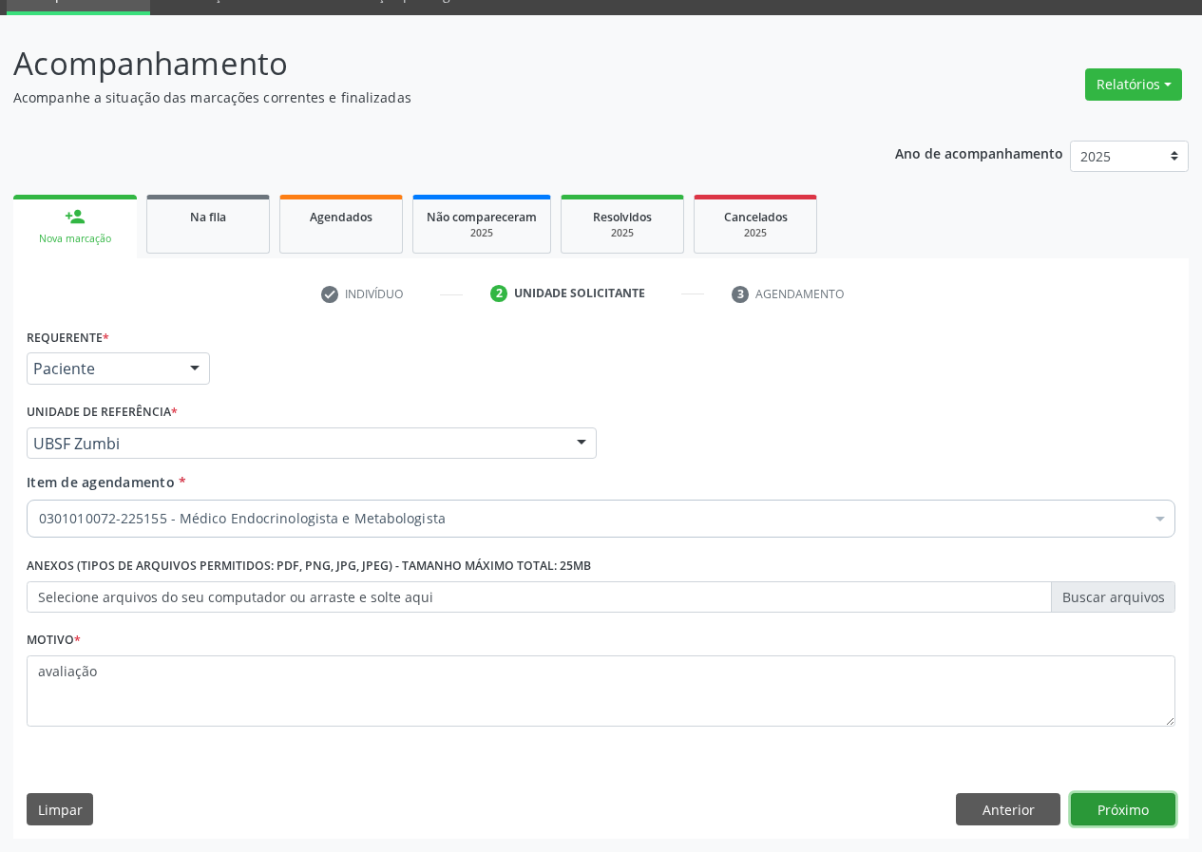
click at [1138, 808] on button "Próximo" at bounding box center [1123, 809] width 105 height 32
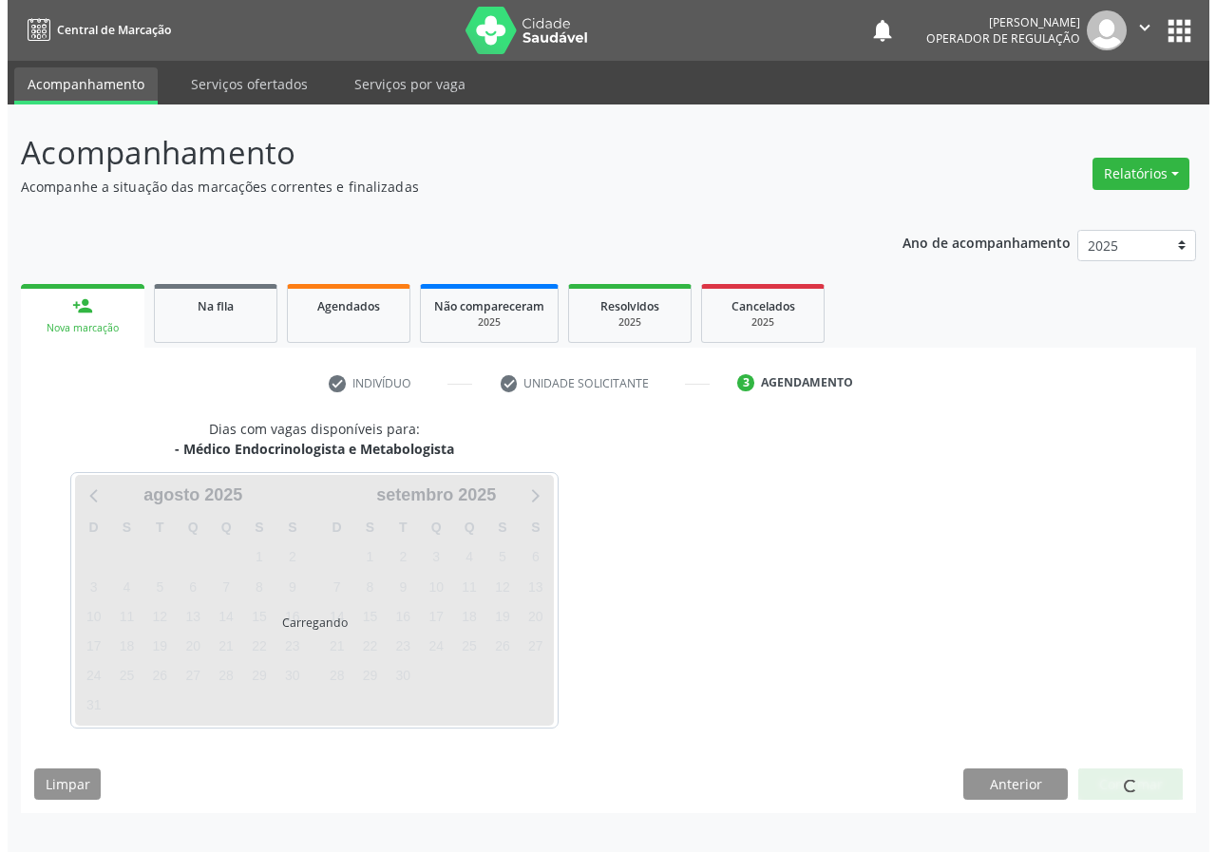
scroll to position [0, 0]
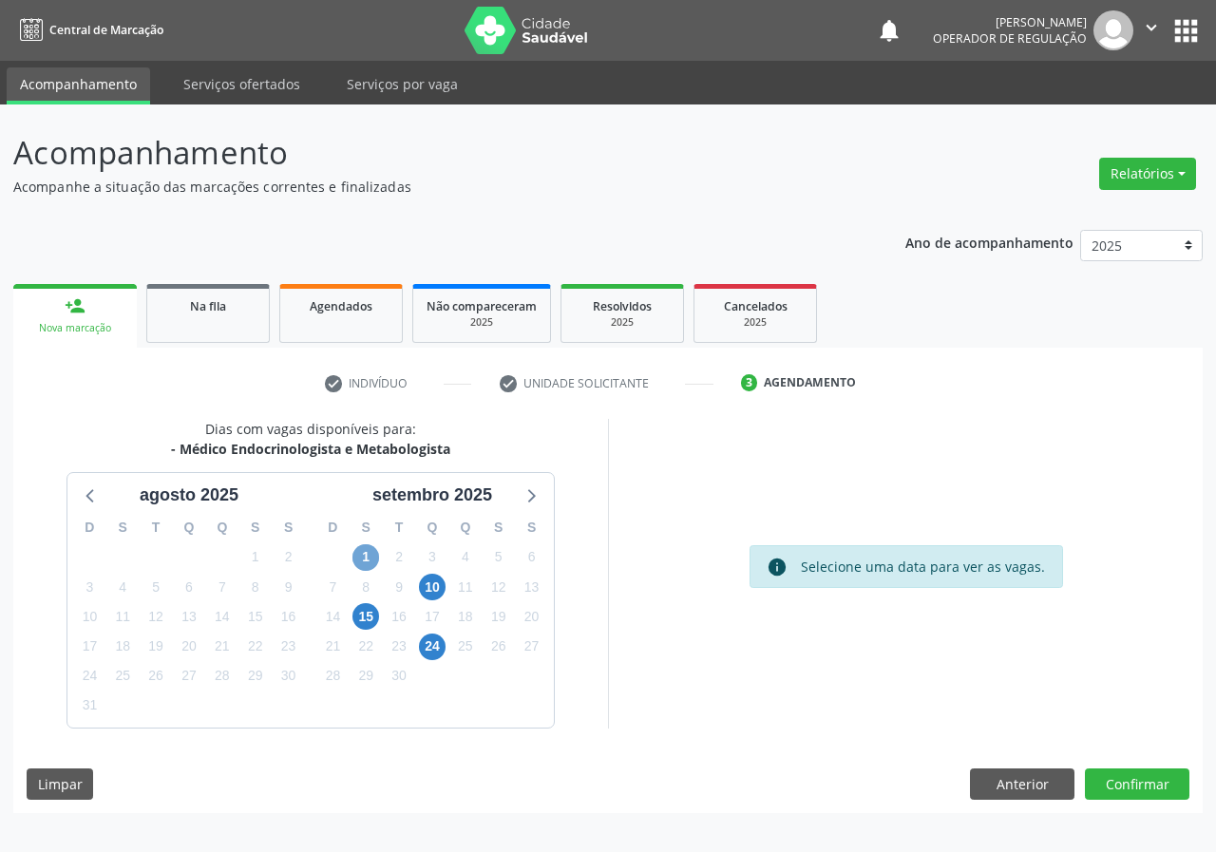
click at [370, 548] on span "1" at bounding box center [365, 557] width 27 height 27
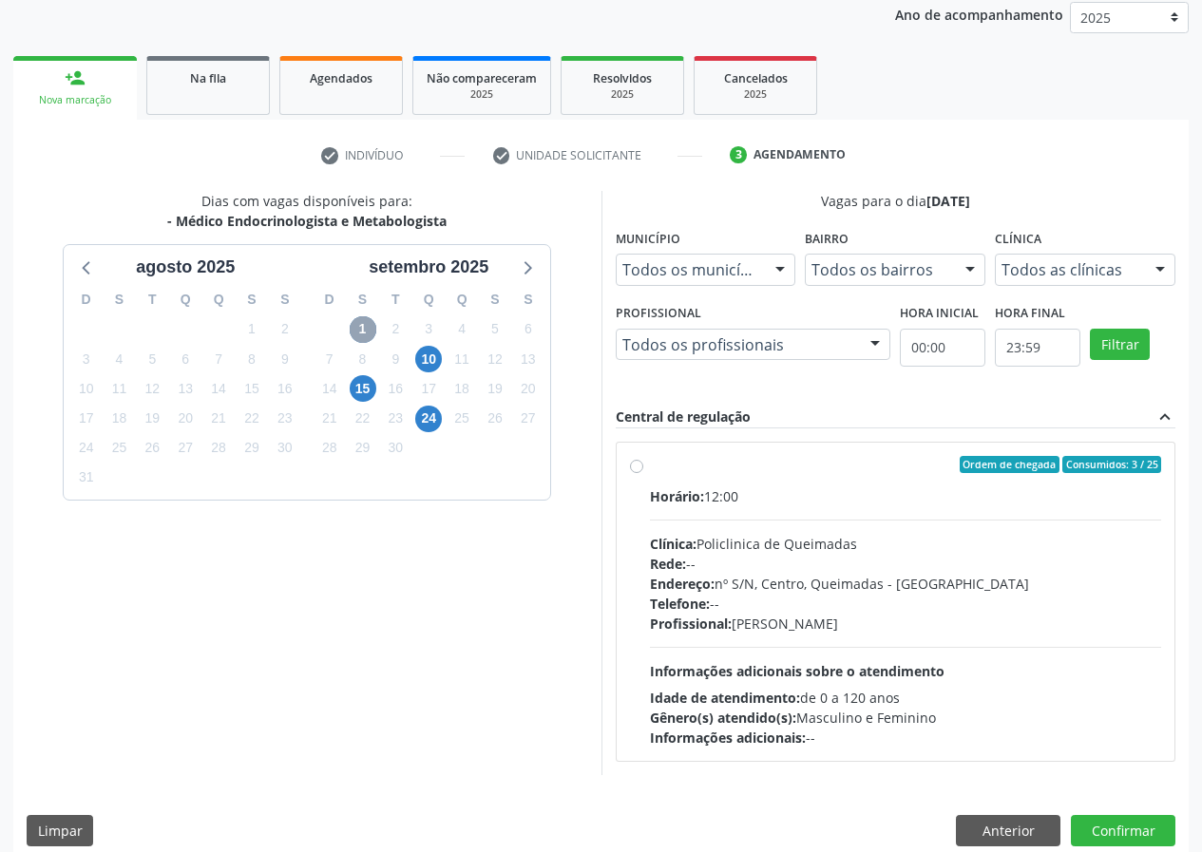
scroll to position [249, 0]
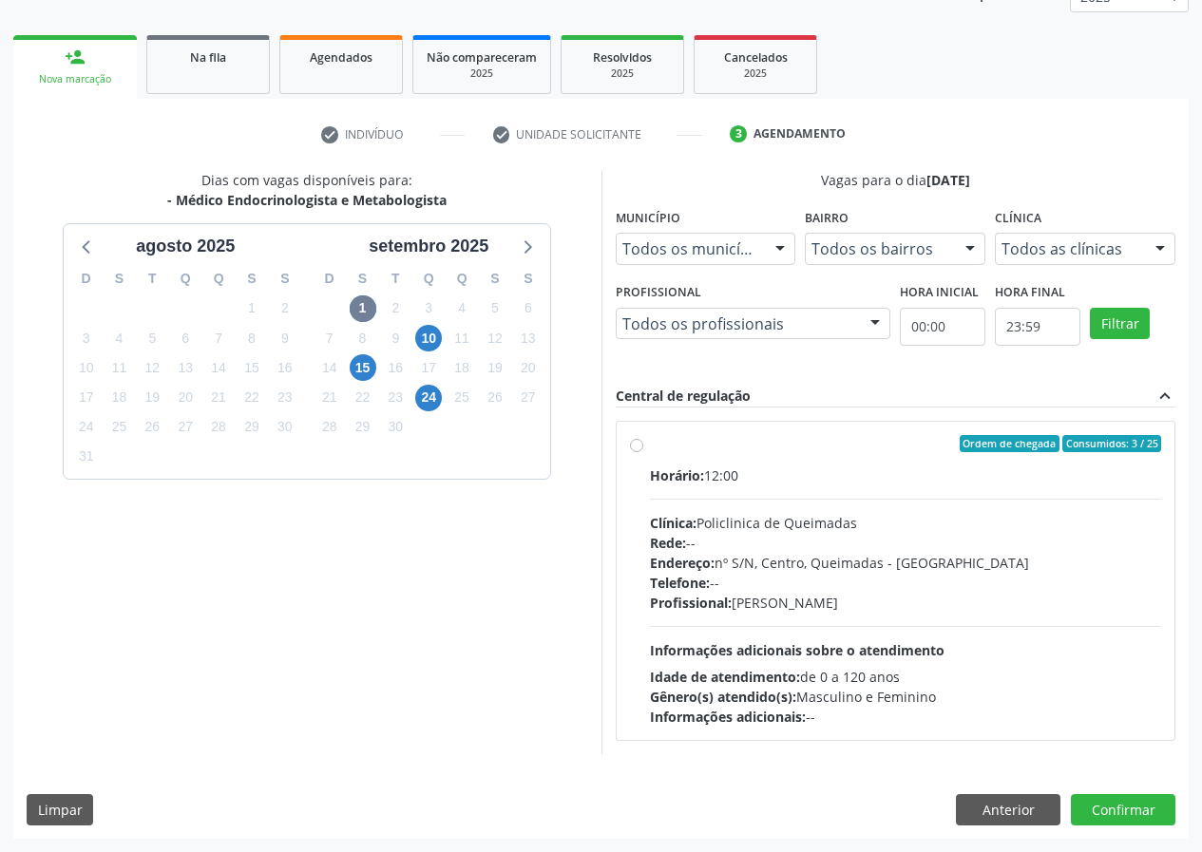
click at [774, 444] on div "Ordem de chegada Consumidos: 3 / 25" at bounding box center [906, 443] width 512 height 17
click at [643, 444] on input "Ordem de chegada Consumidos: 3 / 25 Horário: 12:00 Clínica: Policlinica de Quei…" at bounding box center [636, 443] width 13 height 17
radio input "true"
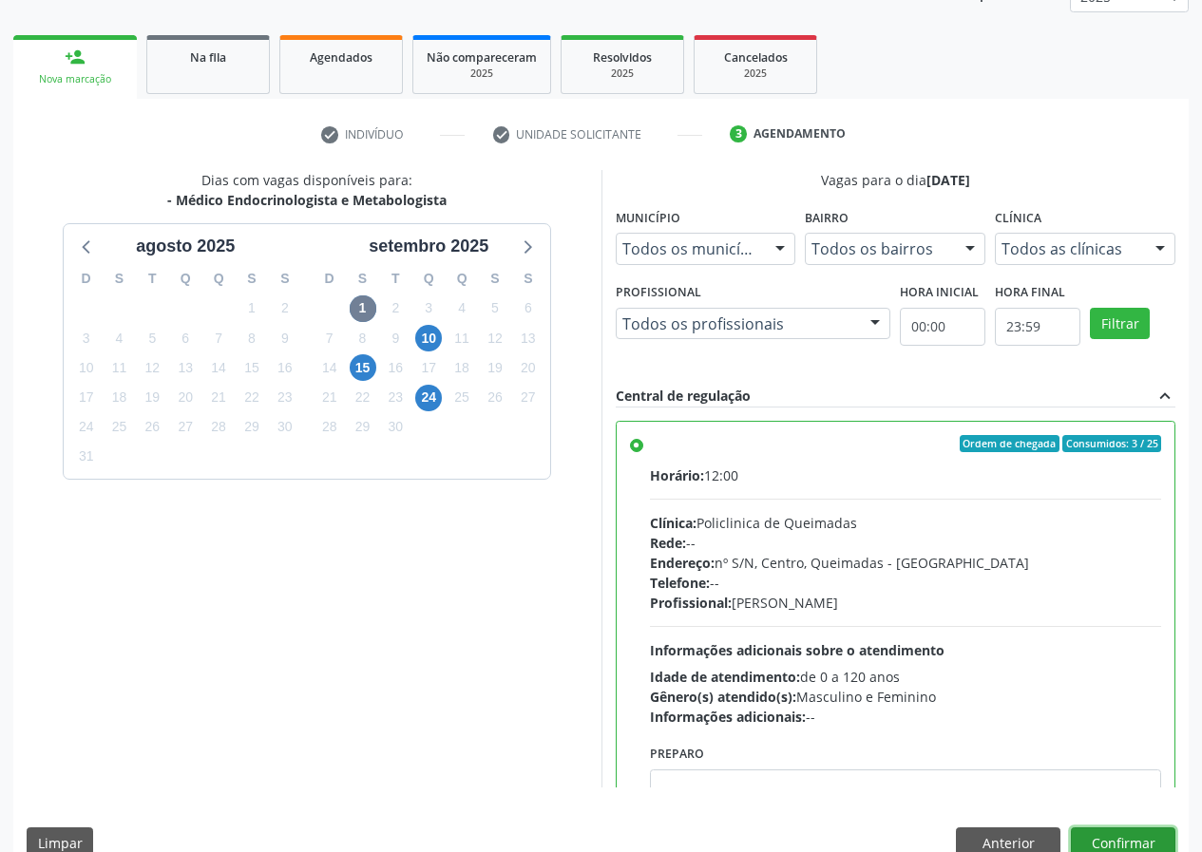
click at [1120, 843] on button "Confirmar" at bounding box center [1123, 843] width 105 height 32
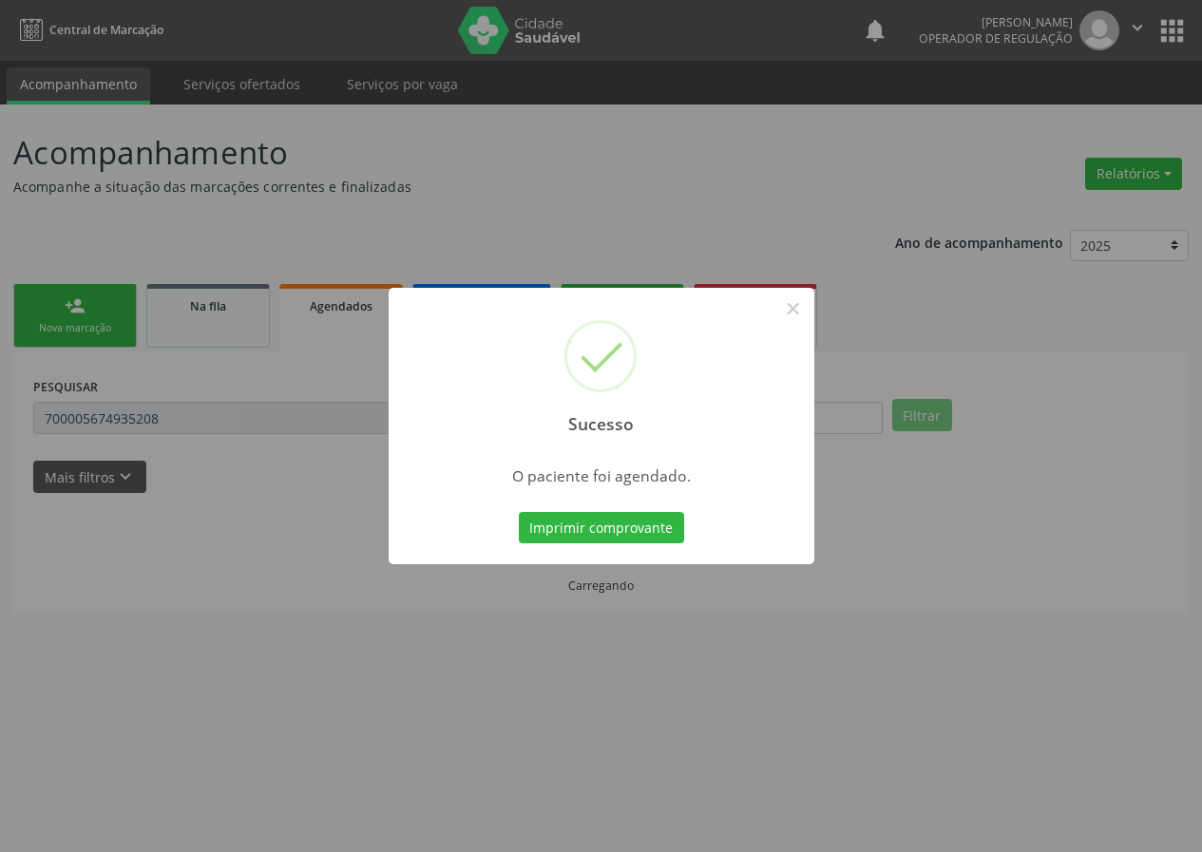
scroll to position [0, 0]
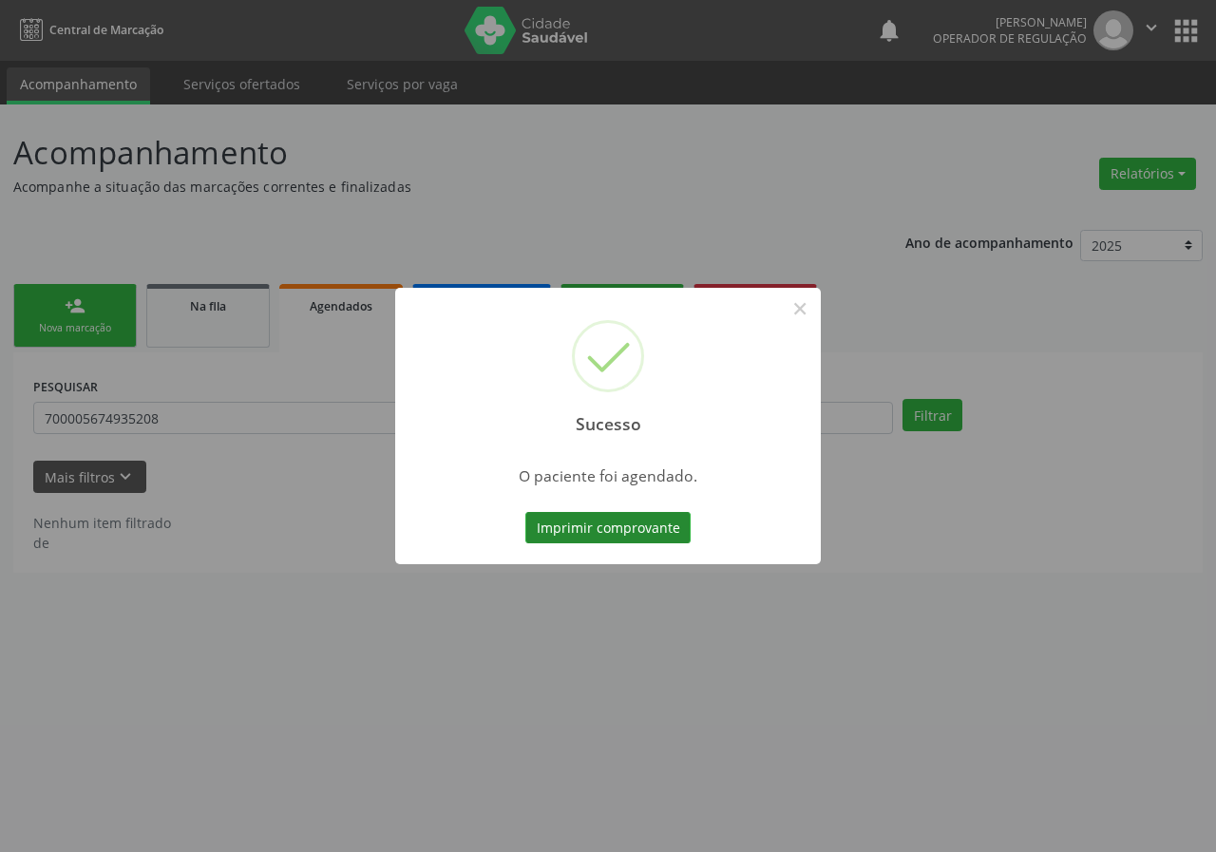
click at [621, 528] on button "Imprimir comprovante" at bounding box center [607, 528] width 165 height 32
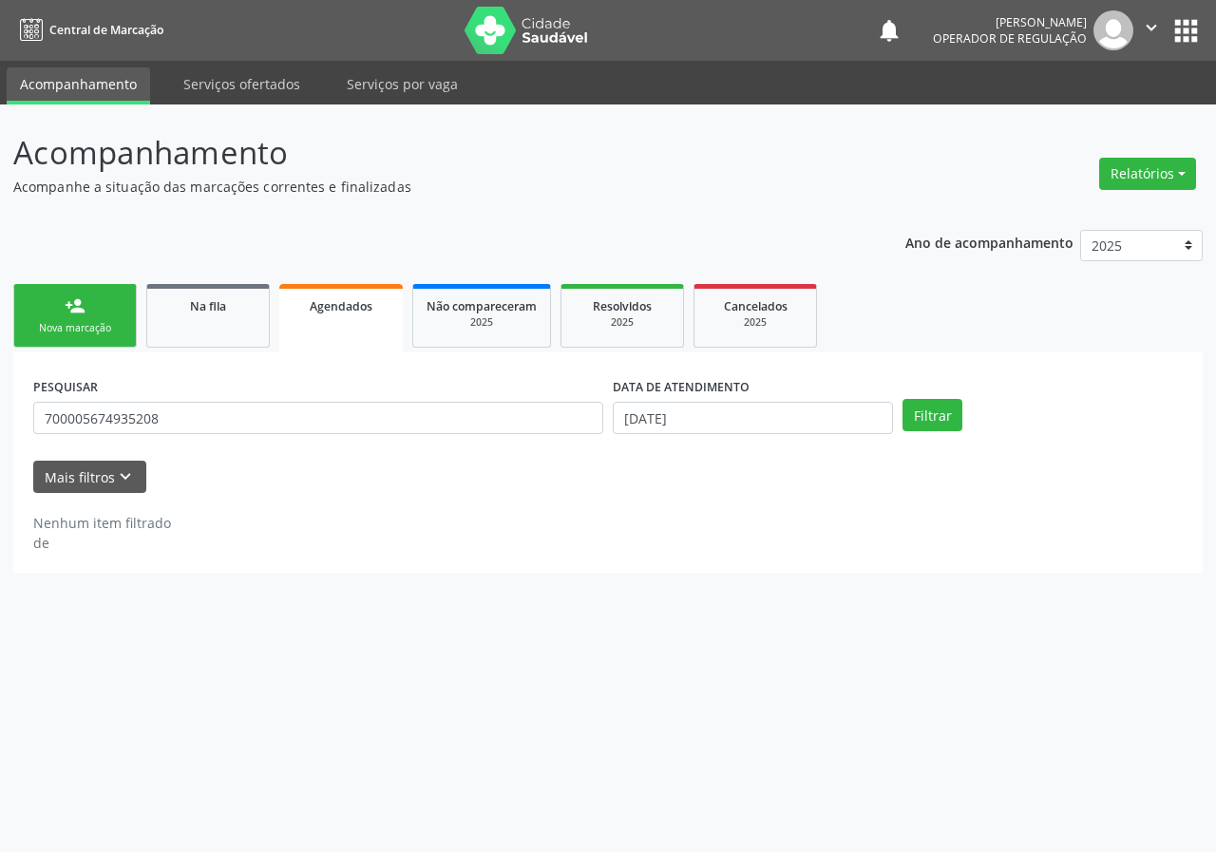
click at [55, 333] on div "Nova marcação" at bounding box center [75, 328] width 95 height 14
click at [174, 301] on div "Na fila" at bounding box center [208, 305] width 95 height 20
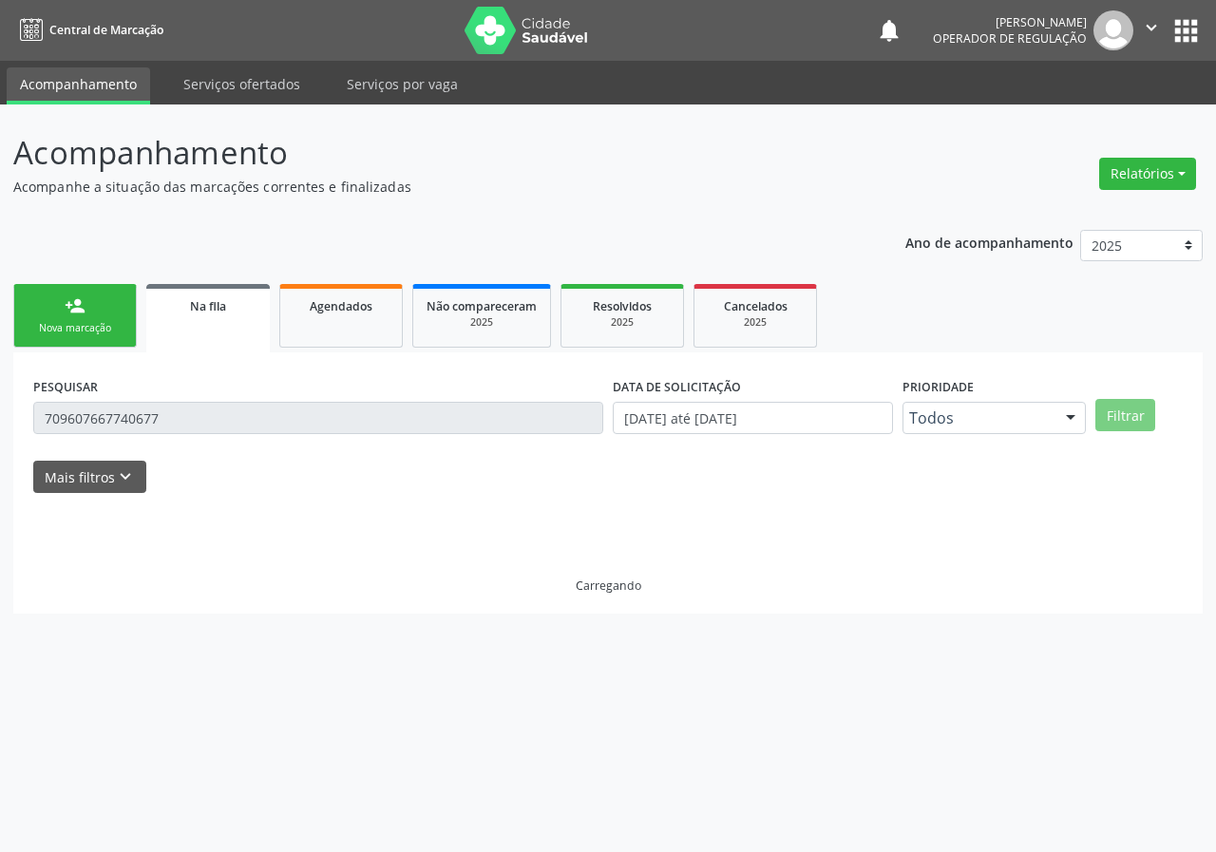
click at [43, 310] on link "person_add Nova marcação" at bounding box center [75, 316] width 124 height 64
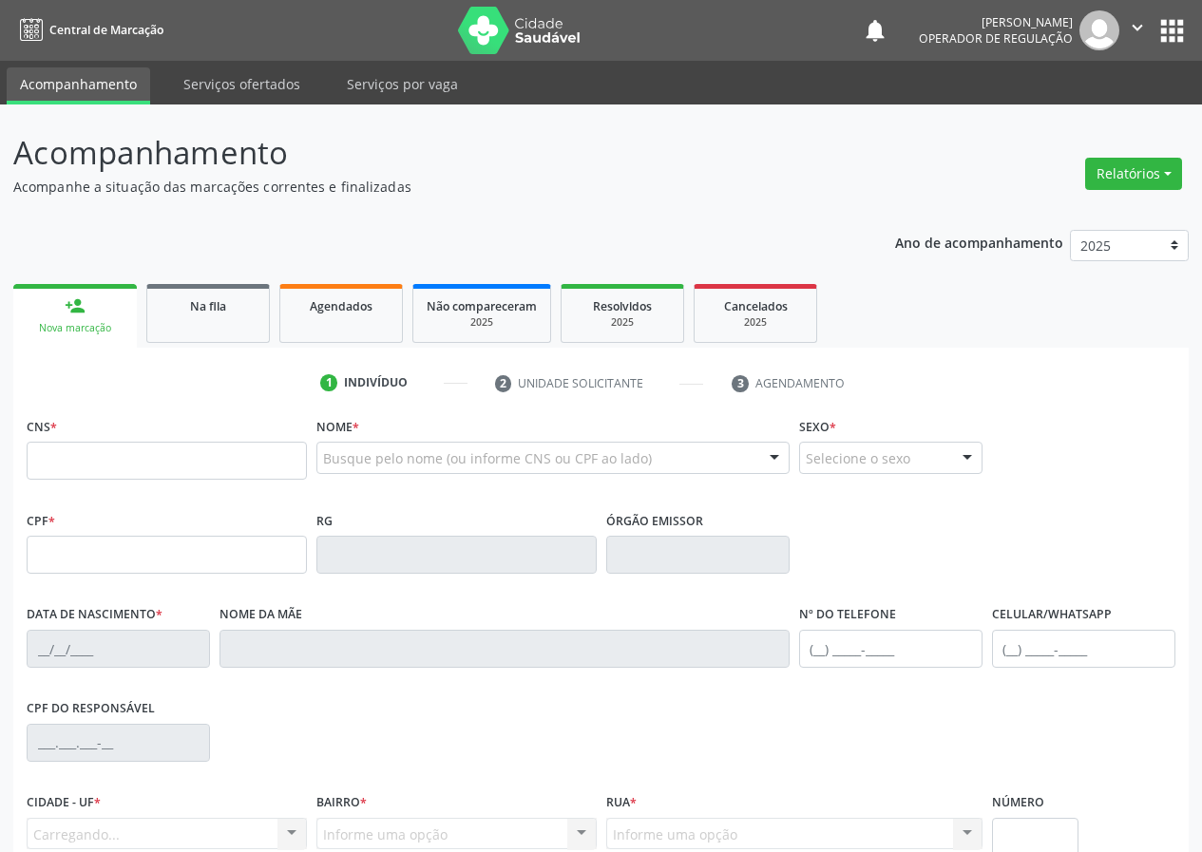
scroll to position [95, 0]
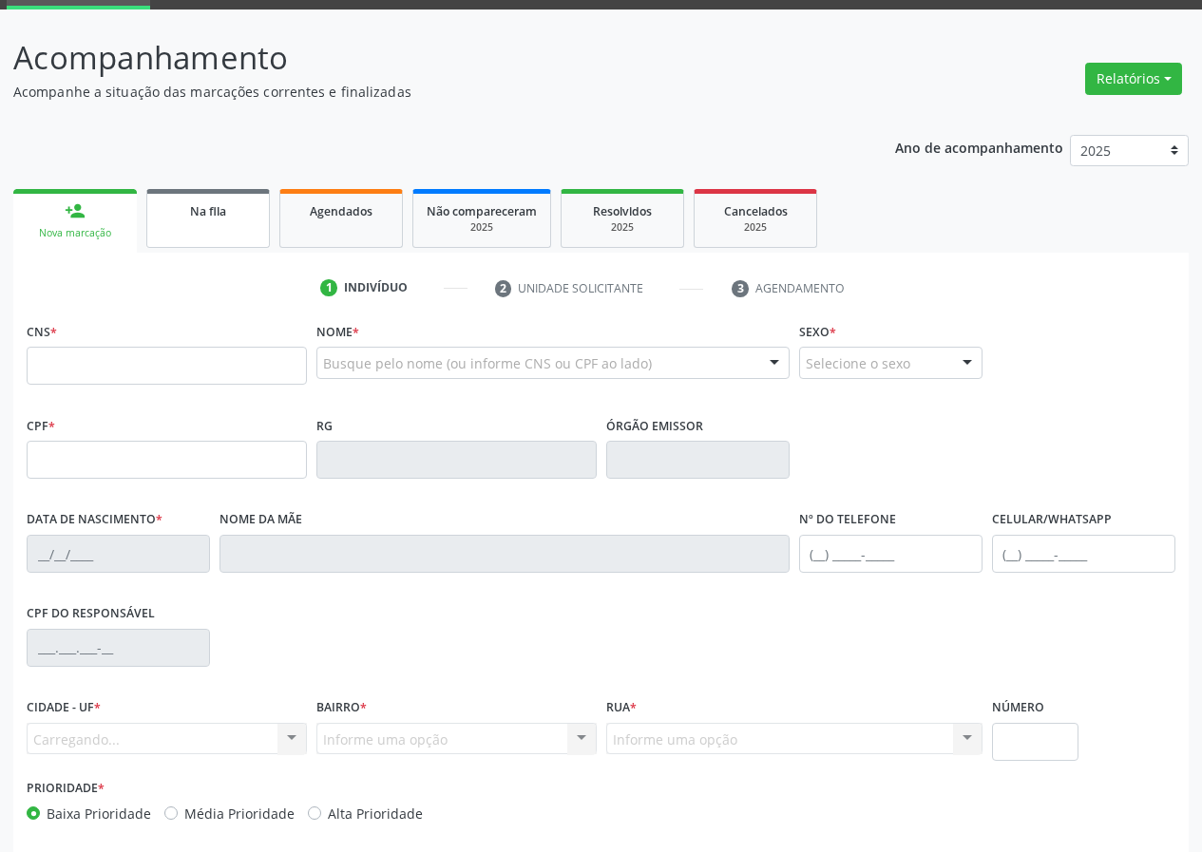
click at [239, 229] on link "Na fila" at bounding box center [208, 218] width 124 height 59
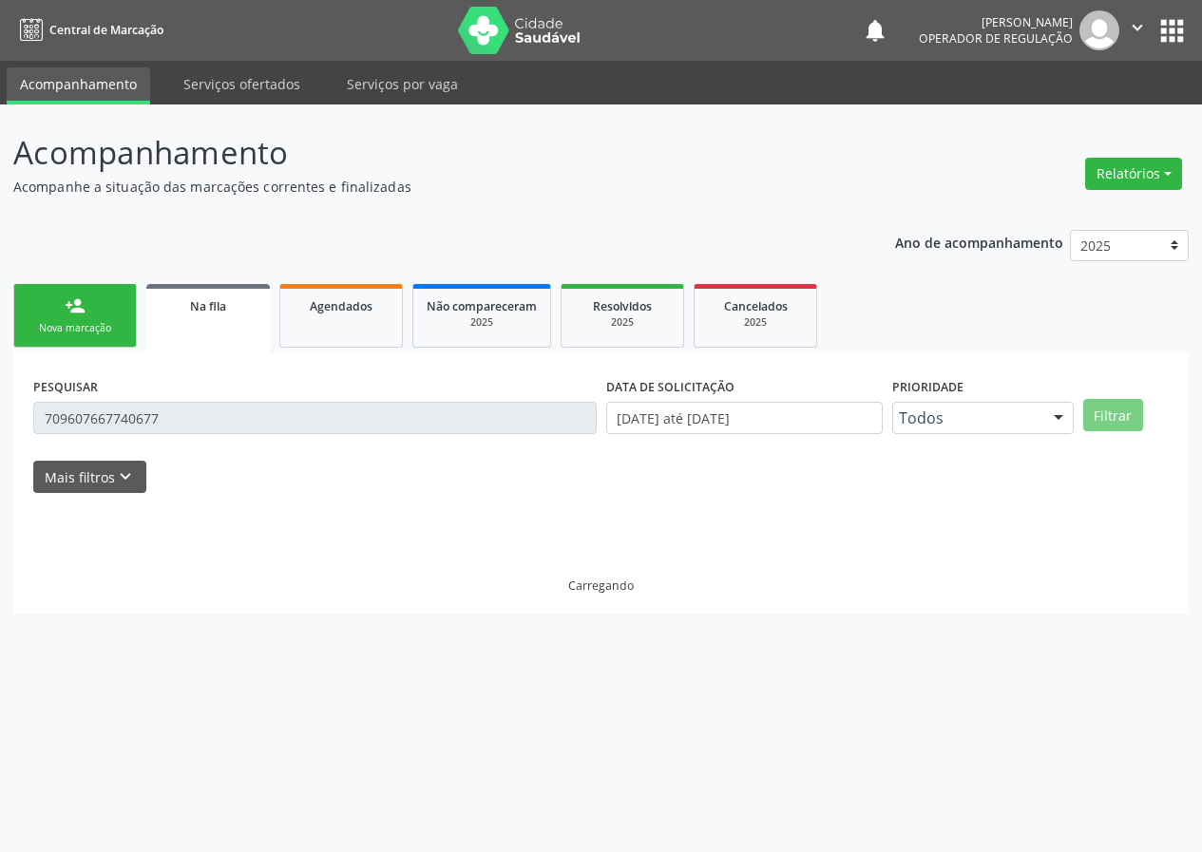
scroll to position [0, 0]
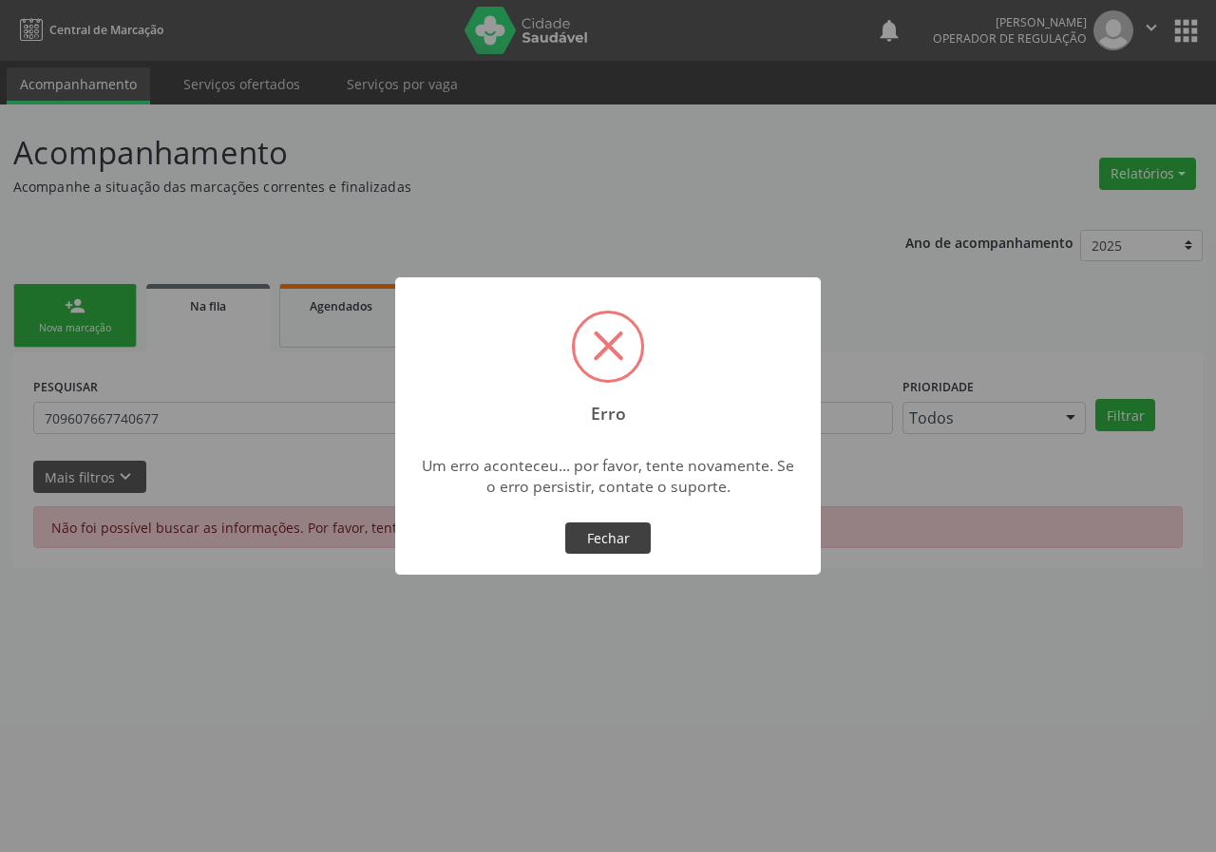
click at [622, 543] on button "Fechar" at bounding box center [608, 539] width 86 height 32
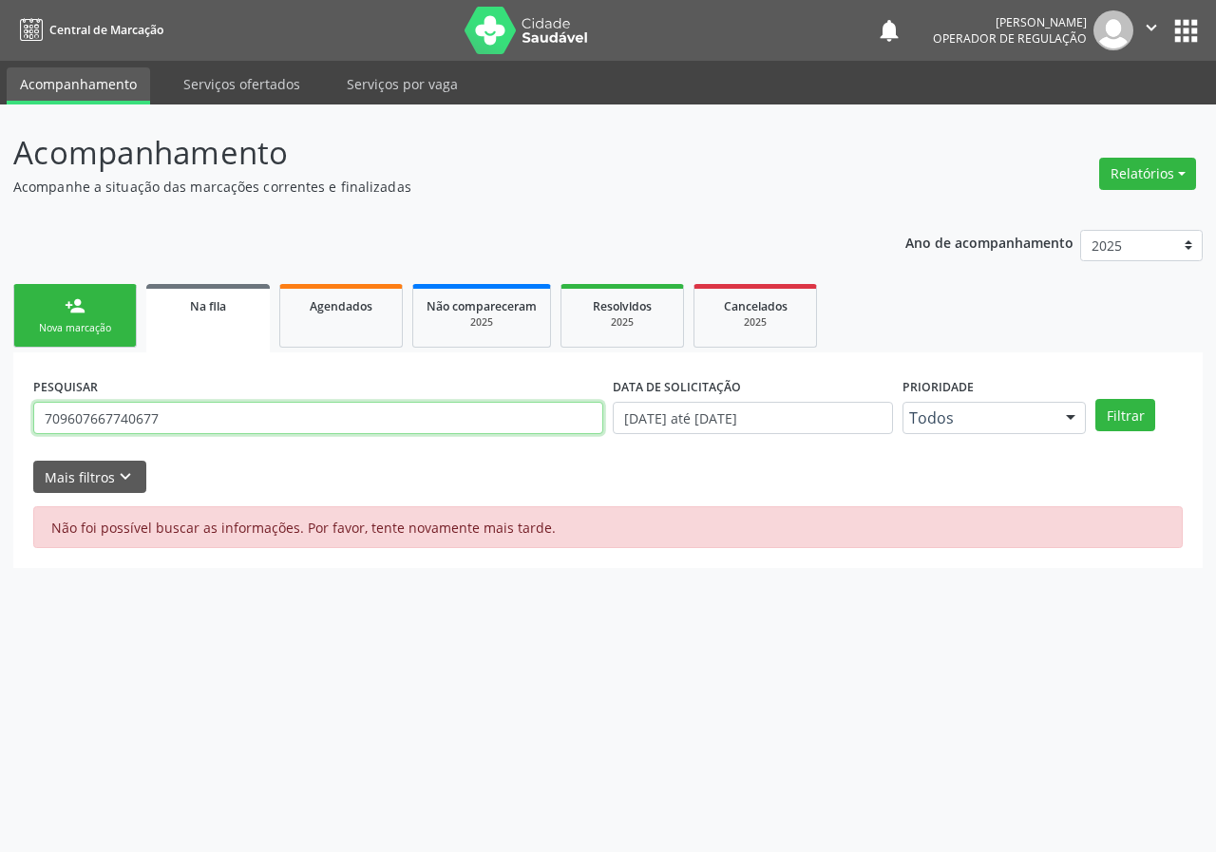
drag, startPoint x: 90, startPoint y: 411, endPoint x: 0, endPoint y: 410, distance: 90.3
click at [0, 410] on div "Acompanhamento Acompanhe a situação das marcações correntes e finalizadas Relat…" at bounding box center [608, 479] width 1216 height 748
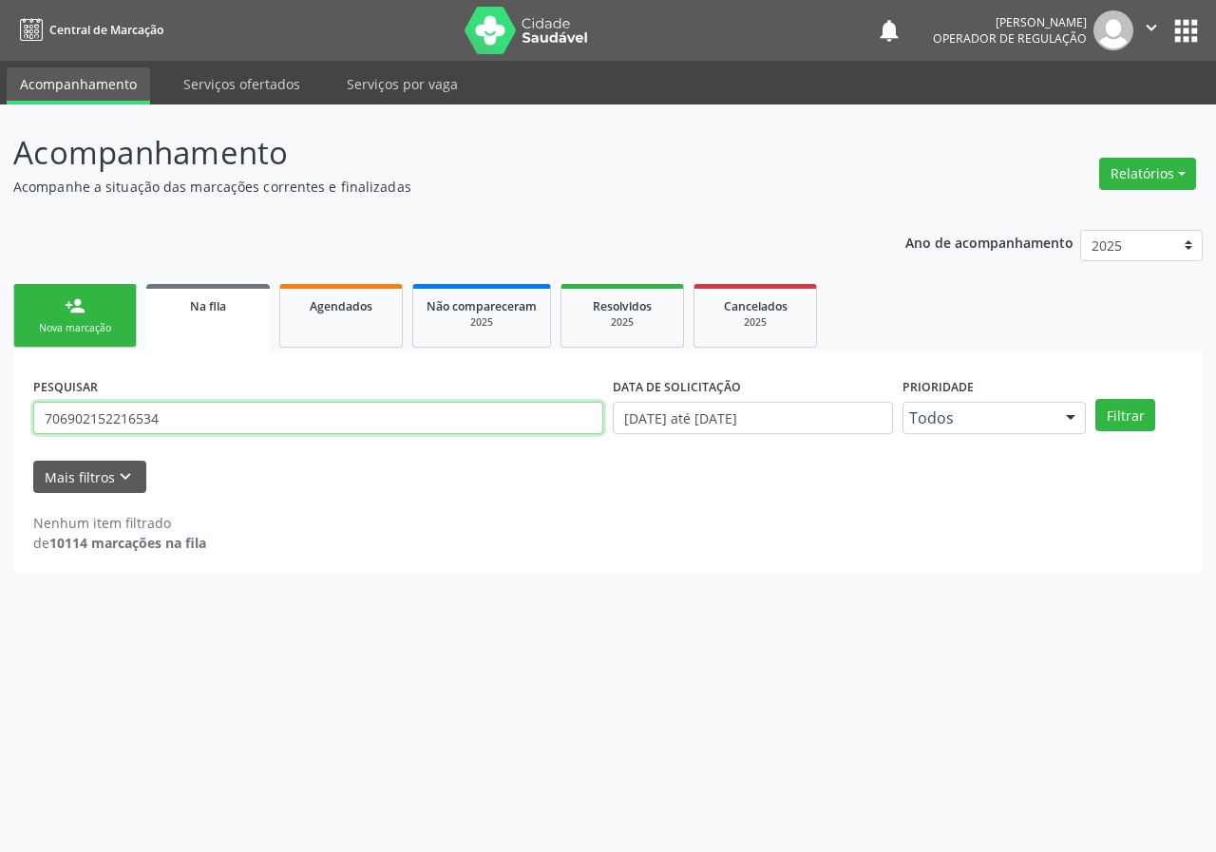
type input "706902152216534"
click at [1095, 399] on button "Filtrar" at bounding box center [1125, 415] width 60 height 32
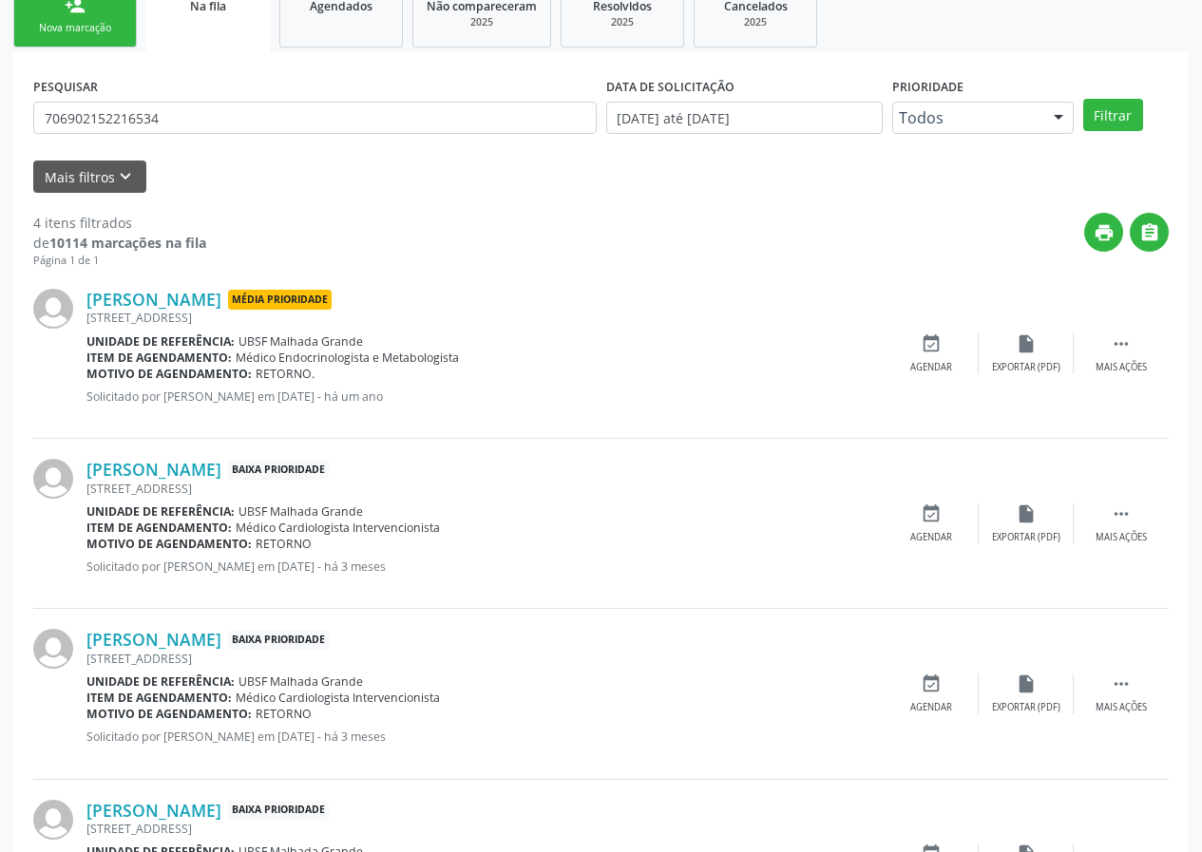
scroll to position [430, 0]
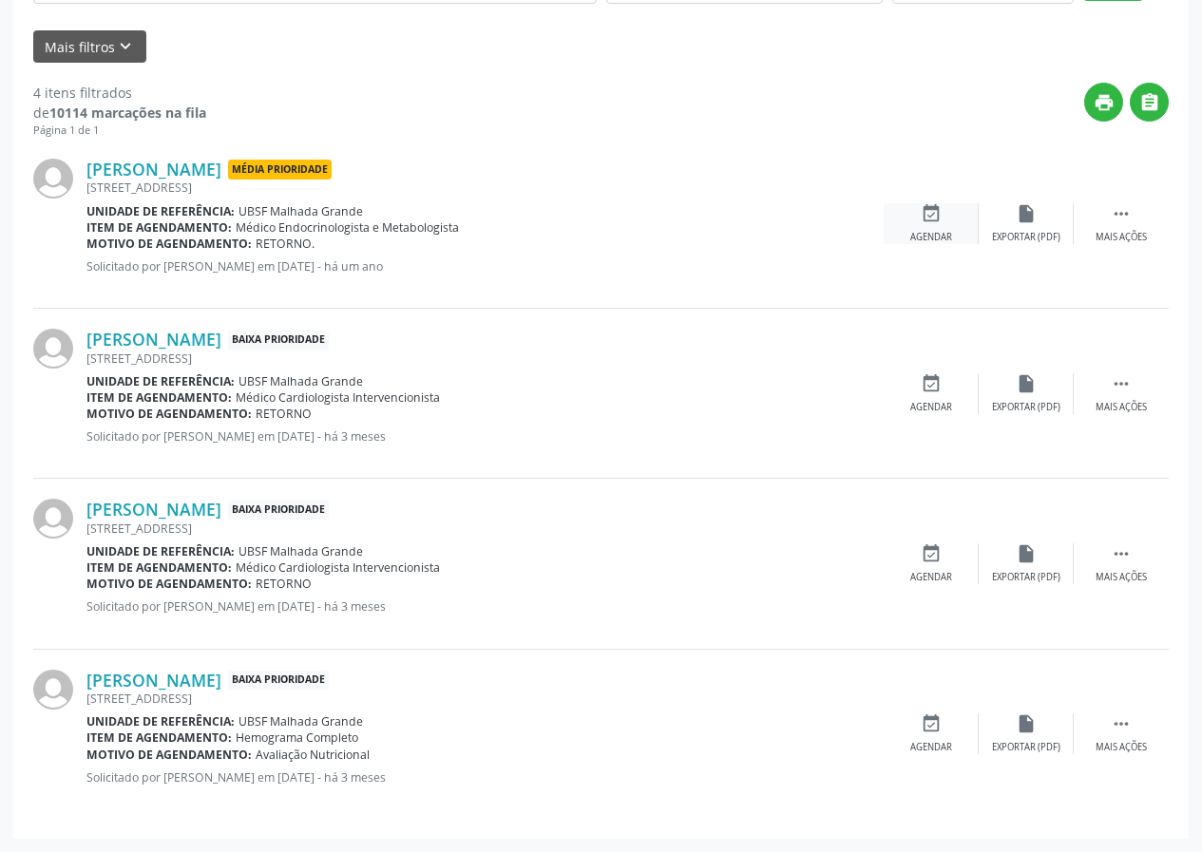
click at [916, 219] on div "event_available Agendar" at bounding box center [931, 223] width 95 height 41
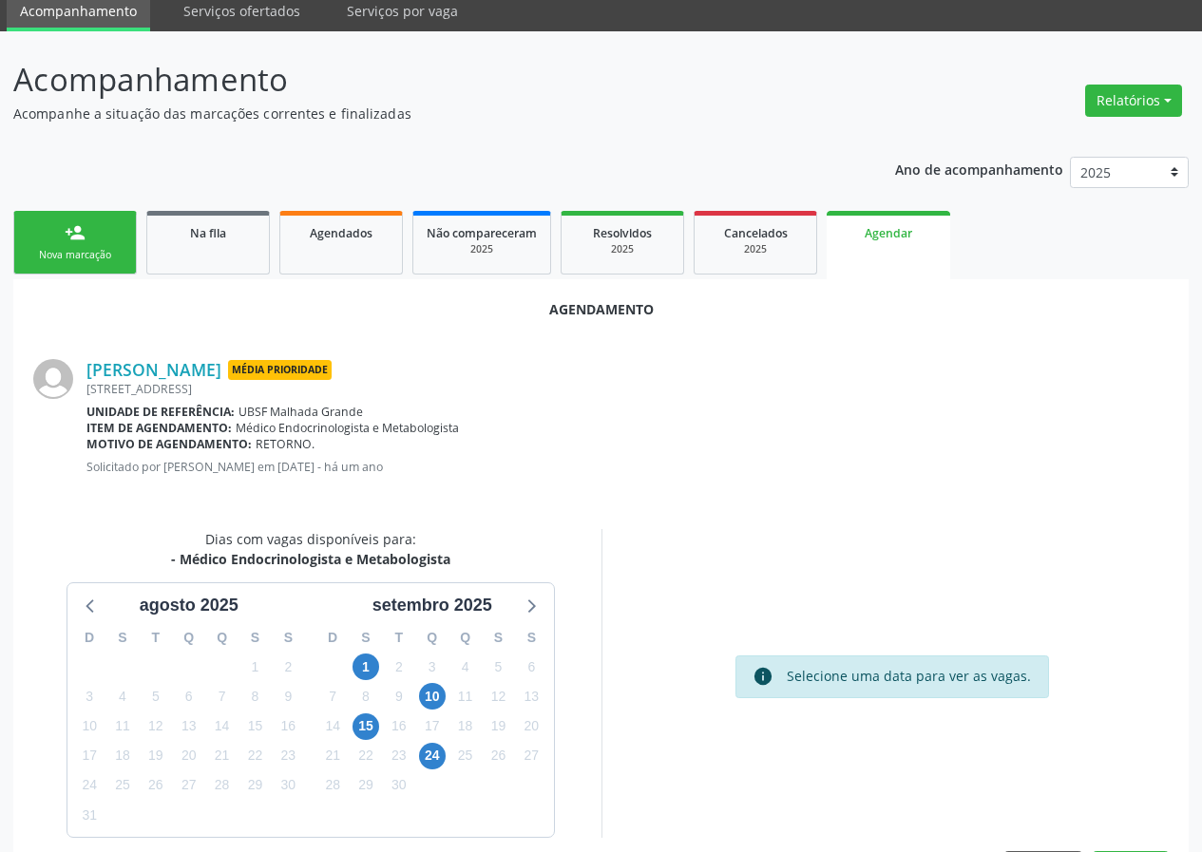
scroll to position [137, 0]
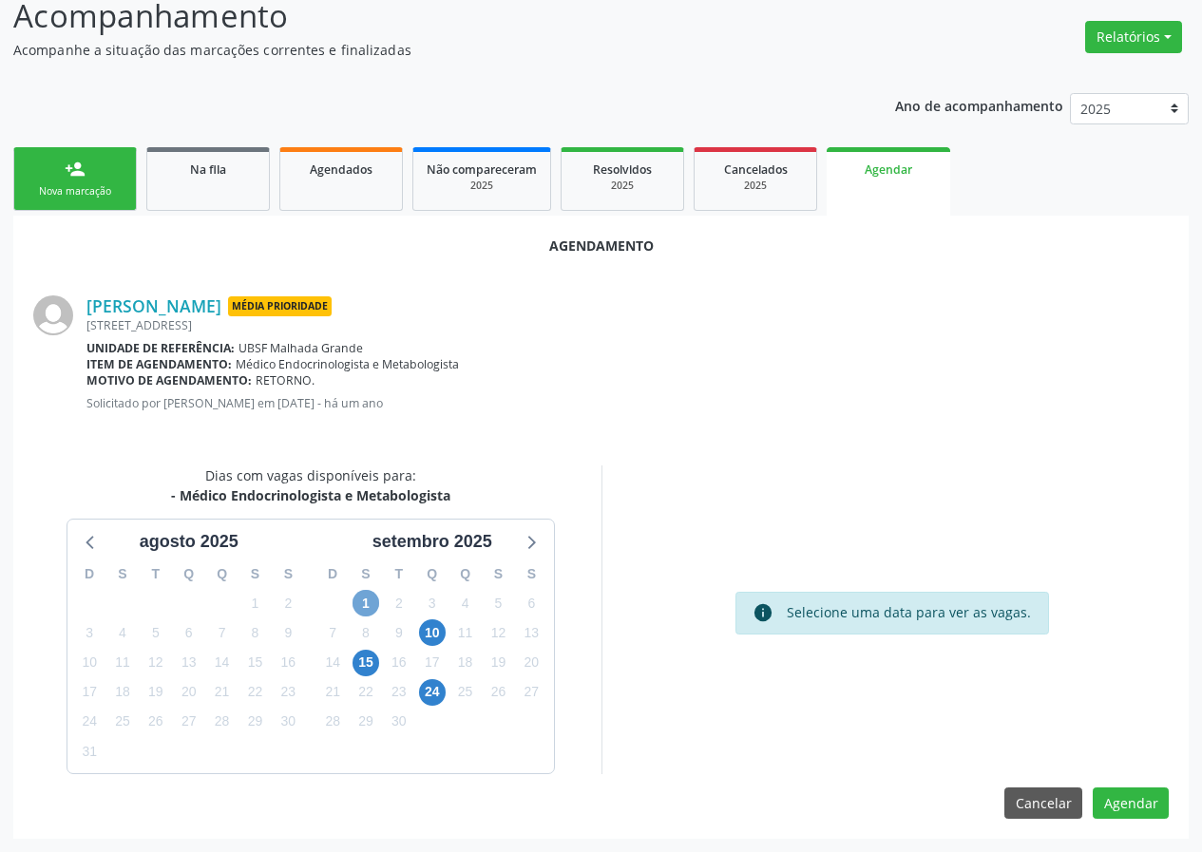
click at [374, 602] on span "1" at bounding box center [365, 603] width 27 height 27
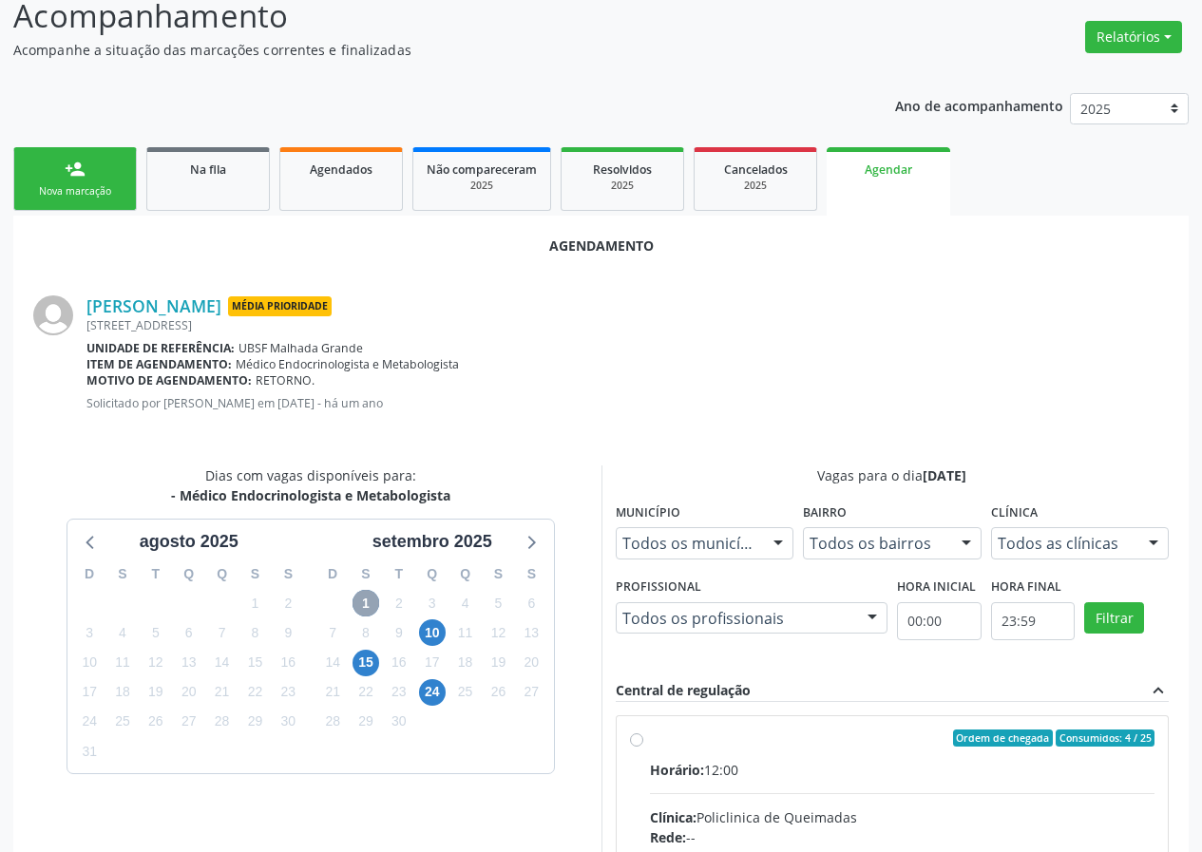
scroll to position [411, 0]
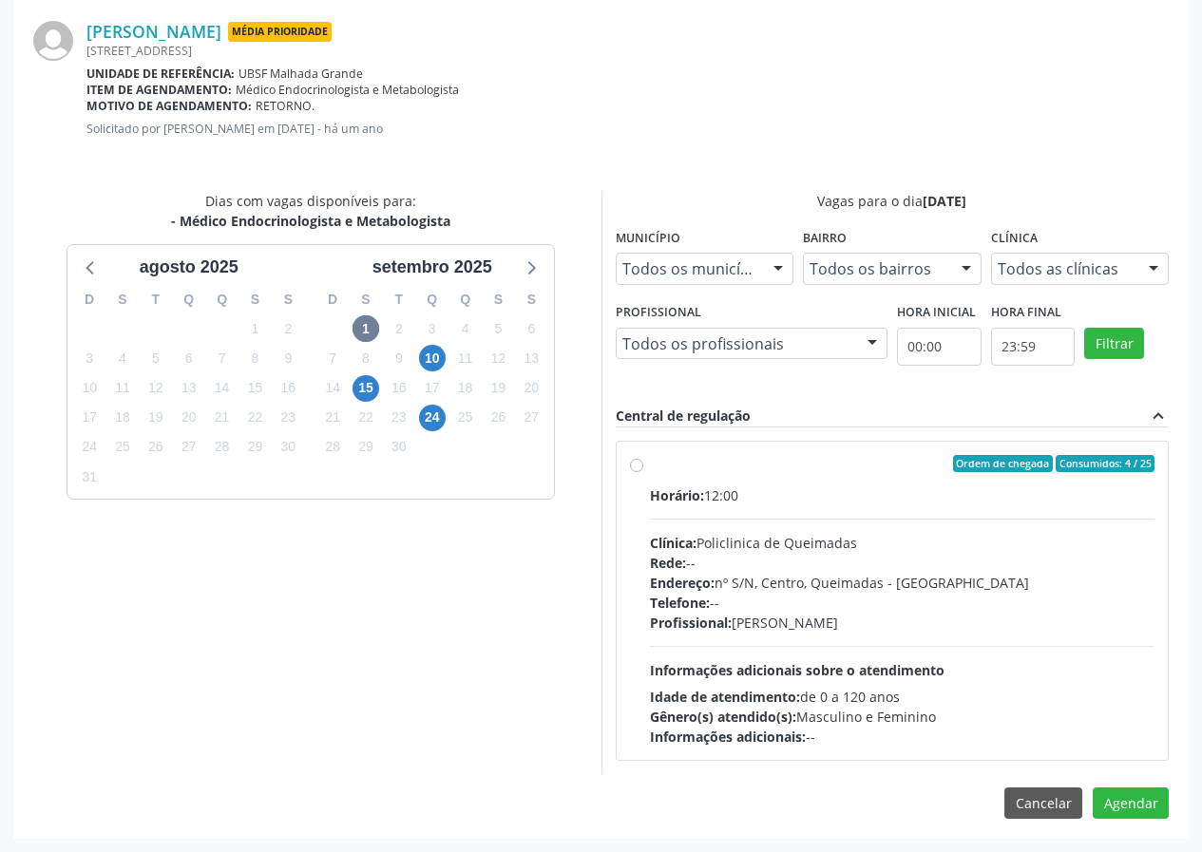
click at [747, 460] on div "Ordem de chegada Consumidos: 4 / 25" at bounding box center [902, 463] width 505 height 17
click at [643, 460] on input "Ordem de chegada Consumidos: 4 / 25 Horário: 12:00 Clínica: Policlinica de Quei…" at bounding box center [636, 463] width 13 height 17
radio input "true"
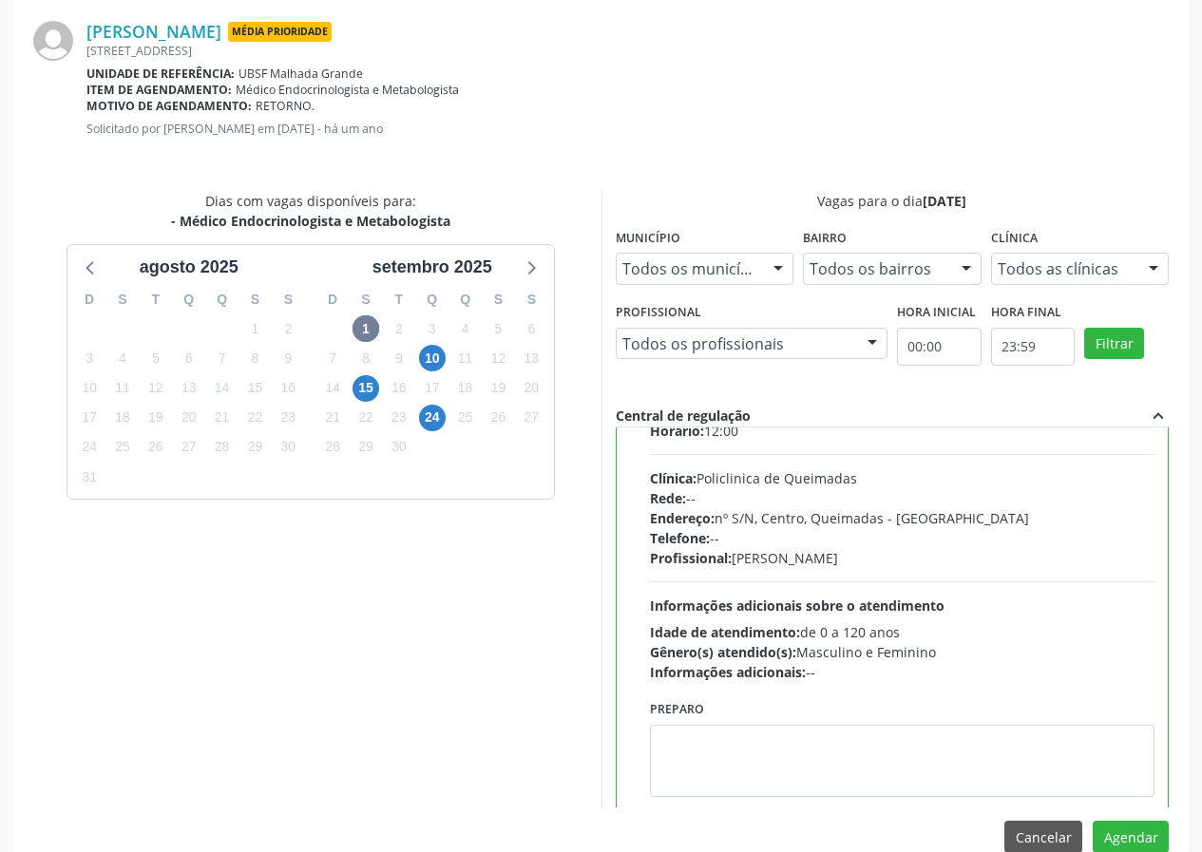
scroll to position [94, 0]
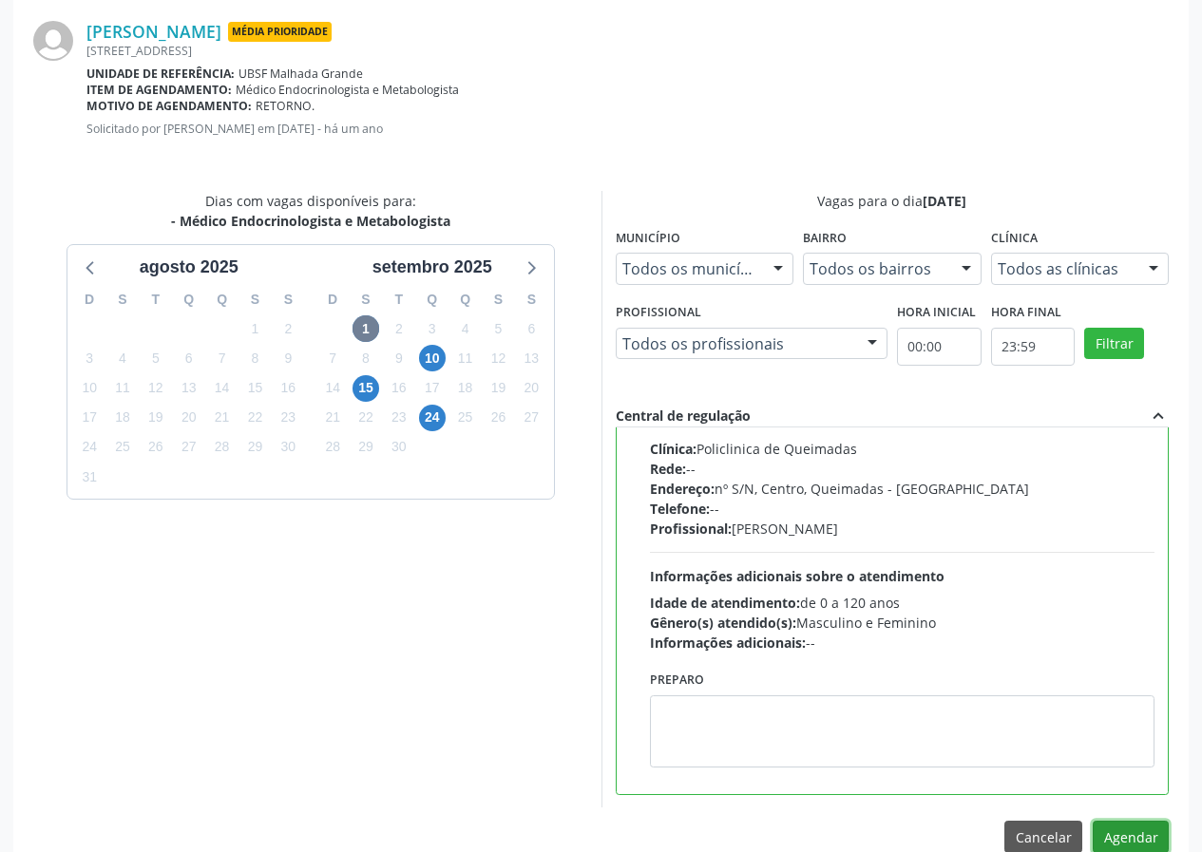
click at [1138, 824] on button "Agendar" at bounding box center [1131, 837] width 76 height 32
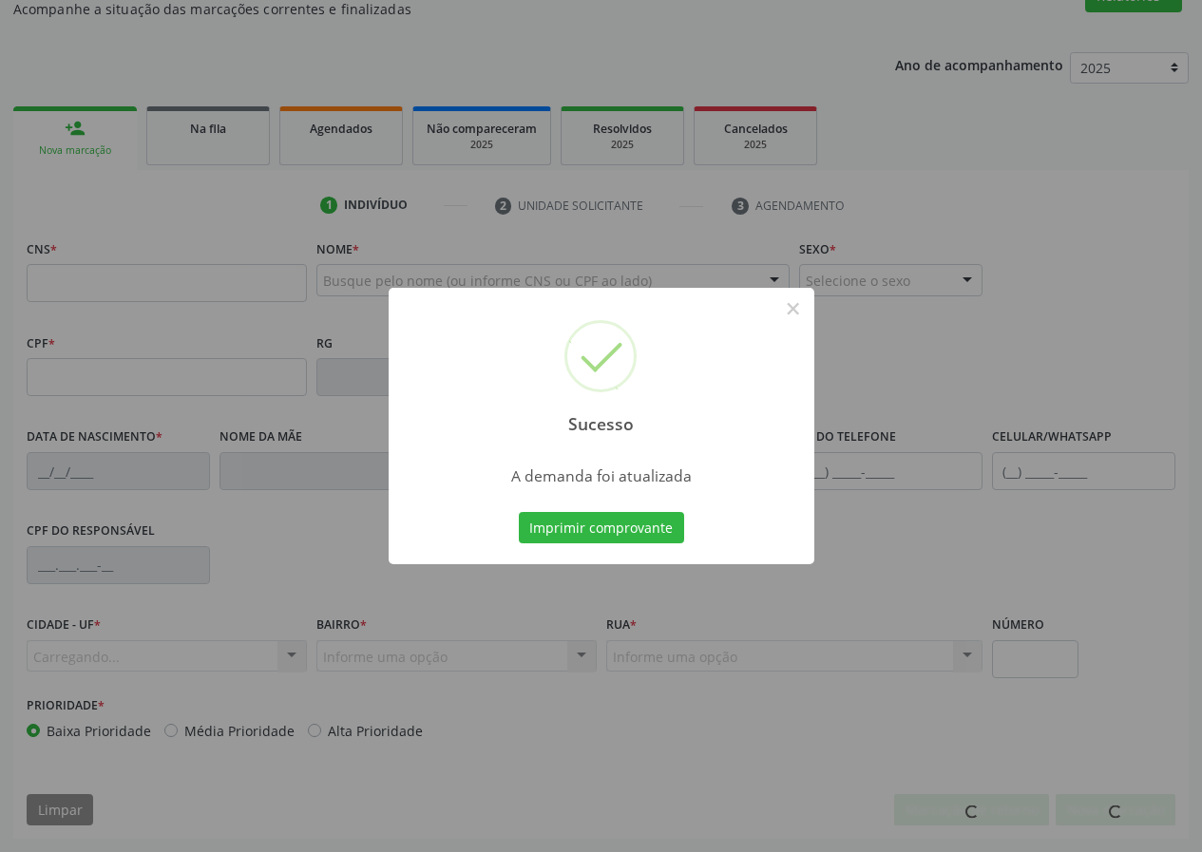
scroll to position [178, 0]
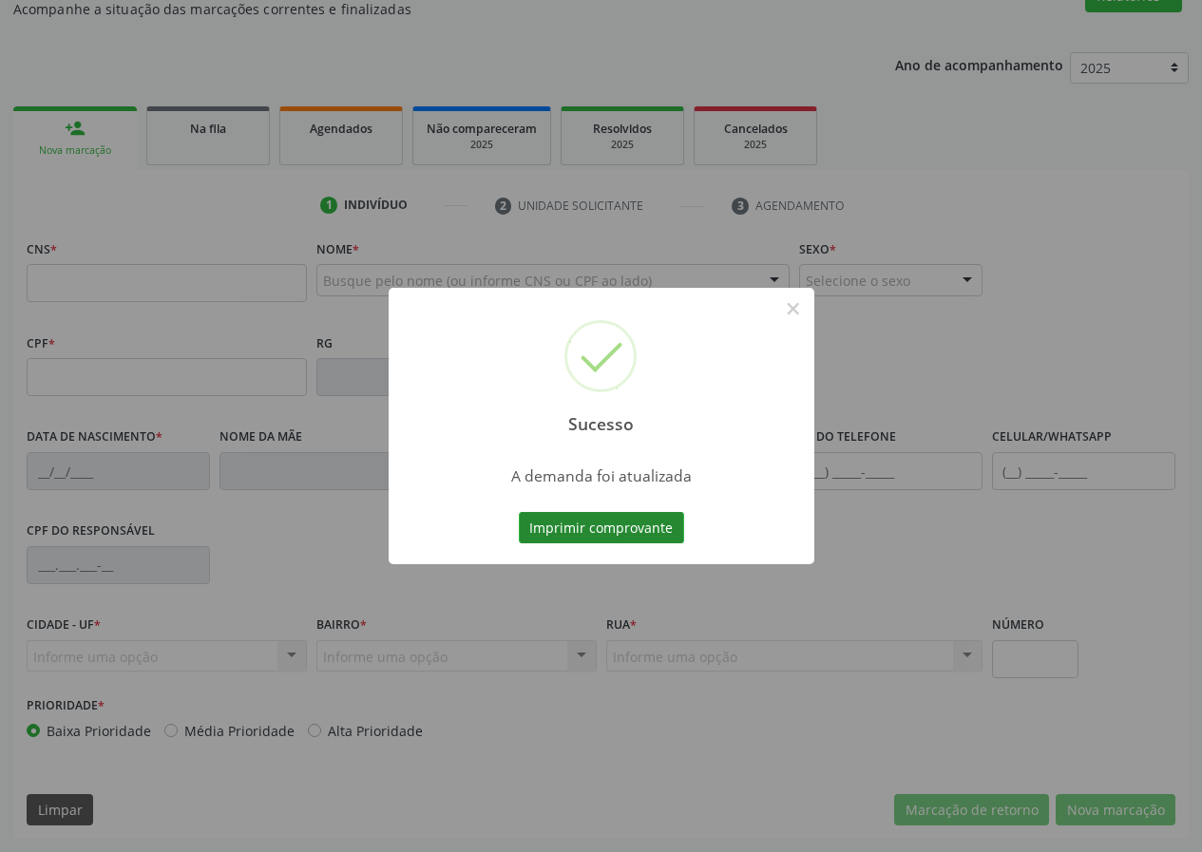
click at [628, 527] on button "Imprimir comprovante" at bounding box center [601, 528] width 165 height 32
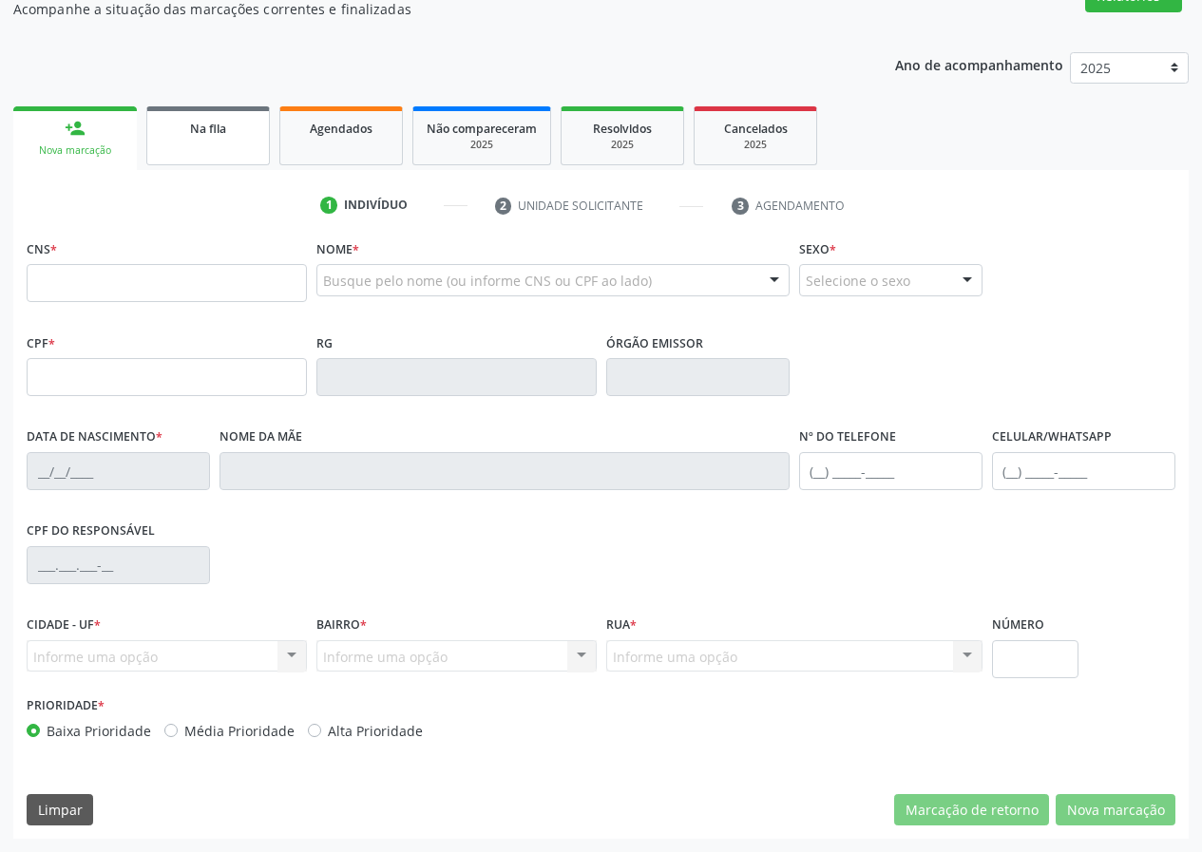
click at [236, 146] on link "Na fila" at bounding box center [208, 135] width 124 height 59
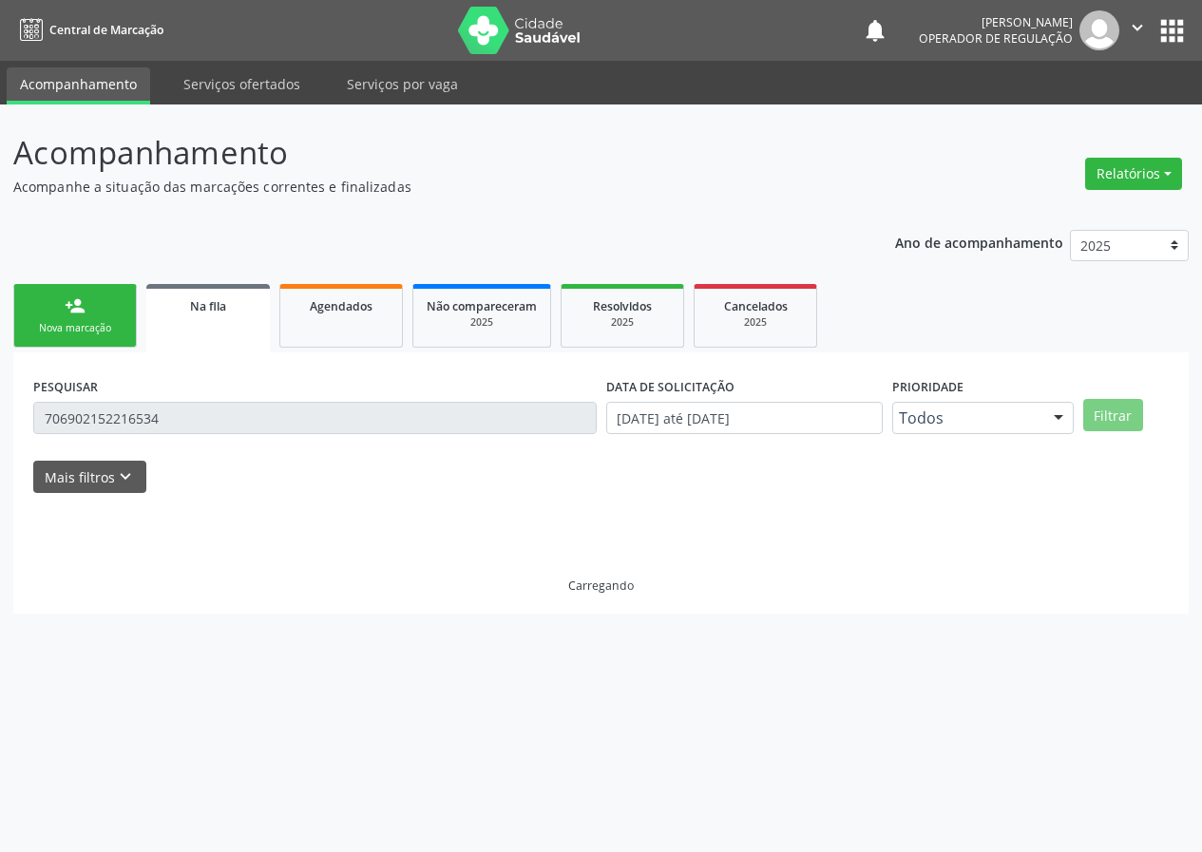
scroll to position [0, 0]
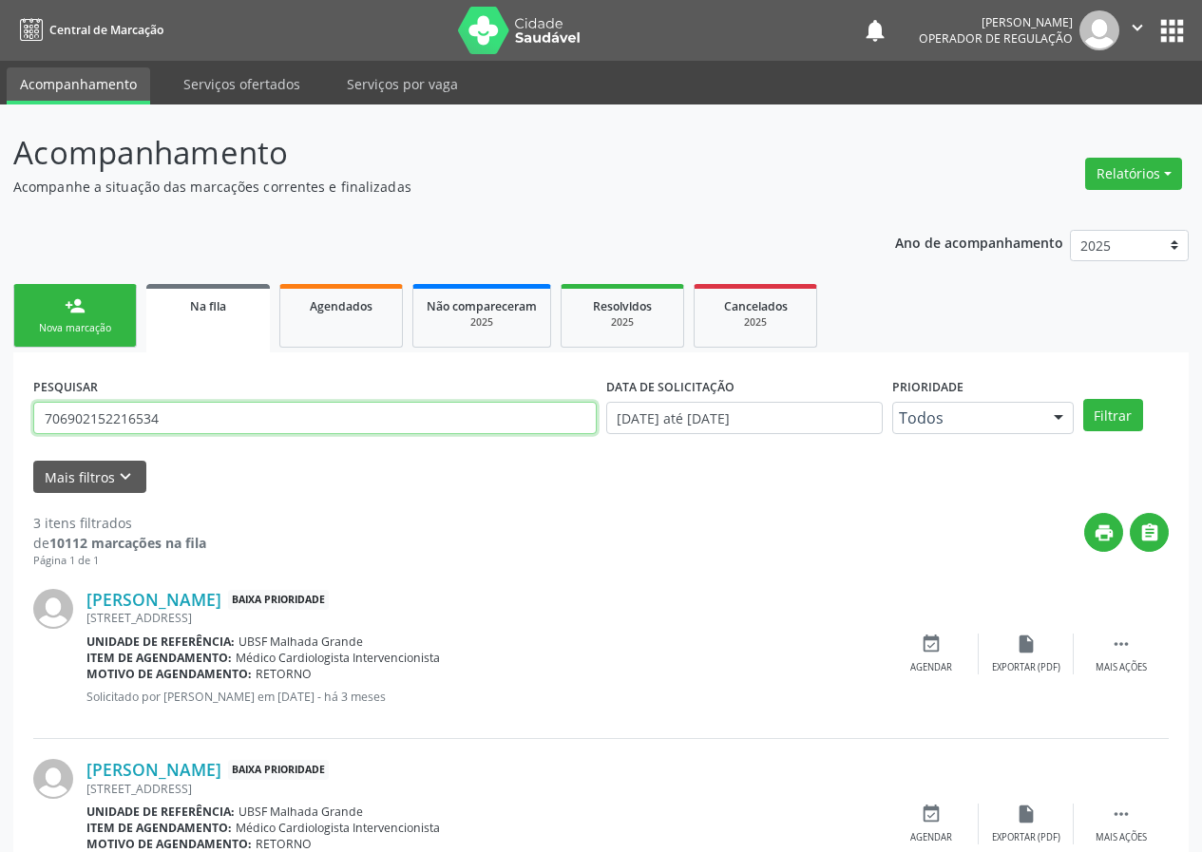
drag, startPoint x: 0, startPoint y: 428, endPoint x: 0, endPoint y: 402, distance: 25.7
click at [0, 419] on div "Acompanhamento Acompanhe a situação das marcações correntes e finalizadas Relat…" at bounding box center [601, 609] width 1202 height 1008
type input "706704557399913"
click at [1083, 399] on button "Filtrar" at bounding box center [1113, 415] width 60 height 32
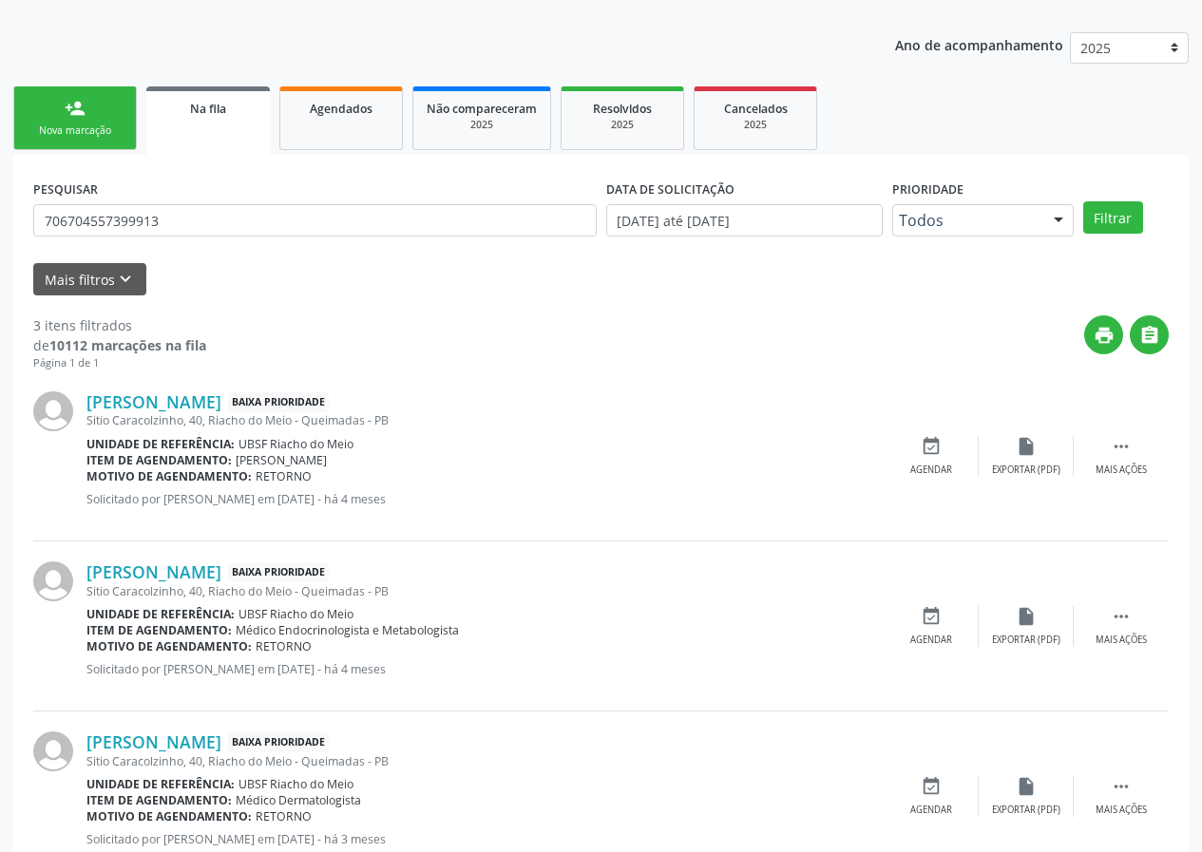
scroll to position [260, 0]
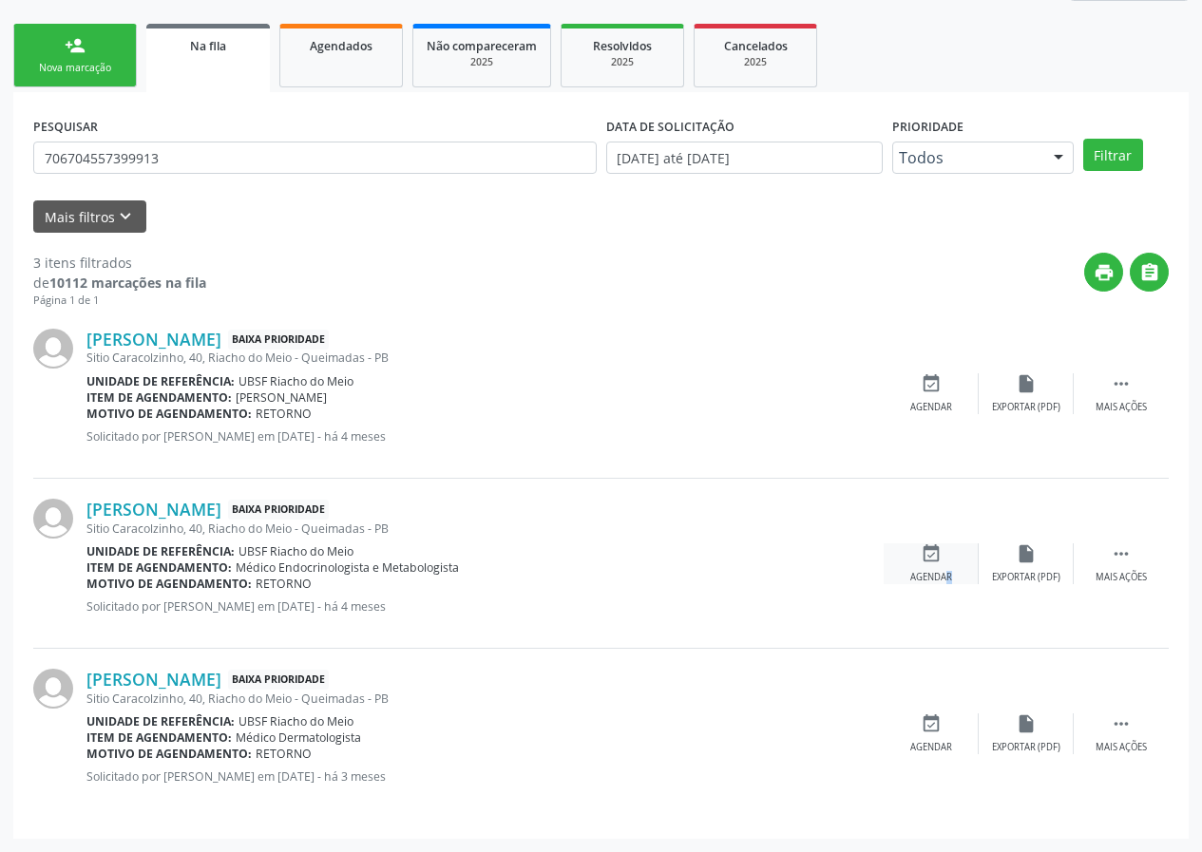
click at [931, 569] on div "event_available Agendar" at bounding box center [931, 563] width 95 height 41
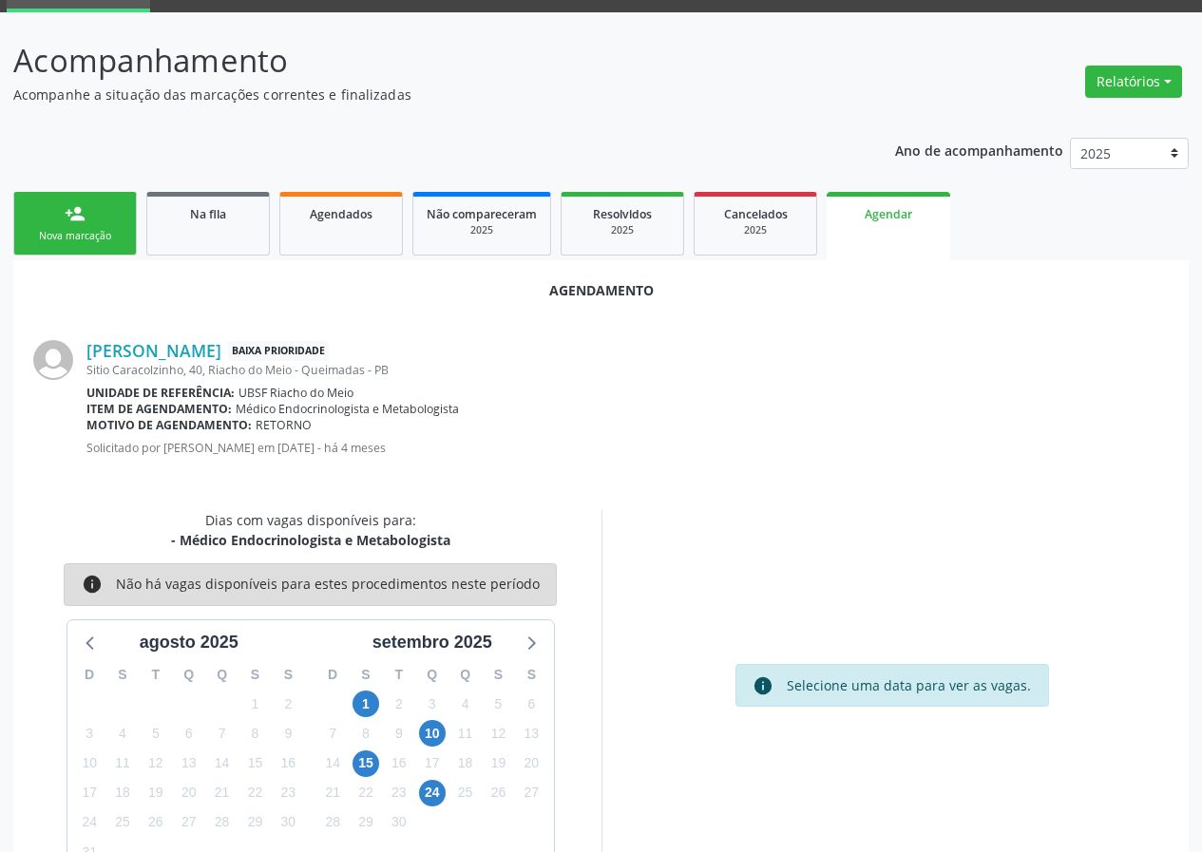
scroll to position [137, 0]
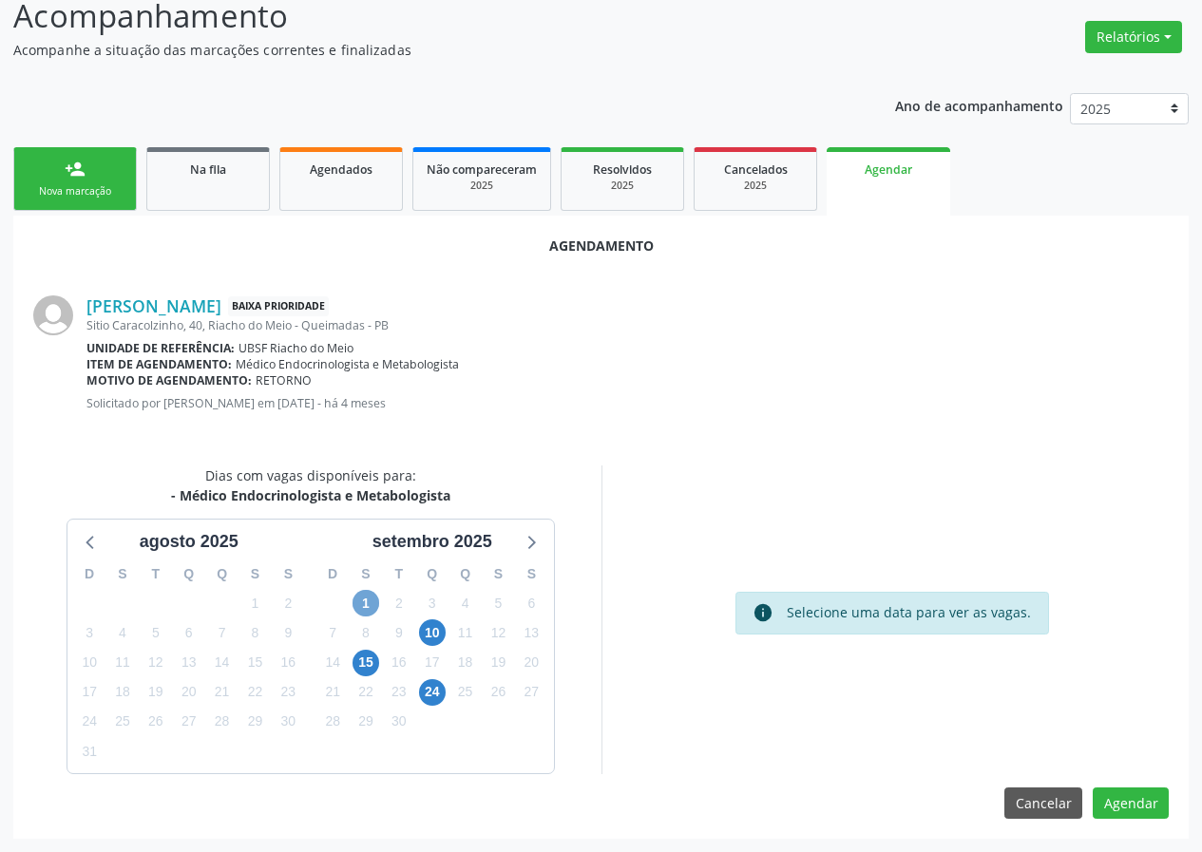
click at [362, 612] on span "1" at bounding box center [365, 603] width 27 height 27
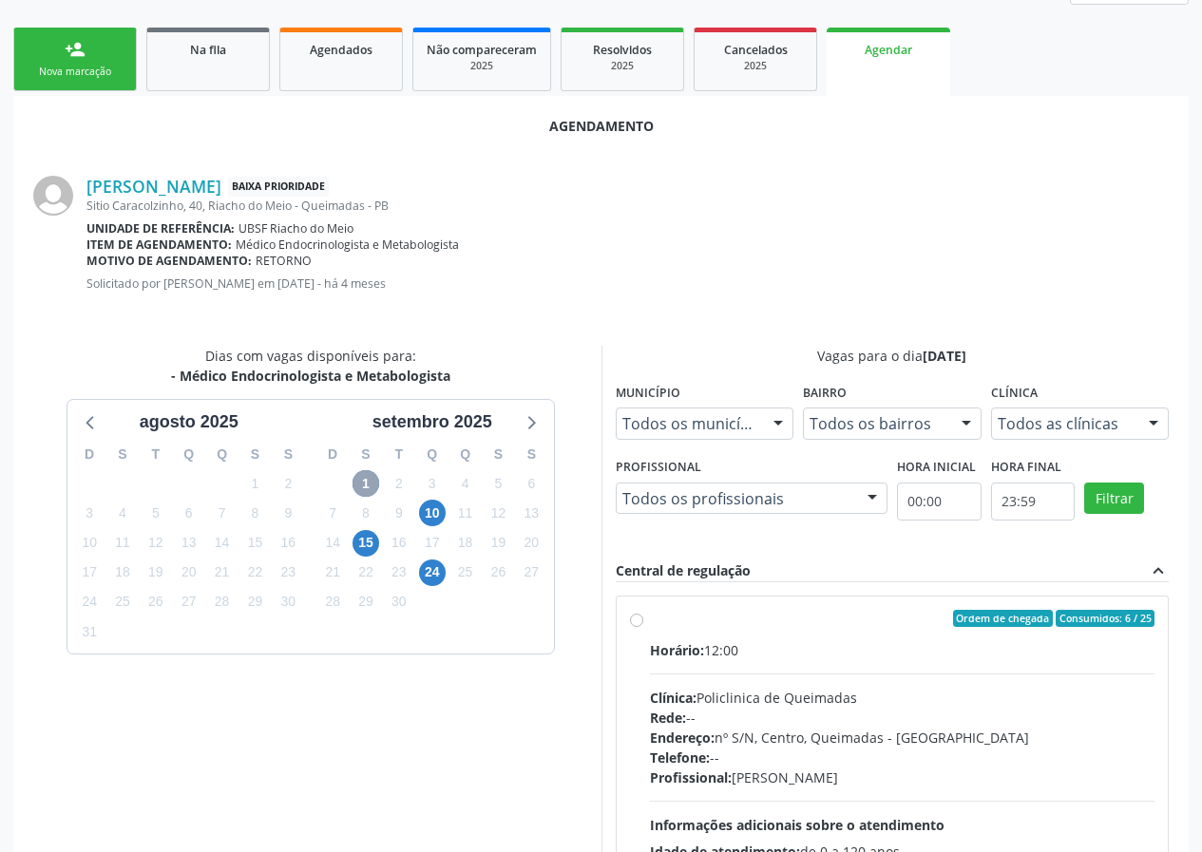
scroll to position [411, 0]
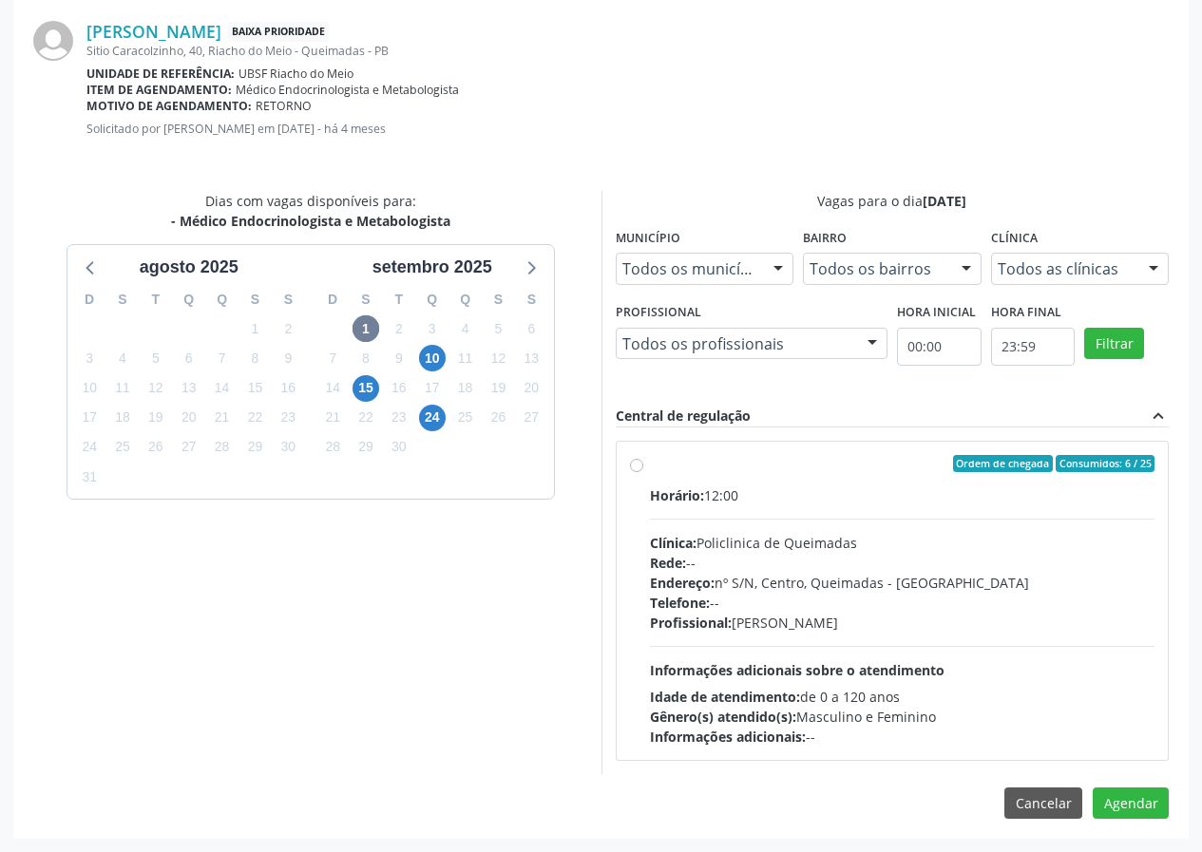
click at [720, 478] on label "Ordem de chegada Consumidos: 6 / 25 Horário: 12:00 Clínica: Policlinica de Quei…" at bounding box center [902, 601] width 505 height 292
click at [643, 472] on input "Ordem de chegada Consumidos: 6 / 25 Horário: 12:00 Clínica: Policlinica de Quei…" at bounding box center [636, 463] width 13 height 17
radio input "true"
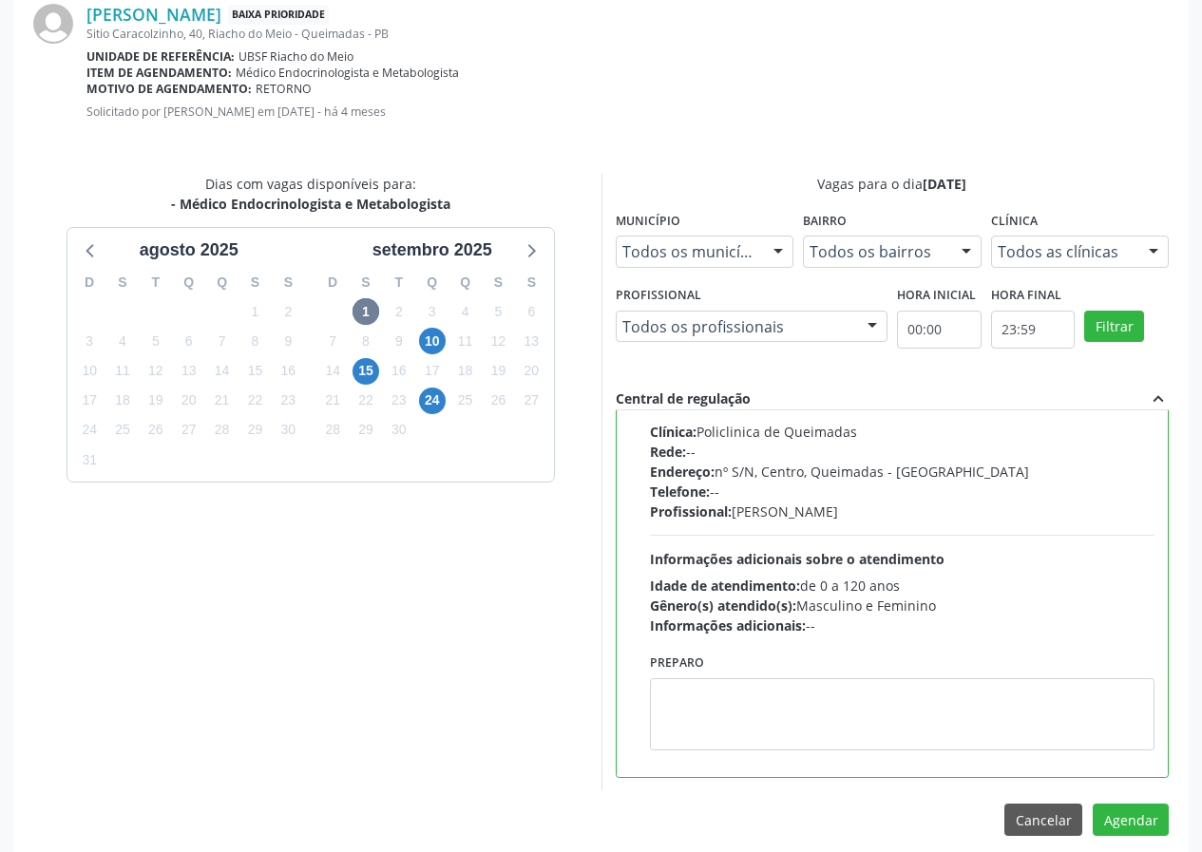
scroll to position [446, 0]
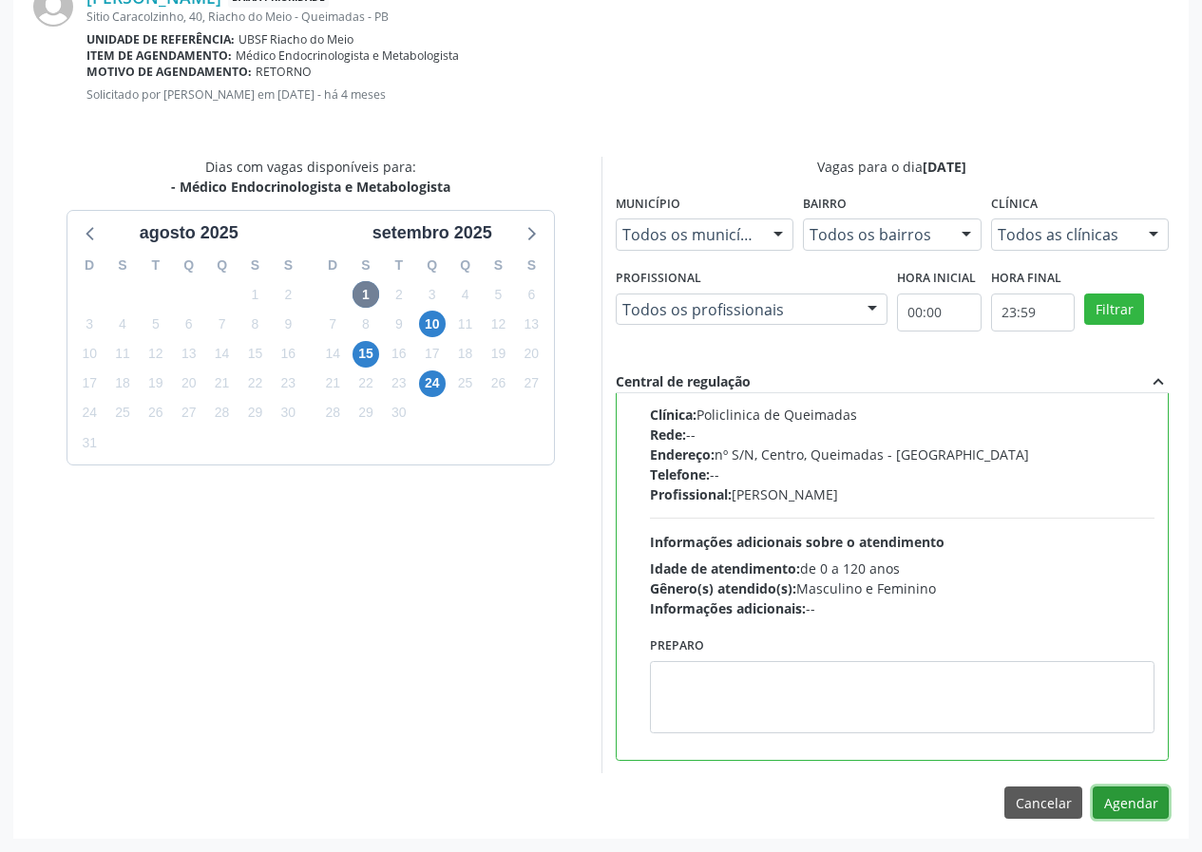
click at [1155, 809] on button "Agendar" at bounding box center [1131, 803] width 76 height 32
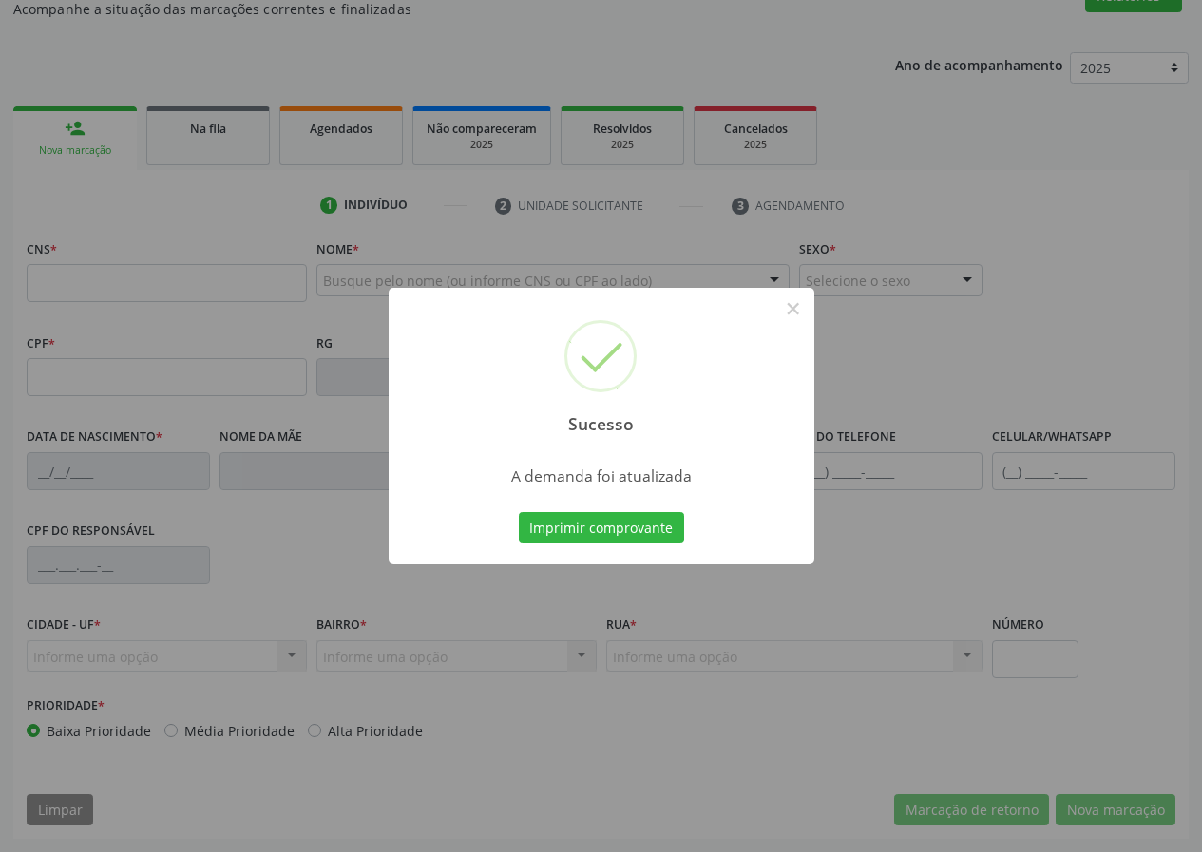
scroll to position [178, 0]
click at [612, 523] on button "Imprimir comprovante" at bounding box center [601, 528] width 165 height 32
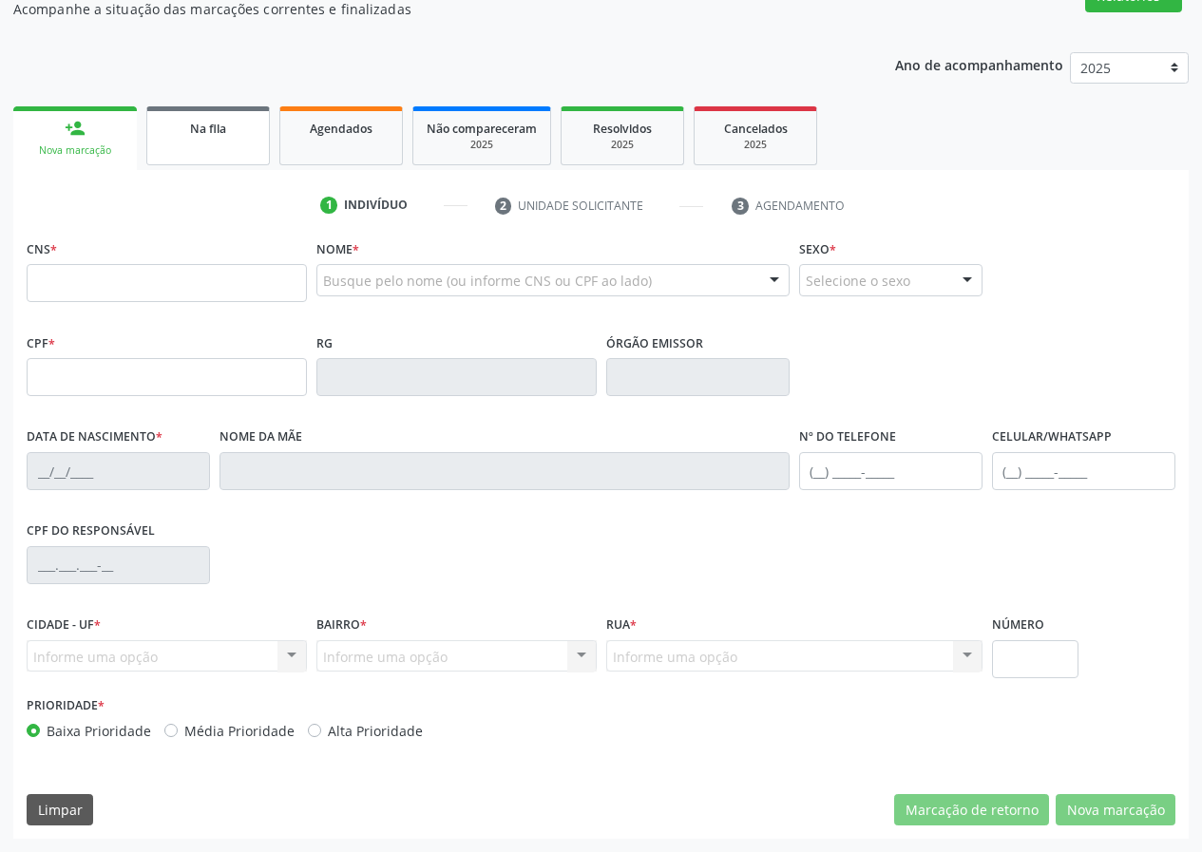
click at [200, 141] on link "Na fila" at bounding box center [208, 135] width 124 height 59
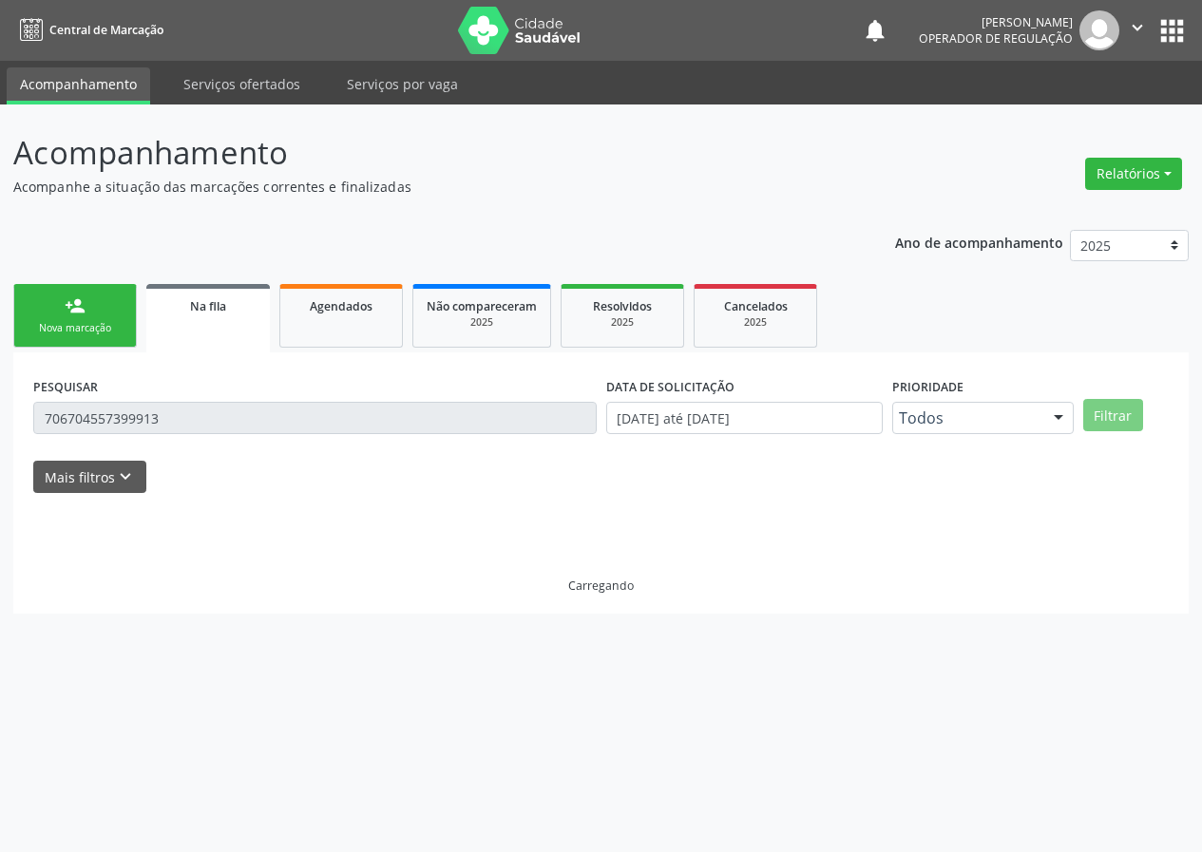
scroll to position [0, 0]
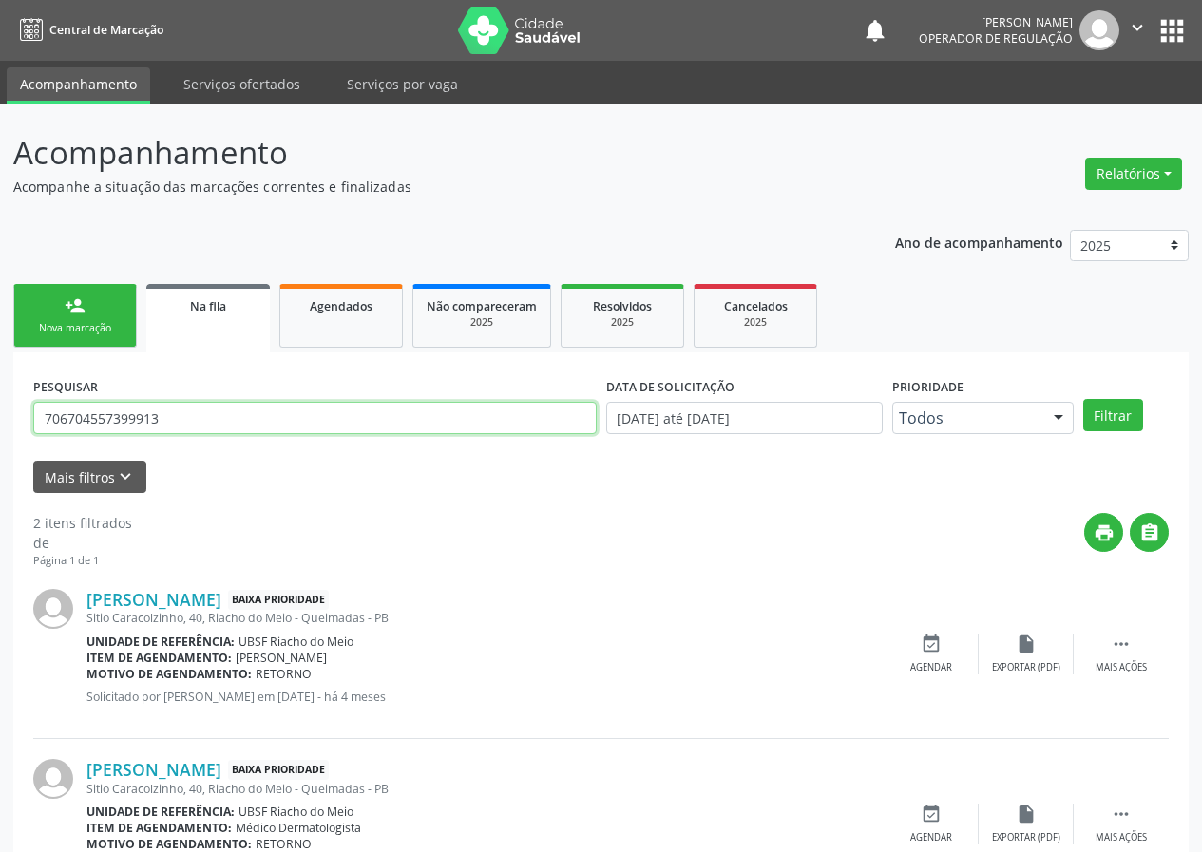
drag, startPoint x: 176, startPoint y: 421, endPoint x: 4, endPoint y: 409, distance: 172.3
click at [1, 415] on div "Acompanhamento Acompanhe a situação das marcações correntes e finalizadas Relat…" at bounding box center [601, 523] width 1202 height 837
type input "706205555937565"
click at [1083, 399] on button "Filtrar" at bounding box center [1113, 415] width 60 height 32
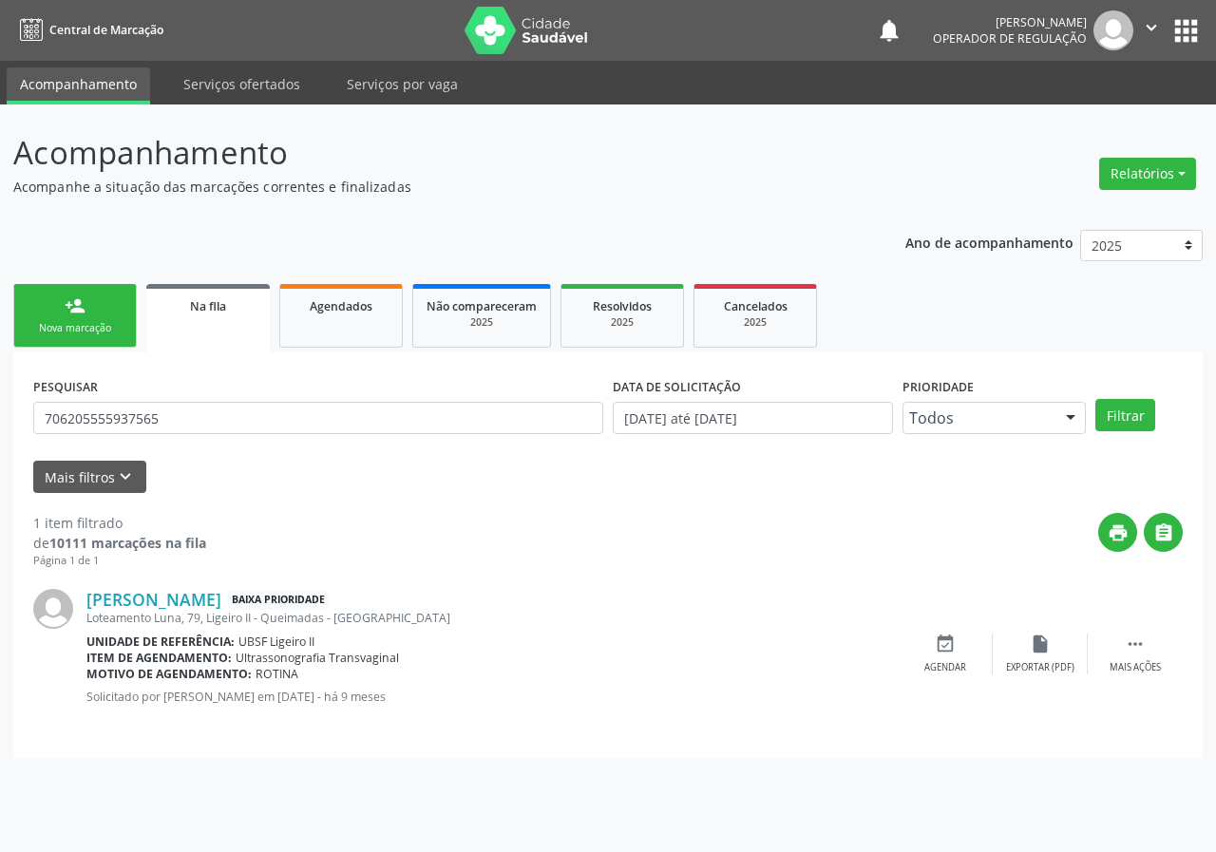
click at [186, 402] on div "PESQUISAR 706205555937565" at bounding box center [319, 409] width 580 height 74
drag, startPoint x: 191, startPoint y: 419, endPoint x: 52, endPoint y: 415, distance: 138.8
click at [52, 415] on input "706205555937565" at bounding box center [318, 418] width 570 height 32
click at [158, 412] on input "706205555937565" at bounding box center [318, 418] width 570 height 32
click at [159, 411] on input "706205555937565" at bounding box center [318, 418] width 570 height 32
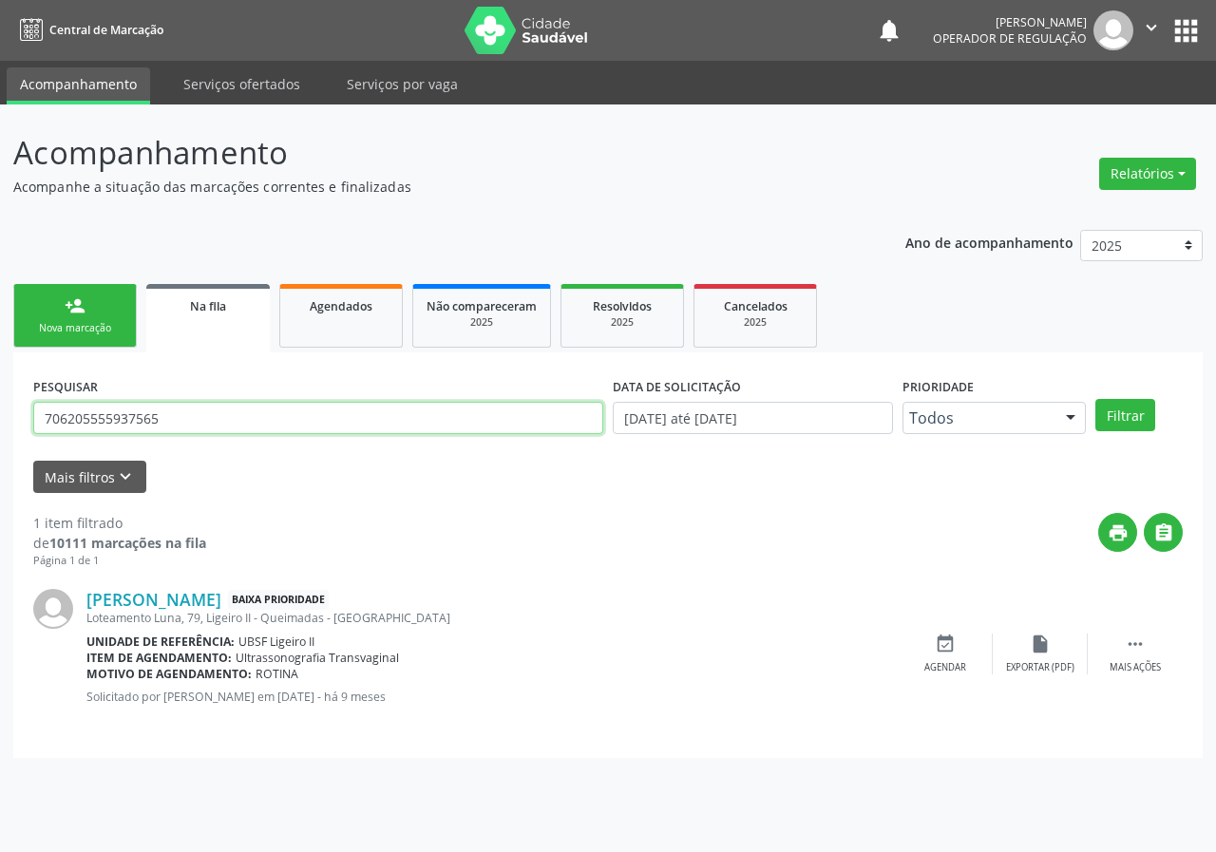
click at [167, 415] on input "706205555937565" at bounding box center [318, 418] width 570 height 32
drag, startPoint x: 165, startPoint y: 419, endPoint x: 29, endPoint y: 399, distance: 137.3
click at [29, 399] on div "PESQUISAR 706205555937565" at bounding box center [319, 409] width 580 height 74
click at [108, 315] on link "person_add Nova marcação" at bounding box center [75, 316] width 124 height 64
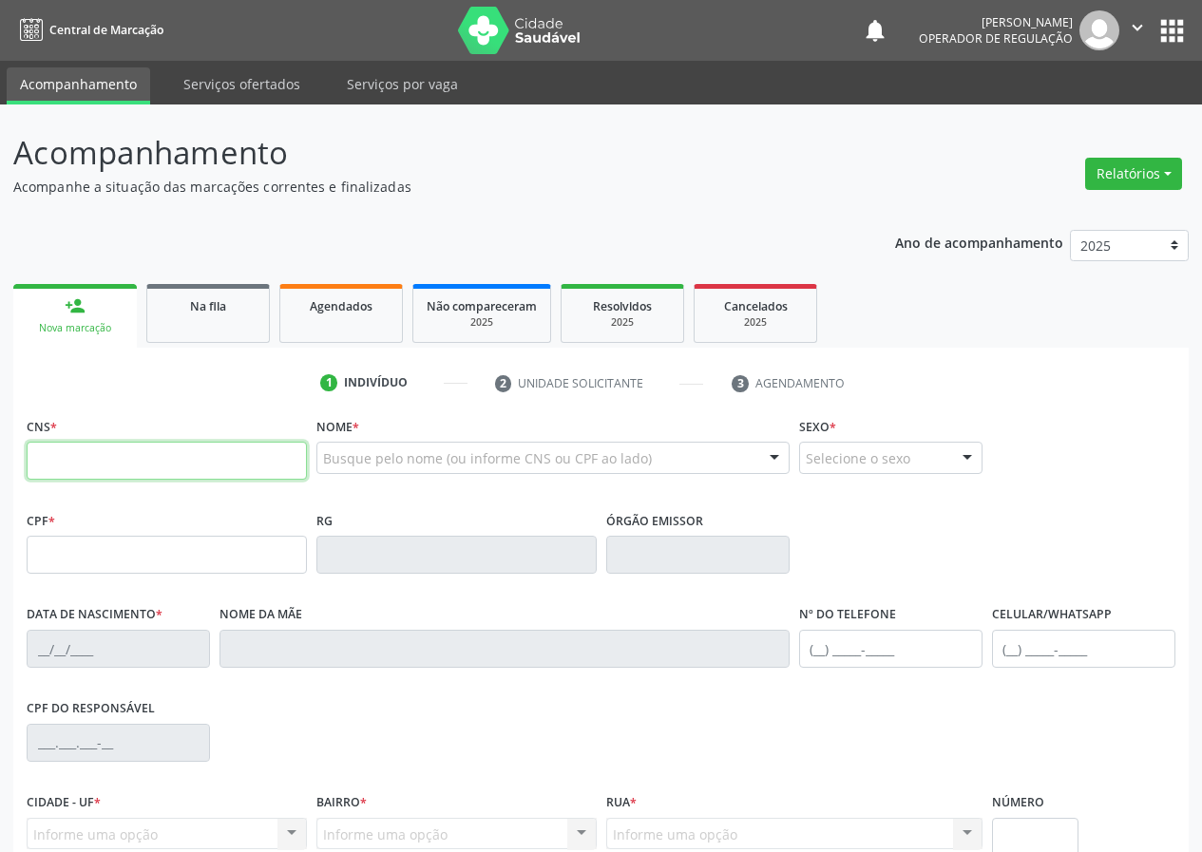
click at [153, 458] on input "text" at bounding box center [167, 461] width 280 height 38
paste input "706 2055 5593 7565"
type input "706 2055 5593 7565"
type input "034.933.054-94"
type input "14/08/1978"
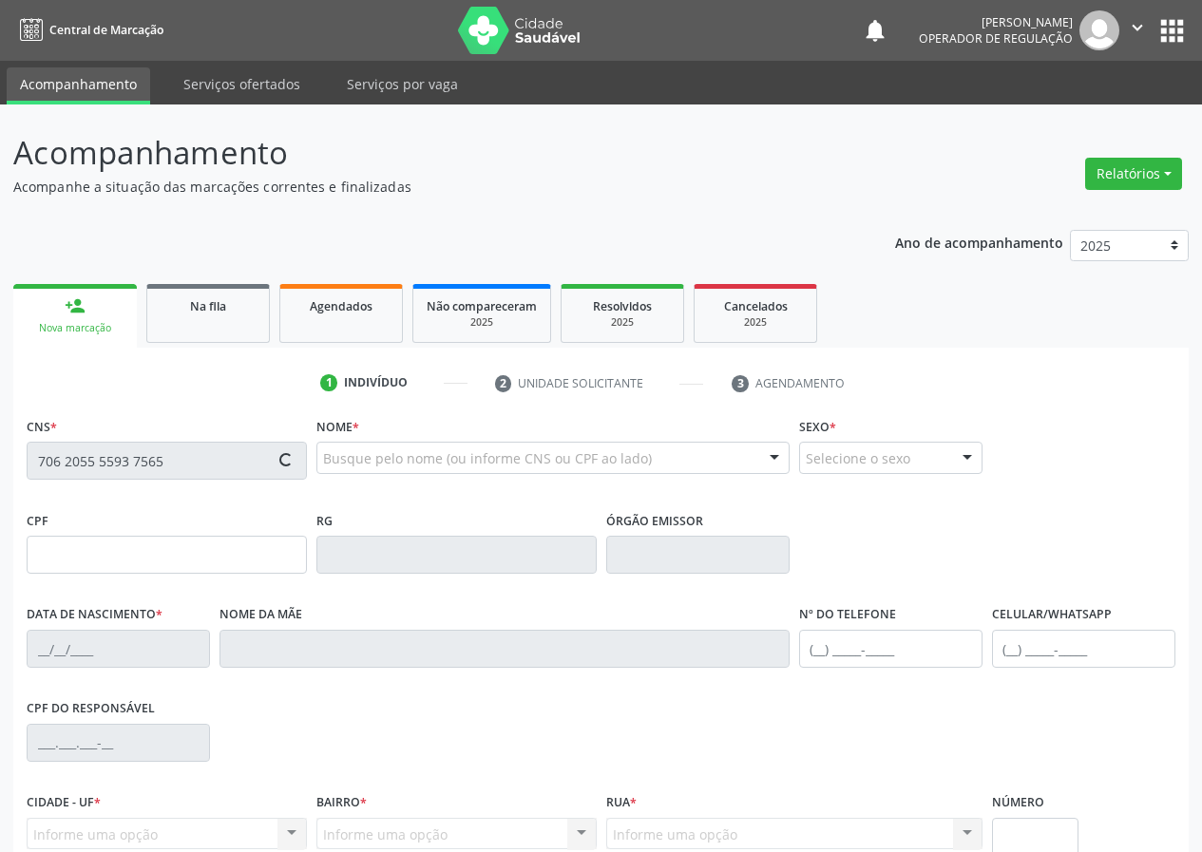
type input "Maria José Dias"
type input "(83) 99368-4539"
type input "79"
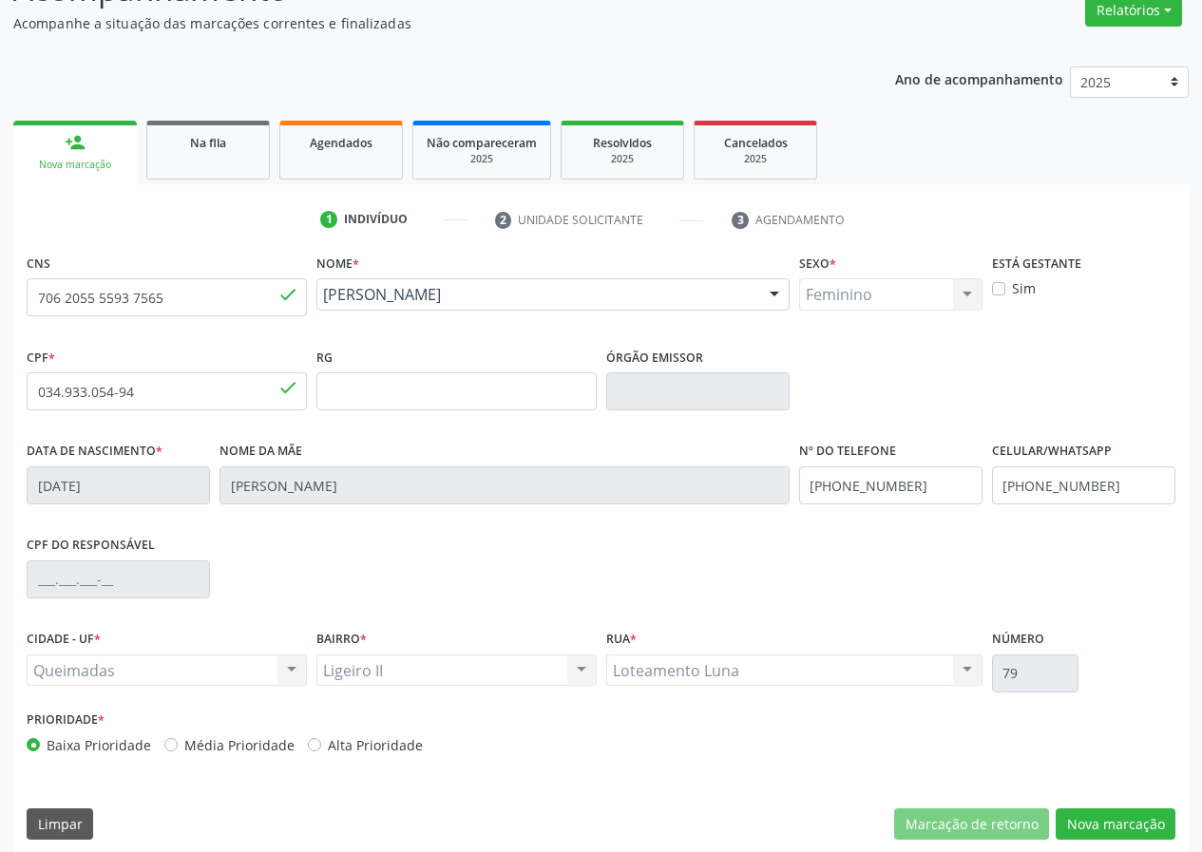
scroll to position [178, 0]
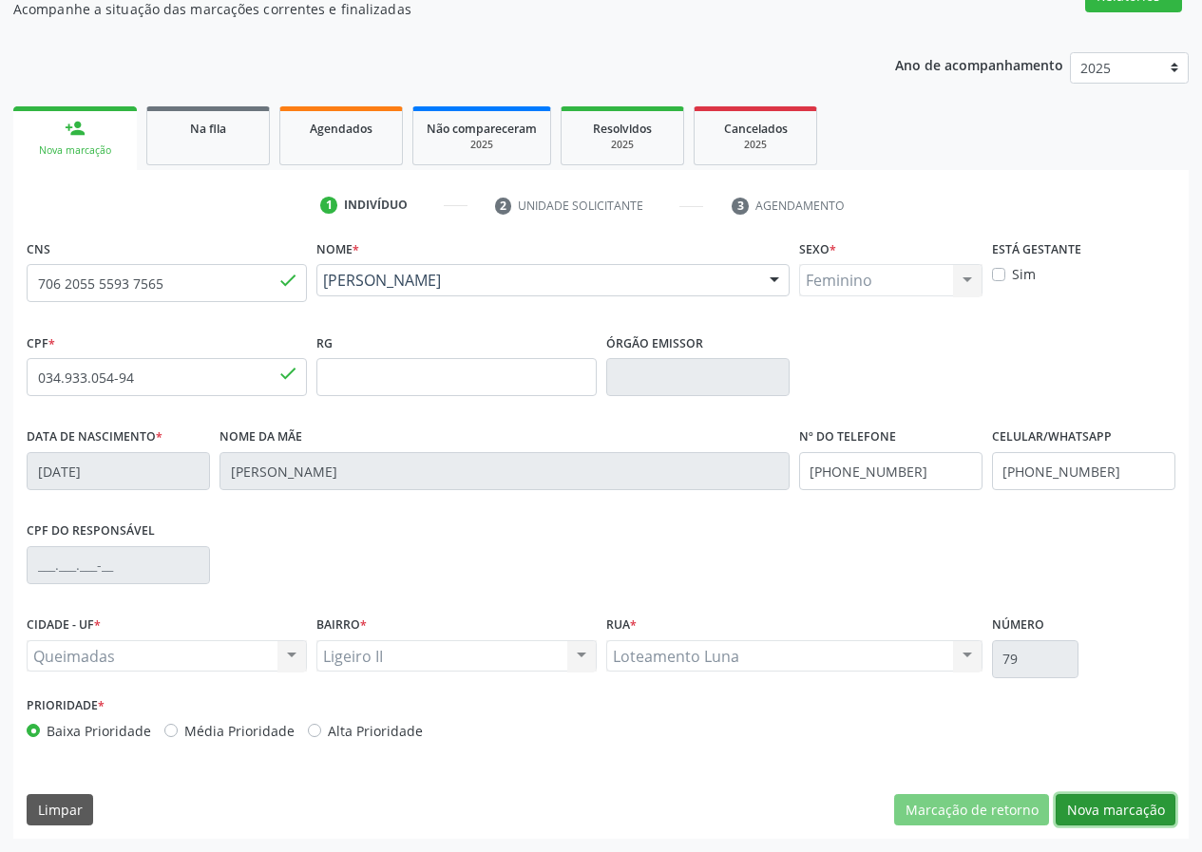
click at [1100, 808] on button "Nova marcação" at bounding box center [1115, 810] width 120 height 32
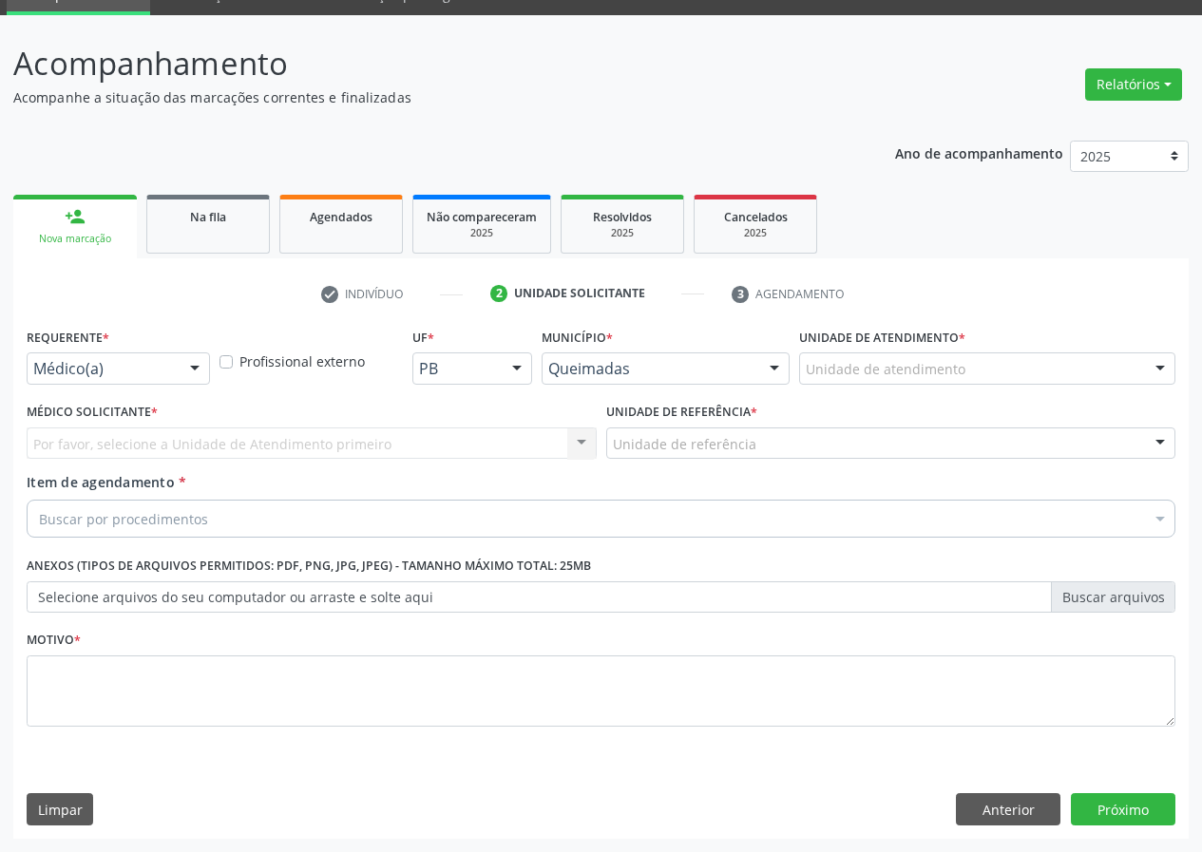
scroll to position [89, 0]
click at [194, 372] on div at bounding box center [195, 369] width 29 height 32
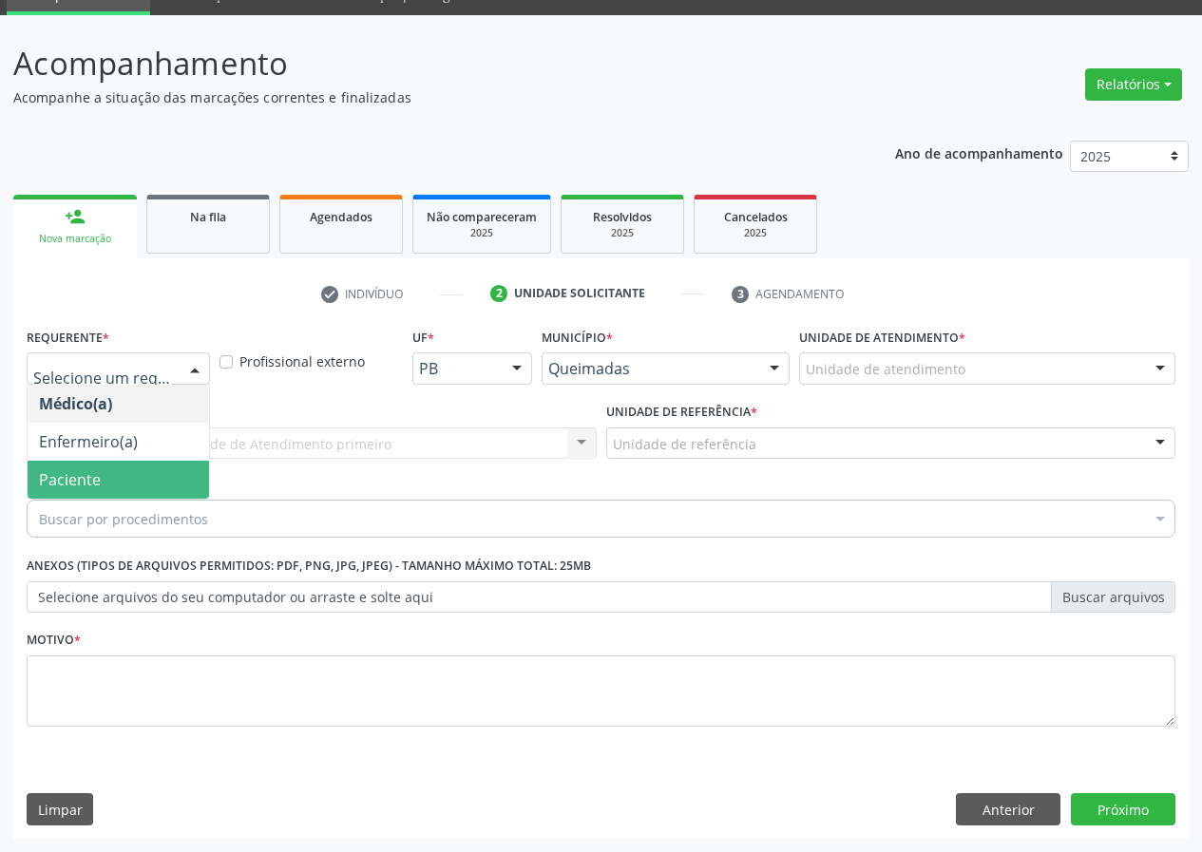
click at [152, 475] on span "Paciente" at bounding box center [118, 480] width 181 height 38
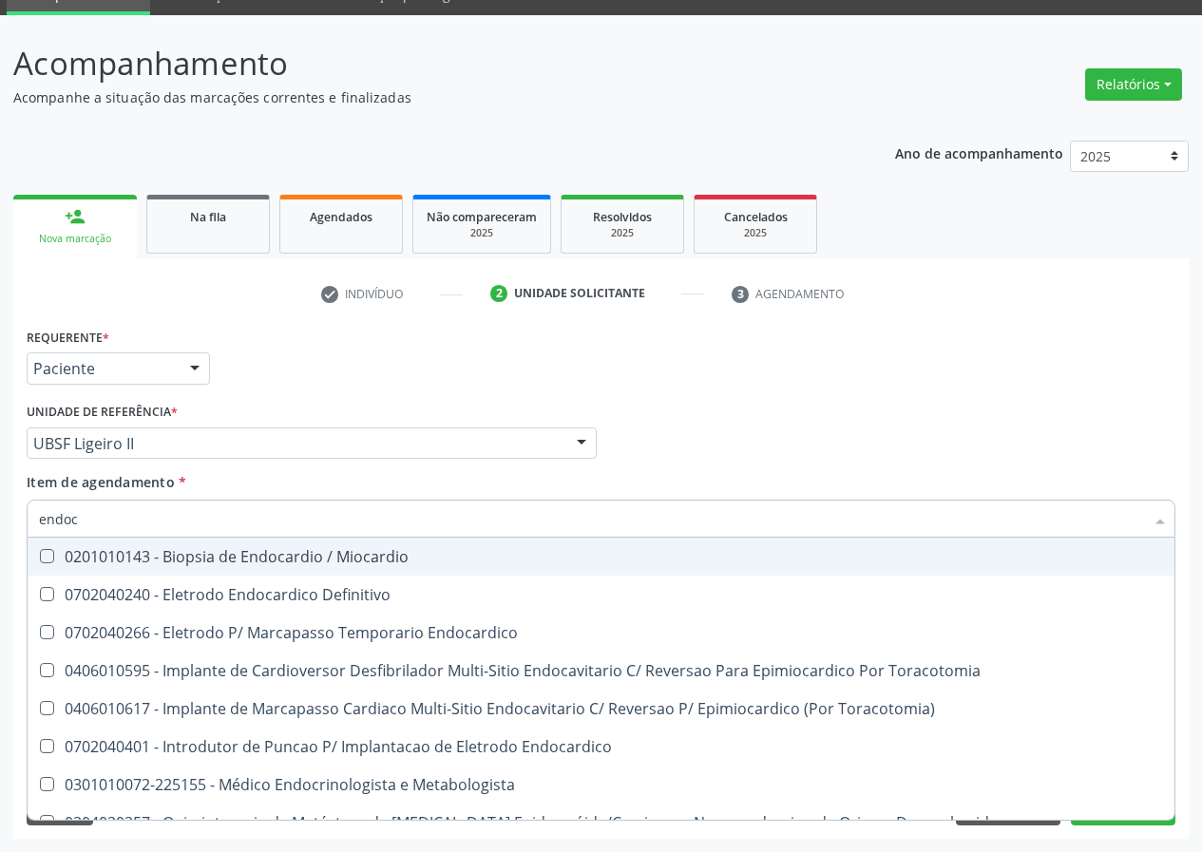
type input "endocr"
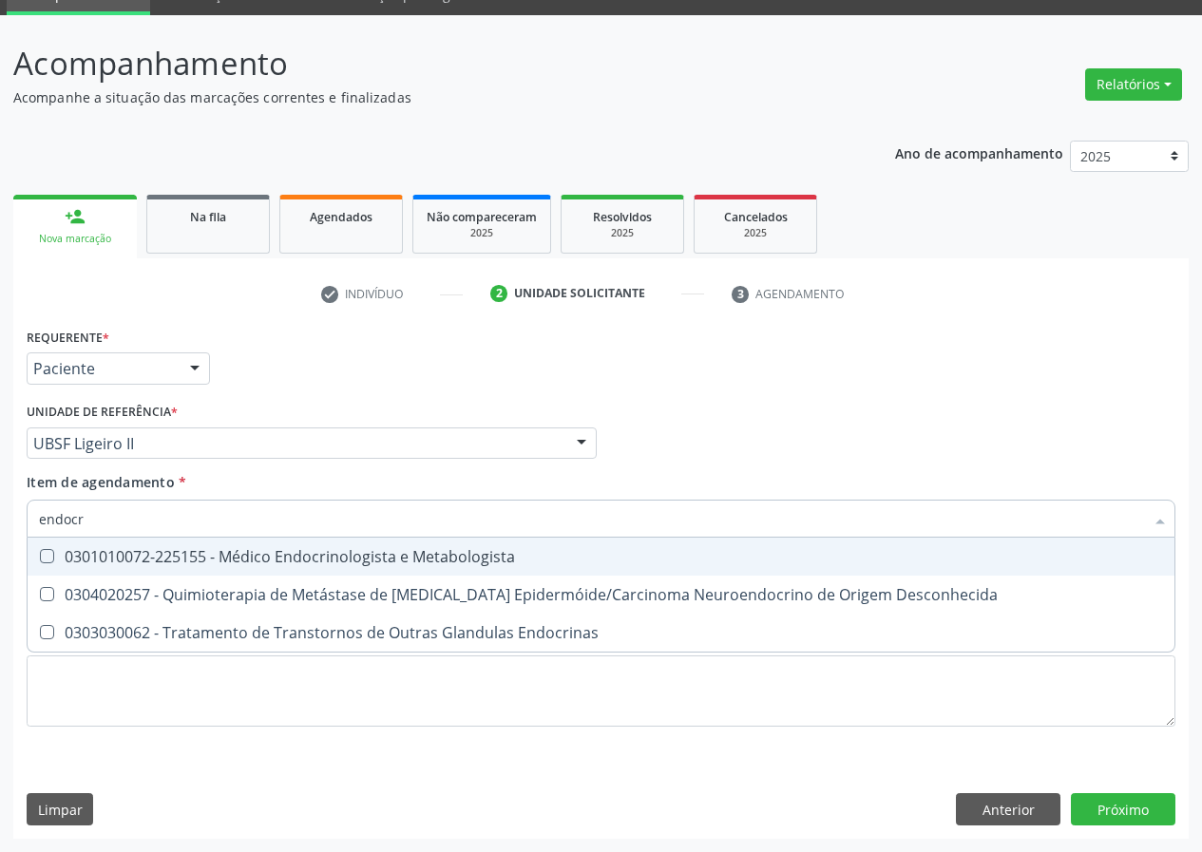
click at [206, 568] on span "0301010072-225155 - Médico Endocrinologista e Metabologista" at bounding box center [601, 557] width 1147 height 38
checkbox Metabologista "true"
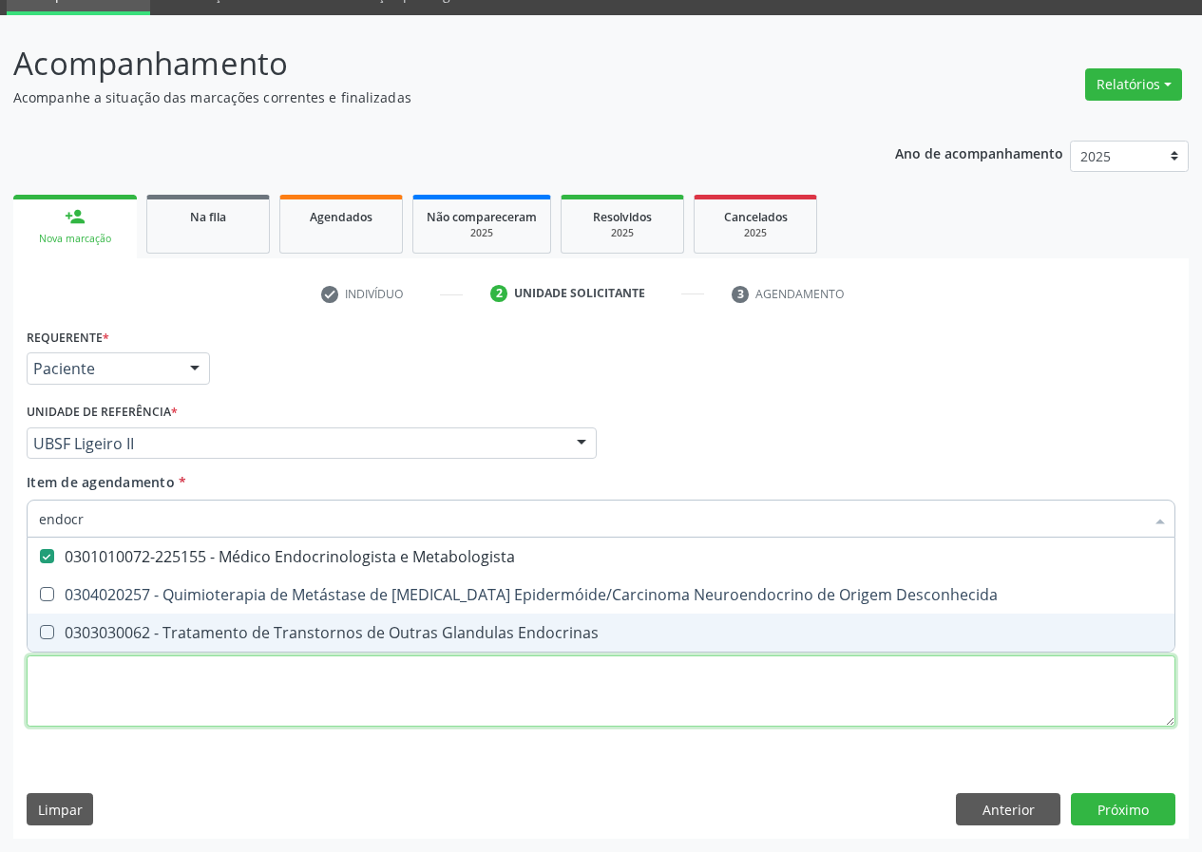
click at [186, 693] on div "Requerente * Paciente Médico(a) Enfermeiro(a) Paciente Nenhum resultado encontr…" at bounding box center [601, 538] width 1149 height 430
checkbox Desconhecida "true"
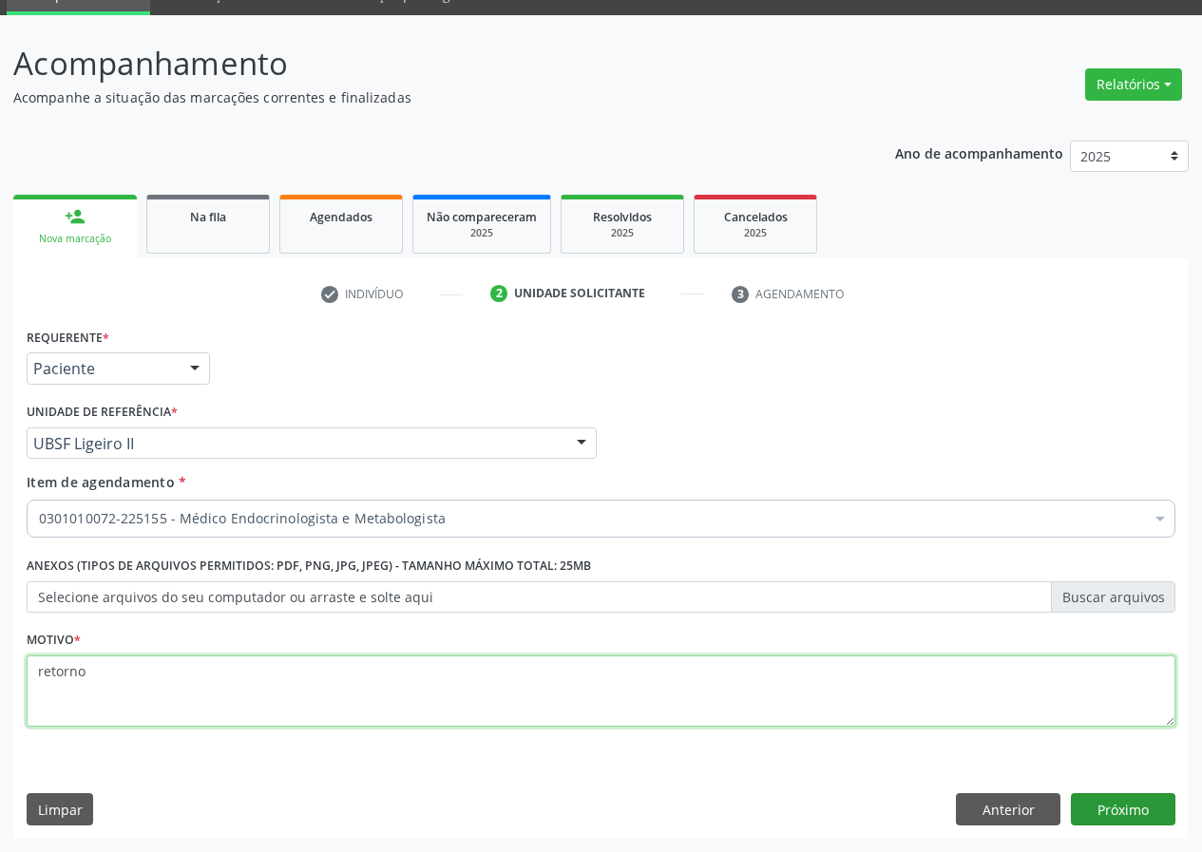
type textarea "retorno"
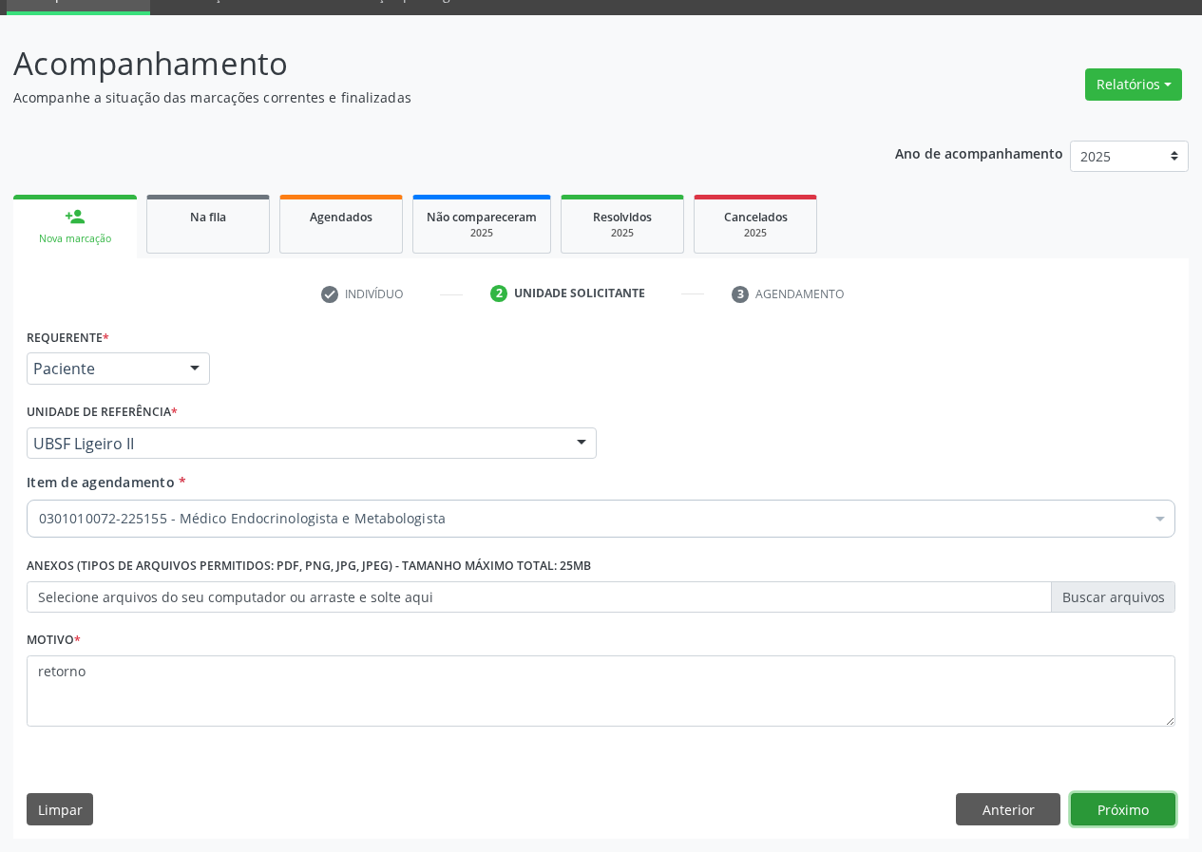
click at [1091, 801] on button "Próximo" at bounding box center [1123, 809] width 105 height 32
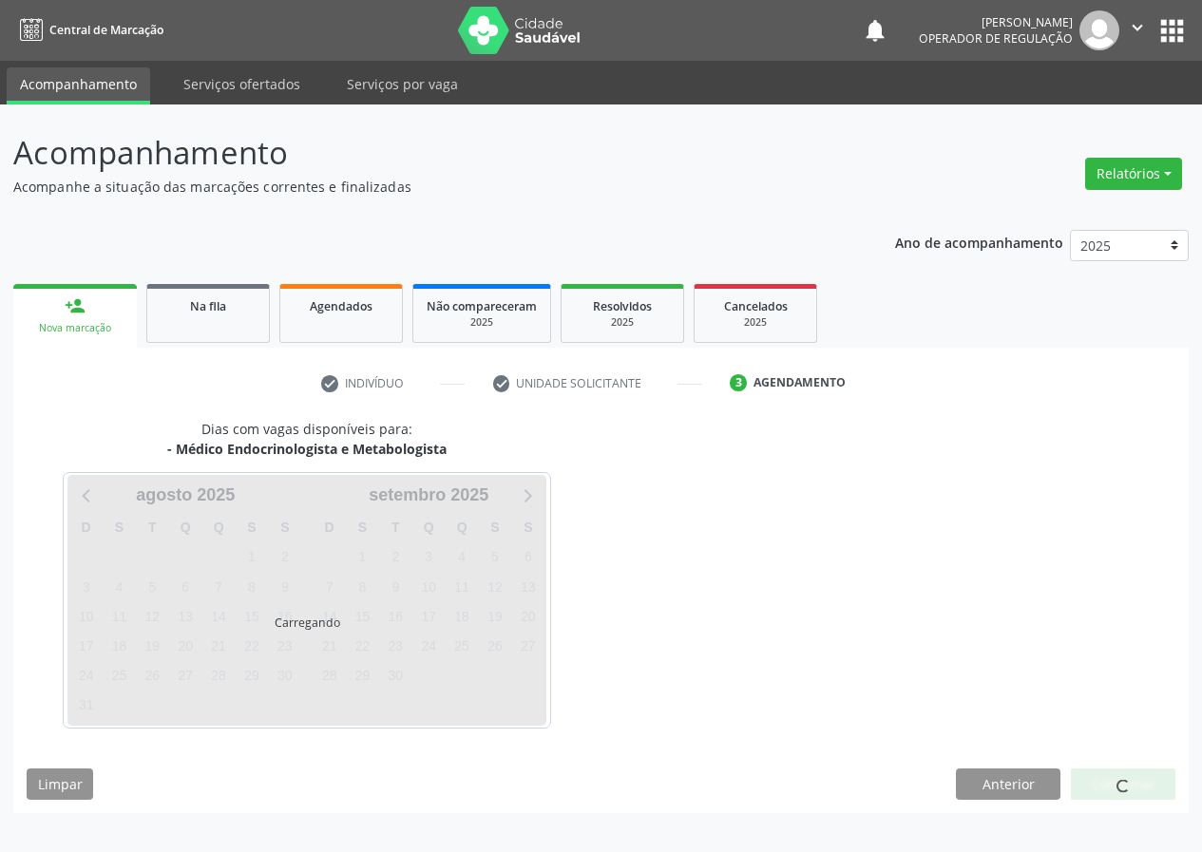
scroll to position [0, 0]
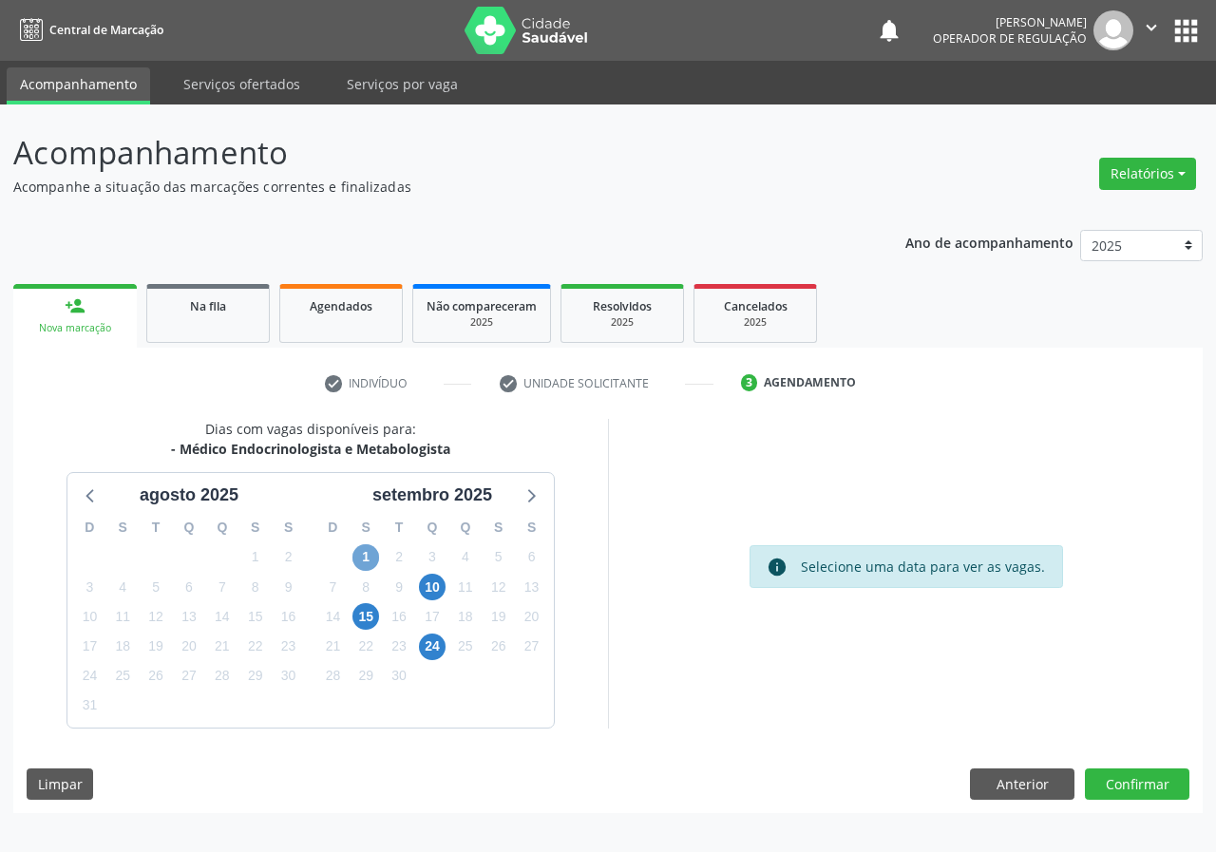
click at [371, 550] on span "1" at bounding box center [365, 557] width 27 height 27
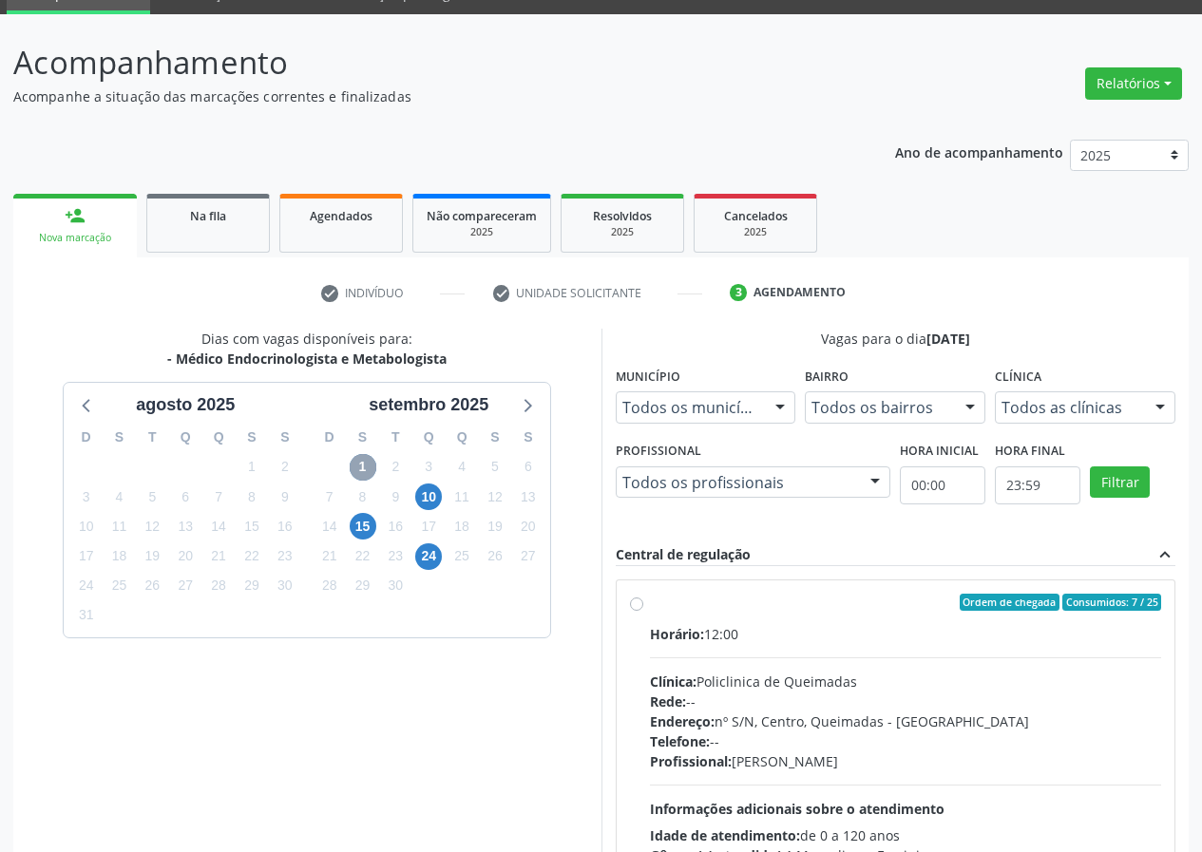
scroll to position [249, 0]
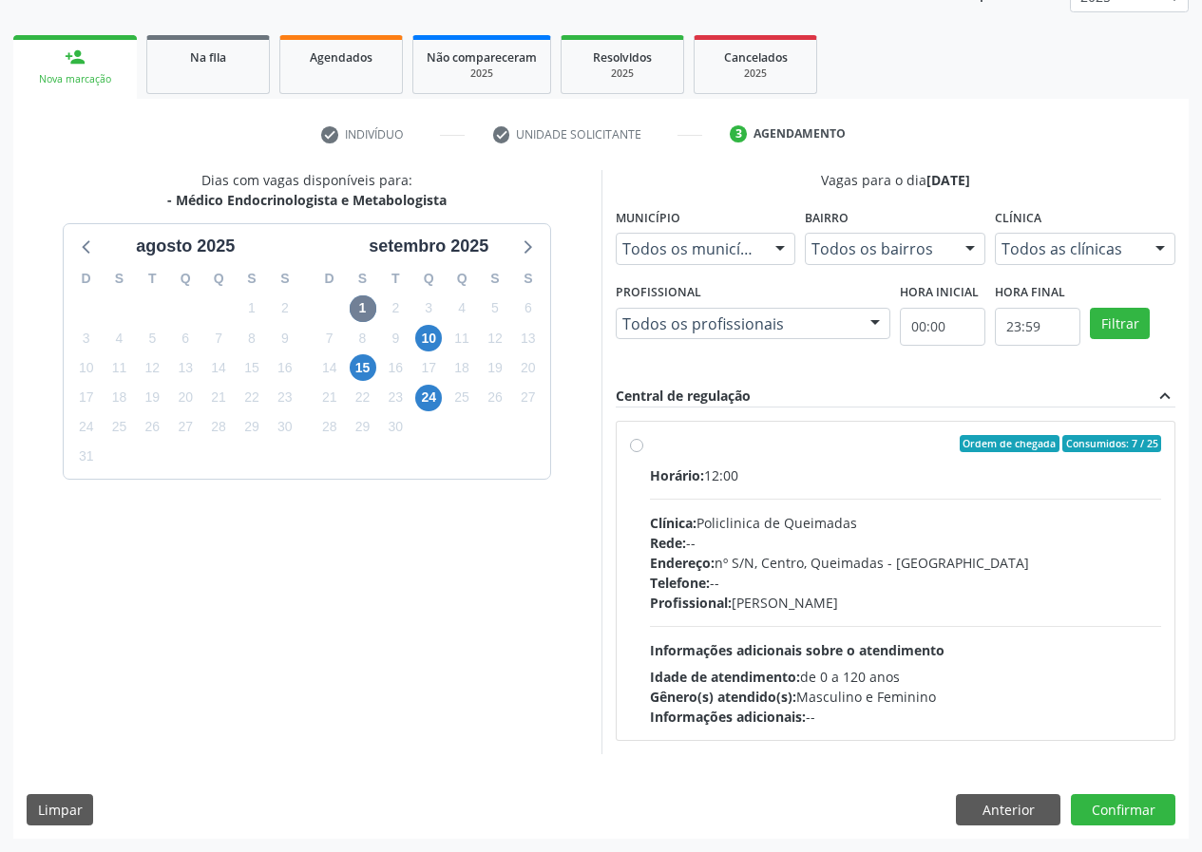
click at [774, 454] on label "Ordem de chegada Consumidos: 7 / 25 Horário: 12:00 Clínica: Policlinica de Quei…" at bounding box center [906, 581] width 512 height 292
click at [643, 452] on input "Ordem de chegada Consumidos: 7 / 25 Horário: 12:00 Clínica: Policlinica de Quei…" at bounding box center [636, 443] width 13 height 17
radio input "true"
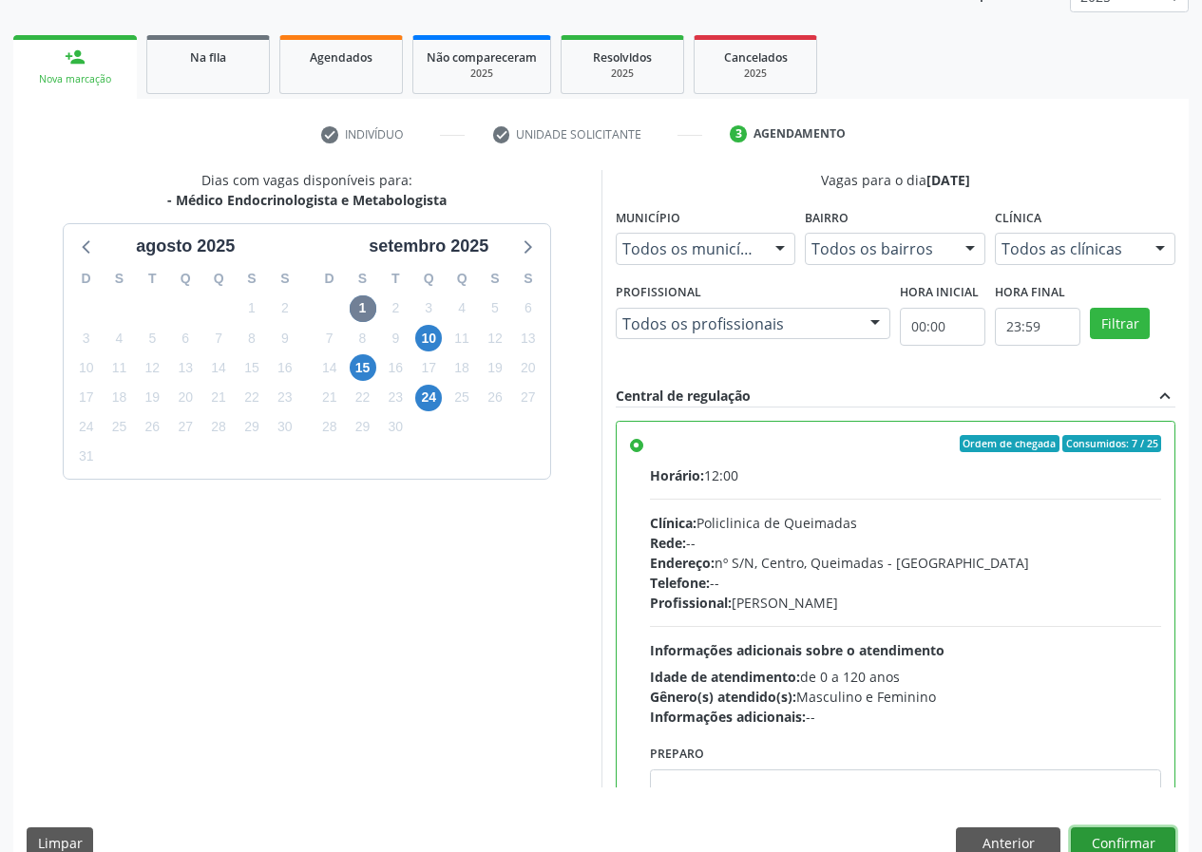
click at [1114, 836] on button "Confirmar" at bounding box center [1123, 843] width 105 height 32
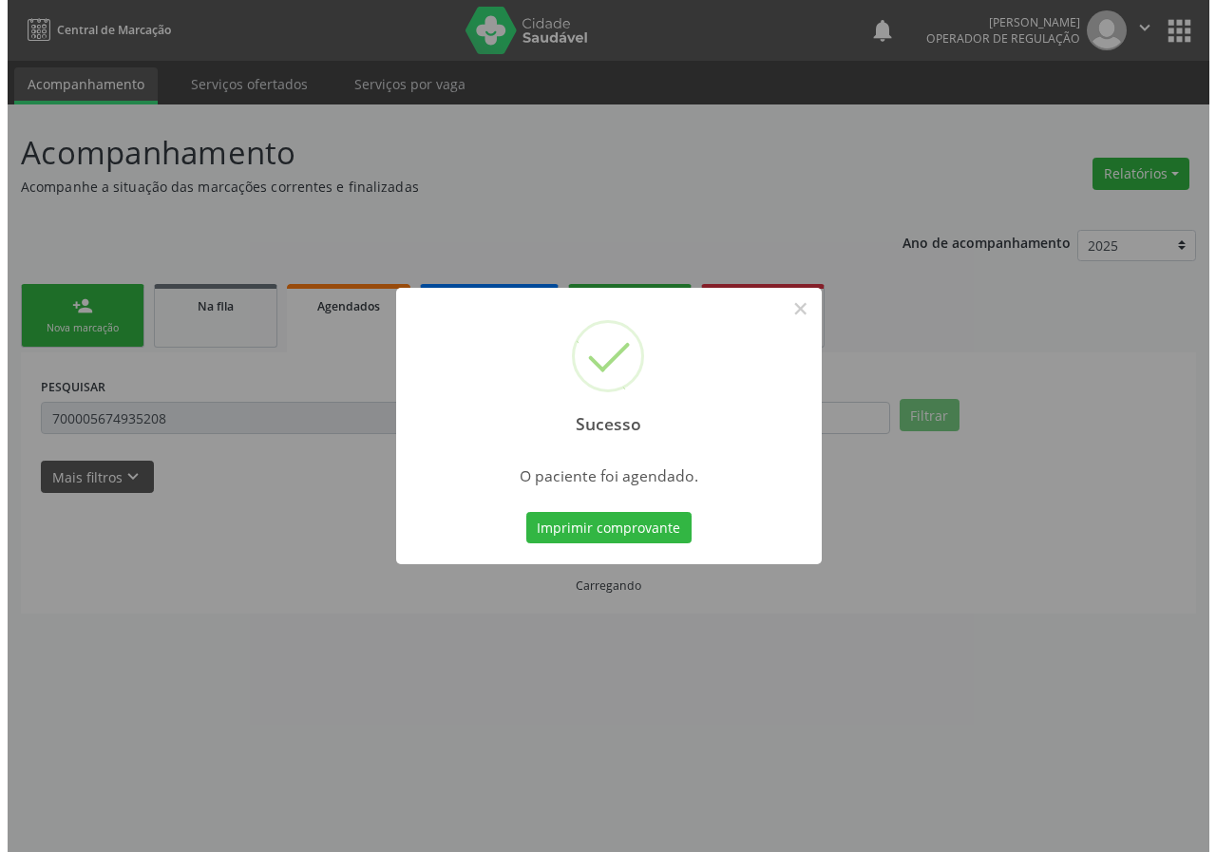
scroll to position [0, 0]
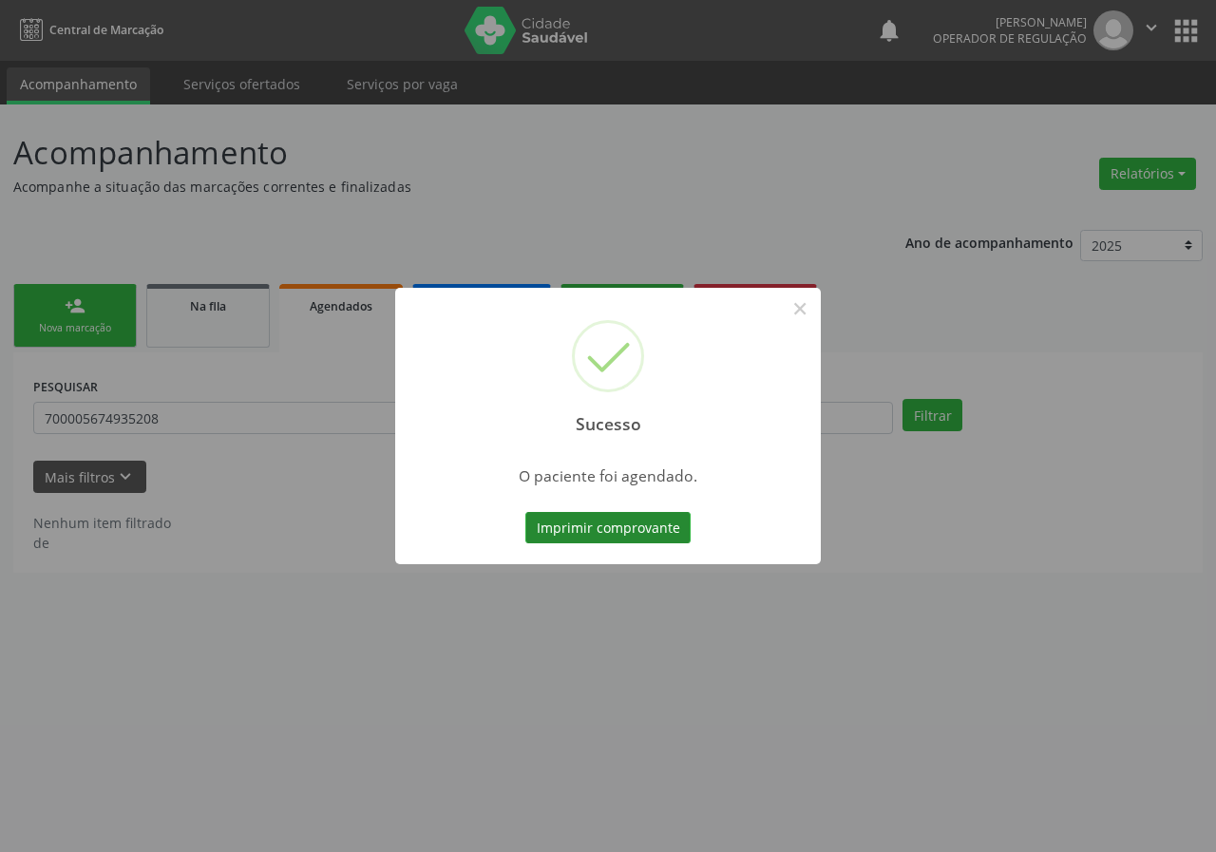
click at [601, 525] on button "Imprimir comprovante" at bounding box center [607, 528] width 165 height 32
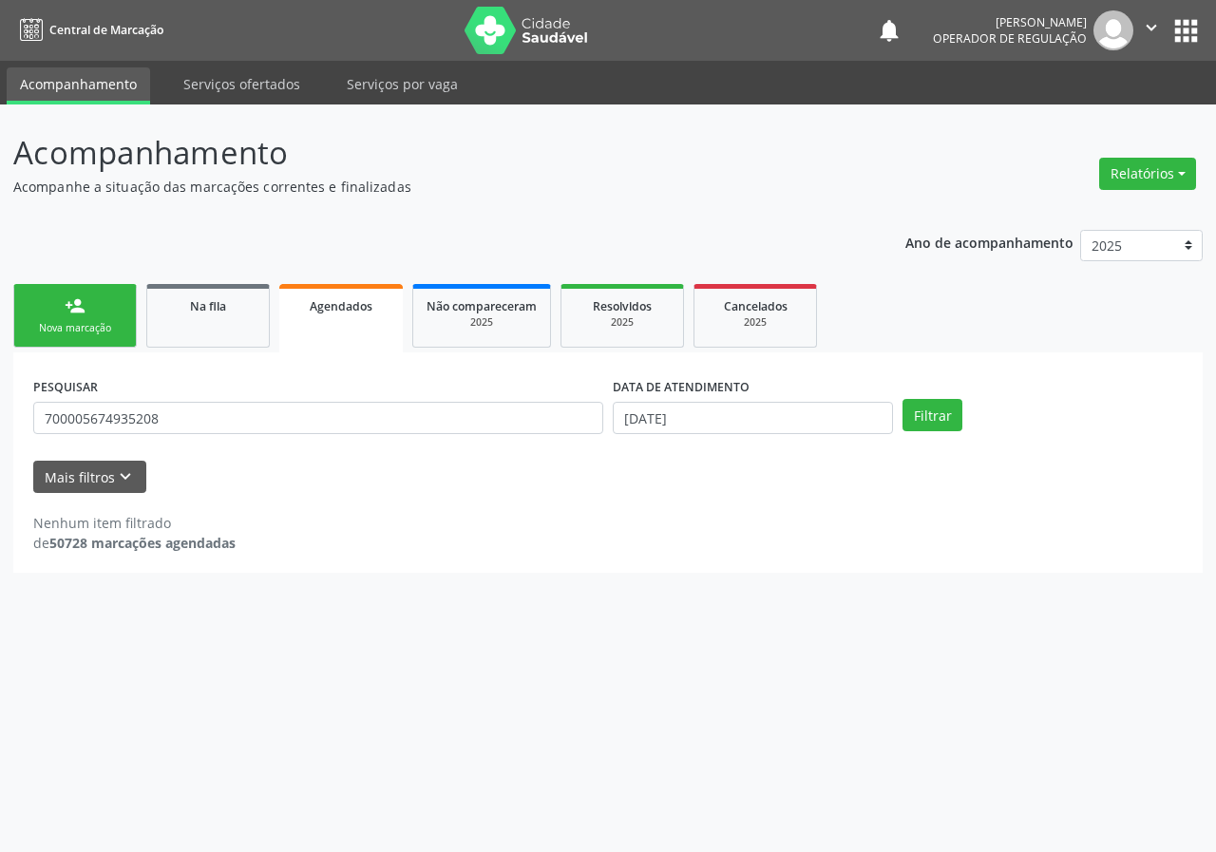
click at [91, 344] on link "person_add Nova marcação" at bounding box center [75, 316] width 124 height 64
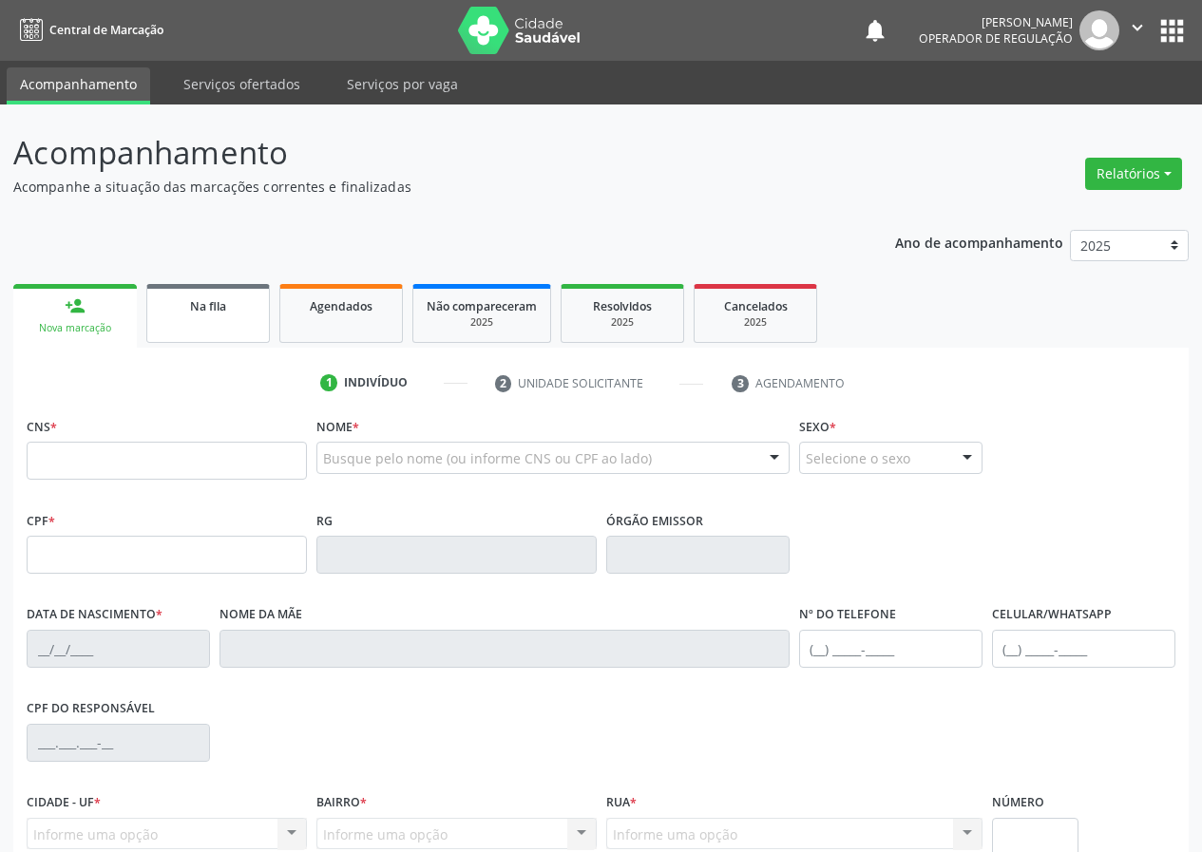
click at [190, 327] on link "Na fila" at bounding box center [208, 313] width 124 height 59
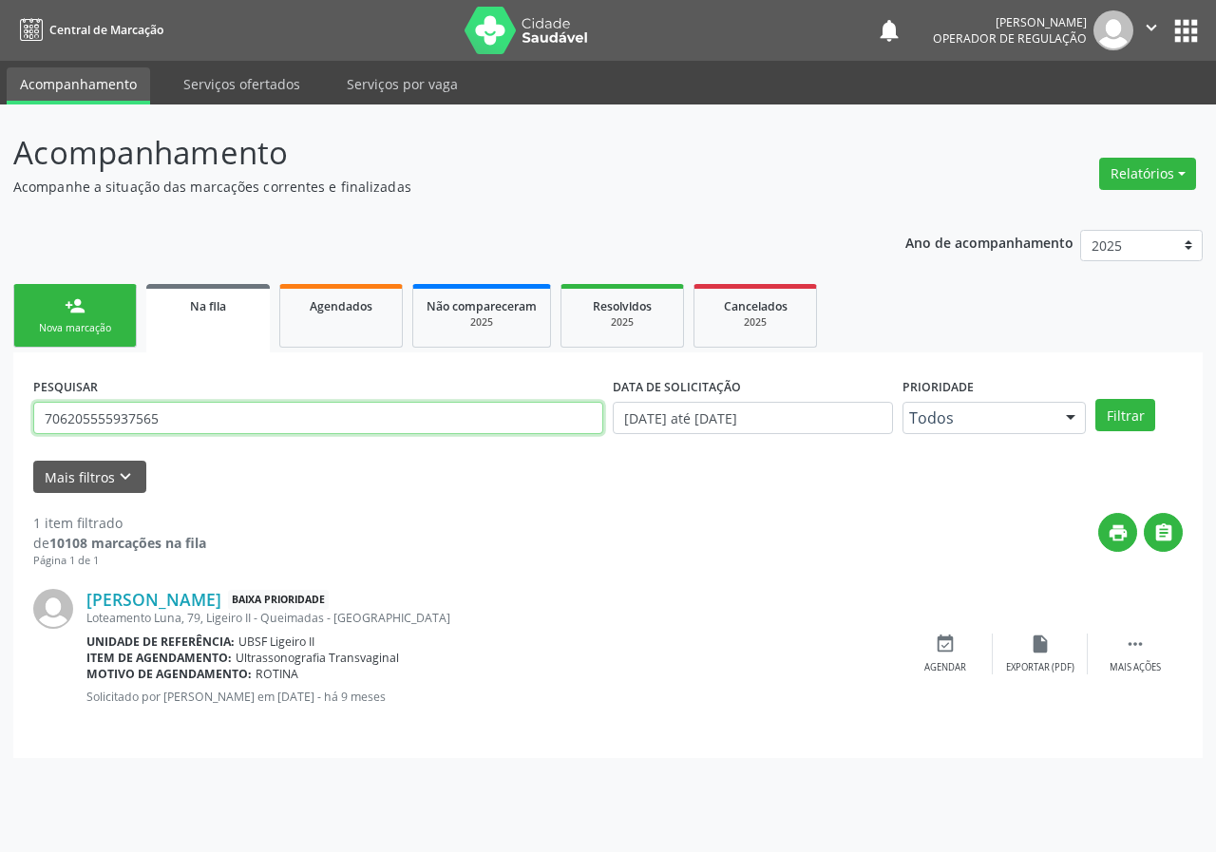
drag, startPoint x: 184, startPoint y: 424, endPoint x: 35, endPoint y: 393, distance: 152.2
click at [13, 413] on div "PESQUISAR 706205555937565 DATA DE SOLICITAÇÃO 01/01/2021 até 26/08/2025 Priorid…" at bounding box center [607, 555] width 1189 height 406
type input "704602140415126"
click at [1095, 399] on button "Filtrar" at bounding box center [1125, 415] width 60 height 32
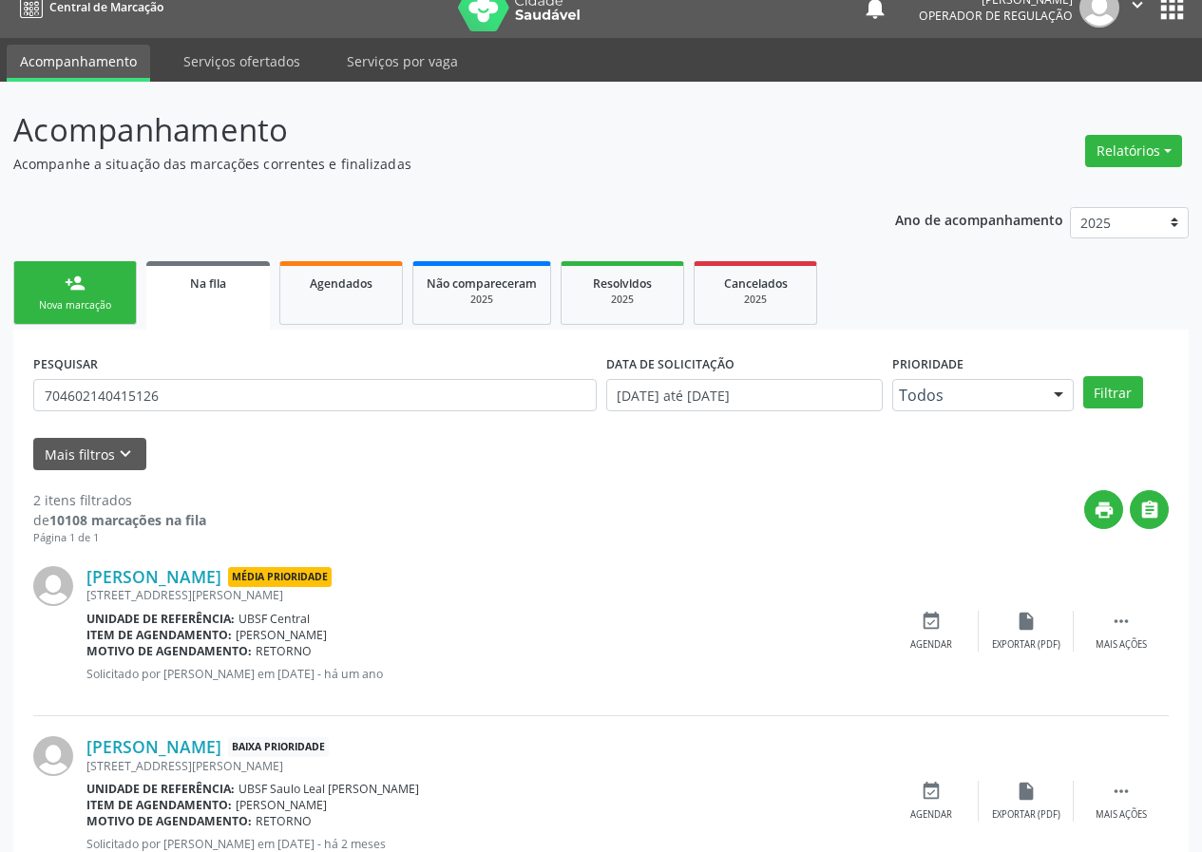
scroll to position [89, 0]
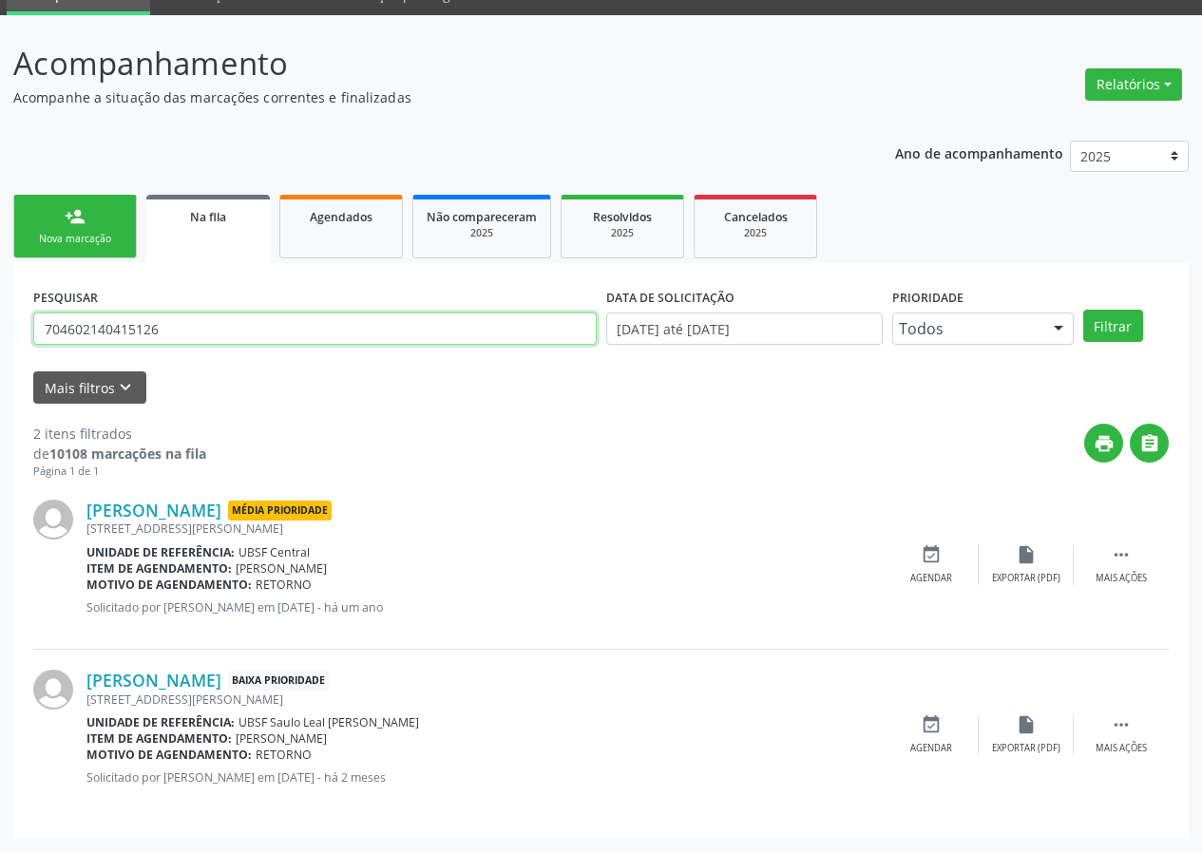
drag, startPoint x: 124, startPoint y: 322, endPoint x: 30, endPoint y: 312, distance: 94.6
click at [39, 313] on input "704602140415126" at bounding box center [314, 329] width 563 height 32
click at [91, 212] on link "person_add Nova marcação" at bounding box center [75, 227] width 124 height 64
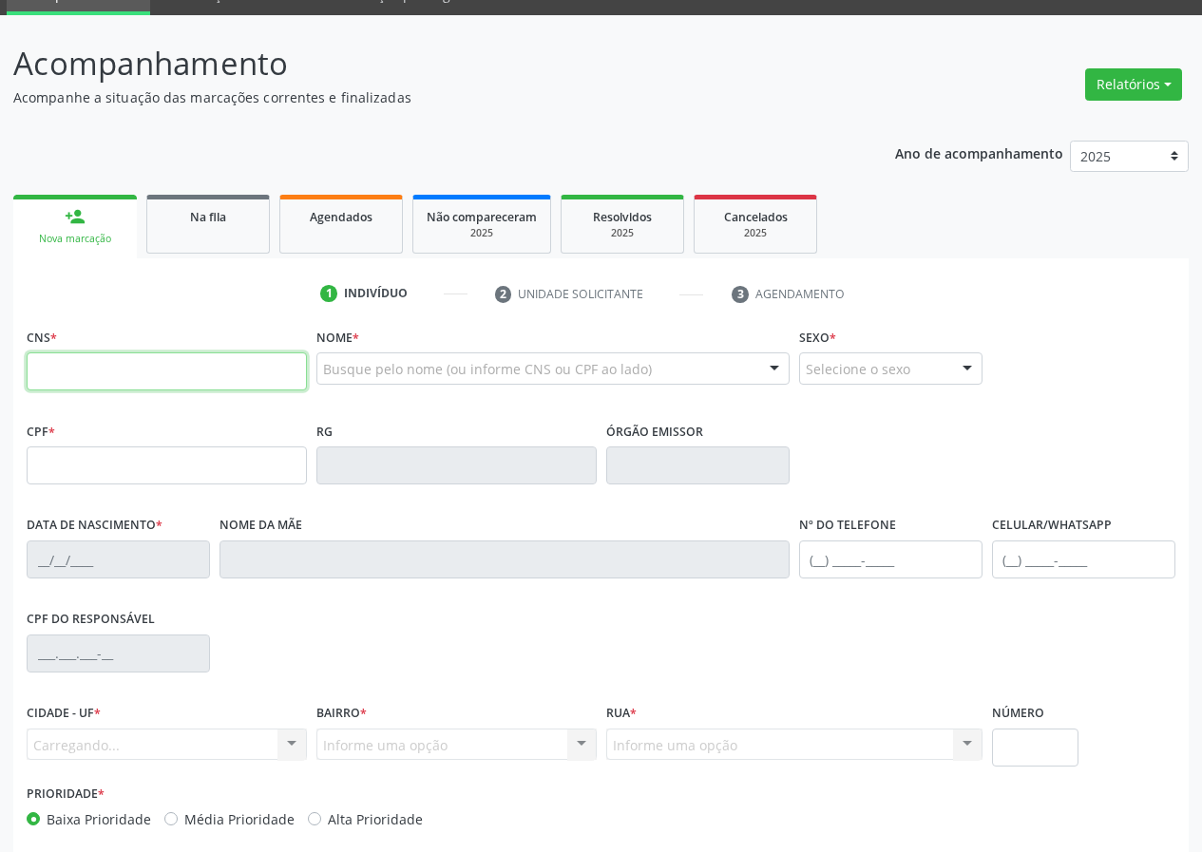
click at [202, 379] on input "text" at bounding box center [167, 371] width 280 height 38
paste input "704 6021 4041 5126"
type input "704 6021 4041 5126"
type input "854.318.264-68"
type input "03/04/1969"
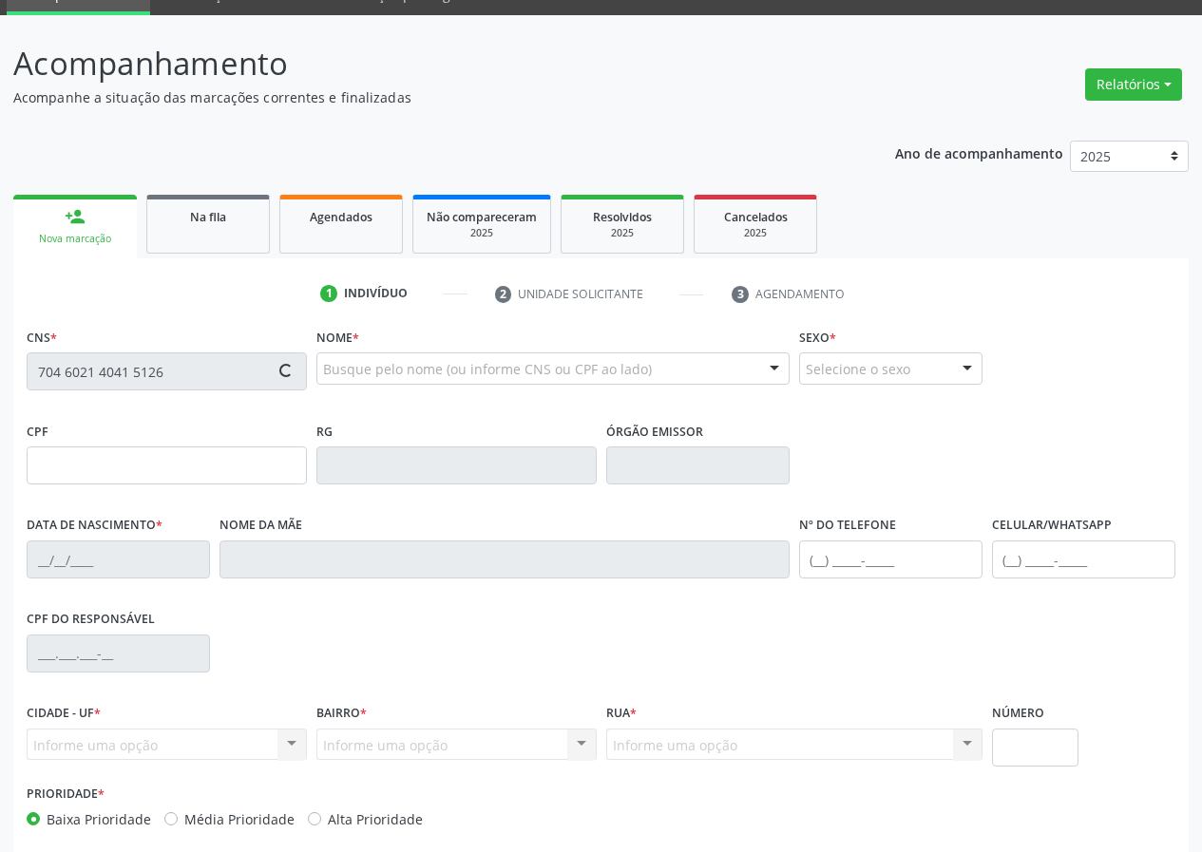
type input "Josefa Maria Cabral de Sousa"
type input "(83) 99322-7575"
type input "29"
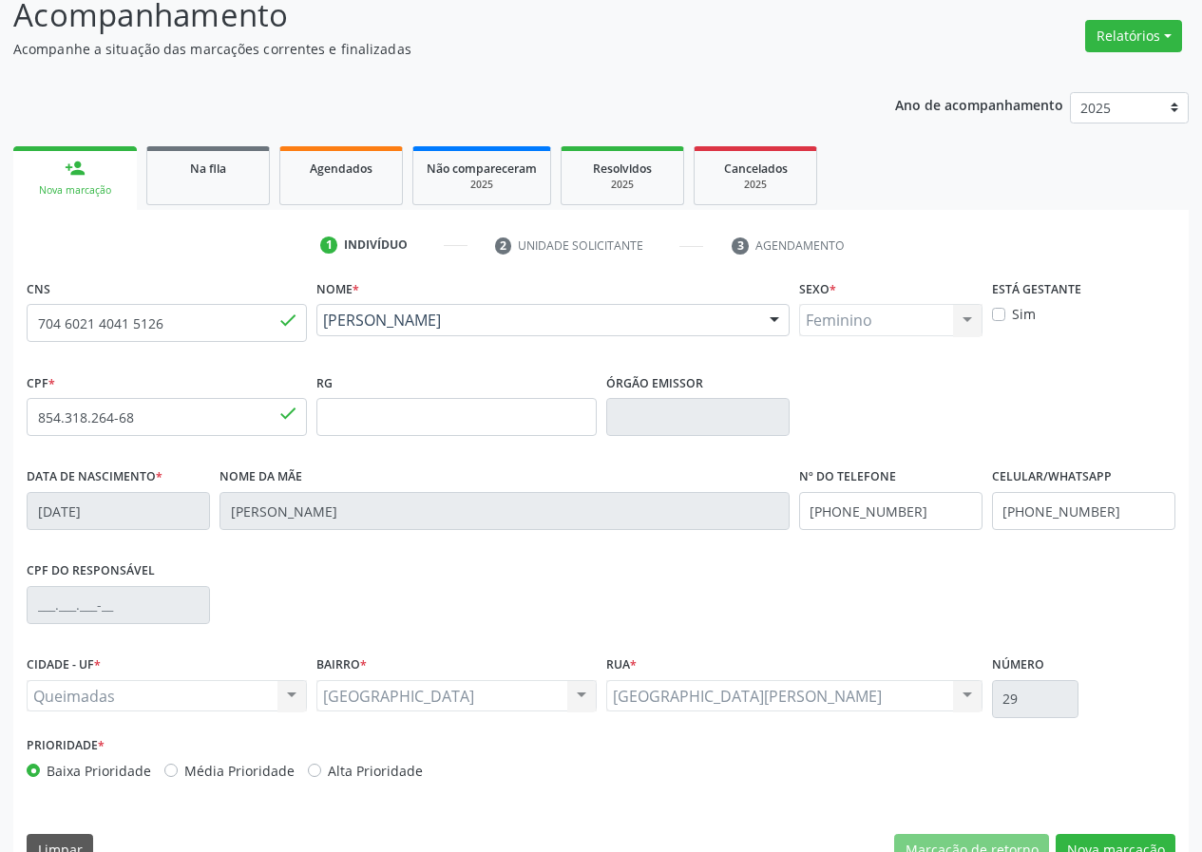
scroll to position [178, 0]
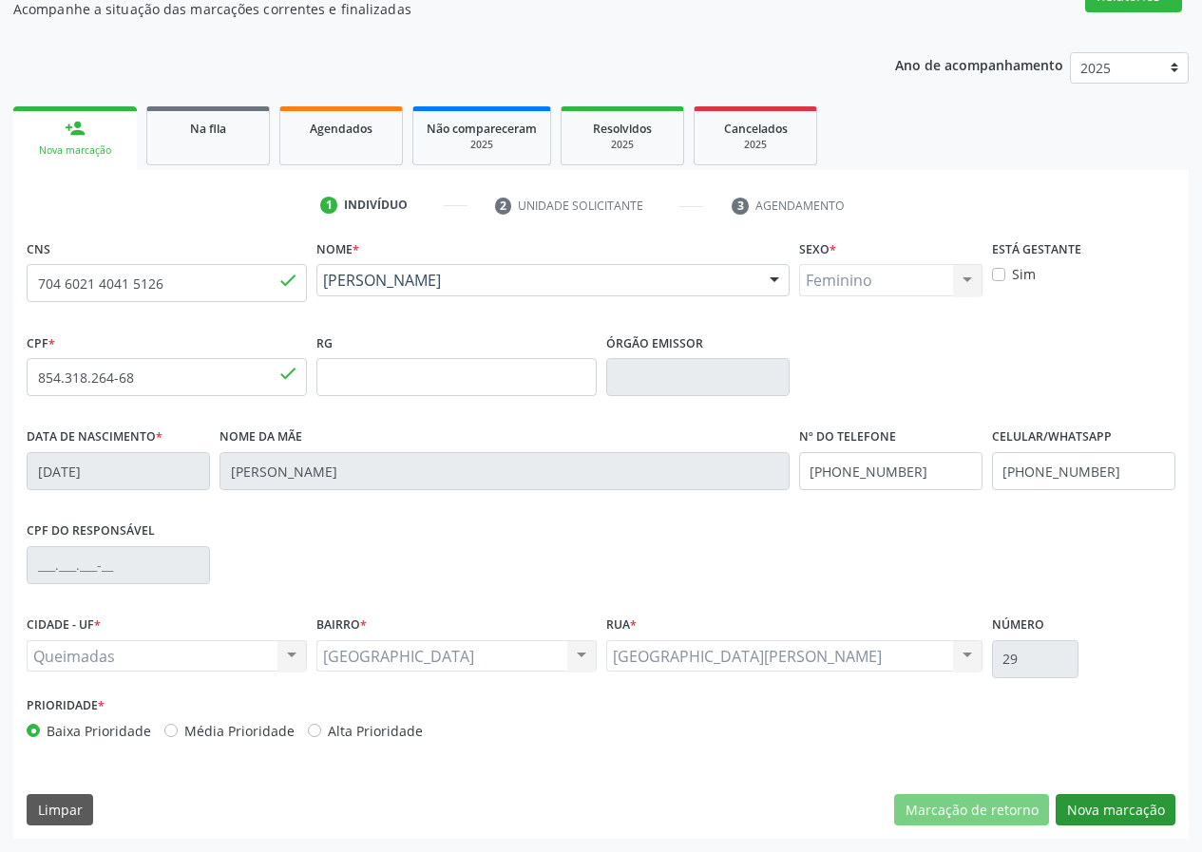
drag, startPoint x: 1118, startPoint y: 789, endPoint x: 1121, endPoint y: 806, distance: 16.4
click at [1119, 792] on div "CNS 704 6021 4041 5126 done Nome * Maria José de Oliveira Maria José de Oliveir…" at bounding box center [600, 537] width 1175 height 604
click at [1121, 806] on button "Nova marcação" at bounding box center [1115, 810] width 120 height 32
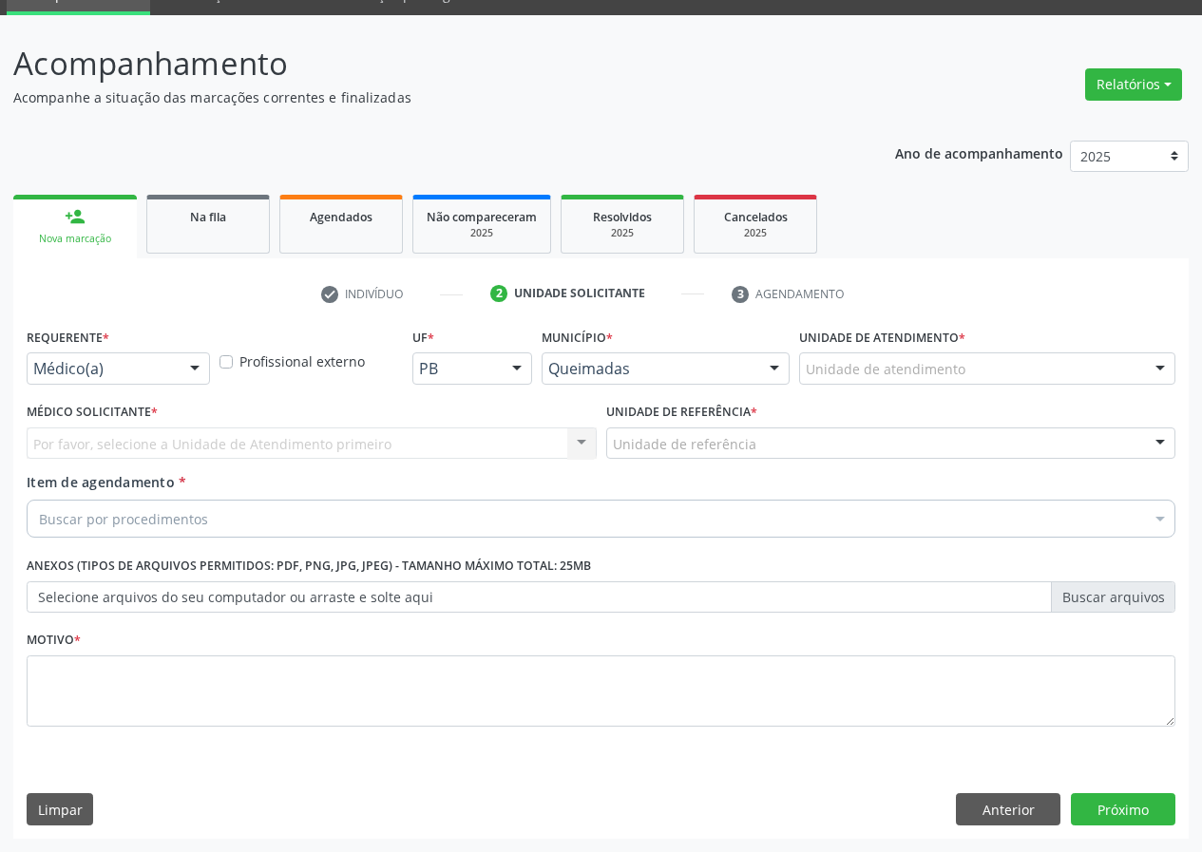
scroll to position [89, 0]
drag, startPoint x: 158, startPoint y: 369, endPoint x: 158, endPoint y: 408, distance: 39.0
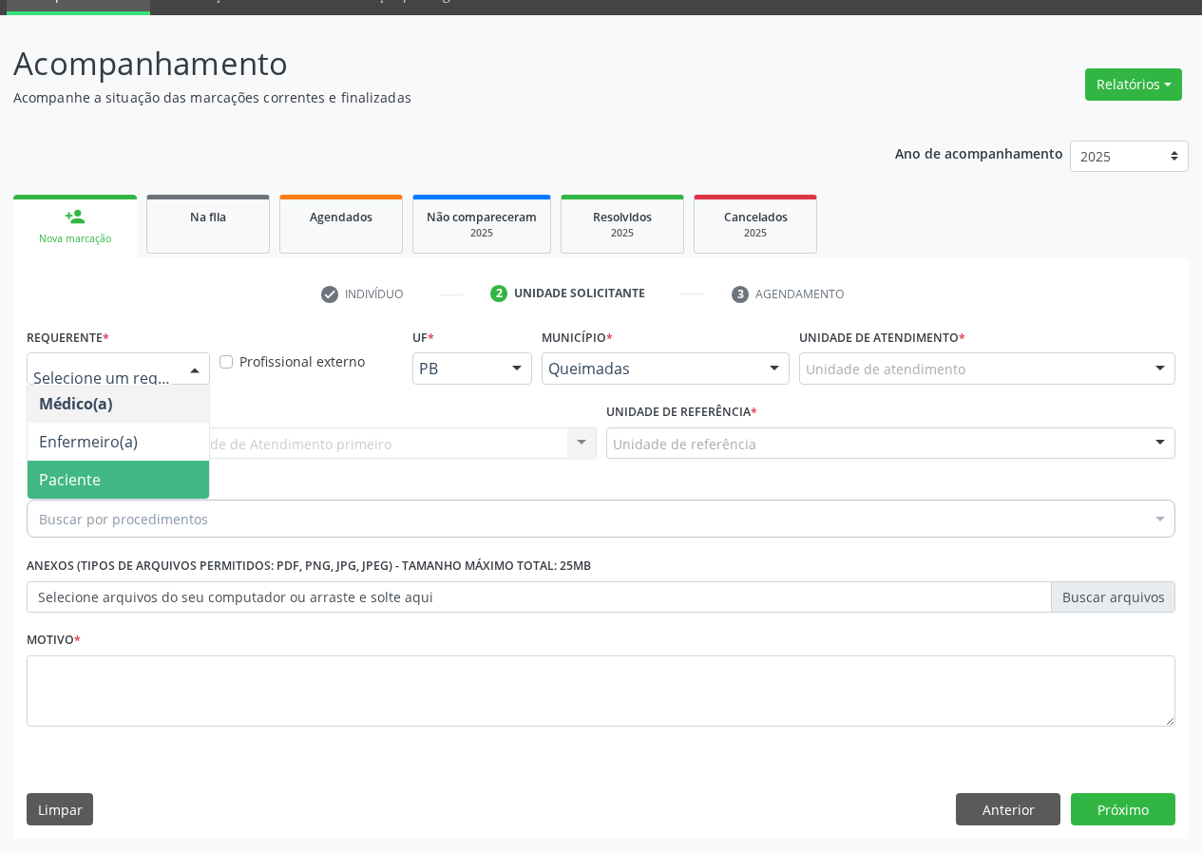
click at [146, 466] on span "Paciente" at bounding box center [118, 480] width 181 height 38
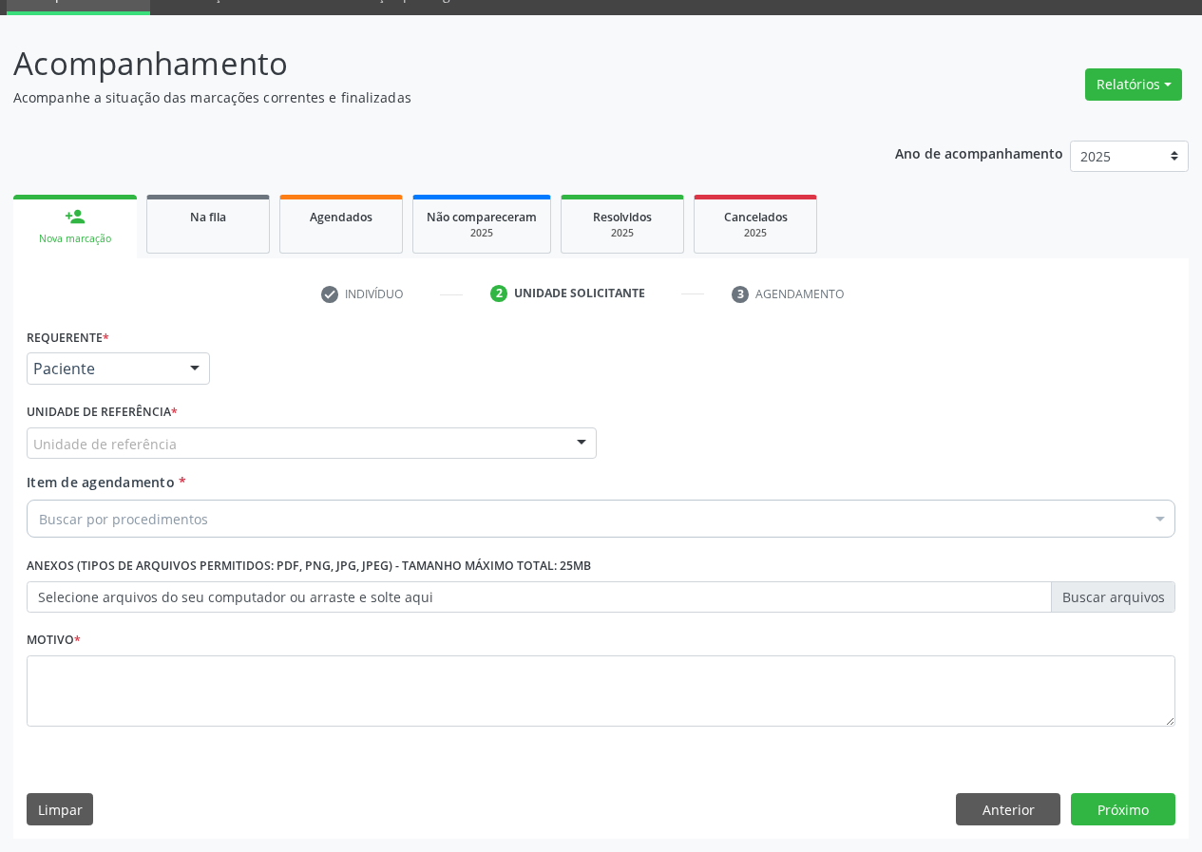
click at [192, 443] on div "Unidade de referência" at bounding box center [312, 444] width 570 height 32
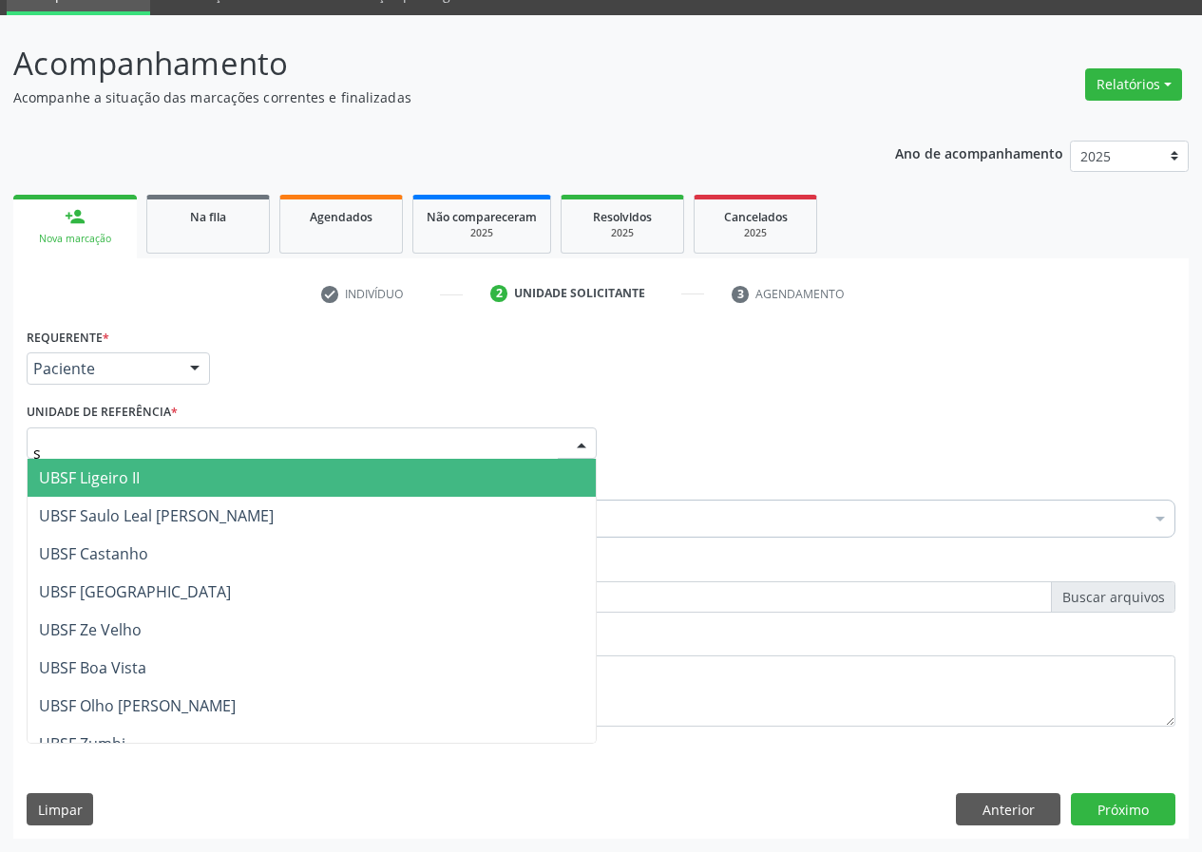
type input "sa"
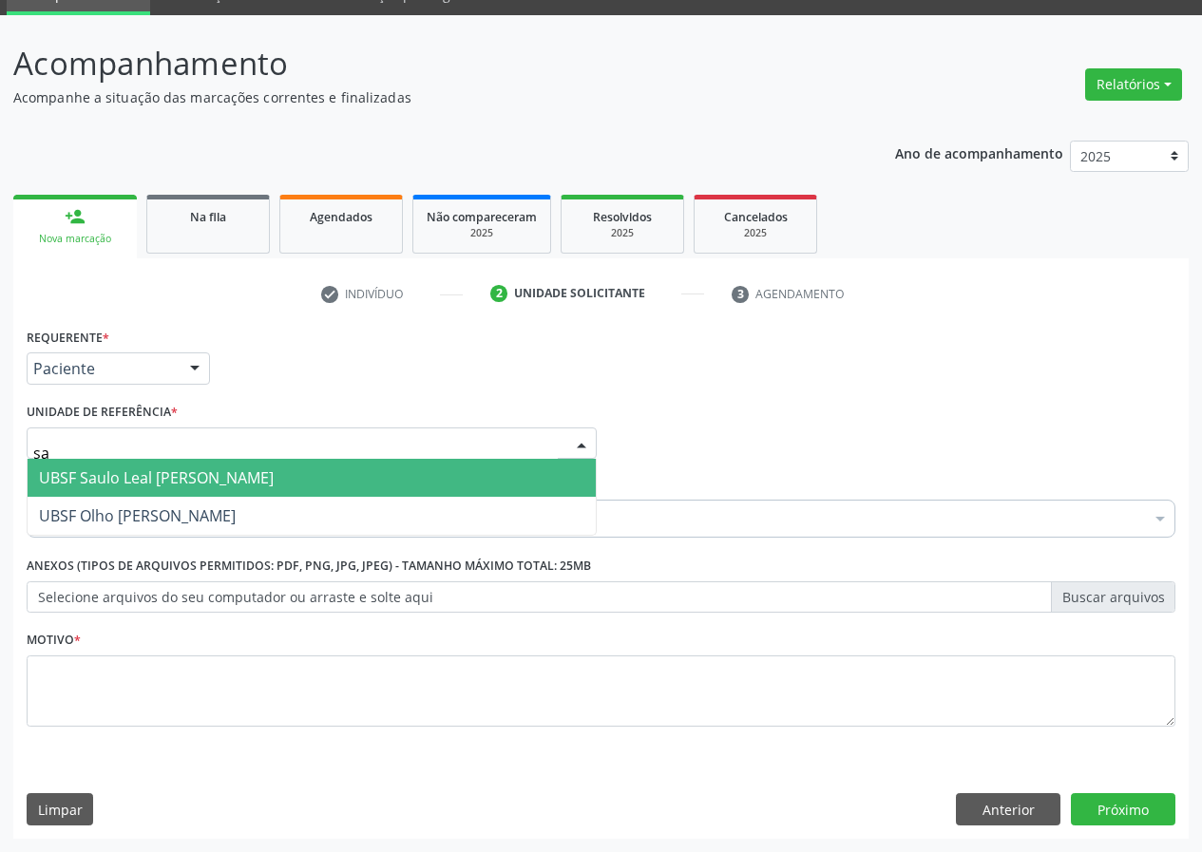
click at [179, 472] on span "UBSF Saulo Leal [PERSON_NAME]" at bounding box center [156, 477] width 235 height 21
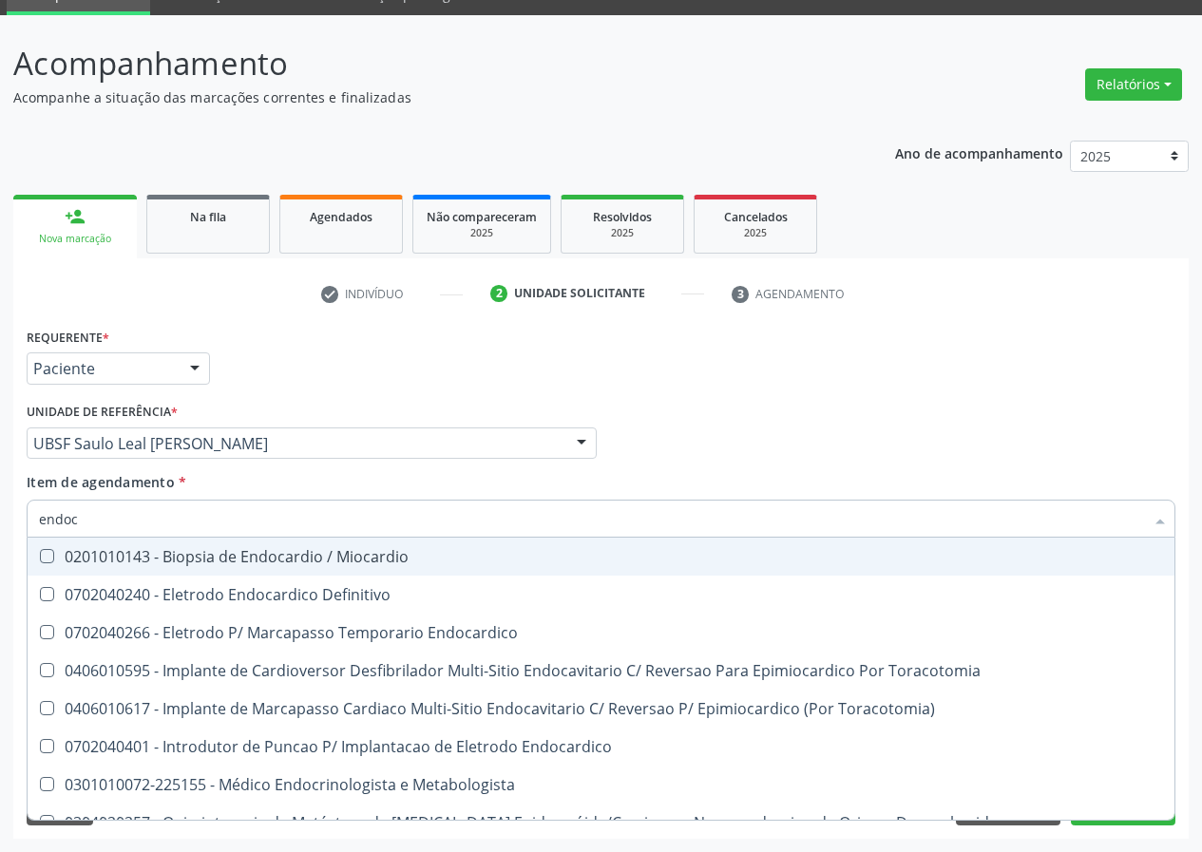
type input "endocr"
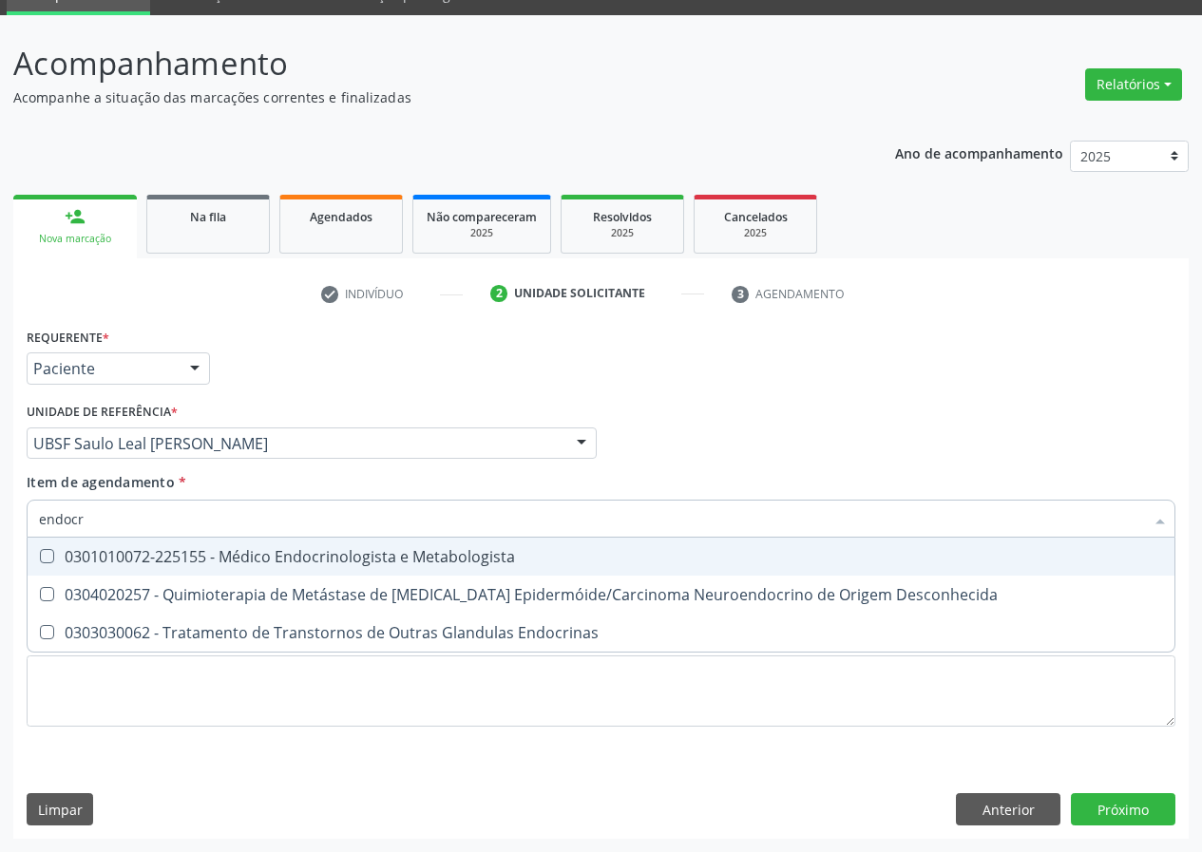
click at [172, 553] on div "0301010072-225155 - Médico Endocrinologista e Metabologista" at bounding box center [601, 556] width 1124 height 15
checkbox Metabologista "true"
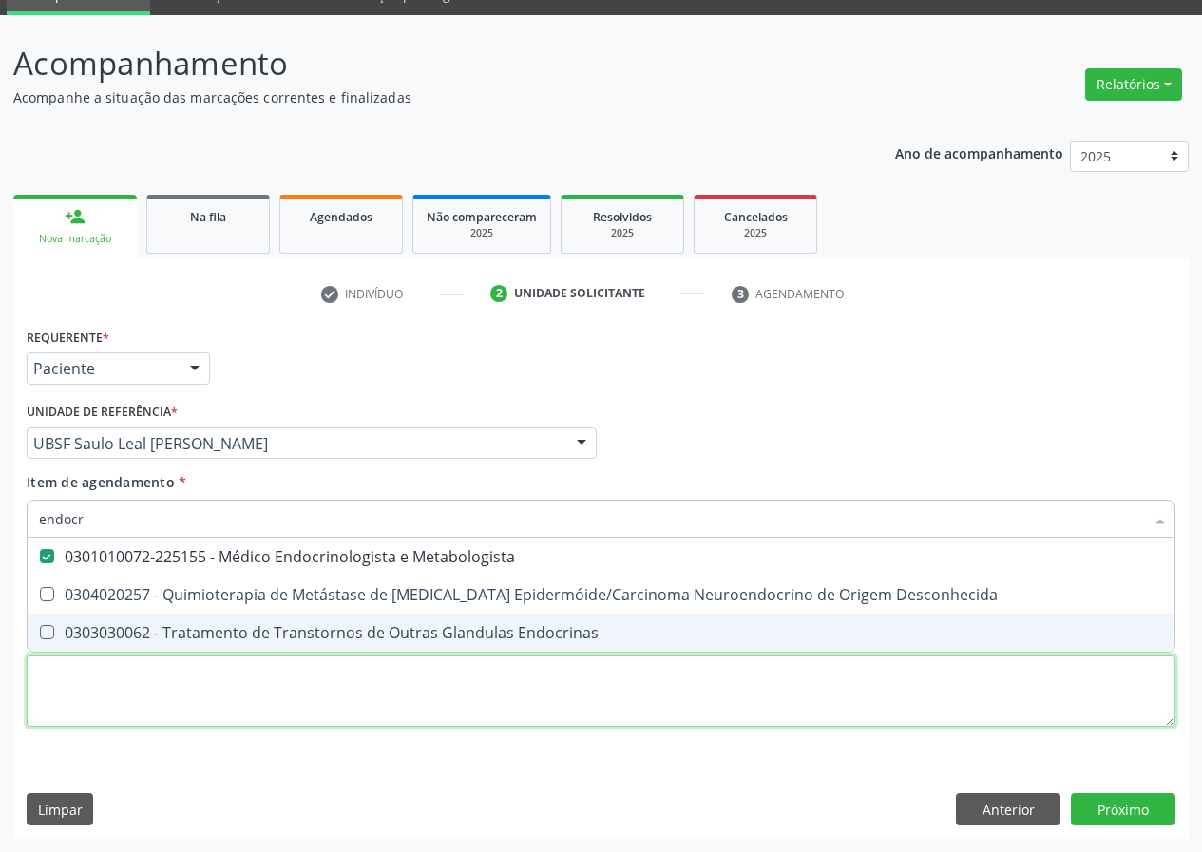
click at [102, 702] on div "Requerente * Paciente Médico(a) Enfermeiro(a) Paciente Nenhum resultado encontr…" at bounding box center [601, 538] width 1149 height 430
checkbox Desconhecida "true"
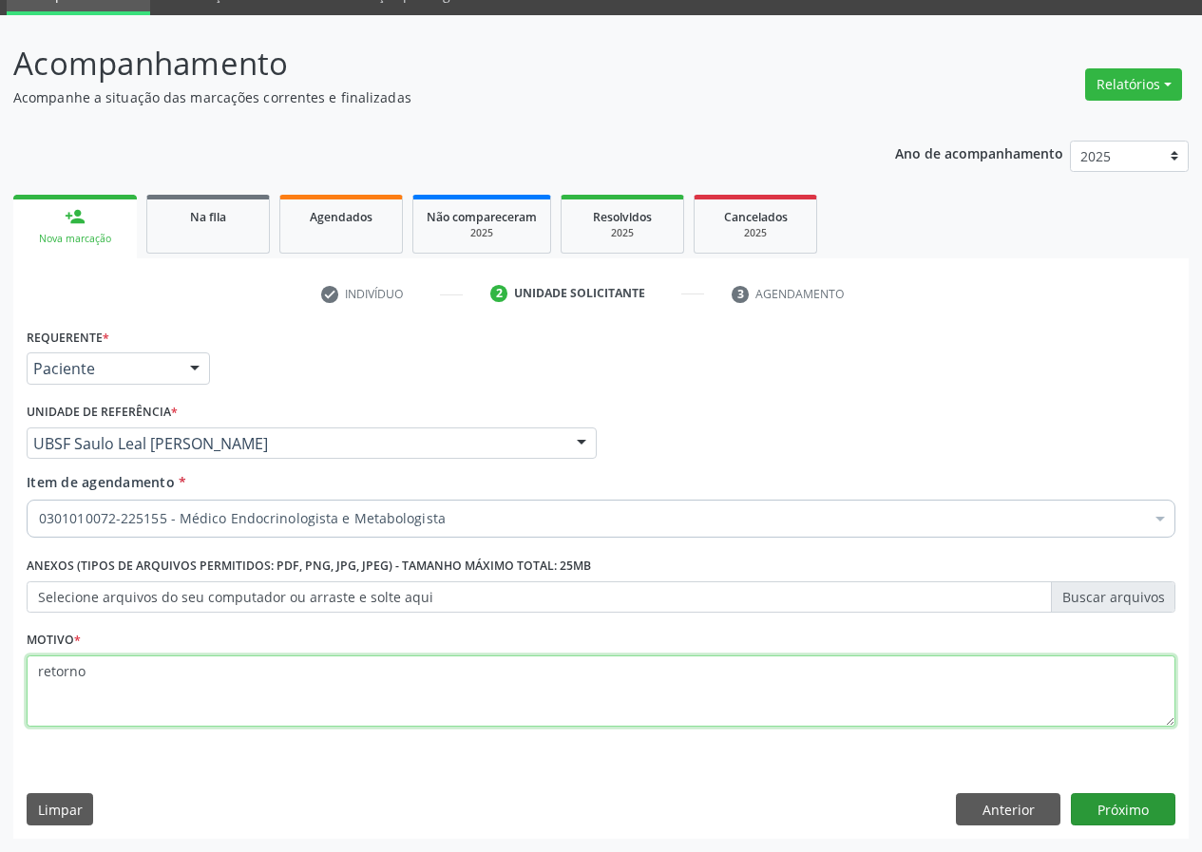
type textarea "retorno"
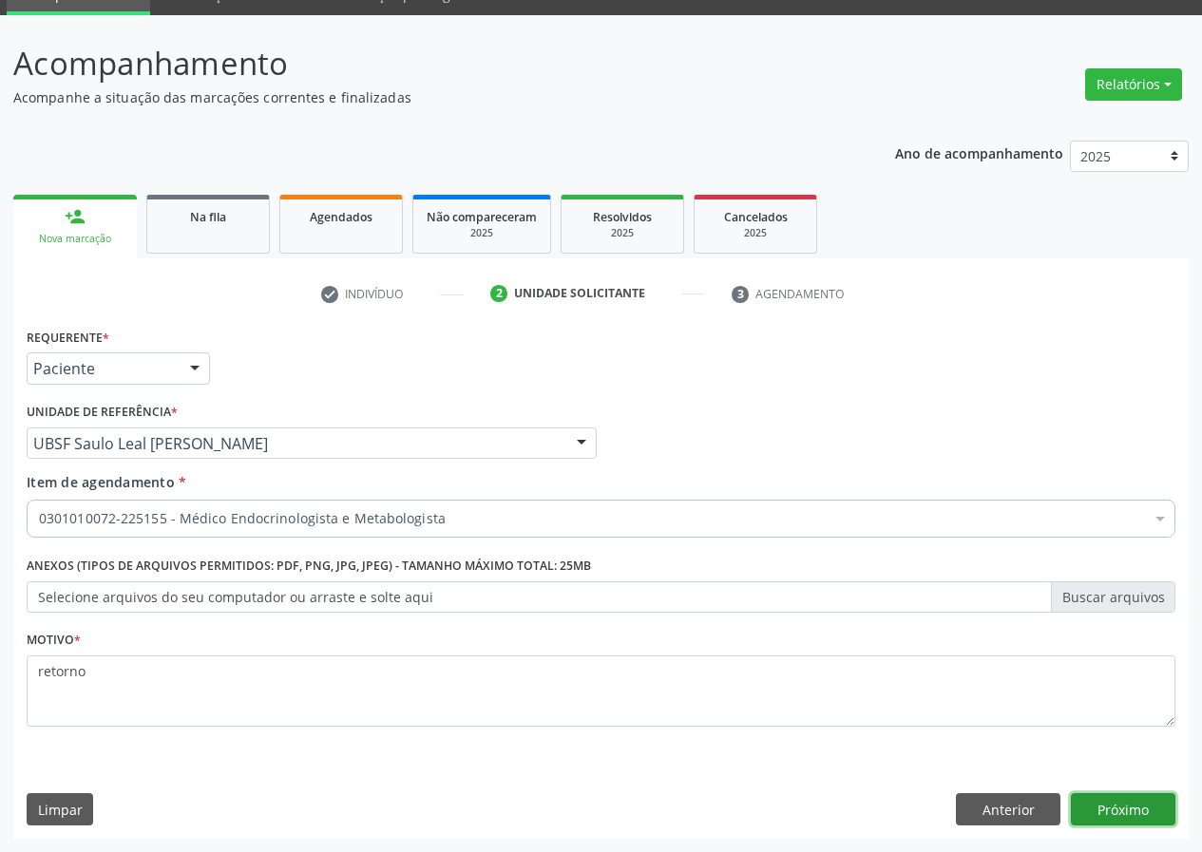
click at [1103, 802] on button "Próximo" at bounding box center [1123, 809] width 105 height 32
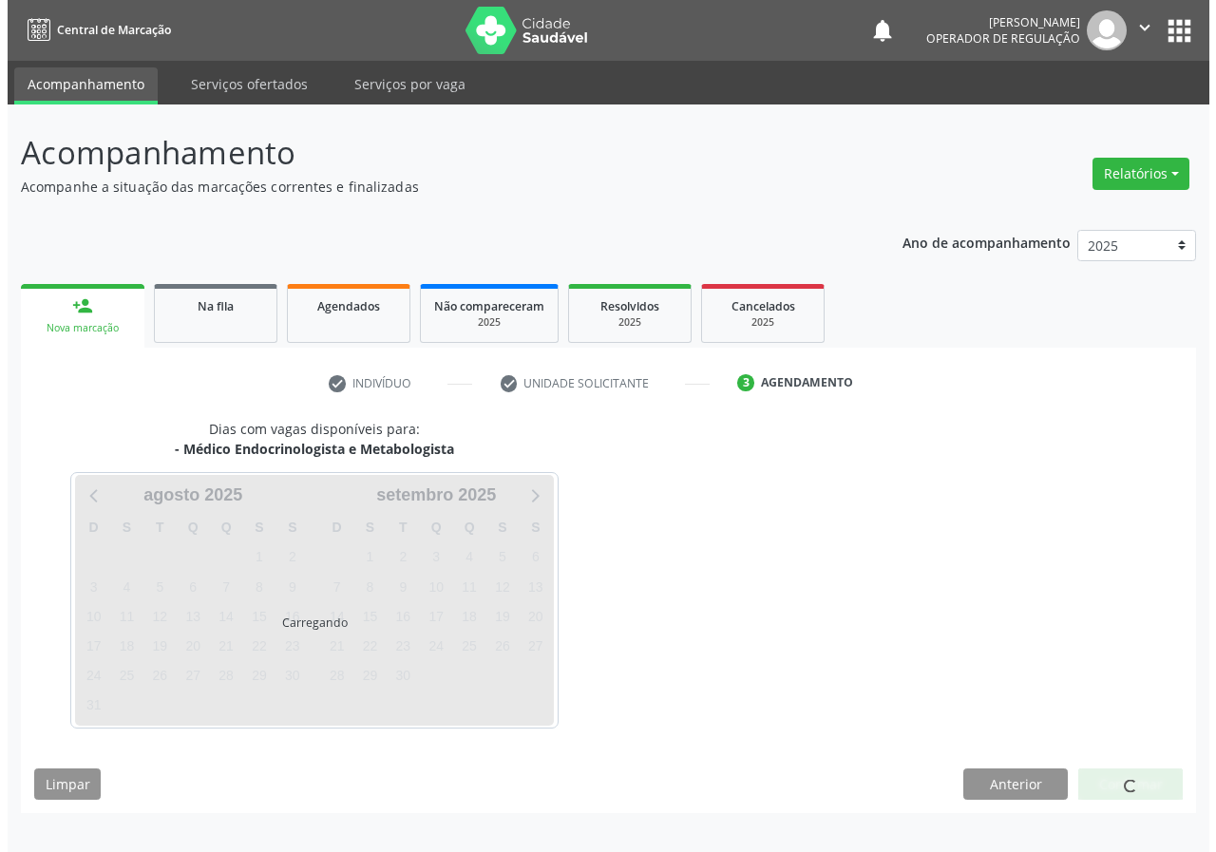
scroll to position [0, 0]
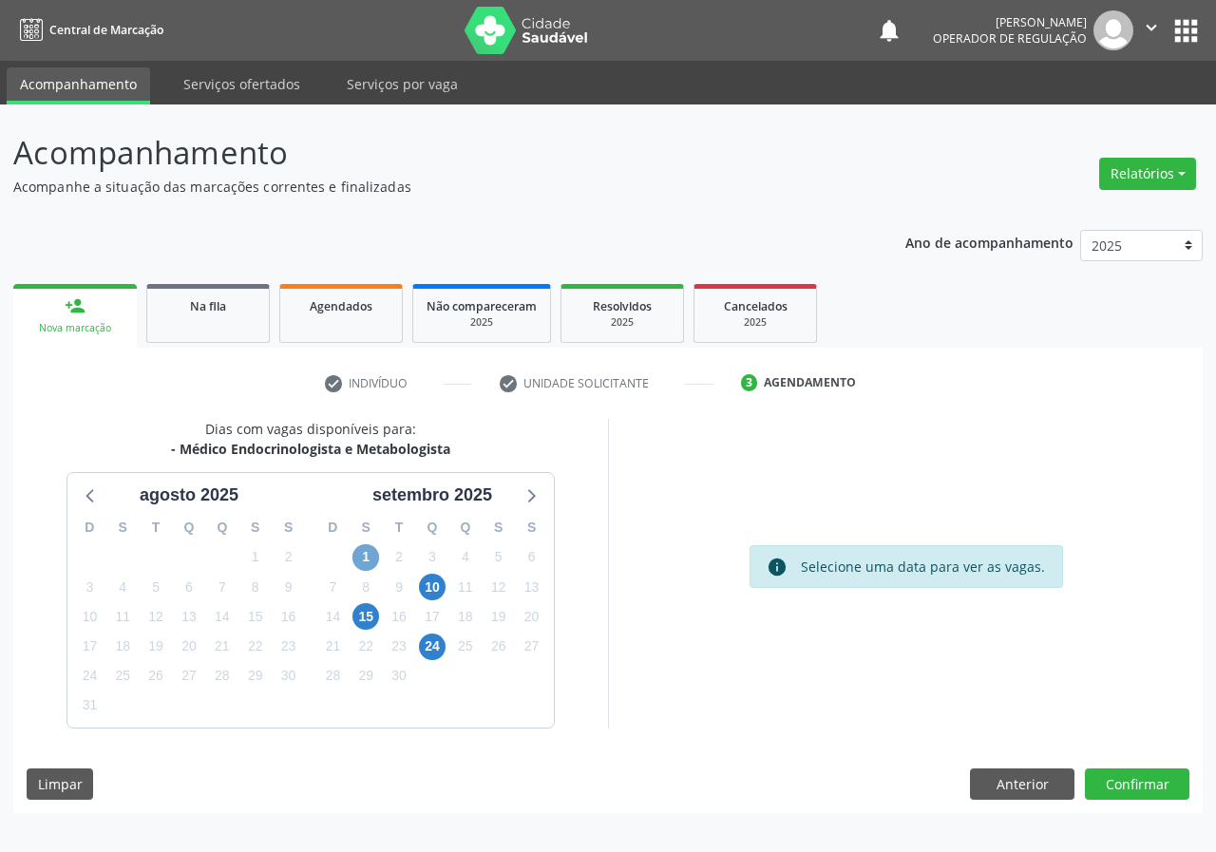
click at [364, 560] on span "1" at bounding box center [365, 557] width 27 height 27
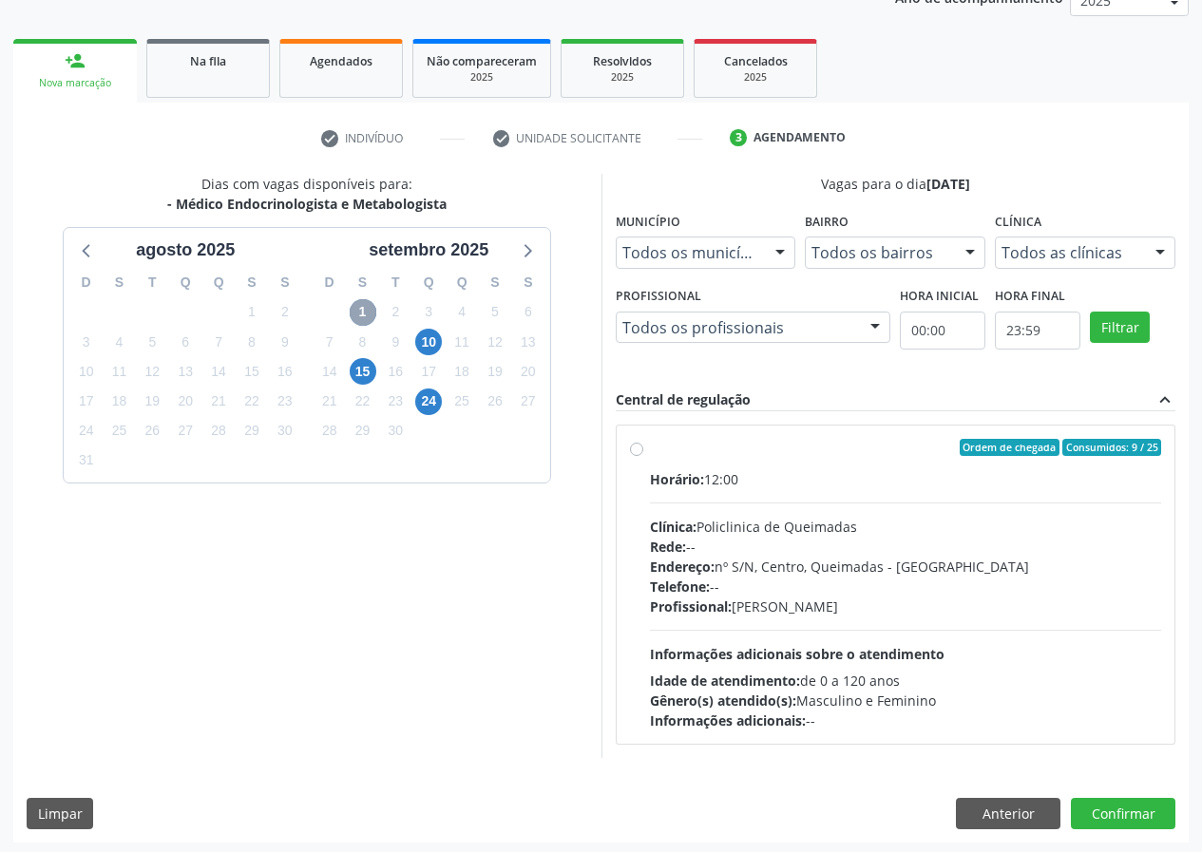
scroll to position [249, 0]
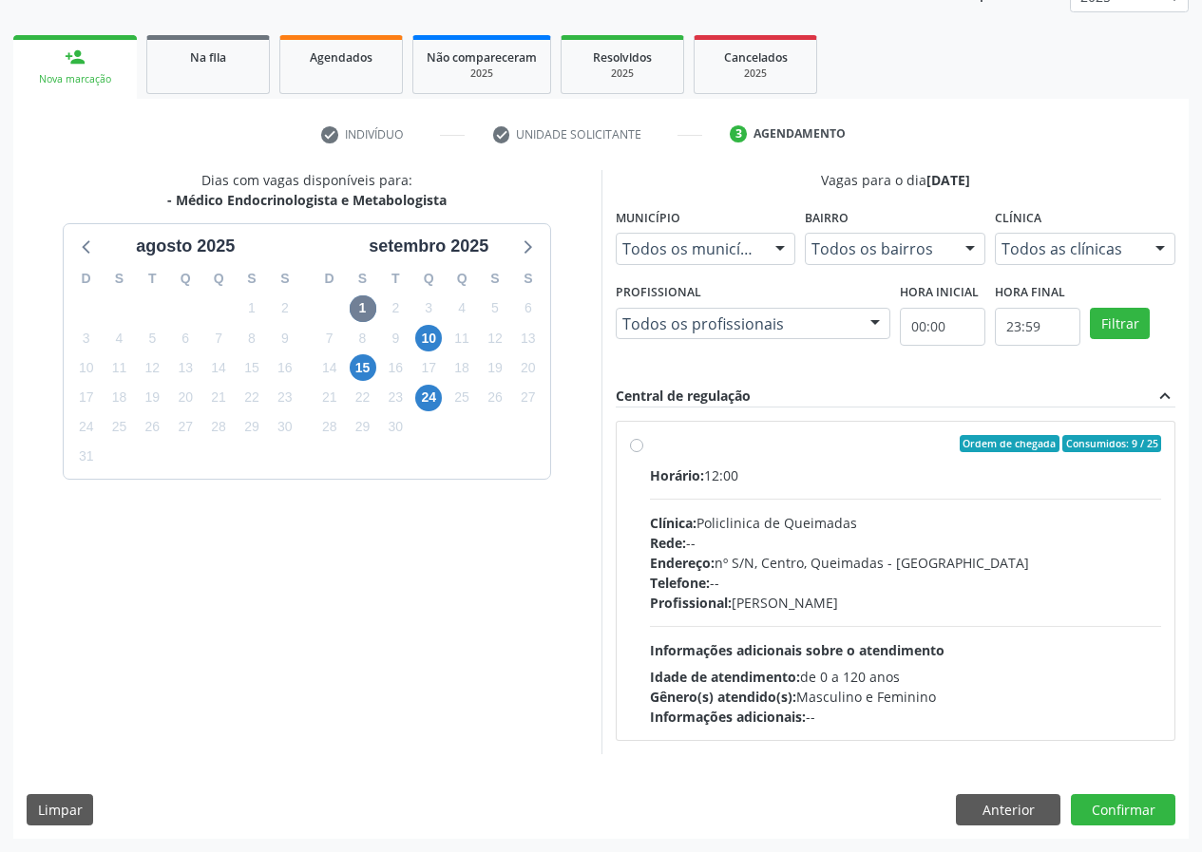
click at [755, 450] on div "Ordem de chegada Consumidos: 9 / 25" at bounding box center [906, 443] width 512 height 17
click at [643, 450] on input "Ordem de chegada Consumidos: 9 / 25 Horário: 12:00 Clínica: Policlinica de Quei…" at bounding box center [636, 443] width 13 height 17
radio input "true"
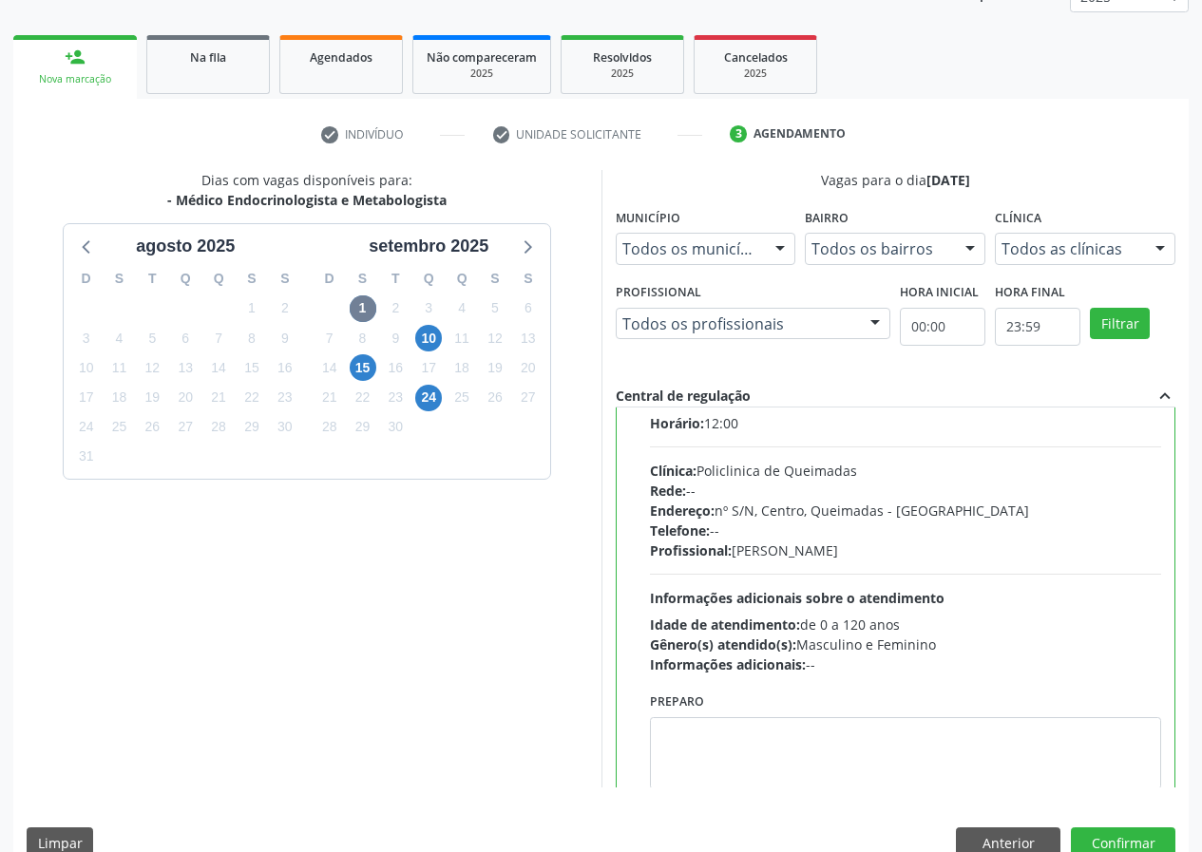
scroll to position [94, 0]
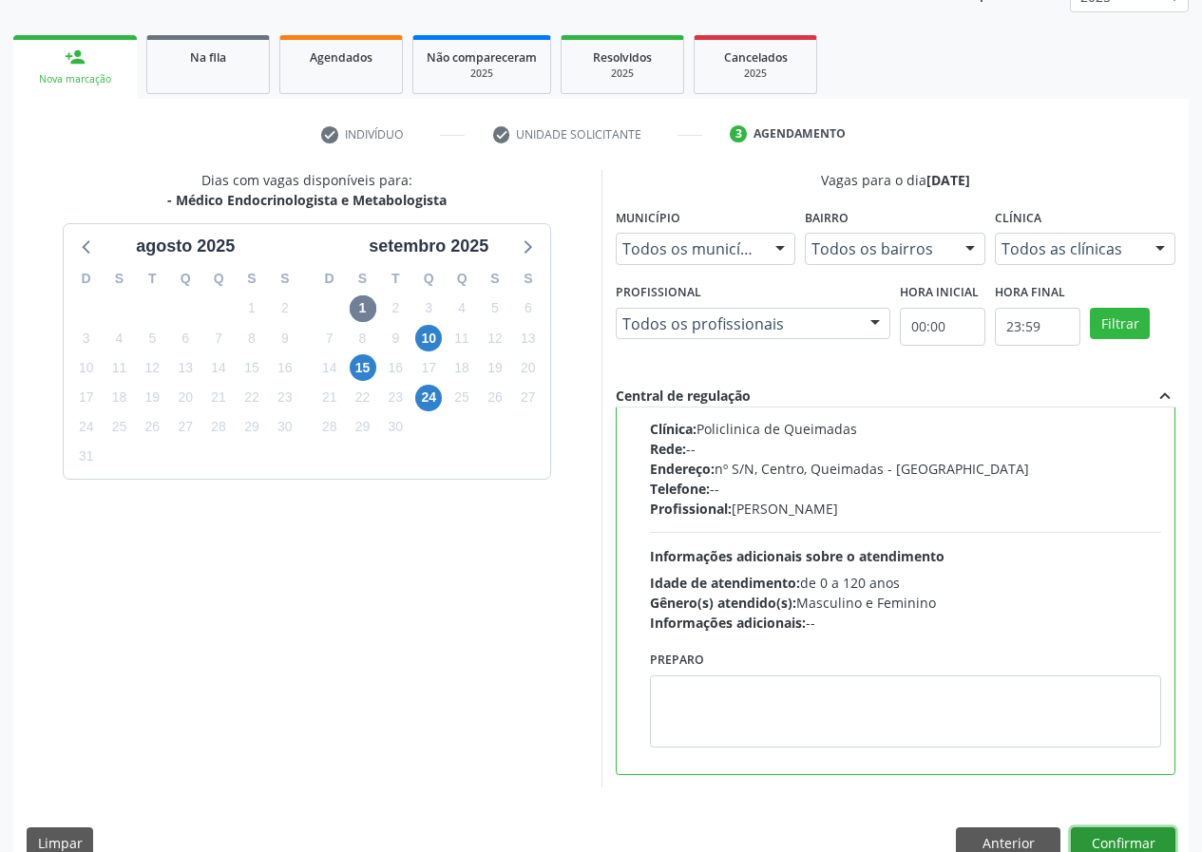
click at [1115, 835] on button "Confirmar" at bounding box center [1123, 843] width 105 height 32
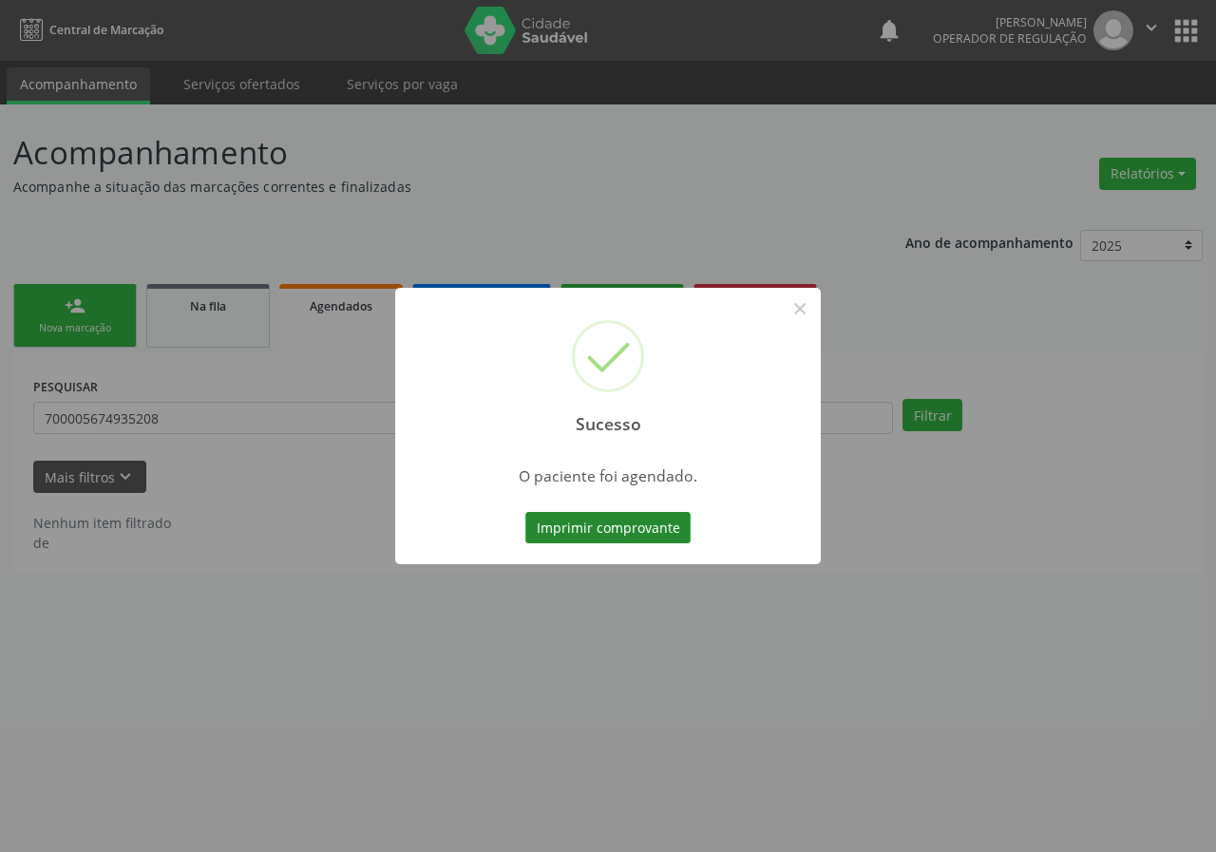
click at [650, 517] on button "Imprimir comprovante" at bounding box center [607, 528] width 165 height 32
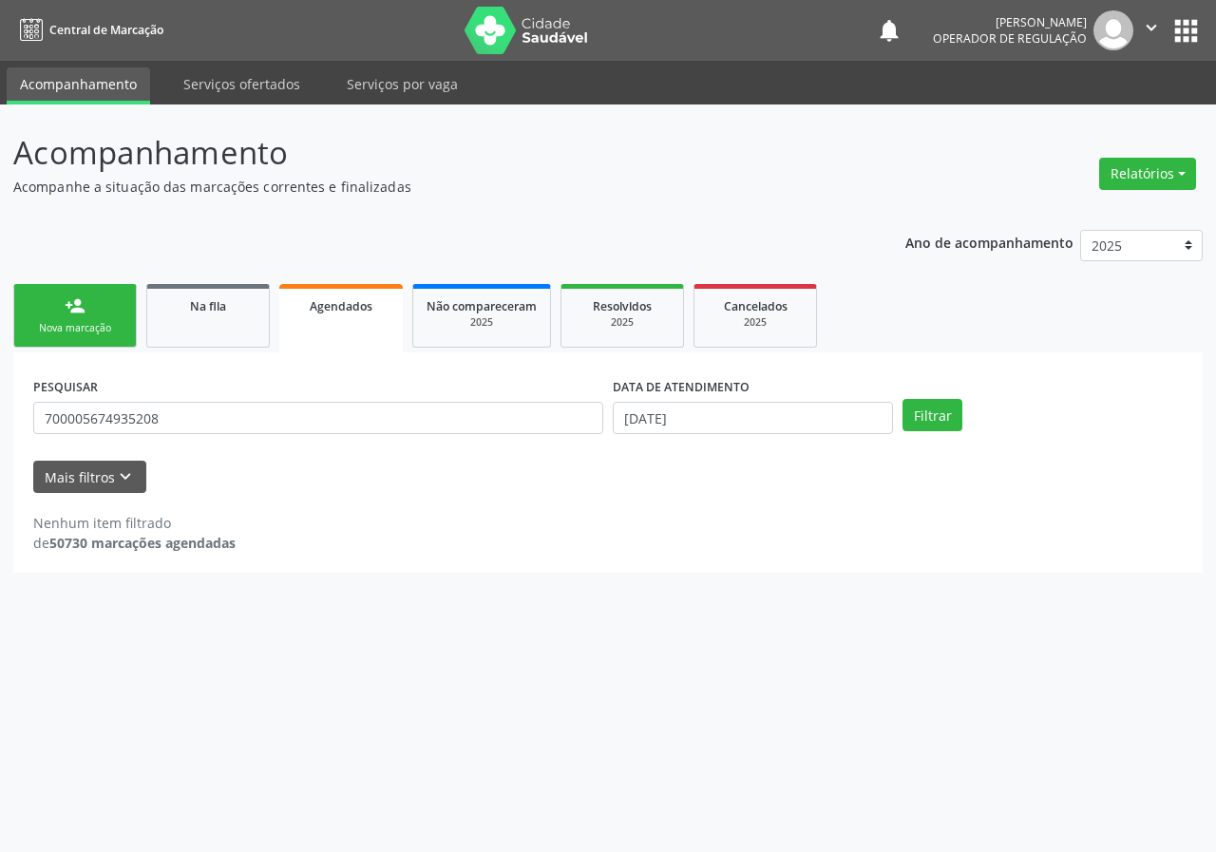
click at [100, 309] on link "person_add Nova marcação" at bounding box center [75, 316] width 124 height 64
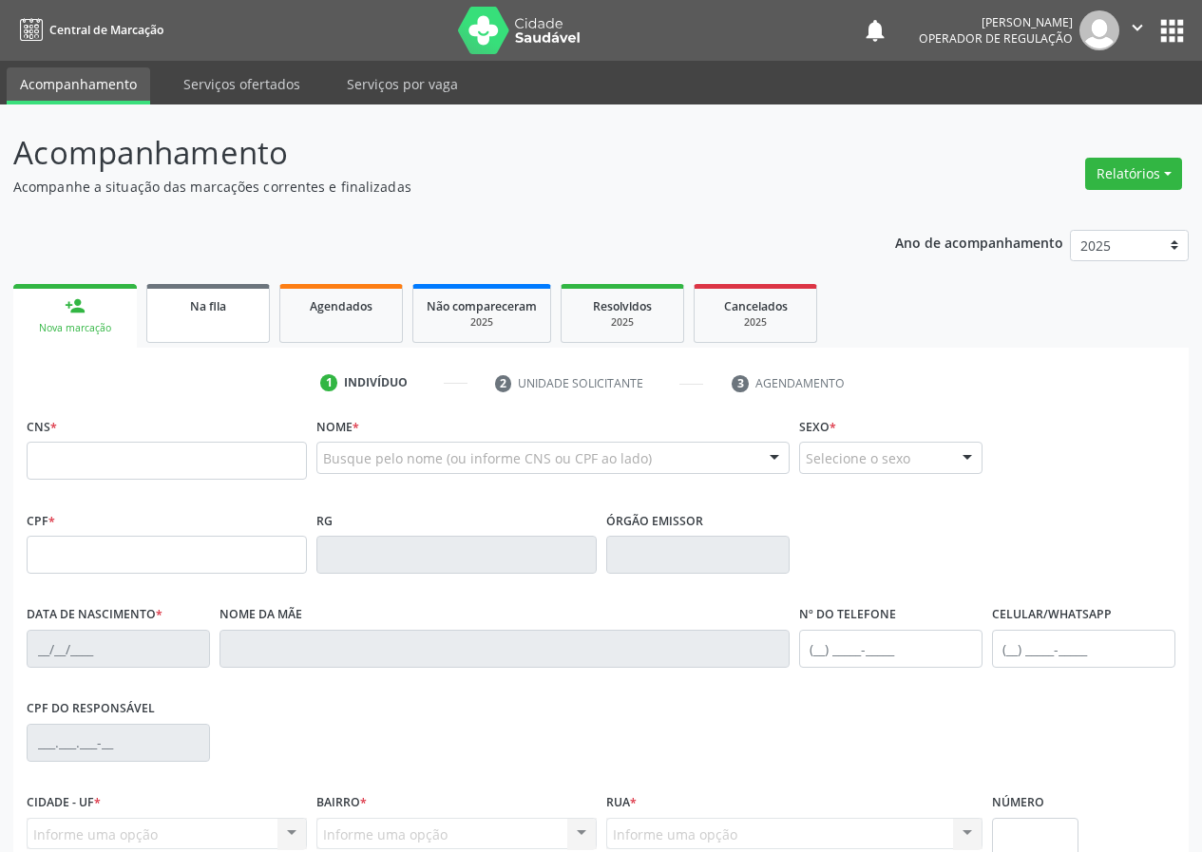
click at [240, 323] on link "Na fila" at bounding box center [208, 313] width 124 height 59
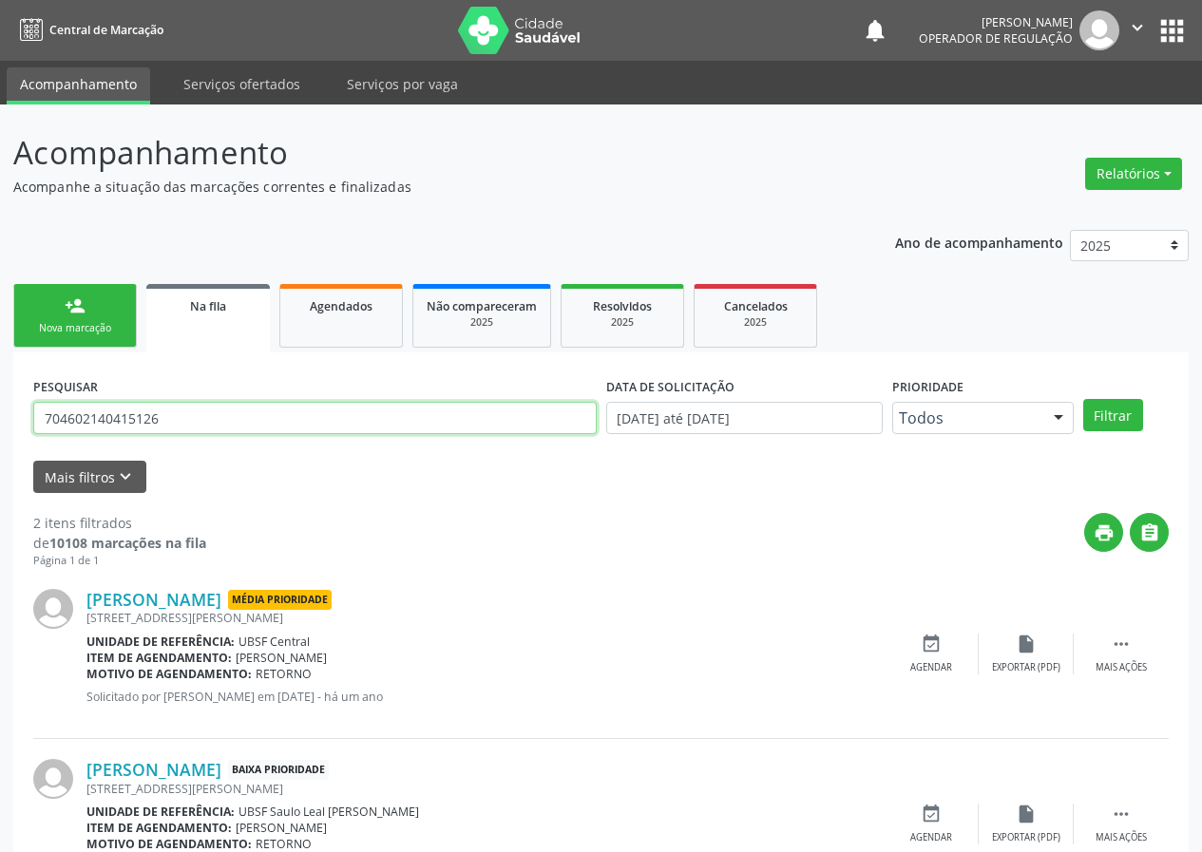
drag, startPoint x: 167, startPoint y: 424, endPoint x: 0, endPoint y: 391, distance: 170.3
click at [0, 404] on div "Acompanhamento Acompanhe a situação das marcações correntes e finalizadas Relat…" at bounding box center [601, 523] width 1202 height 837
type input "7"
type input "706005880394941"
click at [1083, 399] on button "Filtrar" at bounding box center [1113, 415] width 60 height 32
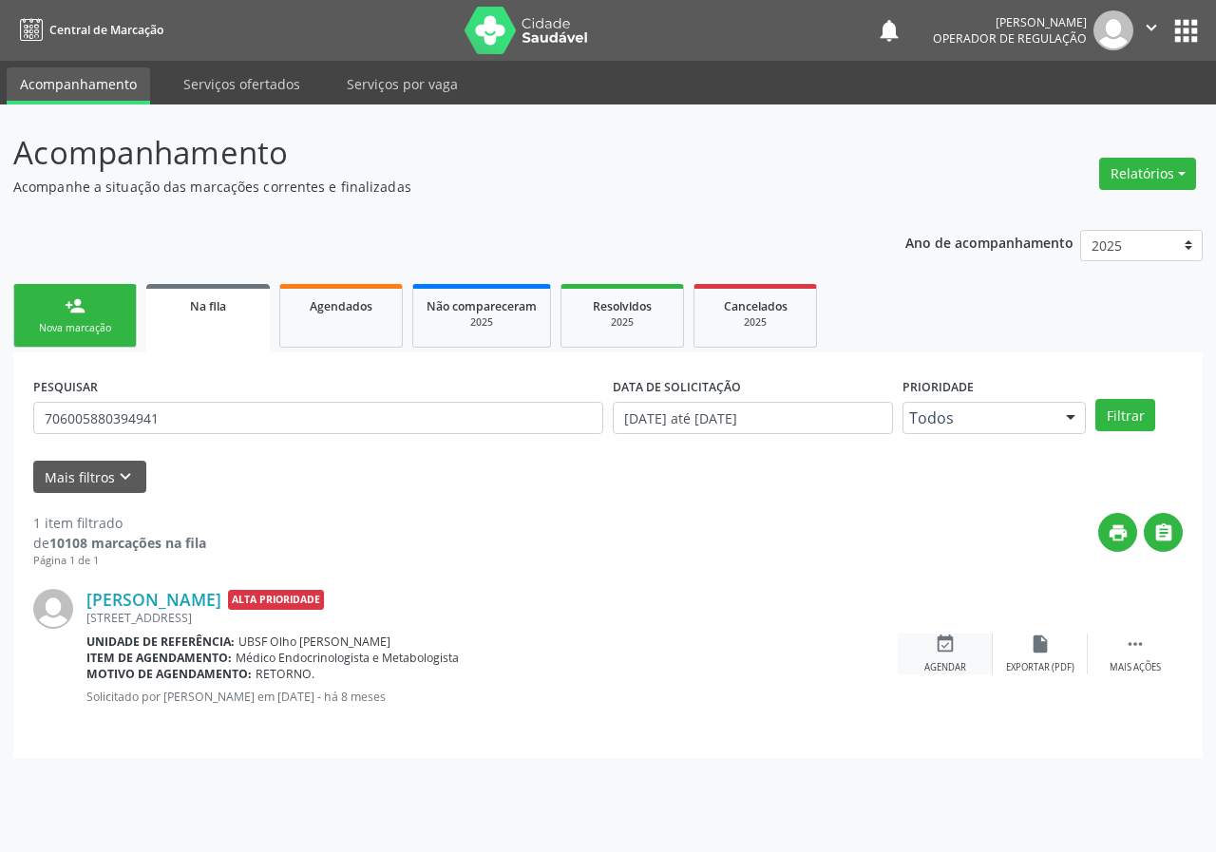
click at [960, 644] on div "event_available Agendar" at bounding box center [945, 654] width 95 height 41
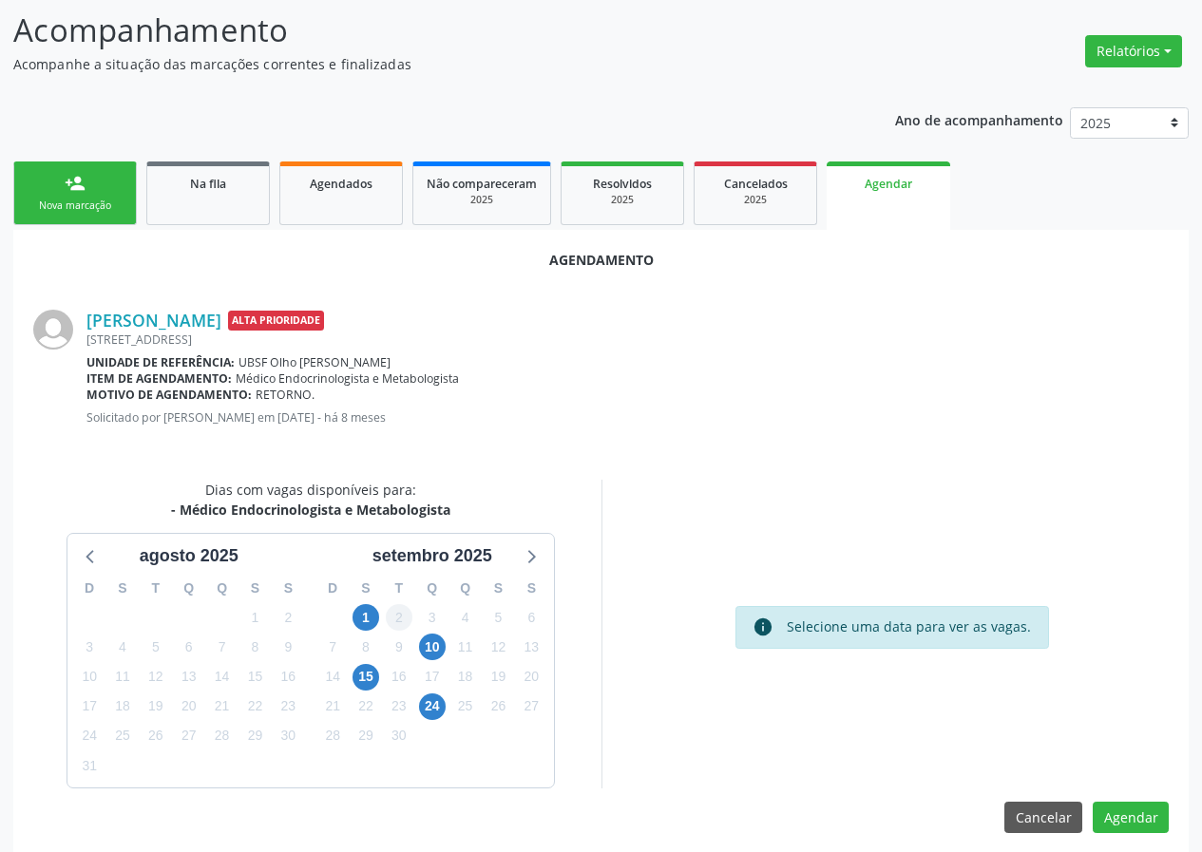
scroll to position [137, 0]
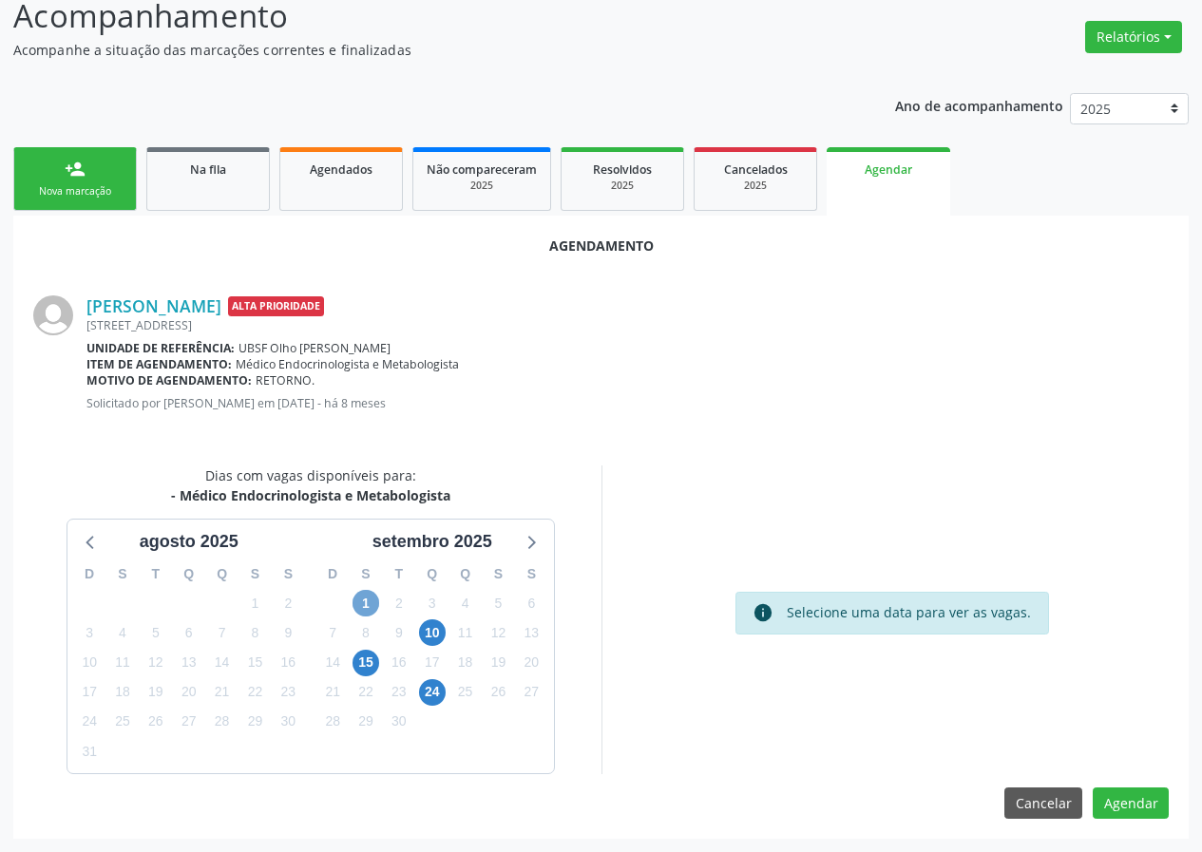
click at [364, 599] on span "1" at bounding box center [365, 603] width 27 height 27
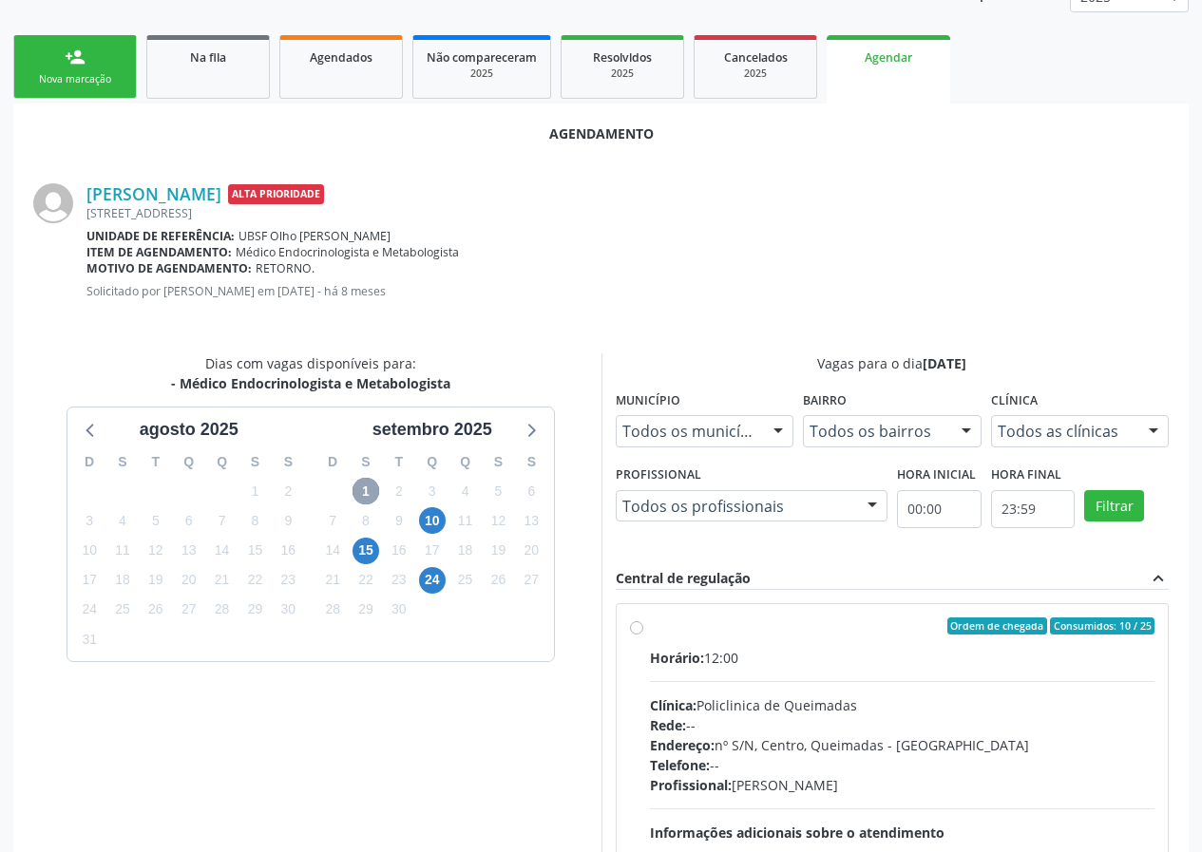
scroll to position [411, 0]
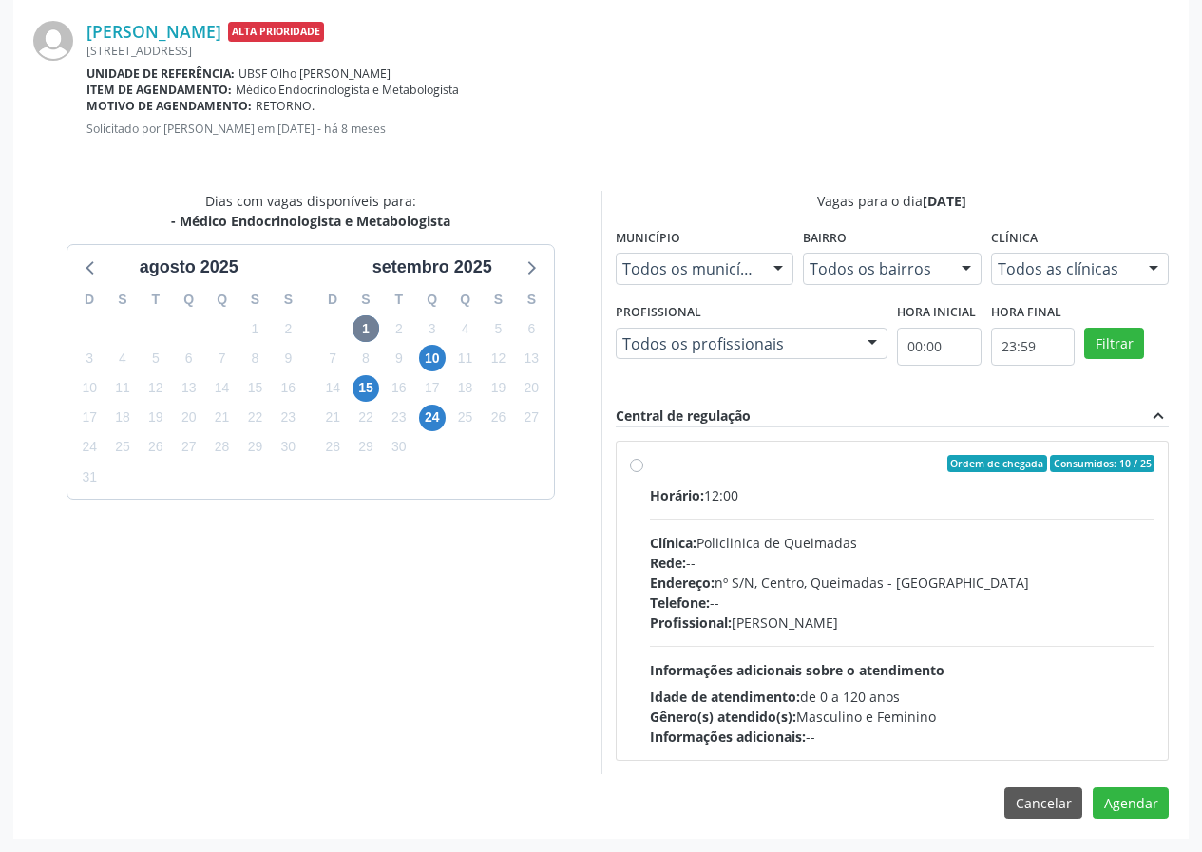
click at [865, 477] on label "Ordem de chegada Consumidos: 10 / 25 Horário: 12:00 Clínica: Policlinica de Que…" at bounding box center [902, 601] width 505 height 292
click at [643, 472] on input "Ordem de chegada Consumidos: 10 / 25 Horário: 12:00 Clínica: Policlinica de Que…" at bounding box center [636, 463] width 13 height 17
radio input "true"
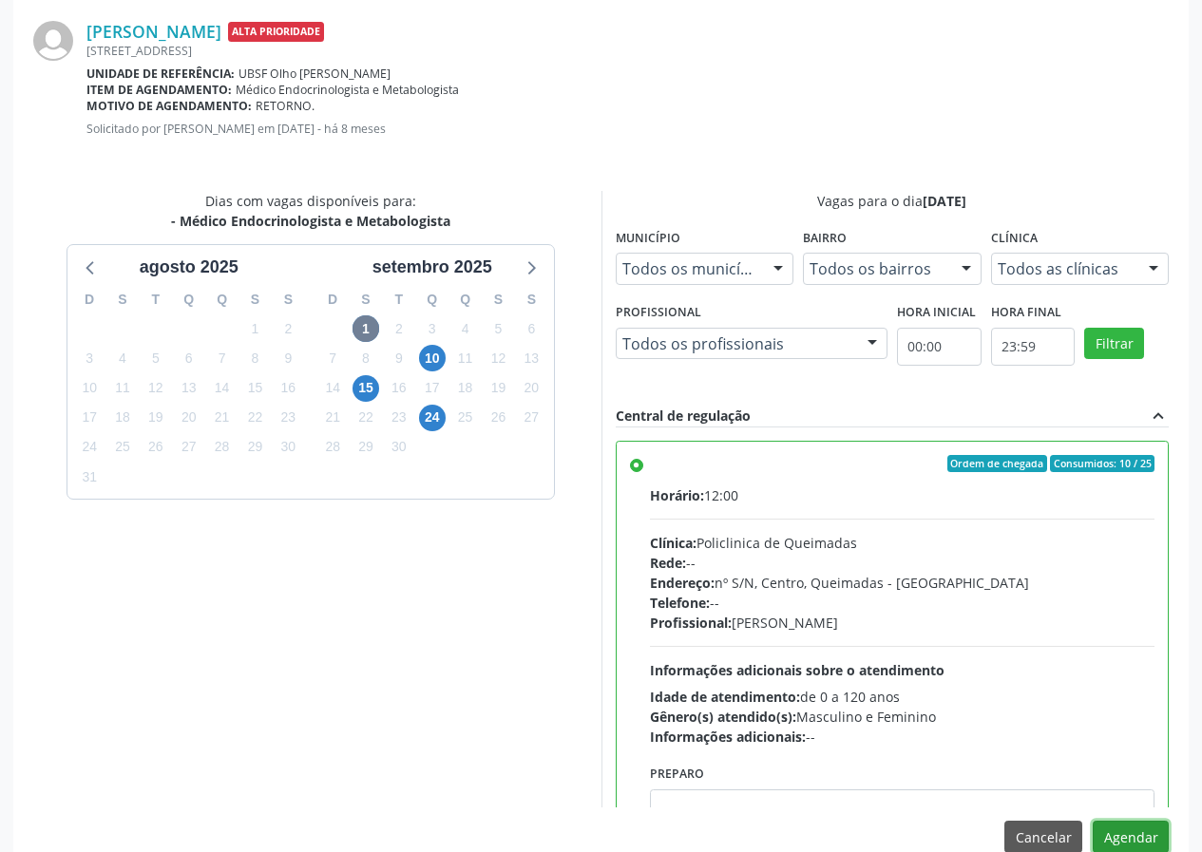
click at [1120, 827] on button "Agendar" at bounding box center [1131, 837] width 76 height 32
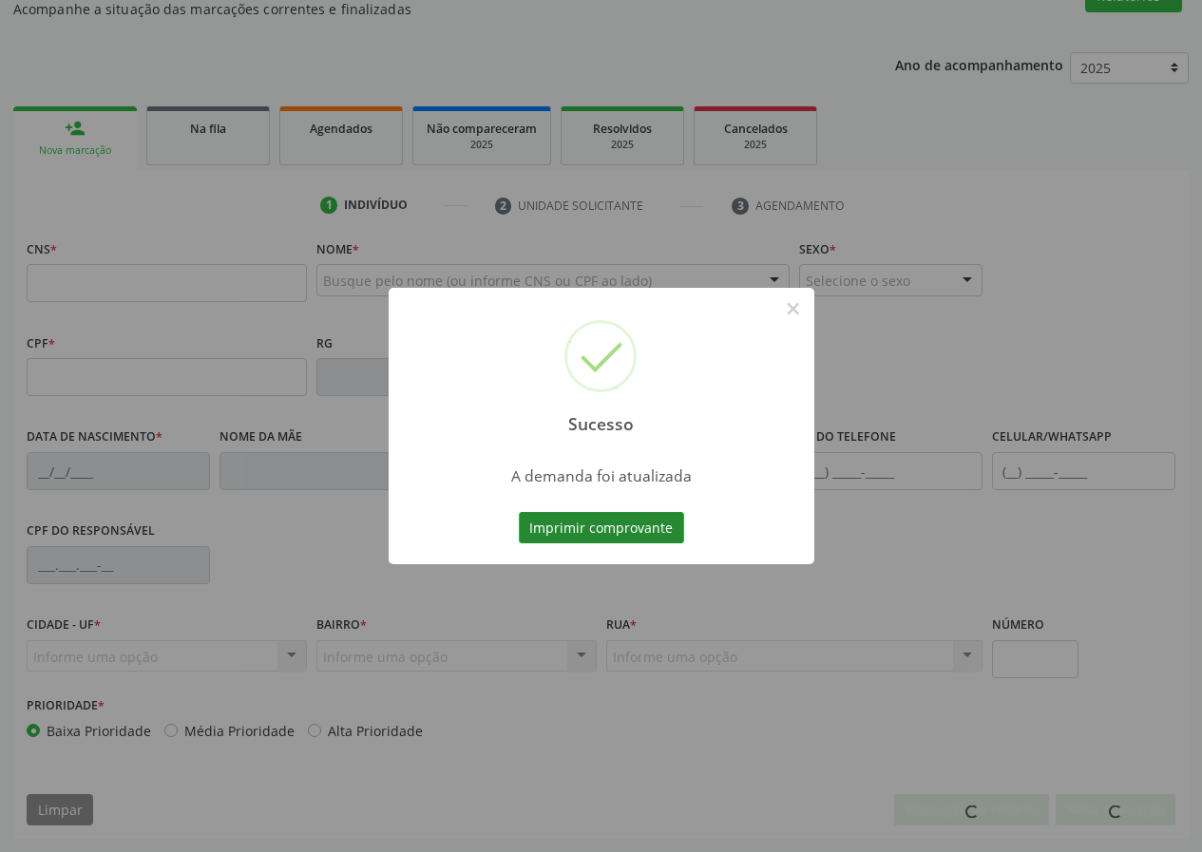
click at [619, 515] on button "Imprimir comprovante" at bounding box center [601, 528] width 165 height 32
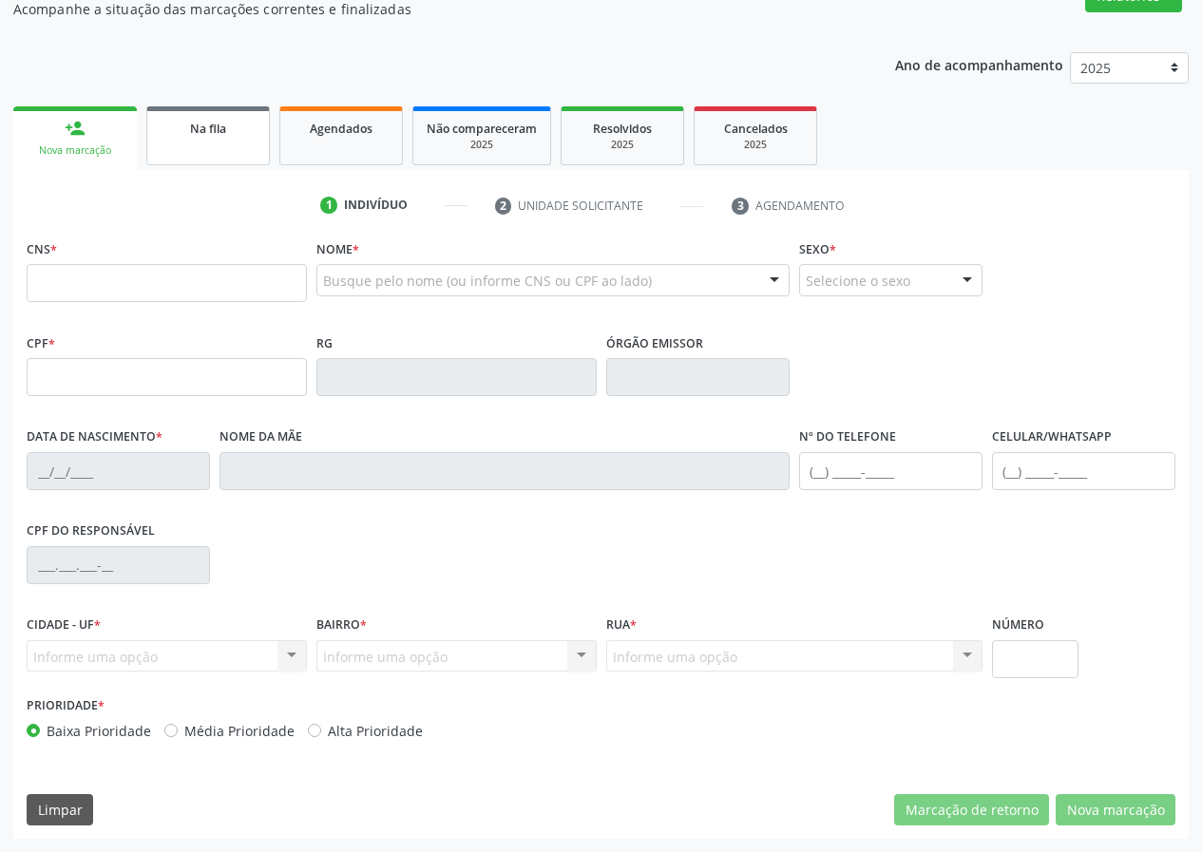
click at [174, 130] on div "Na fila" at bounding box center [208, 128] width 95 height 20
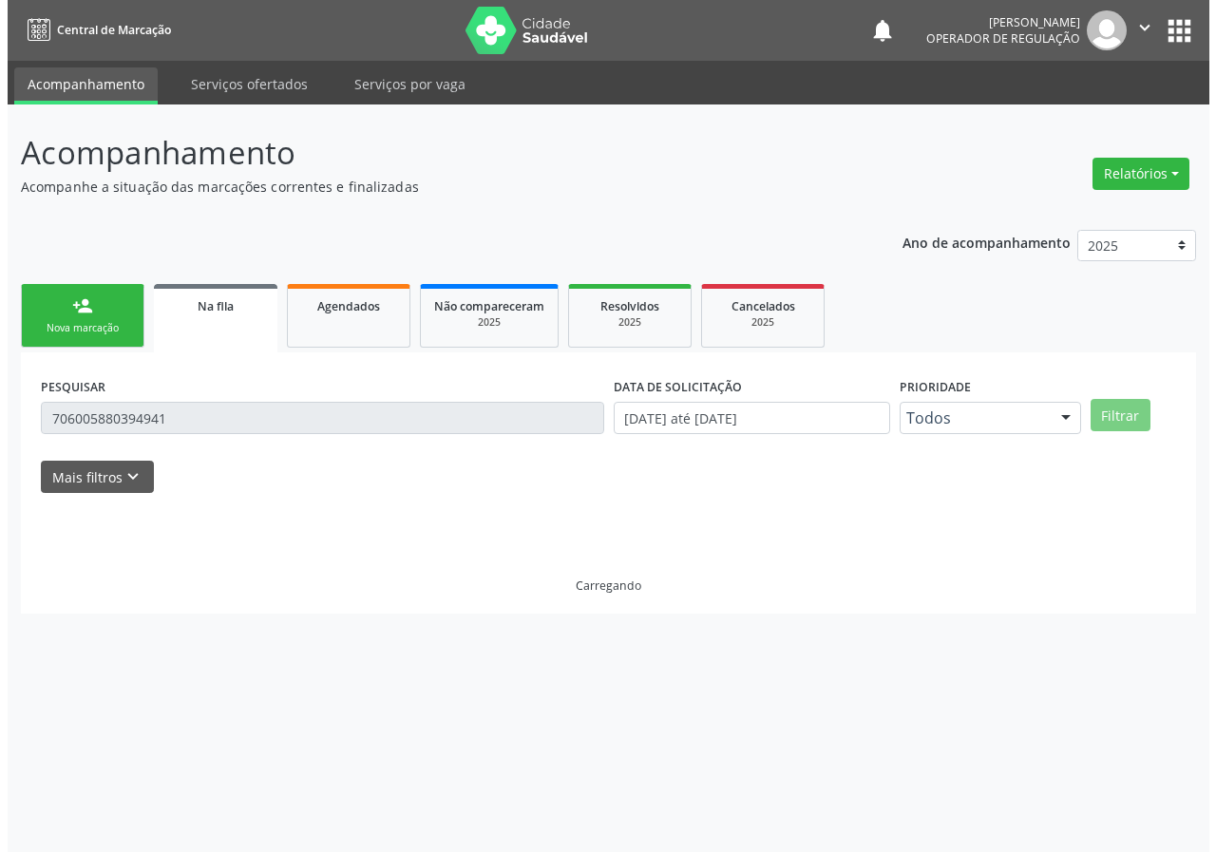
scroll to position [0, 0]
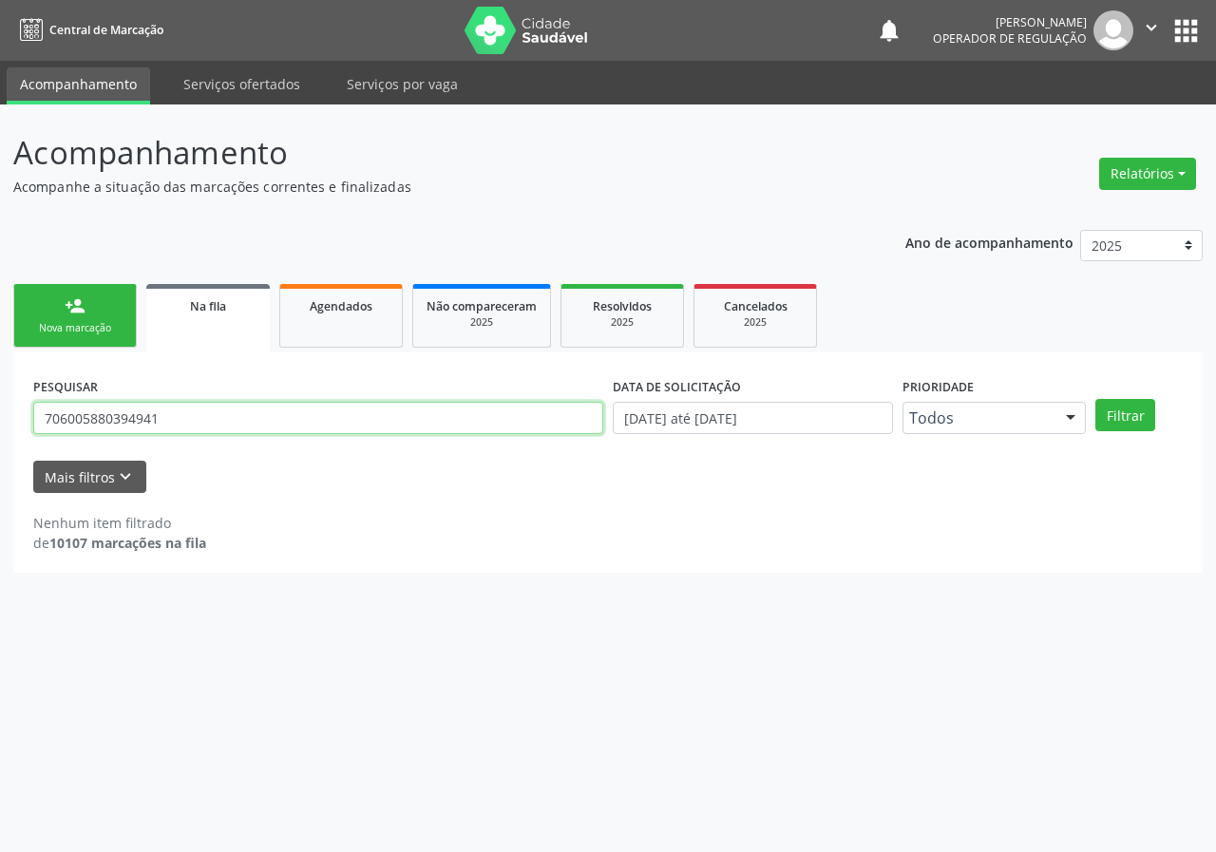
drag, startPoint x: 0, startPoint y: 419, endPoint x: 10, endPoint y: 376, distance: 43.8
click at [0, 409] on div "Acompanhamento Acompanhe a situação das marcações correntes e finalizadas Relat…" at bounding box center [608, 479] width 1216 height 748
type input "704609150916426"
click at [1095, 399] on button "Filtrar" at bounding box center [1125, 415] width 60 height 32
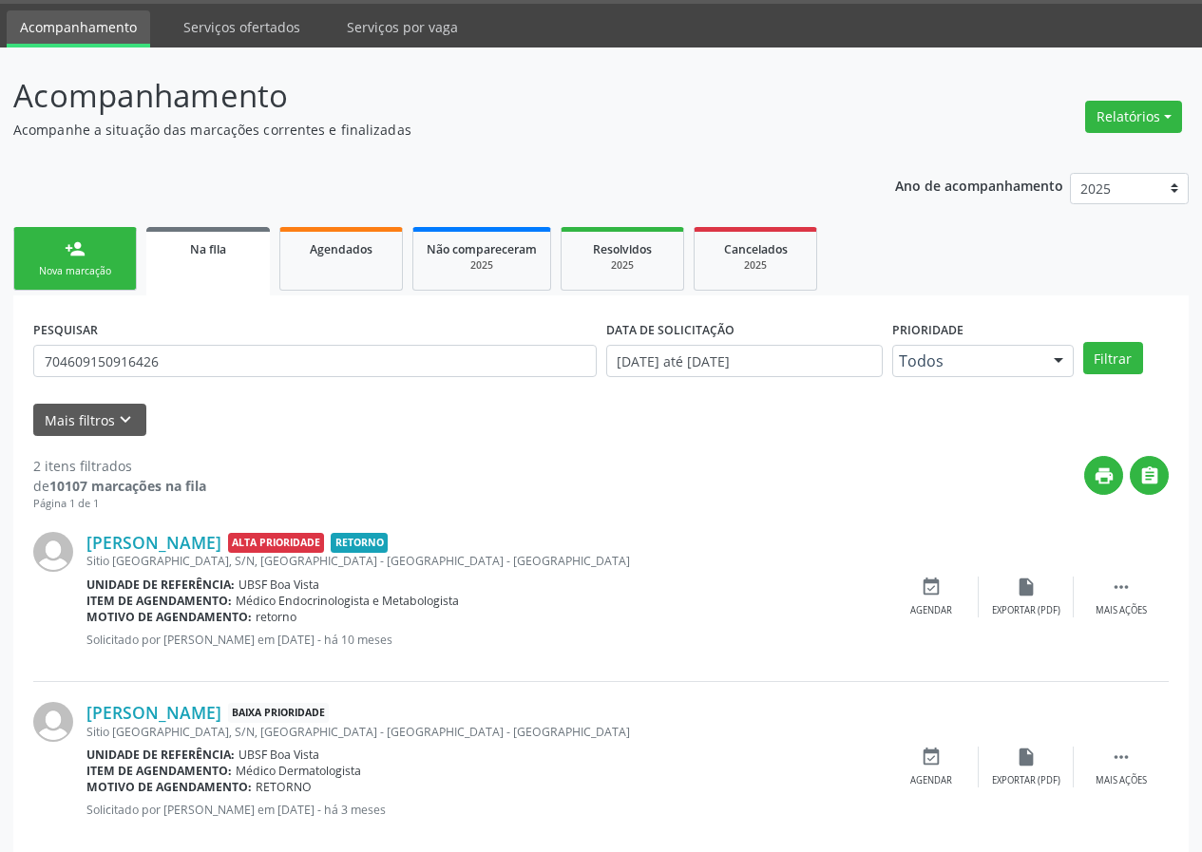
scroll to position [89, 0]
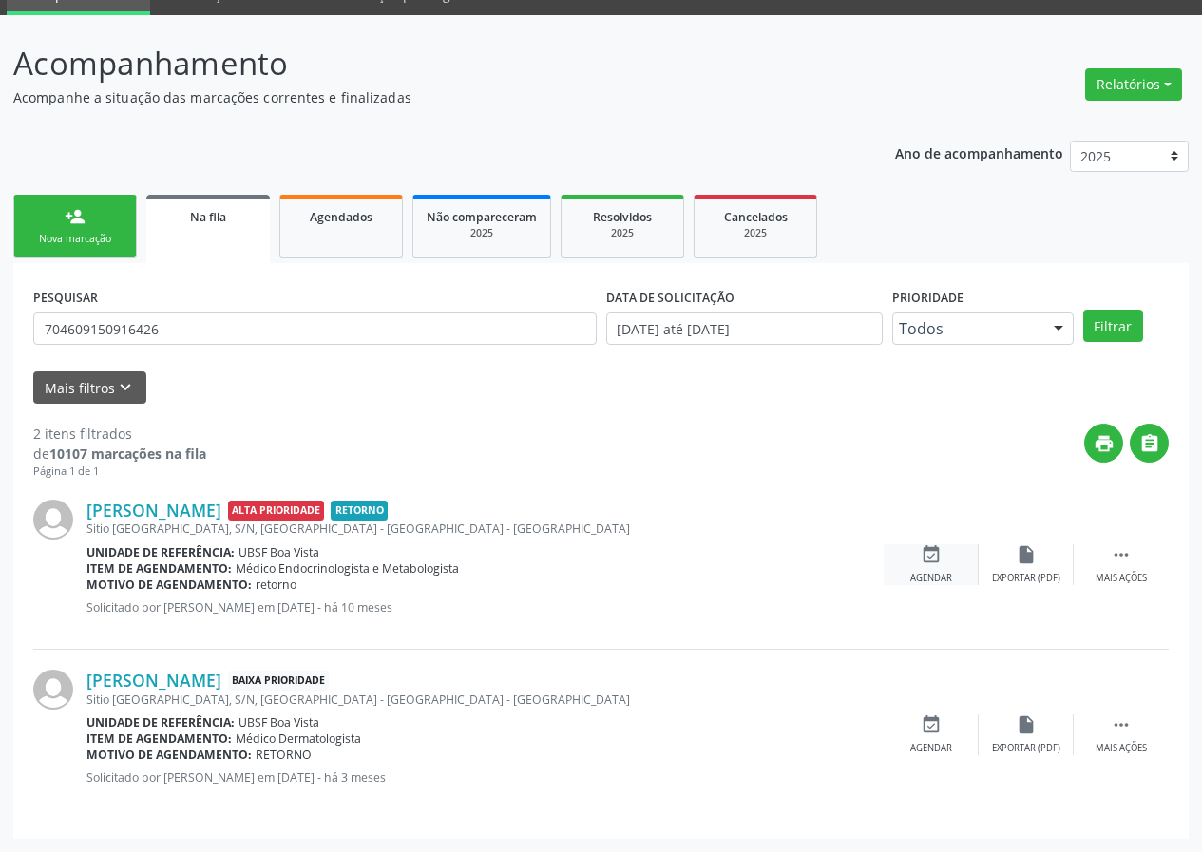
click at [925, 559] on icon "event_available" at bounding box center [931, 554] width 21 height 21
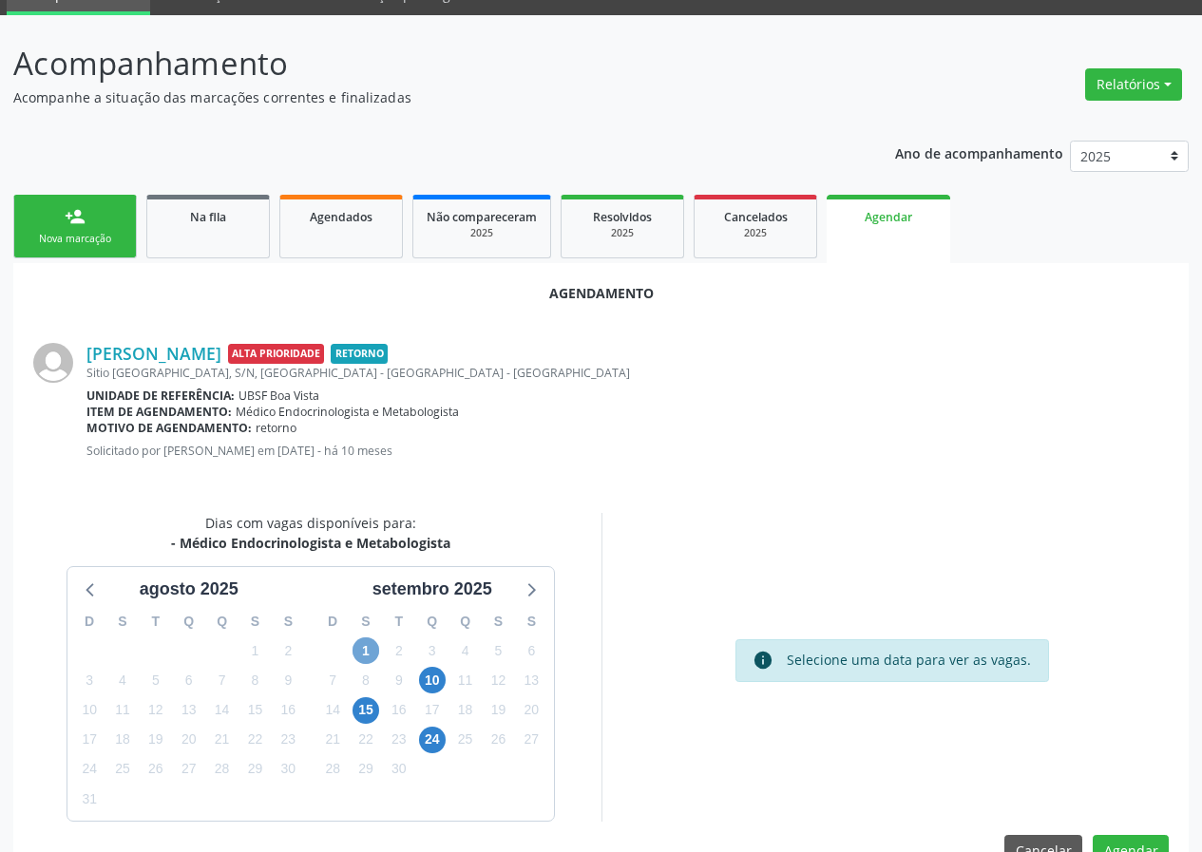
click at [364, 640] on span "1" at bounding box center [365, 650] width 27 height 27
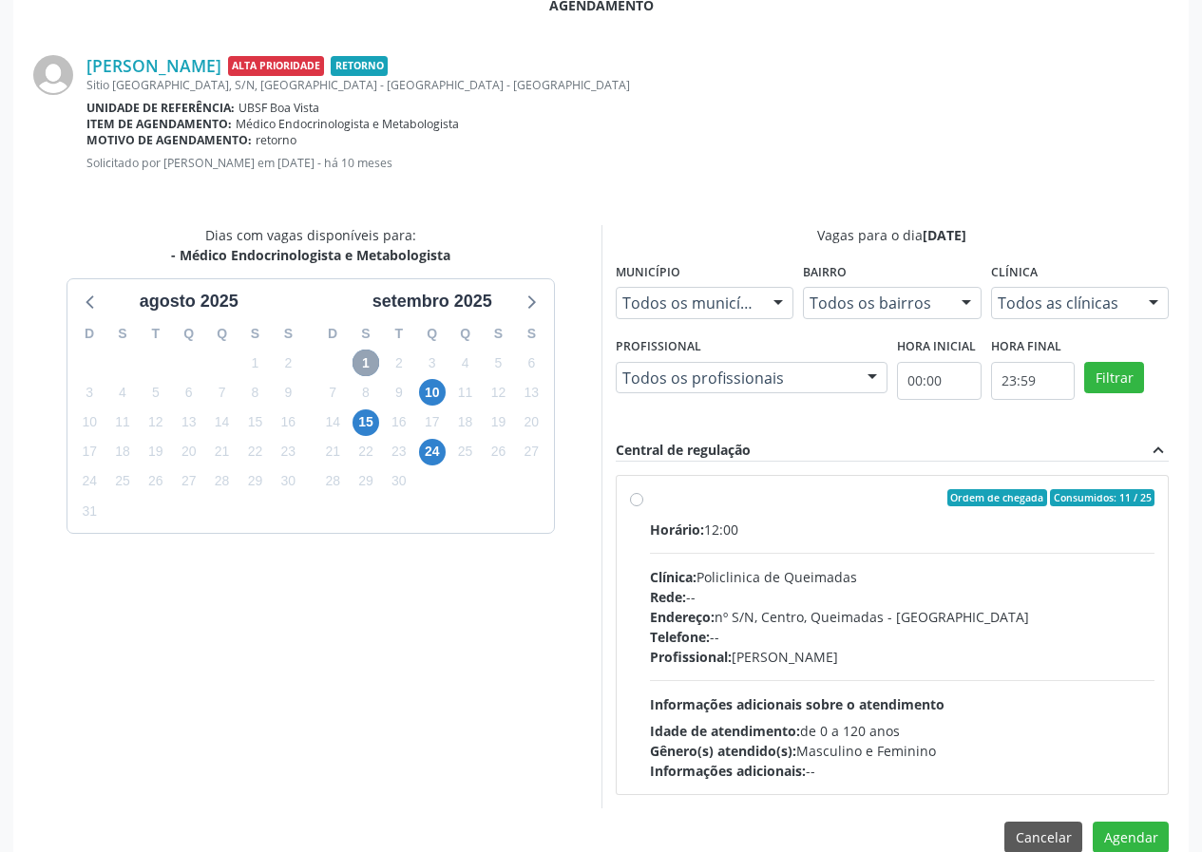
scroll to position [411, 0]
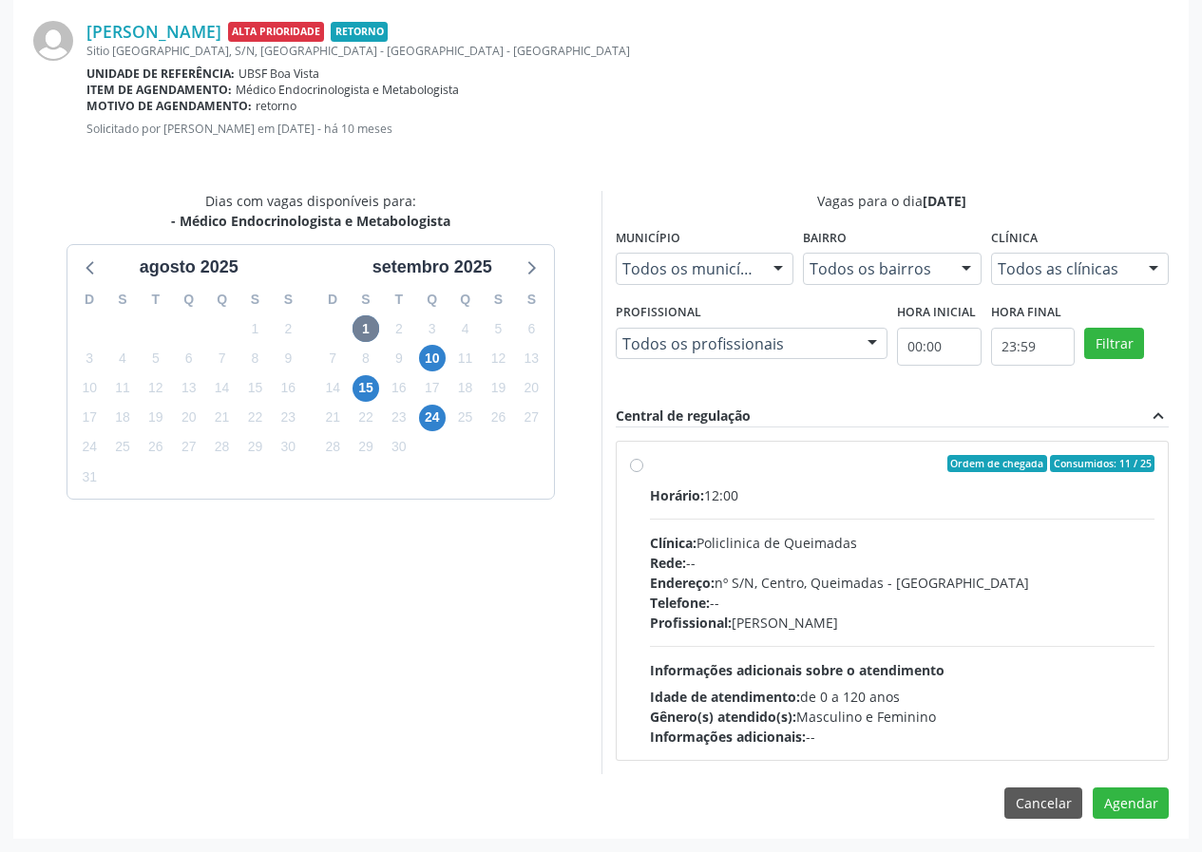
click at [809, 477] on label "Ordem de chegada Consumidos: 11 / 25 Horário: 12:00 Clínica: Policlinica de Que…" at bounding box center [902, 601] width 505 height 292
click at [643, 472] on input "Ordem de chegada Consumidos: 11 / 25 Horário: 12:00 Clínica: Policlinica de Que…" at bounding box center [636, 463] width 13 height 17
radio input "true"
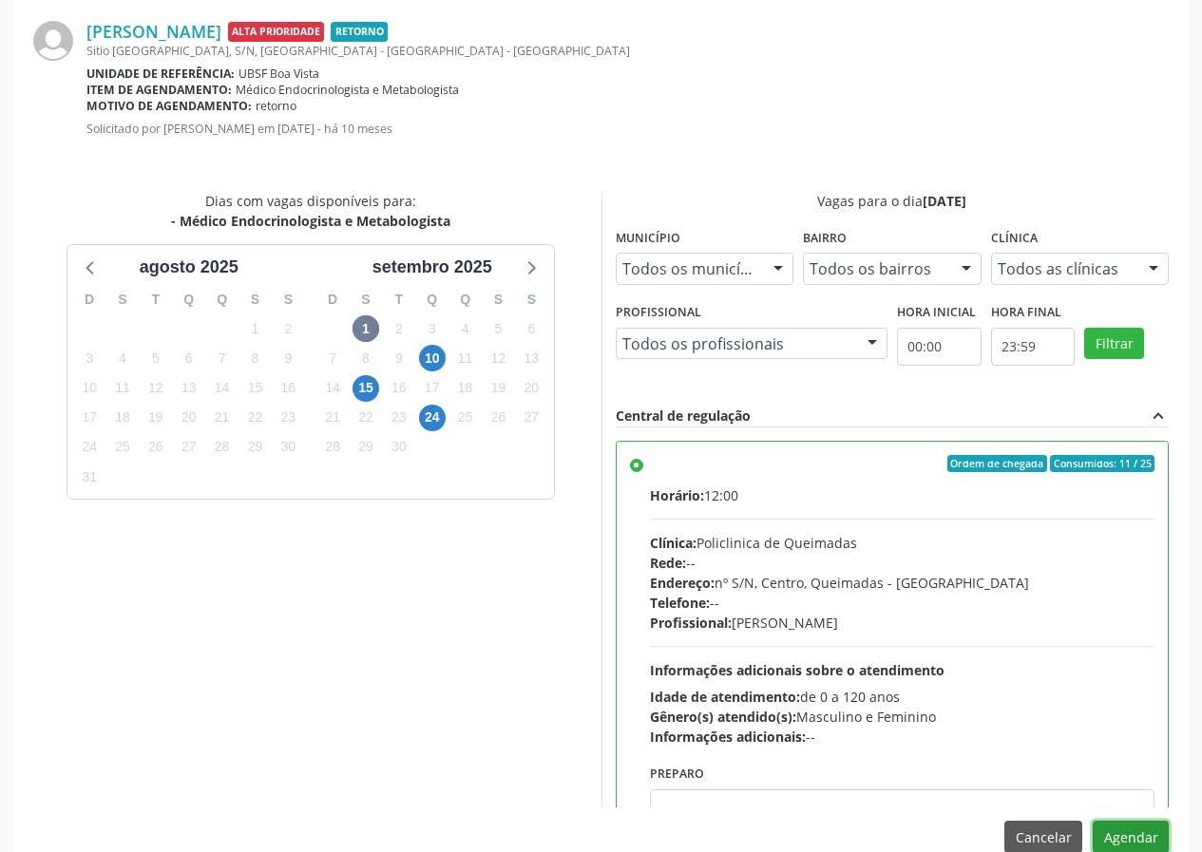
click at [1121, 834] on button "Agendar" at bounding box center [1131, 837] width 76 height 32
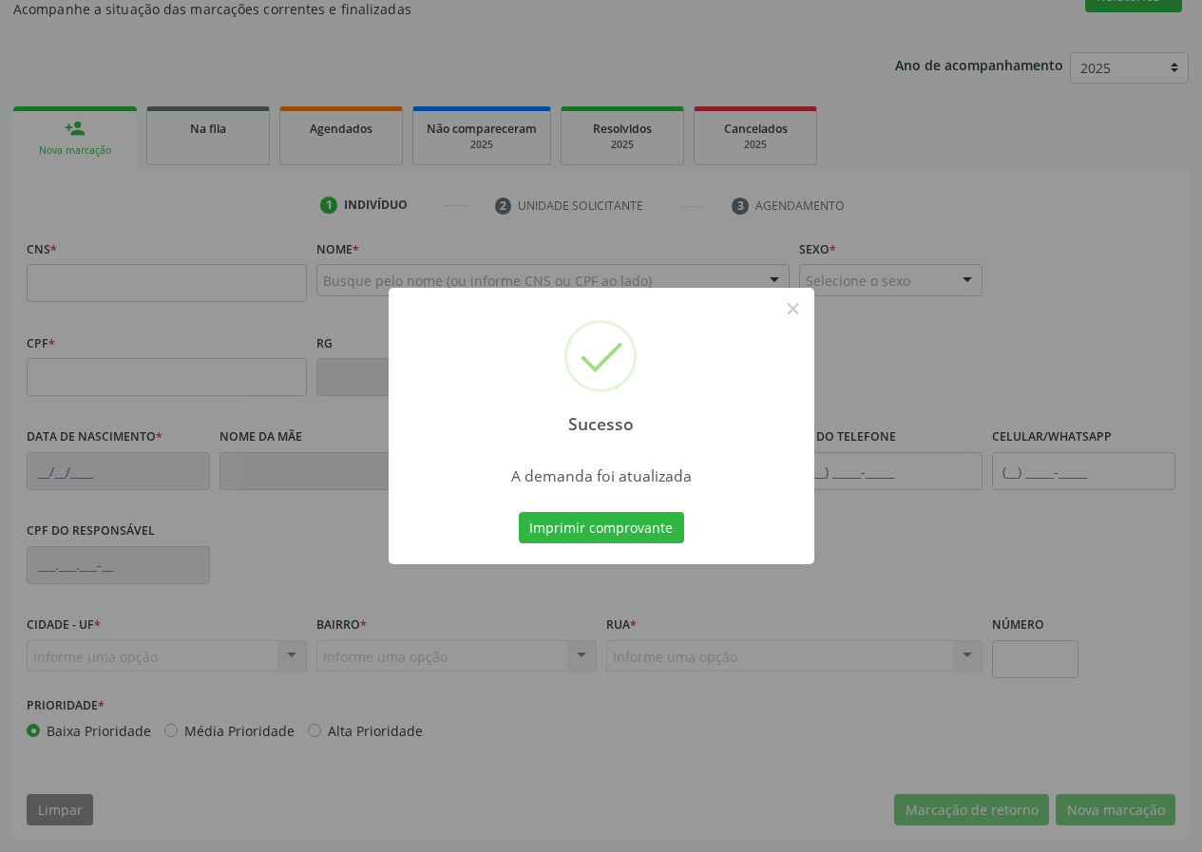
scroll to position [178, 0]
click at [567, 523] on button "Imprimir comprovante" at bounding box center [601, 528] width 165 height 32
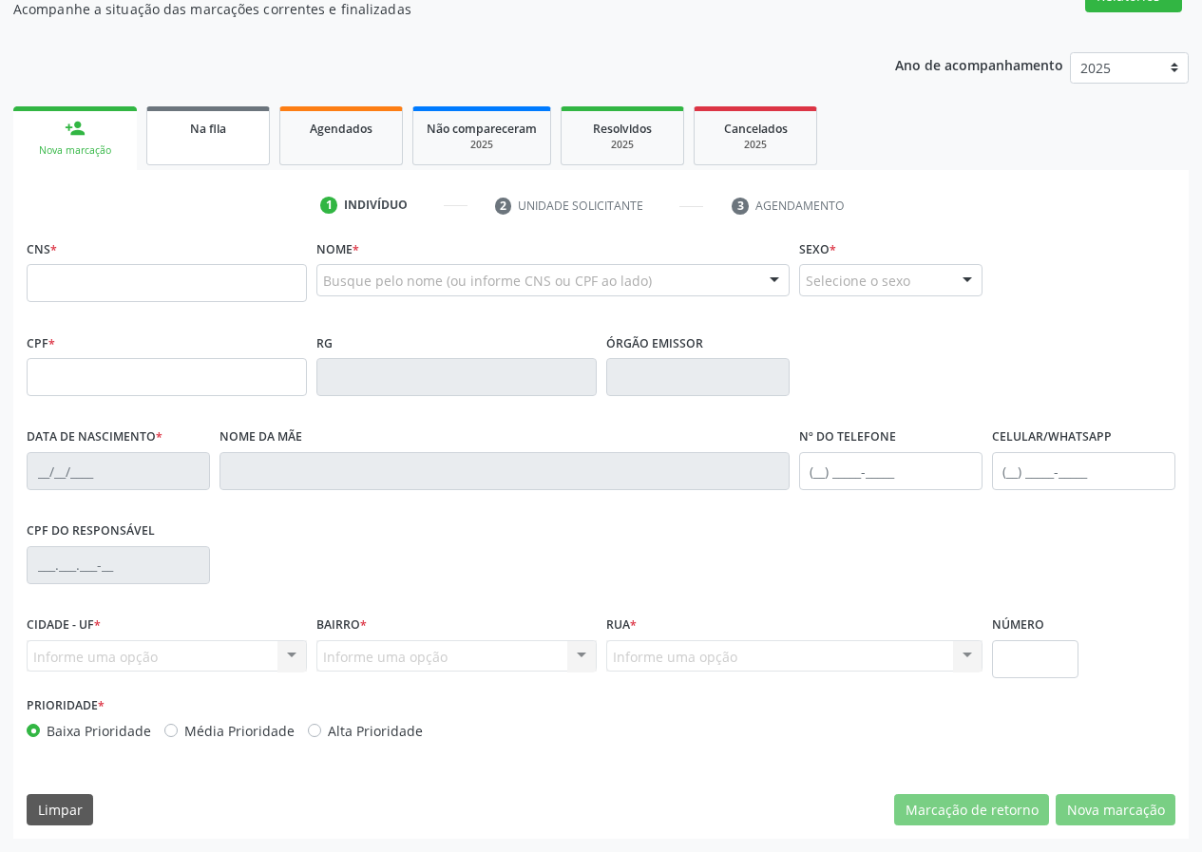
click at [182, 148] on link "Na fila" at bounding box center [208, 135] width 124 height 59
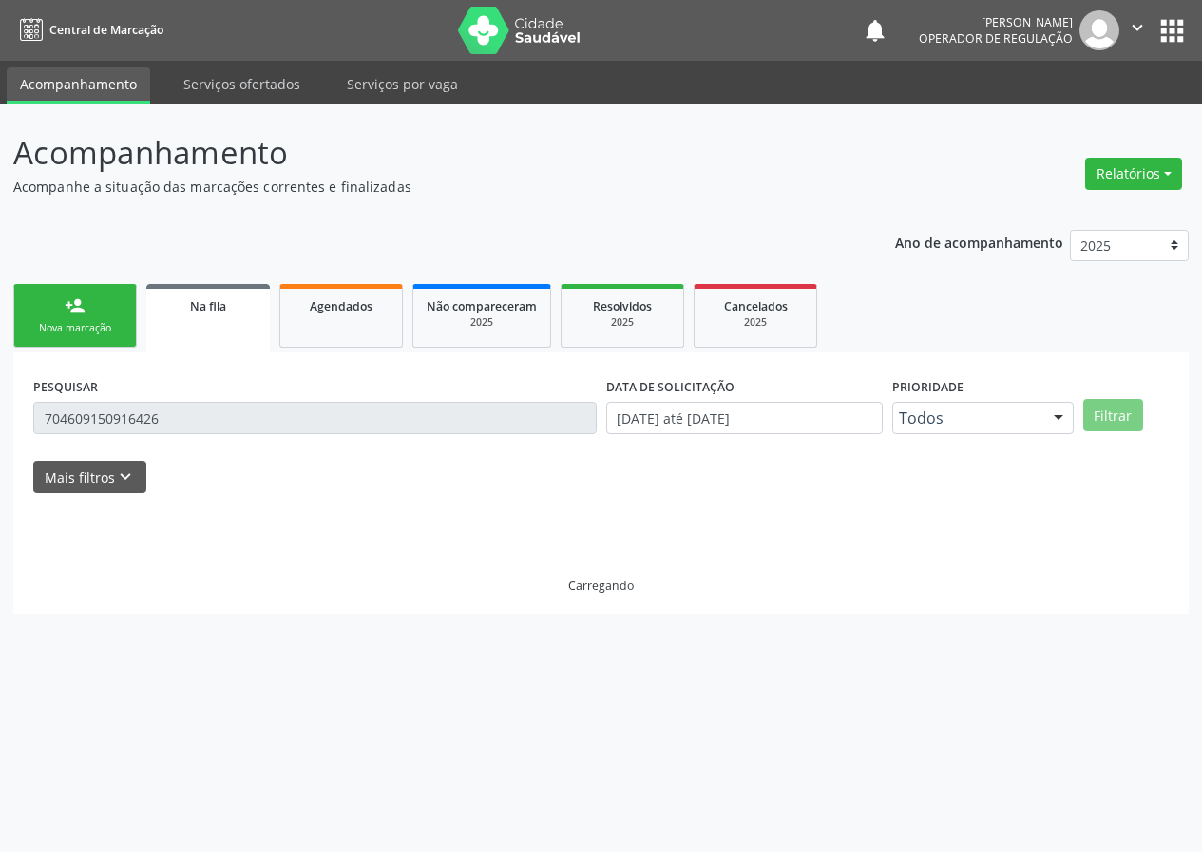
scroll to position [0, 0]
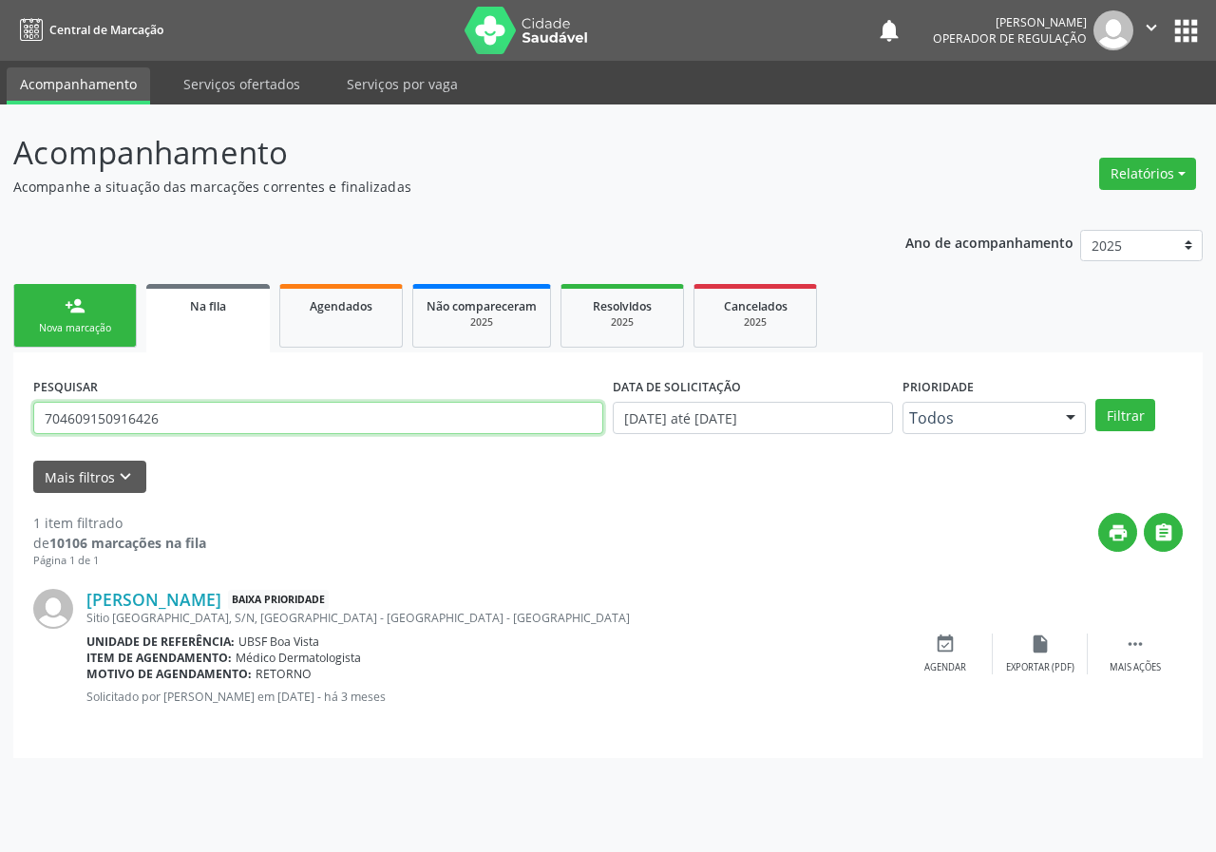
drag, startPoint x: 192, startPoint y: 421, endPoint x: 0, endPoint y: 412, distance: 192.1
click at [0, 418] on div "Acompanhamento Acompanhe a situação das marcações correntes e finalizadas Relat…" at bounding box center [608, 479] width 1216 height 748
type input "702602294383848"
click at [1095, 399] on button "Filtrar" at bounding box center [1125, 415] width 60 height 32
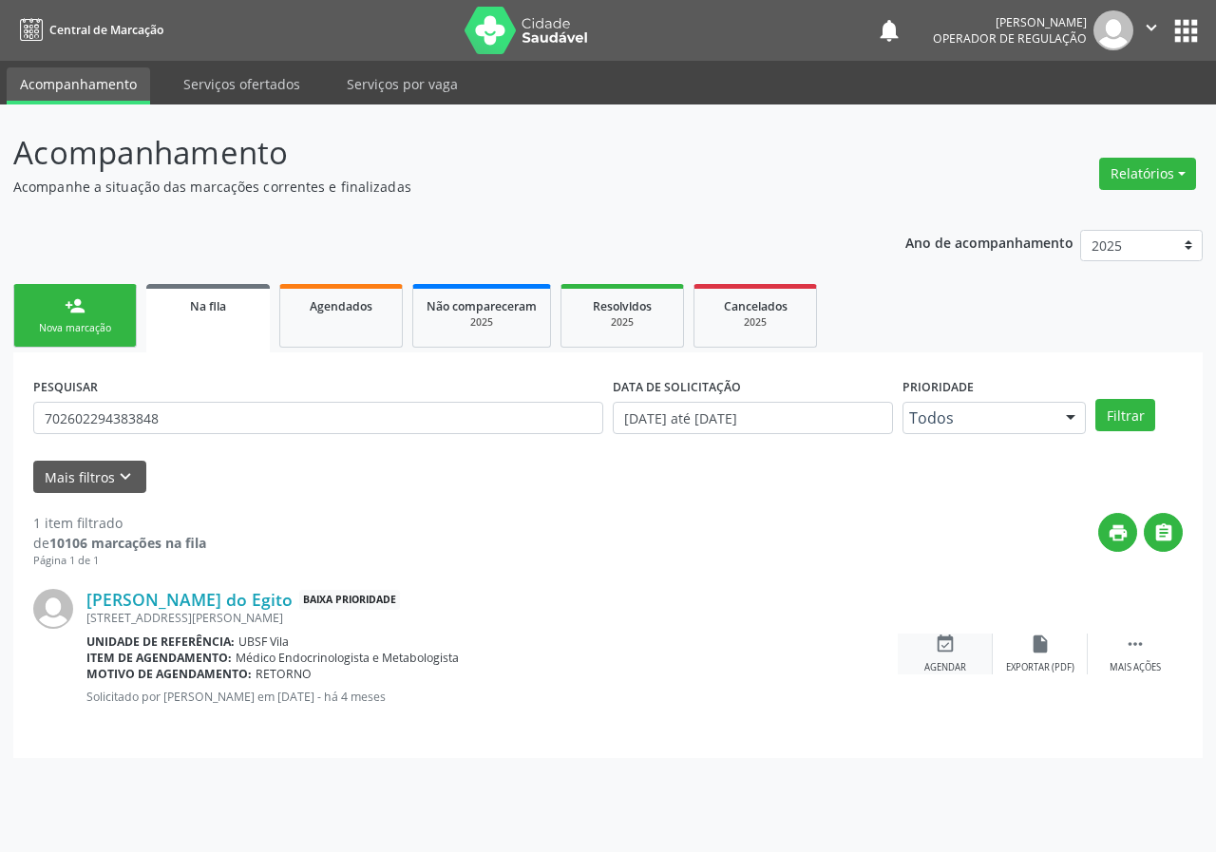
click at [946, 643] on icon "event_available" at bounding box center [945, 644] width 21 height 21
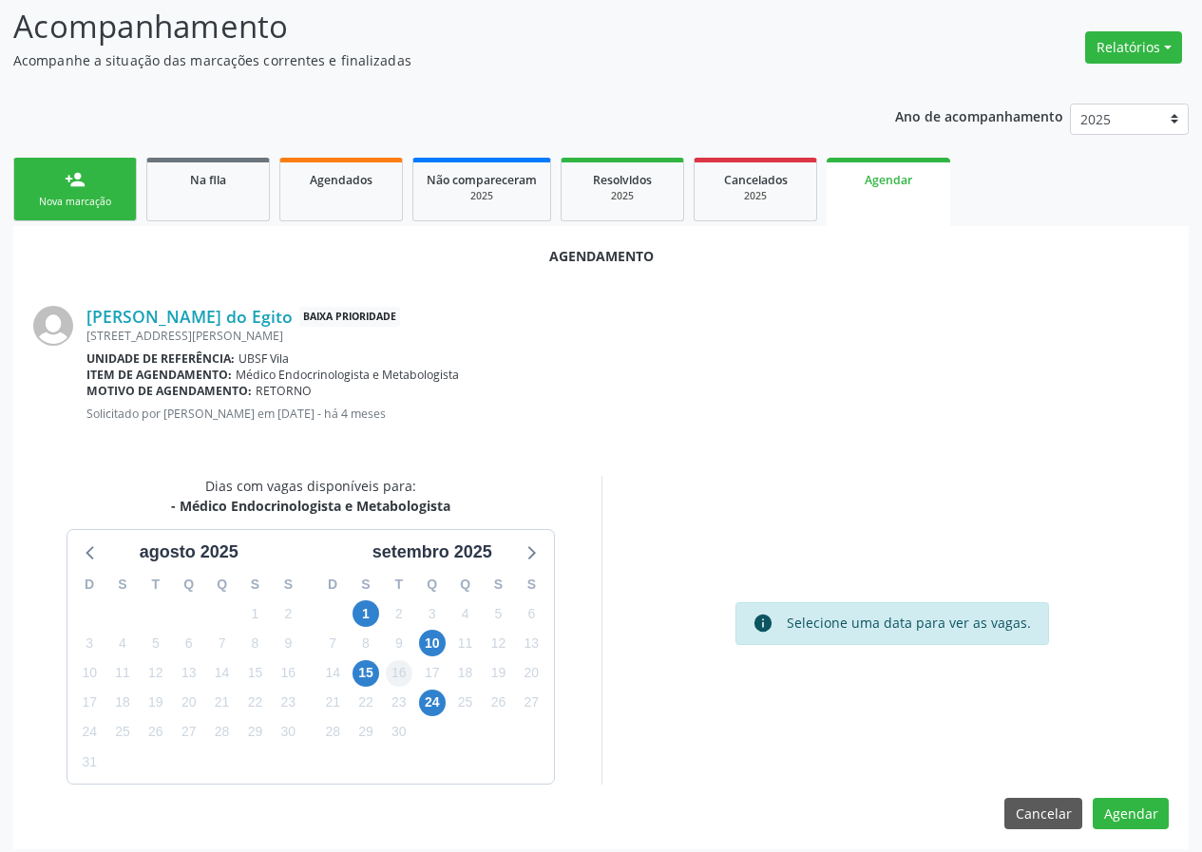
scroll to position [137, 0]
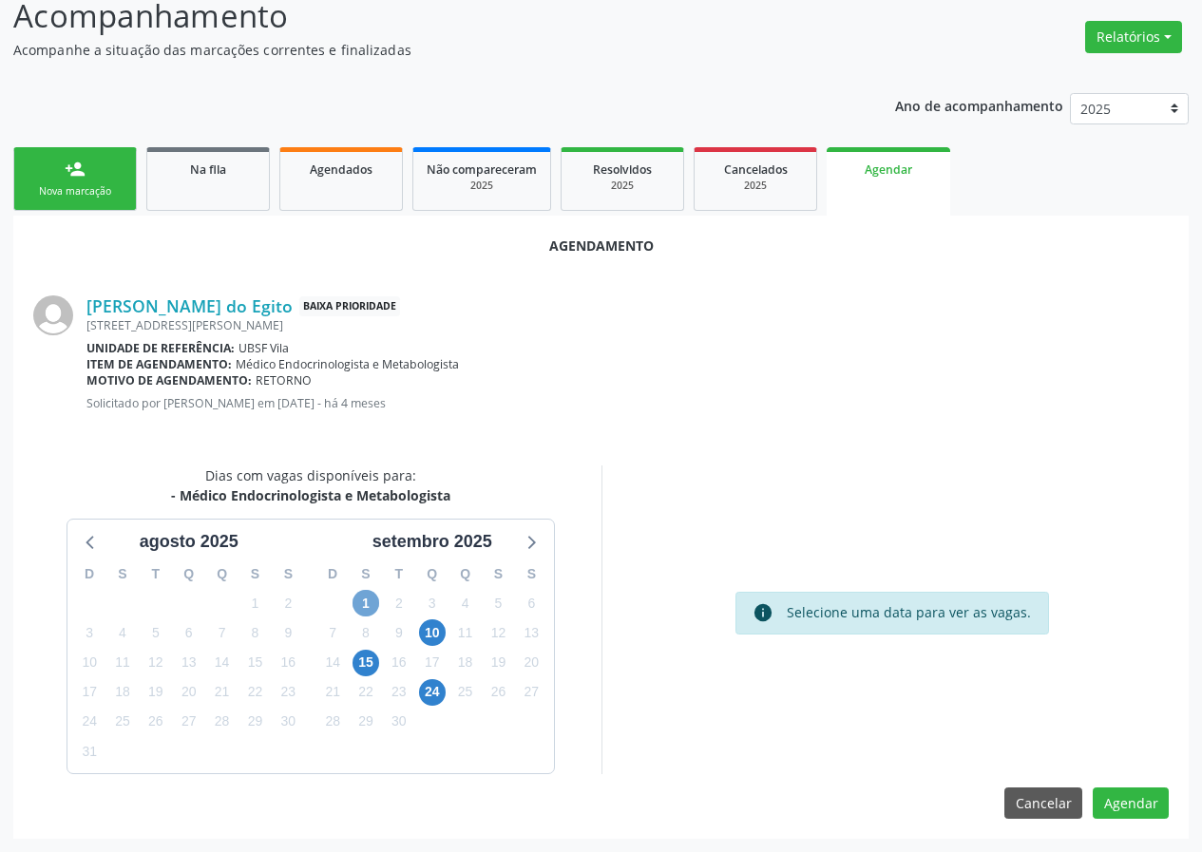
click at [372, 609] on span "1" at bounding box center [365, 603] width 27 height 27
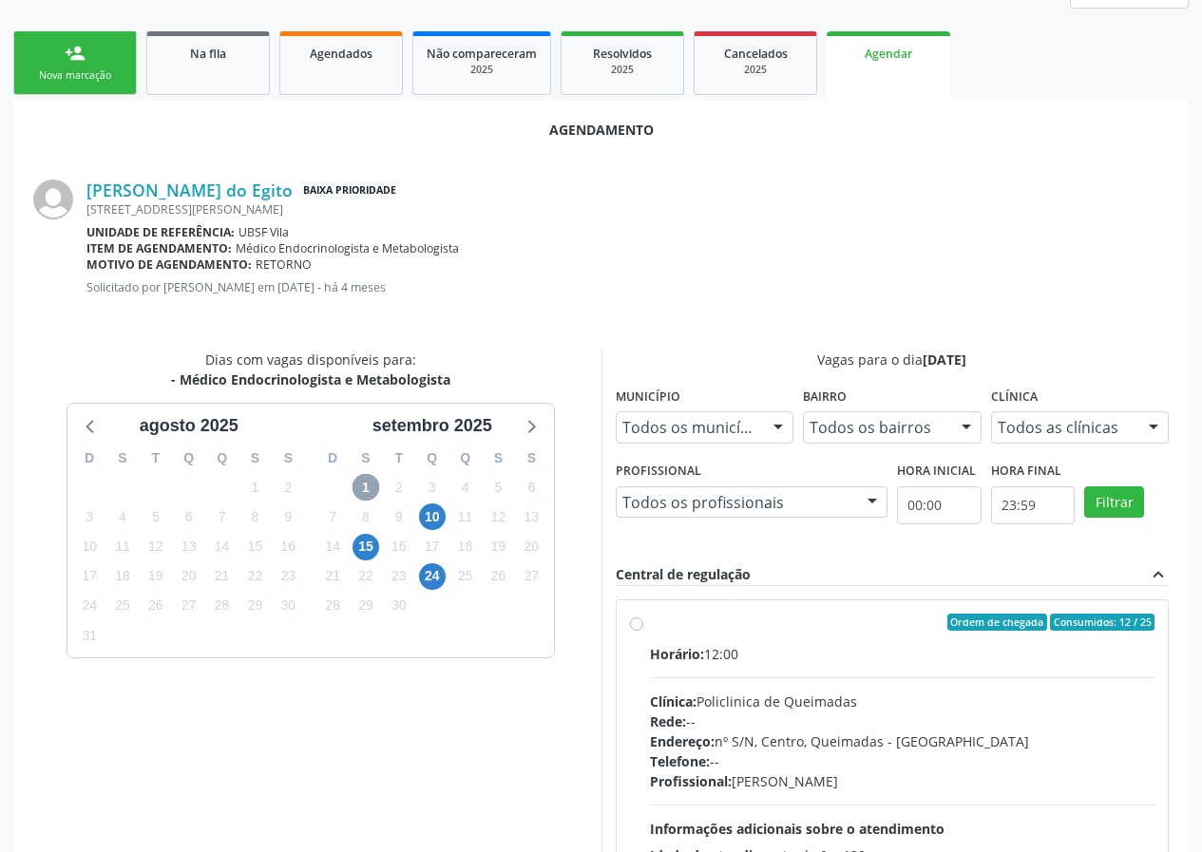
scroll to position [411, 0]
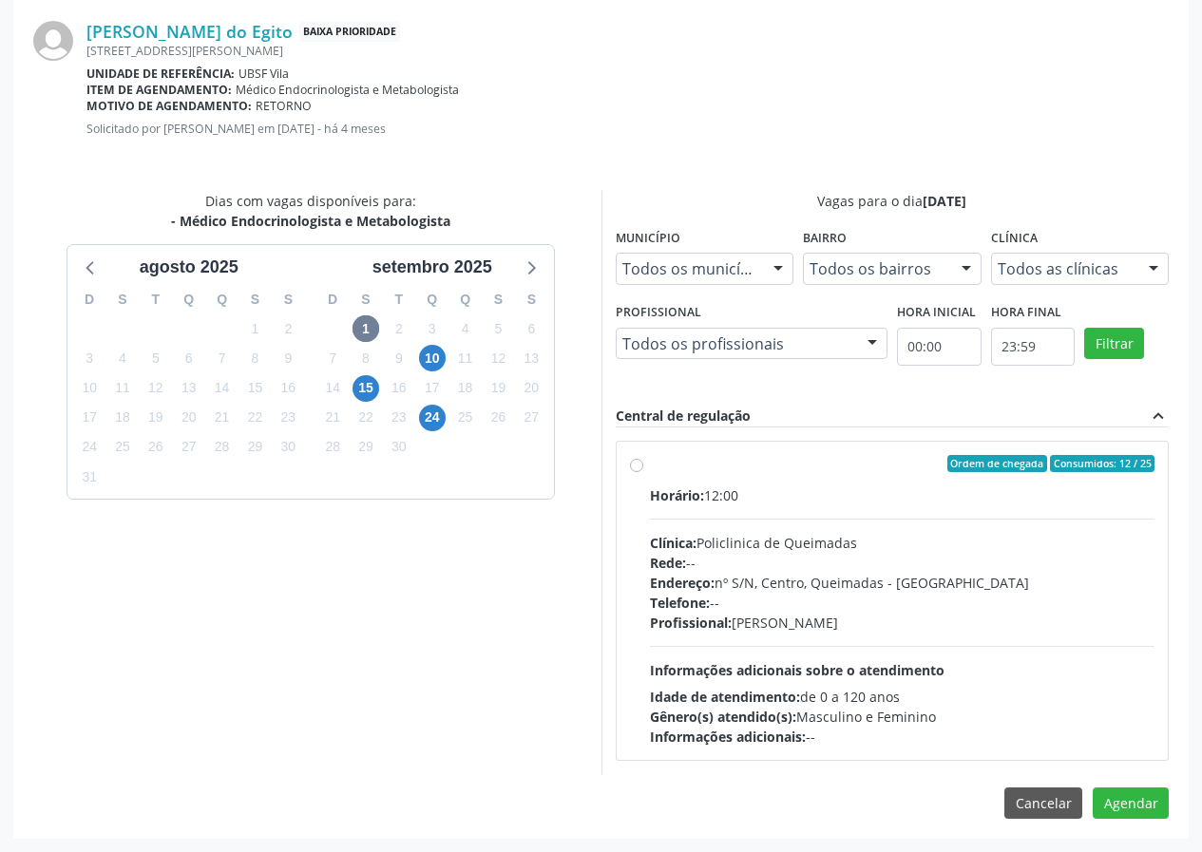
click at [778, 448] on div "Ordem de chegada Consumidos: 12 / 25 Horário: 12:00 Clínica: Policlinica de Que…" at bounding box center [893, 601] width 552 height 318
radio input "true"
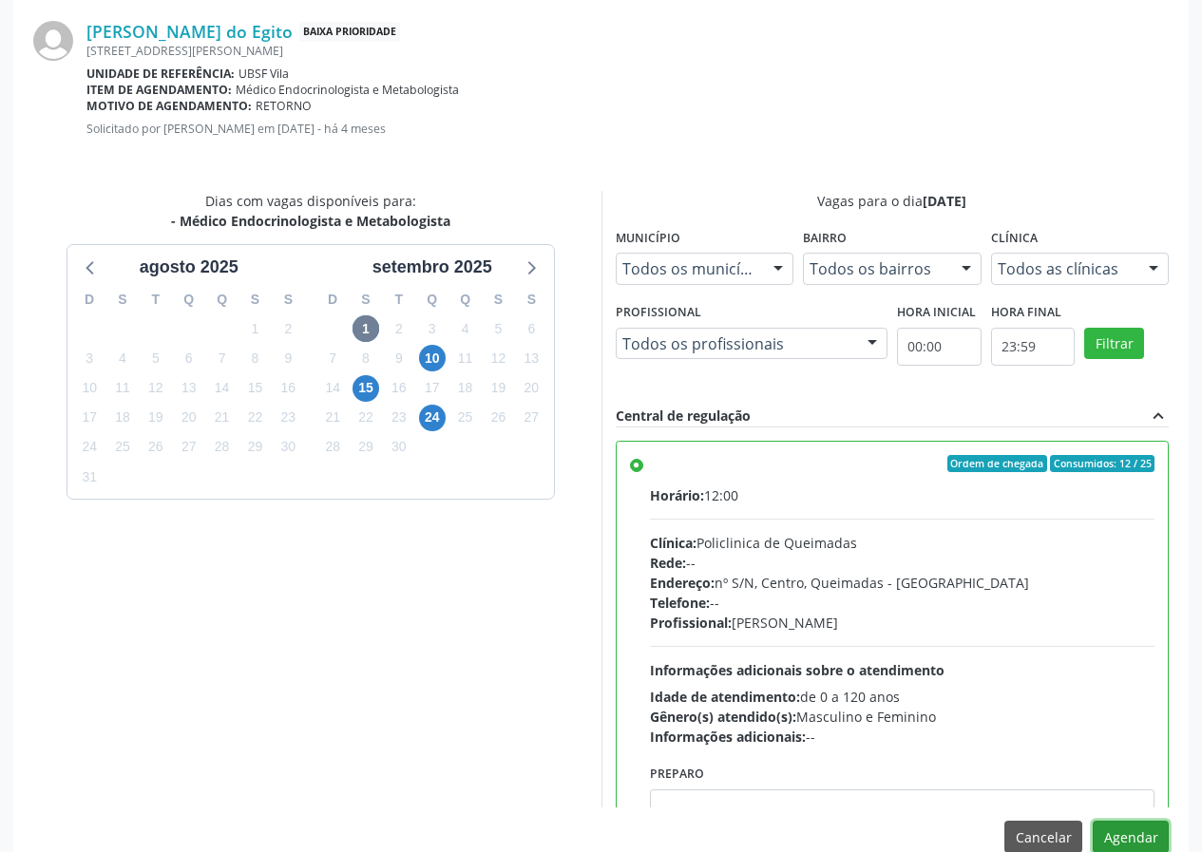
click at [1136, 839] on button "Agendar" at bounding box center [1131, 837] width 76 height 32
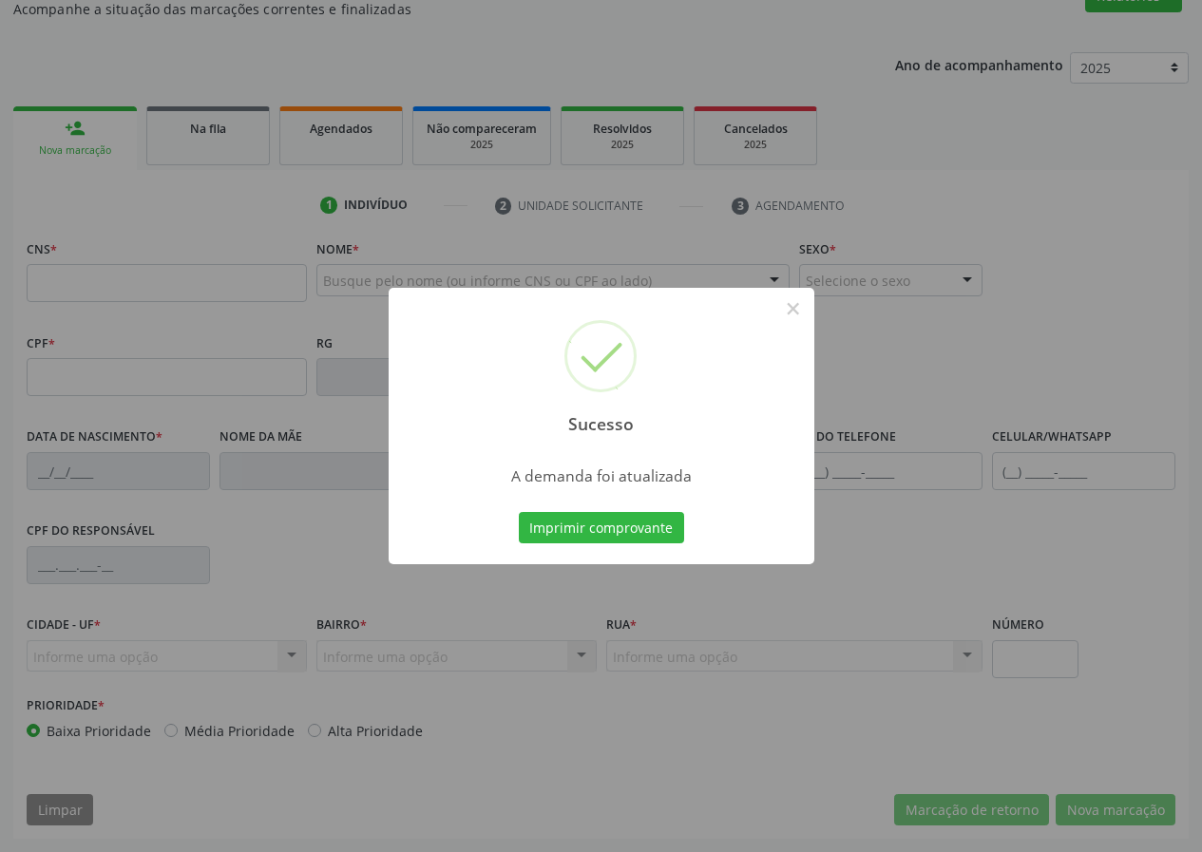
scroll to position [178, 0]
click at [665, 533] on button "Imprimir comprovante" at bounding box center [601, 528] width 165 height 32
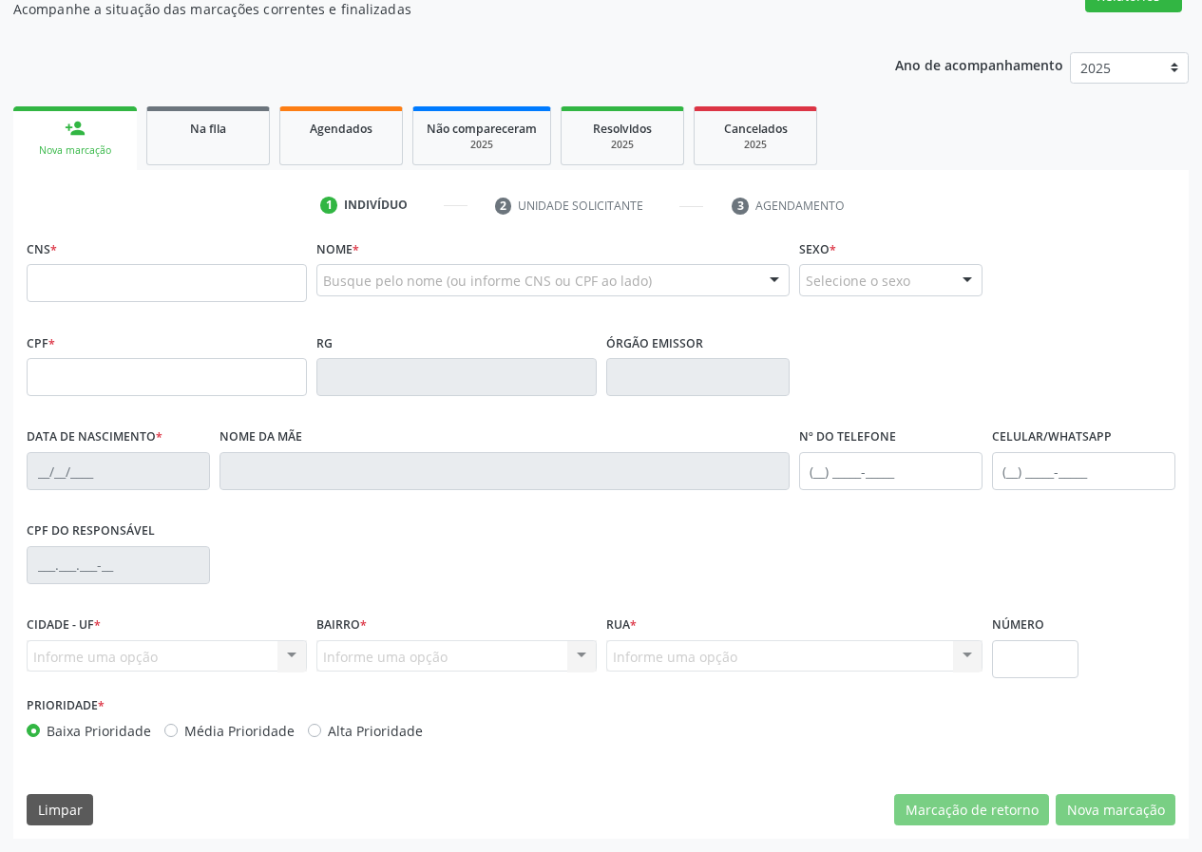
click at [257, 168] on div "Sucesso × A demanda foi atualizada Imprimir comprovante Cancel" at bounding box center [601, 426] width 1202 height 852
click at [223, 124] on span "Na fila" at bounding box center [208, 129] width 36 height 16
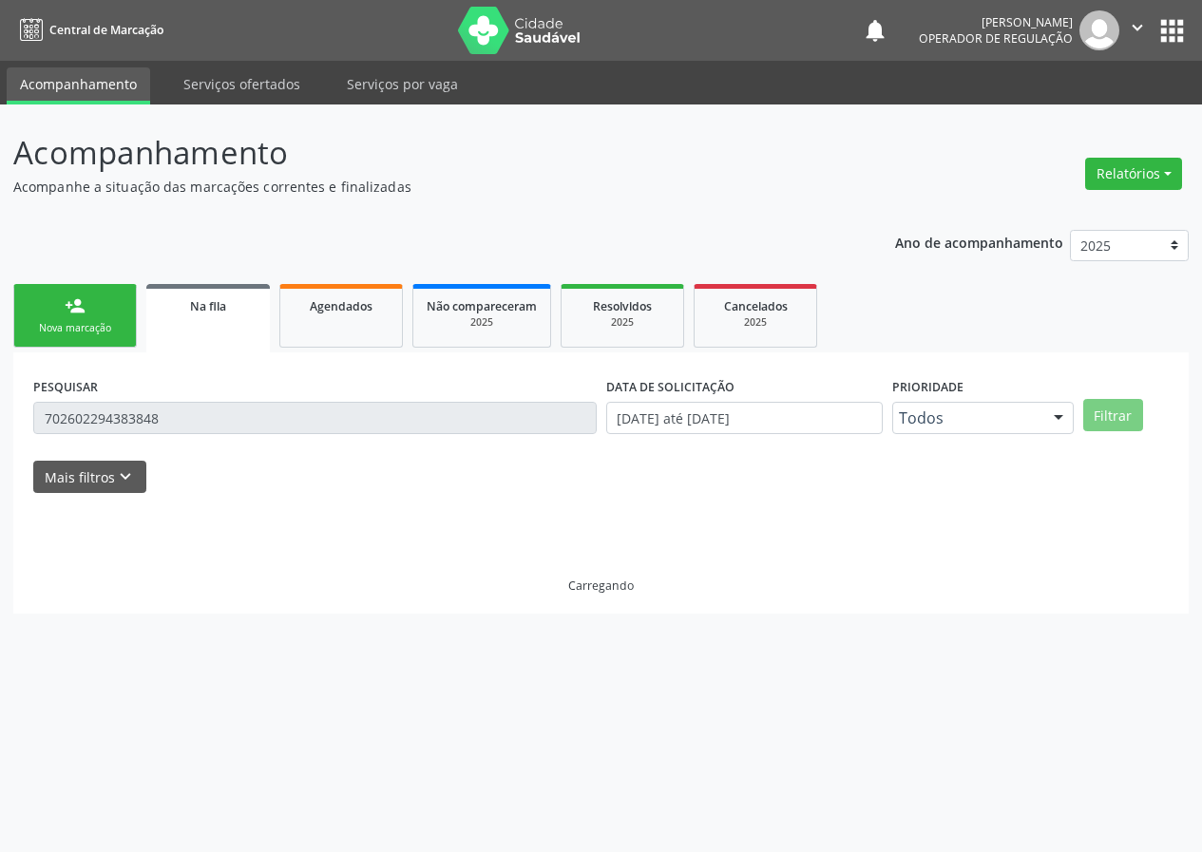
scroll to position [0, 0]
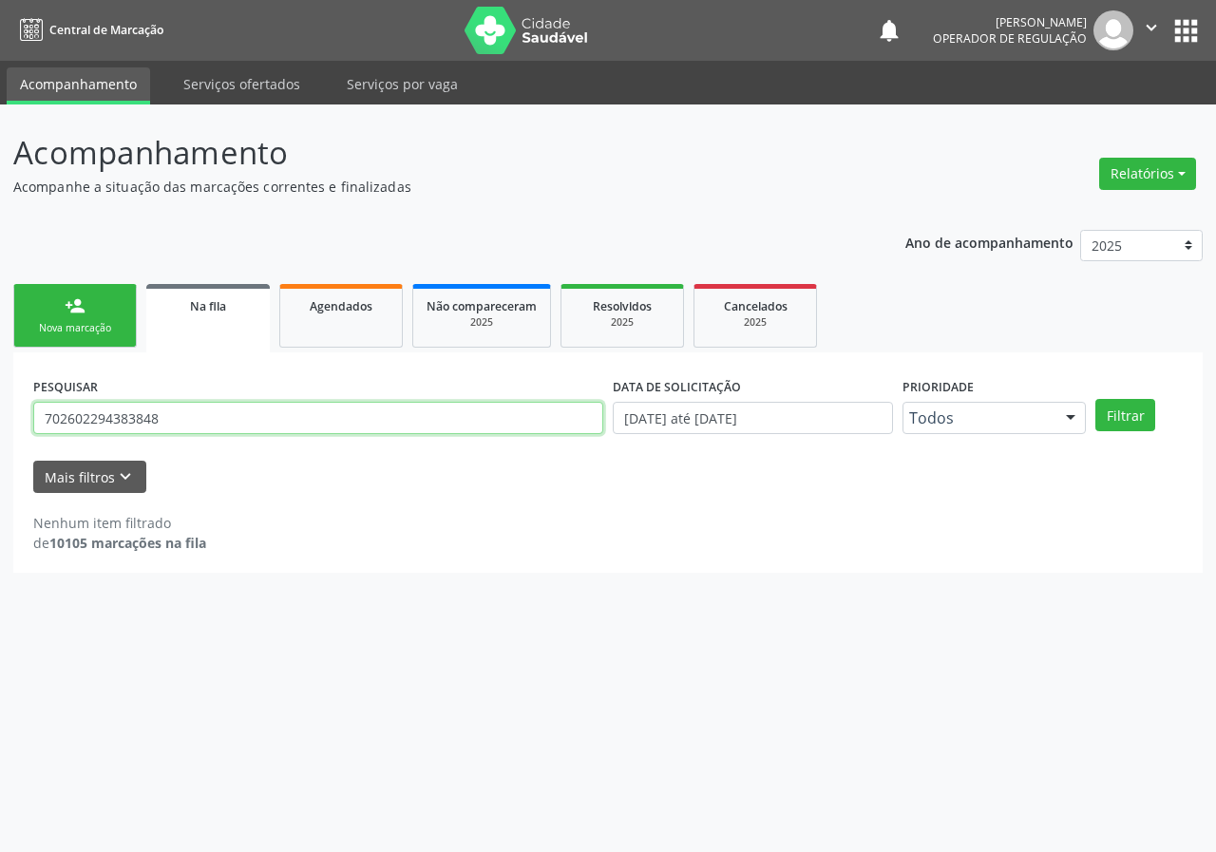
drag, startPoint x: 178, startPoint y: 421, endPoint x: 0, endPoint y: 395, distance: 179.5
click at [0, 450] on div "Acompanhamento Acompanhe a situação das marcações correntes e finalizadas Relat…" at bounding box center [608, 479] width 1216 height 748
type input "706006893583544"
click at [1095, 399] on button "Filtrar" at bounding box center [1125, 415] width 60 height 32
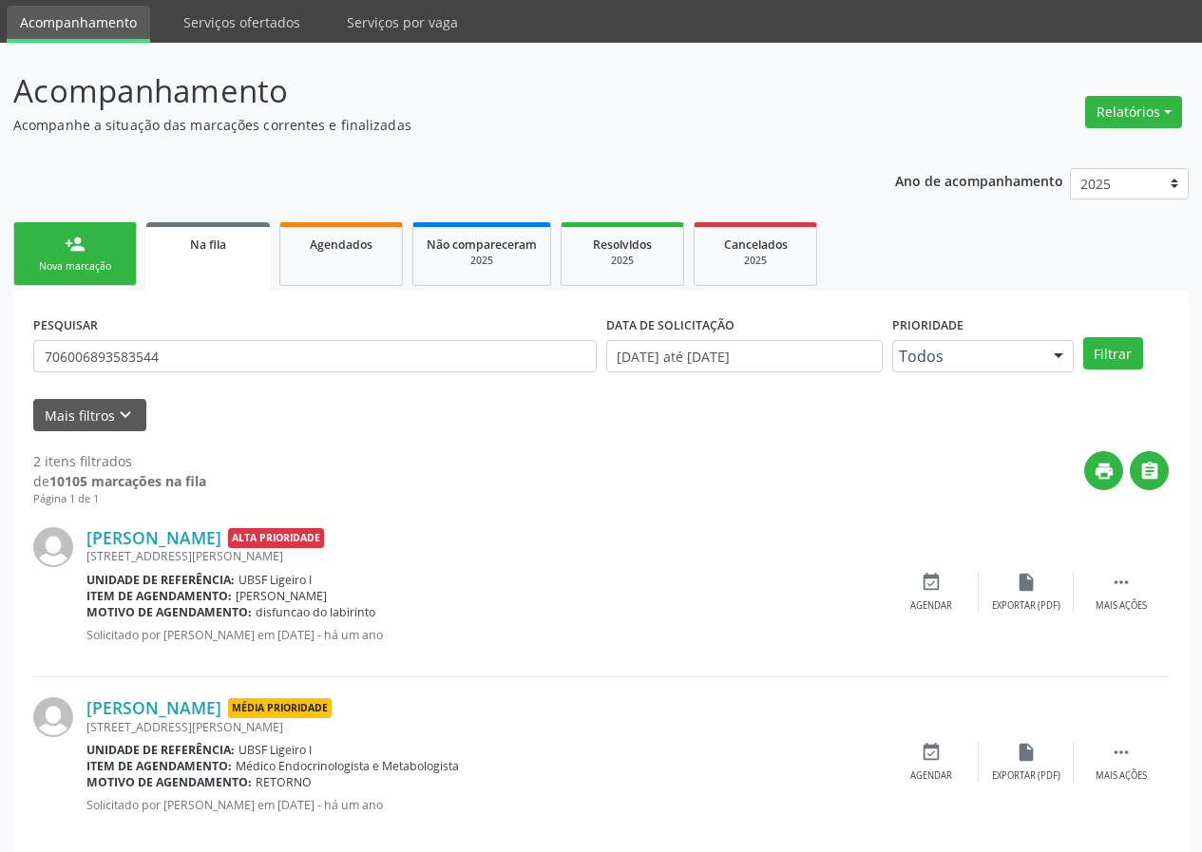
scroll to position [89, 0]
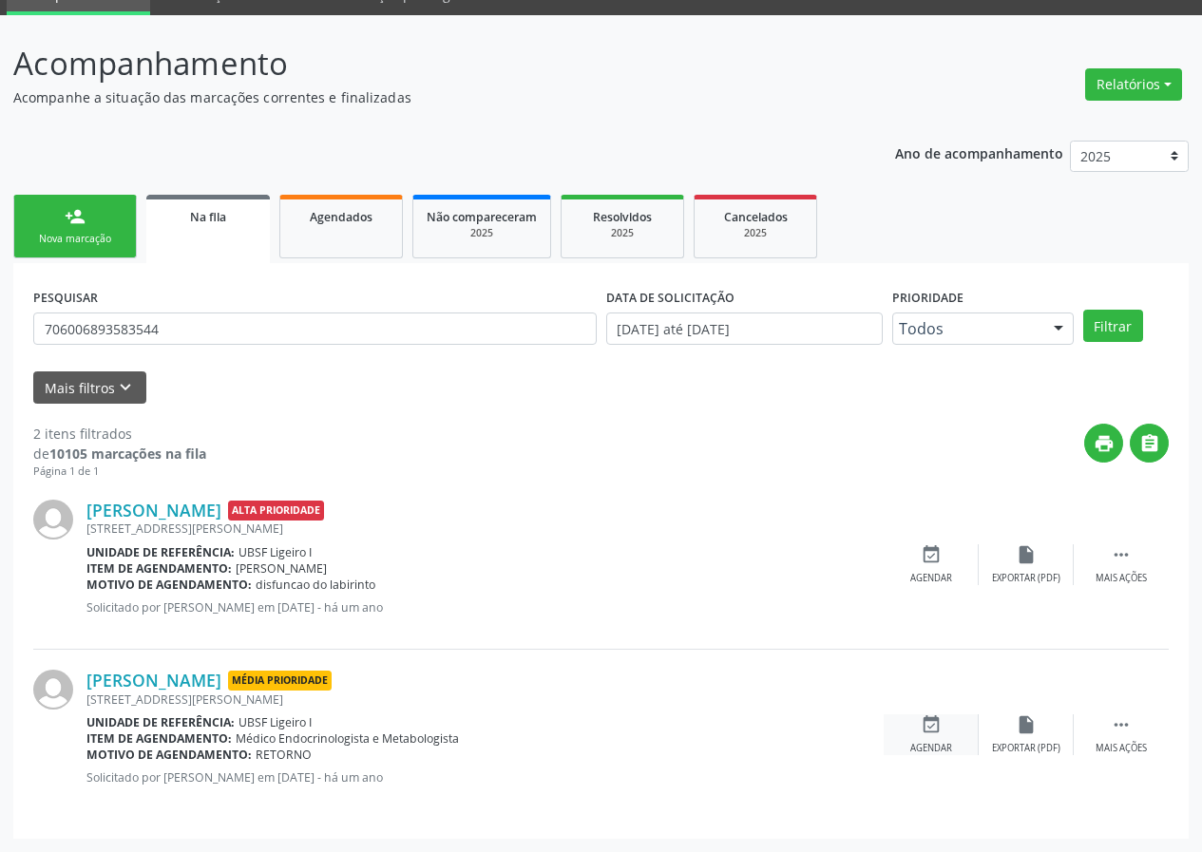
click at [948, 722] on div "event_available Agendar" at bounding box center [931, 734] width 95 height 41
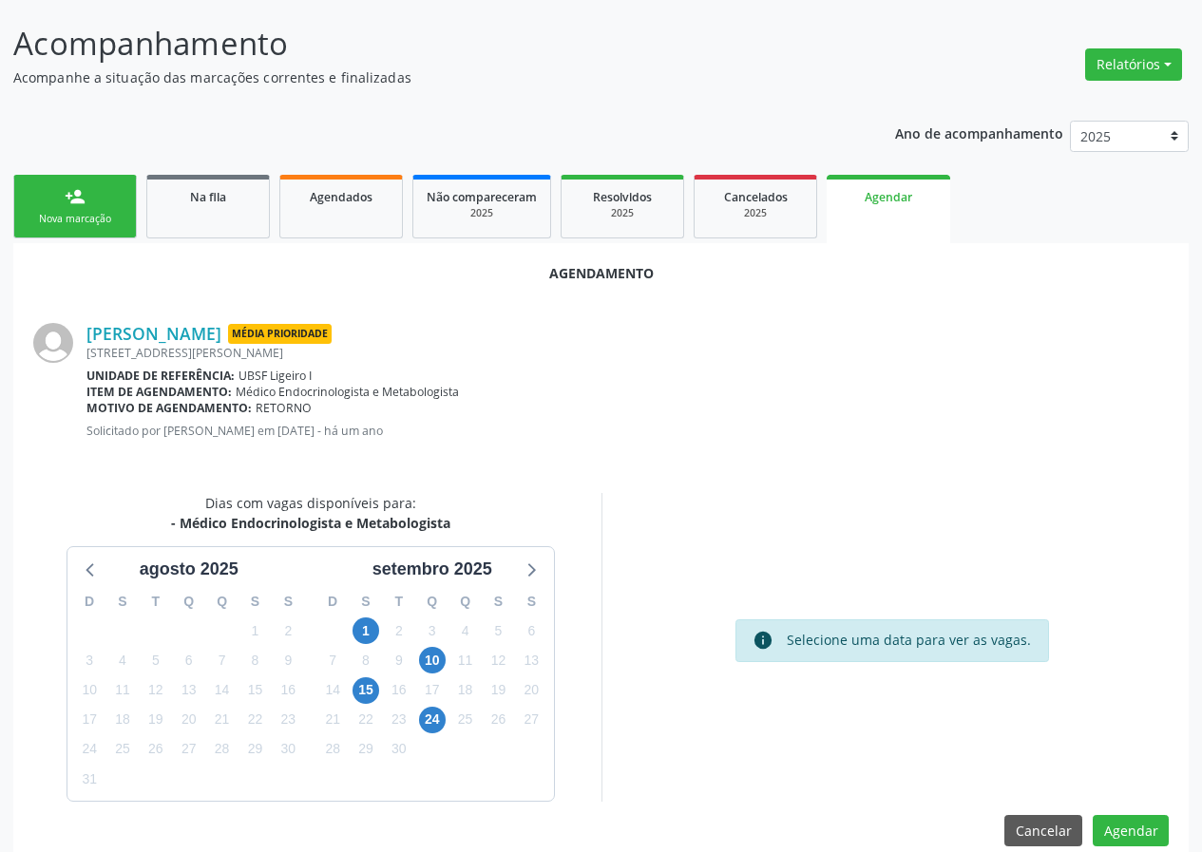
scroll to position [137, 0]
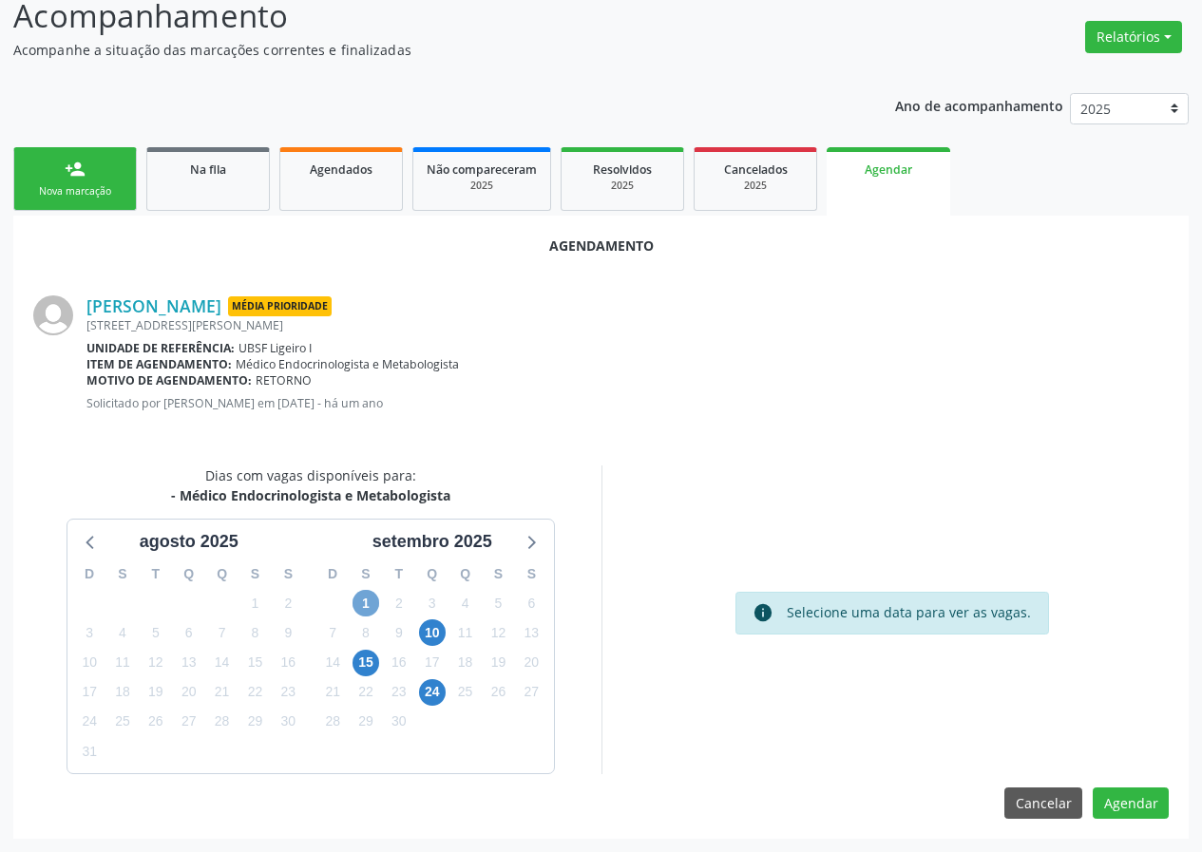
click at [370, 609] on span "1" at bounding box center [365, 603] width 27 height 27
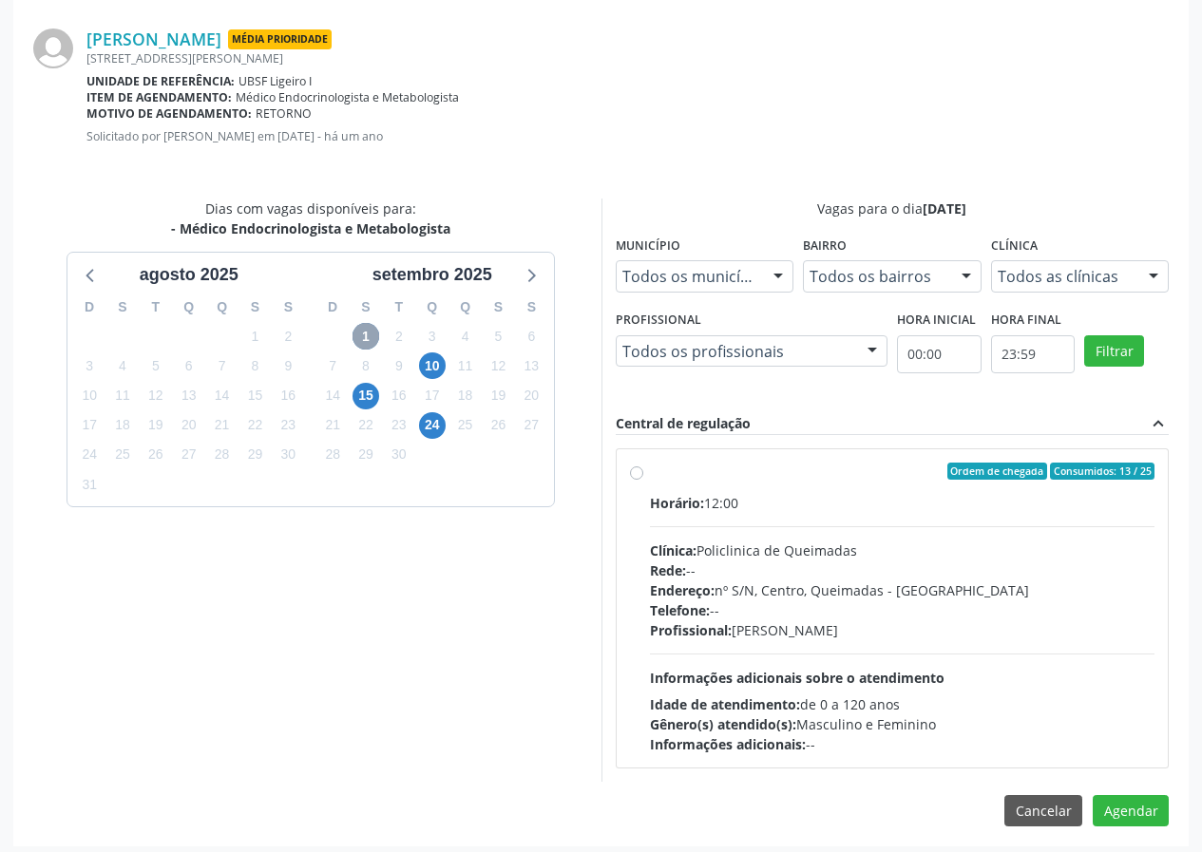
scroll to position [411, 0]
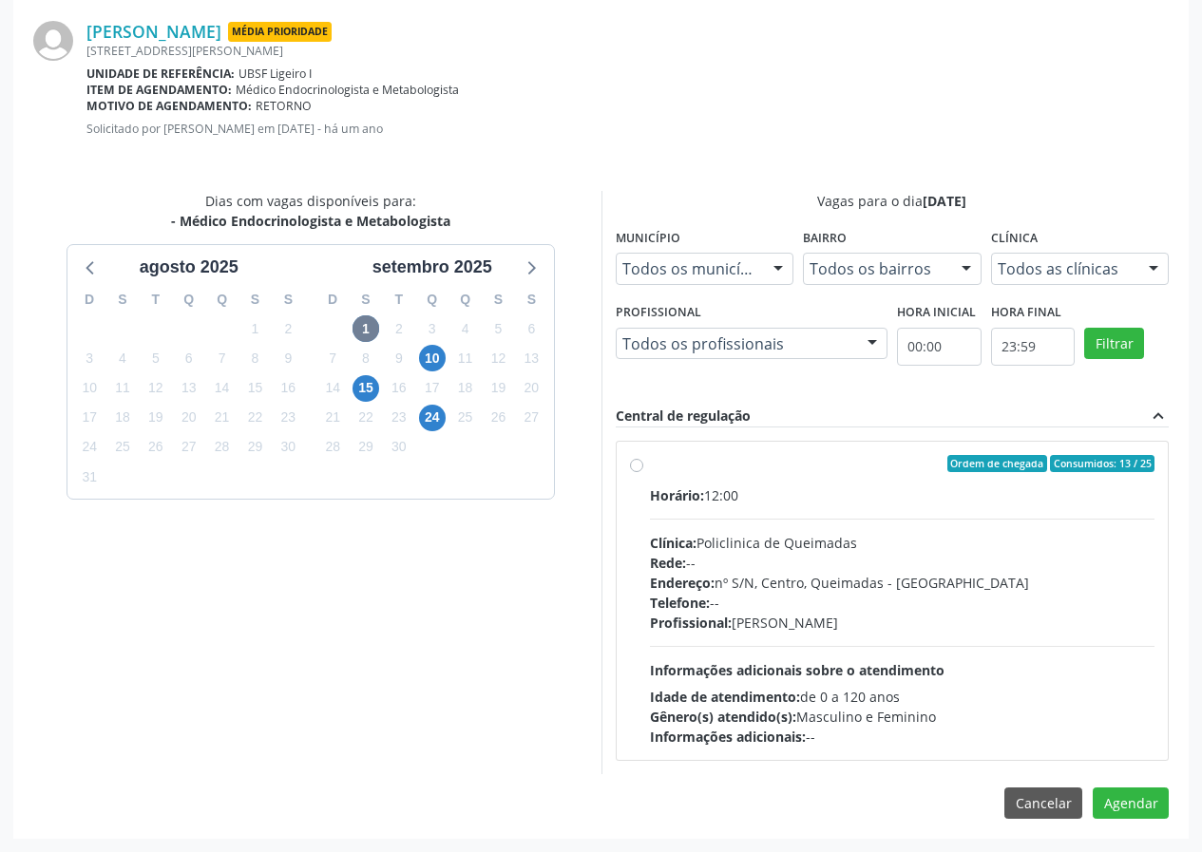
click at [808, 458] on div "Ordem de chegada Consumidos: 13 / 25" at bounding box center [902, 463] width 505 height 17
click at [643, 458] on input "Ordem de chegada Consumidos: 13 / 25 Horário: 12:00 Clínica: Policlinica de Que…" at bounding box center [636, 463] width 13 height 17
radio input "true"
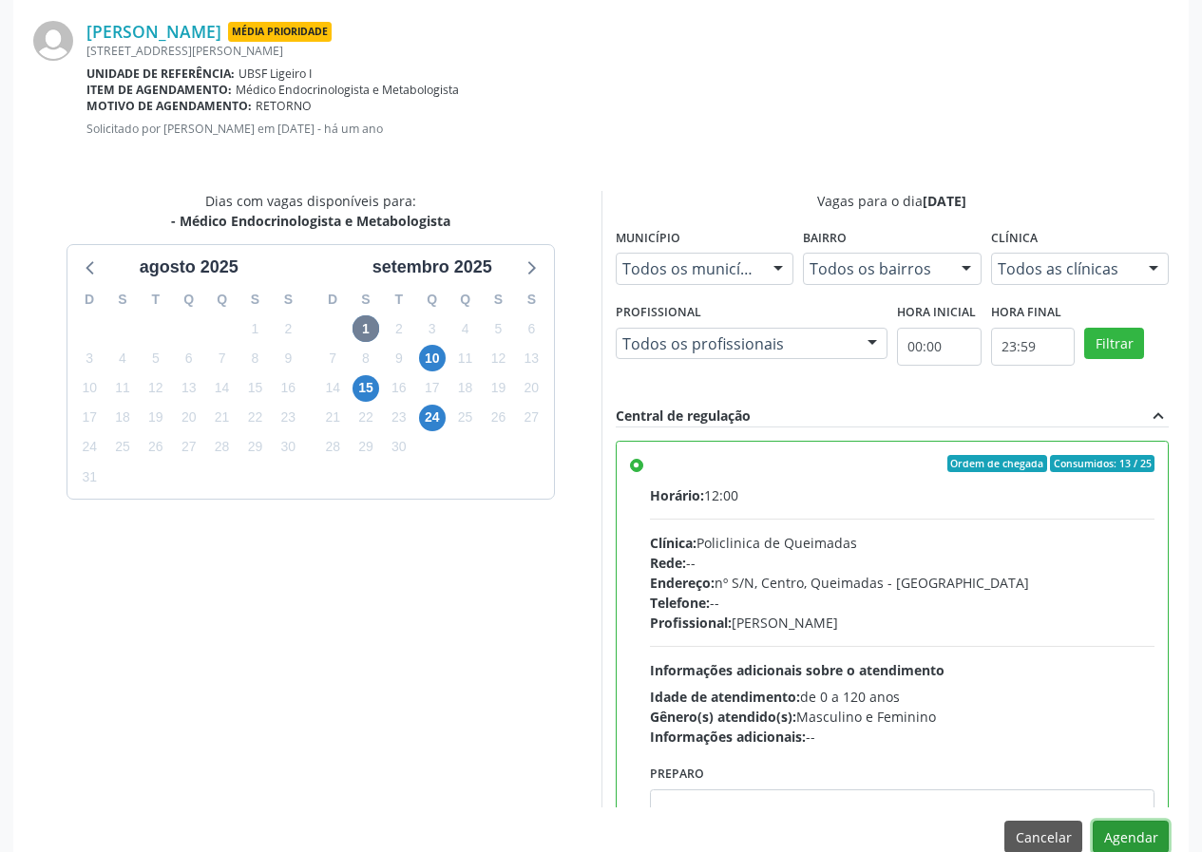
click at [1113, 833] on button "Agendar" at bounding box center [1131, 837] width 76 height 32
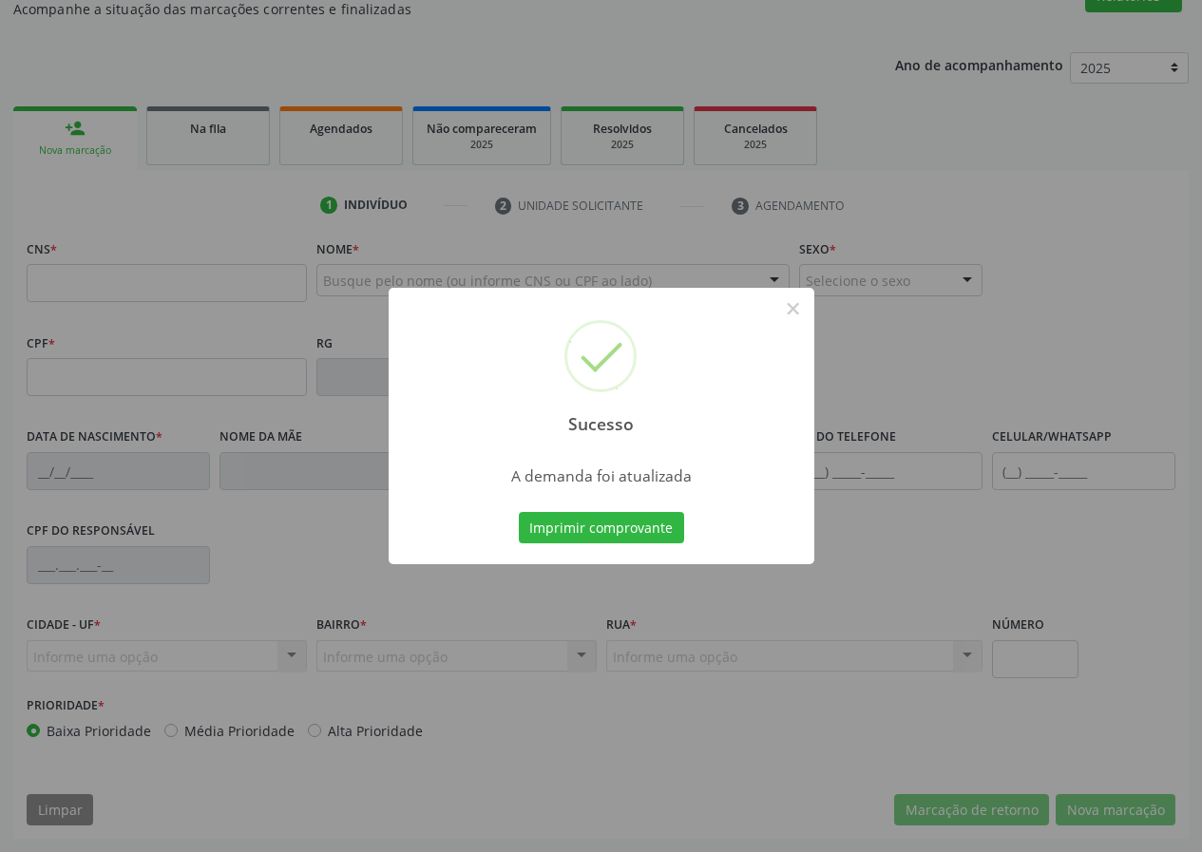
scroll to position [143, 0]
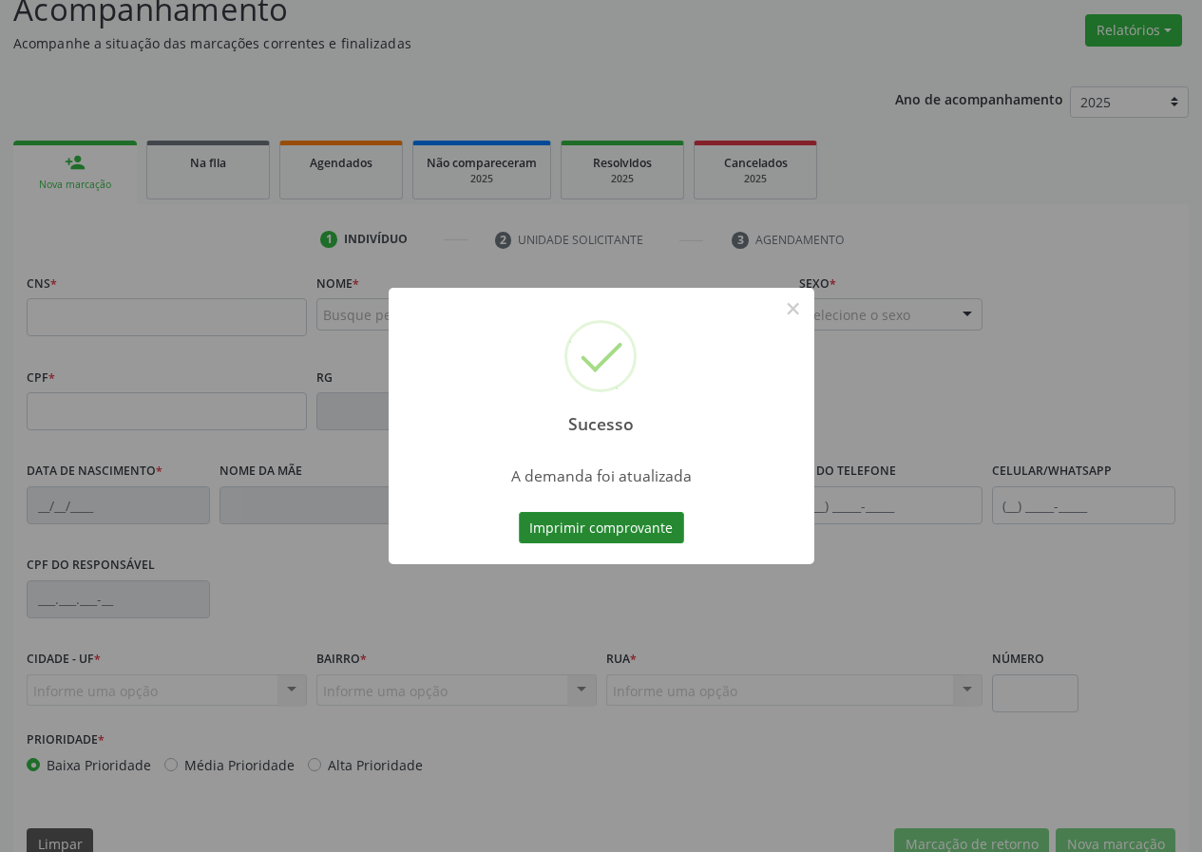
click at [663, 524] on button "Imprimir comprovante" at bounding box center [601, 528] width 165 height 32
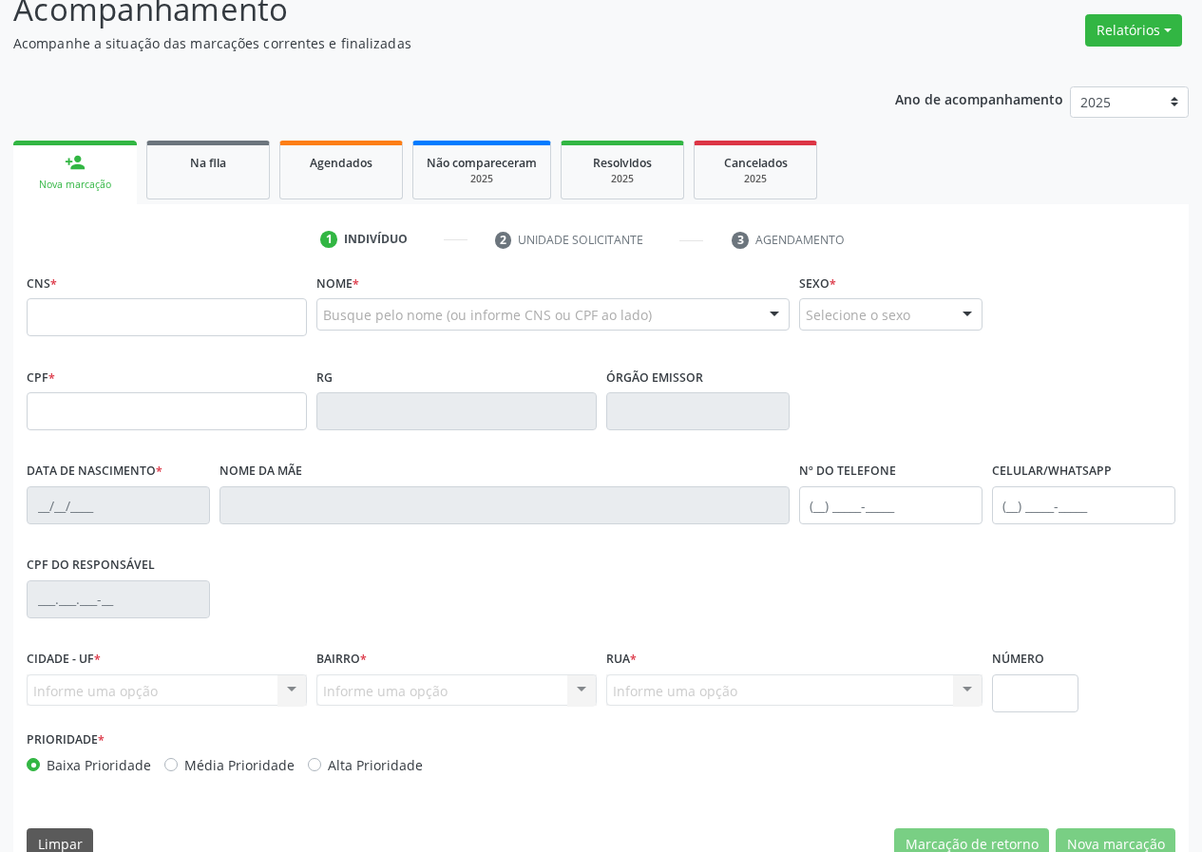
click at [276, 123] on div "Sucesso × A demanda foi atualizada Imprimir comprovante Cancel" at bounding box center [601, 426] width 1202 height 852
click at [221, 176] on link "Na fila" at bounding box center [208, 170] width 124 height 59
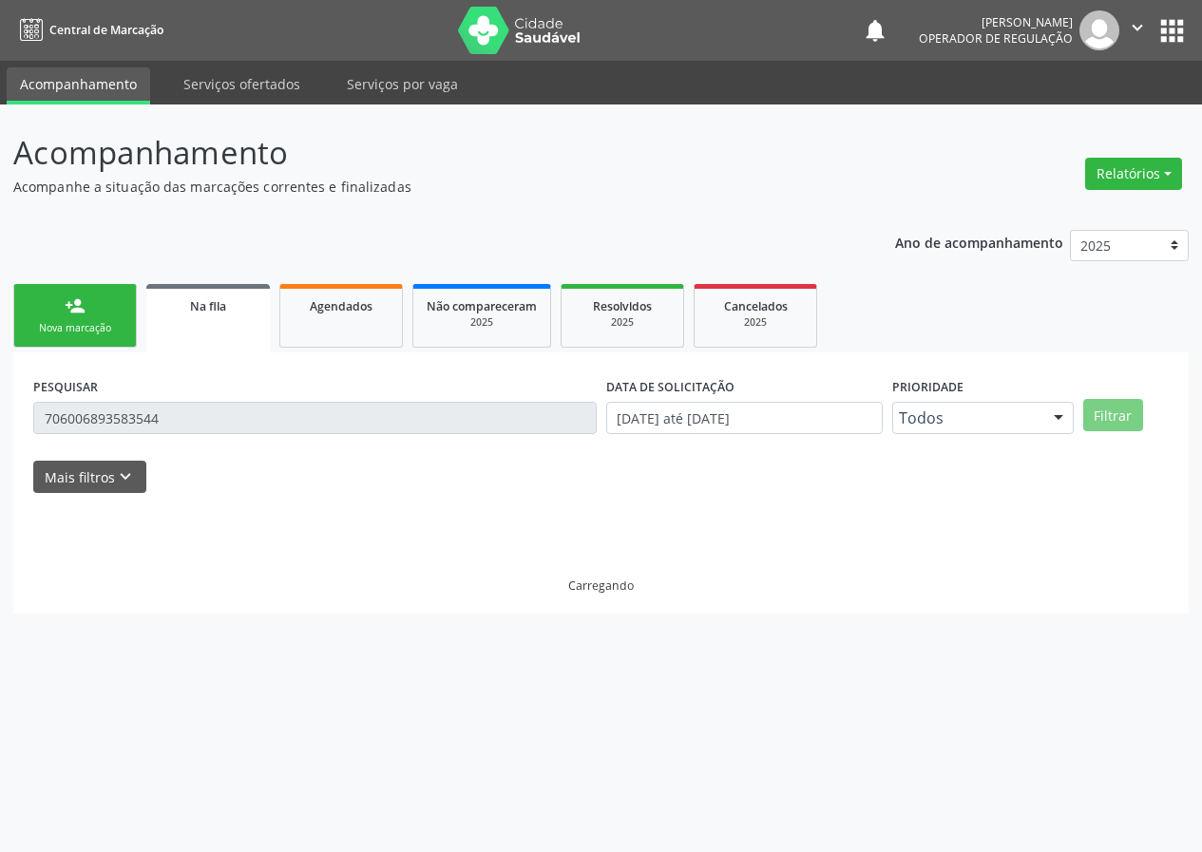
scroll to position [0, 0]
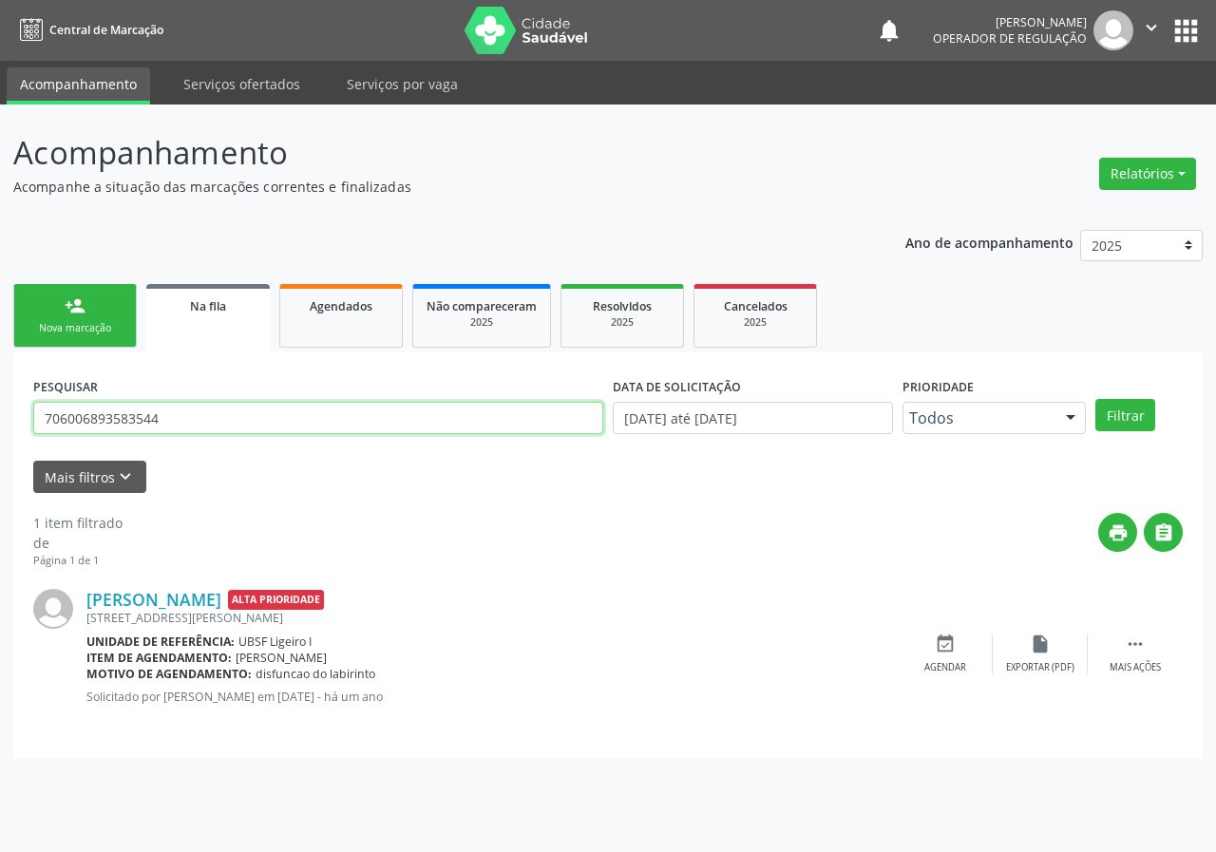
click at [0, 424] on div "Acompanhamento Acompanhe a situação das marcações correntes e finalizadas Relat…" at bounding box center [608, 479] width 1216 height 748
type input "705403441394595"
click at [1095, 399] on button "Filtrar" at bounding box center [1125, 415] width 60 height 32
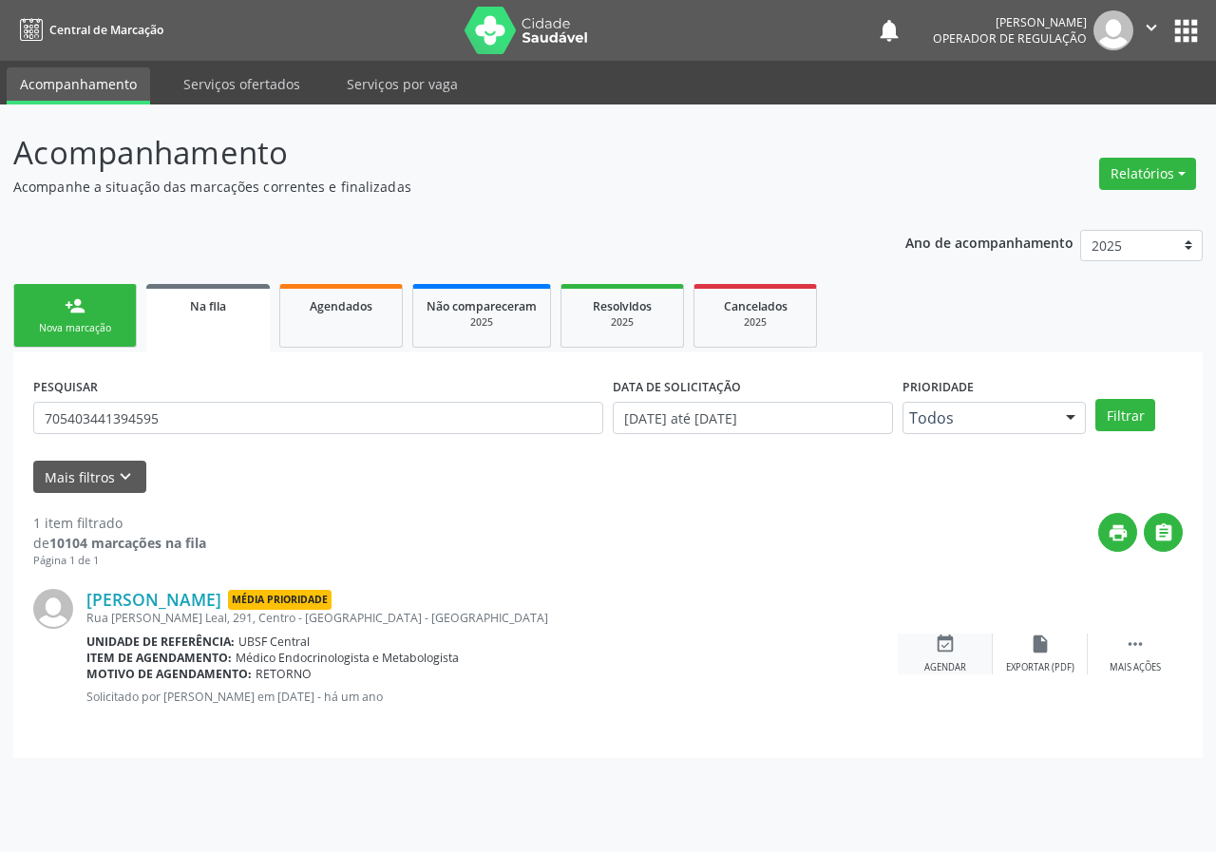
click at [938, 637] on icon "event_available" at bounding box center [945, 644] width 21 height 21
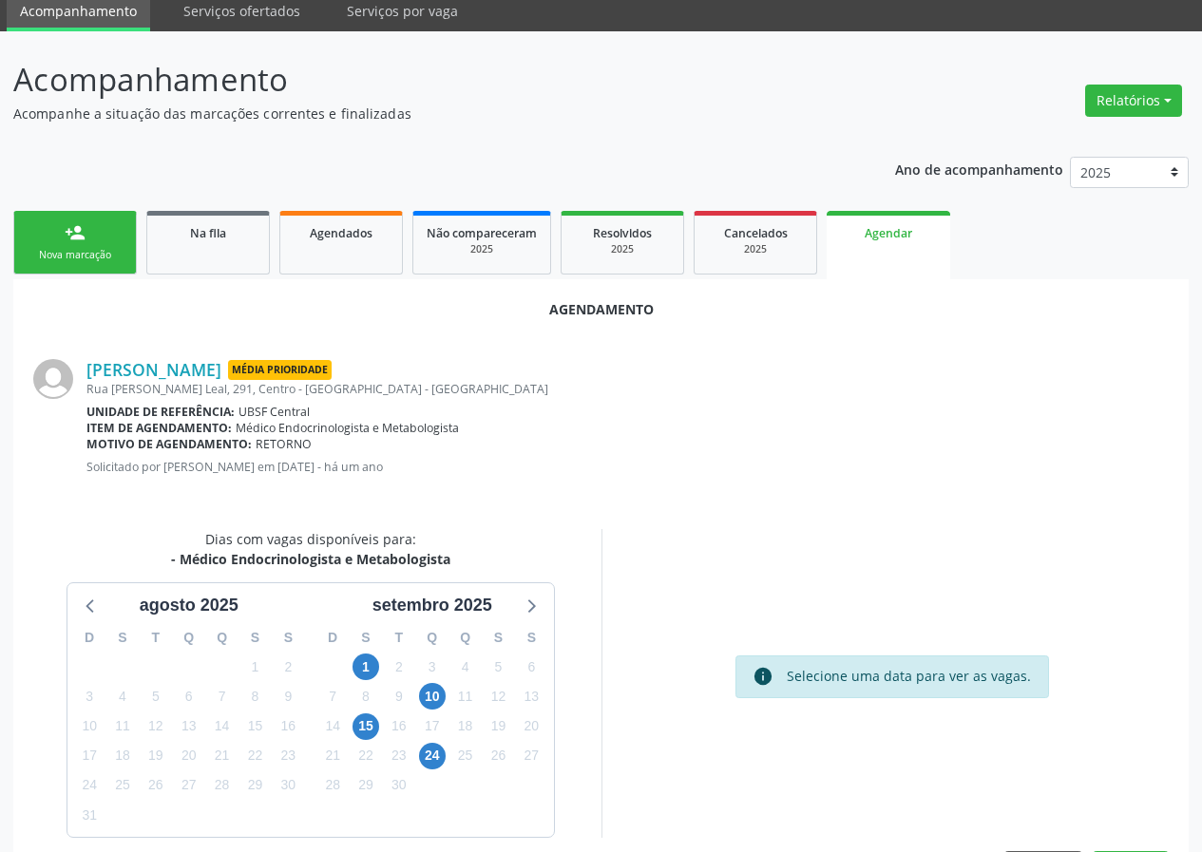
scroll to position [137, 0]
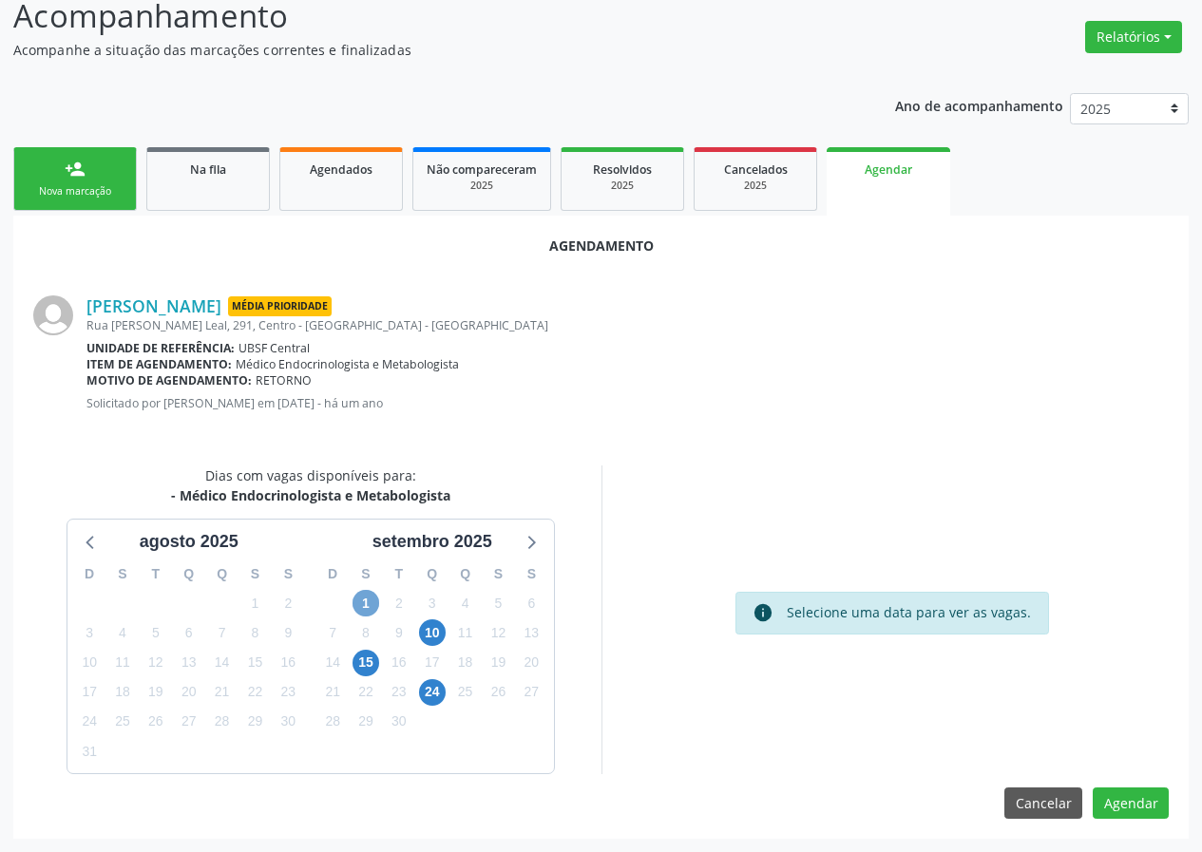
click at [358, 611] on span "1" at bounding box center [365, 603] width 27 height 27
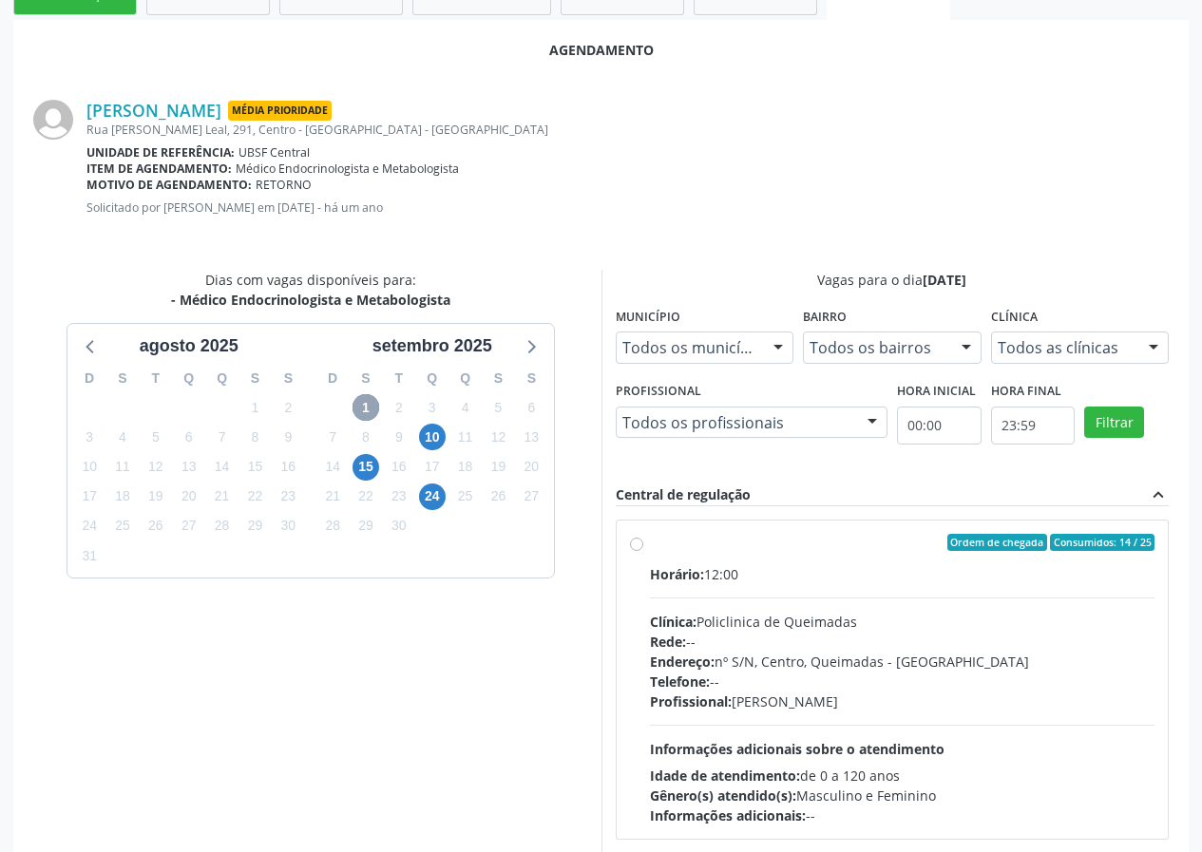
scroll to position [411, 0]
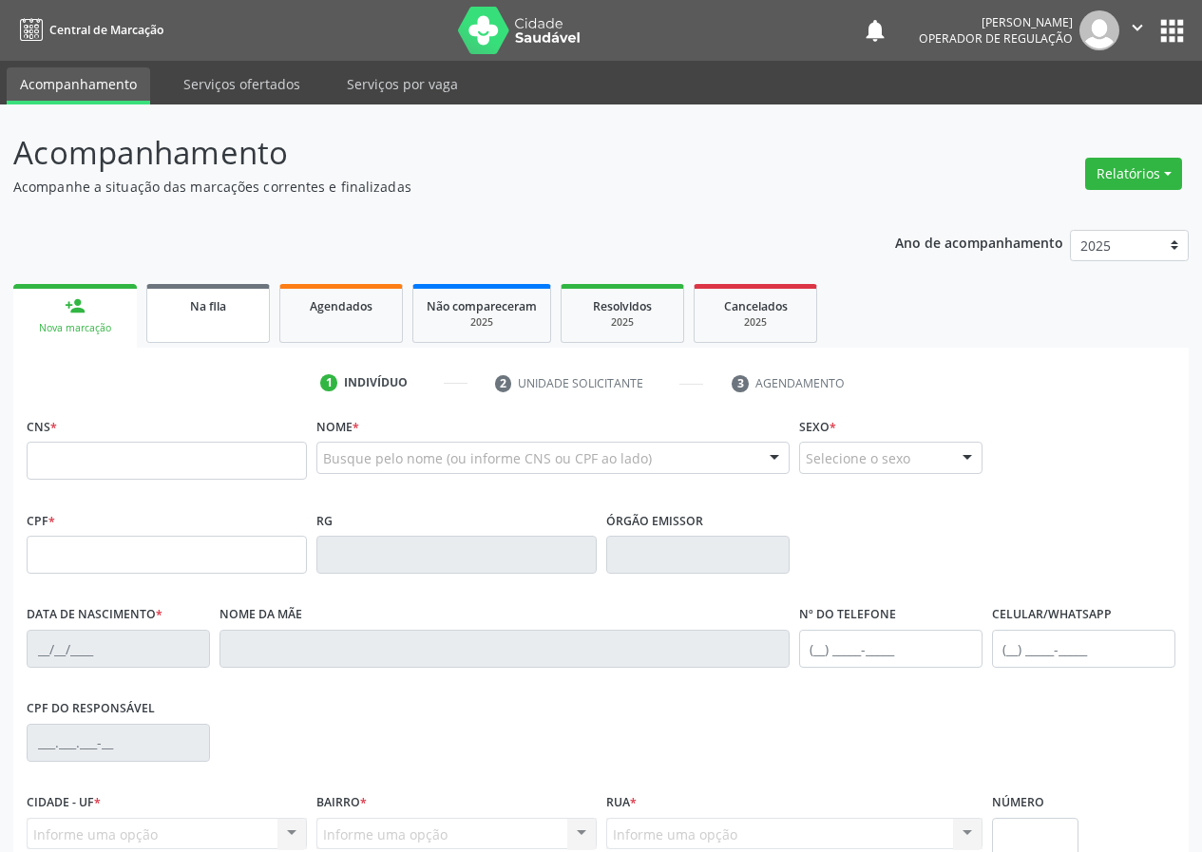
click at [238, 333] on link "Na fila" at bounding box center [208, 313] width 124 height 59
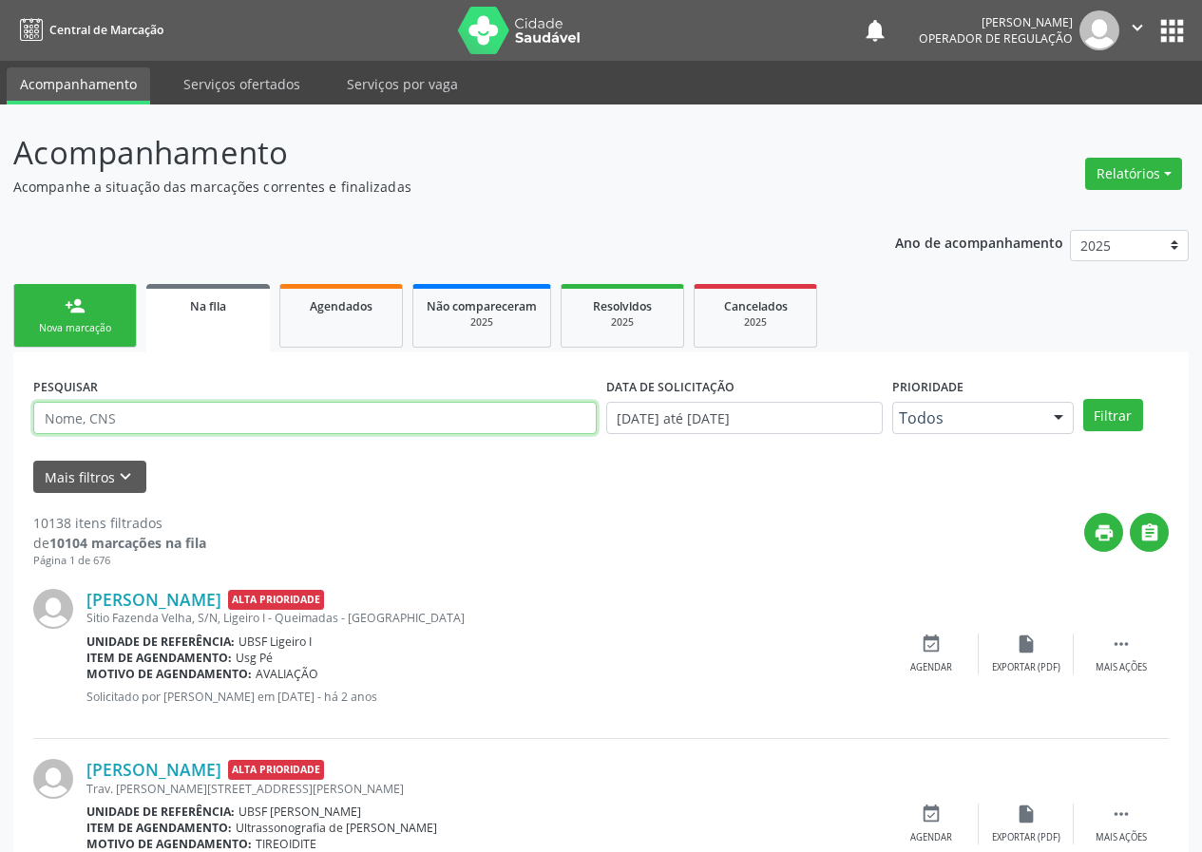
click at [187, 427] on input "text" at bounding box center [314, 418] width 563 height 32
type input "705403441394595"
click at [1083, 399] on button "Filtrar" at bounding box center [1113, 415] width 60 height 32
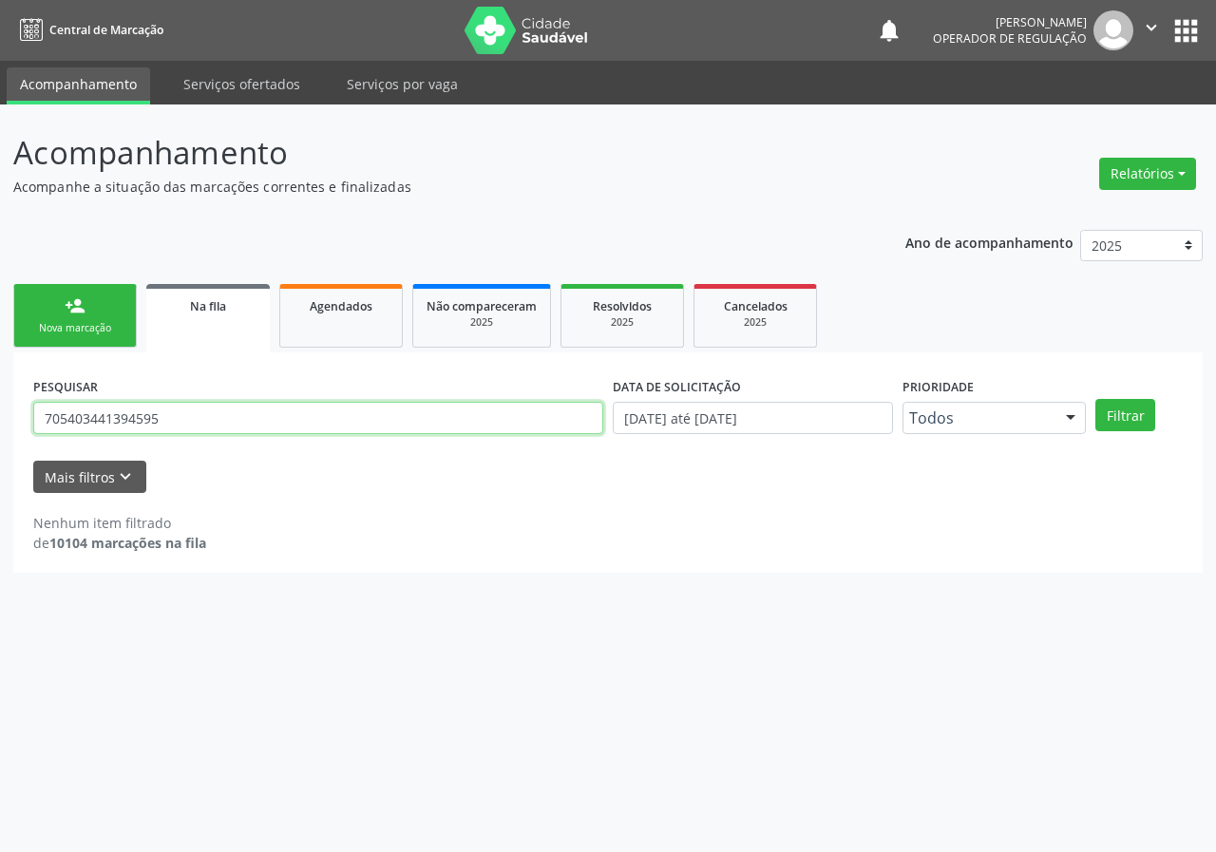
drag, startPoint x: 223, startPoint y: 423, endPoint x: 58, endPoint y: 420, distance: 165.3
click at [58, 420] on input "705403441394595" at bounding box center [318, 418] width 570 height 32
click at [168, 419] on input "705403441394595" at bounding box center [318, 418] width 570 height 32
click at [175, 417] on input "705403441394595" at bounding box center [318, 418] width 570 height 32
drag, startPoint x: 175, startPoint y: 417, endPoint x: 52, endPoint y: 416, distance: 122.6
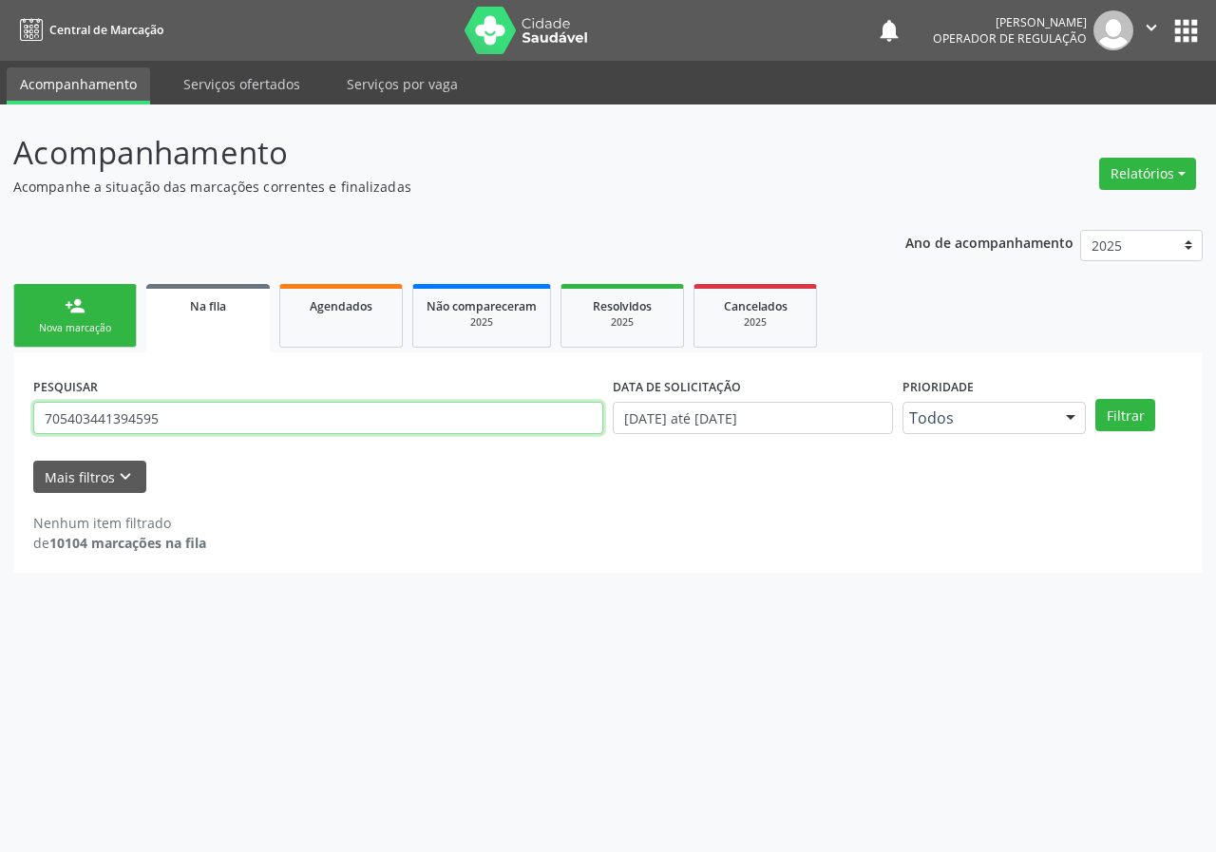
click at [52, 417] on input "705403441394595" at bounding box center [318, 418] width 570 height 32
click at [334, 297] on div "Agendados" at bounding box center [341, 305] width 95 height 20
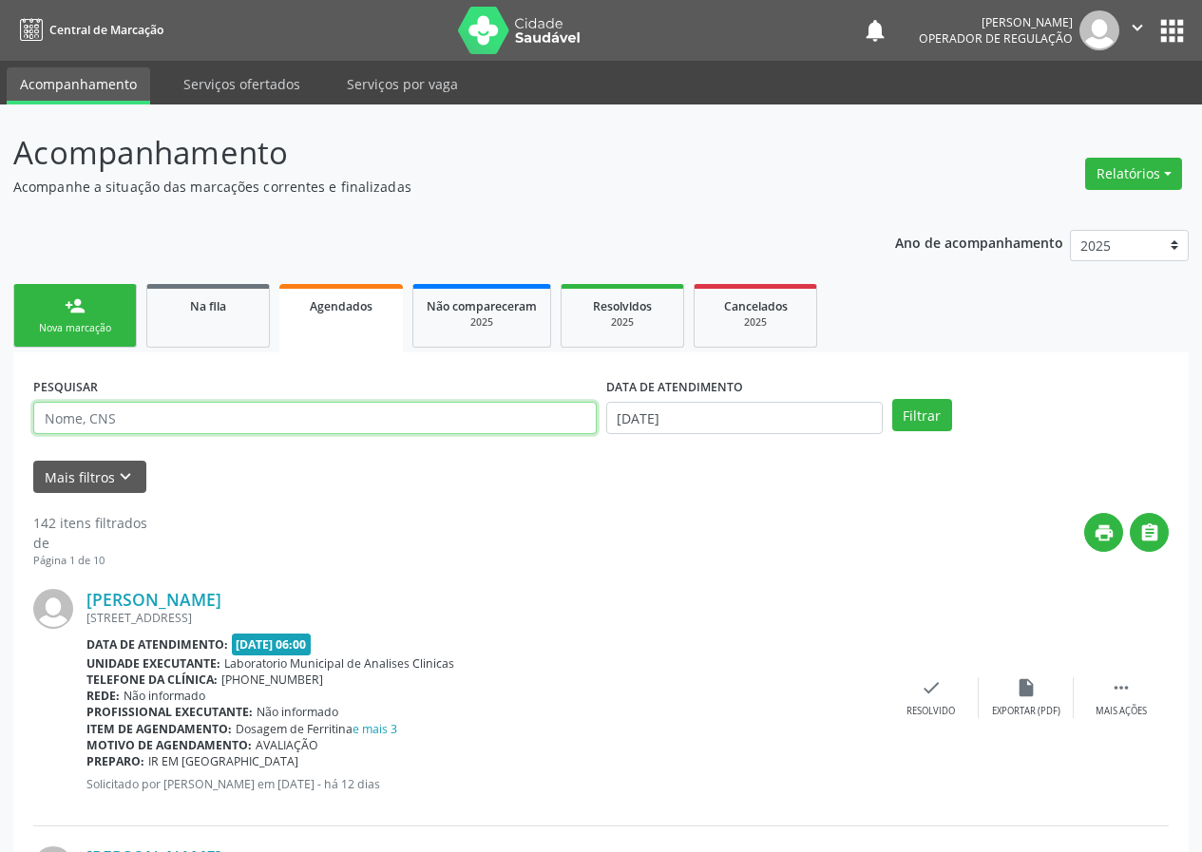
click at [219, 419] on input "text" at bounding box center [314, 418] width 563 height 32
paste input "705403441394595"
type input "705403441394595"
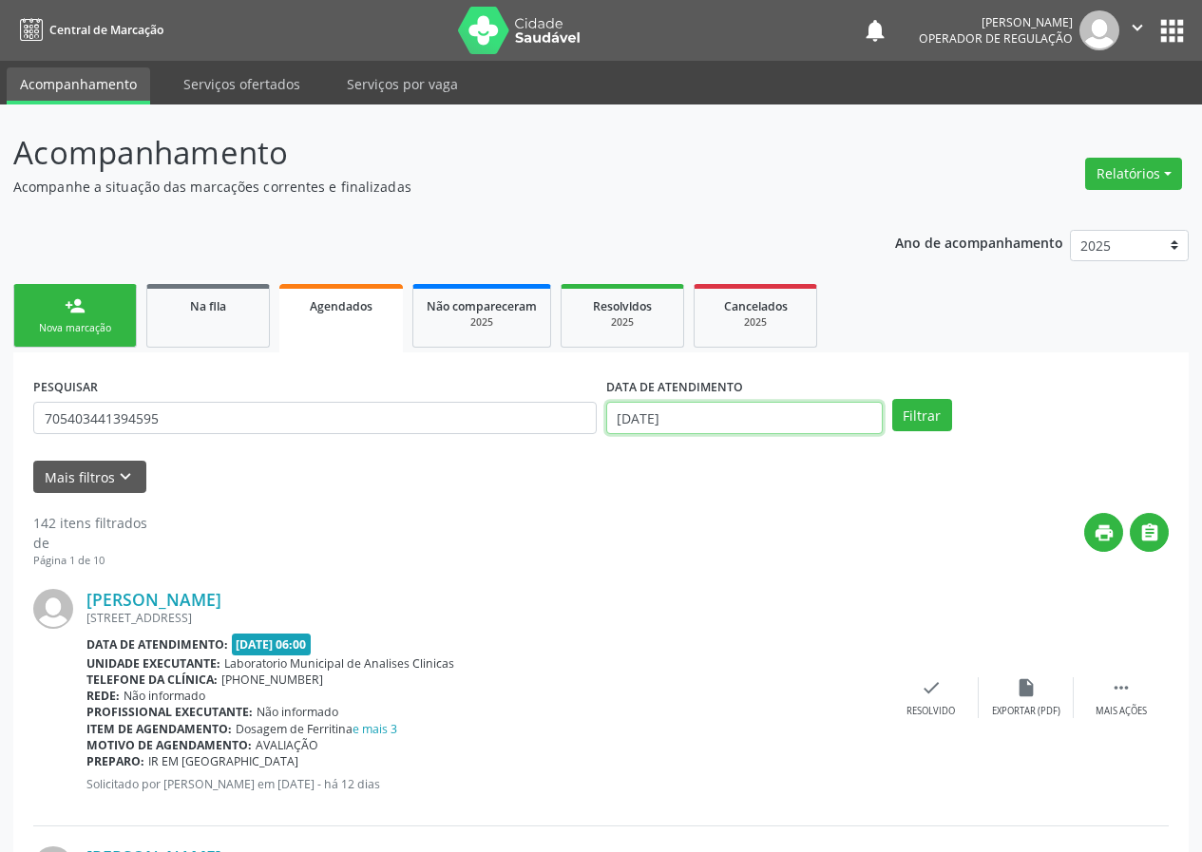
click at [648, 420] on input "[DATE]" at bounding box center [744, 418] width 276 height 32
click at [938, 419] on button "Filtrar" at bounding box center [922, 415] width 60 height 32
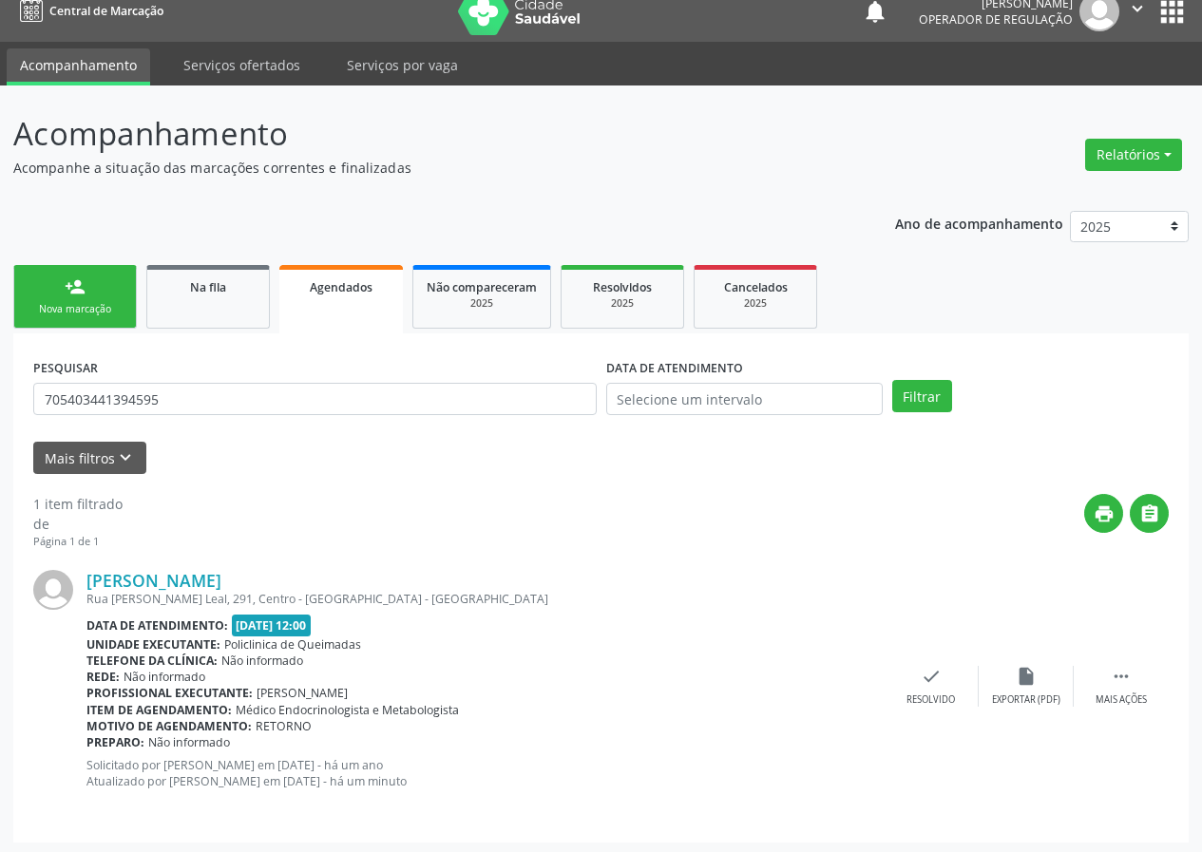
scroll to position [23, 0]
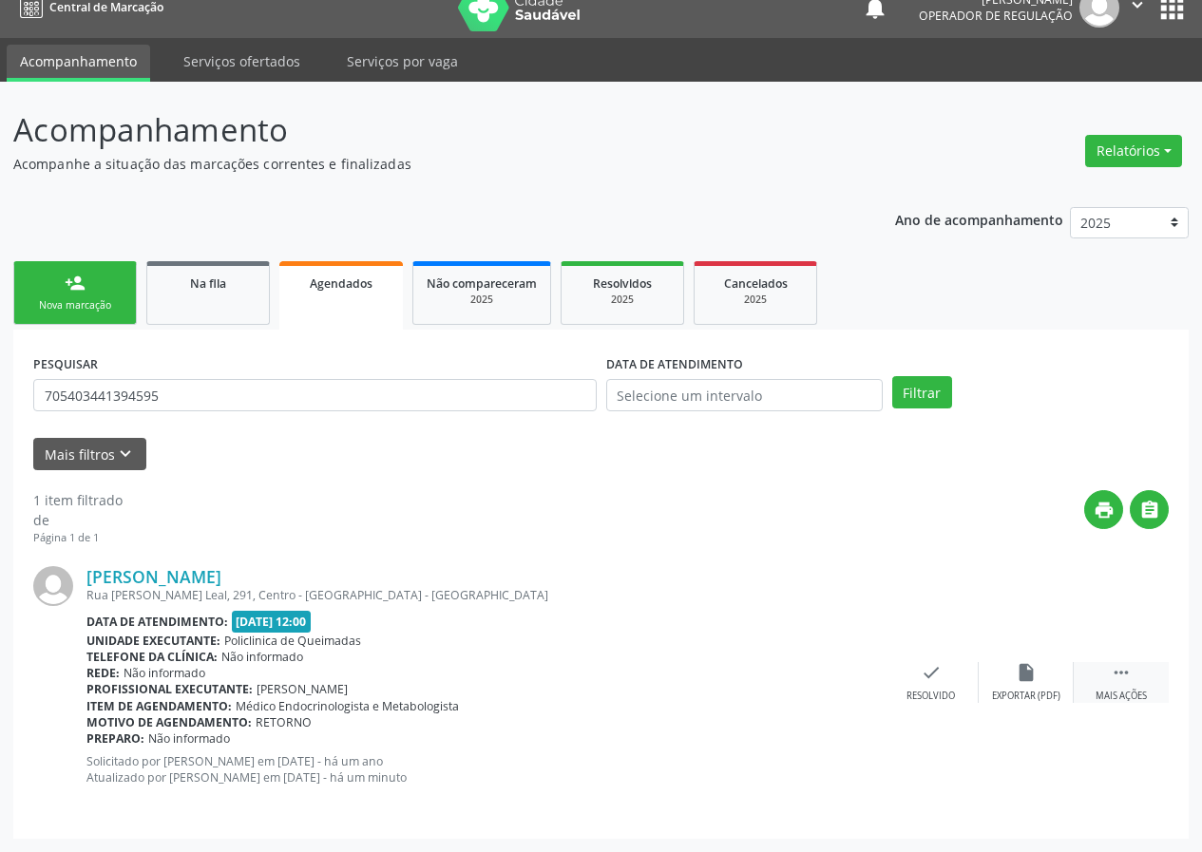
click at [1122, 678] on icon "" at bounding box center [1121, 672] width 21 height 21
click at [733, 678] on icon "print" at bounding box center [741, 672] width 21 height 21
click at [234, 274] on div "Na fila" at bounding box center [208, 283] width 95 height 20
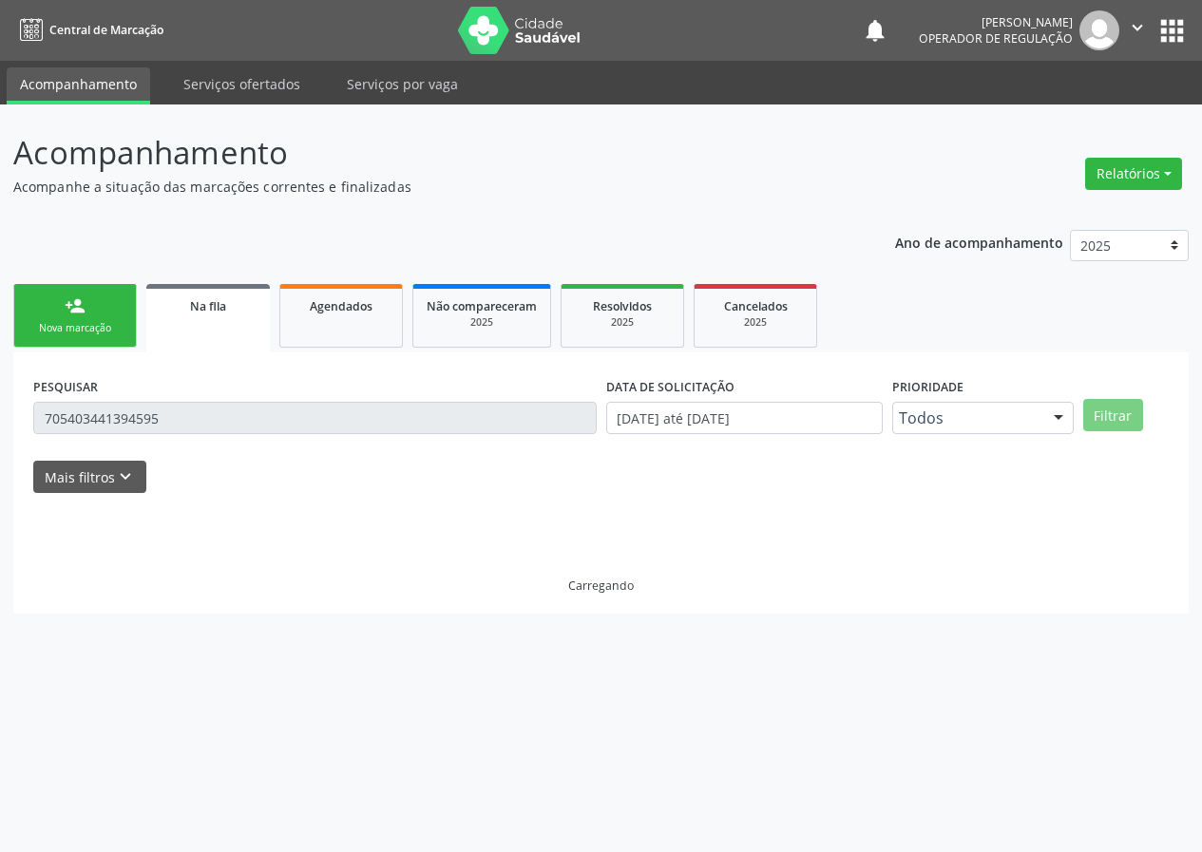
scroll to position [0, 0]
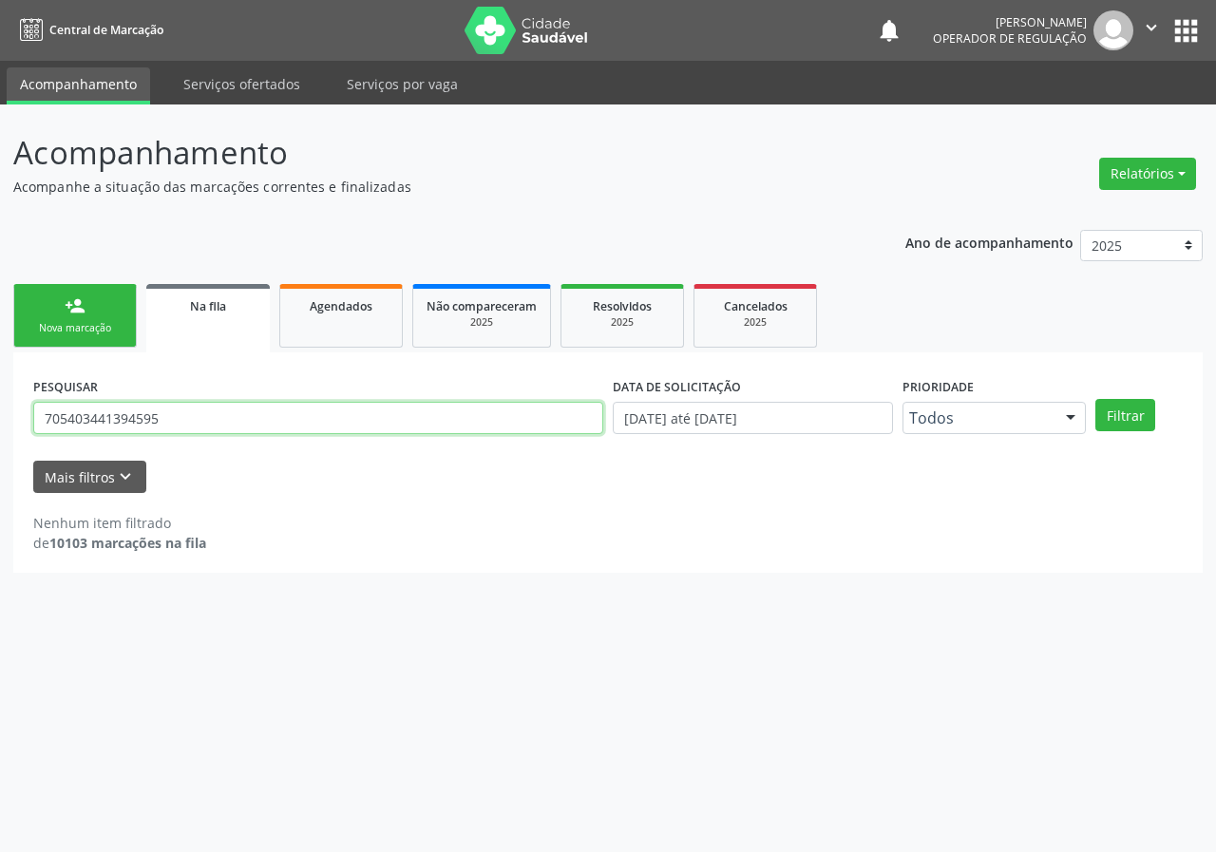
drag, startPoint x: 186, startPoint y: 418, endPoint x: 0, endPoint y: 380, distance: 190.0
click at [0, 432] on div "Acompanhamento Acompanhe a situação das marcações correntes e finalizadas Relat…" at bounding box center [608, 479] width 1216 height 748
type input "706302719503976"
click at [1095, 399] on button "Filtrar" at bounding box center [1125, 415] width 60 height 32
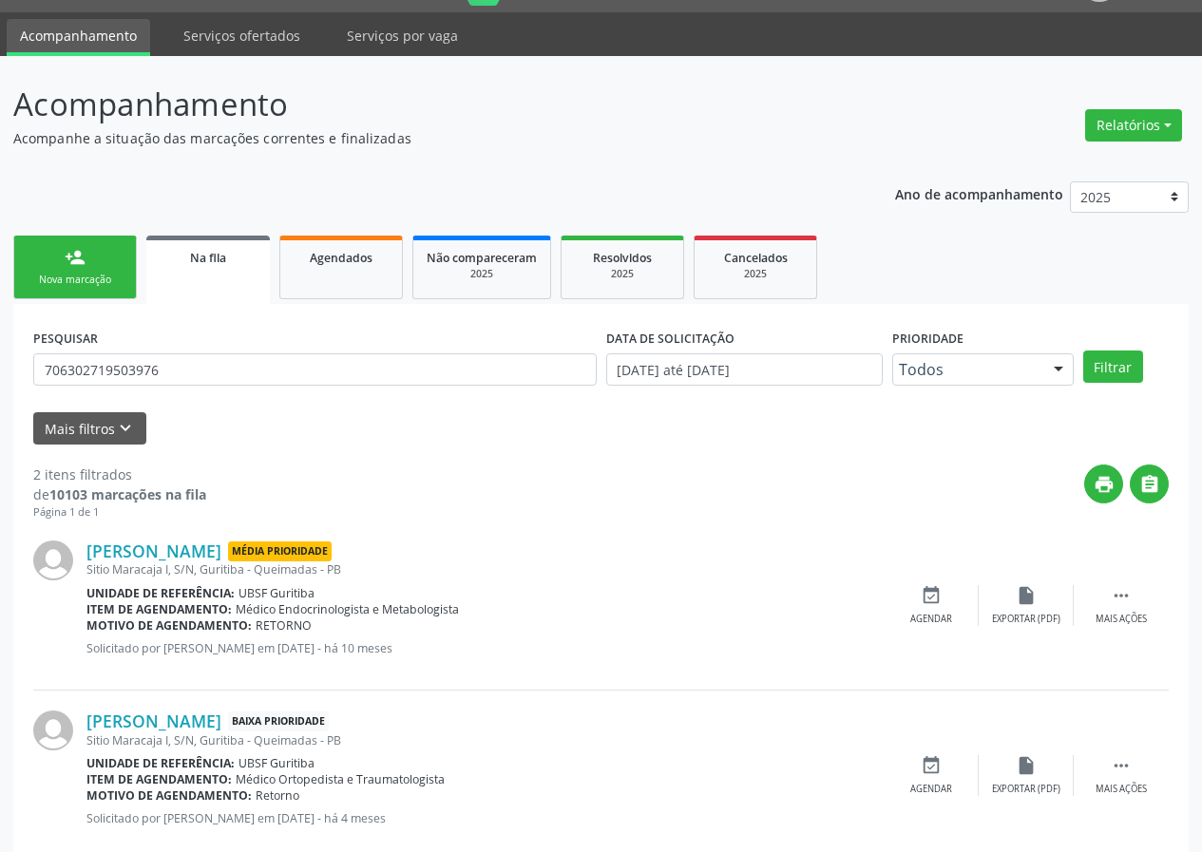
scroll to position [89, 0]
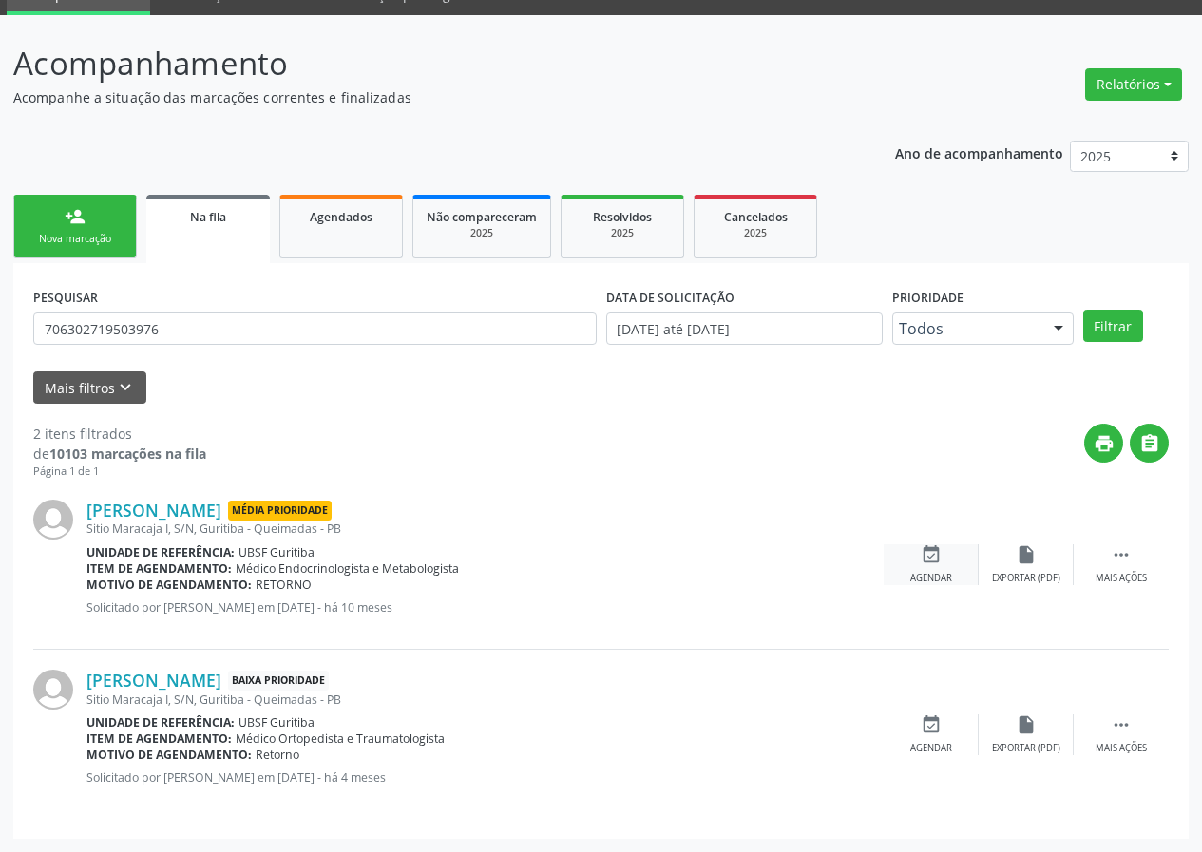
click at [944, 550] on div "event_available Agendar" at bounding box center [931, 564] width 95 height 41
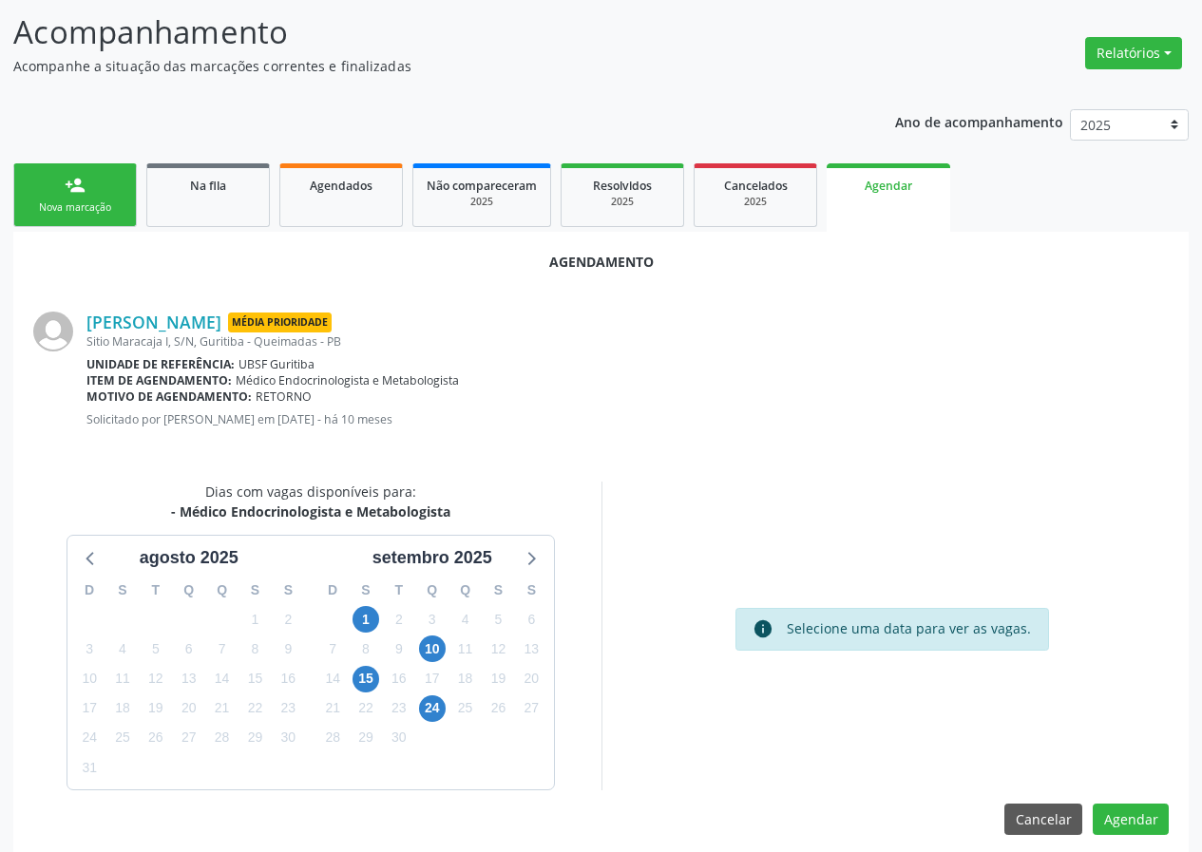
scroll to position [137, 0]
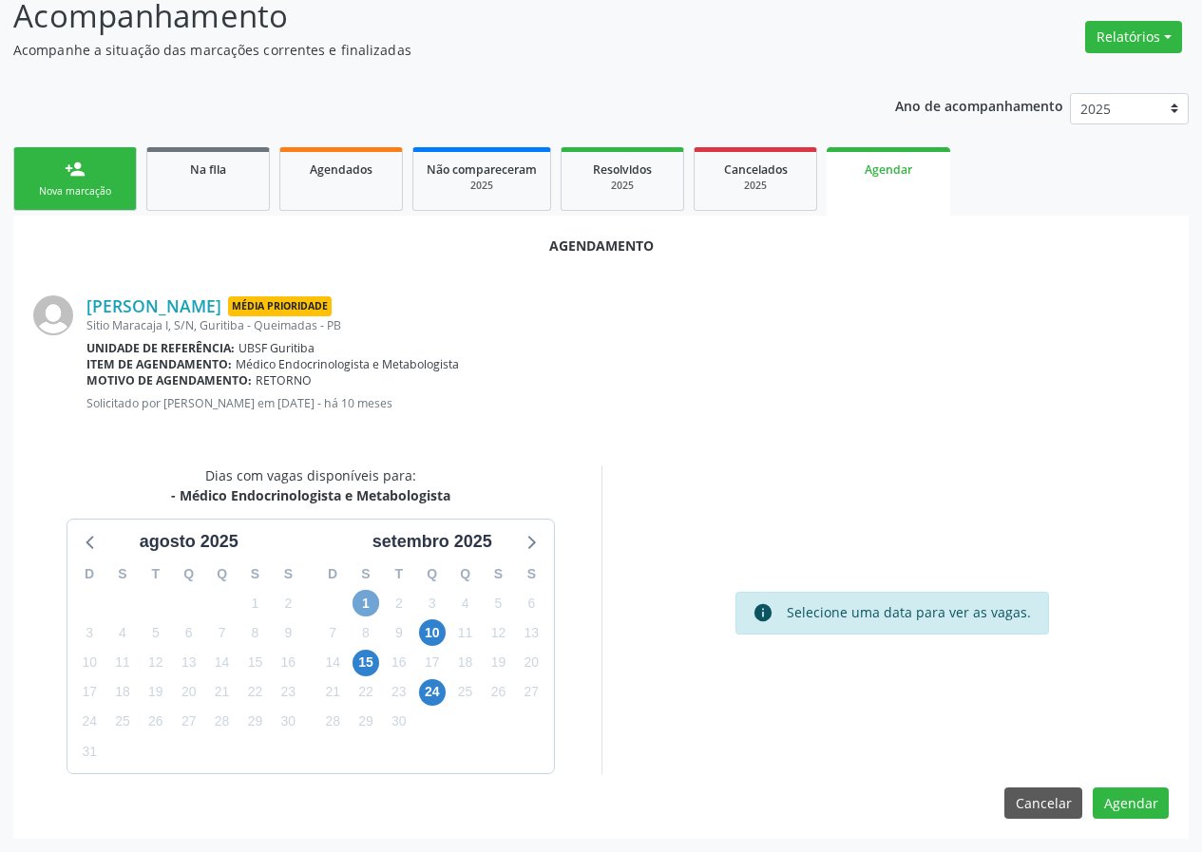
click at [365, 601] on span "1" at bounding box center [365, 603] width 27 height 27
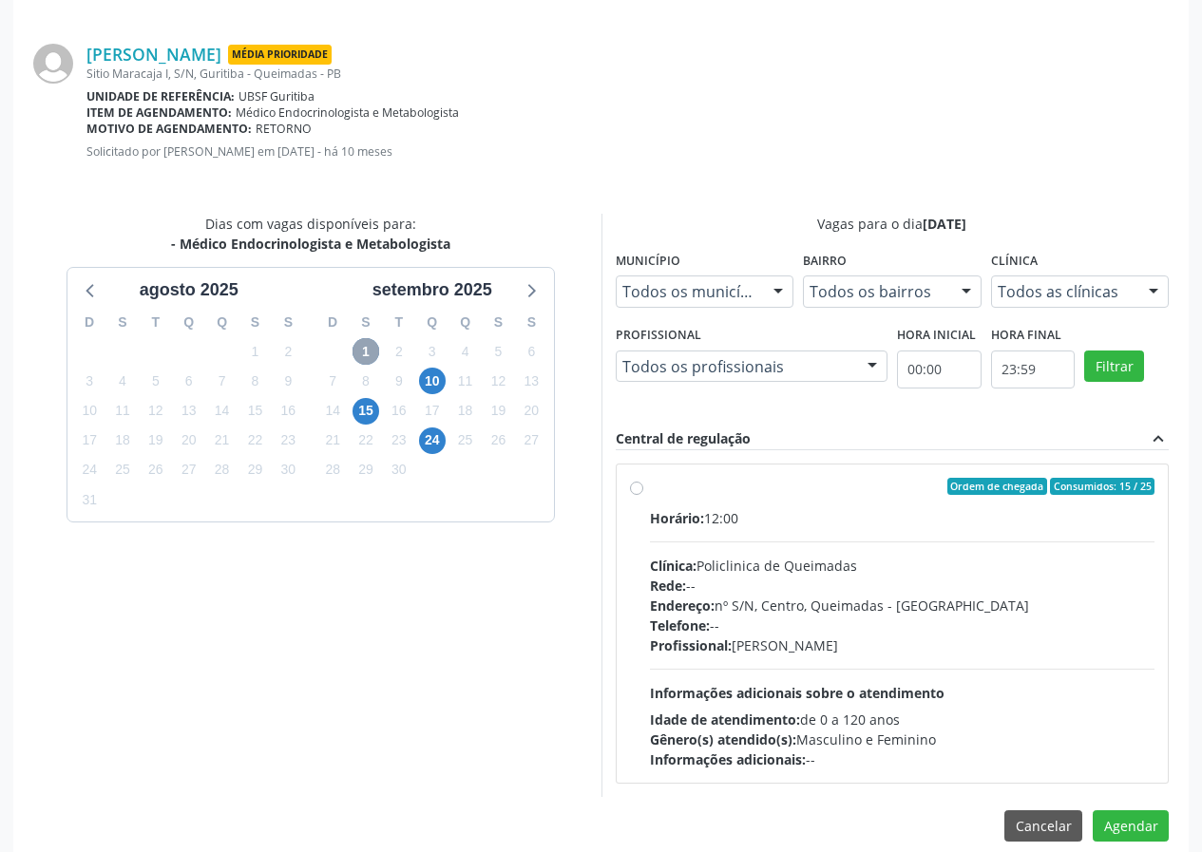
scroll to position [411, 0]
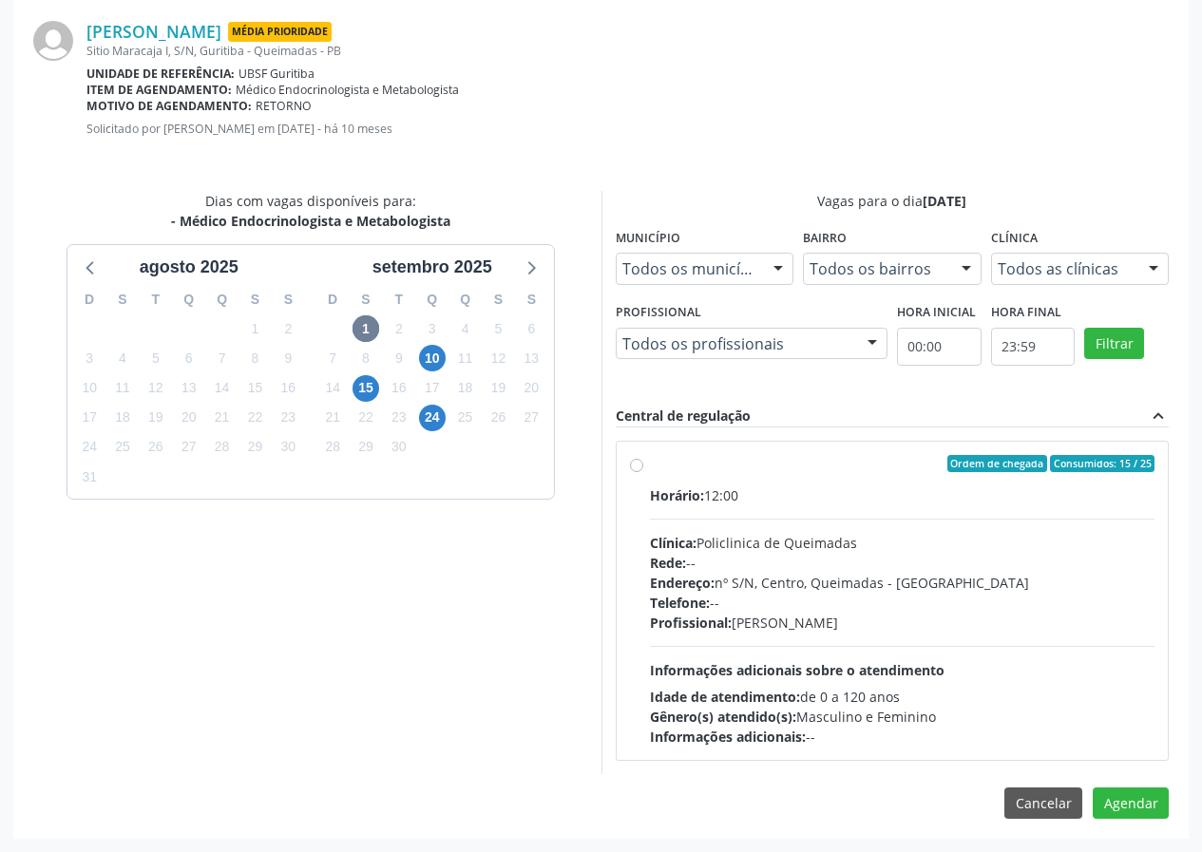
click at [779, 466] on div "Ordem de chegada Consumidos: 15 / 25" at bounding box center [902, 463] width 505 height 17
click at [643, 466] on input "Ordem de chegada Consumidos: 15 / 25 Horário: 12:00 Clínica: Policlinica de Que…" at bounding box center [636, 463] width 13 height 17
radio input "true"
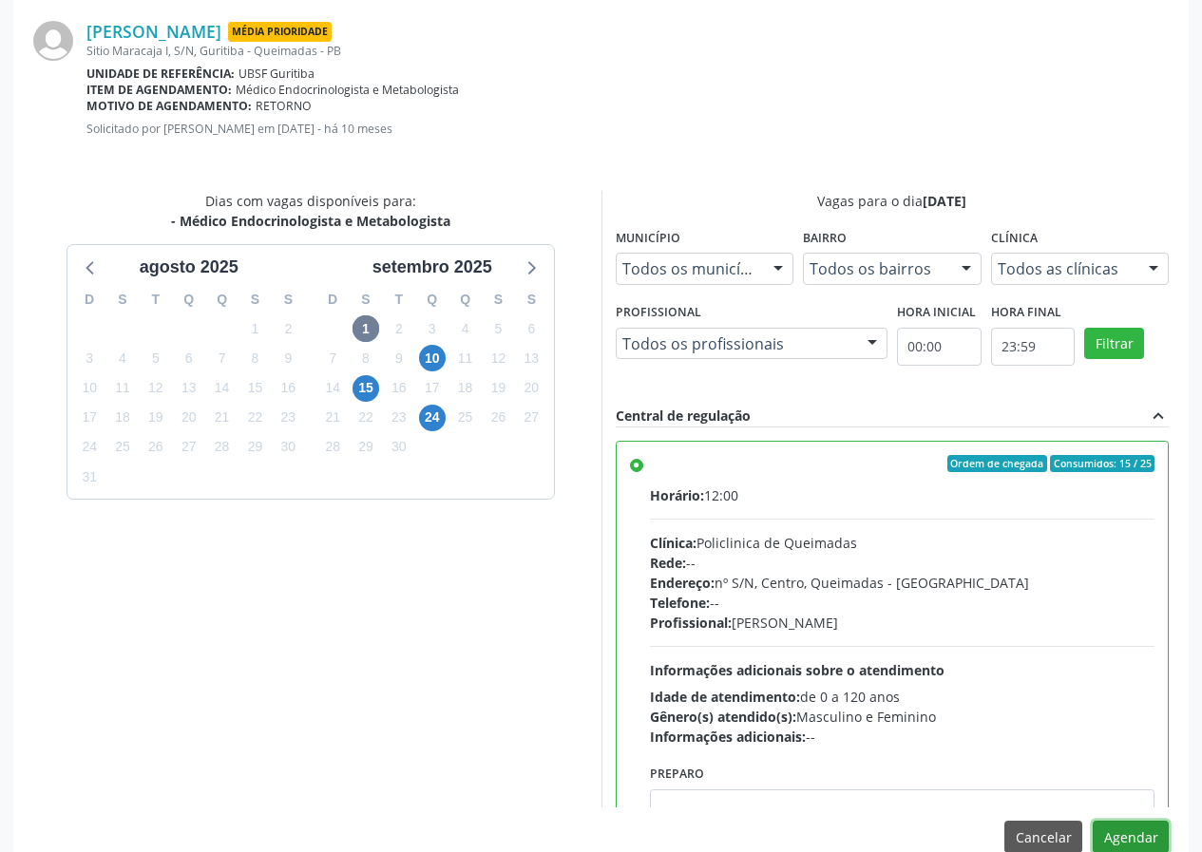
click at [1125, 834] on button "Agendar" at bounding box center [1131, 837] width 76 height 32
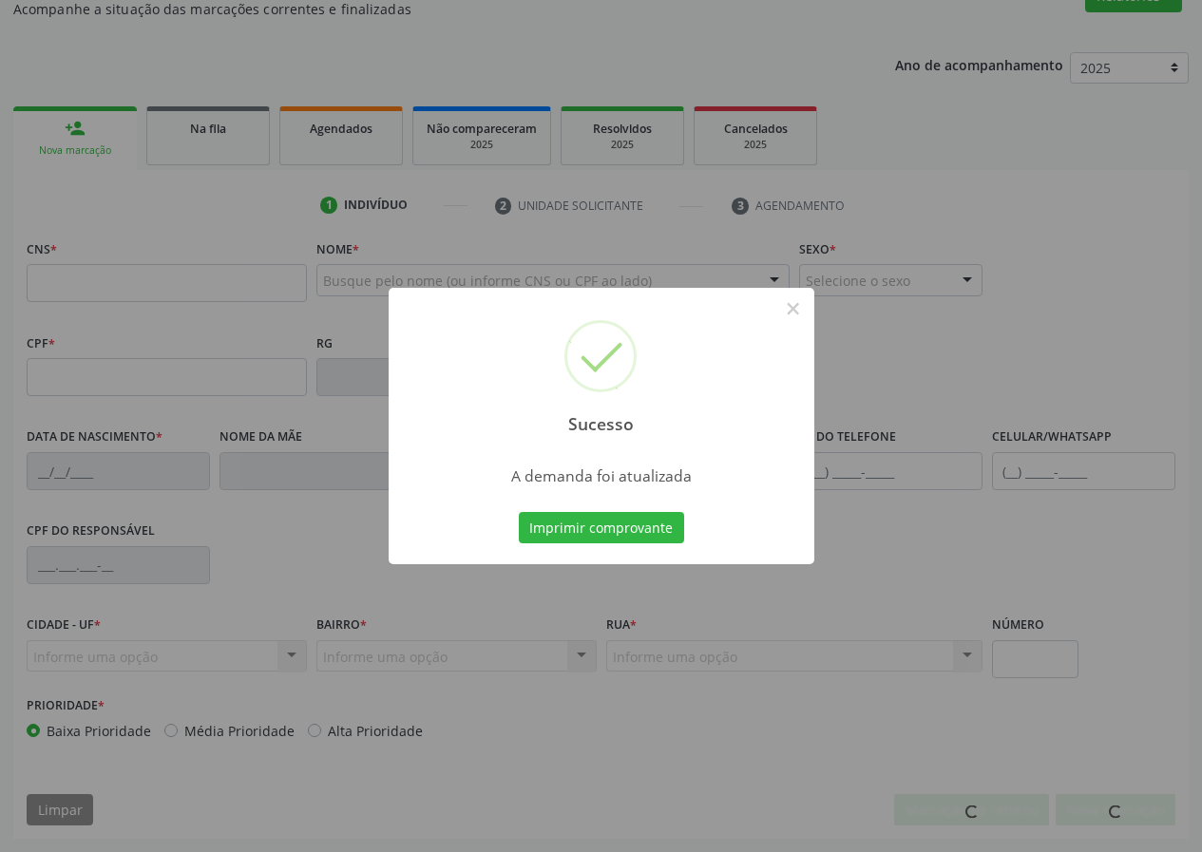
scroll to position [178, 0]
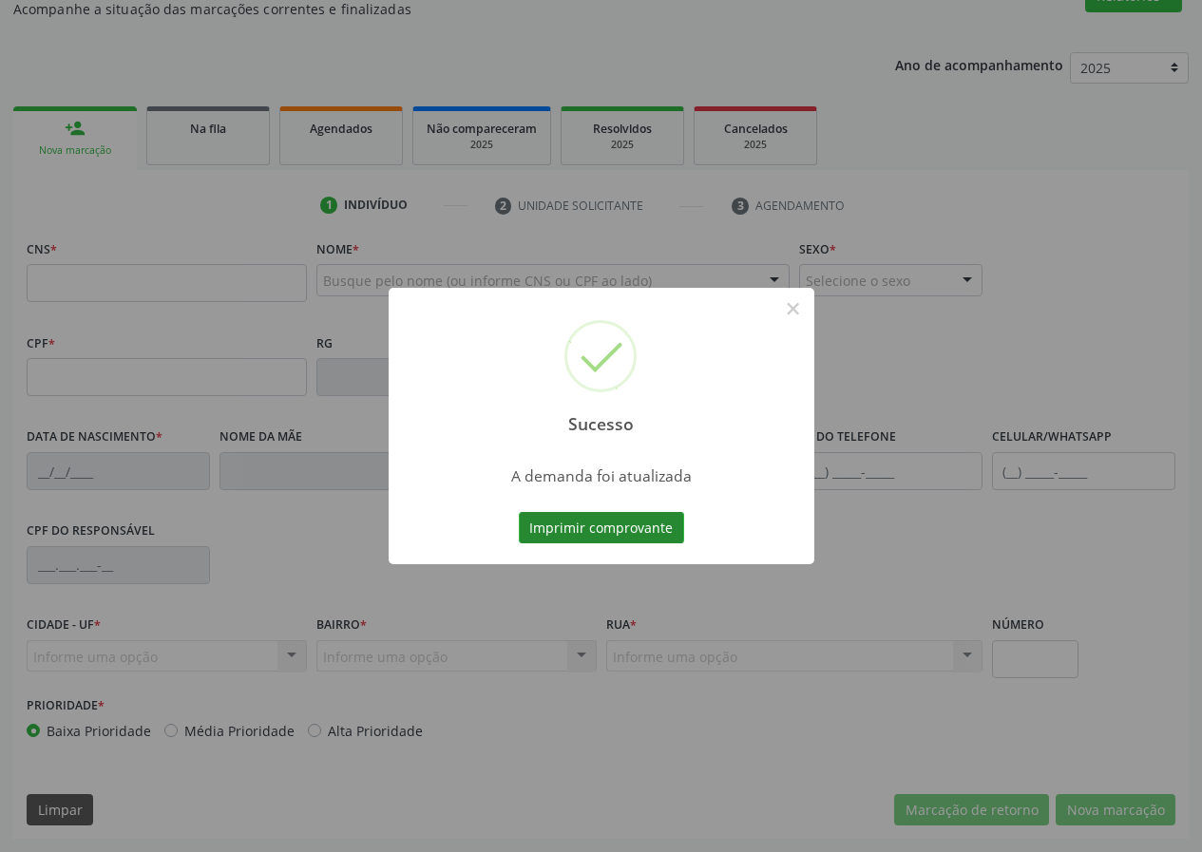
click at [617, 522] on button "Imprimir comprovante" at bounding box center [601, 528] width 165 height 32
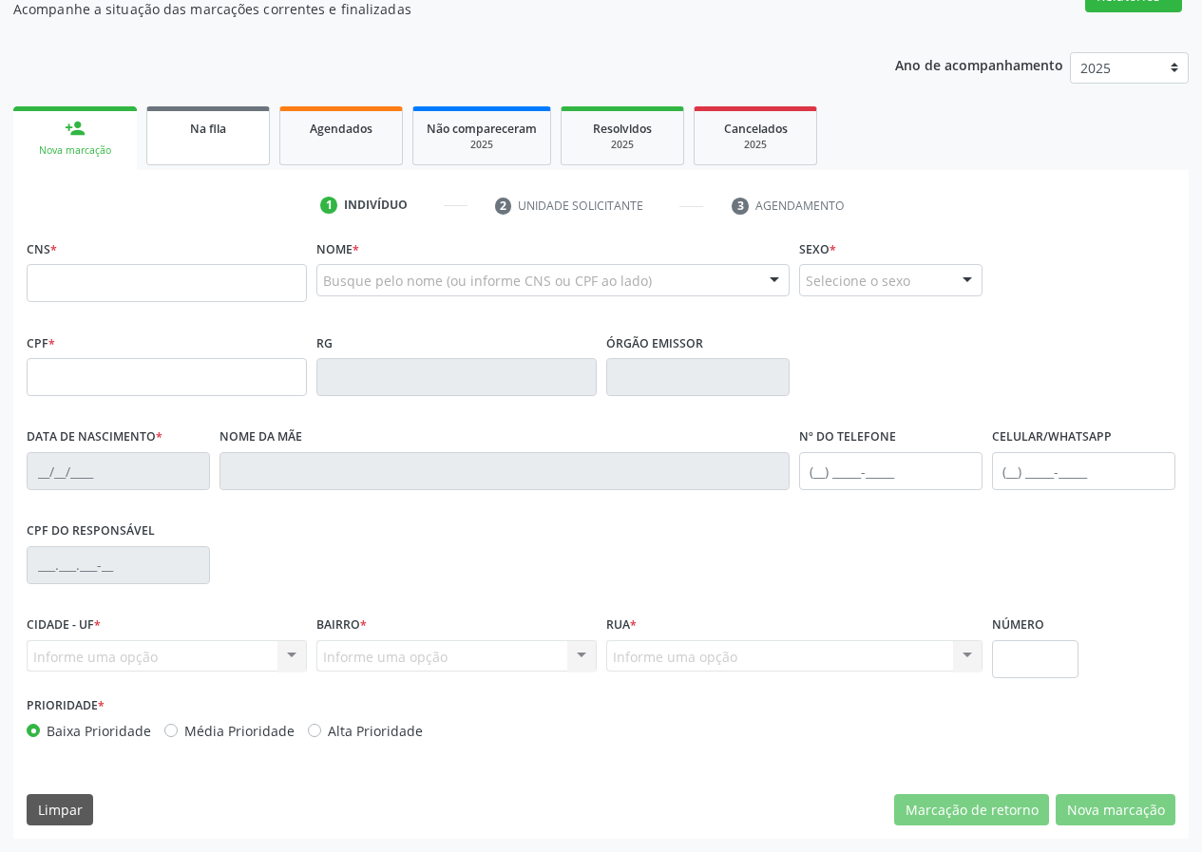
click at [210, 125] on span "Na fila" at bounding box center [208, 129] width 36 height 16
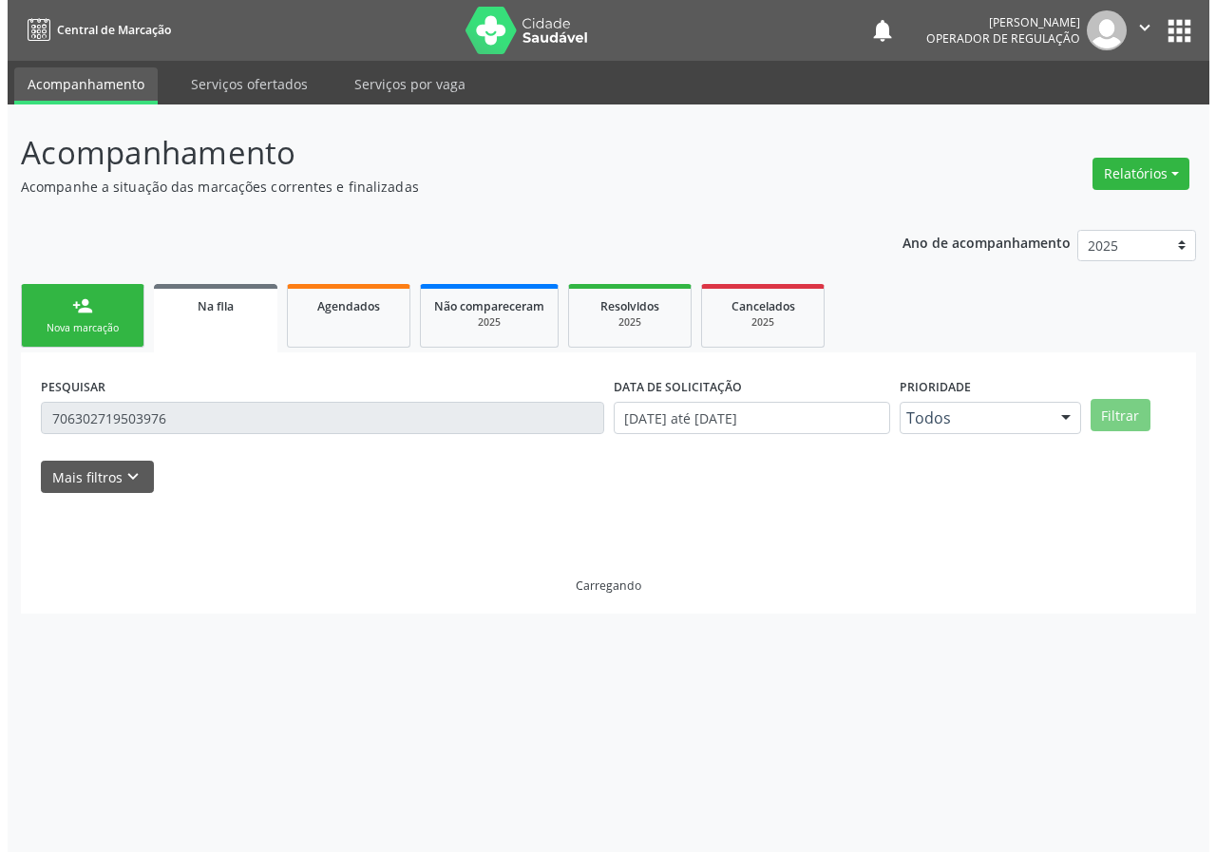
scroll to position [0, 0]
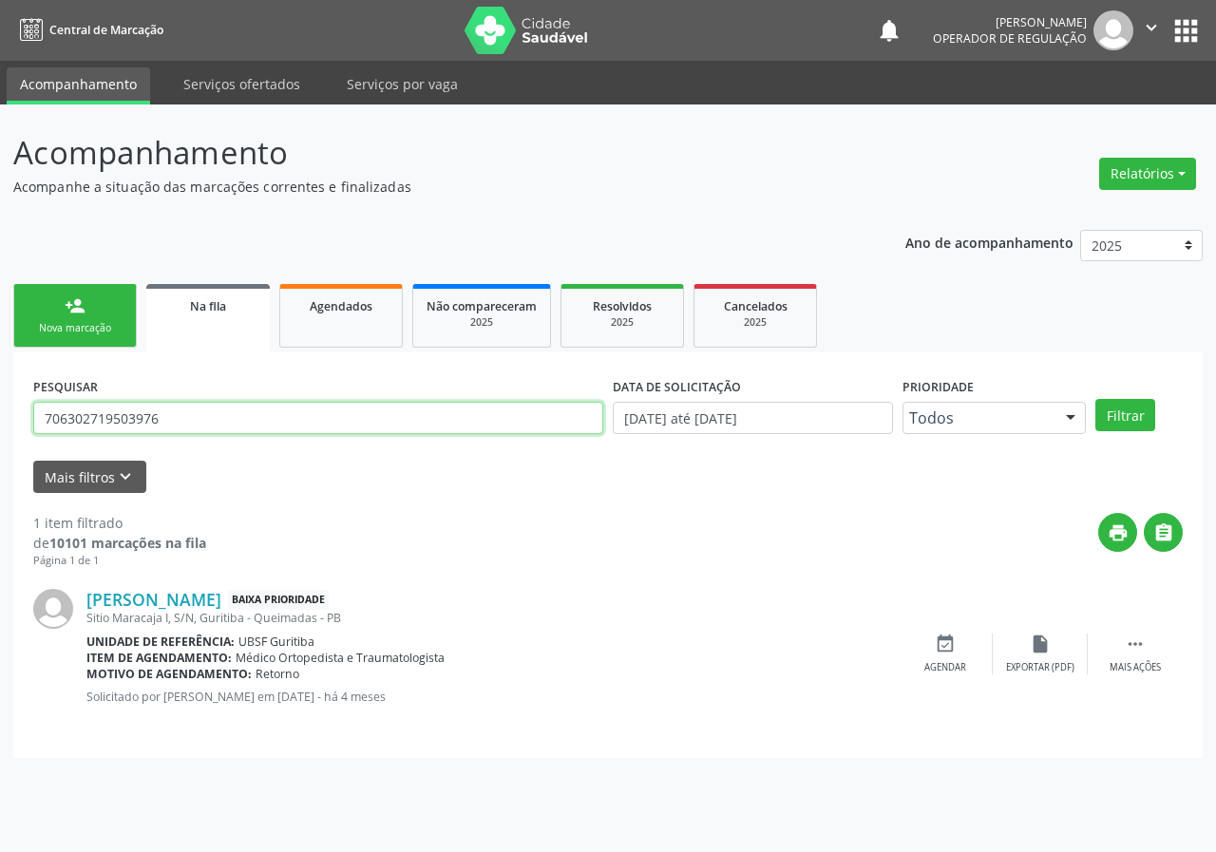
drag, startPoint x: 0, startPoint y: 404, endPoint x: 0, endPoint y: 391, distance: 12.4
click at [0, 396] on div "Acompanhamento Acompanhe a situação das marcações correntes e finalizadas Relat…" at bounding box center [608, 479] width 1216 height 748
type input "701801223541377"
click at [1095, 399] on button "Filtrar" at bounding box center [1125, 415] width 60 height 32
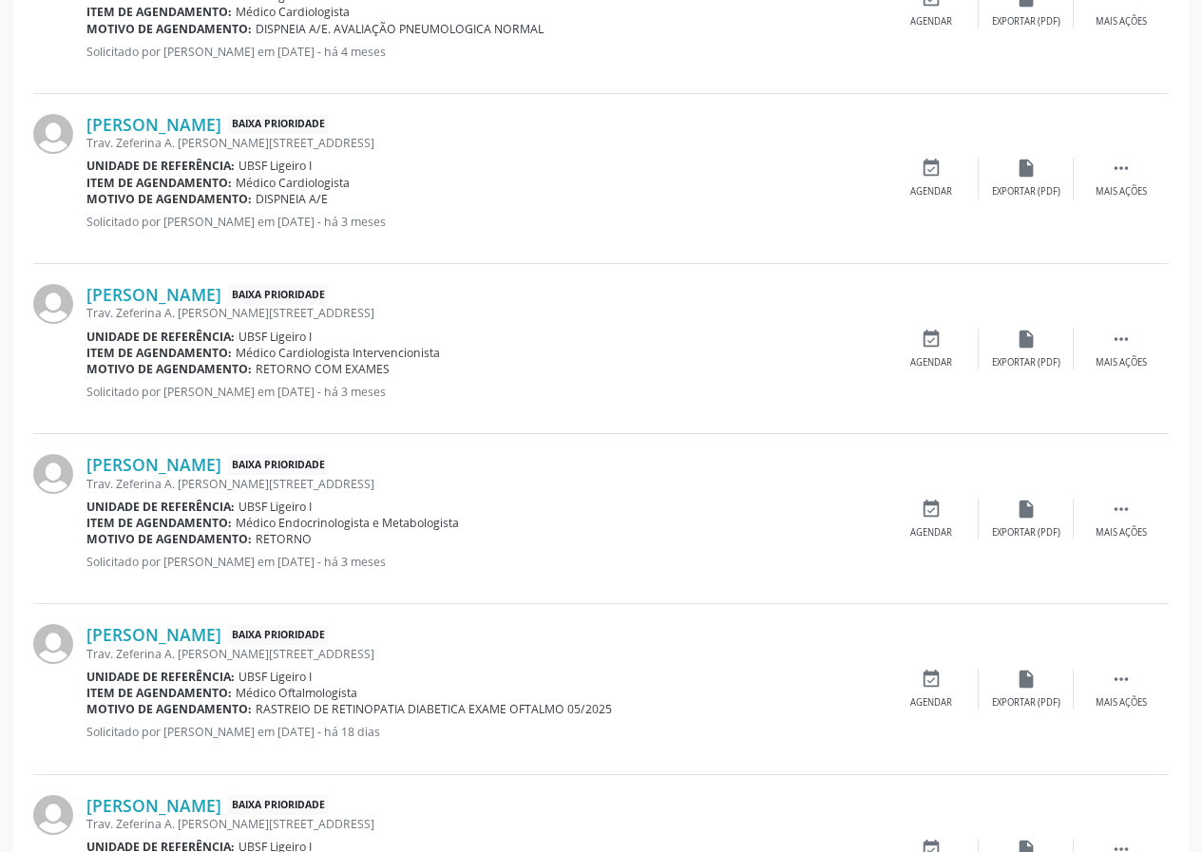
scroll to position [1282, 0]
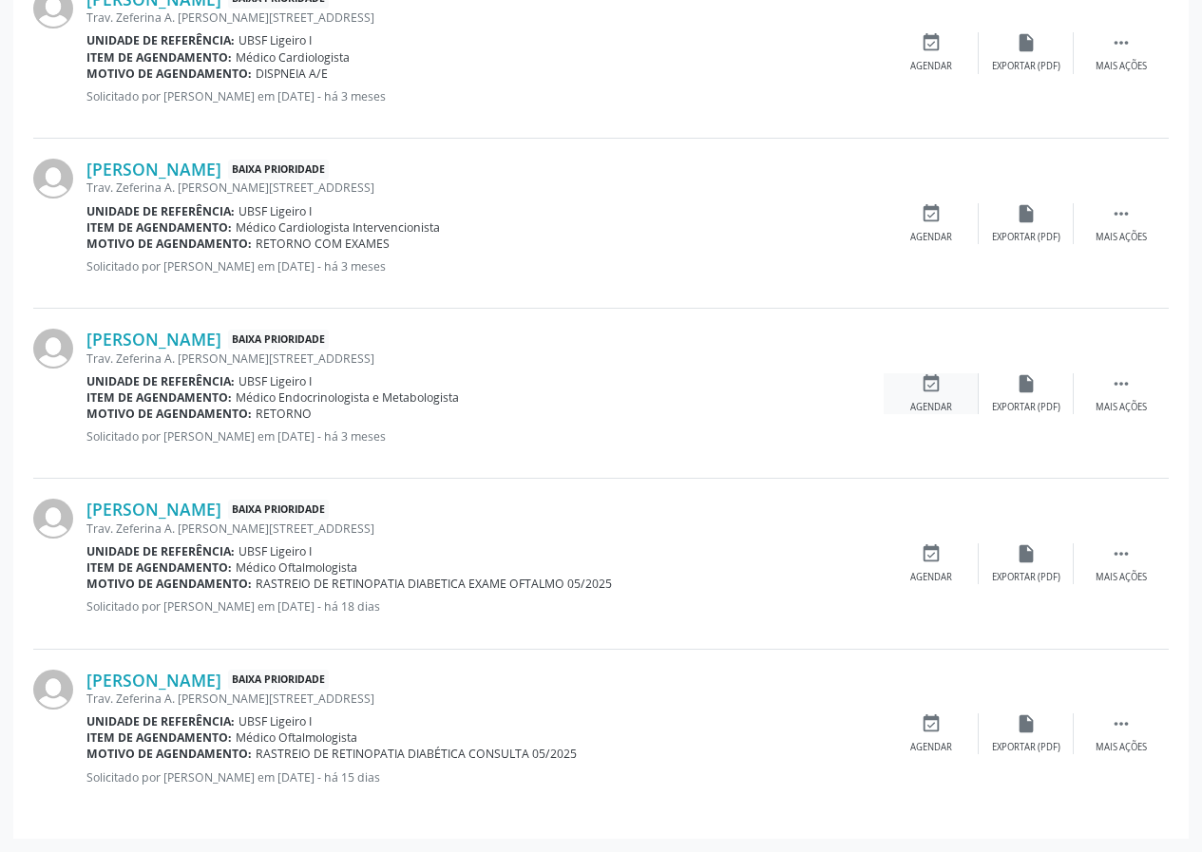
click at [925, 396] on div "event_available Agendar" at bounding box center [931, 393] width 95 height 41
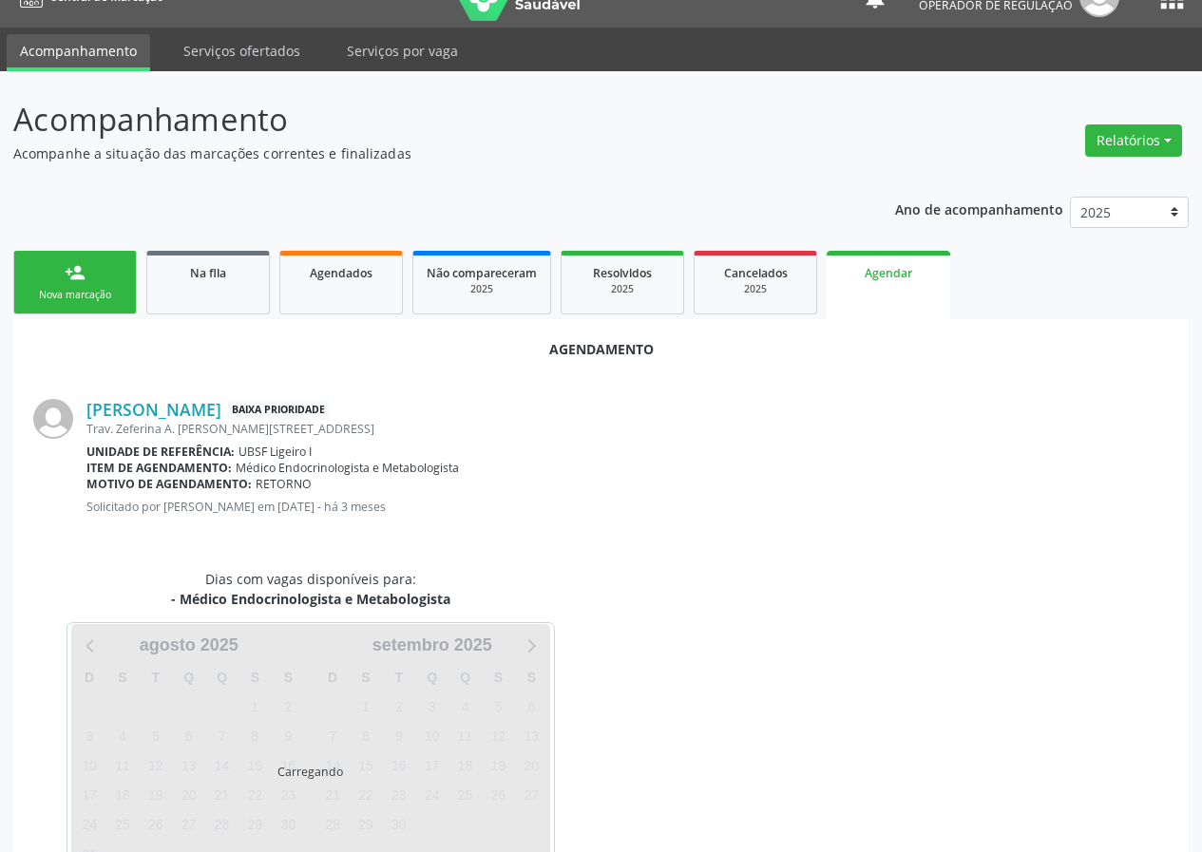
scroll to position [92, 0]
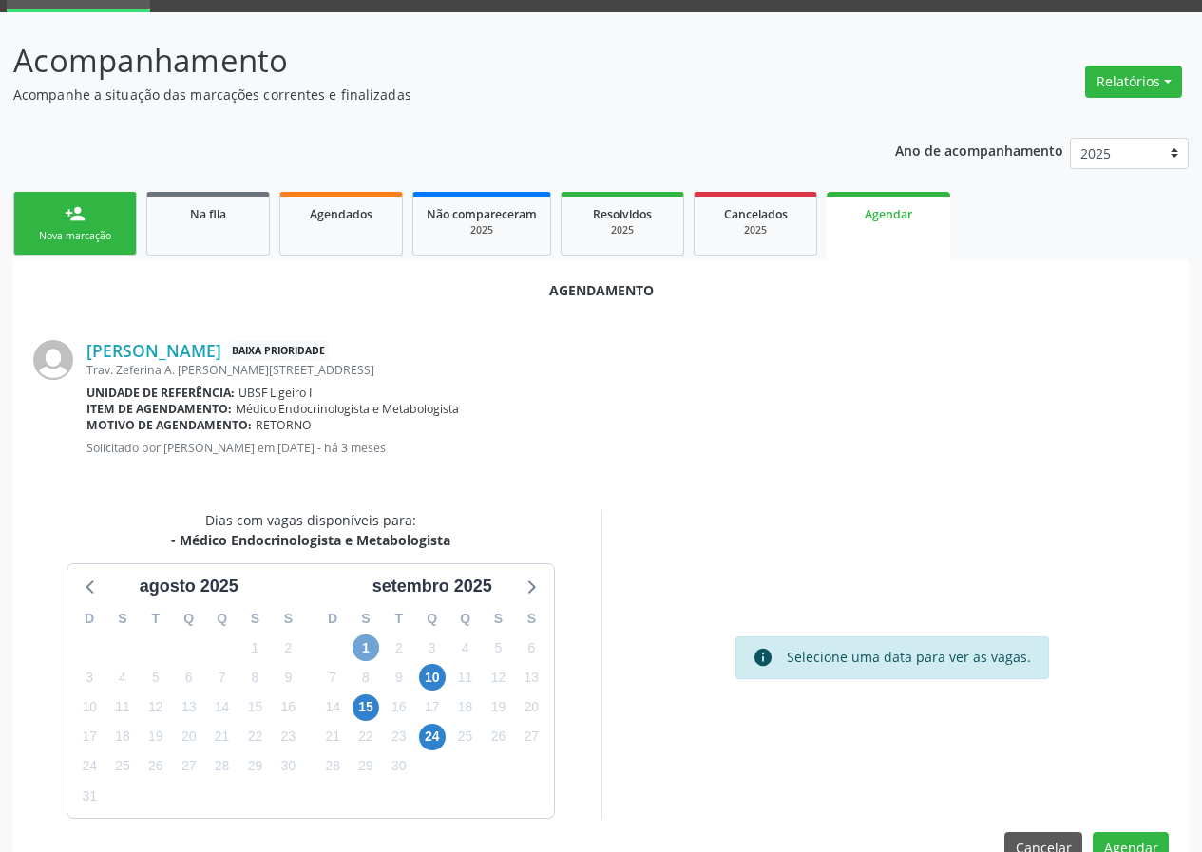
click at [361, 646] on span "1" at bounding box center [365, 648] width 27 height 27
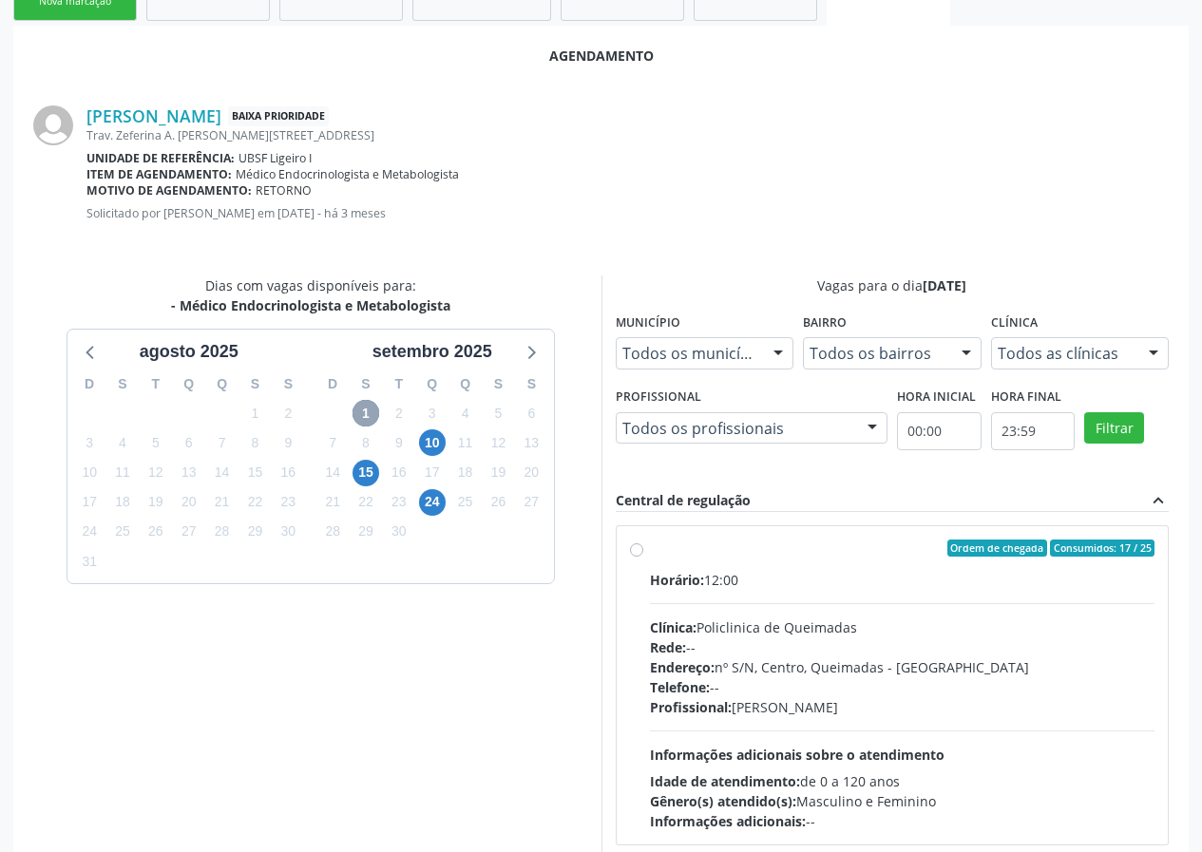
scroll to position [411, 0]
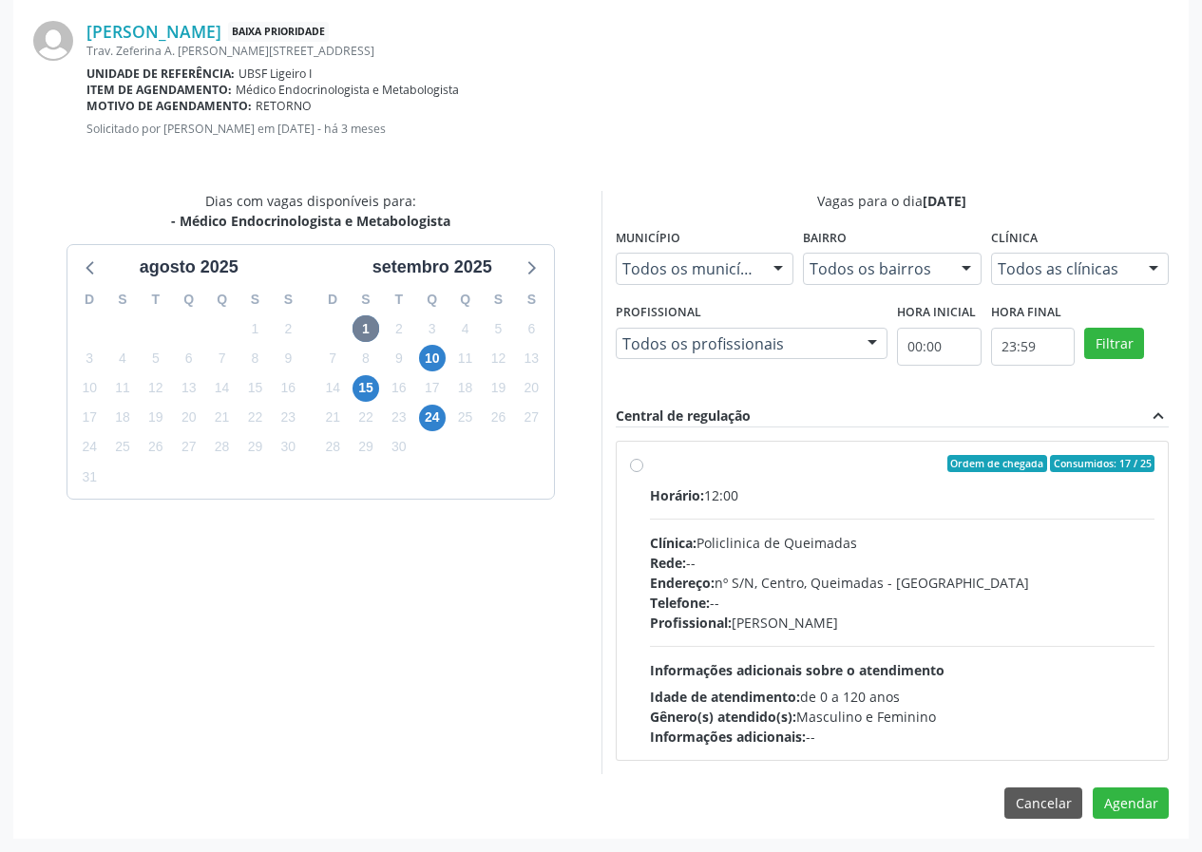
drag, startPoint x: 810, startPoint y: 462, endPoint x: 847, endPoint y: 485, distance: 43.5
click at [811, 461] on div "Ordem de chegada Consumidos: 17 / 25" at bounding box center [902, 463] width 505 height 17
click at [643, 461] on input "Ordem de chegada Consumidos: 17 / 25 Horário: 12:00 Clínica: Policlinica de Que…" at bounding box center [636, 463] width 13 height 17
radio input "true"
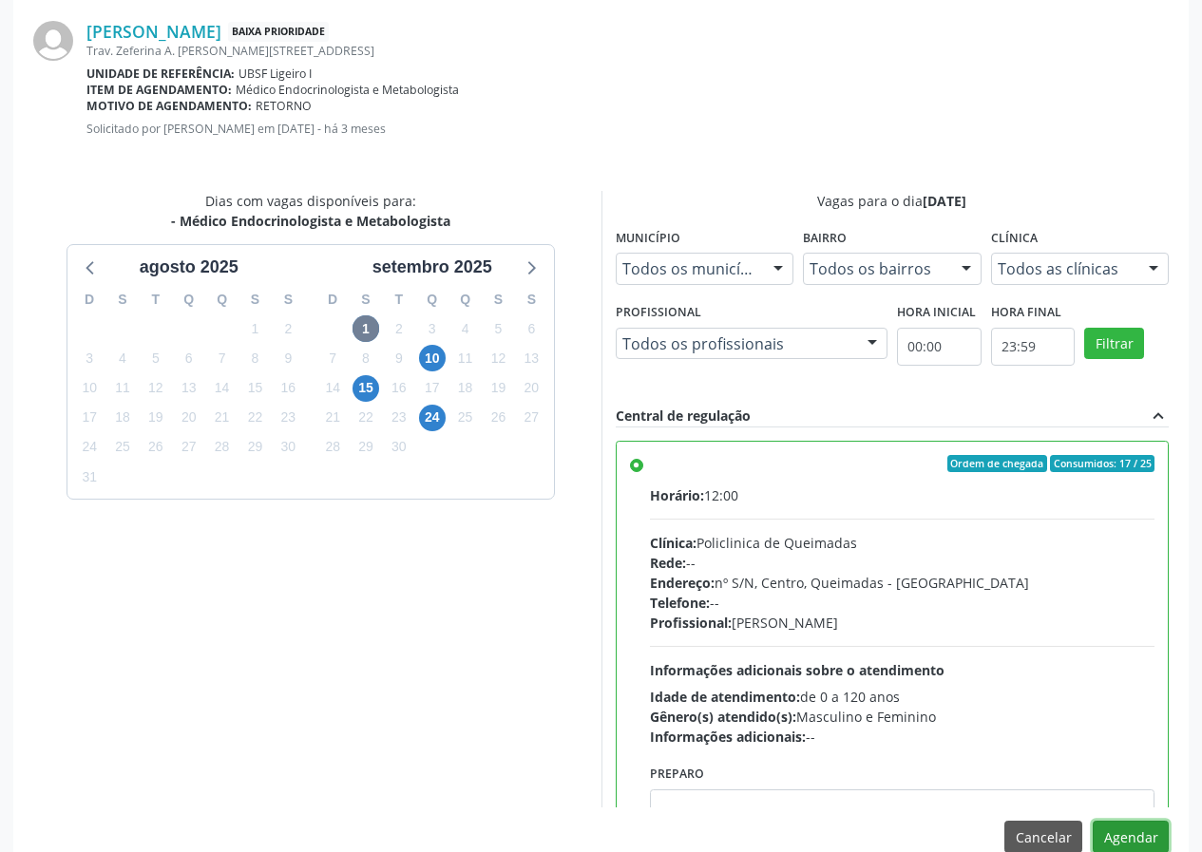
click at [1126, 841] on button "Agendar" at bounding box center [1131, 837] width 76 height 32
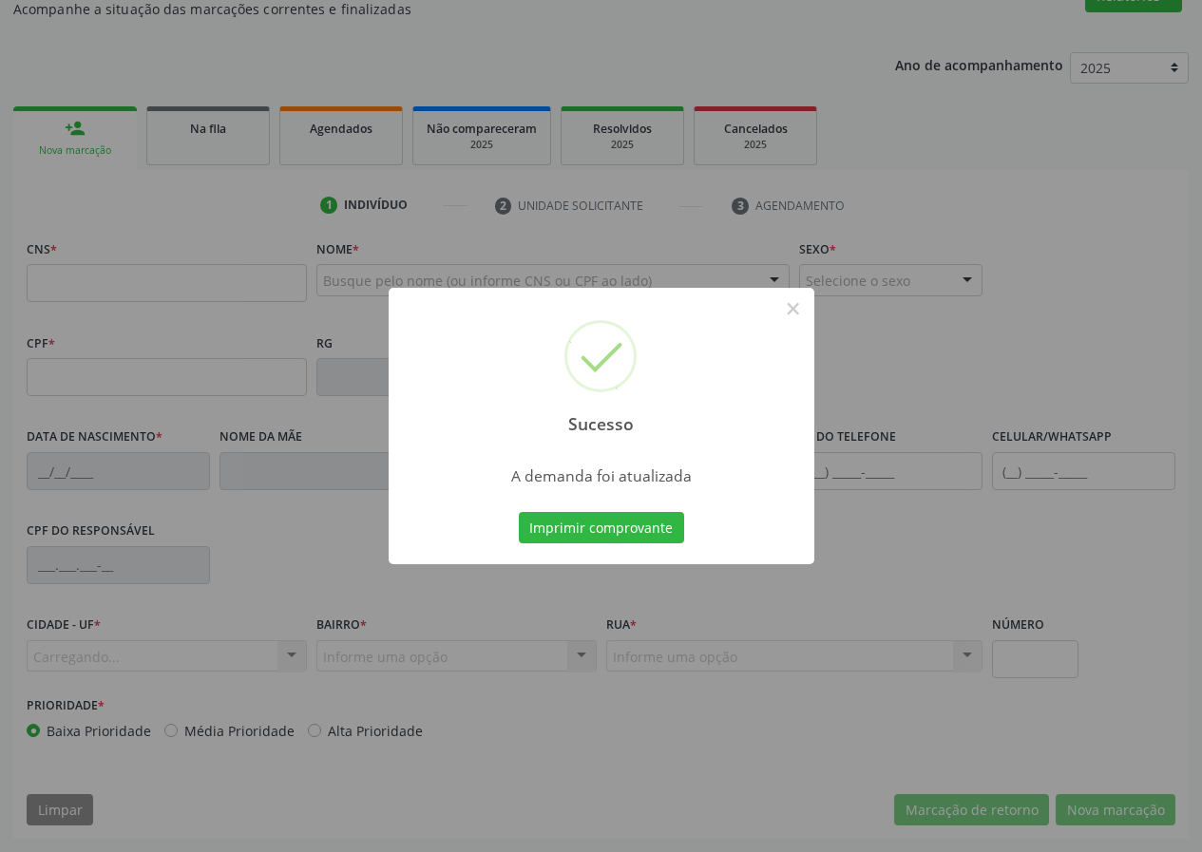
scroll to position [178, 0]
click at [635, 522] on button "Imprimir comprovante" at bounding box center [601, 528] width 165 height 32
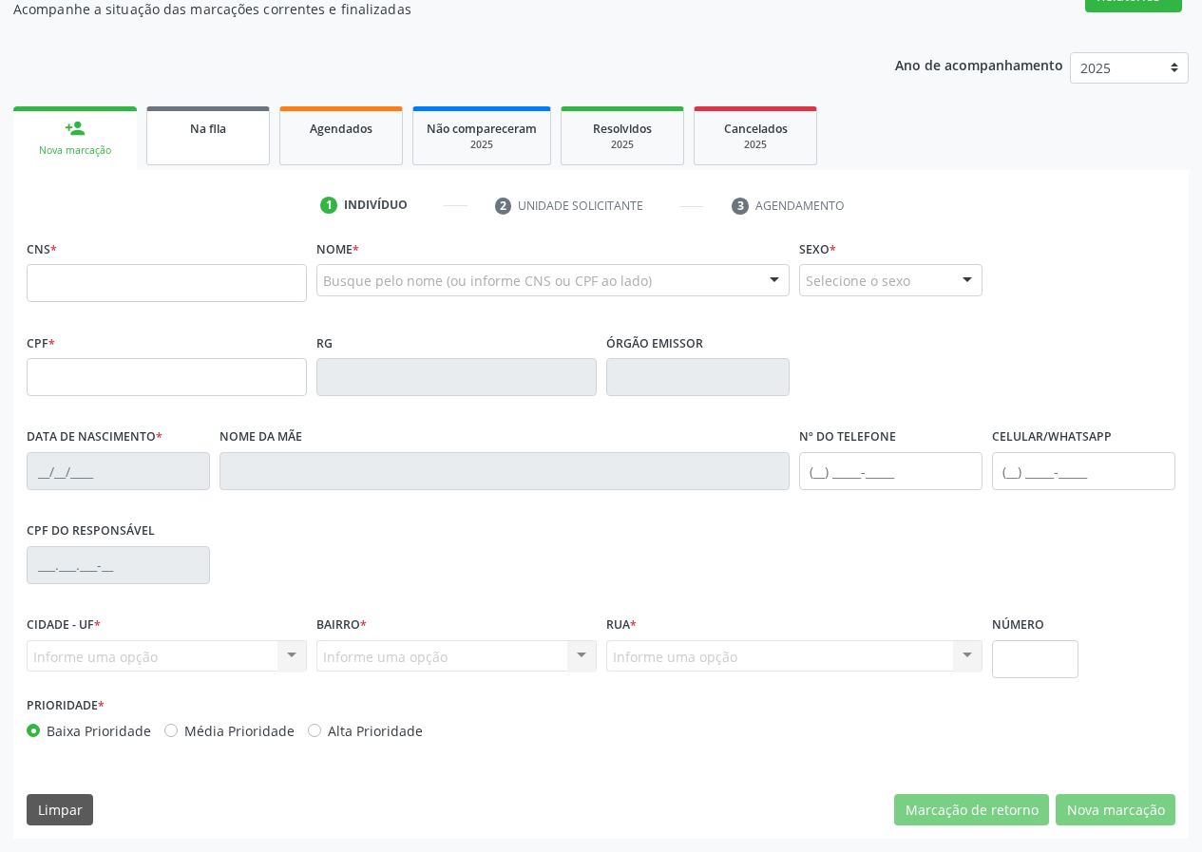
click at [208, 130] on span "Na fila" at bounding box center [208, 129] width 36 height 16
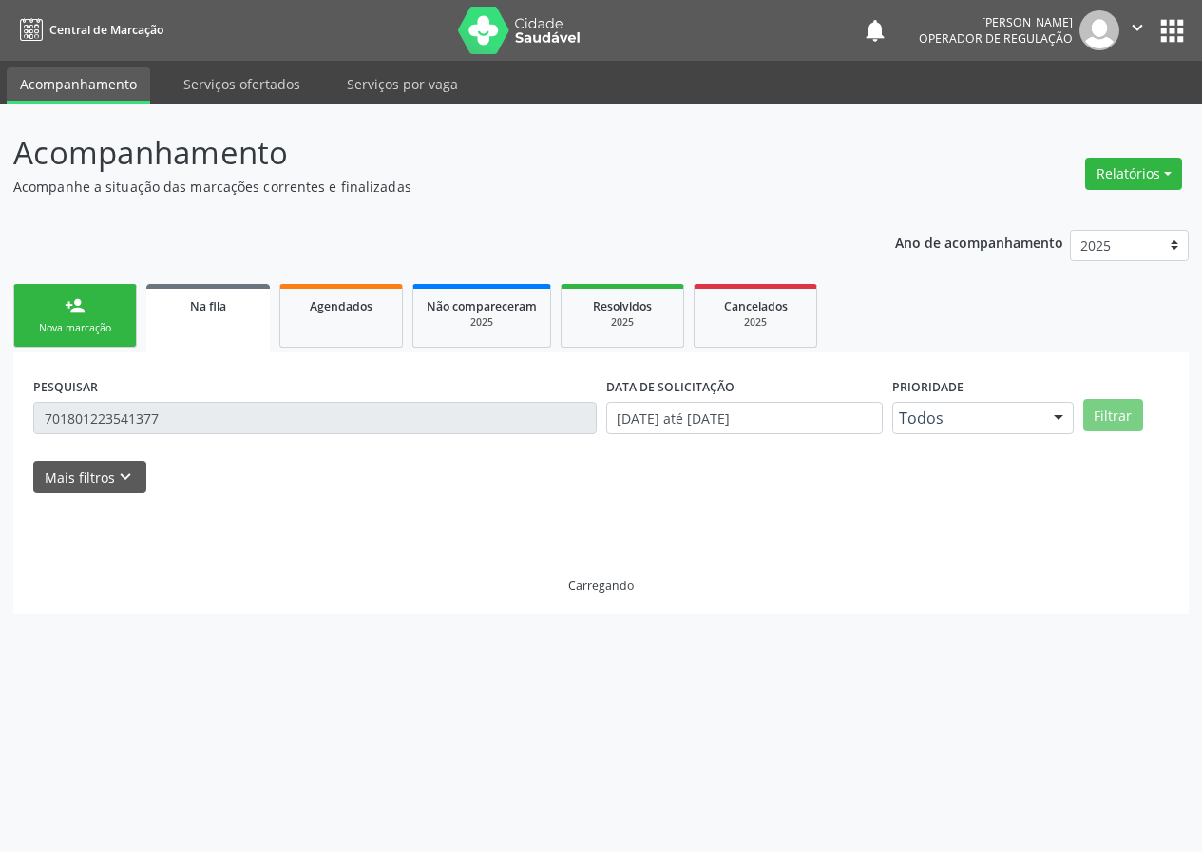
scroll to position [0, 0]
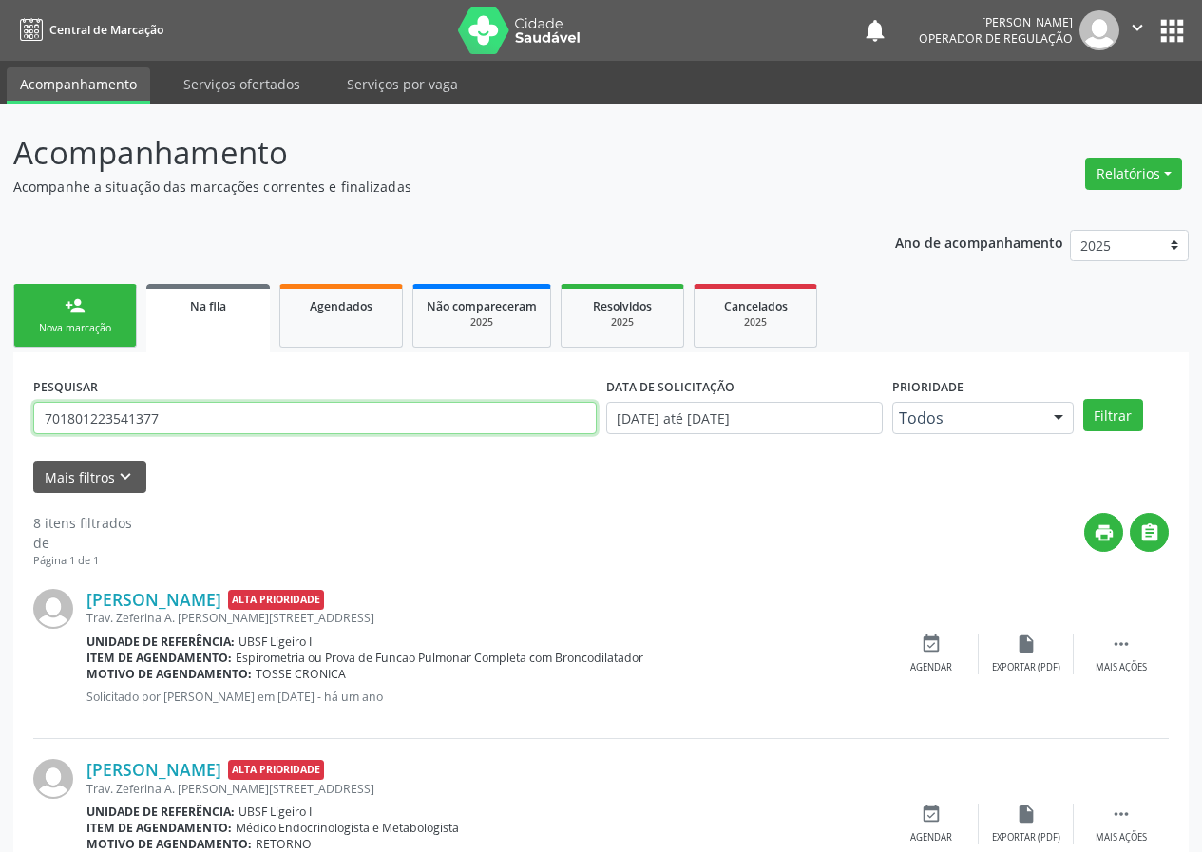
drag, startPoint x: 210, startPoint y: 416, endPoint x: 0, endPoint y: 399, distance: 210.6
type input "701806279552972"
click at [1083, 399] on button "Filtrar" at bounding box center [1113, 415] width 60 height 32
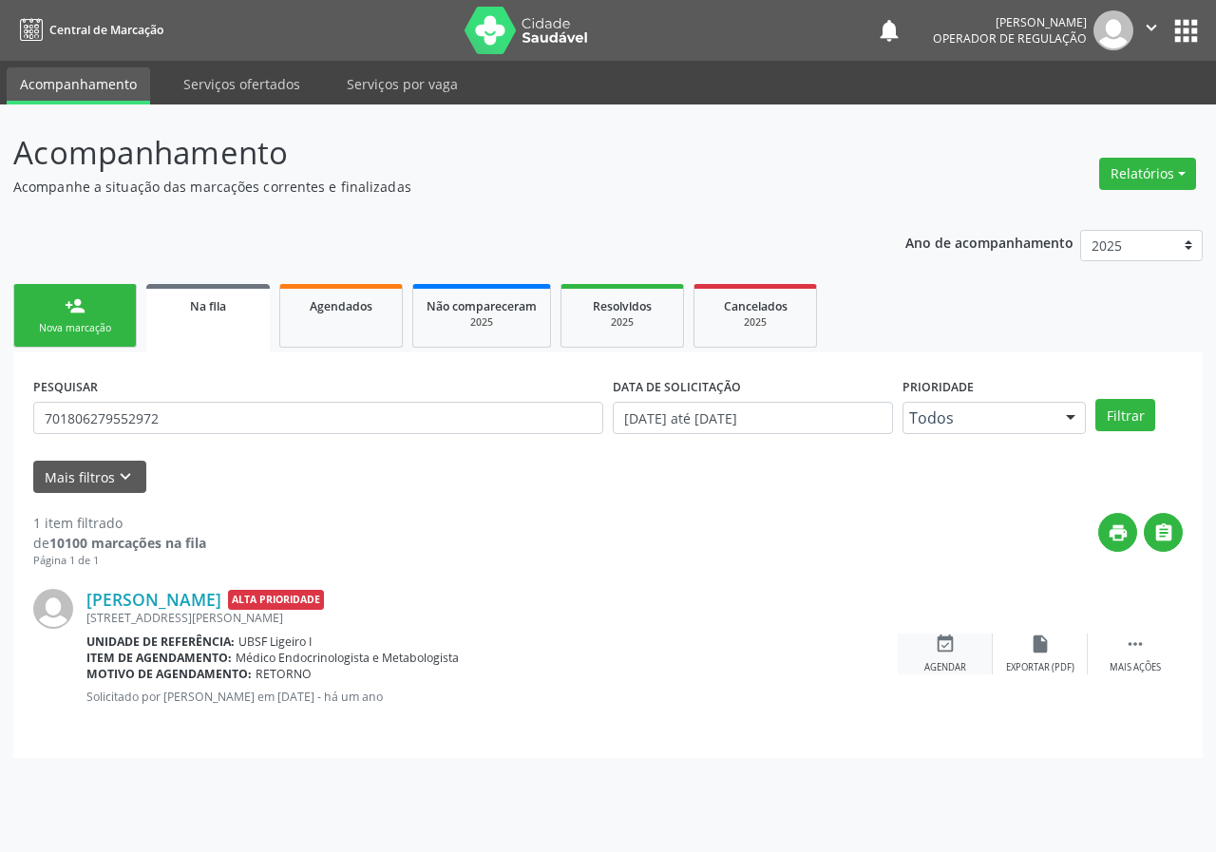
click at [946, 636] on icon "event_available" at bounding box center [945, 644] width 21 height 21
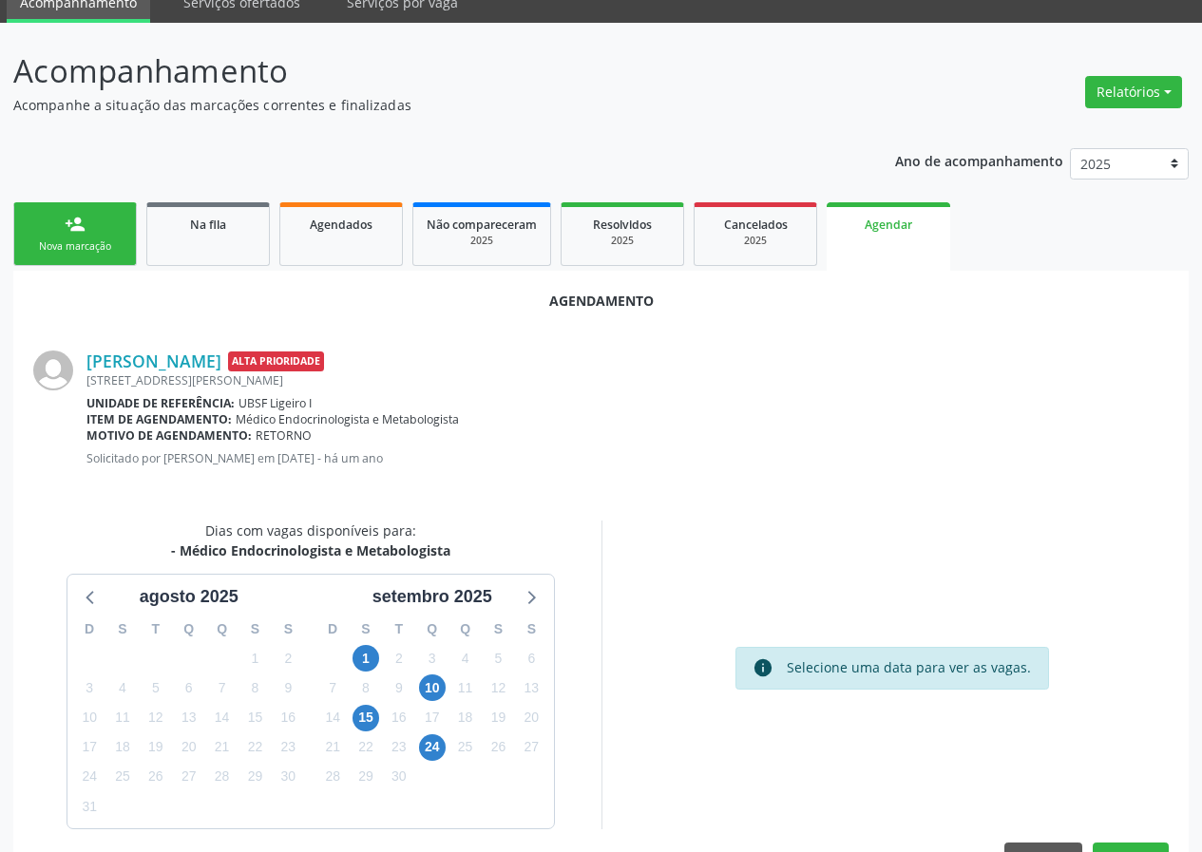
scroll to position [92, 0]
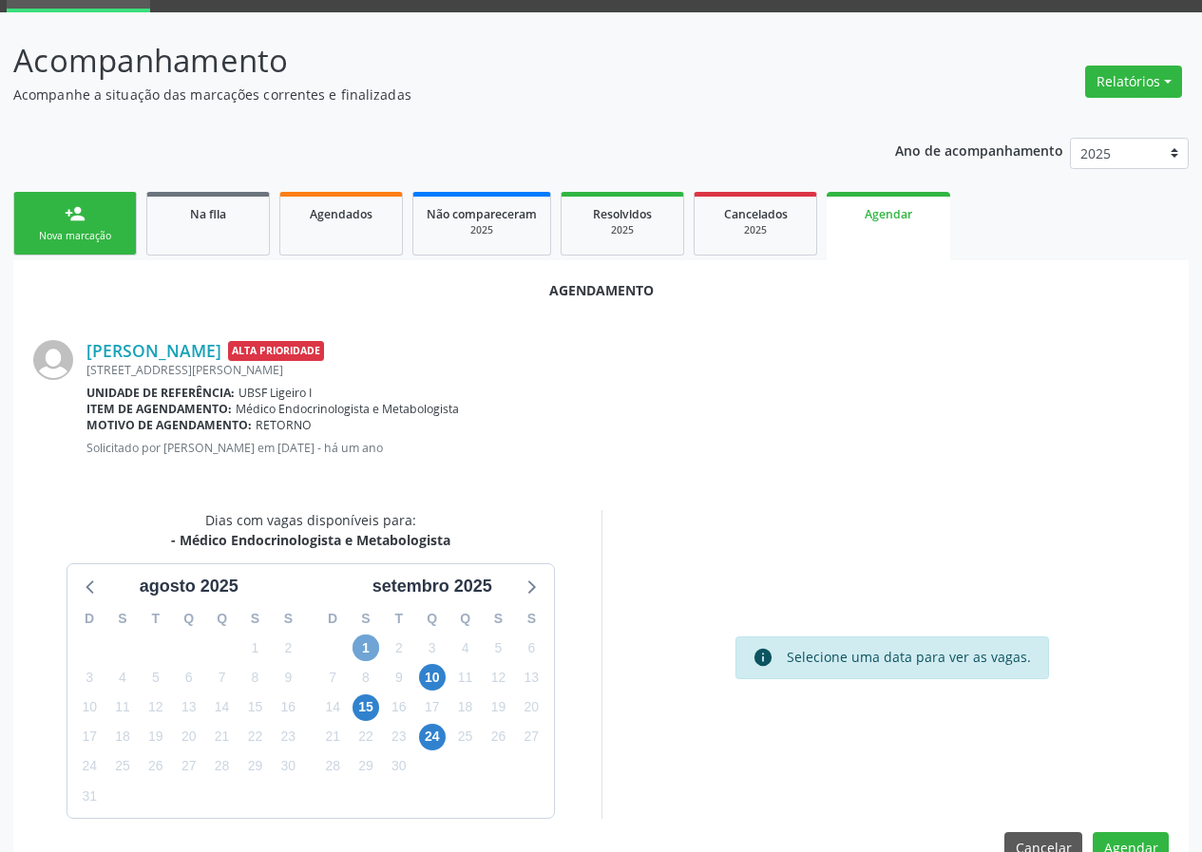
click at [368, 654] on span "1" at bounding box center [365, 648] width 27 height 27
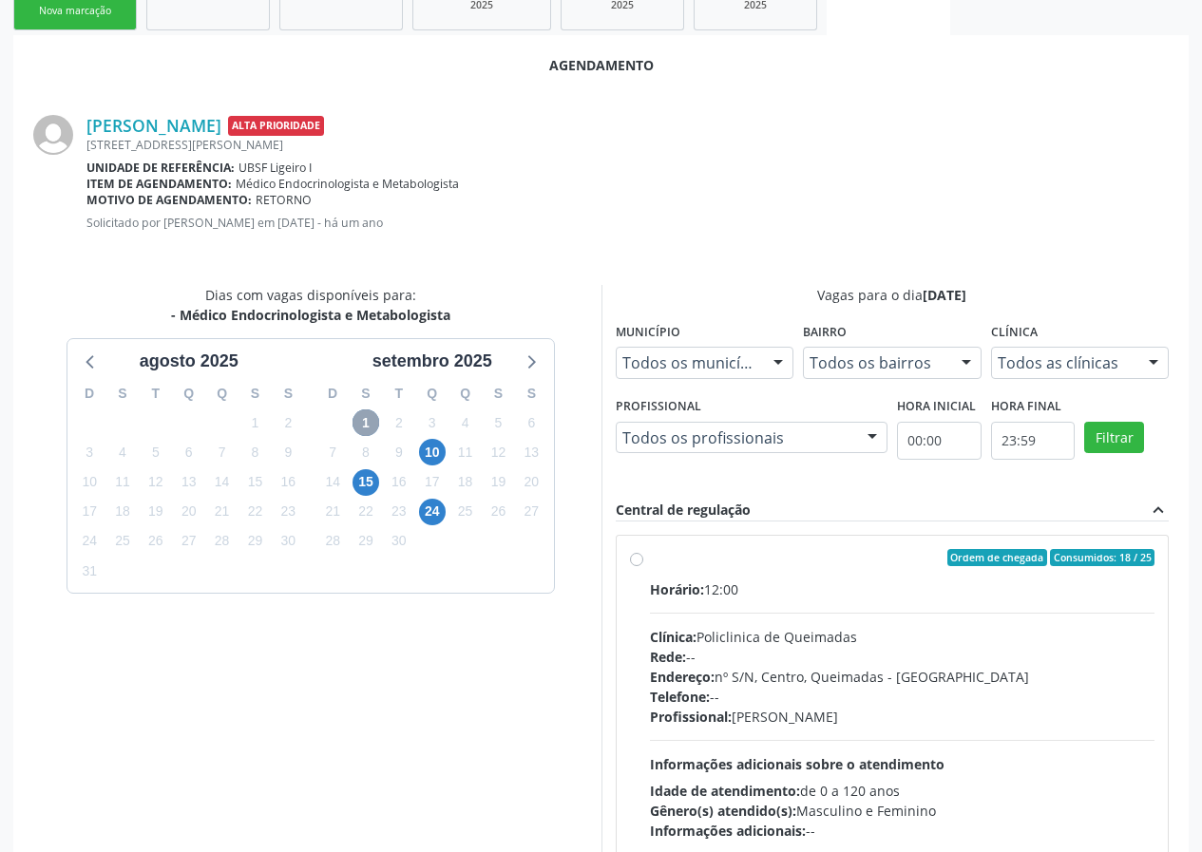
scroll to position [411, 0]
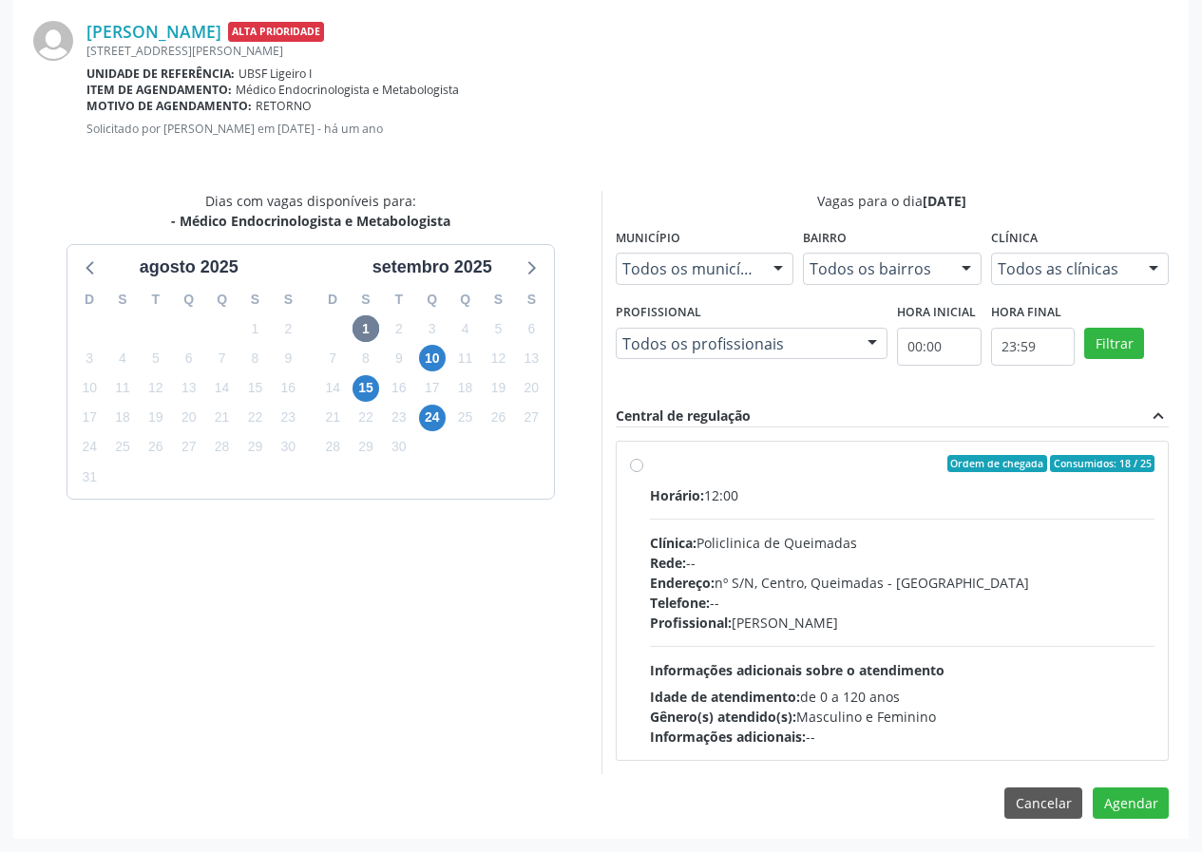
click at [835, 467] on div "Ordem de chegada Consumidos: 18 / 25" at bounding box center [902, 463] width 505 height 17
click at [643, 467] on input "Ordem de chegada Consumidos: 18 / 25 Horário: 12:00 Clínica: Policlinica de Que…" at bounding box center [636, 463] width 13 height 17
radio input "true"
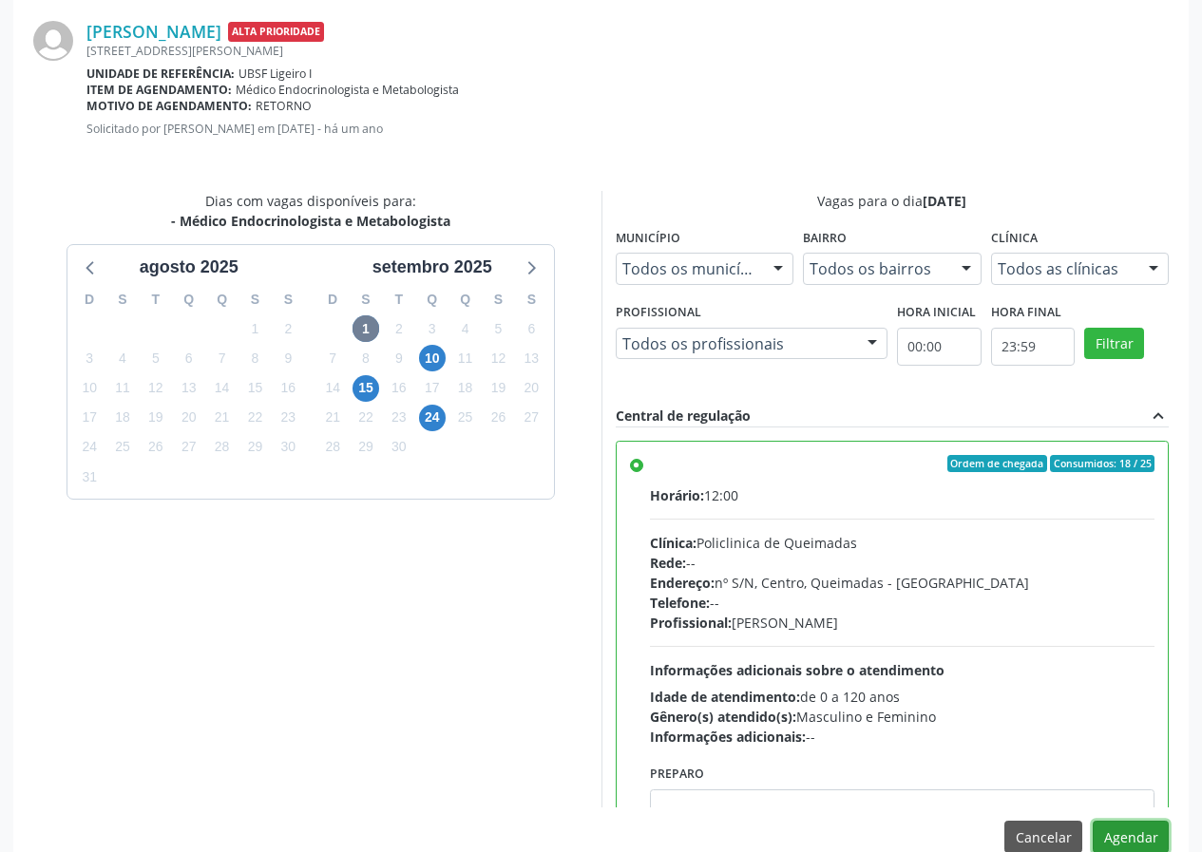
click at [1114, 833] on button "Agendar" at bounding box center [1131, 837] width 76 height 32
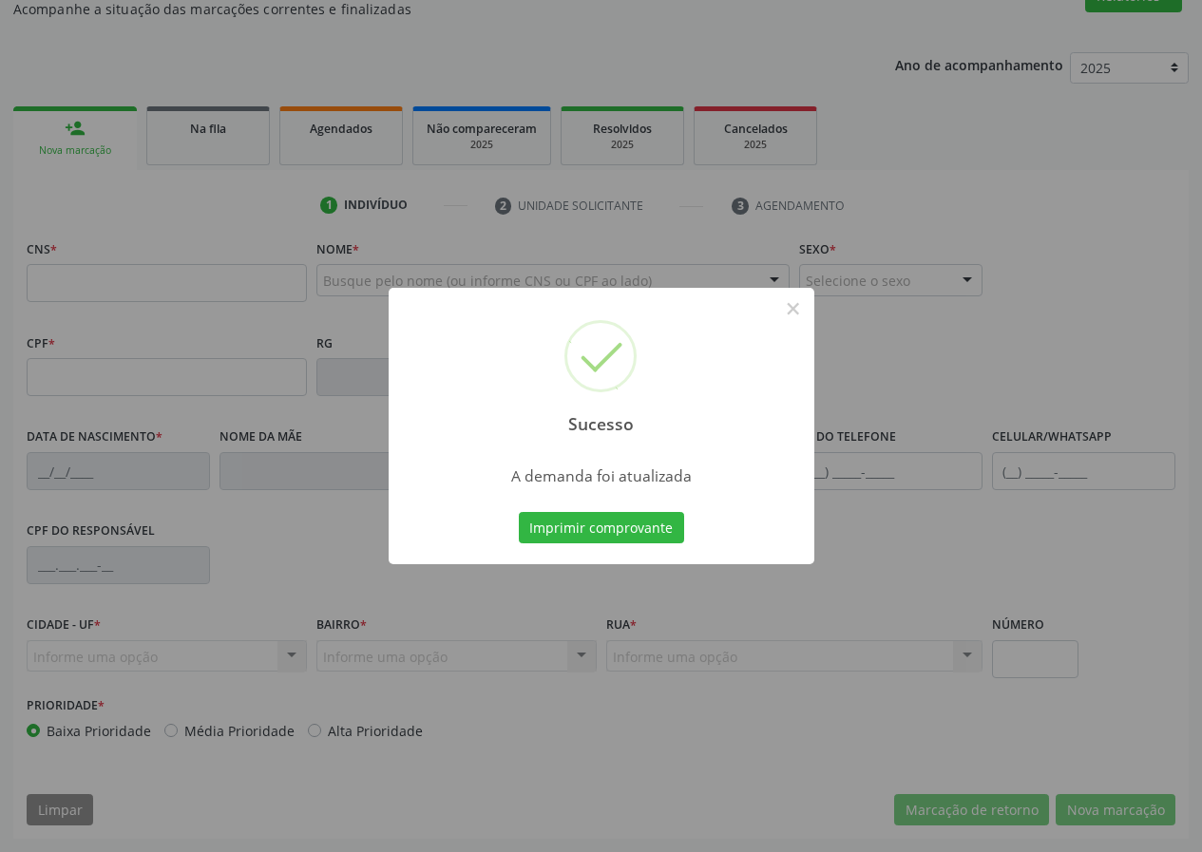
scroll to position [178, 0]
click at [582, 516] on button "Imprimir comprovante" at bounding box center [601, 528] width 165 height 32
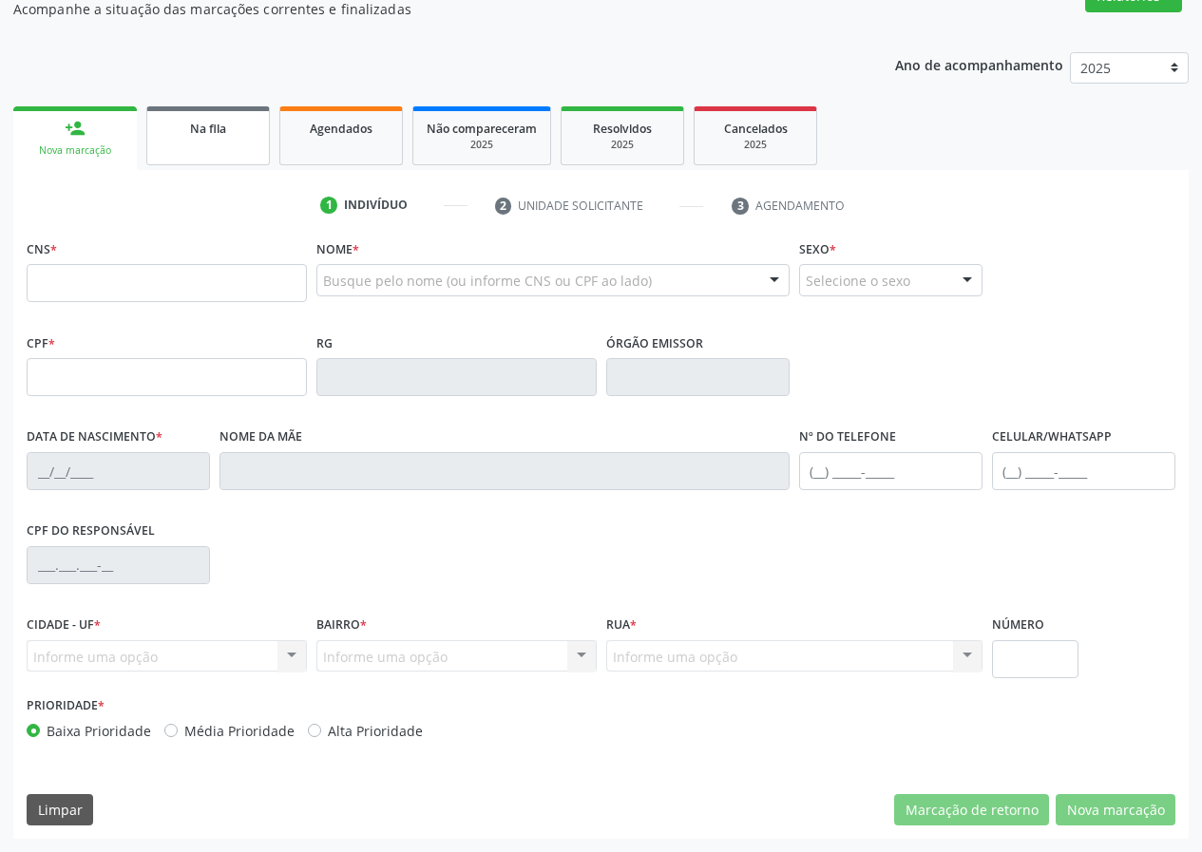
click at [235, 109] on link "Na fila" at bounding box center [208, 135] width 124 height 59
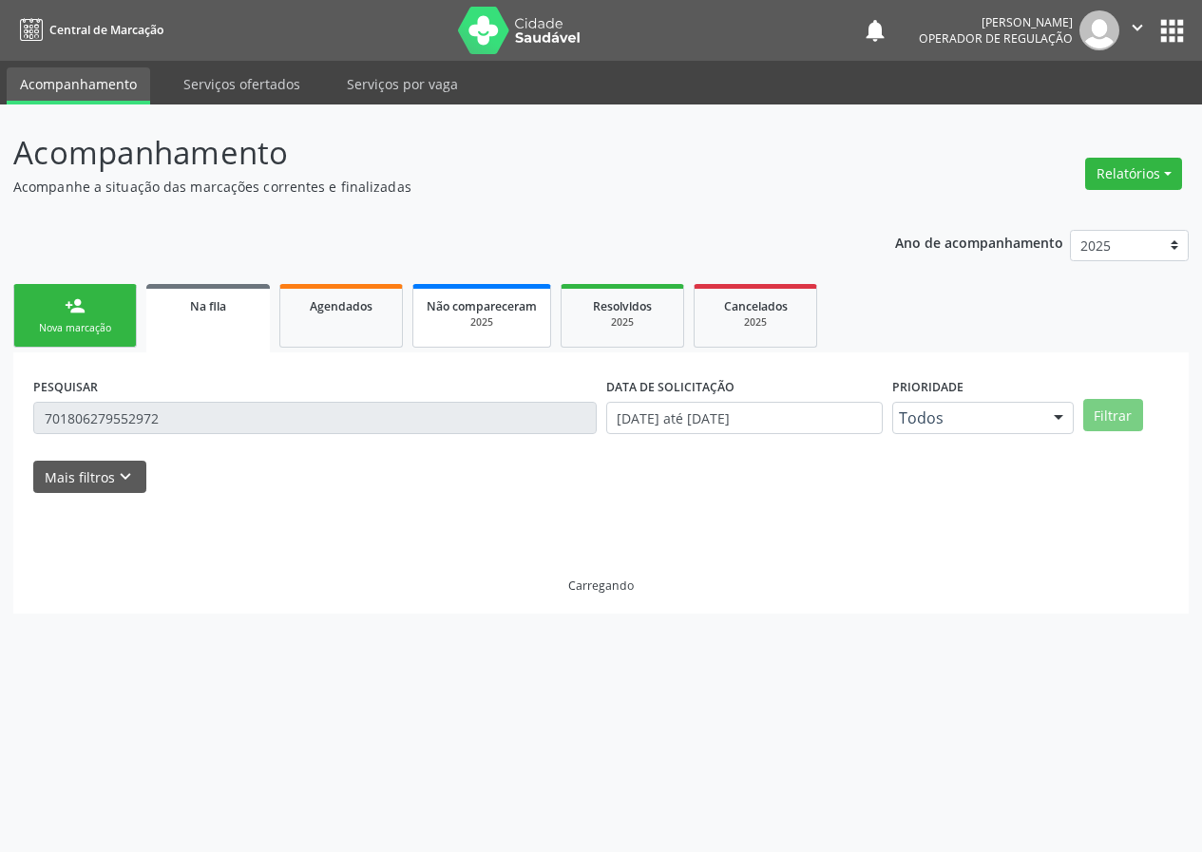
scroll to position [0, 0]
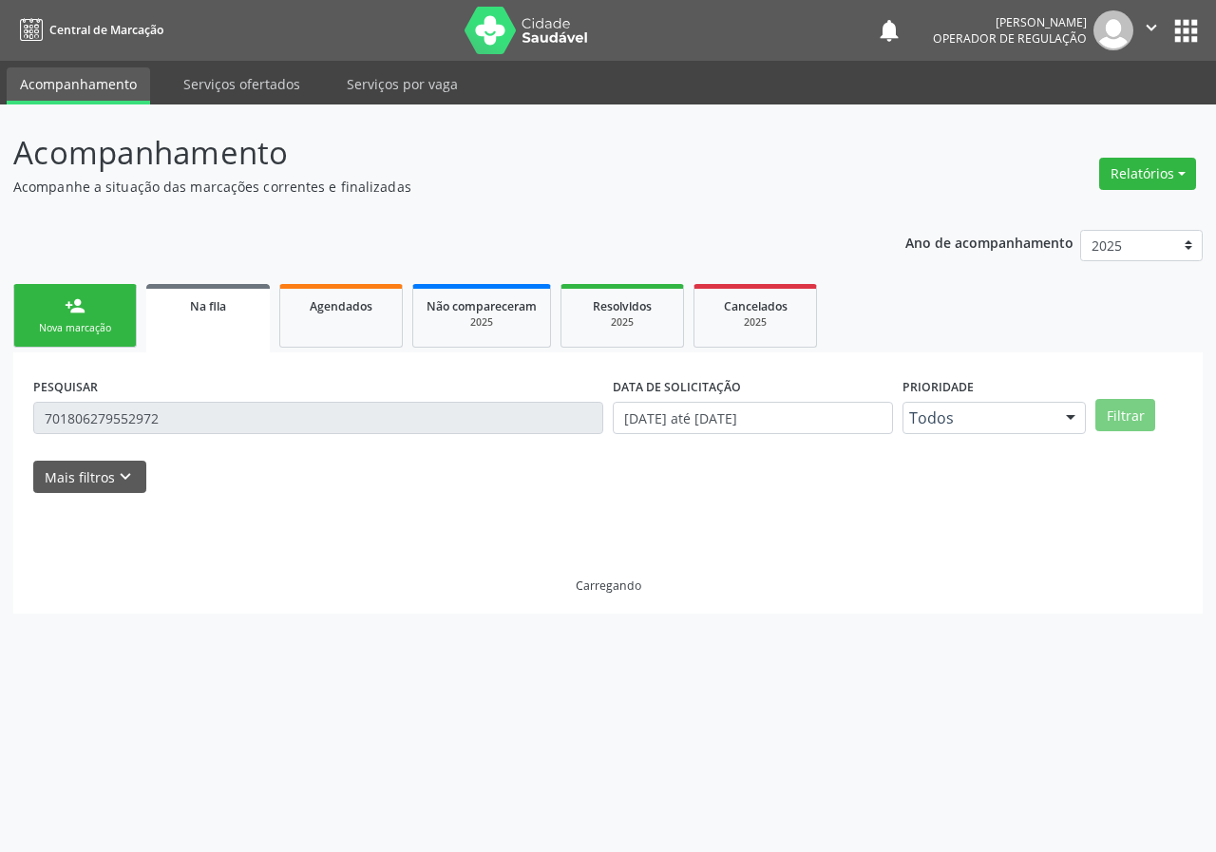
click at [20, 414] on div "PESQUISAR 701806279552972 DATA DE SOLICITAÇÃO 01/01/2021 até 26/08/2025 Priorid…" at bounding box center [607, 482] width 1189 height 261
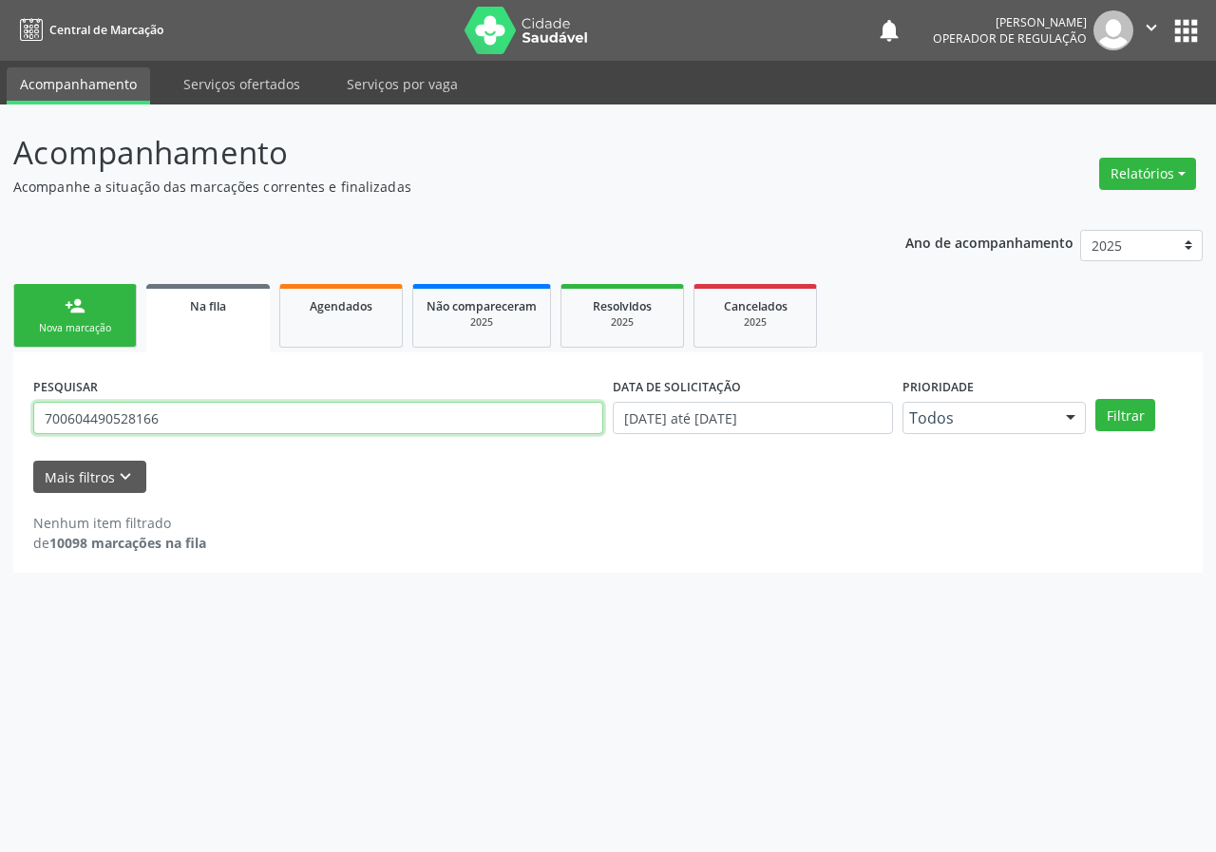
type input "700604490528166"
click at [1095, 399] on button "Filtrar" at bounding box center [1125, 415] width 60 height 32
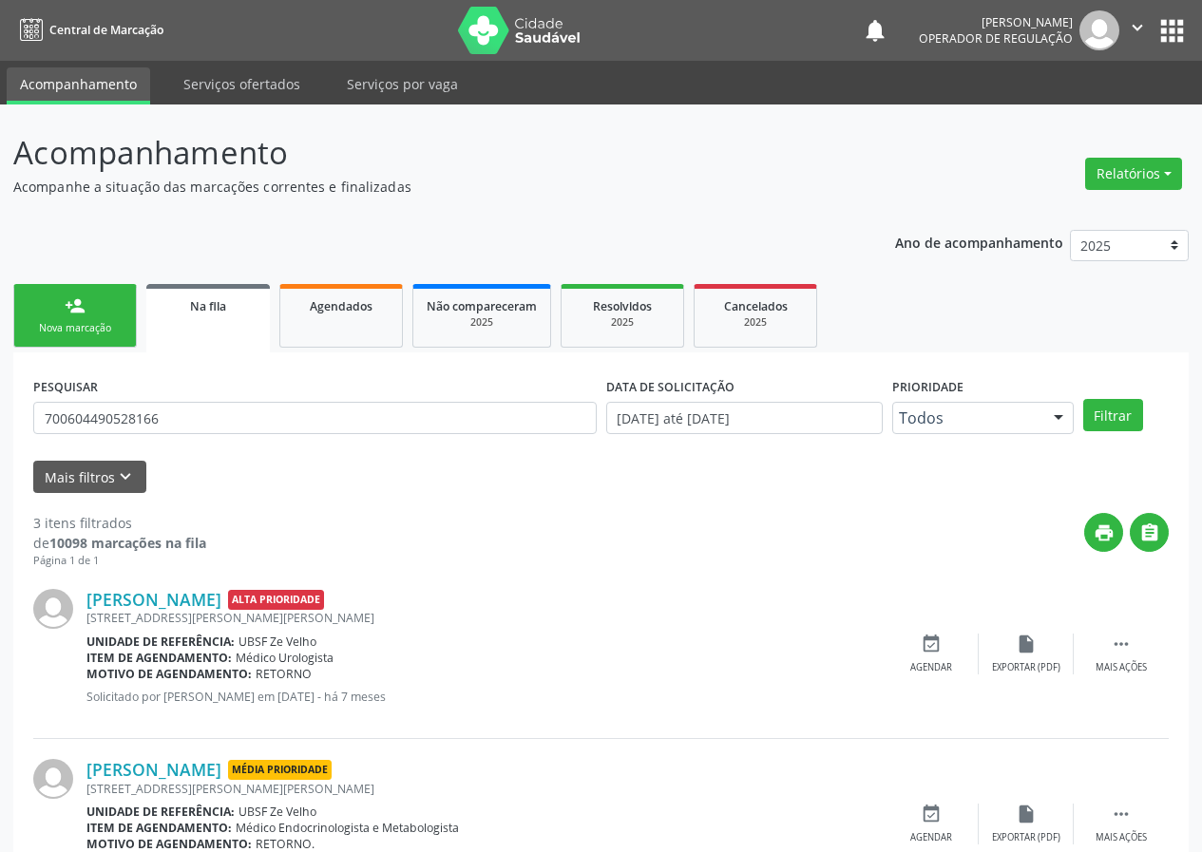
scroll to position [260, 0]
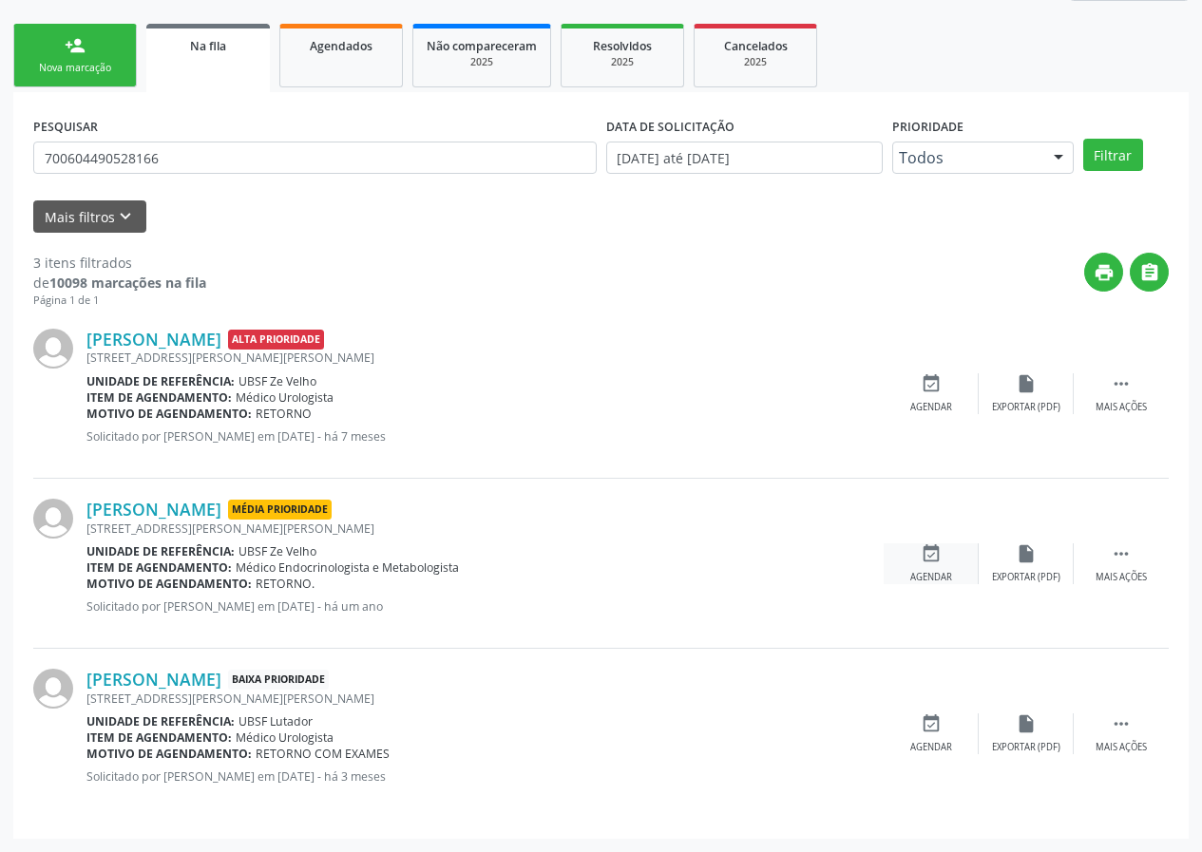
click at [951, 567] on div "event_available Agendar" at bounding box center [931, 563] width 95 height 41
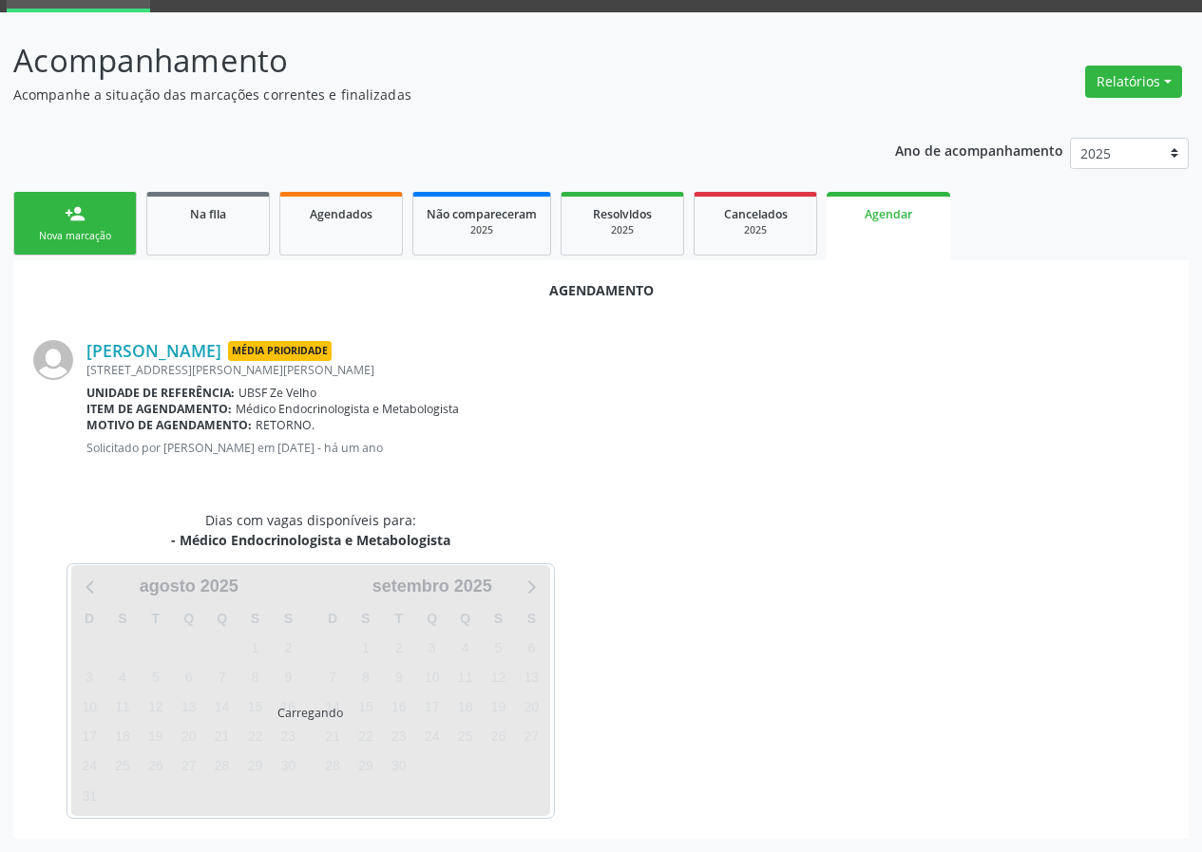
scroll to position [137, 0]
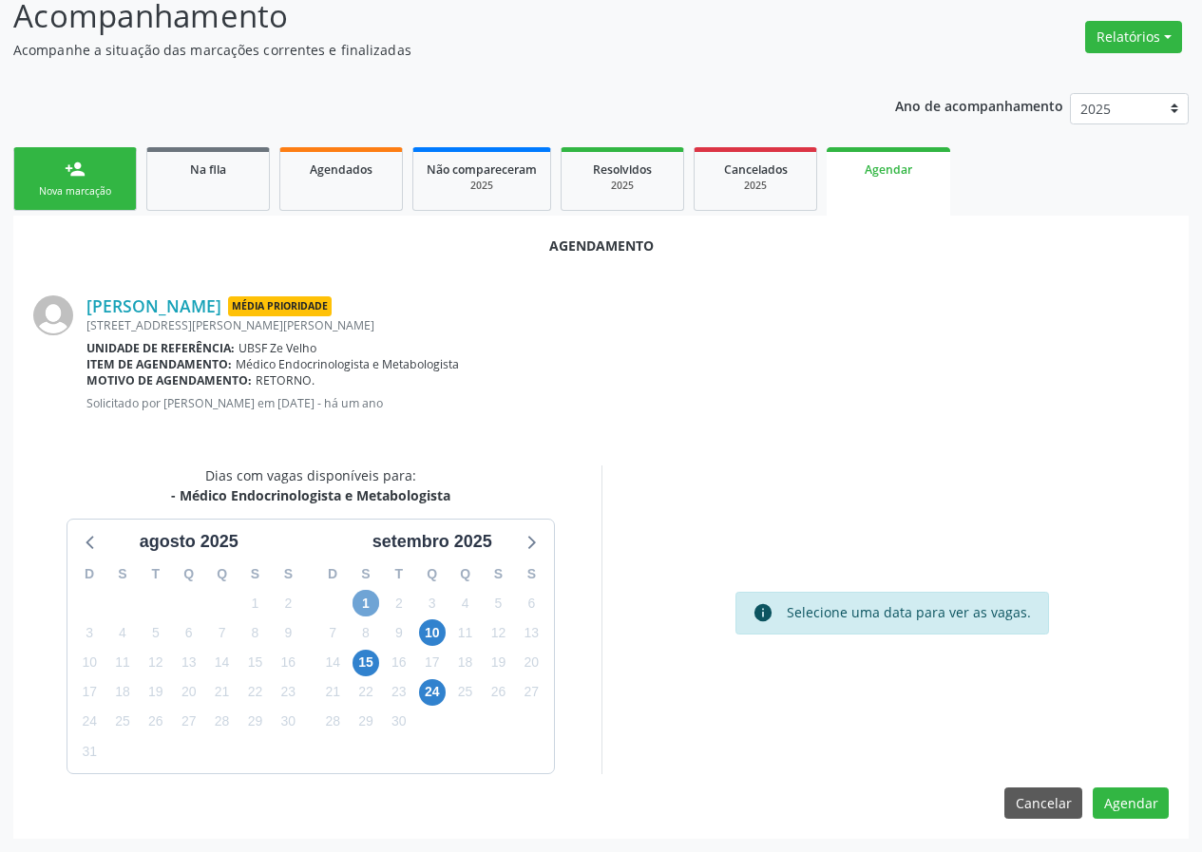
click at [366, 612] on span "1" at bounding box center [365, 603] width 27 height 27
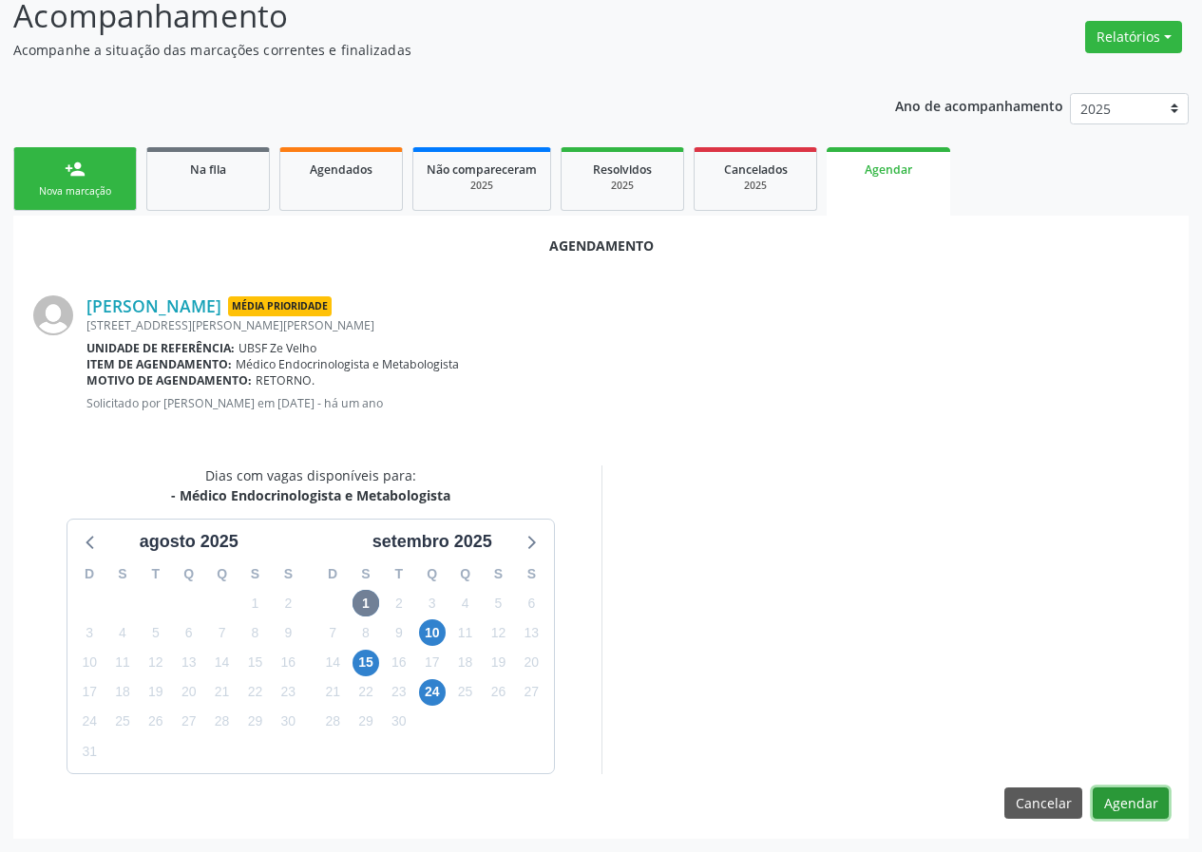
click at [1121, 800] on button "Agendar" at bounding box center [1131, 804] width 76 height 32
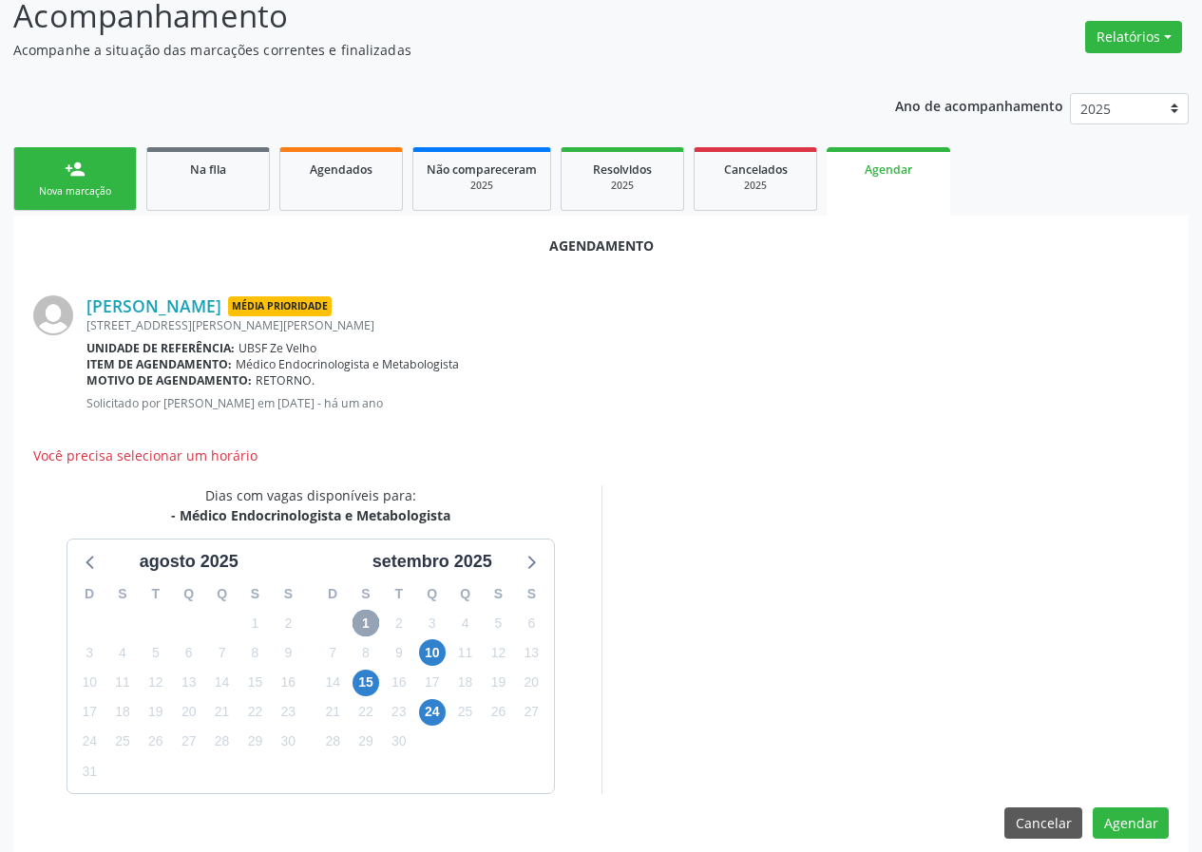
click at [371, 622] on span "1" at bounding box center [365, 623] width 27 height 27
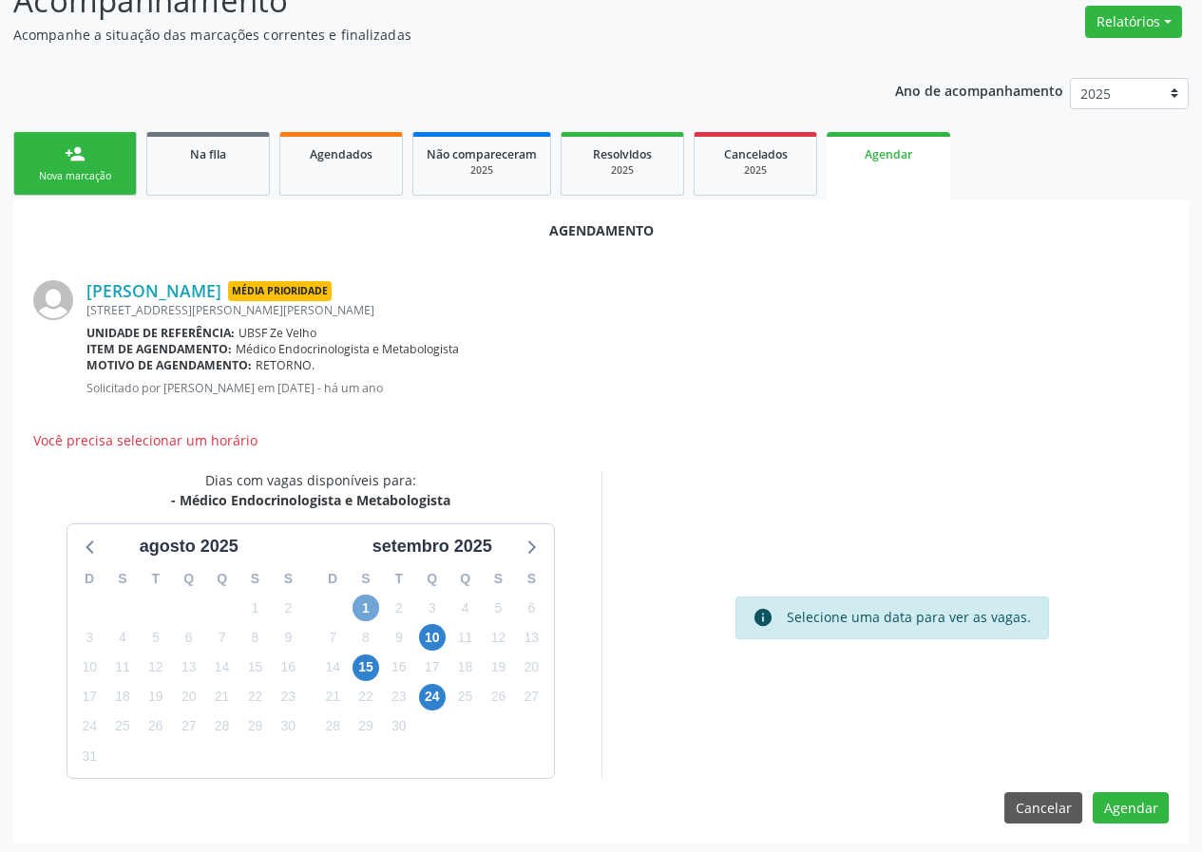
scroll to position [157, 0]
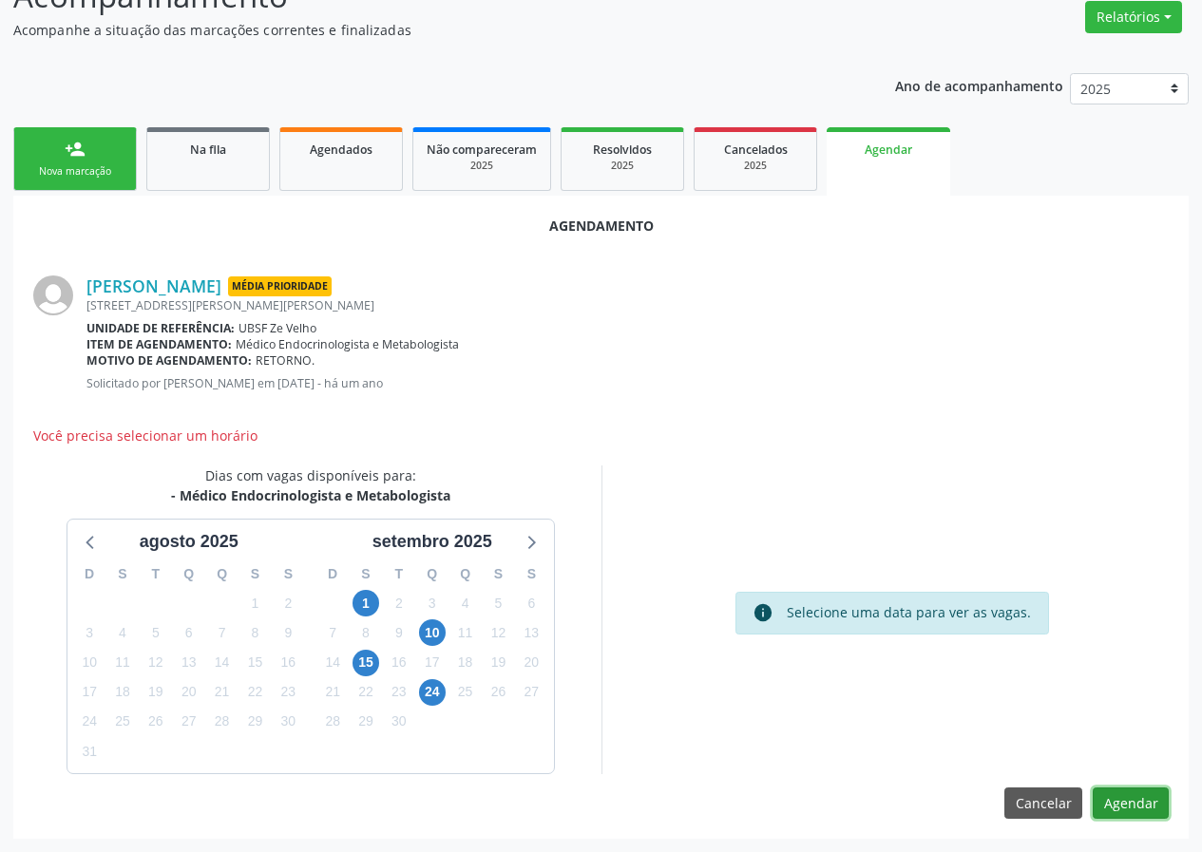
click at [1133, 789] on button "Agendar" at bounding box center [1131, 804] width 76 height 32
click at [364, 603] on span "1" at bounding box center [365, 603] width 27 height 27
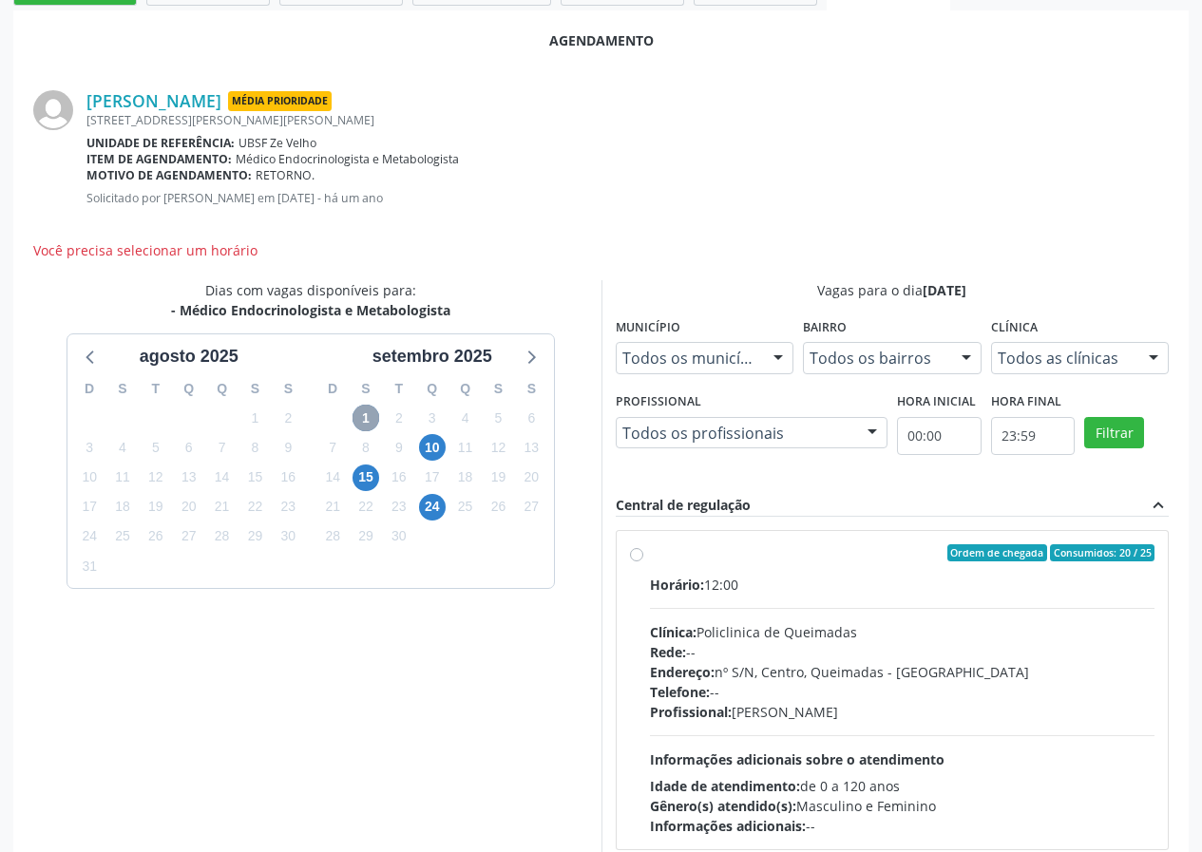
scroll to position [431, 0]
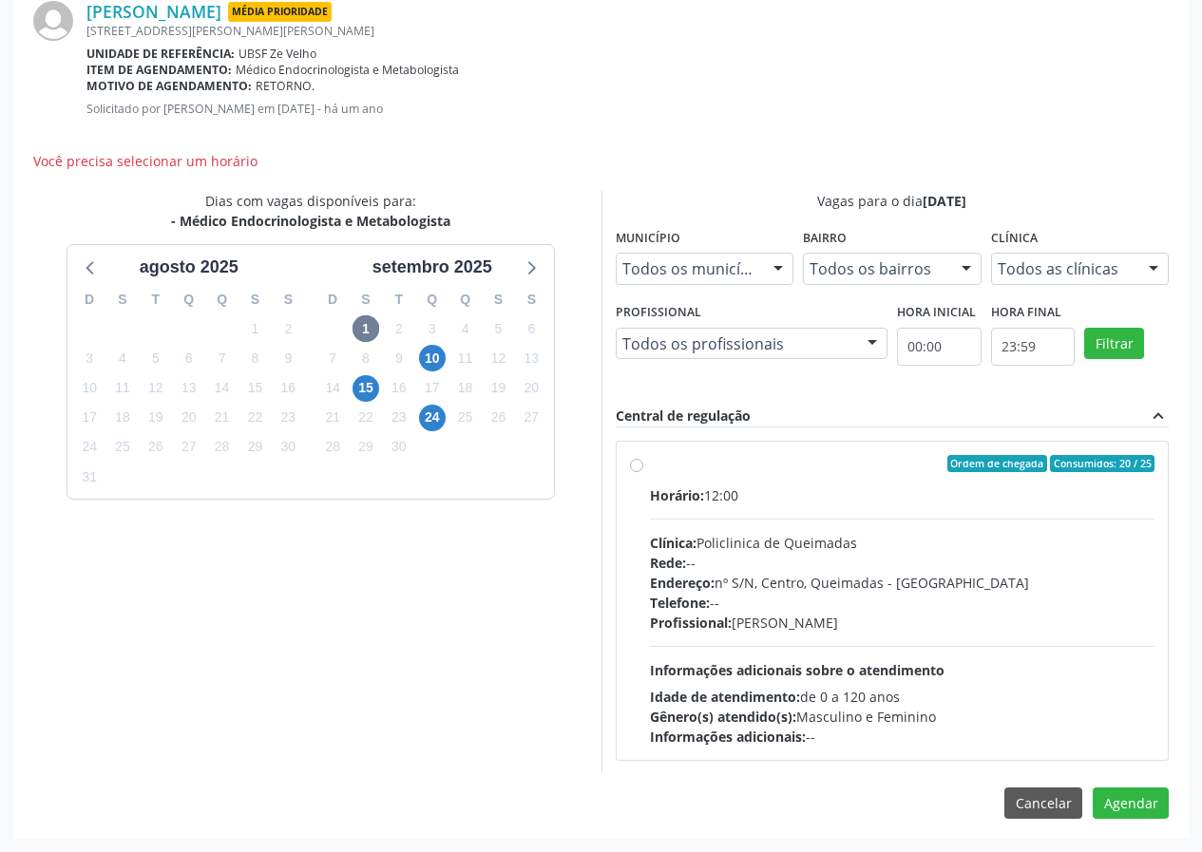
click at [735, 468] on div "Ordem de chegada Consumidos: 20 / 25" at bounding box center [902, 463] width 505 height 17
click at [643, 468] on input "Ordem de chegada Consumidos: 20 / 25 Horário: 12:00 Clínica: Policlinica de Que…" at bounding box center [636, 463] width 13 height 17
radio input "true"
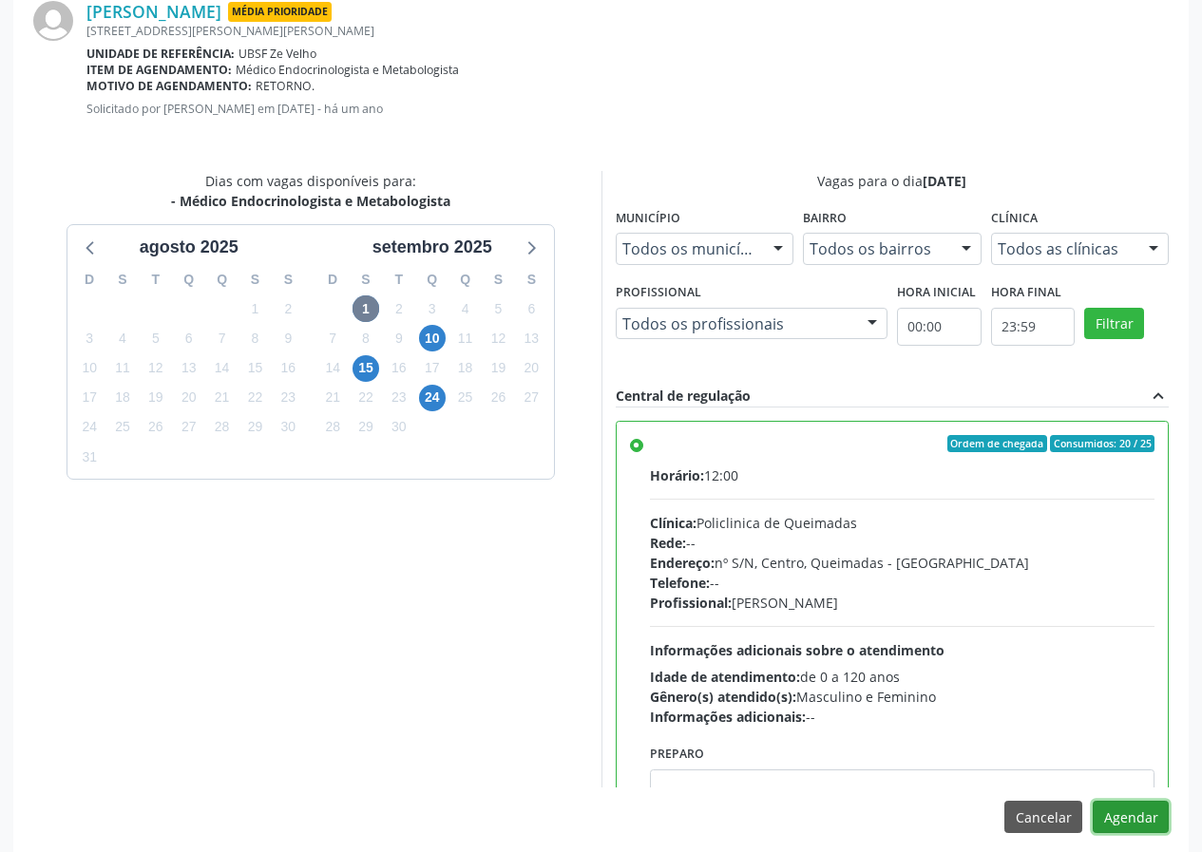
click at [1146, 822] on button "Agendar" at bounding box center [1131, 817] width 76 height 32
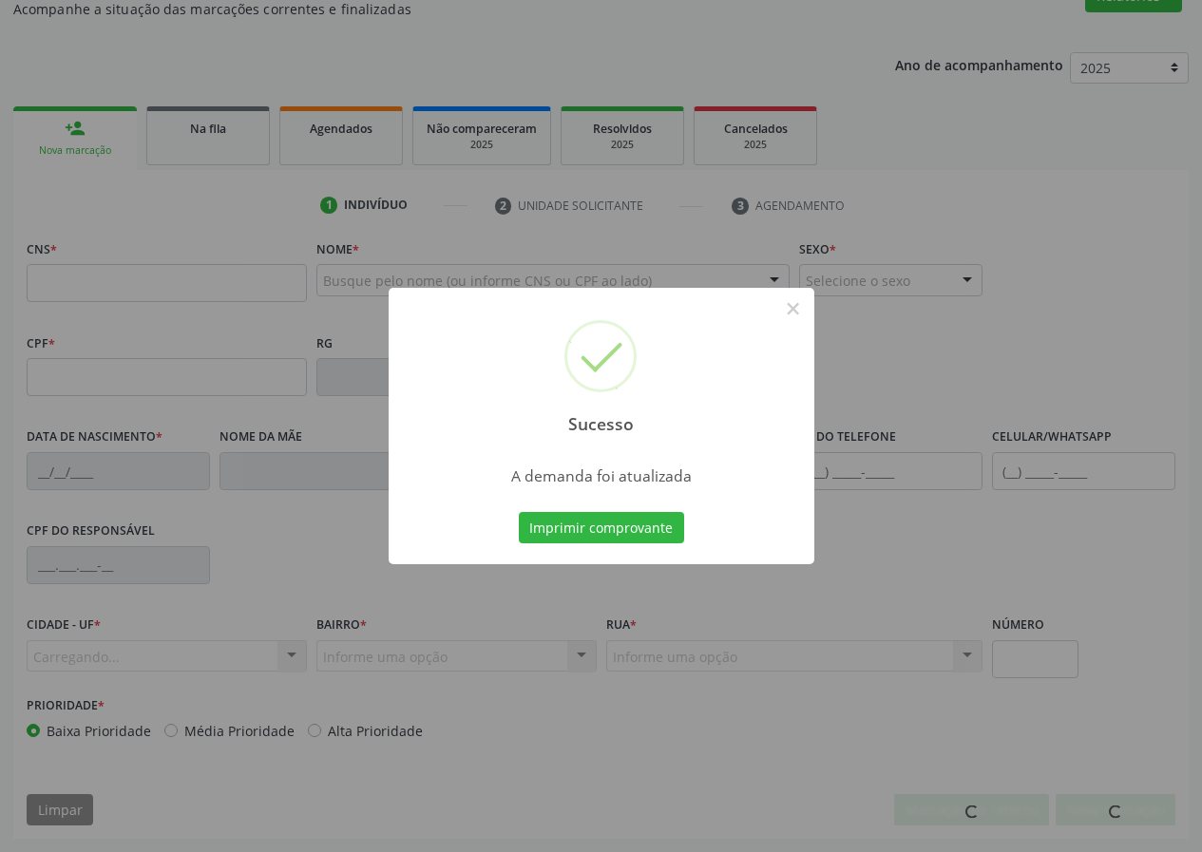
scroll to position [178, 0]
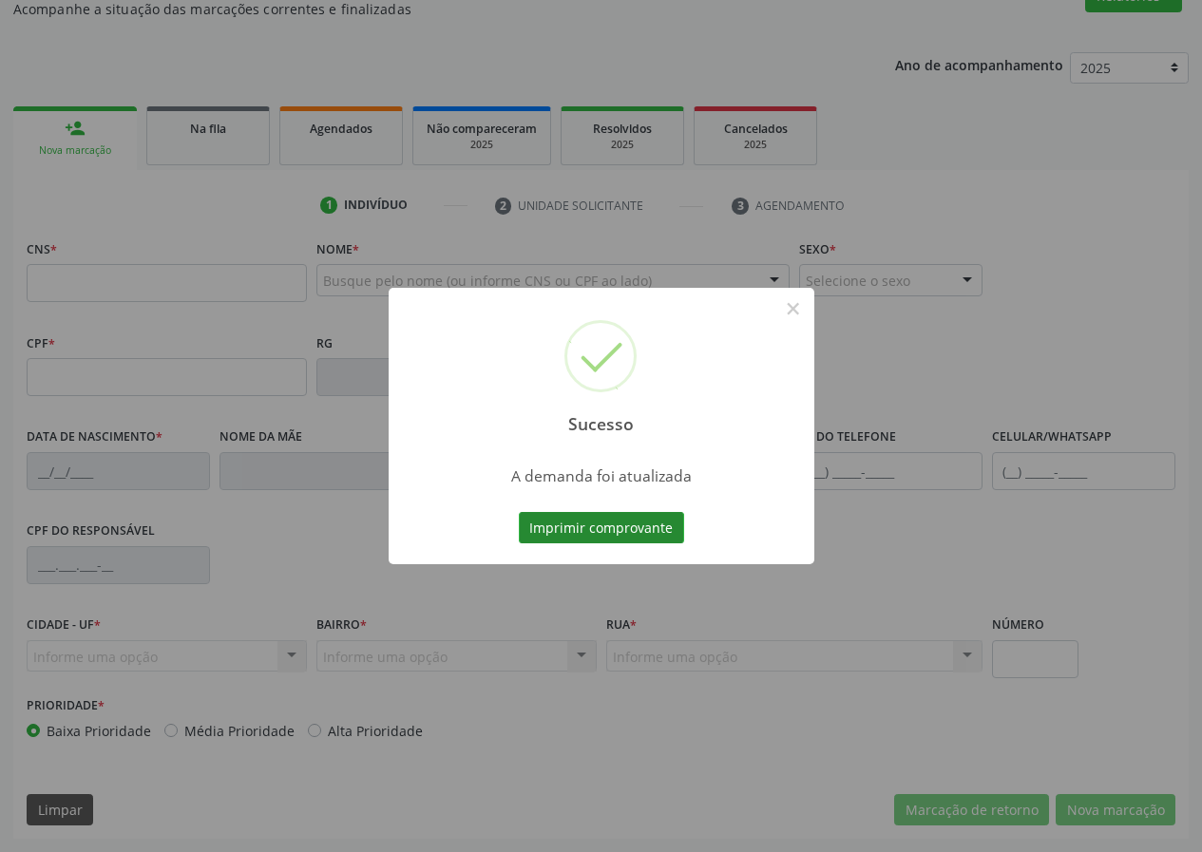
click at [569, 521] on button "Imprimir comprovante" at bounding box center [601, 528] width 165 height 32
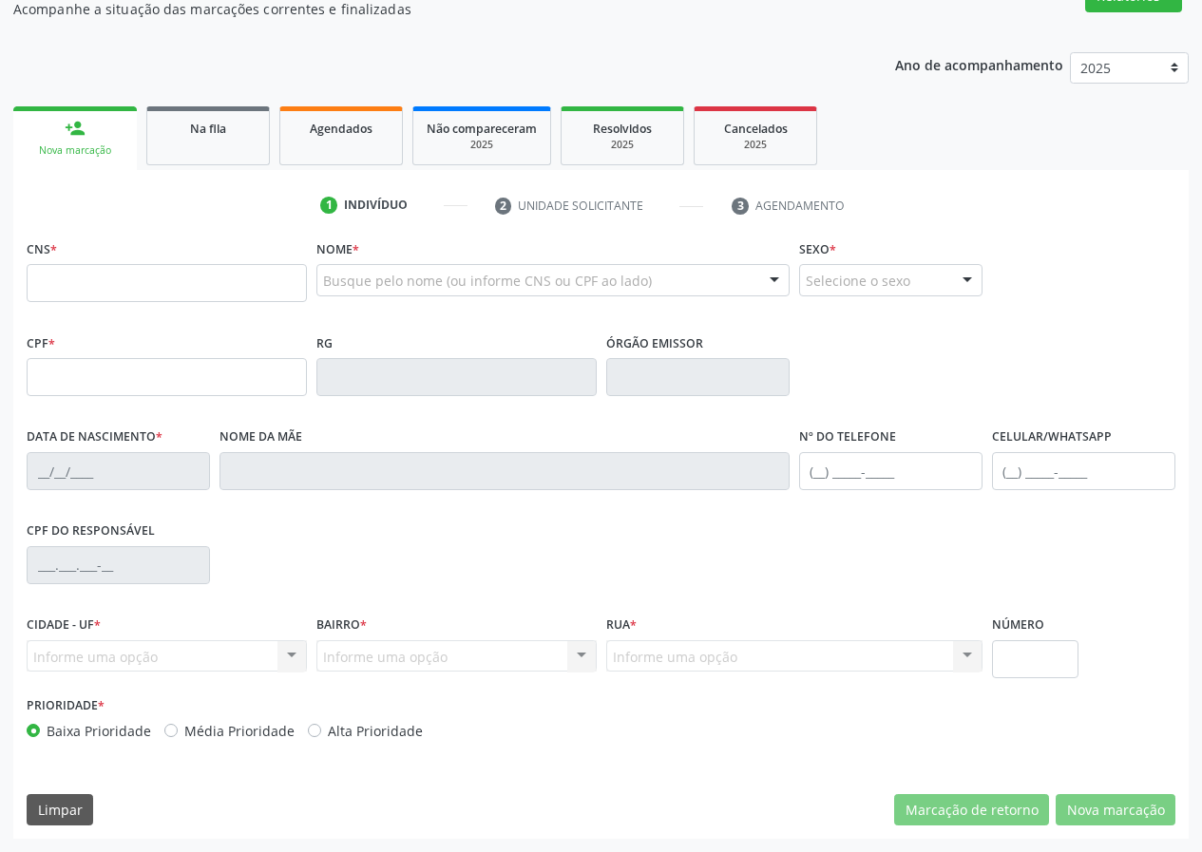
drag, startPoint x: 200, startPoint y: 89, endPoint x: 200, endPoint y: 108, distance: 19.0
click at [200, 91] on div "Ano de acompanhamento 2025 2024 2023 2022 2021 person_add Nova marcação Na fila…" at bounding box center [600, 439] width 1175 height 801
click at [200, 108] on link "Na fila" at bounding box center [208, 135] width 124 height 59
click at [200, 109] on div "Acompanhamento Acompanhe a situação das marcações correntes e finalizadas Relat…" at bounding box center [601, 389] width 1202 height 925
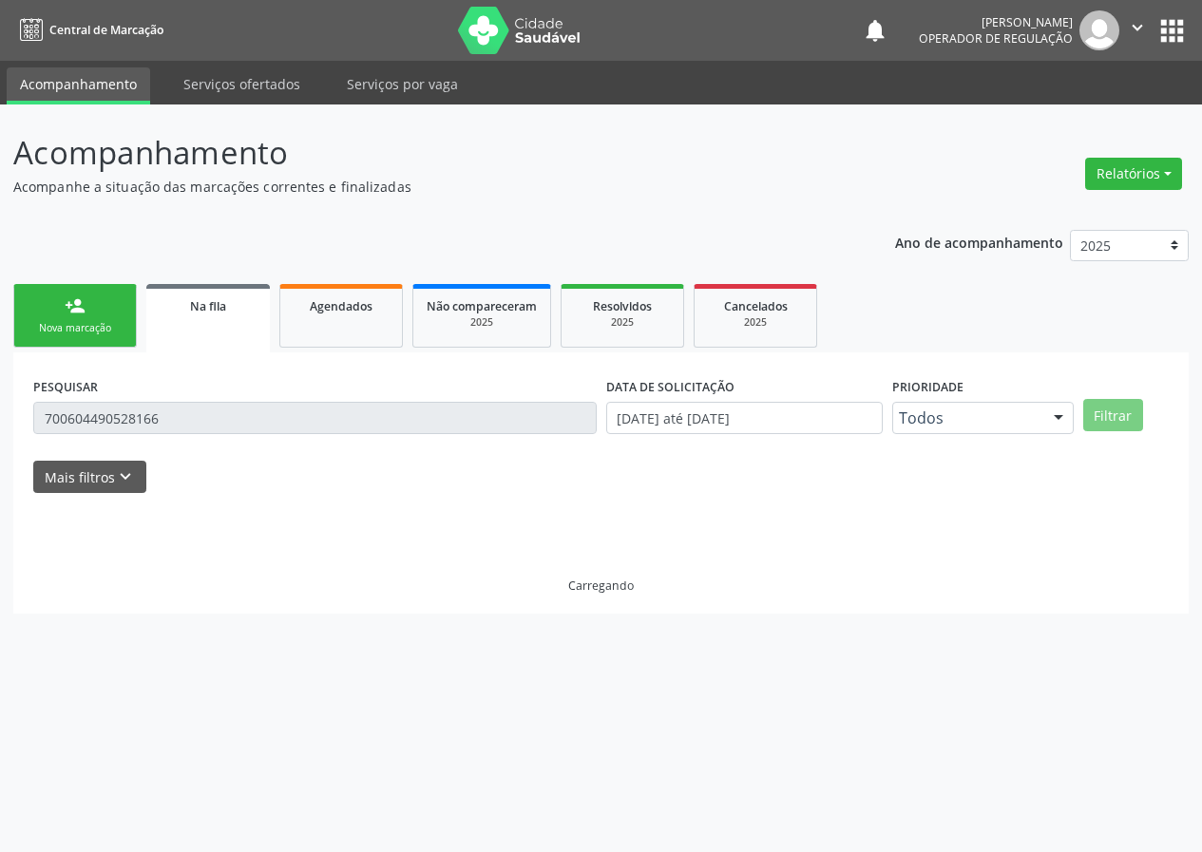
scroll to position [0, 0]
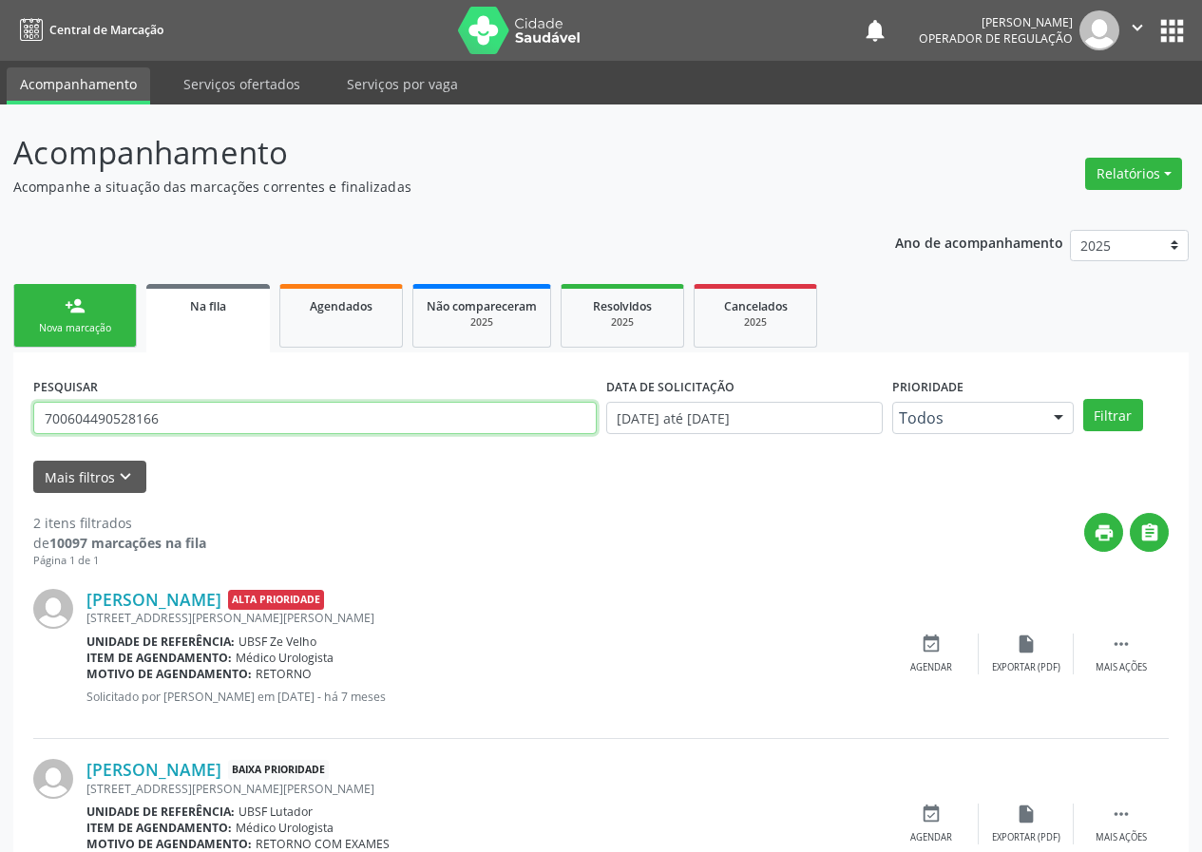
click at [195, 414] on input "700604490528166" at bounding box center [314, 418] width 563 height 32
drag, startPoint x: 191, startPoint y: 413, endPoint x: 0, endPoint y: 418, distance: 191.0
click at [0, 418] on div "Acompanhamento Acompanhe a situação das marcações correntes e finalizadas Relat…" at bounding box center [601, 523] width 1202 height 837
type input "700806967487180"
click at [1083, 399] on button "Filtrar" at bounding box center [1113, 415] width 60 height 32
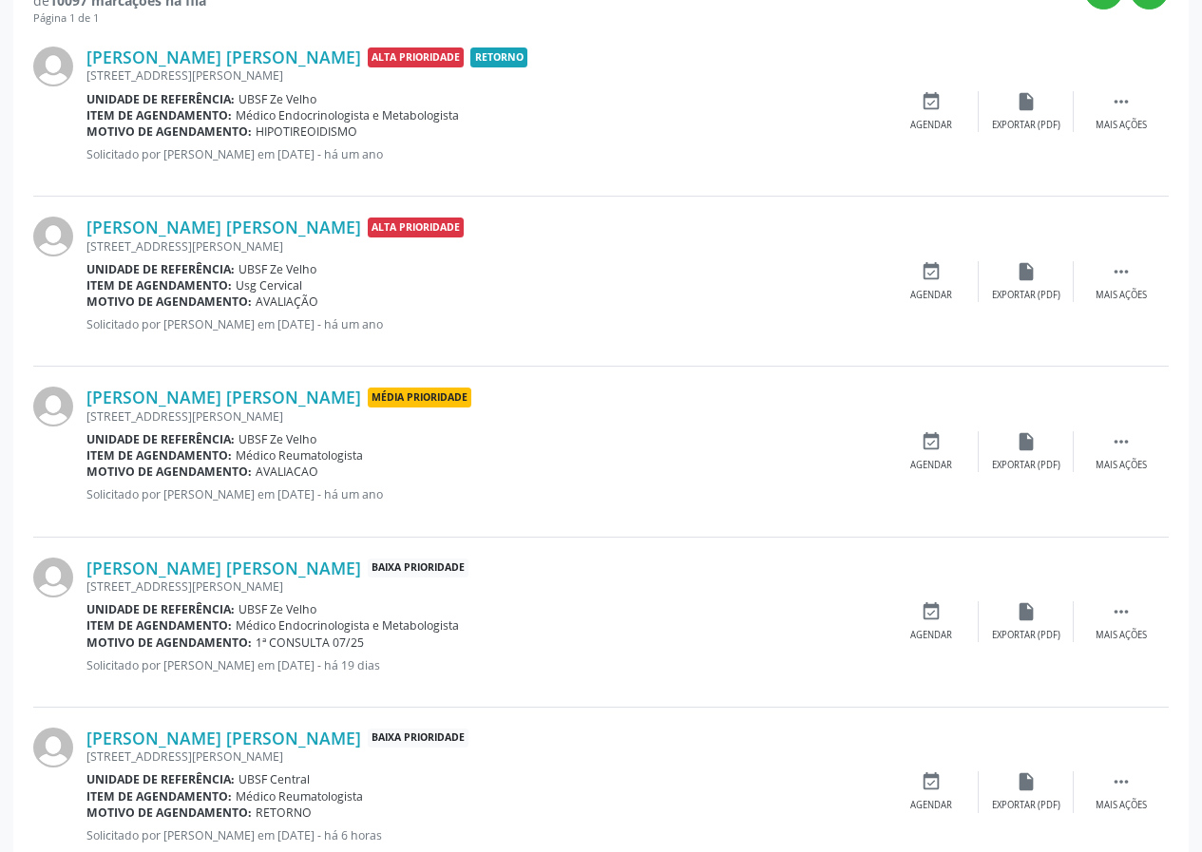
scroll to position [600, 0]
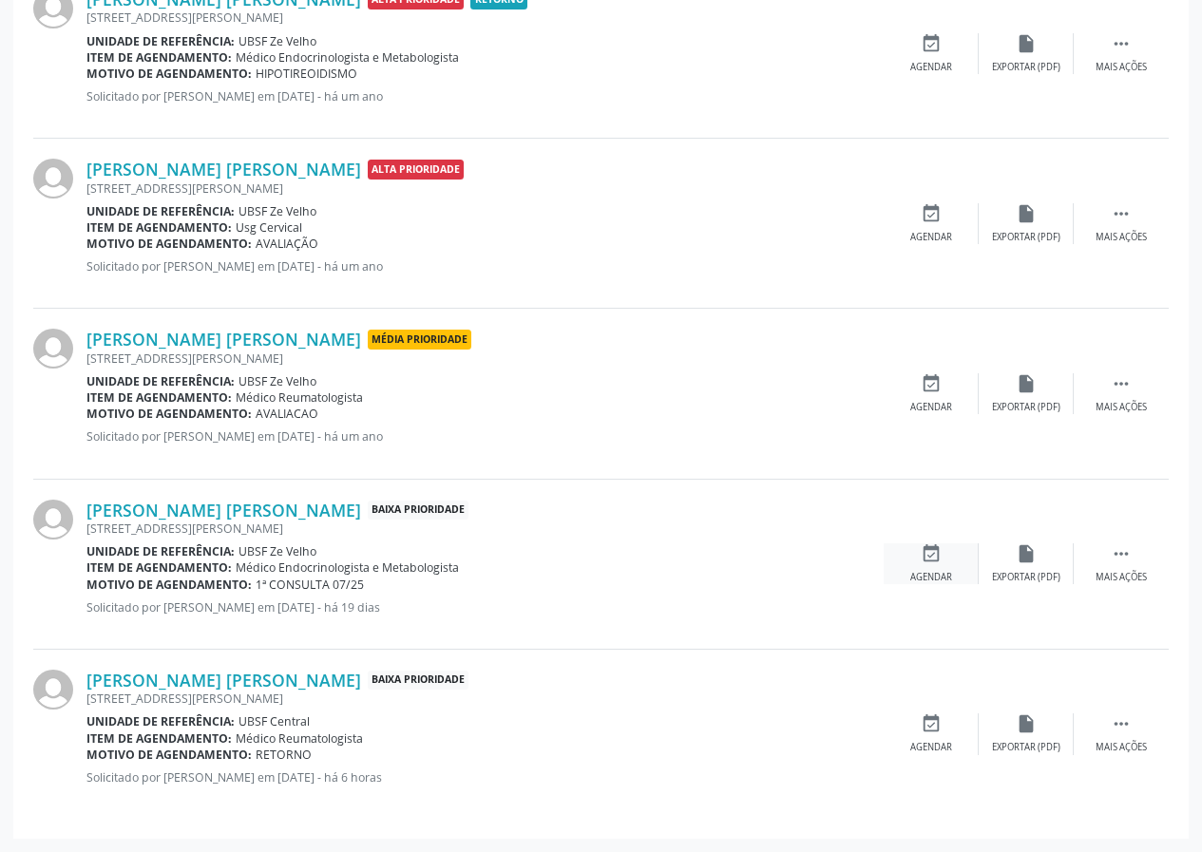
click at [941, 564] on div "event_available Agendar" at bounding box center [931, 563] width 95 height 41
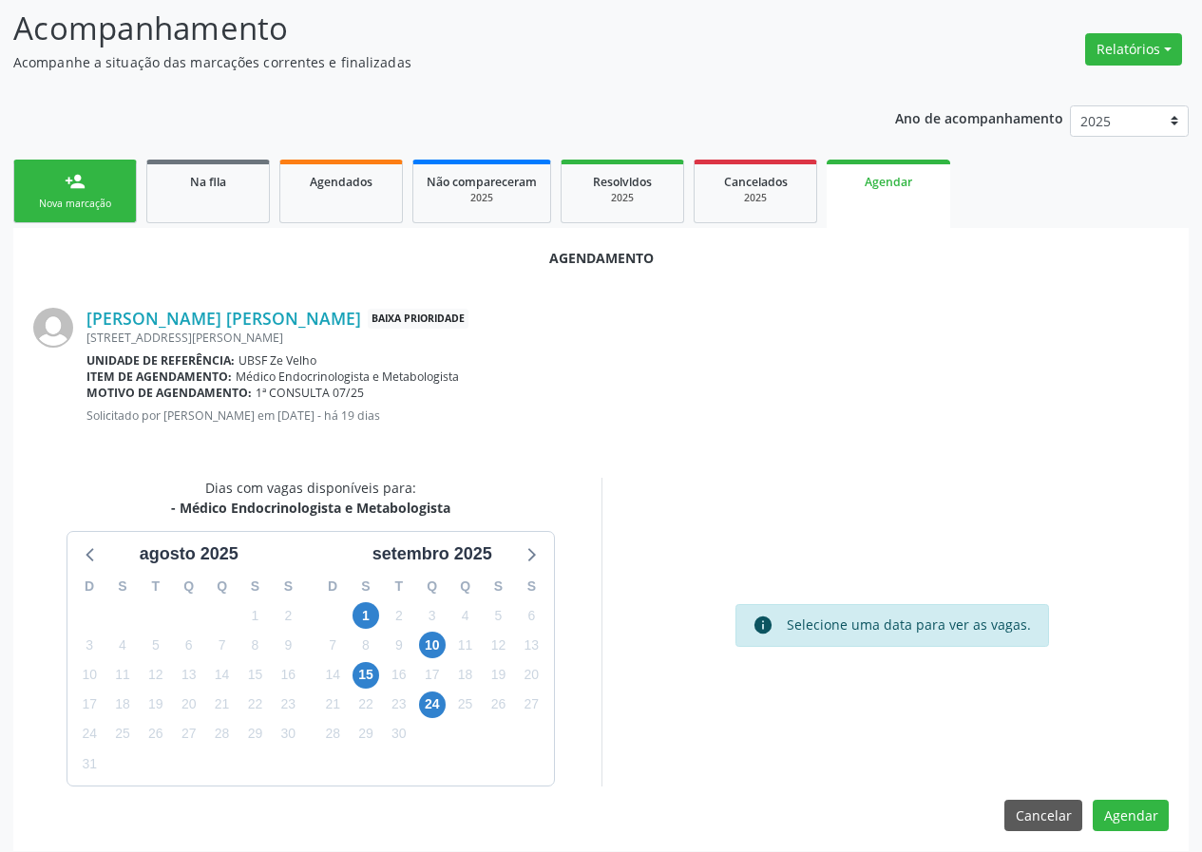
scroll to position [137, 0]
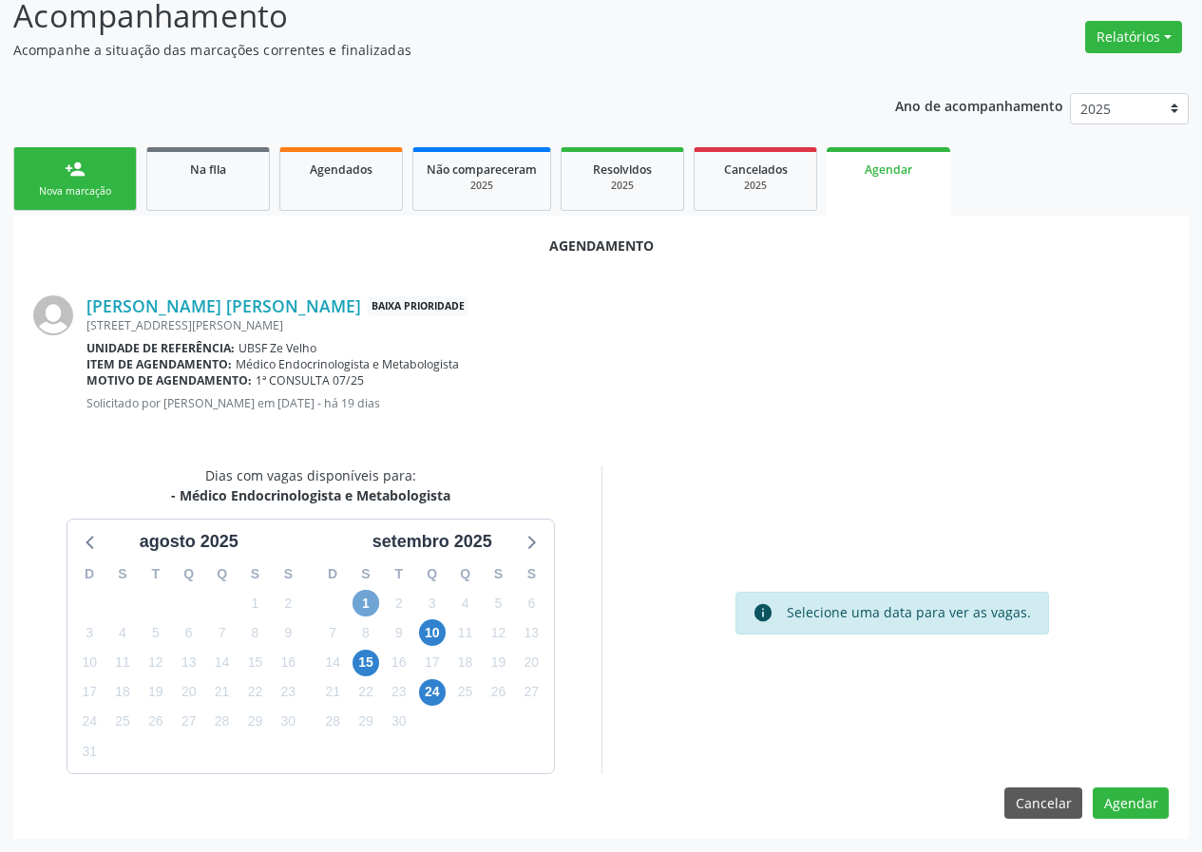
click at [353, 600] on span "1" at bounding box center [365, 603] width 27 height 27
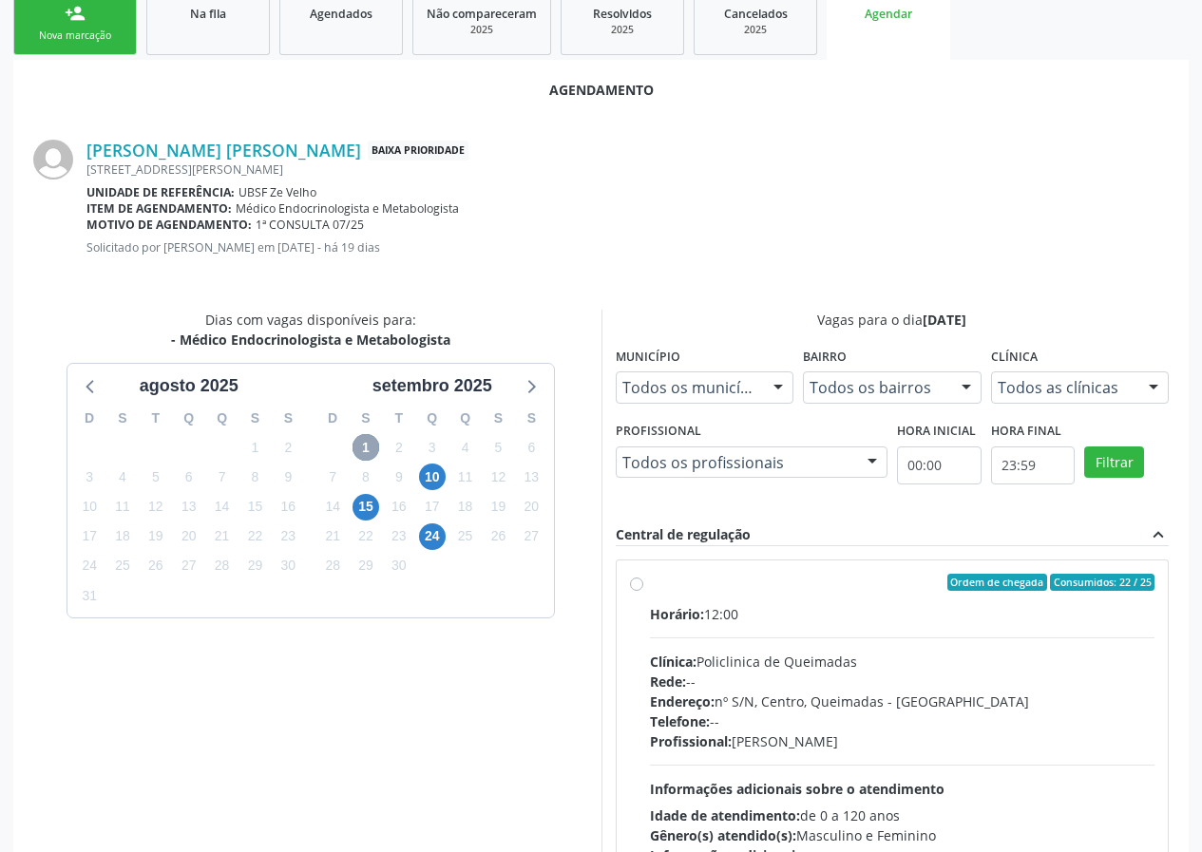
scroll to position [327, 0]
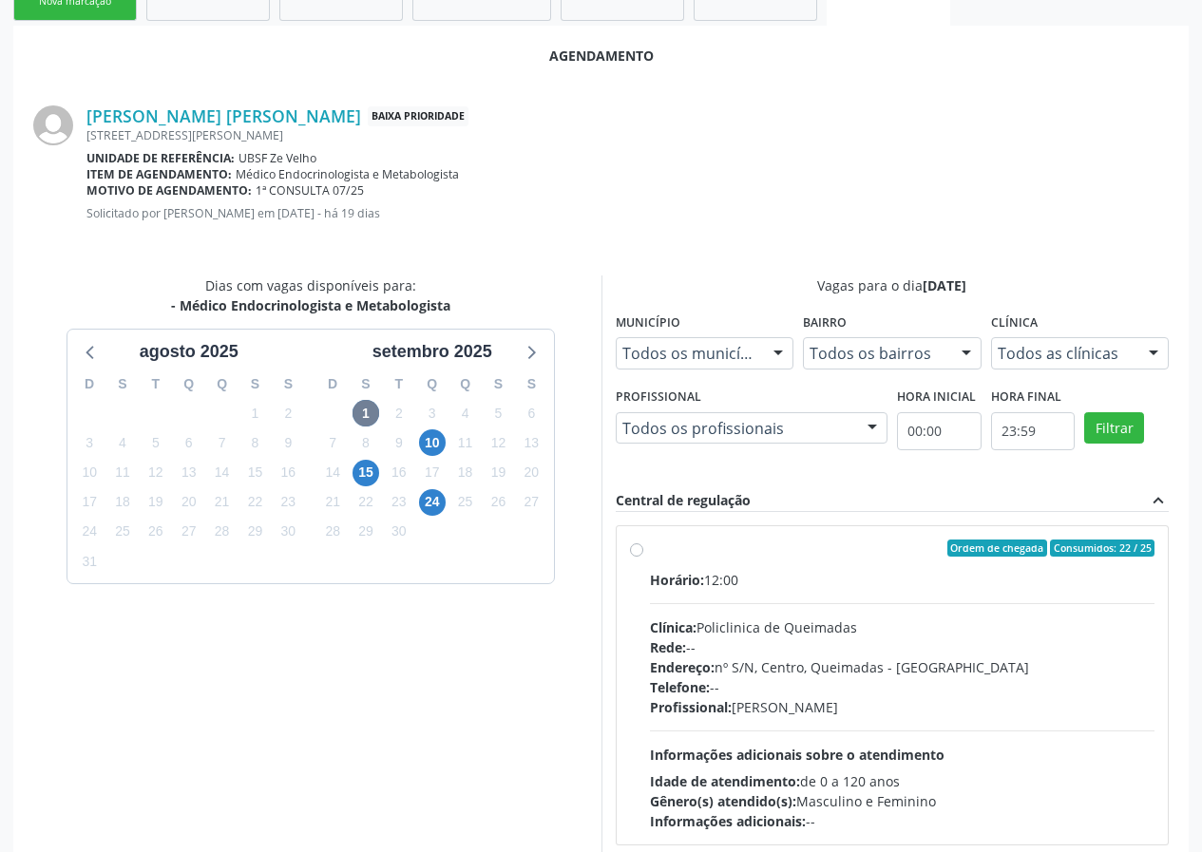
click at [809, 553] on div "Ordem de chegada Consumidos: 22 / 25" at bounding box center [902, 548] width 505 height 17
click at [643, 553] on input "Ordem de chegada Consumidos: 22 / 25 Horário: 12:00 Clínica: Policlinica de Que…" at bounding box center [636, 548] width 13 height 17
radio input "true"
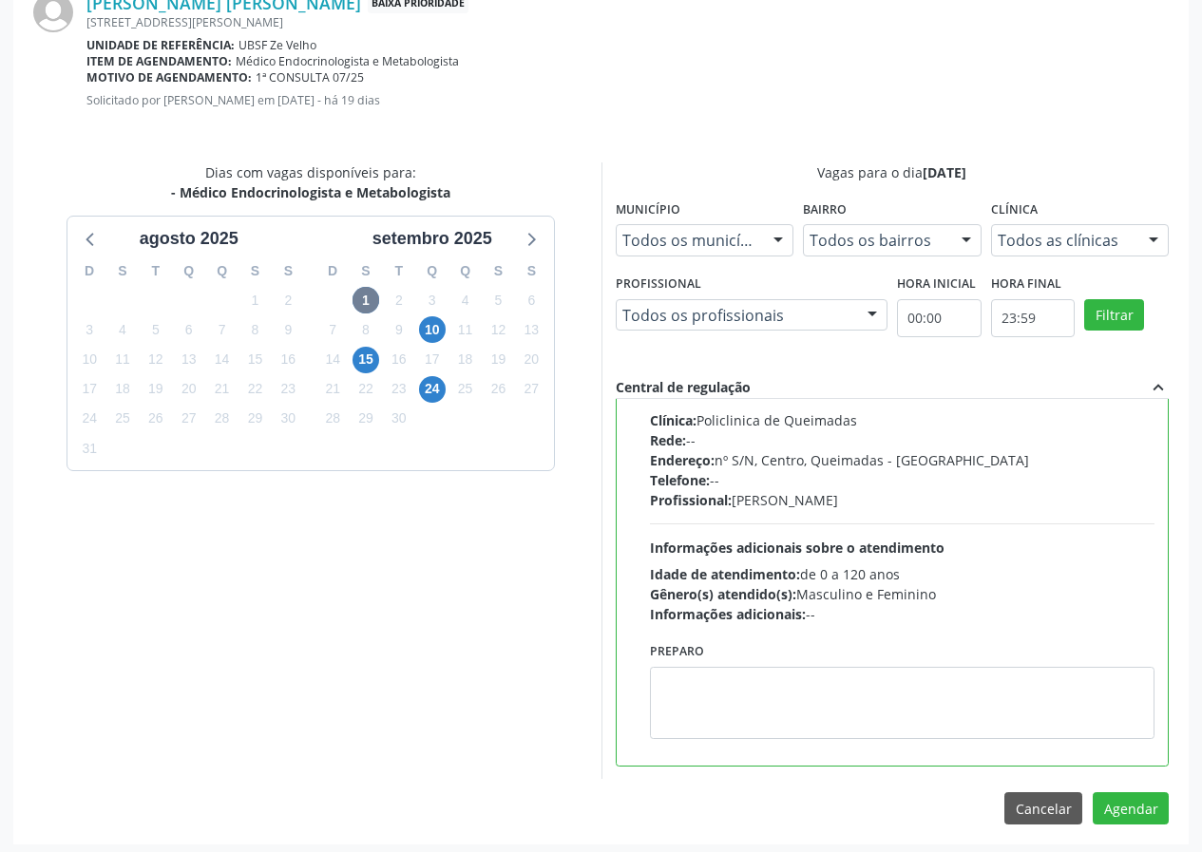
scroll to position [446, 0]
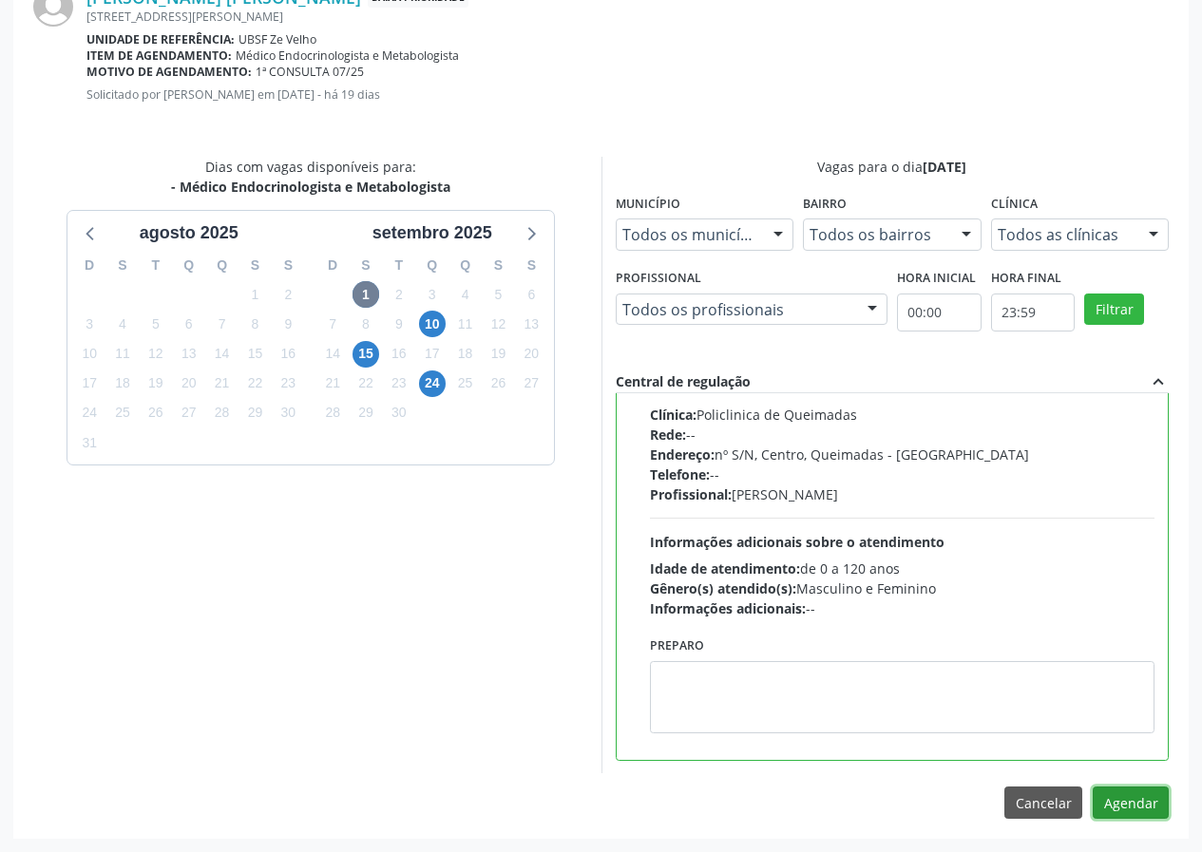
click at [1135, 804] on button "Agendar" at bounding box center [1131, 803] width 76 height 32
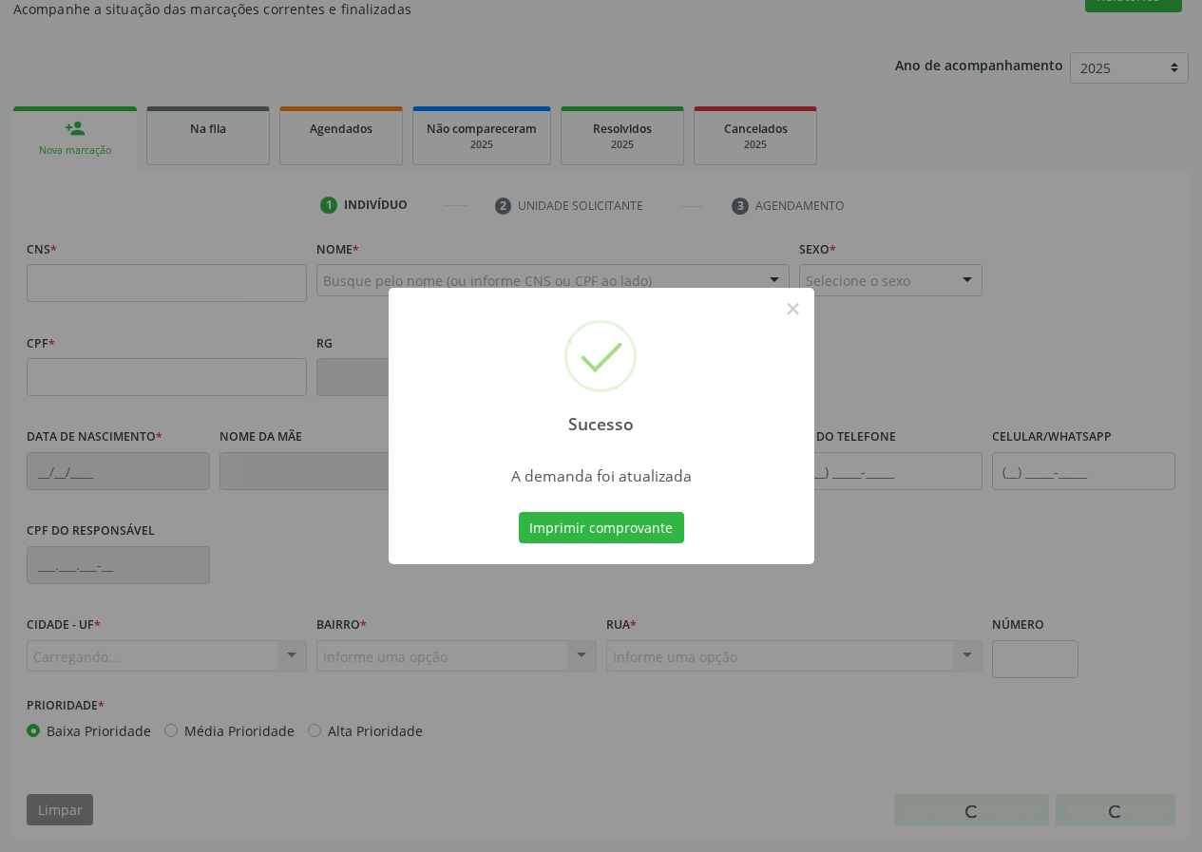
scroll to position [178, 0]
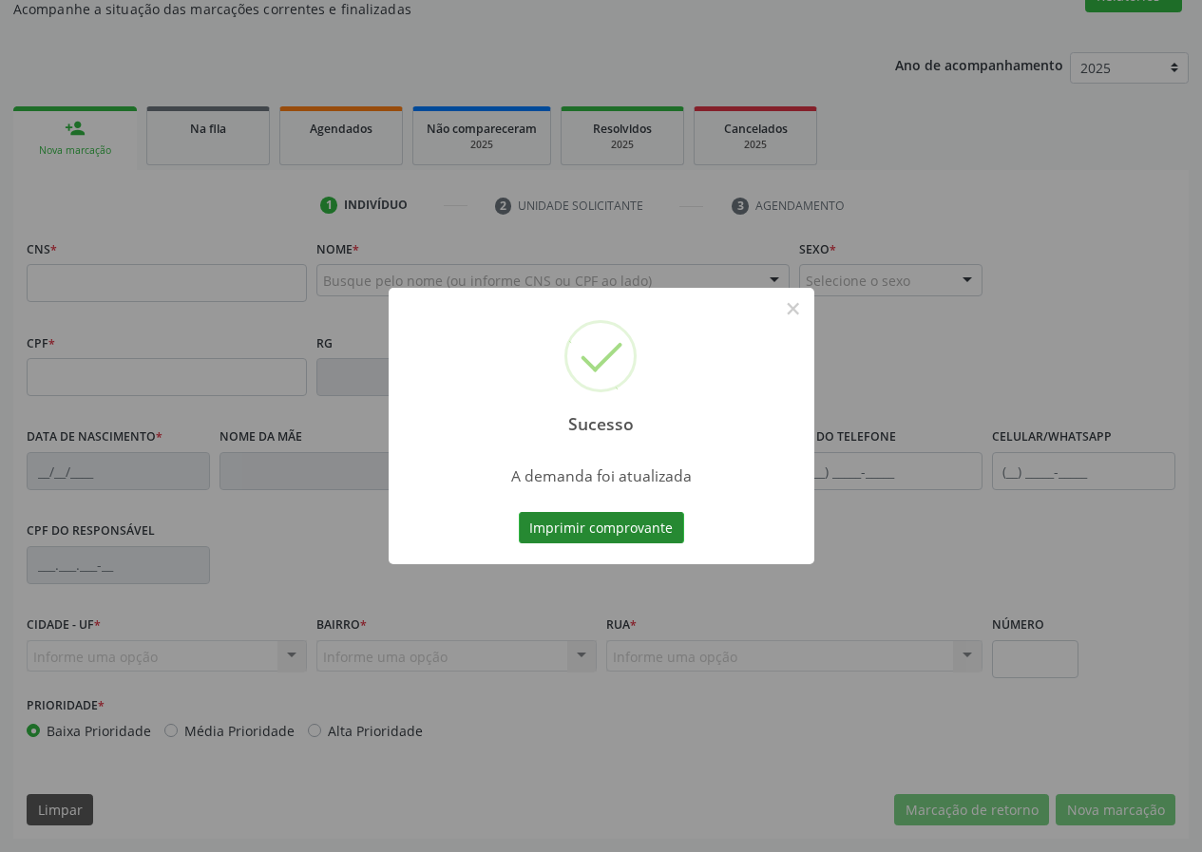
click at [572, 525] on button "Imprimir comprovante" at bounding box center [601, 528] width 165 height 32
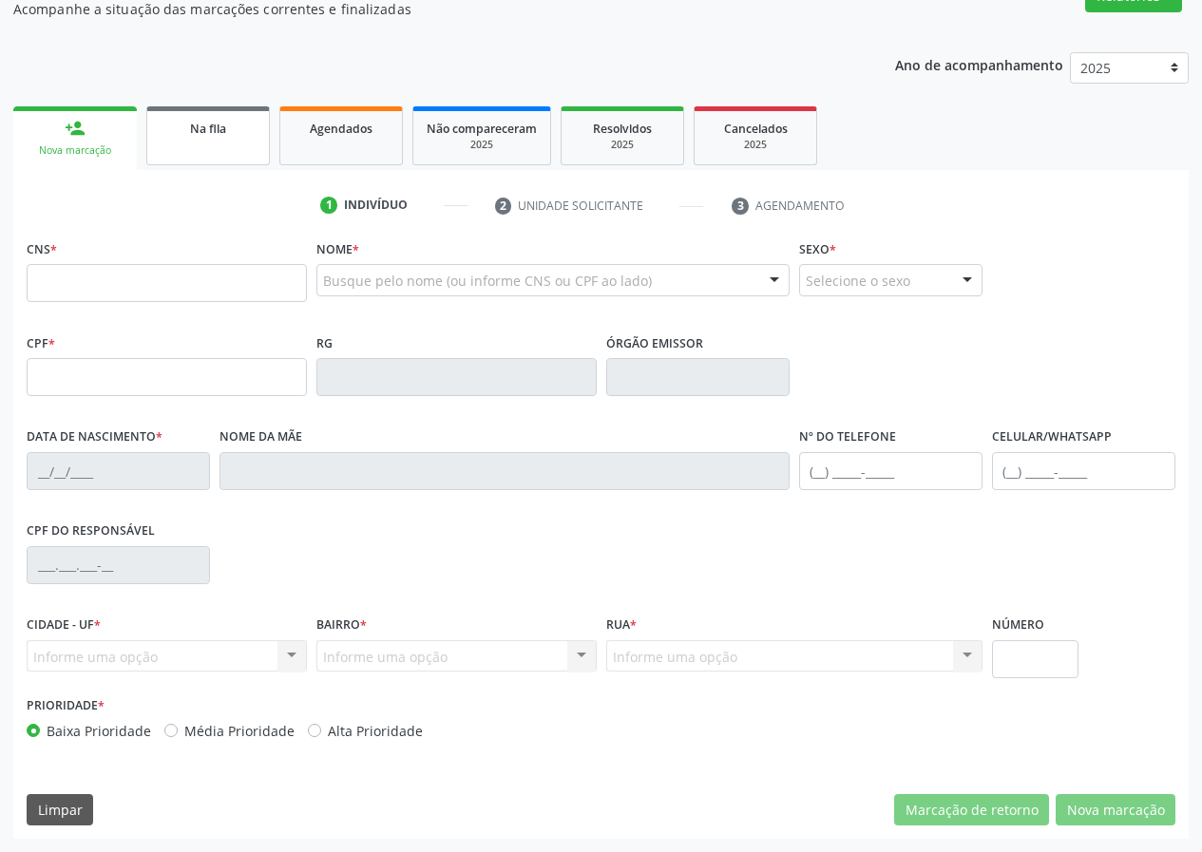
click at [212, 150] on link "Na fila" at bounding box center [208, 135] width 124 height 59
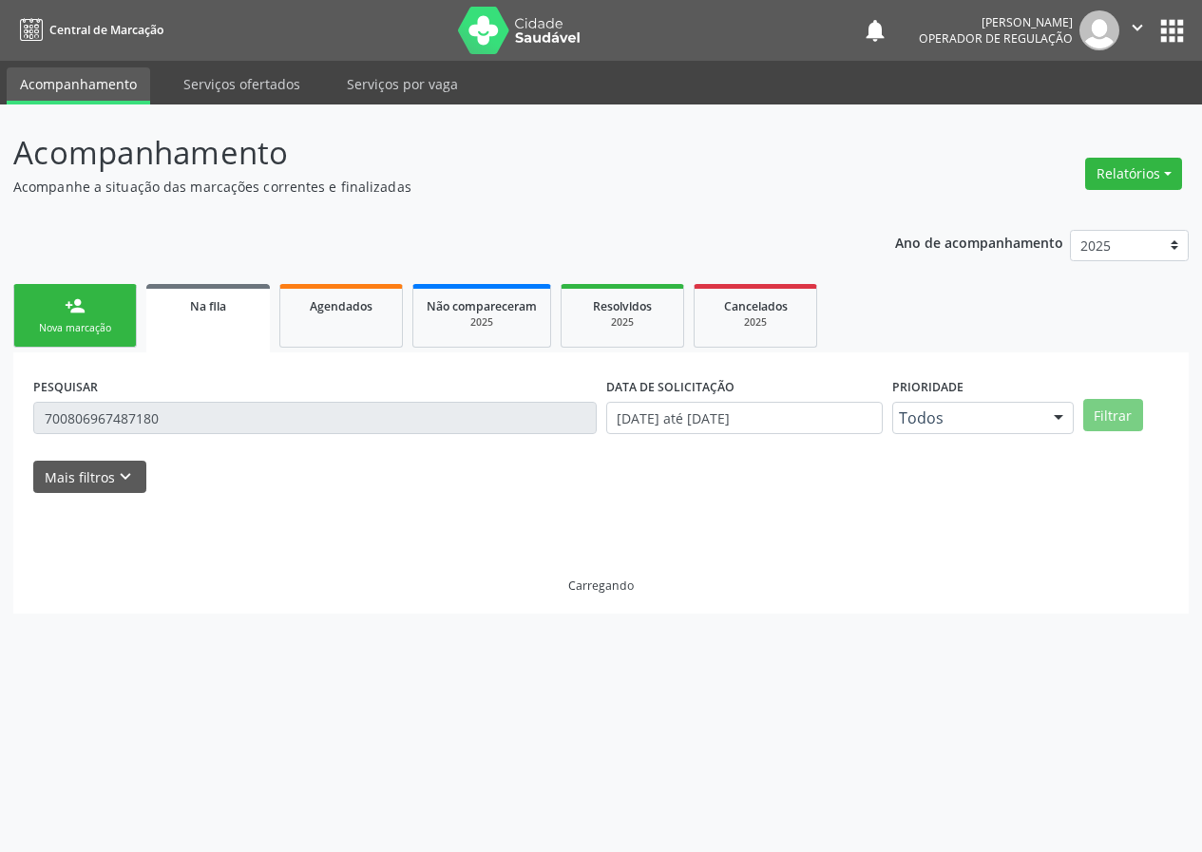
scroll to position [0, 0]
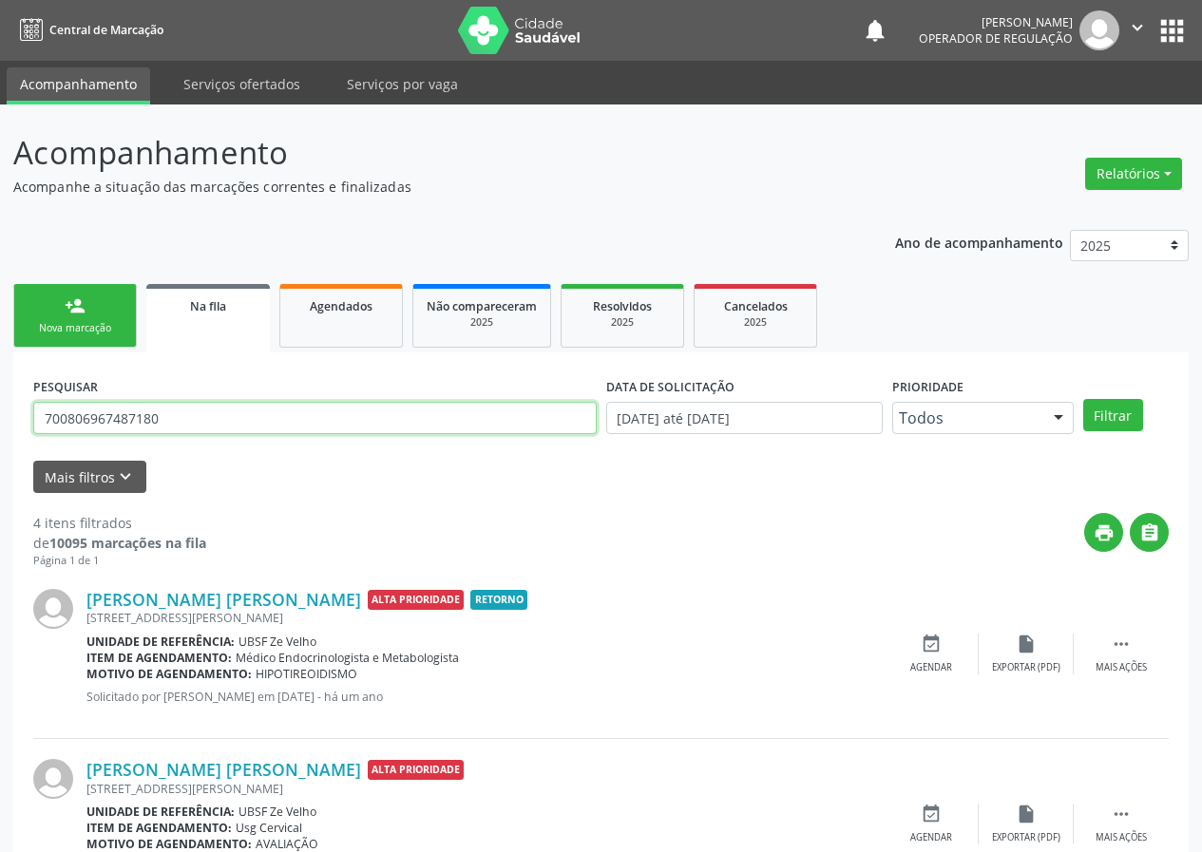
drag, startPoint x: 184, startPoint y: 421, endPoint x: 0, endPoint y: 411, distance: 184.5
click at [0, 411] on div "Acompanhamento Acompanhe a situação das marcações correntes e finalizadas Relat…" at bounding box center [601, 694] width 1202 height 1178
type input "705009808727358"
click at [1083, 399] on button "Filtrar" at bounding box center [1113, 415] width 60 height 32
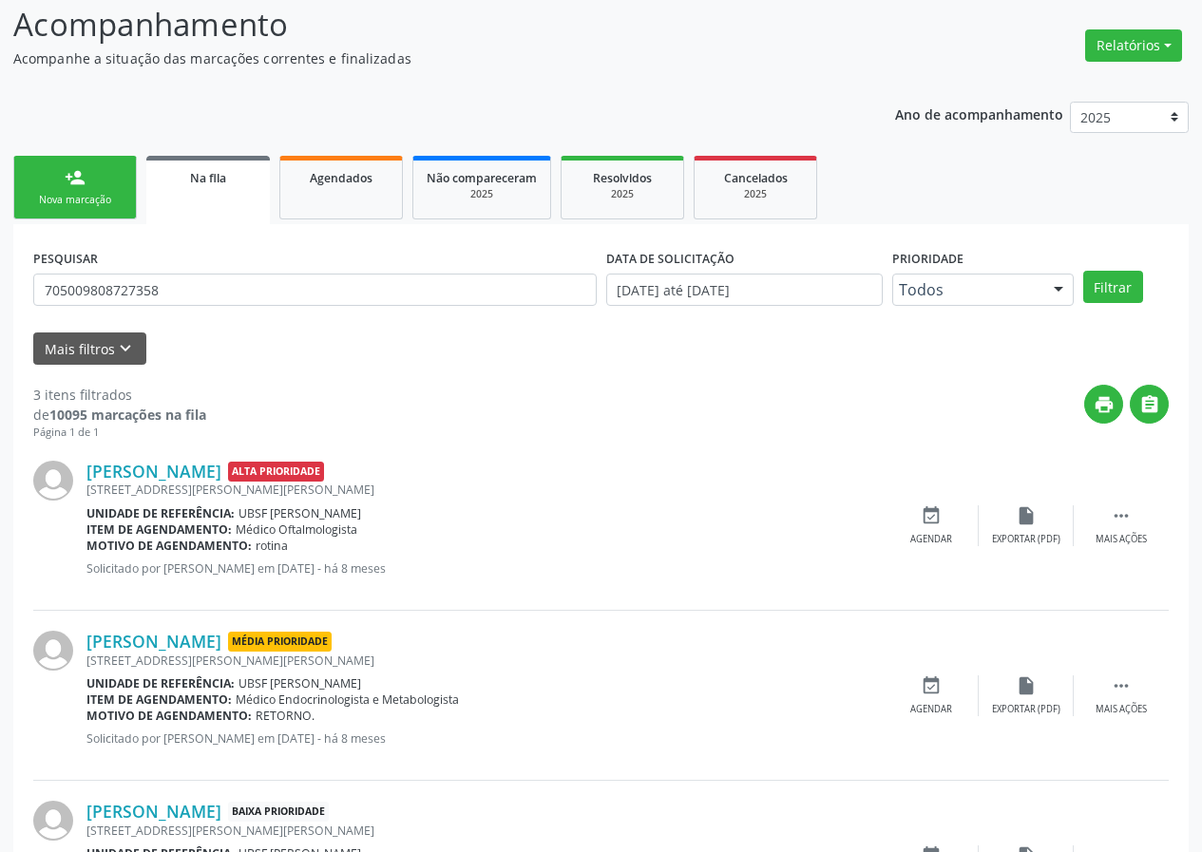
scroll to position [260, 0]
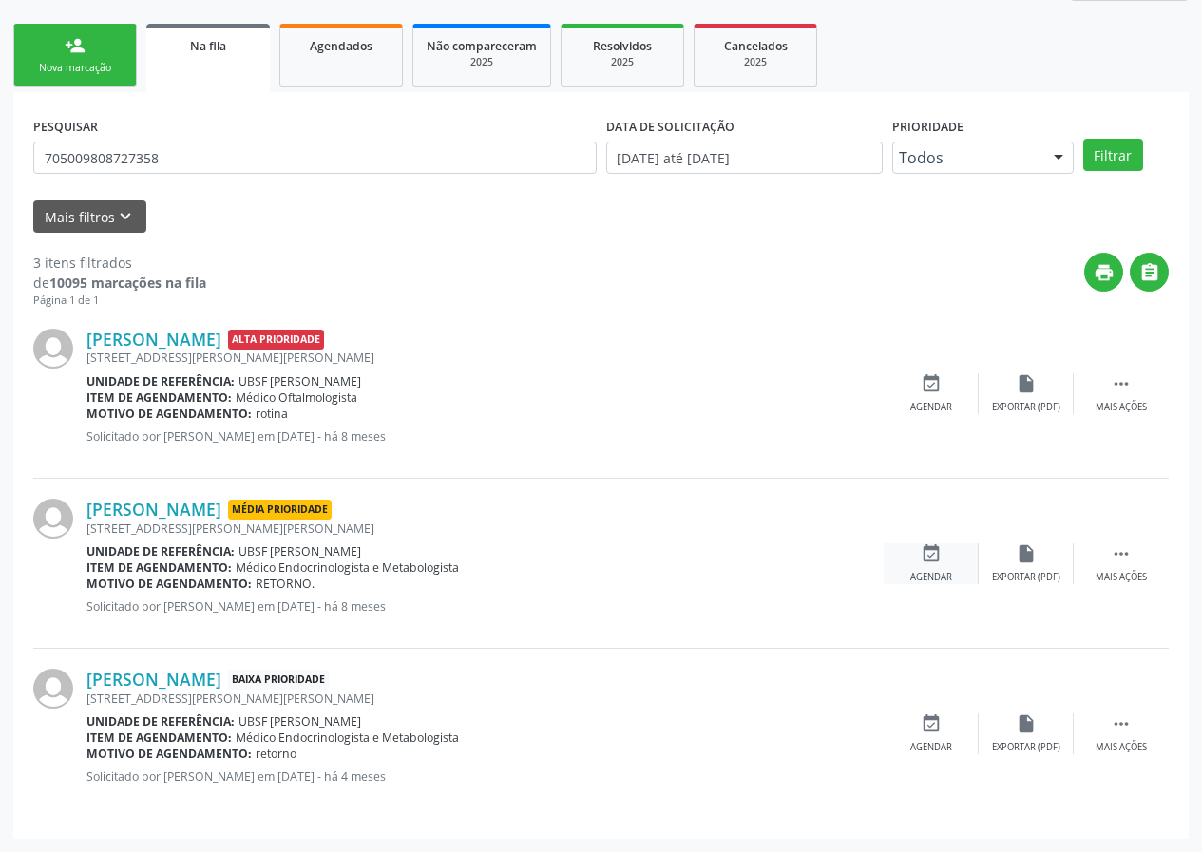
click at [940, 558] on icon "event_available" at bounding box center [931, 553] width 21 height 21
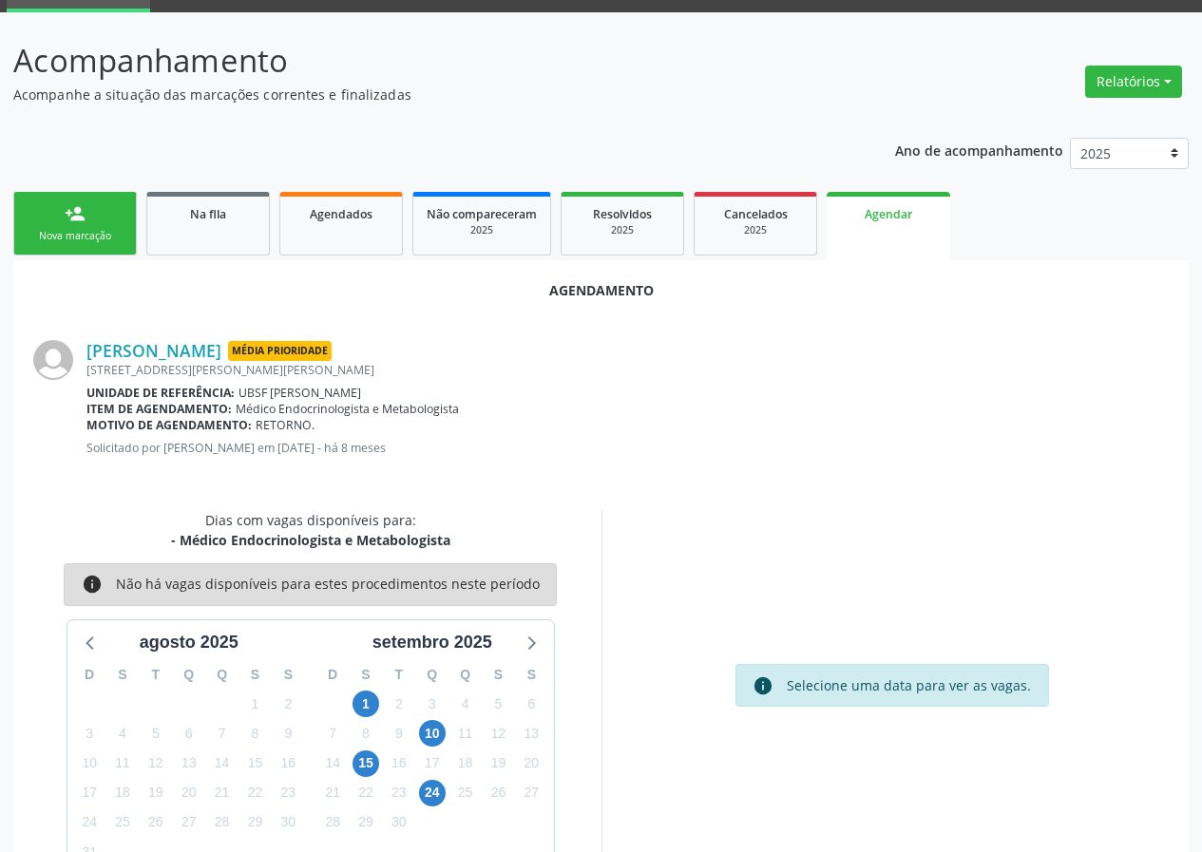
scroll to position [137, 0]
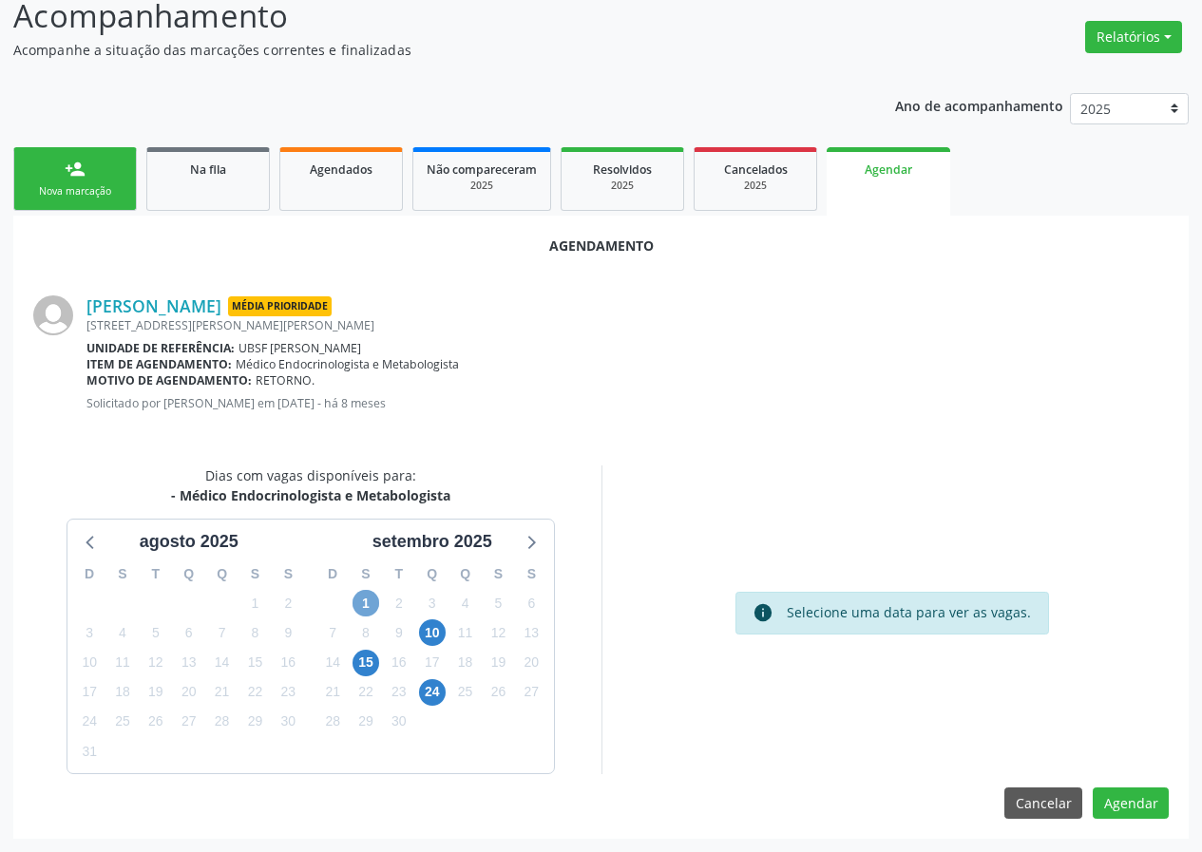
click at [371, 605] on span "1" at bounding box center [365, 603] width 27 height 27
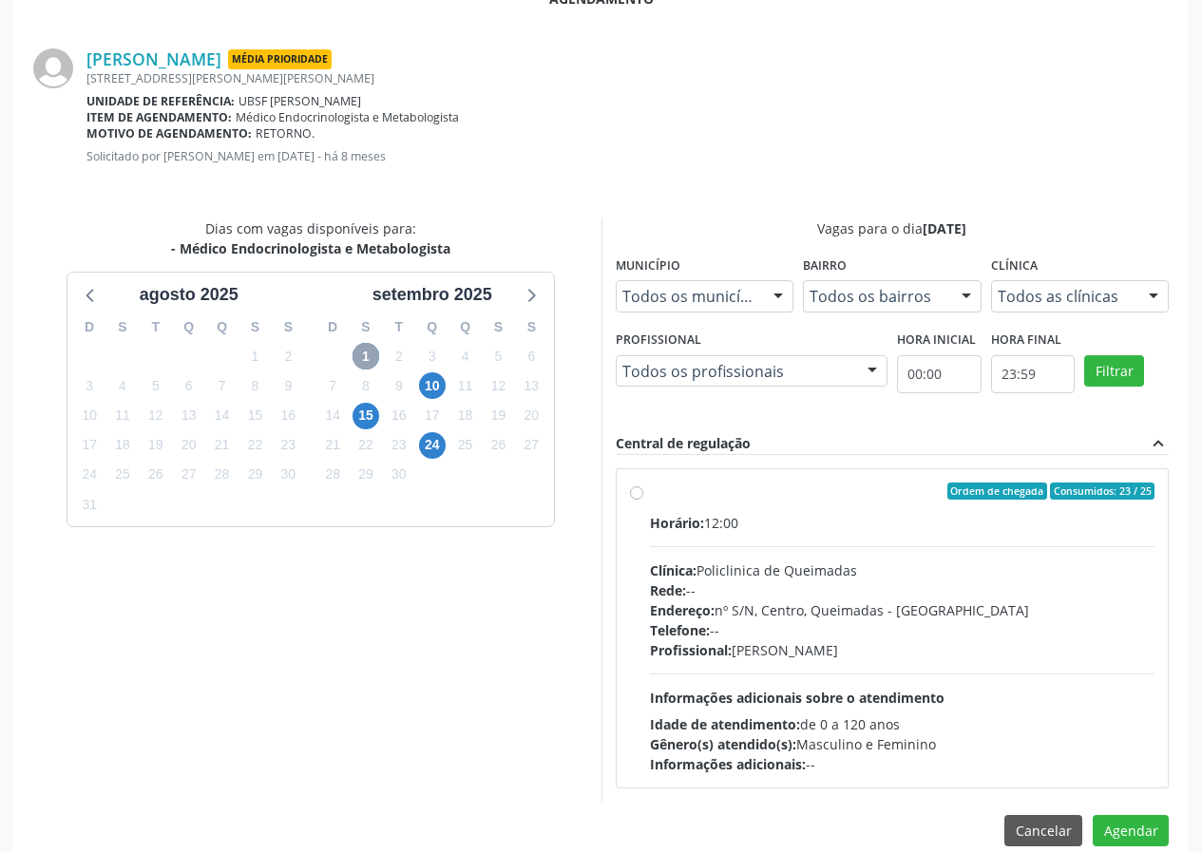
scroll to position [411, 0]
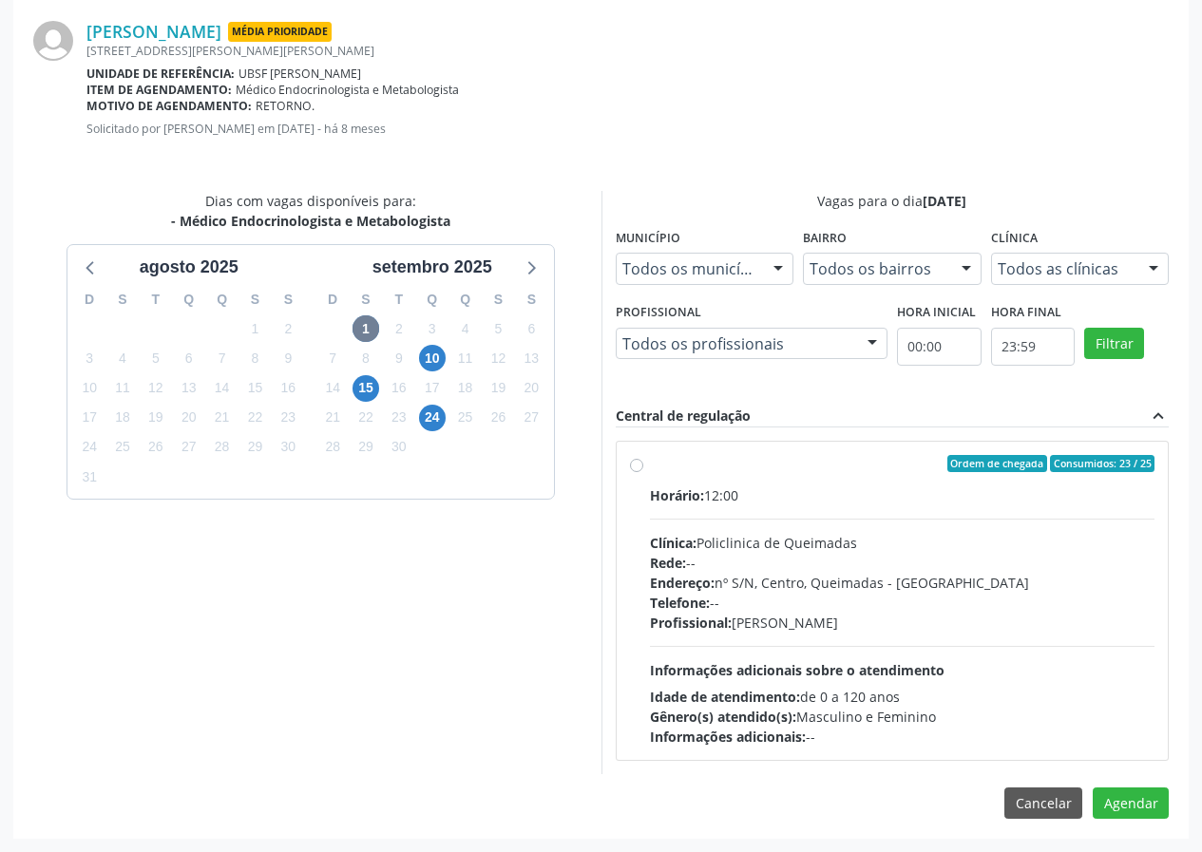
click at [759, 469] on div "Ordem de chegada Consumidos: 23 / 25" at bounding box center [902, 463] width 505 height 17
click at [643, 469] on input "Ordem de chegada Consumidos: 23 / 25 Horário: 12:00 Clínica: Policlinica de Que…" at bounding box center [636, 463] width 13 height 17
radio input "true"
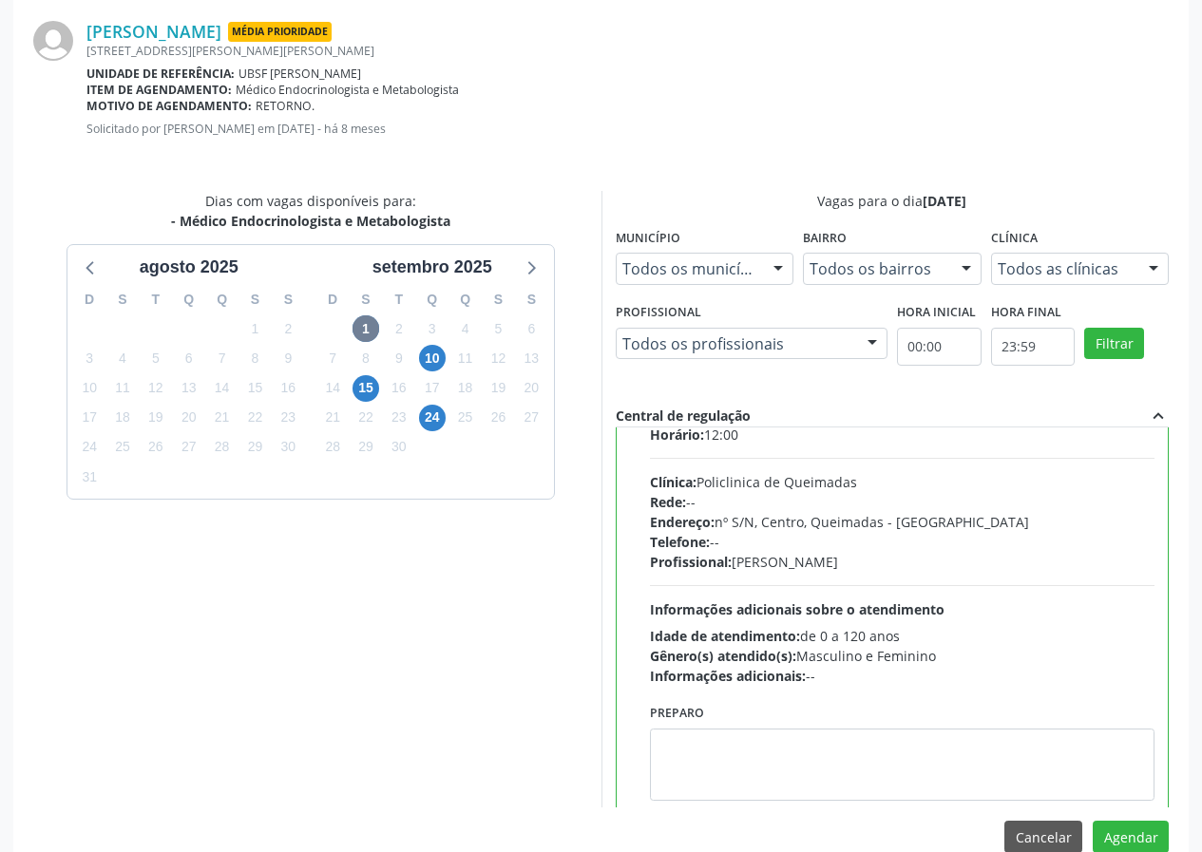
scroll to position [94, 0]
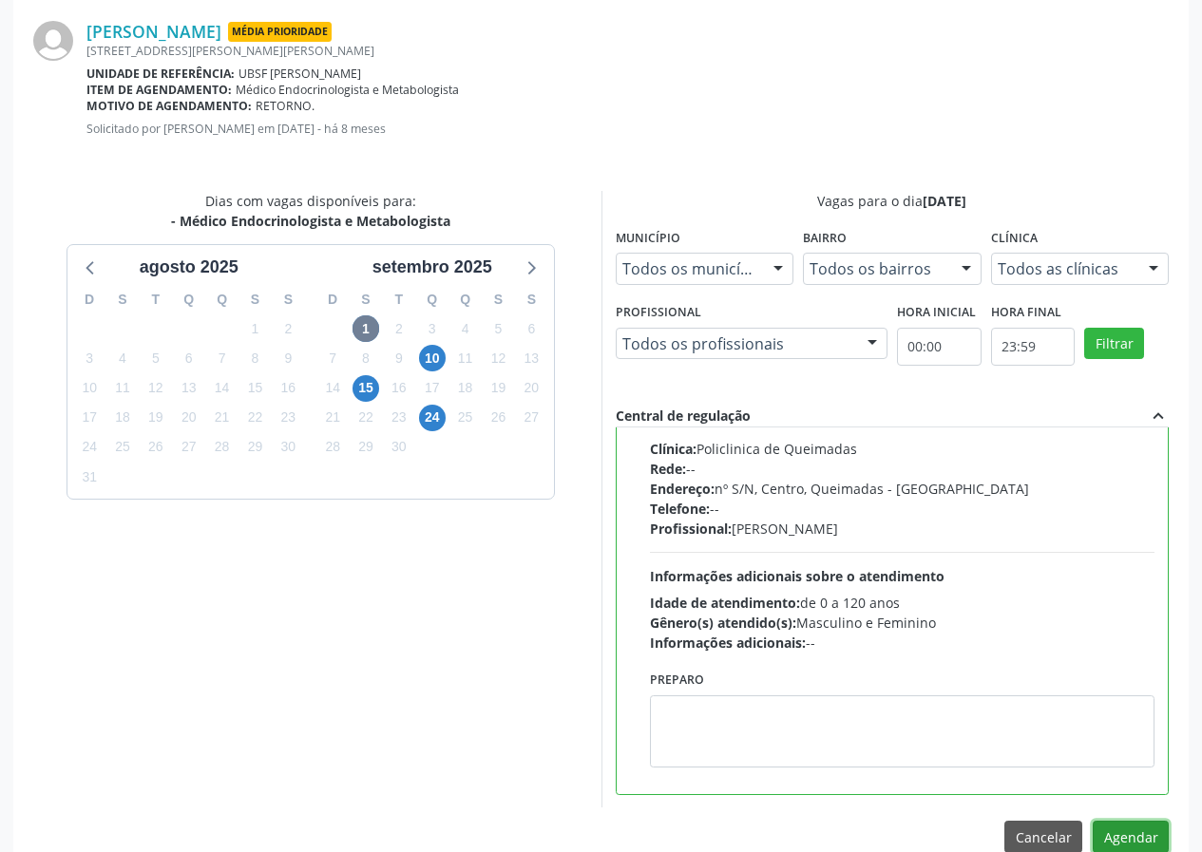
click at [1135, 841] on button "Agendar" at bounding box center [1131, 837] width 76 height 32
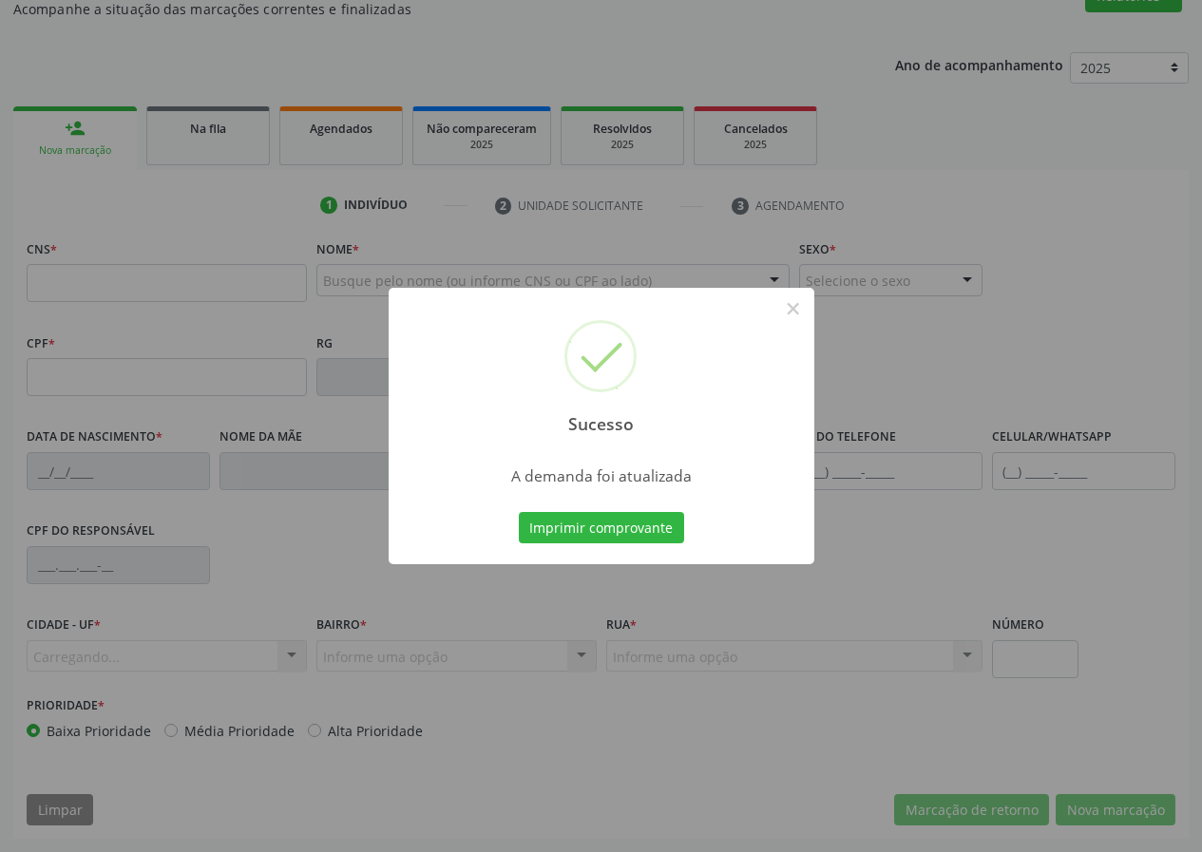
scroll to position [178, 0]
click at [589, 518] on button "Imprimir comprovante" at bounding box center [601, 528] width 165 height 32
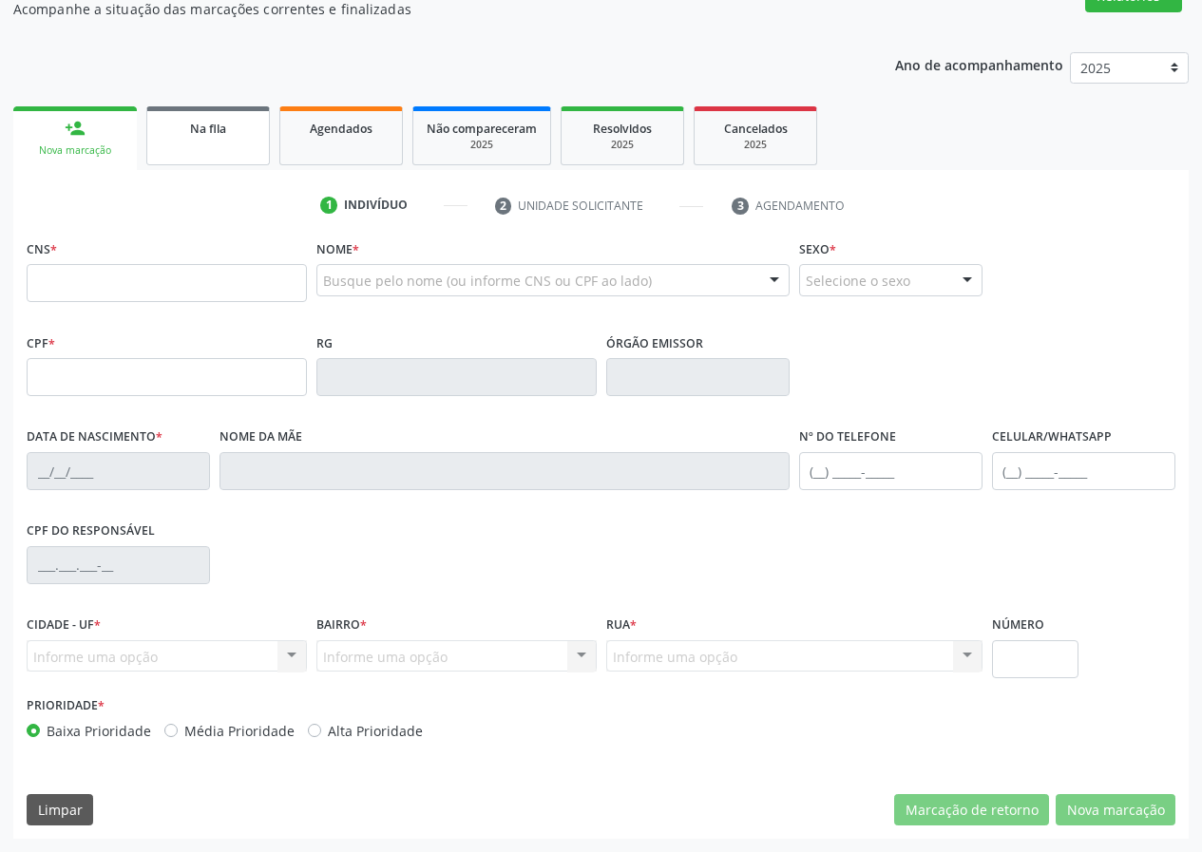
click at [229, 135] on div "Na fila" at bounding box center [208, 128] width 95 height 20
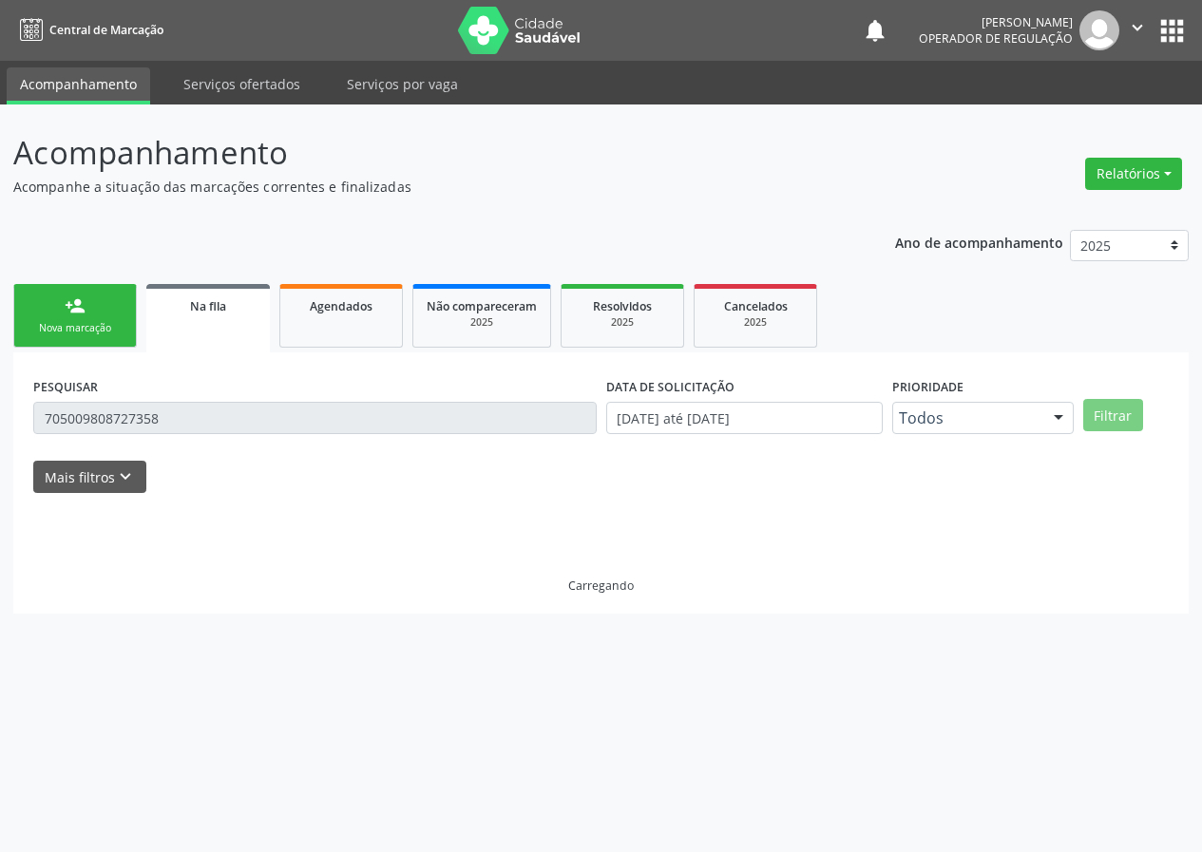
scroll to position [0, 0]
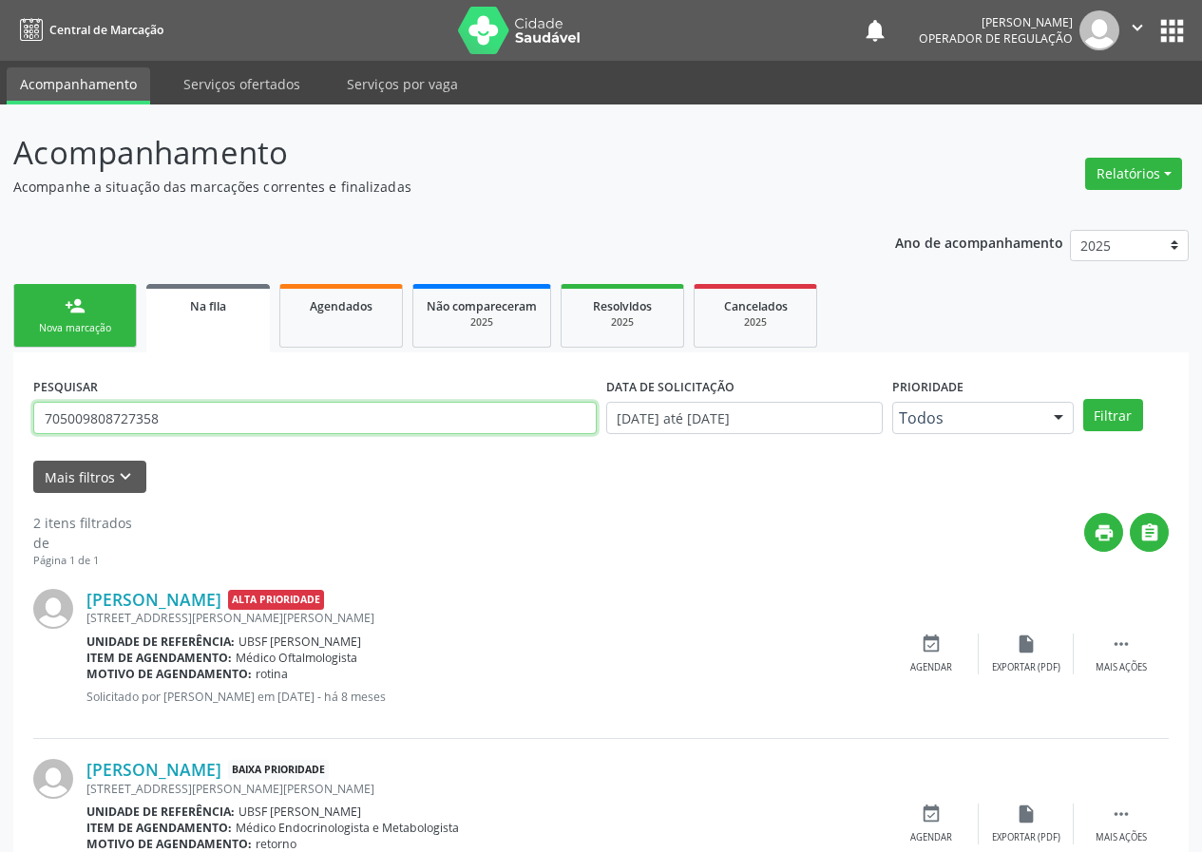
drag, startPoint x: 103, startPoint y: 412, endPoint x: 0, endPoint y: 396, distance: 103.9
click at [0, 401] on div "Acompanhamento Acompanhe a situação das marcações correntes e finalizadas Relat…" at bounding box center [601, 523] width 1202 height 837
type input "702806139102263"
click at [1083, 399] on button "Filtrar" at bounding box center [1113, 415] width 60 height 32
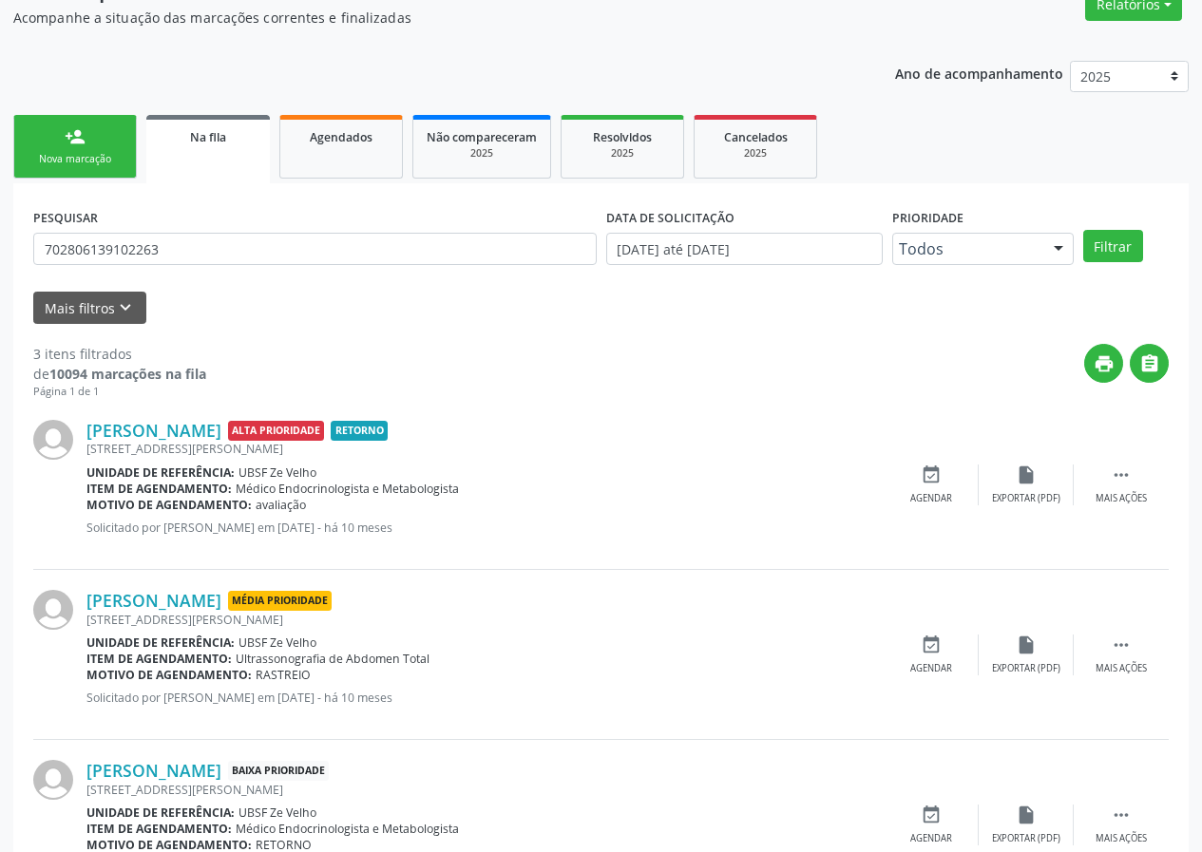
scroll to position [260, 0]
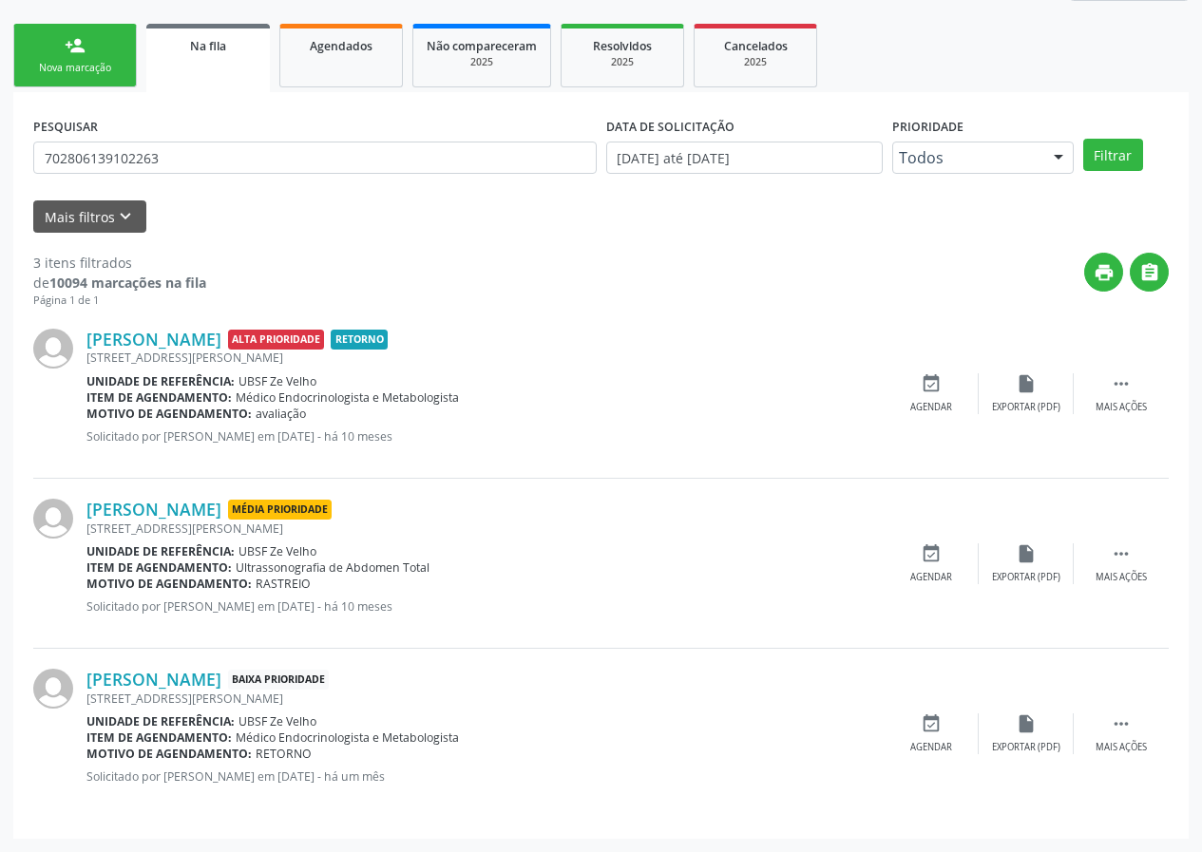
click at [942, 365] on div "Francisco Firmino da Silva Alta Prioridade Retorno Rua Zacarias Pereira, 55, Ze…" at bounding box center [600, 394] width 1135 height 170
click at [941, 379] on div "event_available Agendar" at bounding box center [931, 393] width 95 height 41
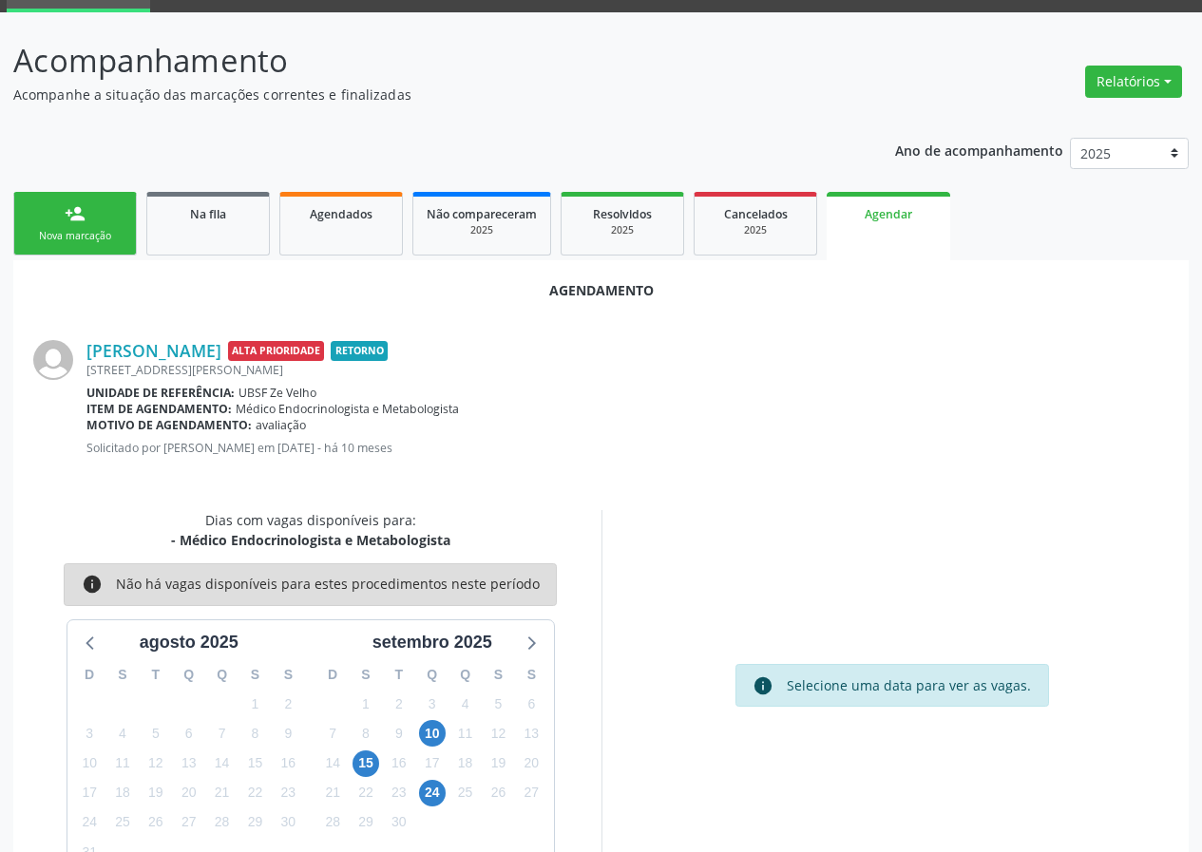
scroll to position [137, 0]
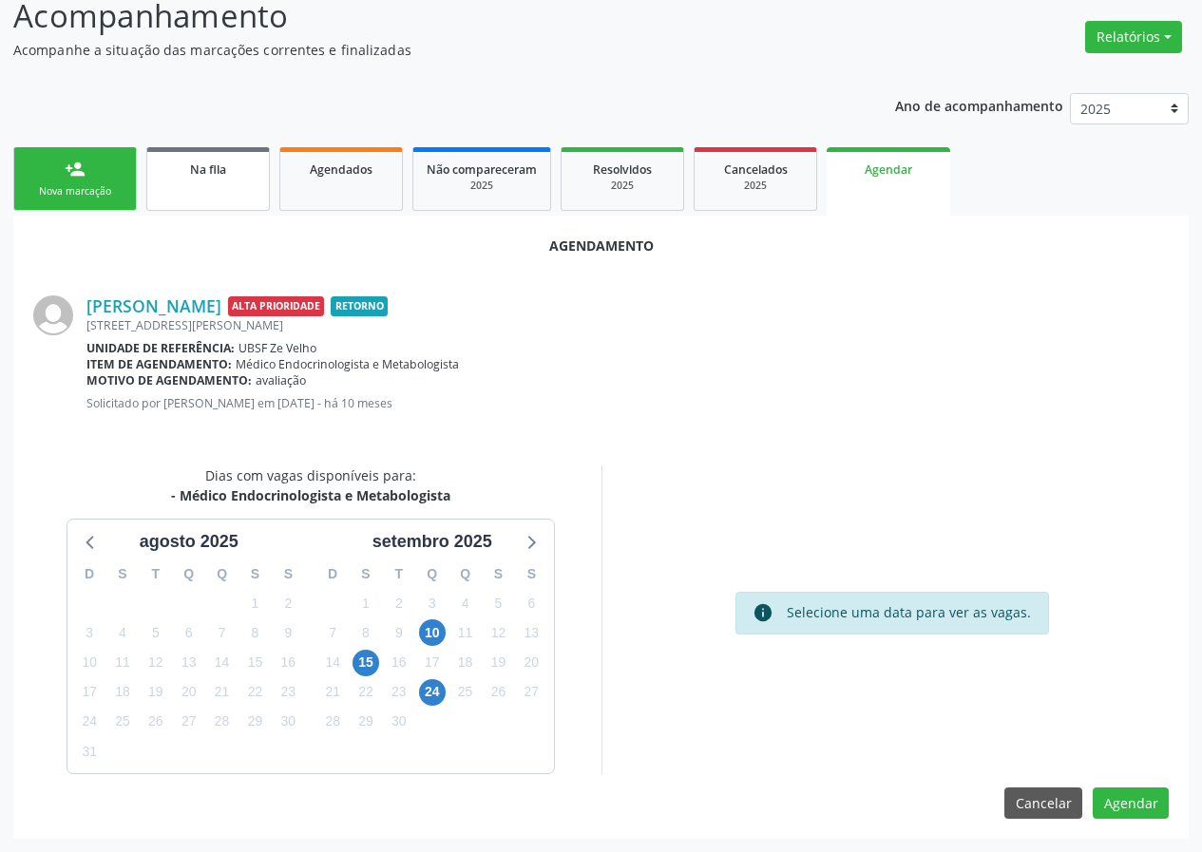
click at [227, 188] on link "Na fila" at bounding box center [208, 179] width 124 height 64
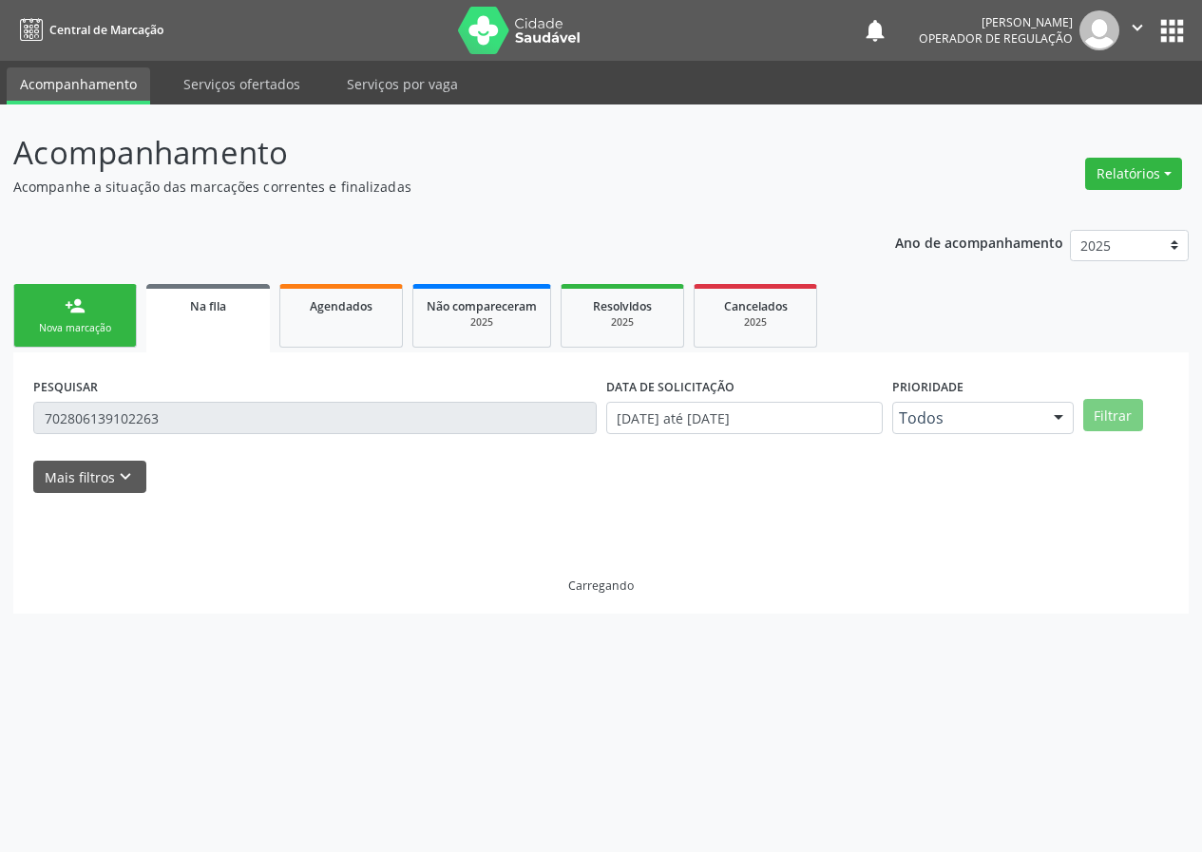
scroll to position [0, 0]
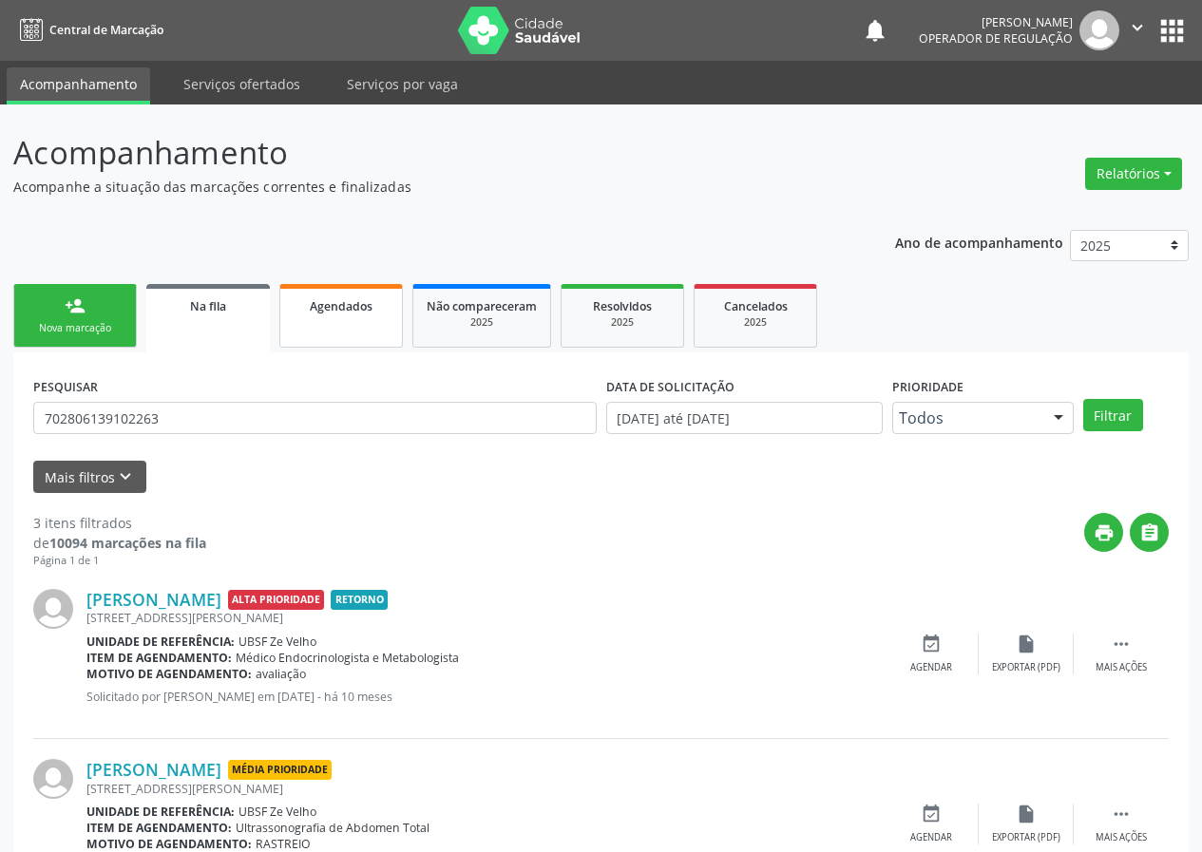
click at [344, 310] on span "Agendados" at bounding box center [341, 306] width 63 height 16
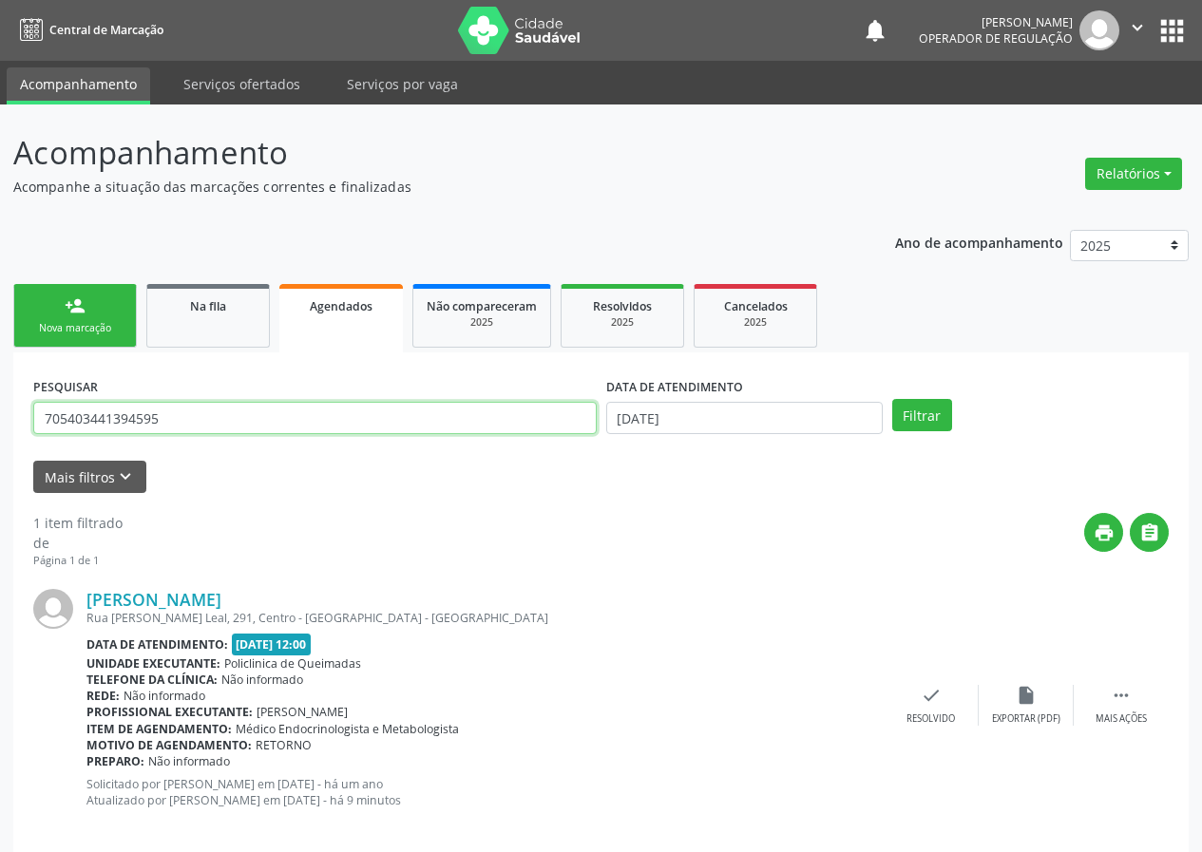
drag, startPoint x: 217, startPoint y: 421, endPoint x: 3, endPoint y: 386, distance: 216.6
click at [0, 406] on div "Acompanhamento Acompanhe a situação das marcações correntes e finalizadas Relat…" at bounding box center [601, 490] width 1202 height 770
type input "705809498493934"
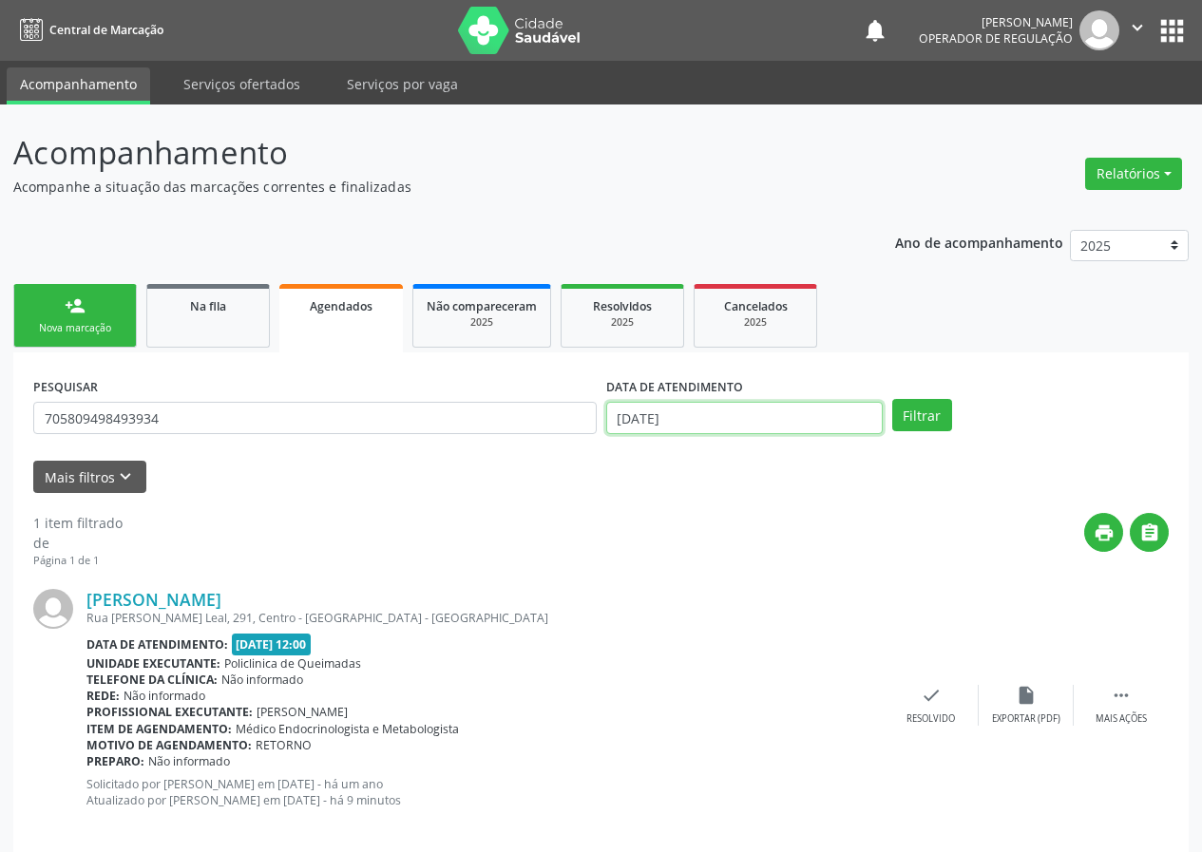
click at [827, 407] on input "[DATE]" at bounding box center [744, 418] width 276 height 32
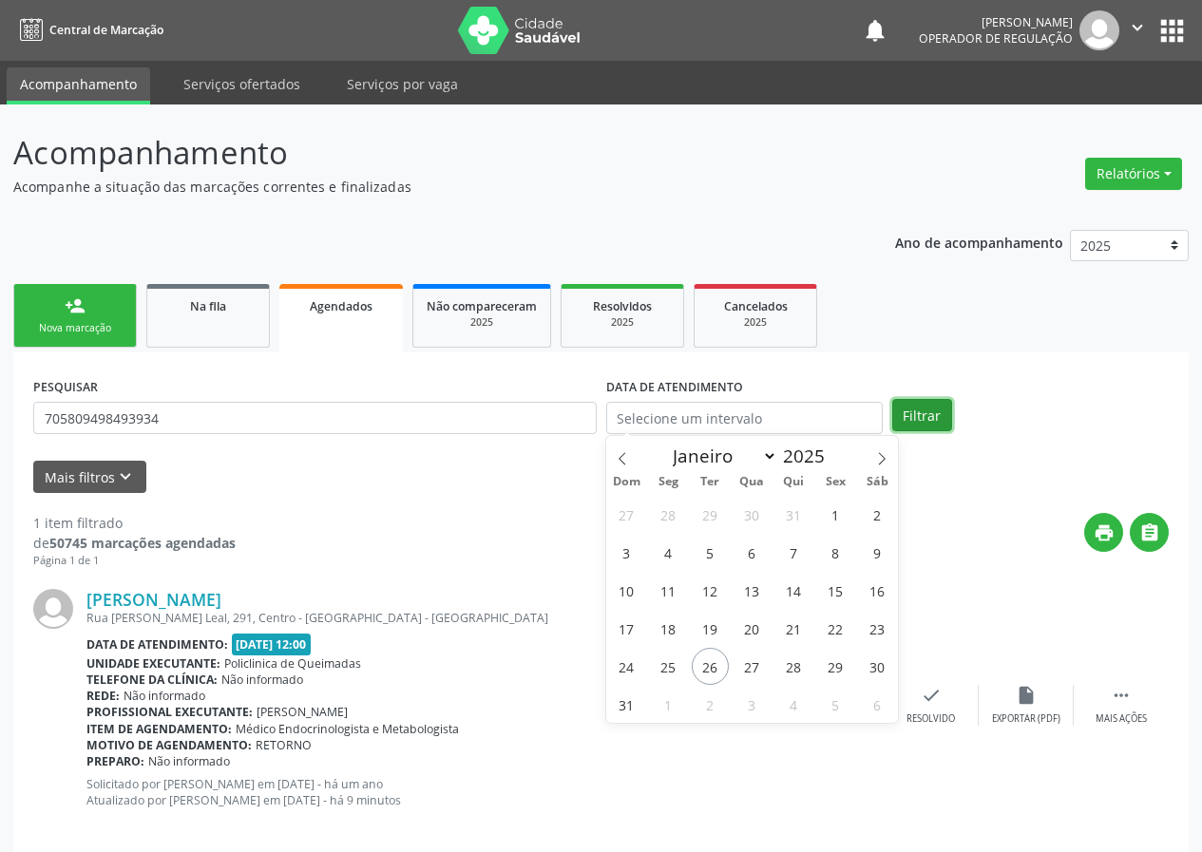
click at [922, 410] on button "Filtrar" at bounding box center [922, 415] width 60 height 32
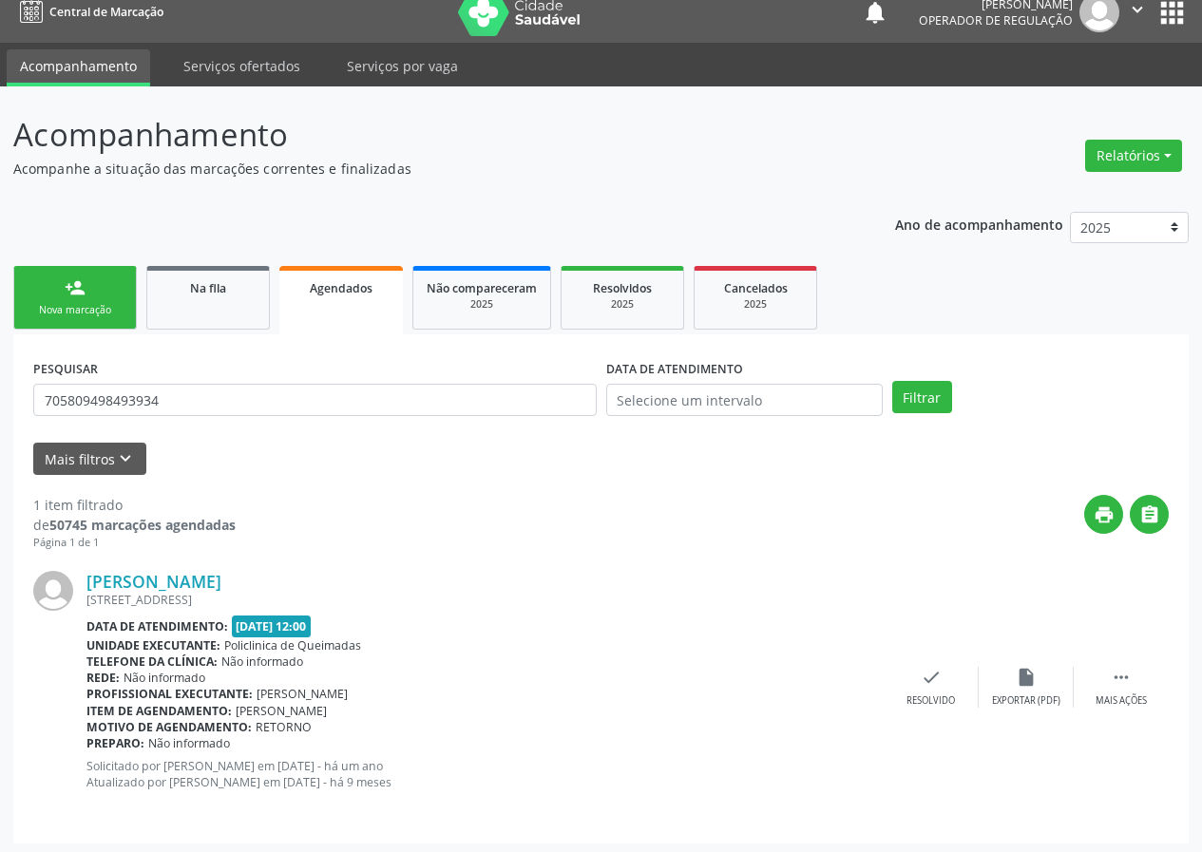
scroll to position [23, 0]
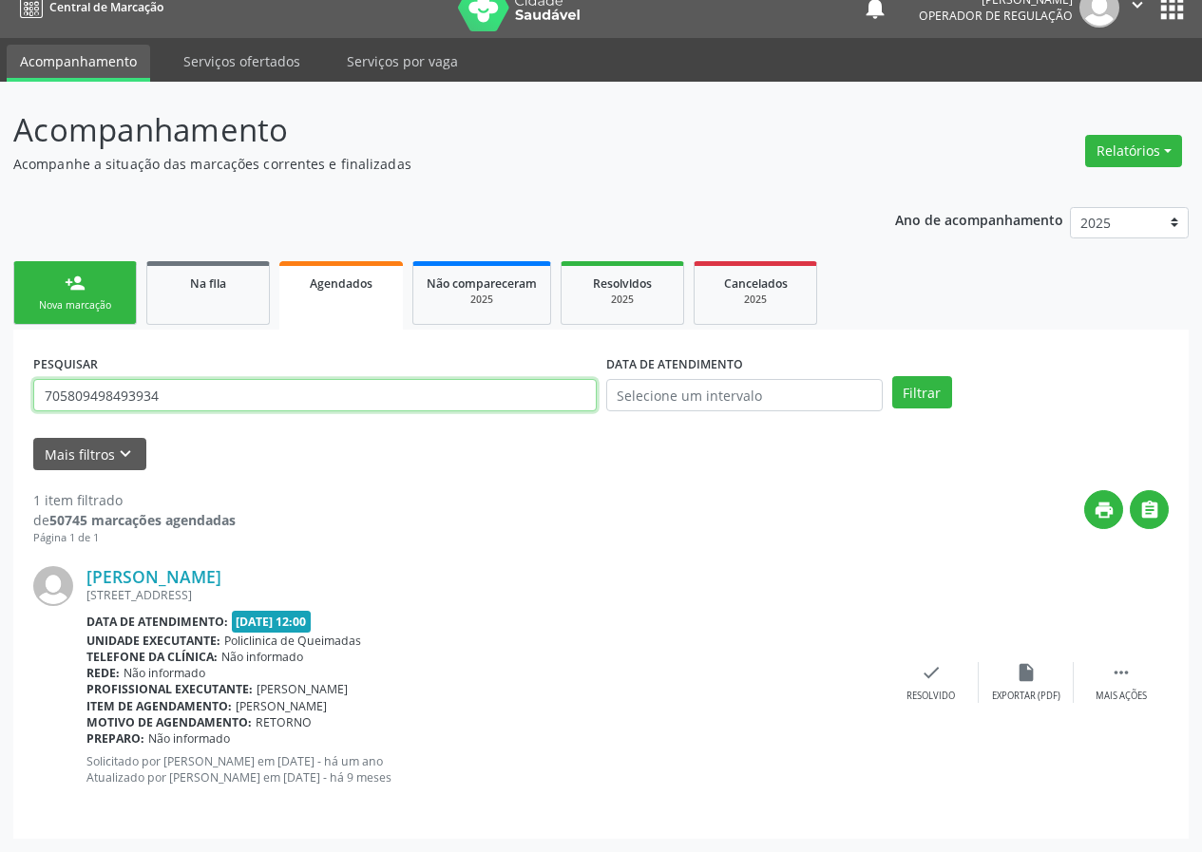
drag, startPoint x: 171, startPoint y: 394, endPoint x: 30, endPoint y: 396, distance: 140.6
click at [30, 396] on div "PESQUISAR 705809498493934" at bounding box center [315, 387] width 573 height 74
click at [106, 306] on div "Nova marcação" at bounding box center [75, 305] width 95 height 14
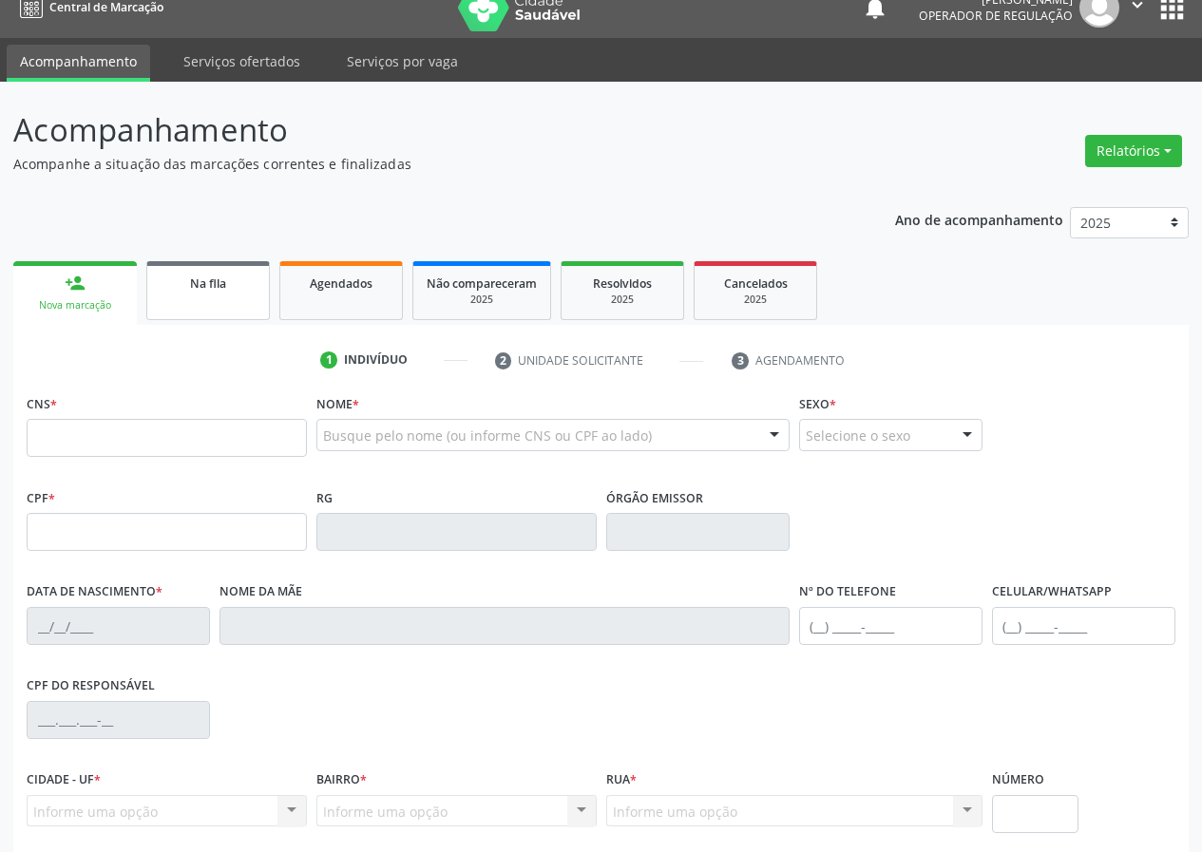
click at [196, 307] on link "Na fila" at bounding box center [208, 290] width 124 height 59
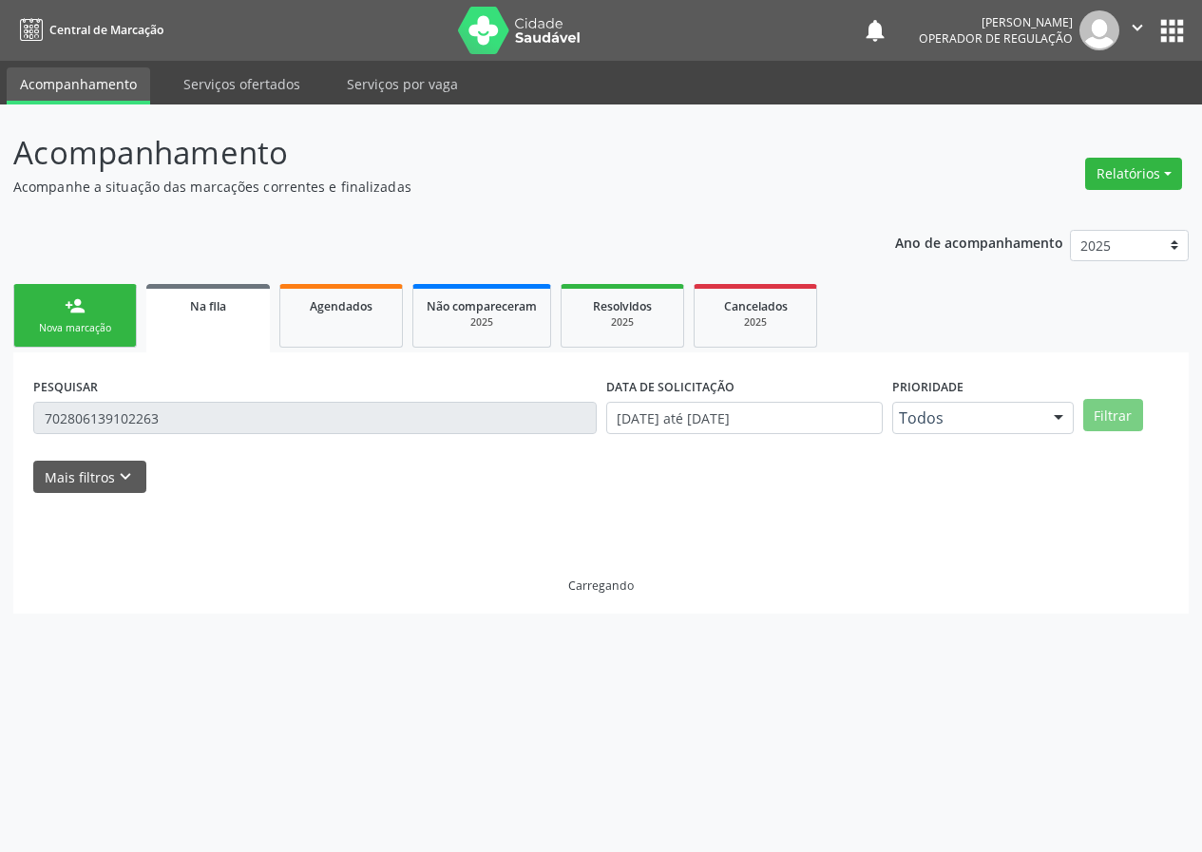
scroll to position [0, 0]
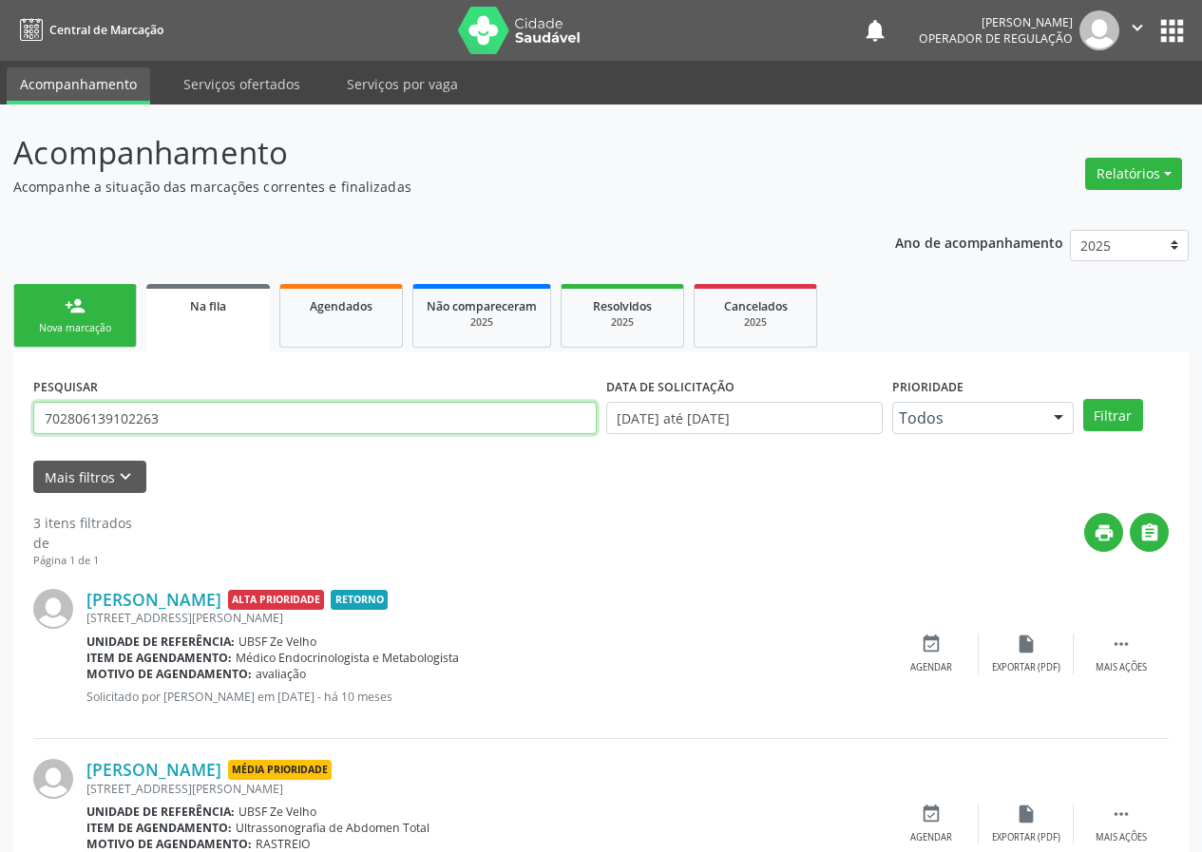
drag, startPoint x: 200, startPoint y: 418, endPoint x: 75, endPoint y: 407, distance: 125.9
click at [72, 413] on input "702806139102263" at bounding box center [314, 418] width 563 height 32
type input "7"
paste input "705809498493934"
type input "705809498493934"
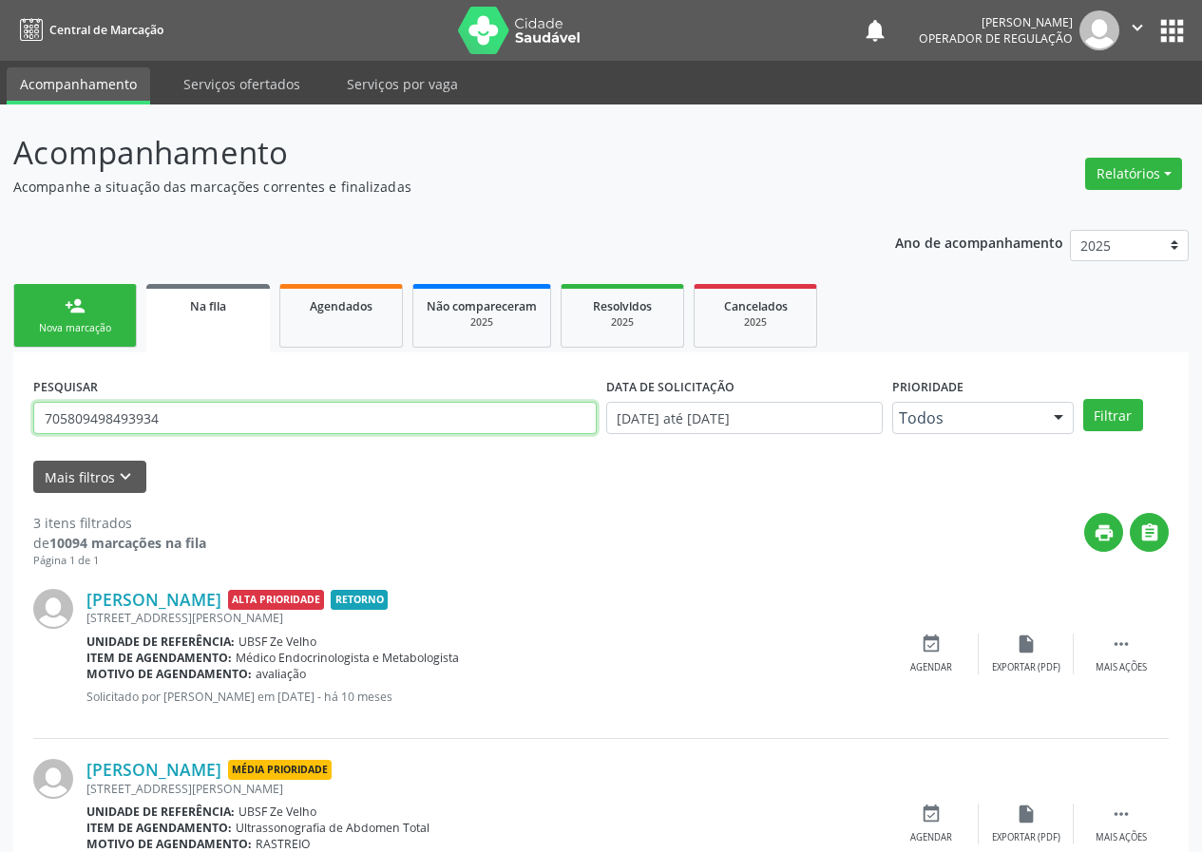
click at [1083, 399] on button "Filtrar" at bounding box center [1113, 415] width 60 height 32
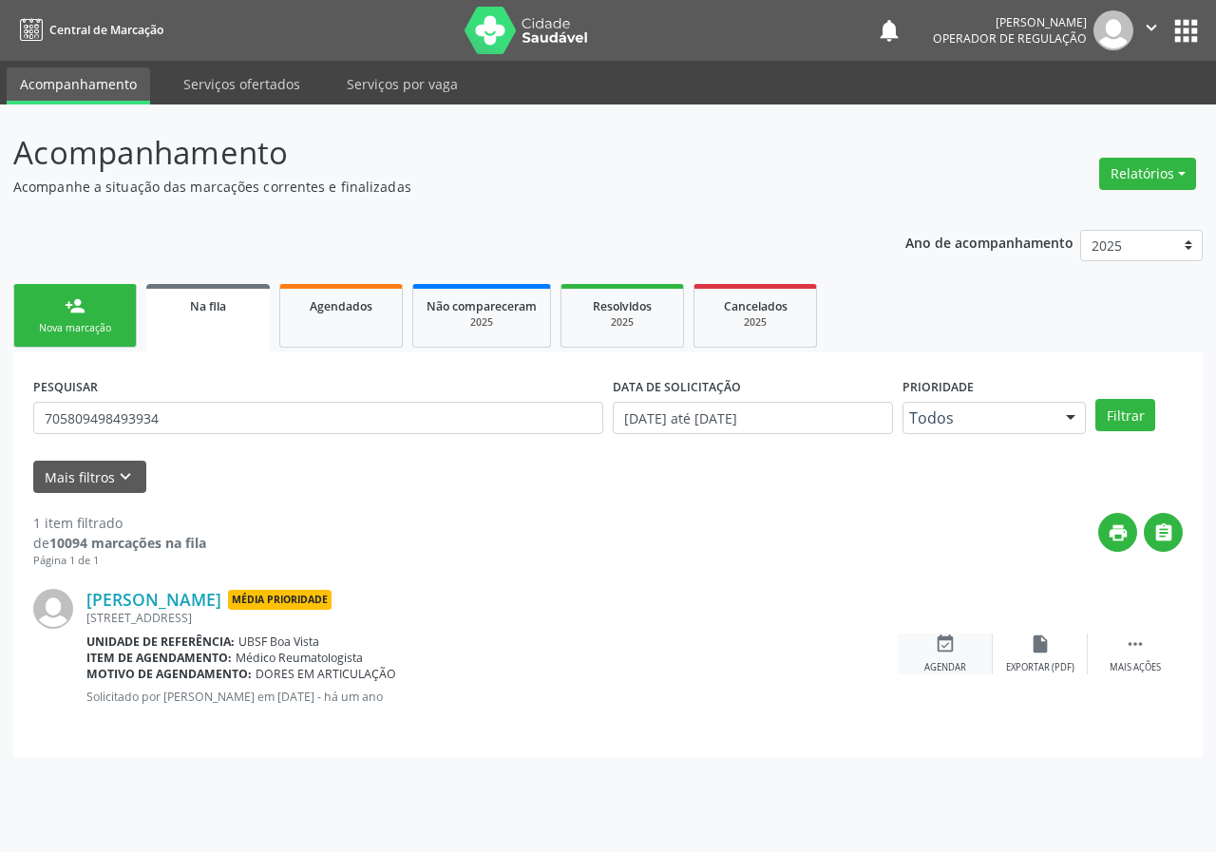
click at [941, 659] on div "event_available Agendar" at bounding box center [945, 654] width 95 height 41
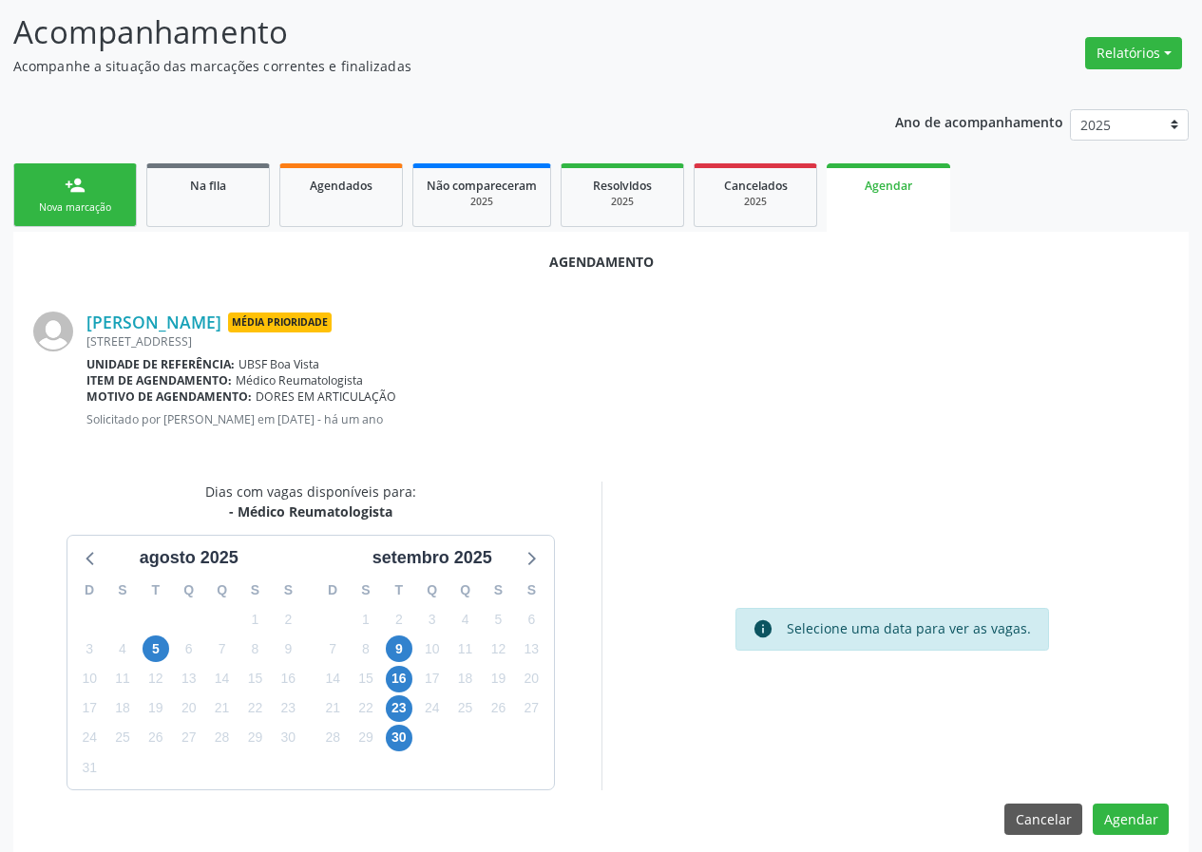
scroll to position [137, 0]
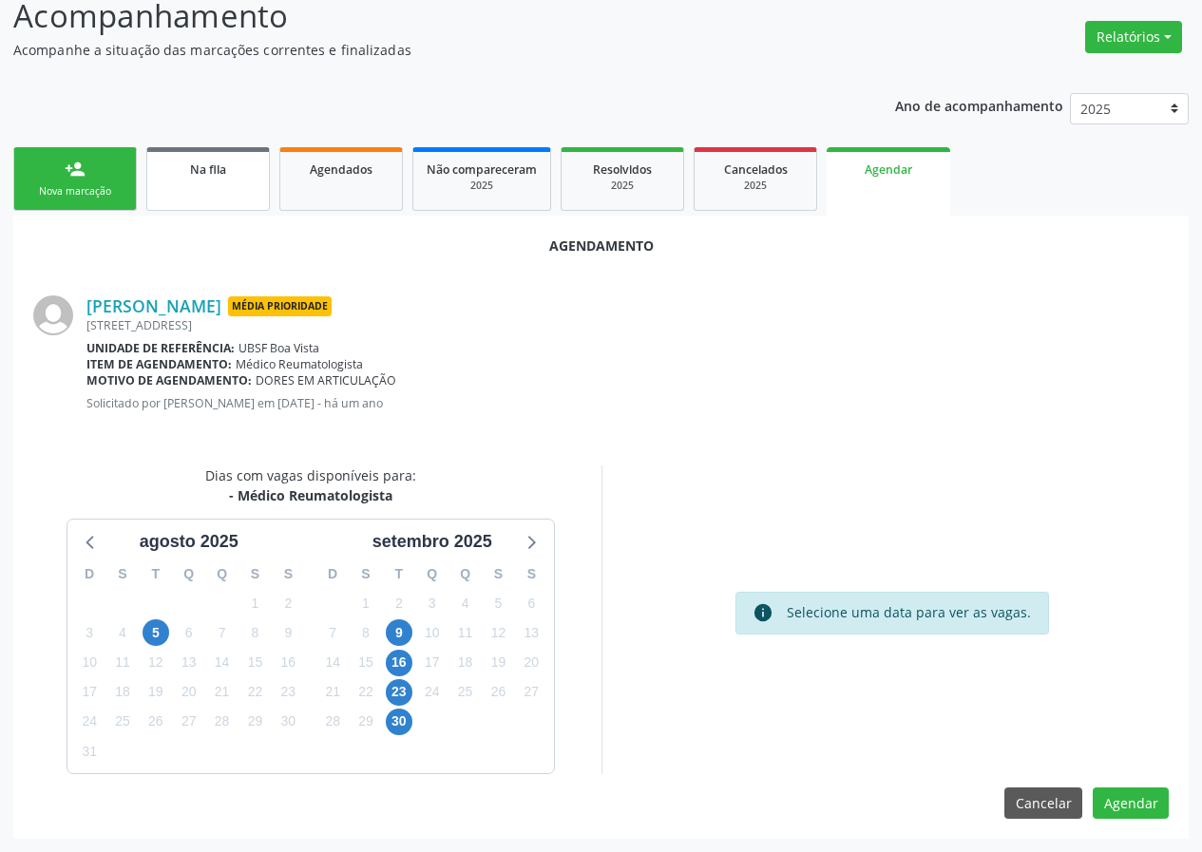
click at [233, 190] on link "Na fila" at bounding box center [208, 179] width 124 height 64
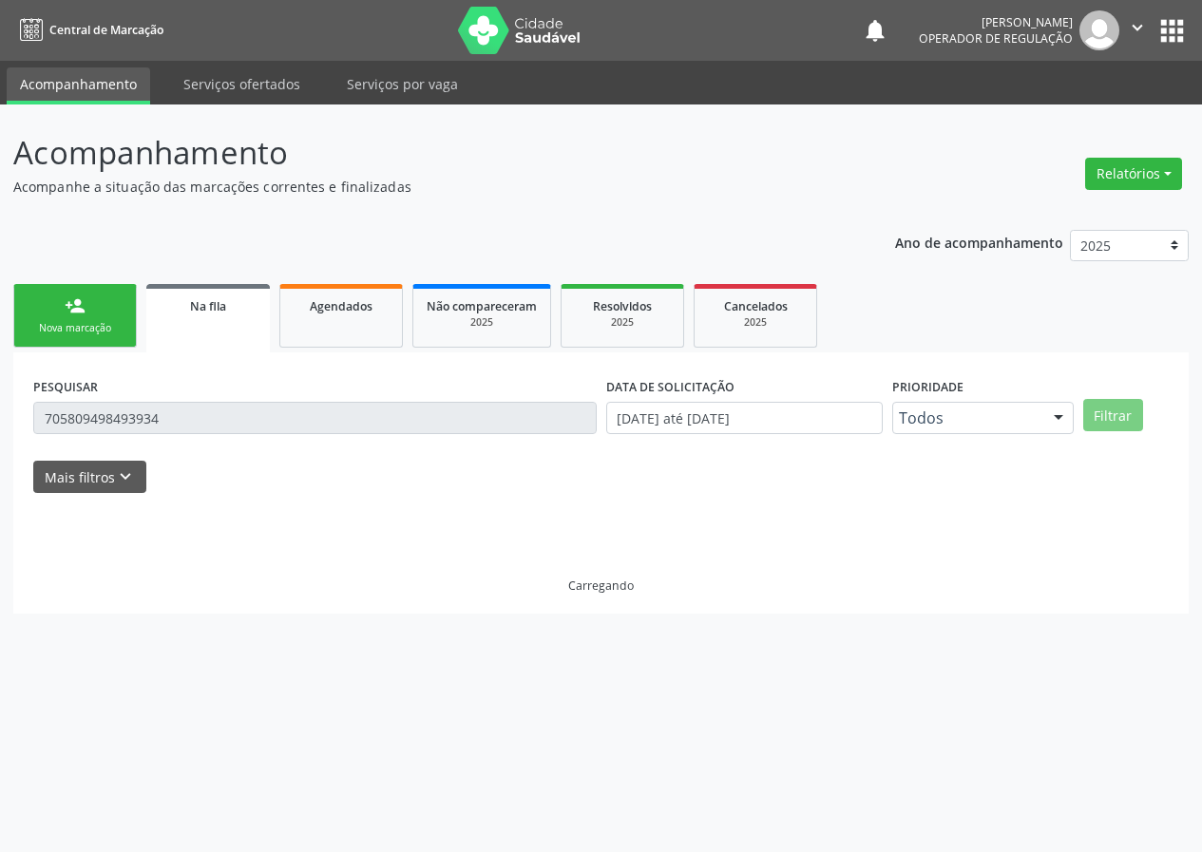
scroll to position [0, 0]
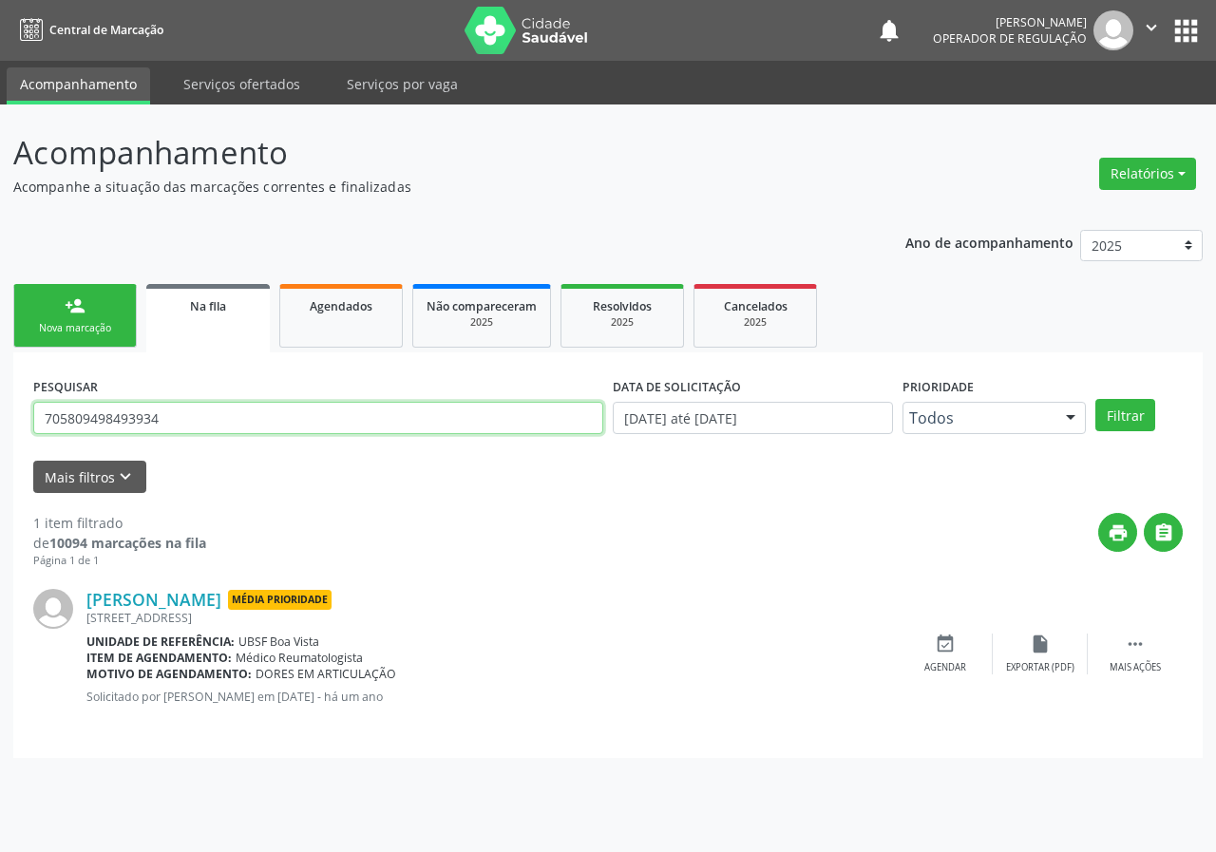
drag, startPoint x: 193, startPoint y: 431, endPoint x: 0, endPoint y: 459, distance: 194.8
click at [0, 461] on div "Acompanhamento Acompanhe a situação das marcações correntes e finalizadas Relat…" at bounding box center [608, 479] width 1216 height 748
type input "702806139102263"
click at [1095, 399] on button "Filtrar" at bounding box center [1125, 415] width 60 height 32
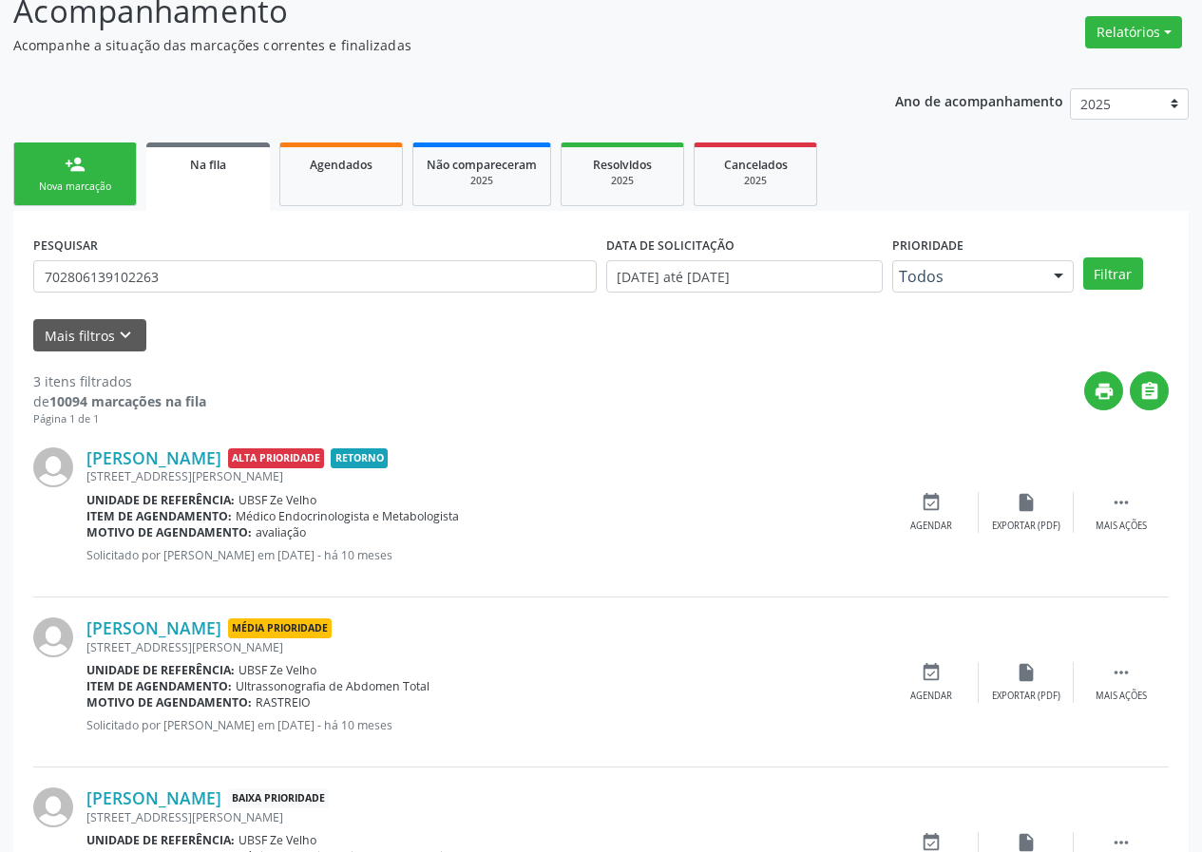
scroll to position [190, 0]
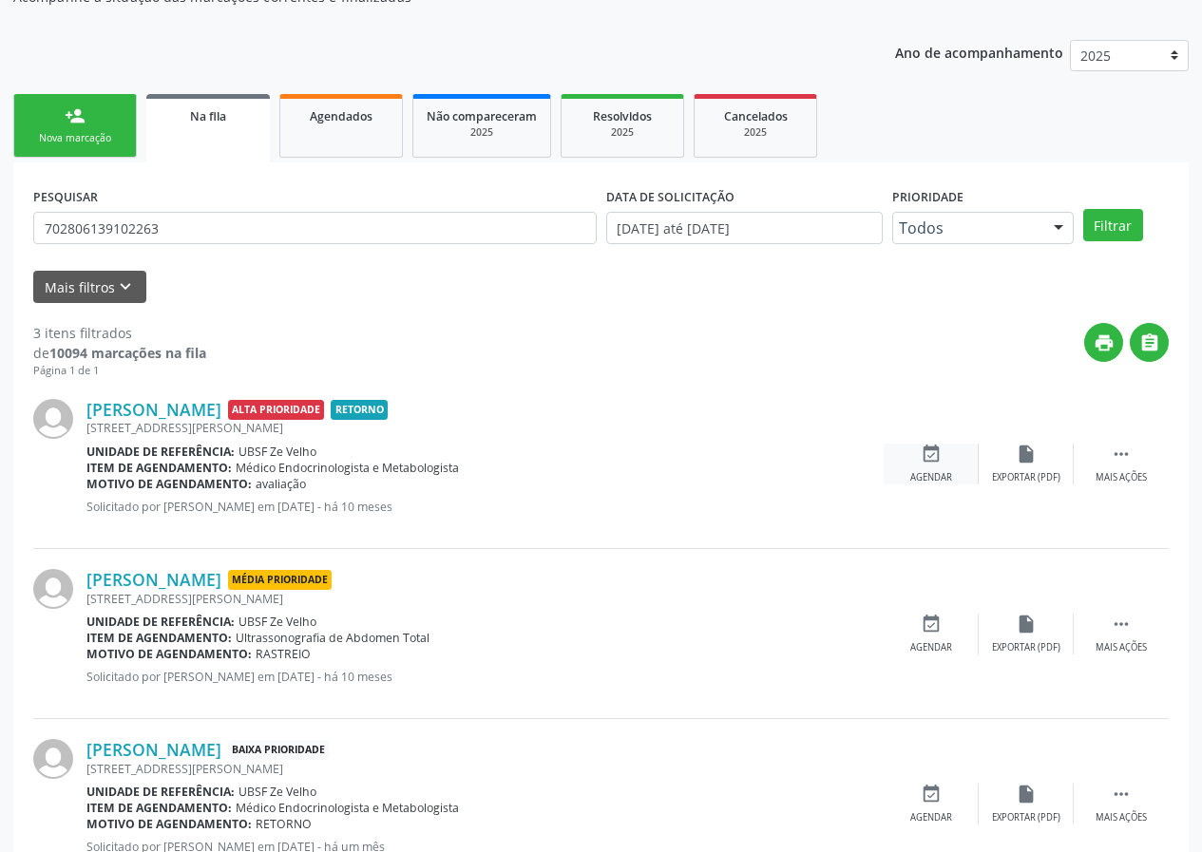
click at [933, 461] on icon "event_available" at bounding box center [931, 454] width 21 height 21
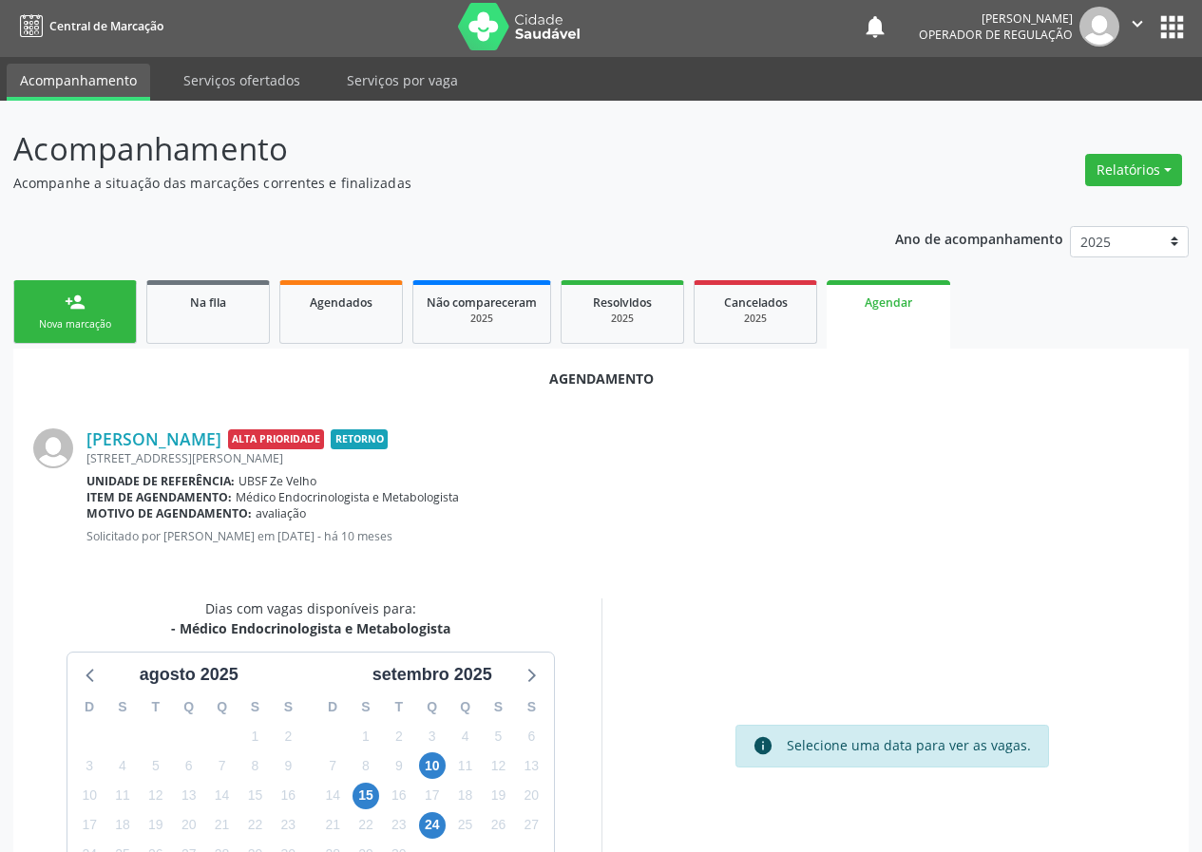
scroll to position [0, 0]
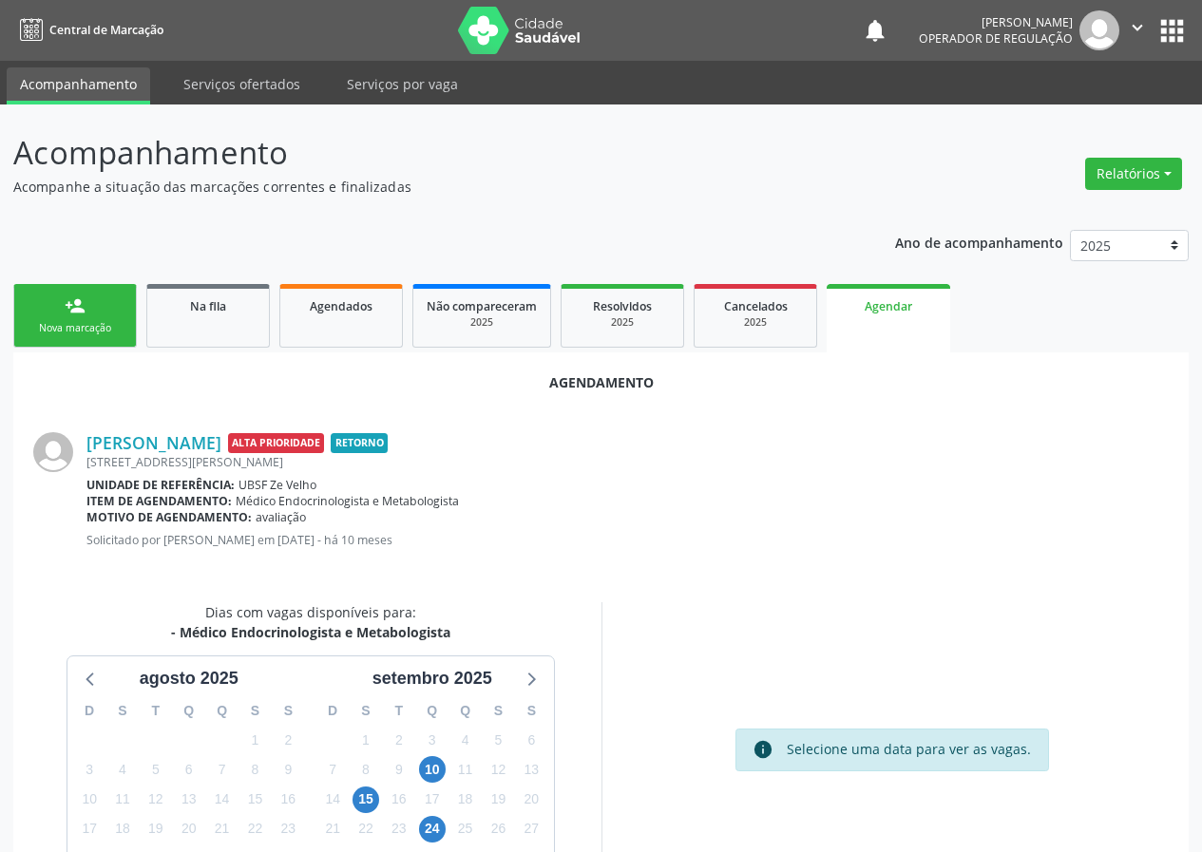
click at [1148, 26] on button "" at bounding box center [1137, 30] width 36 height 40
click at [1102, 119] on link "Sair" at bounding box center [1088, 116] width 131 height 27
